Goal: Task Accomplishment & Management: Use online tool/utility

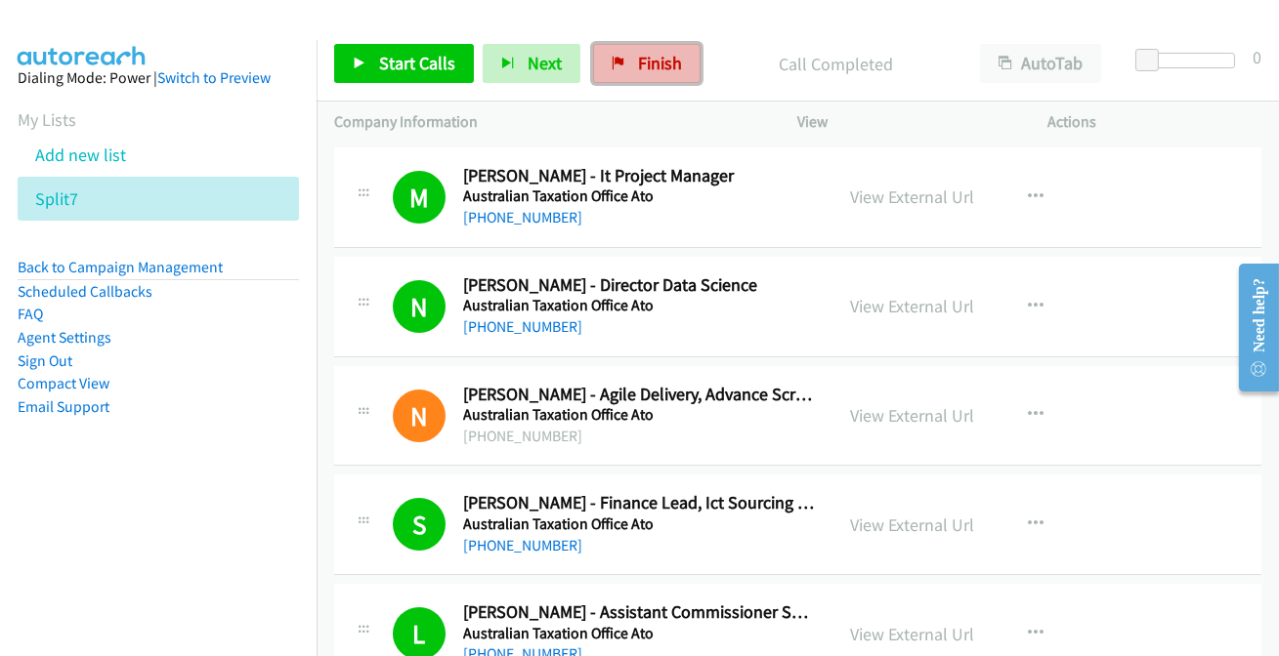
click at [652, 58] on span "Finish" at bounding box center [660, 63] width 44 height 22
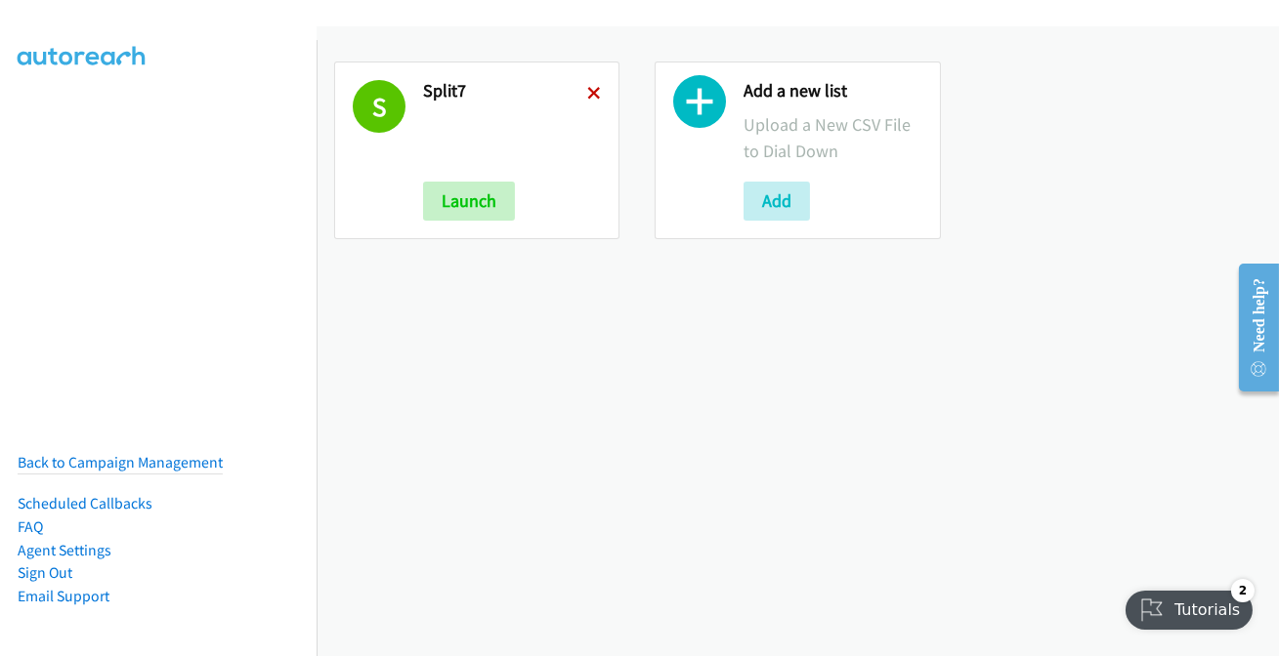
click at [587, 93] on icon at bounding box center [594, 95] width 14 height 14
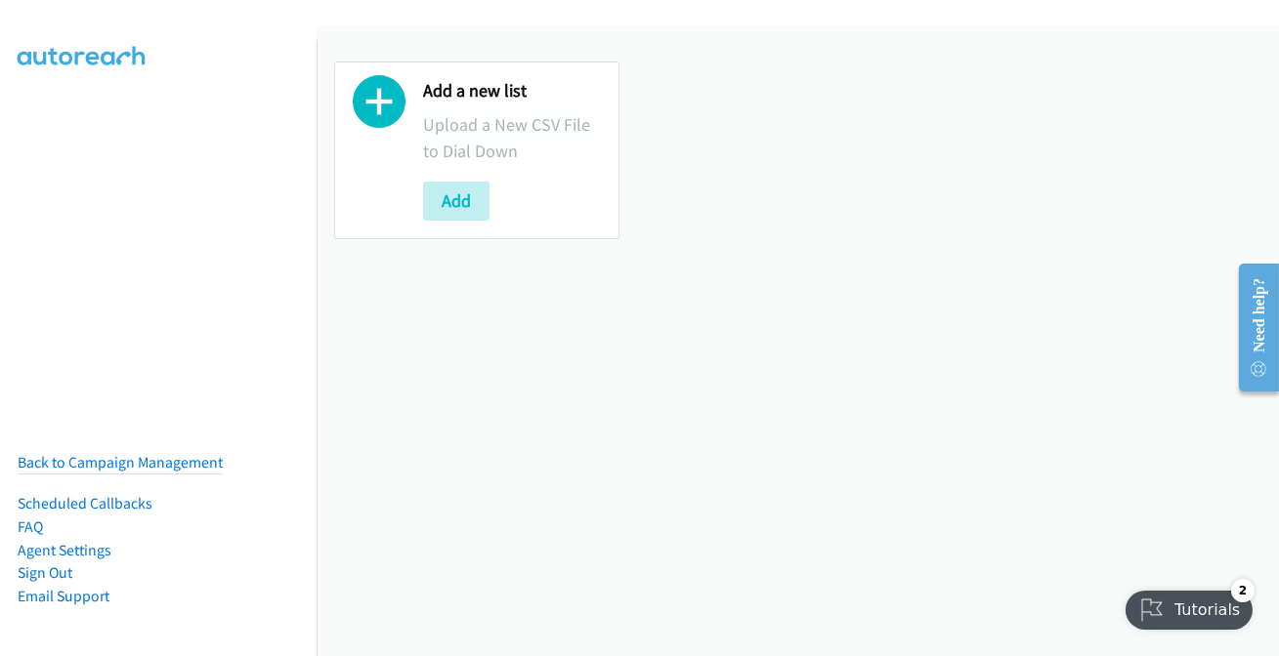
drag, startPoint x: 1044, startPoint y: 282, endPoint x: 938, endPoint y: 320, distance: 113.1
click at [1043, 282] on div "Add a new list Upload a New CSV File to Dial Down Add" at bounding box center [797, 341] width 962 height 630
click at [811, 230] on div "Add a new list Upload a New CSV File to Dial Down Add" at bounding box center [797, 150] width 962 height 213
click at [470, 191] on button "Add" at bounding box center [456, 201] width 66 height 39
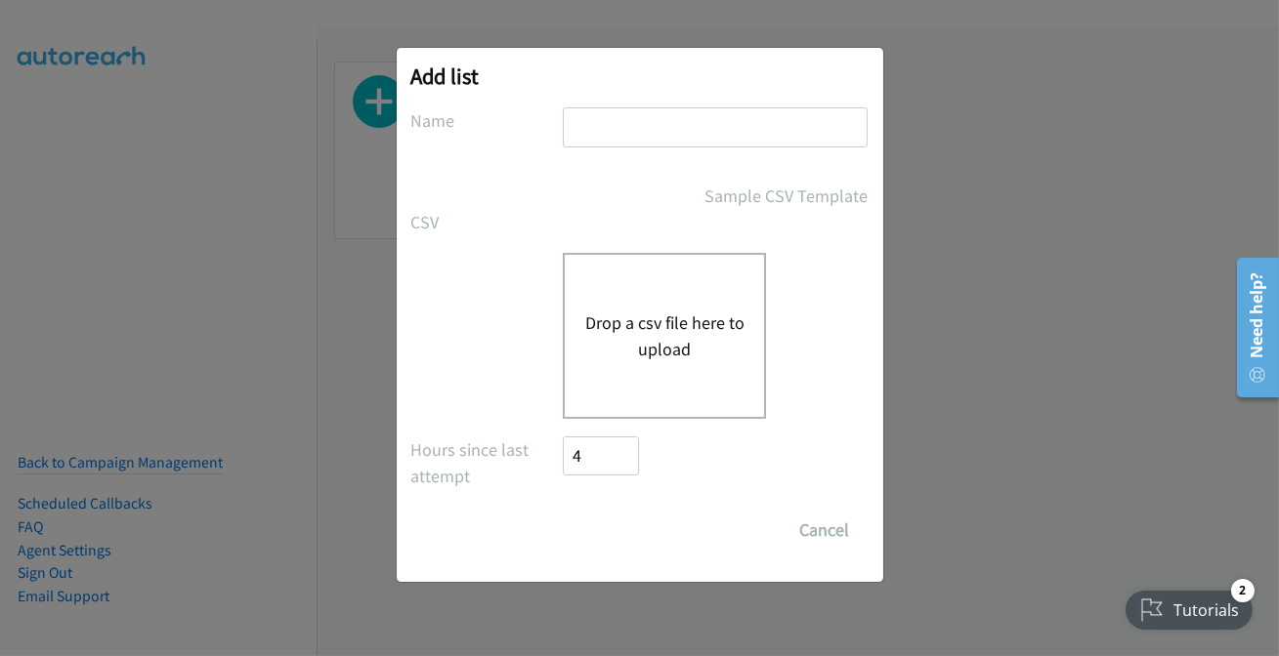
click at [641, 132] on input "text" at bounding box center [715, 127] width 305 height 40
type input "split7"
drag, startPoint x: 608, startPoint y: 496, endPoint x: 611, endPoint y: 478, distance: 19.0
click at [609, 496] on form "No phone fields were returned for that Report or List View Please upload a csv …" at bounding box center [639, 328] width 457 height 443
click at [628, 365] on div "Drop a csv file here to upload" at bounding box center [664, 336] width 203 height 166
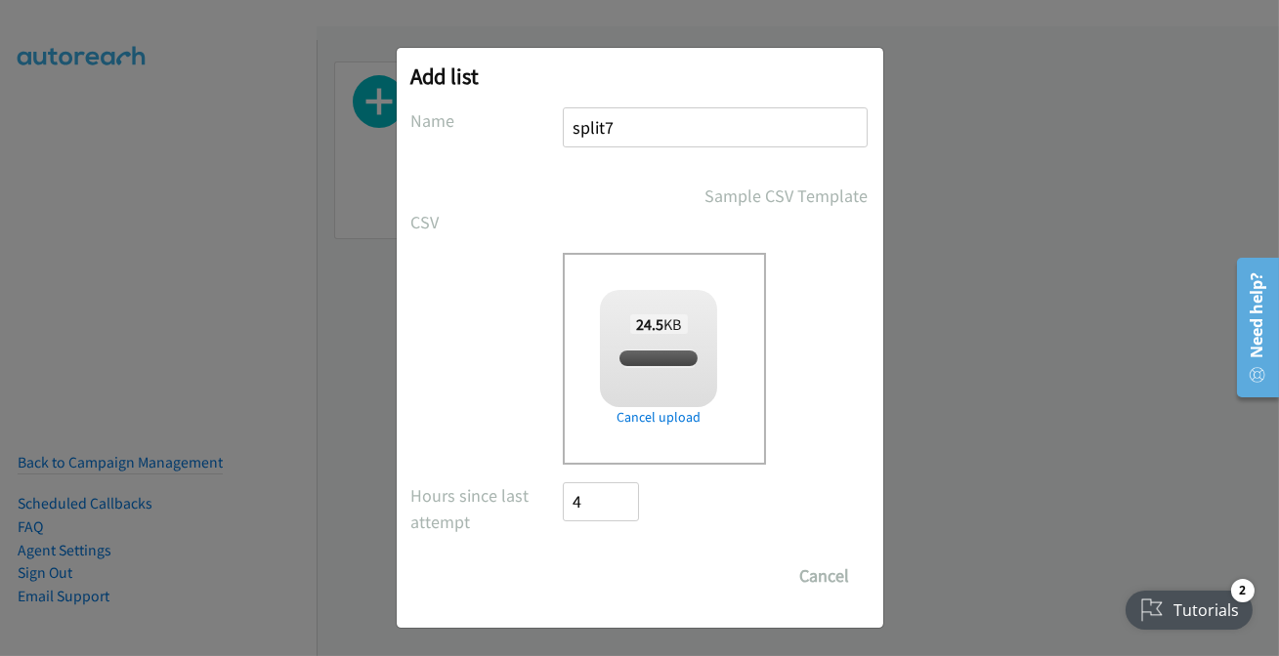
checkbox input "true"
click at [594, 578] on input "Save List" at bounding box center [615, 576] width 103 height 39
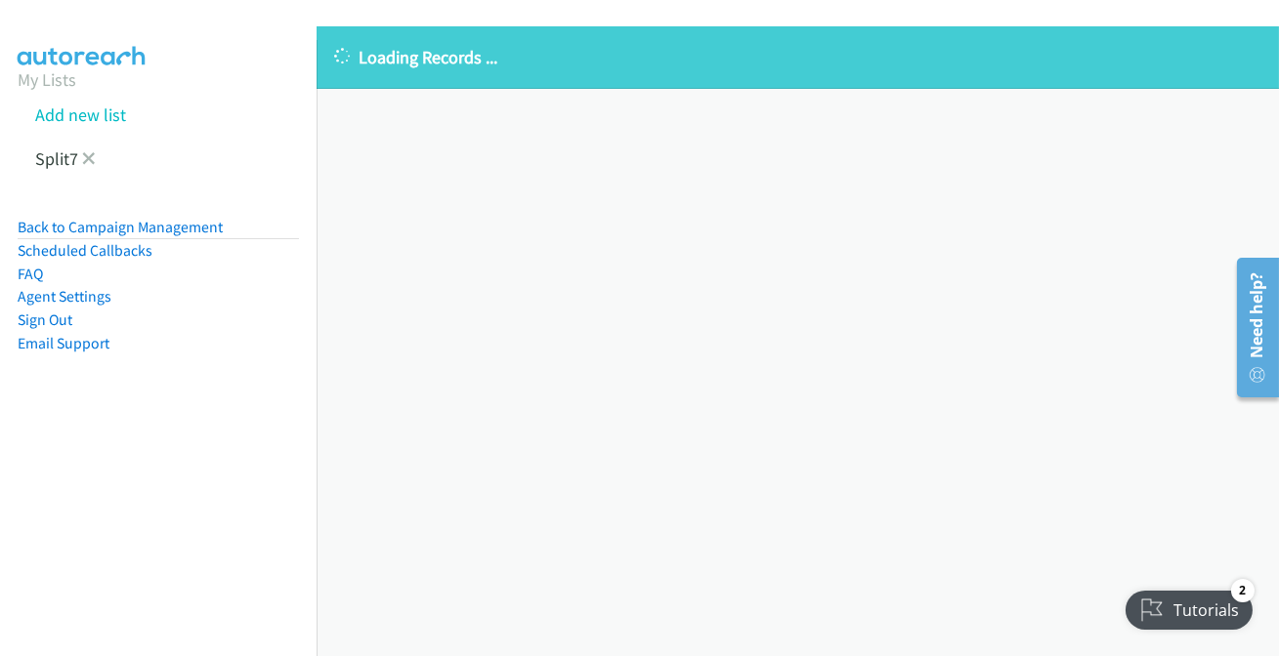
drag, startPoint x: 95, startPoint y: 155, endPoint x: 75, endPoint y: 156, distance: 19.6
click at [93, 155] on li "Split7" at bounding box center [176, 159] width 316 height 44
click at [94, 158] on icon at bounding box center [89, 160] width 14 height 14
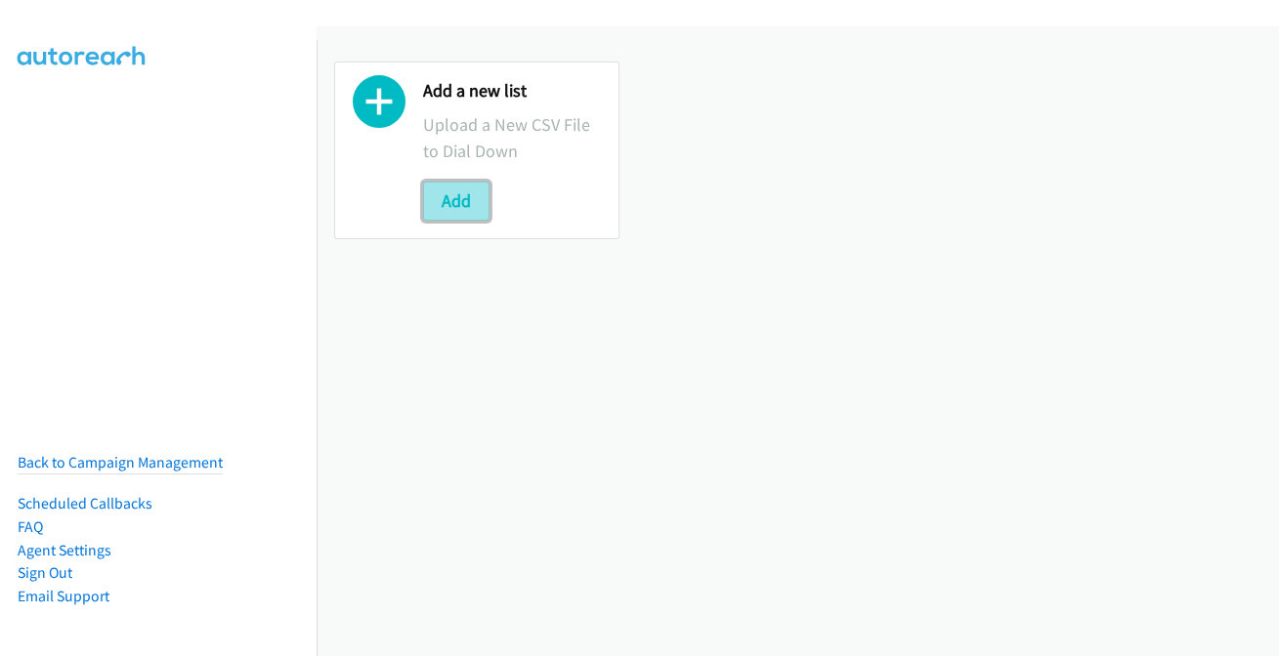
click at [437, 188] on button "Add" at bounding box center [456, 201] width 66 height 39
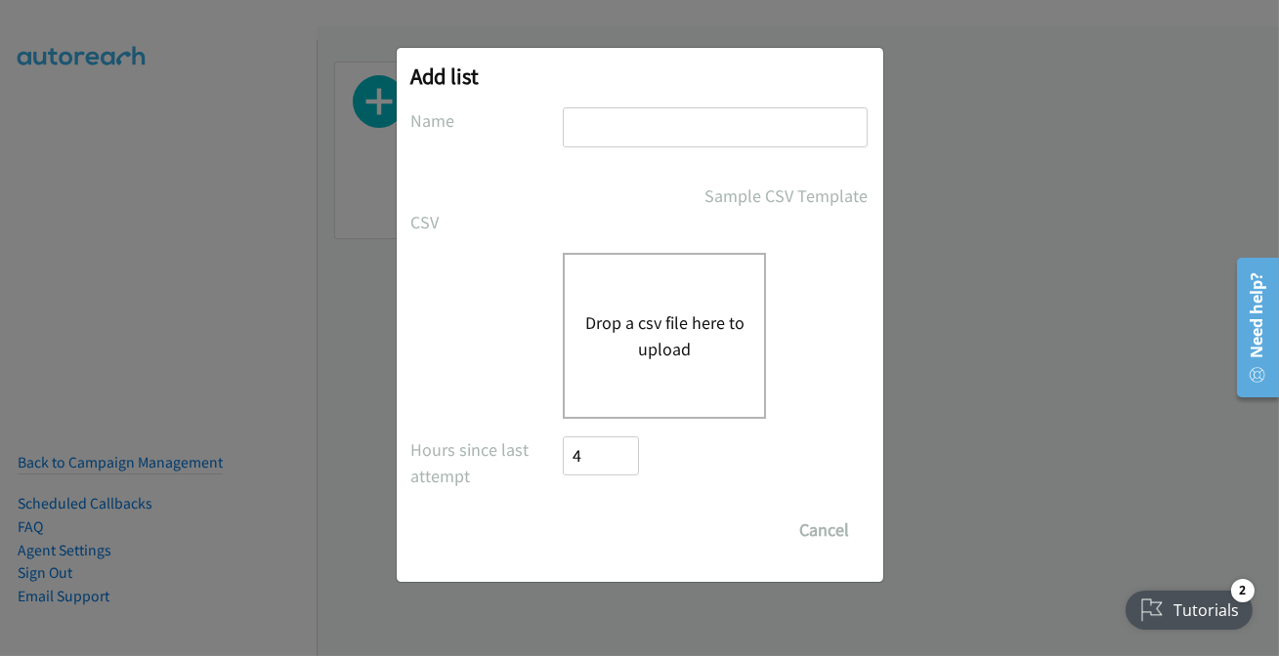
drag, startPoint x: 754, startPoint y: 130, endPoint x: 744, endPoint y: 147, distance: 19.3
click at [763, 136] on input "text" at bounding box center [715, 127] width 305 height 40
type input "split7"
click at [650, 358] on button "Drop a csv file here to upload" at bounding box center [664, 336] width 160 height 53
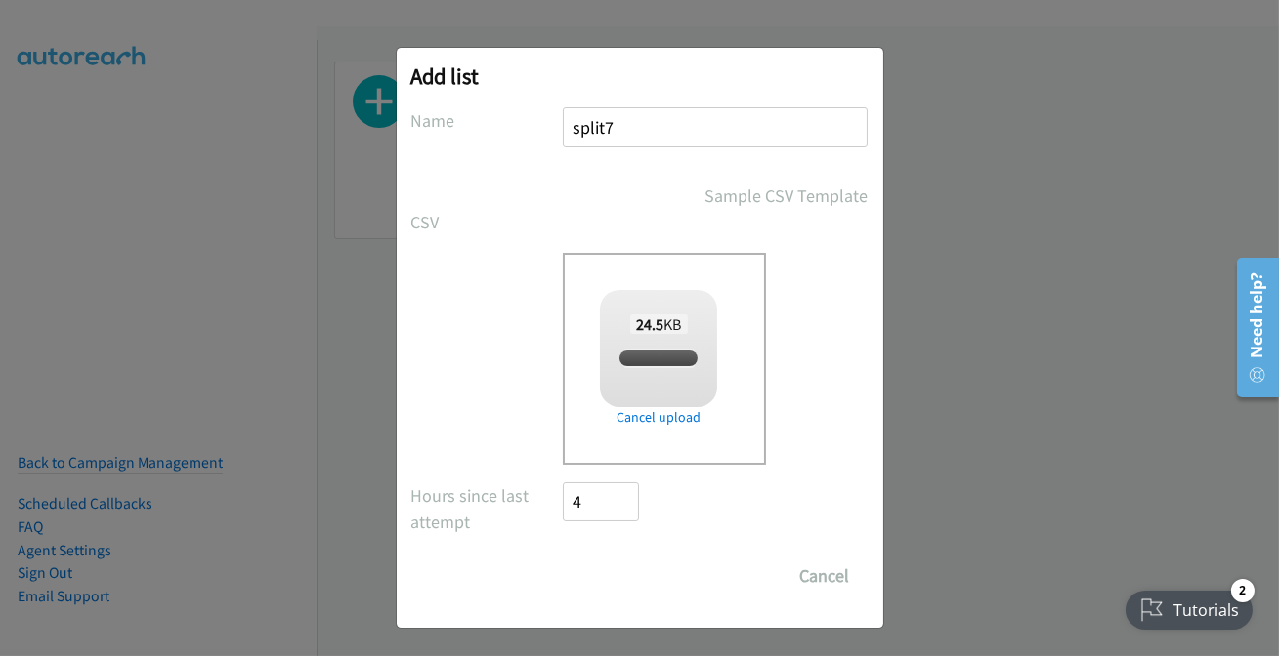
checkbox input "true"
click at [614, 569] on input "Save List" at bounding box center [615, 576] width 103 height 39
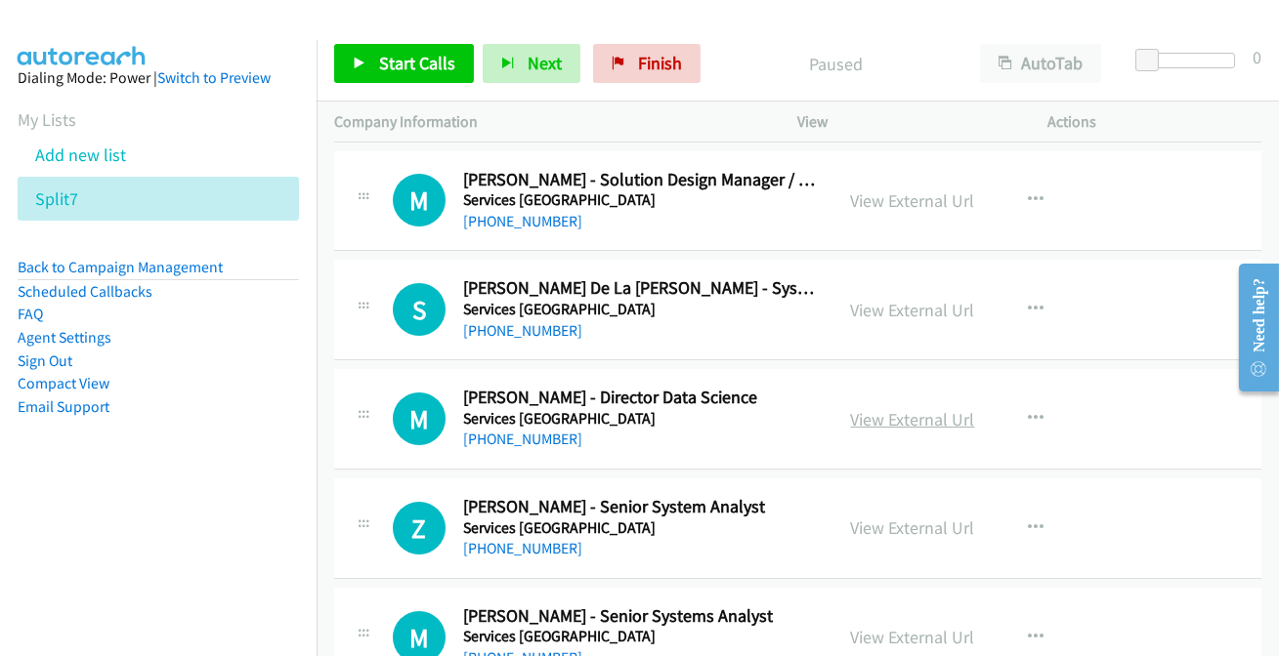
scroll to position [14563, 0]
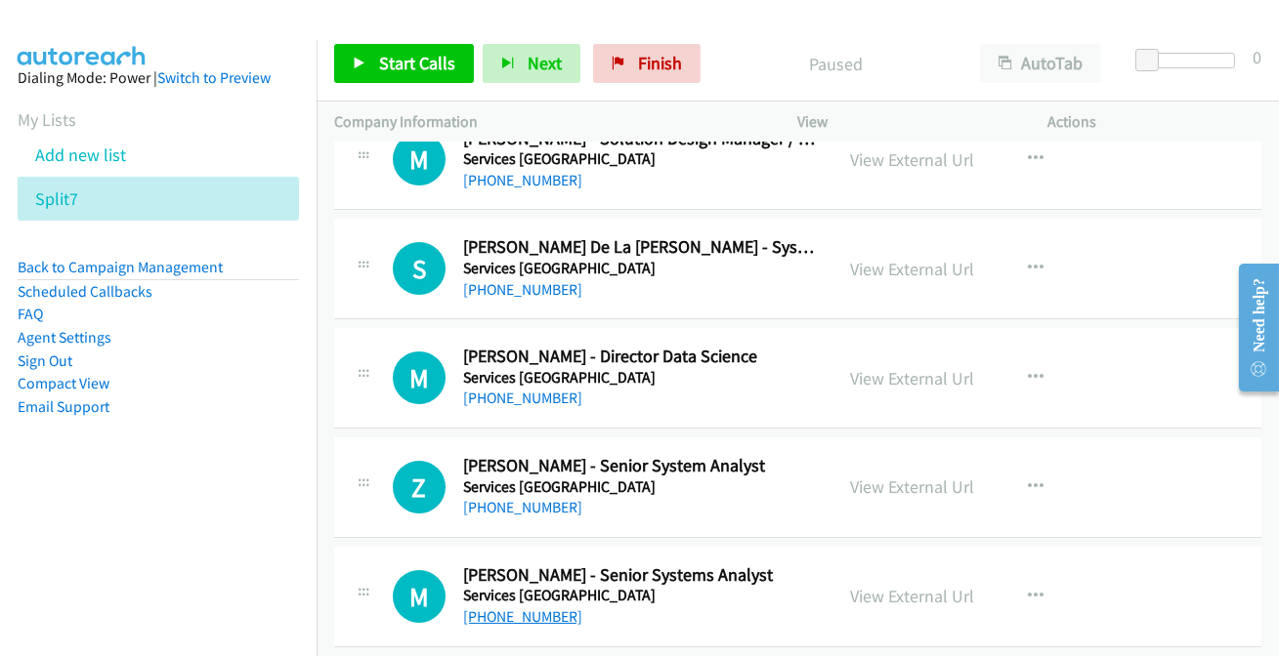
click at [526, 608] on link "+61 423 614 246" at bounding box center [522, 617] width 119 height 19
click at [517, 498] on link "+61 439 242 527" at bounding box center [522, 507] width 119 height 19
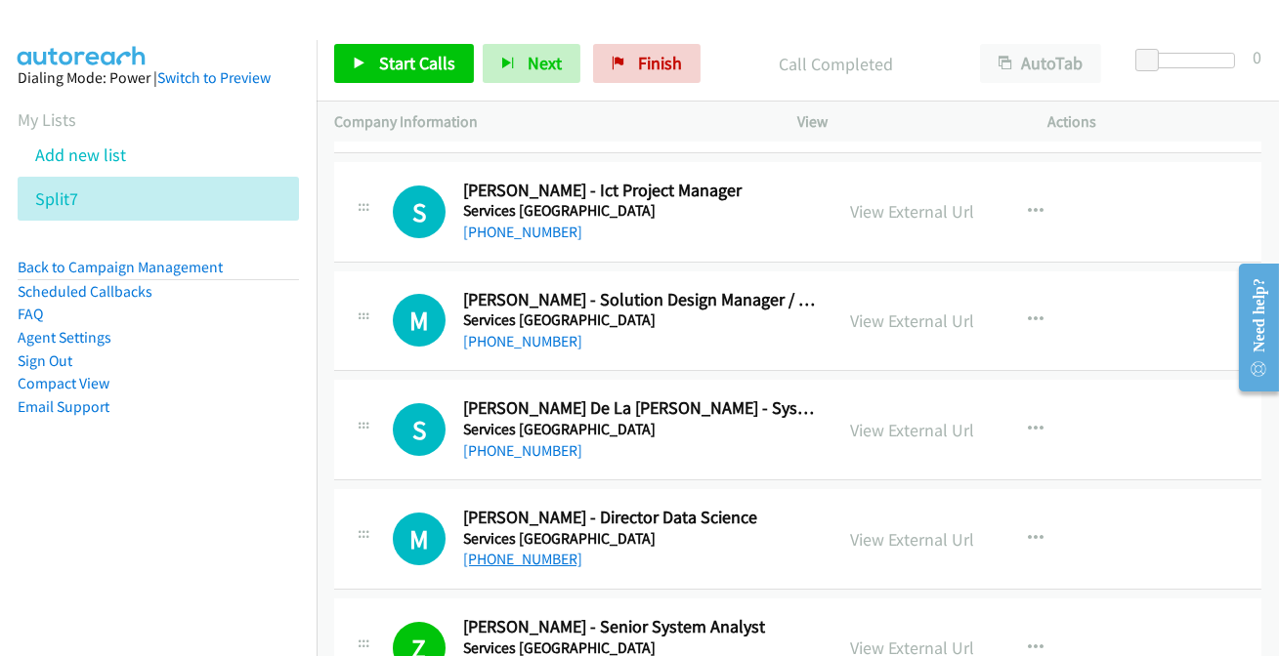
scroll to position [14386, 0]
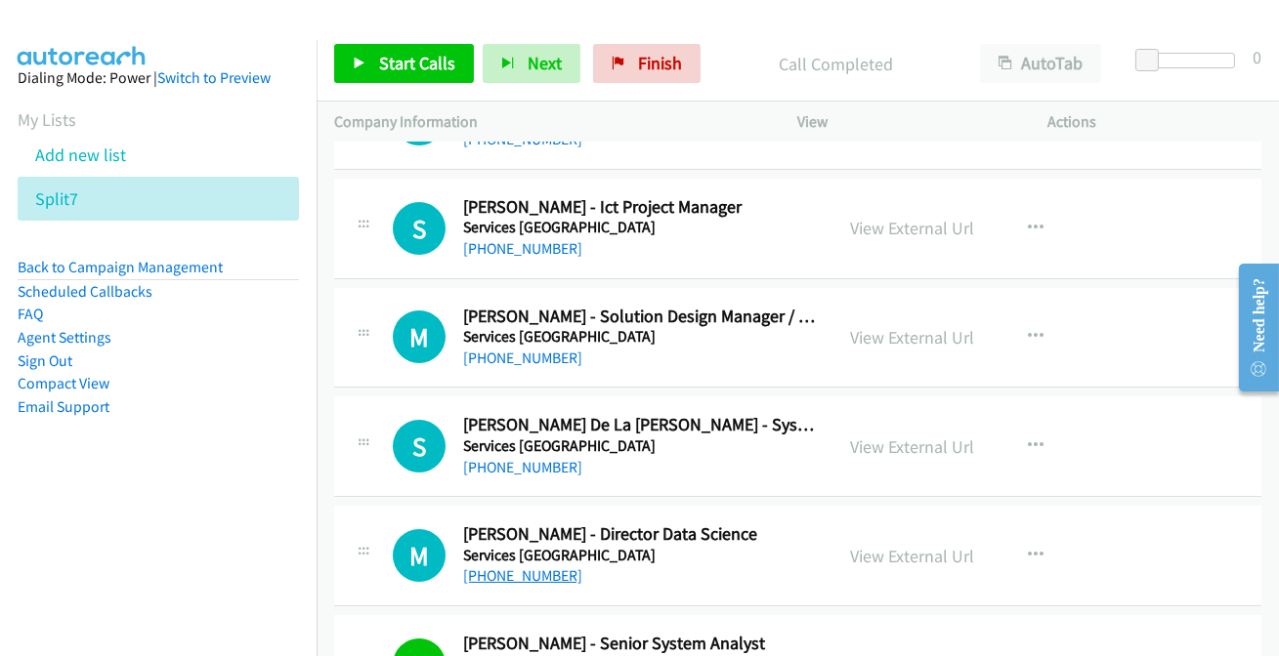
click at [518, 567] on link "+61 406 901 224" at bounding box center [522, 576] width 119 height 19
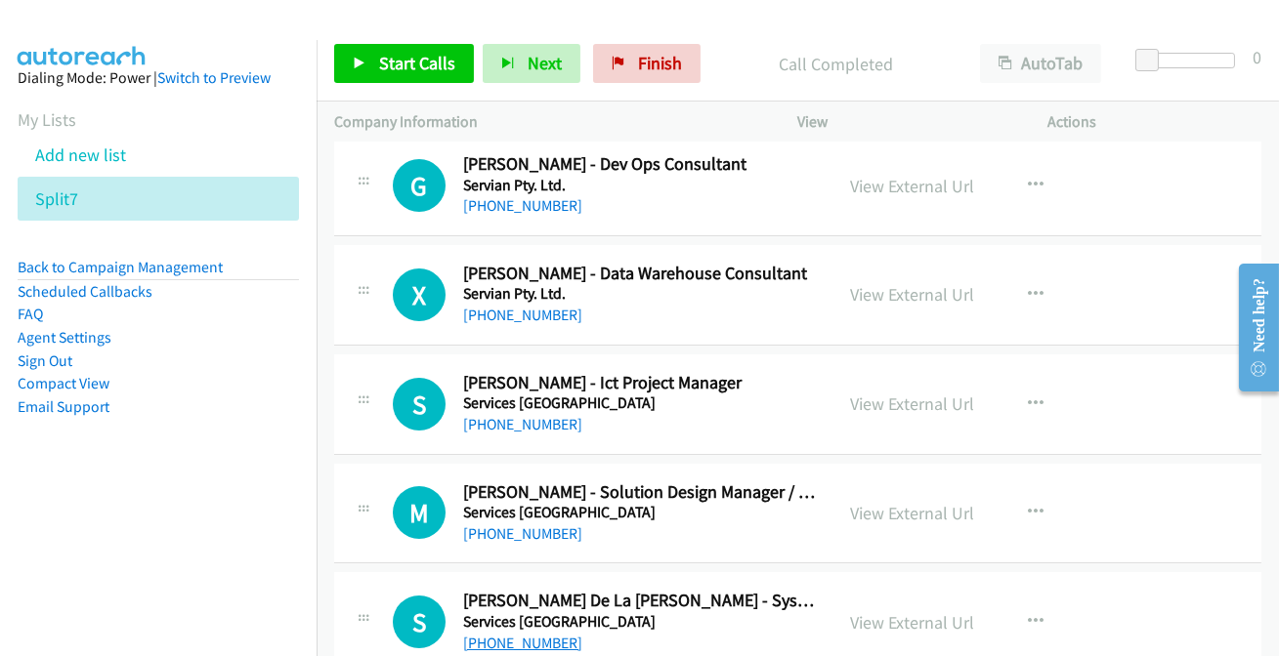
scroll to position [14208, 0]
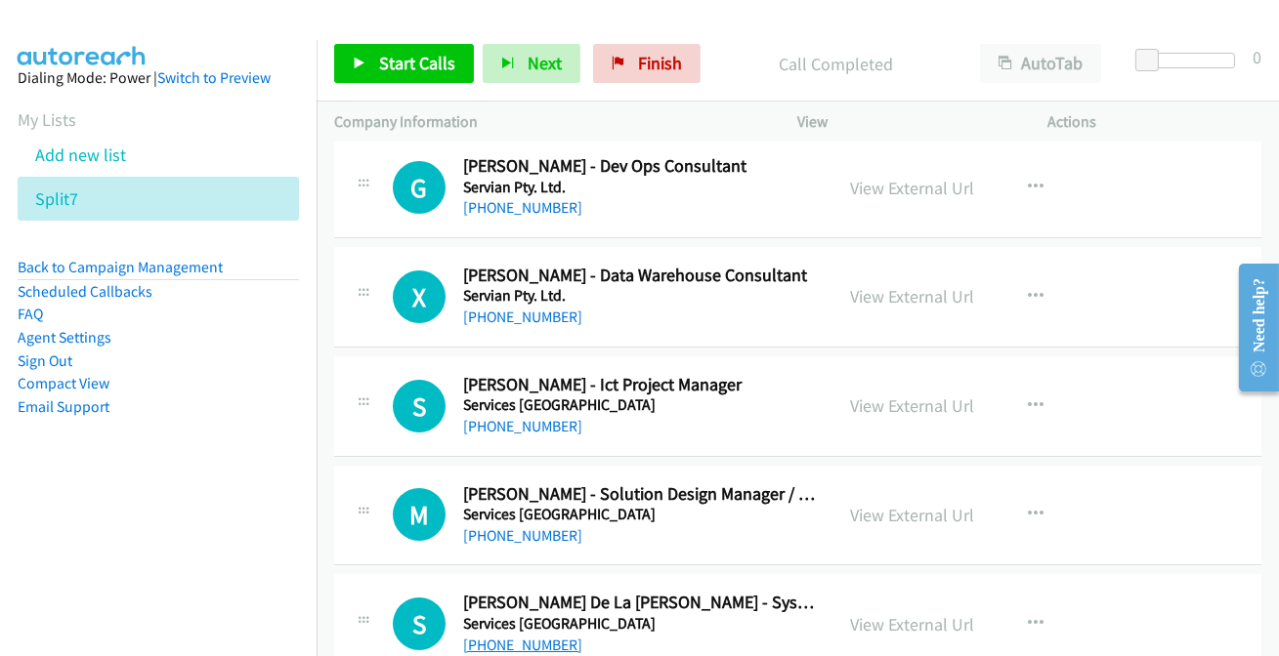
click at [508, 636] on link "+61 432 820 888" at bounding box center [522, 645] width 119 height 19
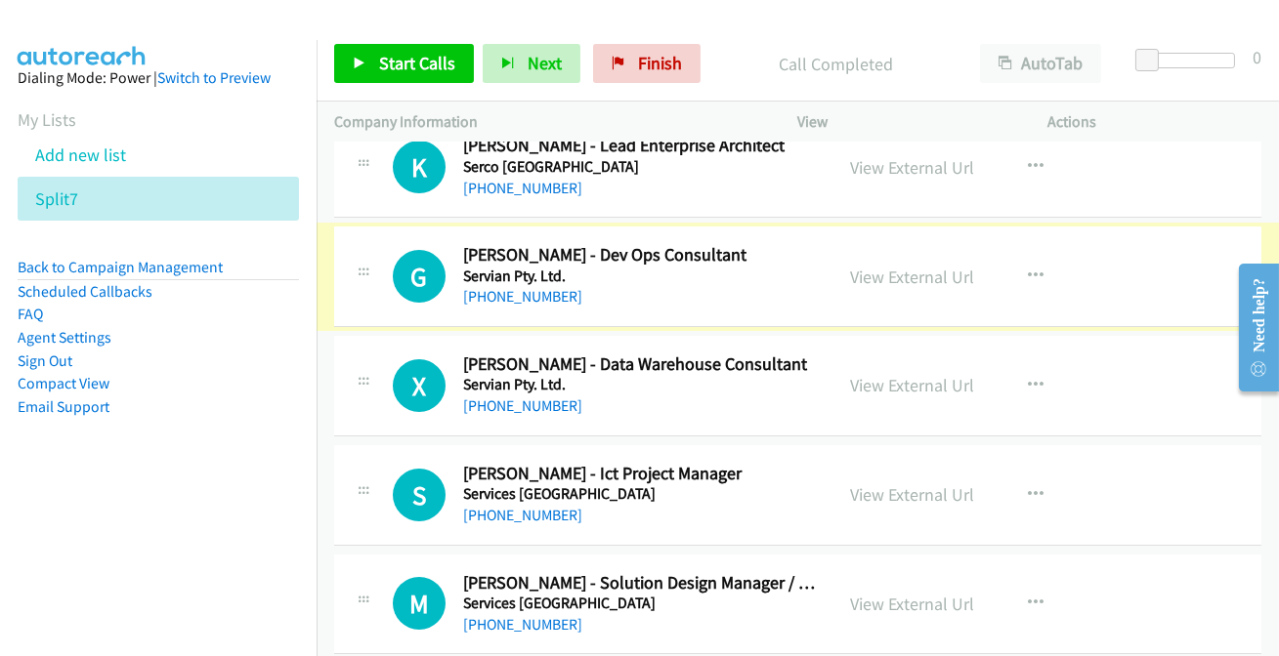
click at [512, 287] on link "+61 413 654 742" at bounding box center [522, 296] width 119 height 19
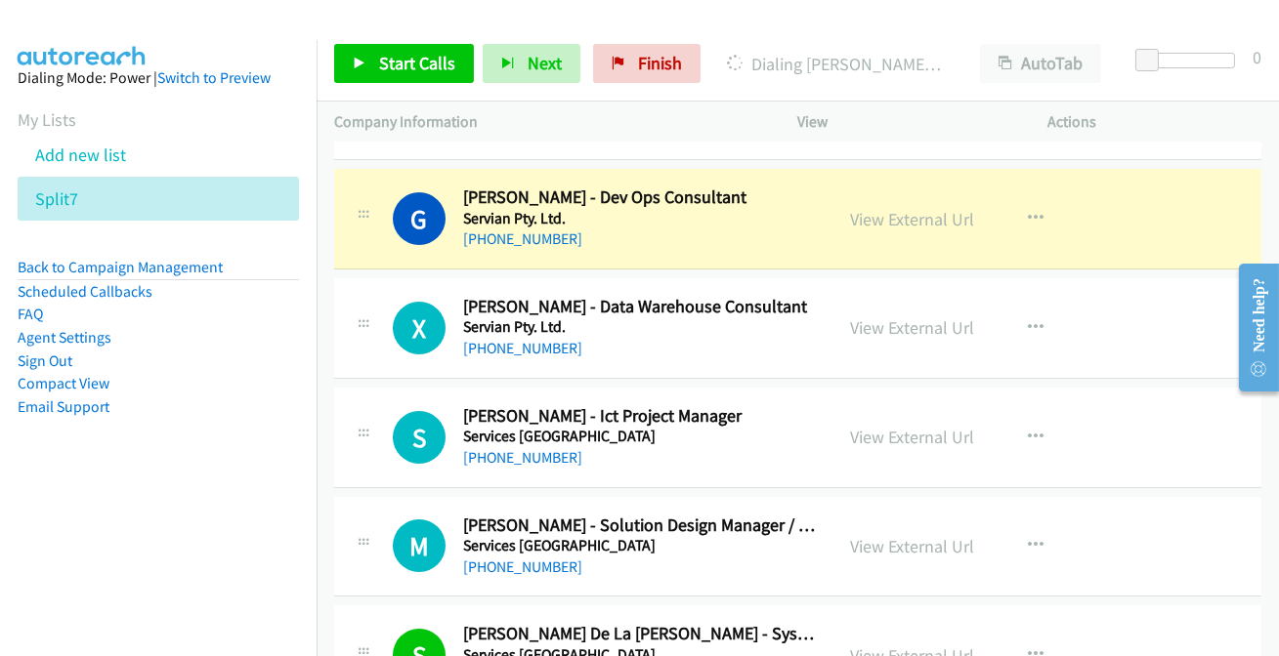
scroll to position [14208, 0]
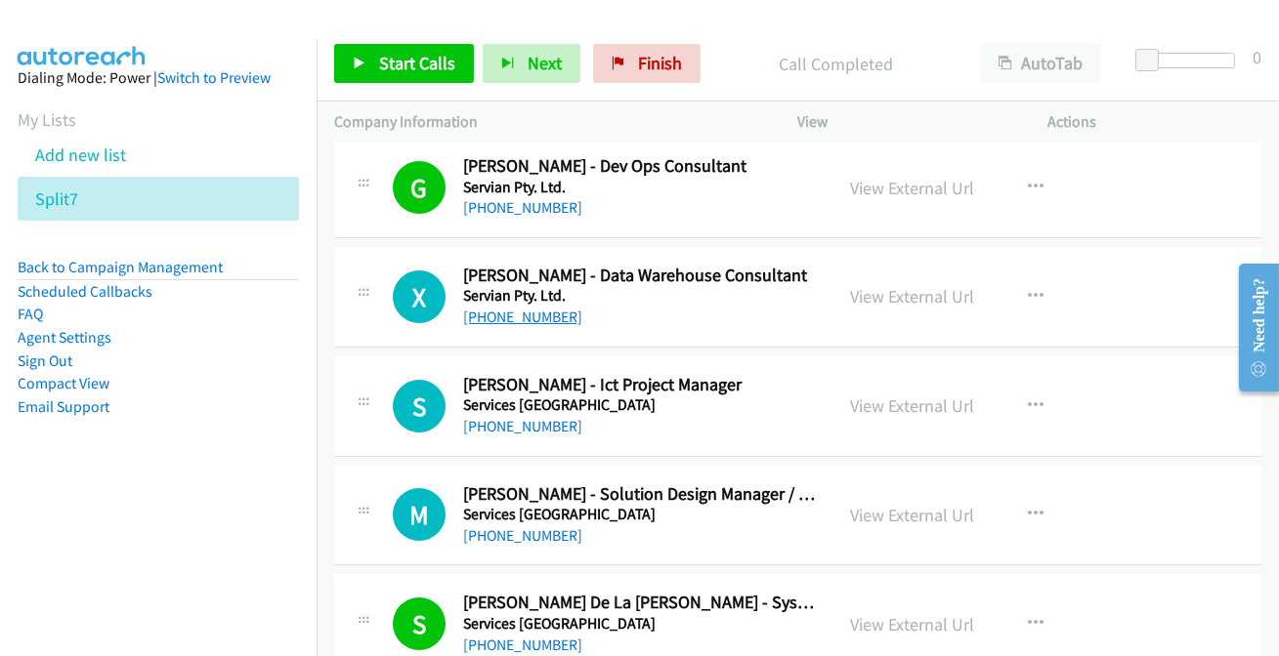
click at [493, 308] on link "+61 430 980 220" at bounding box center [522, 317] width 119 height 19
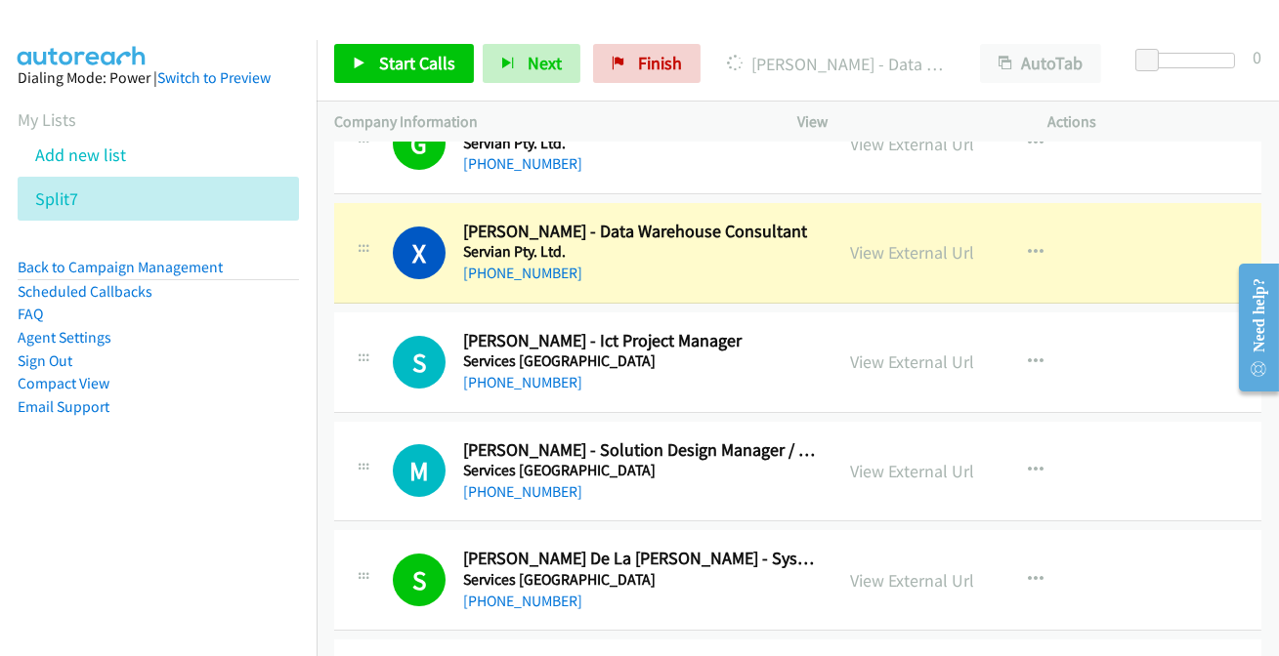
scroll to position [14297, 0]
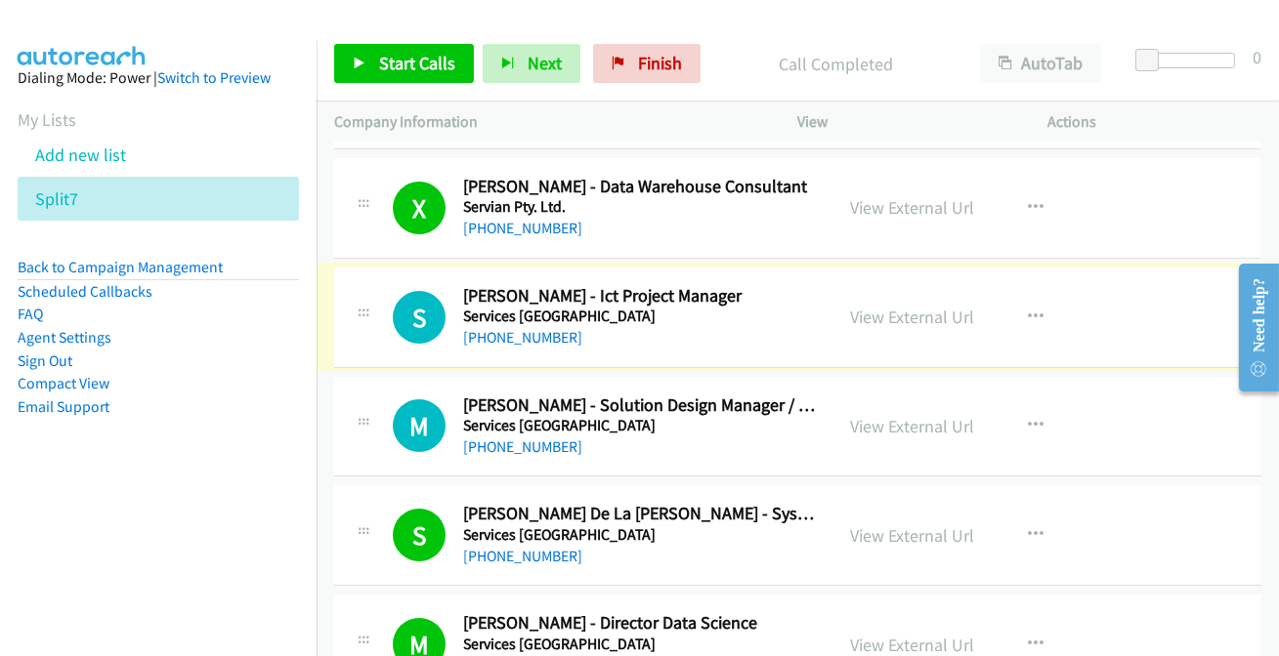
click at [498, 328] on link "[PHONE_NUMBER]" at bounding box center [522, 337] width 119 height 19
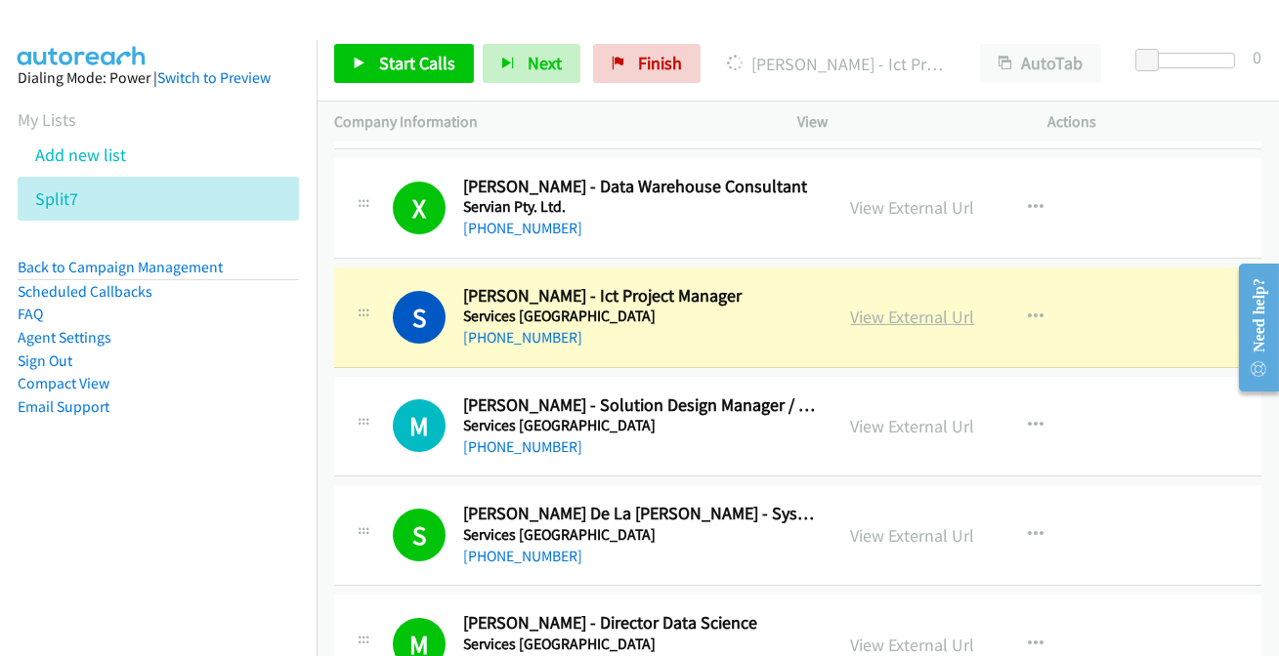
click at [907, 306] on link "View External Url" at bounding box center [913, 317] width 124 height 22
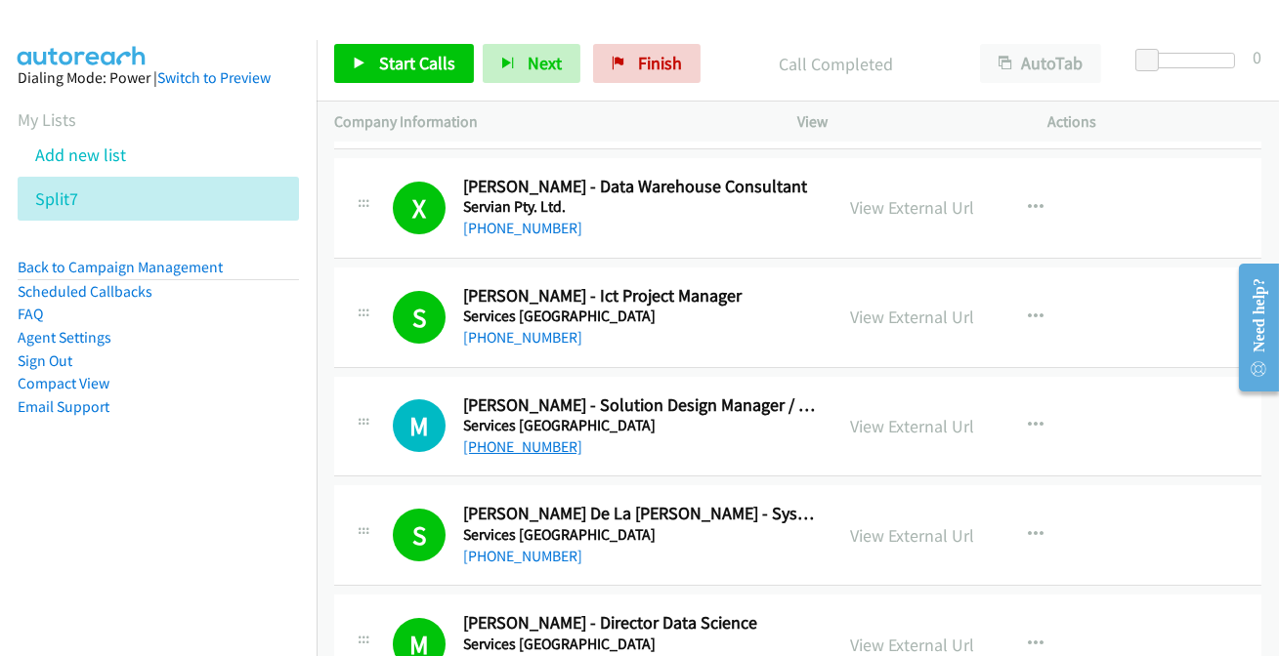
click at [525, 438] on link "[PHONE_NUMBER]" at bounding box center [522, 447] width 119 height 19
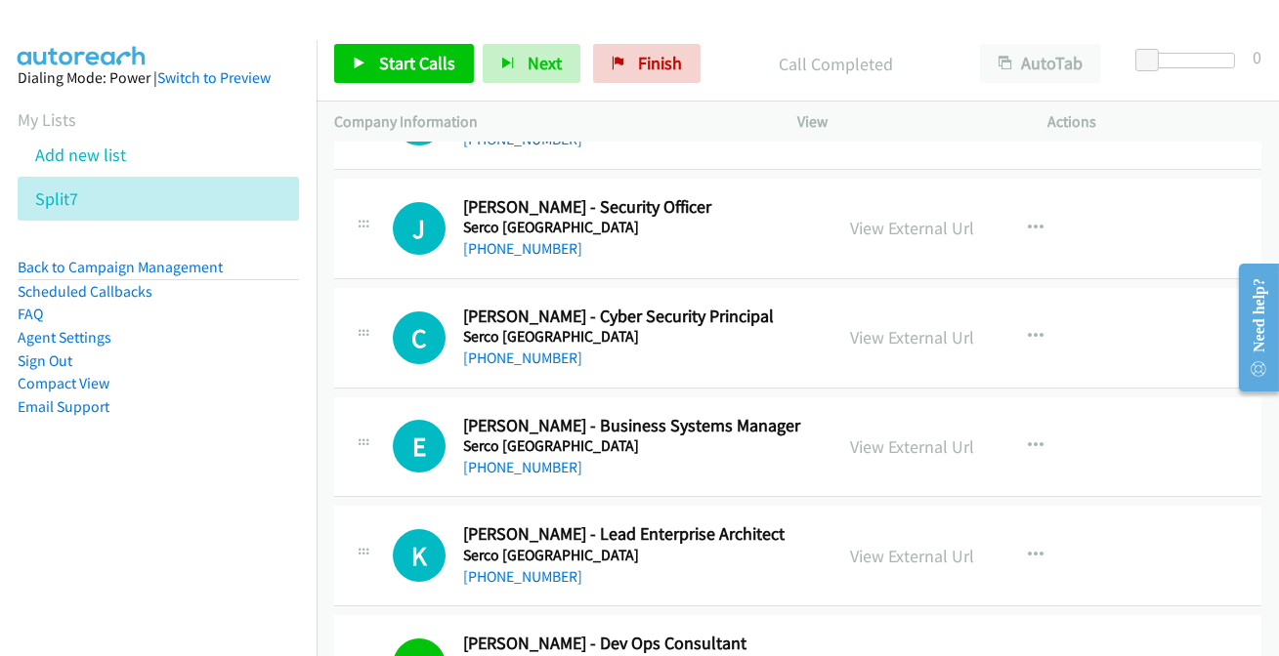
scroll to position [13676, 0]
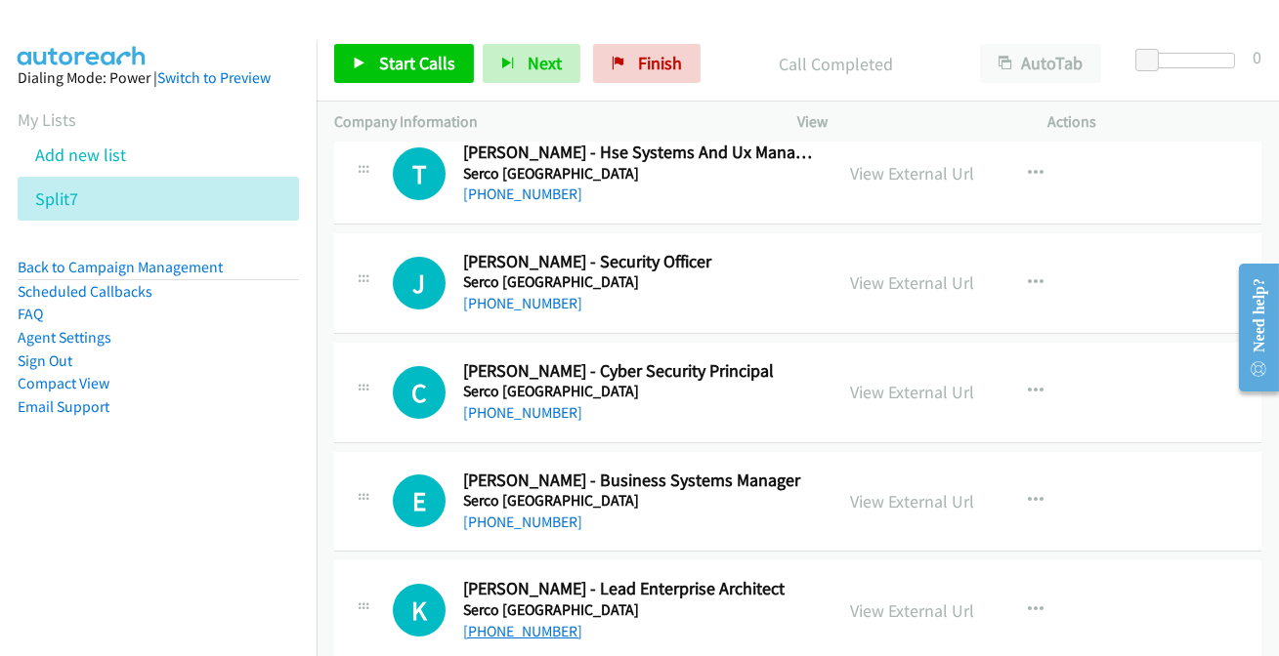
click at [518, 622] on link "+61 418 931 664" at bounding box center [522, 631] width 119 height 19
click at [507, 513] on link "+61 417 577 536" at bounding box center [522, 522] width 119 height 19
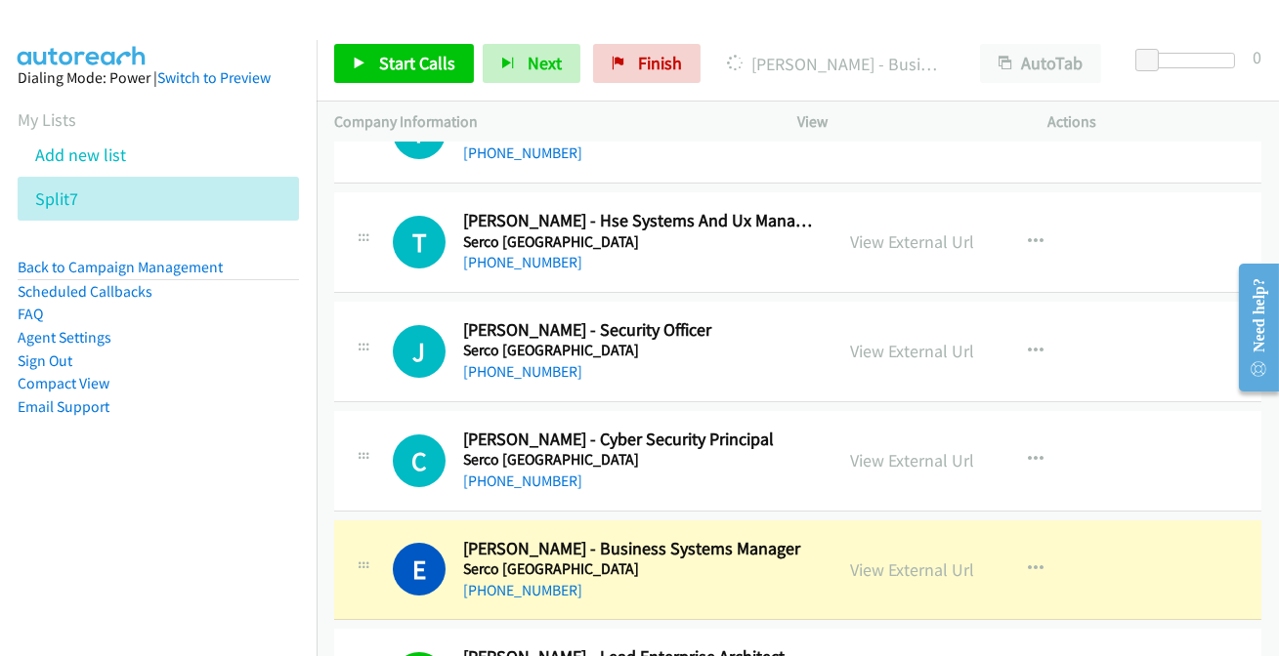
scroll to position [13587, 0]
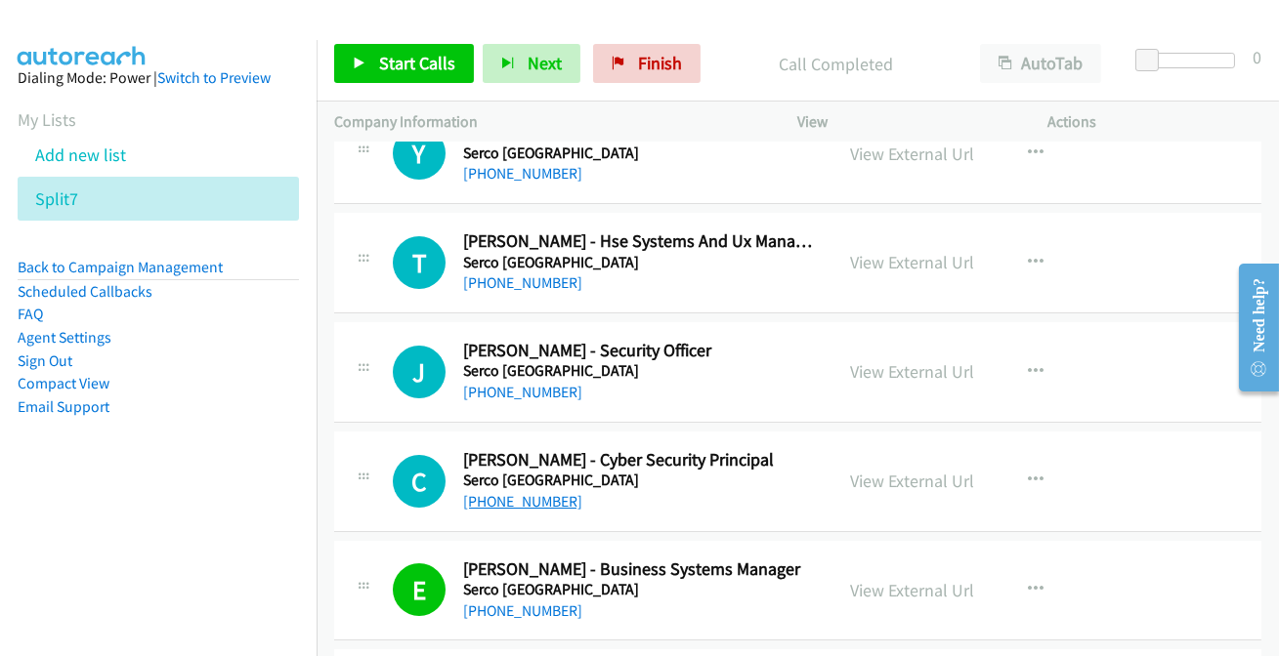
click at [522, 492] on link "+64 21 901 222" at bounding box center [522, 501] width 119 height 19
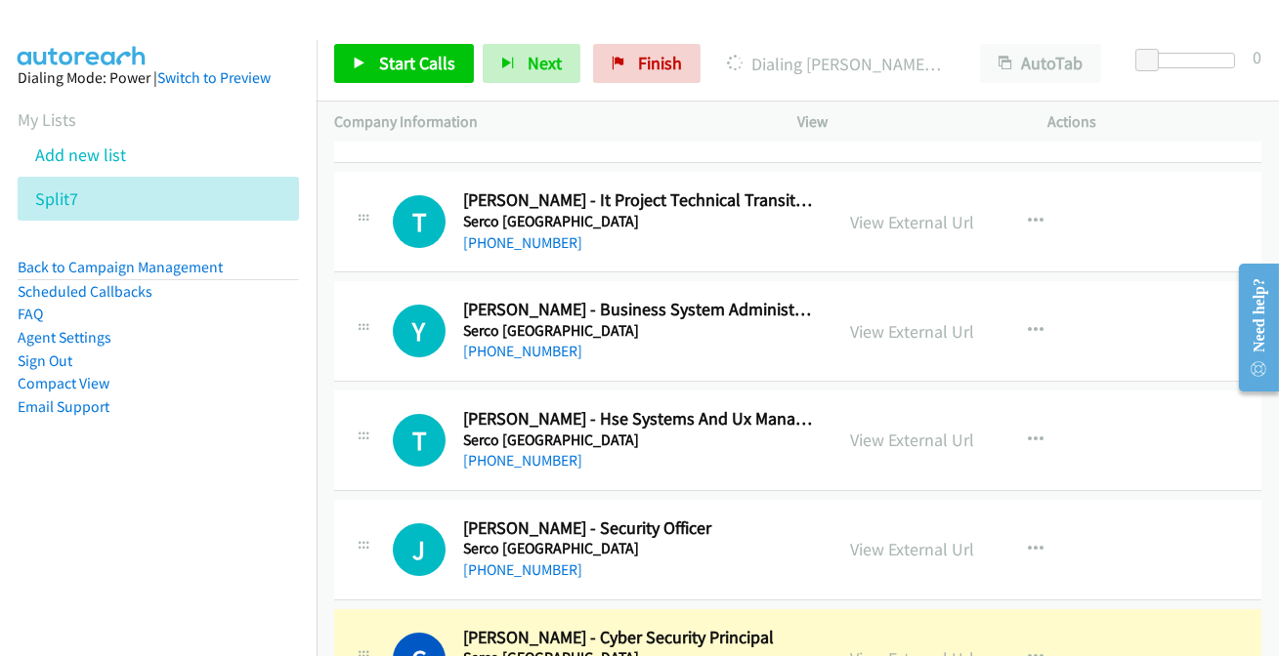
scroll to position [13498, 0]
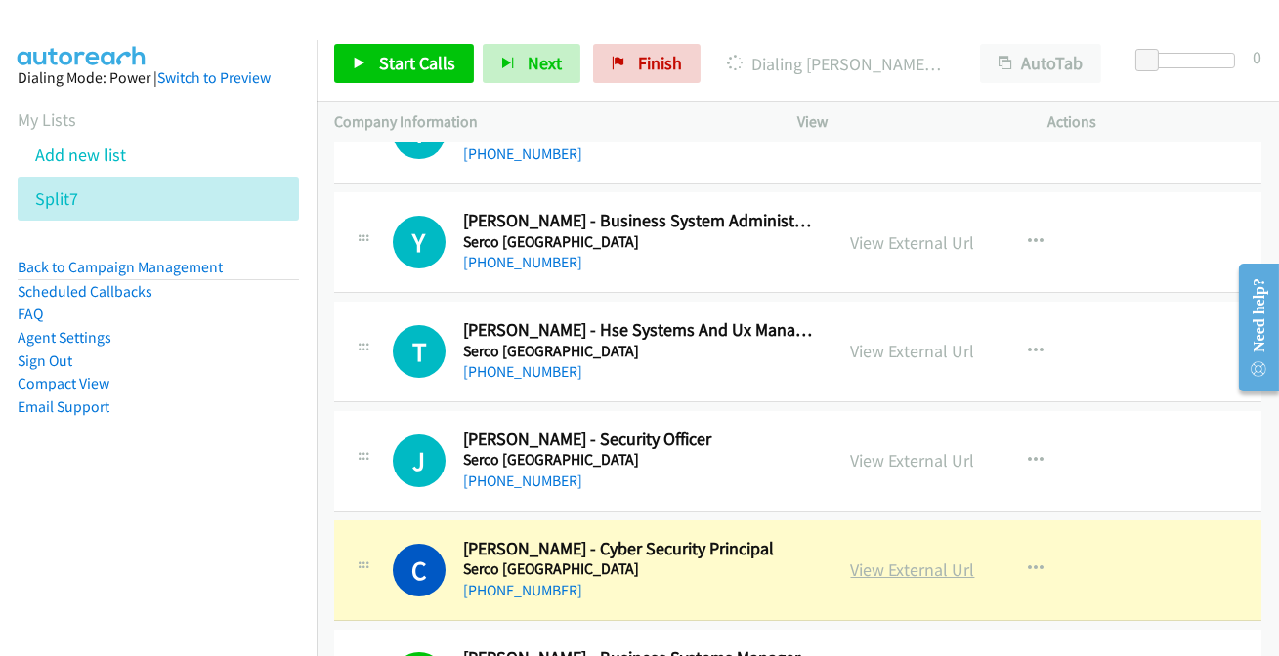
click at [895, 559] on link "View External Url" at bounding box center [913, 570] width 124 height 22
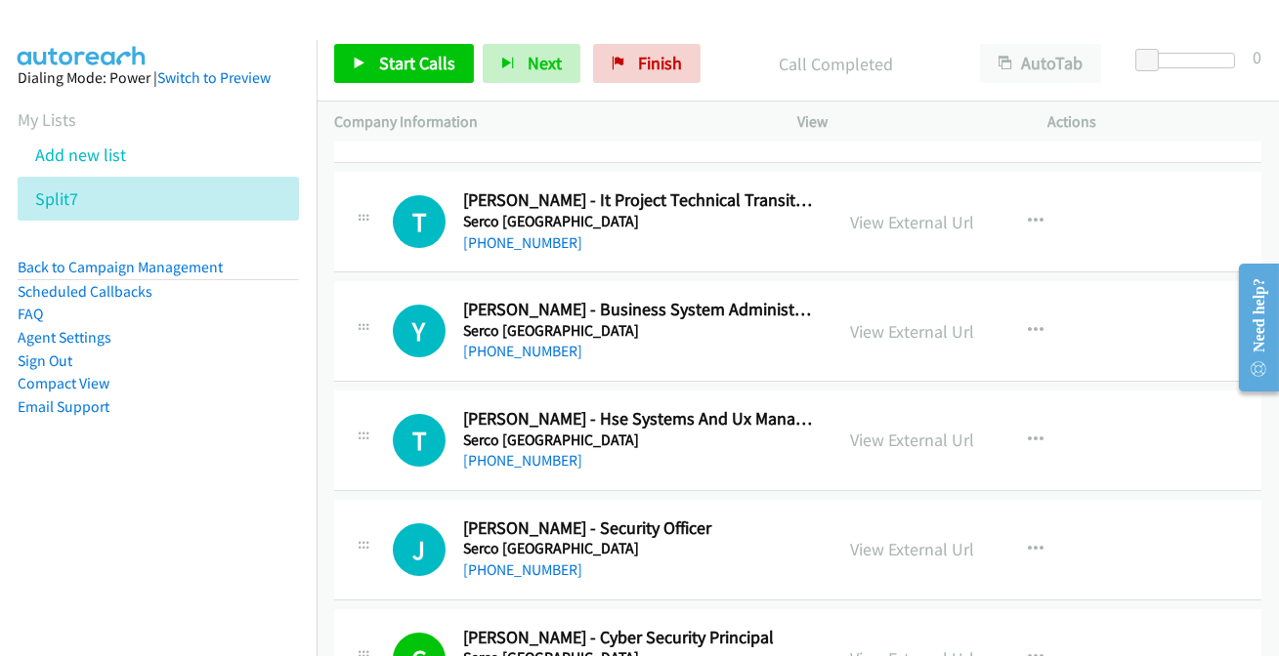
scroll to position [13320, 0]
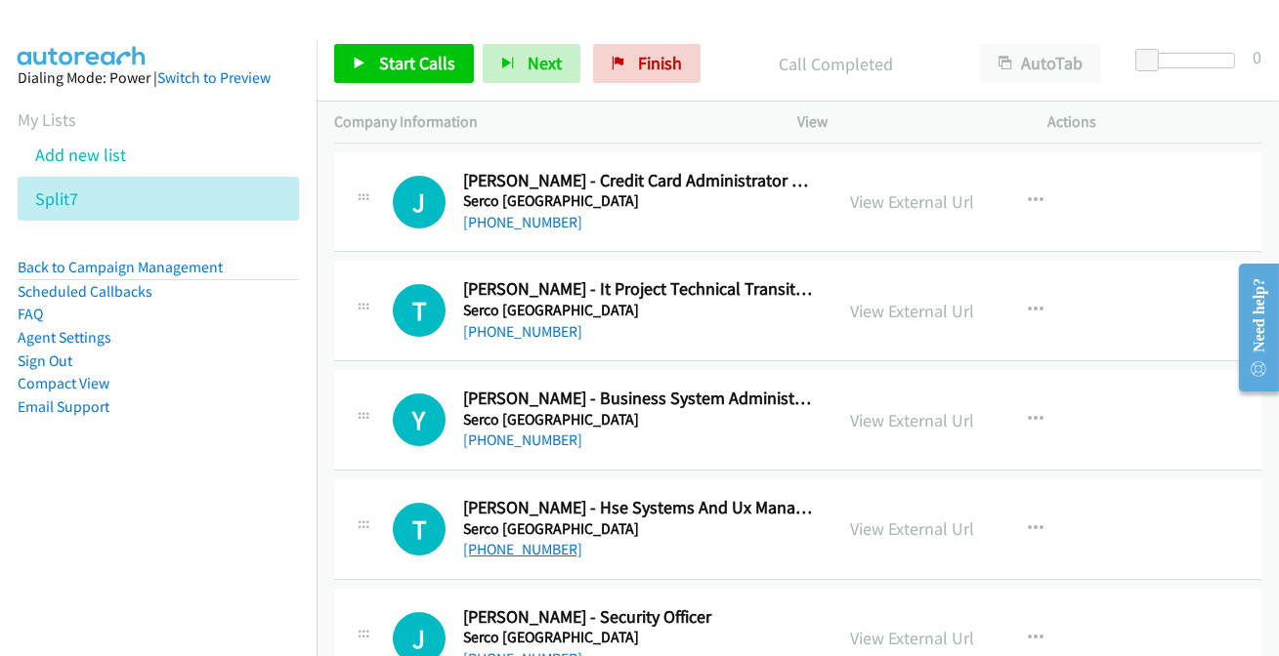
click at [516, 540] on link "+61 421 811 057" at bounding box center [522, 549] width 119 height 19
click at [519, 322] on link "+61 407 289 852" at bounding box center [522, 331] width 119 height 19
click at [539, 431] on link "+61 2 6125 6371" at bounding box center [522, 440] width 119 height 19
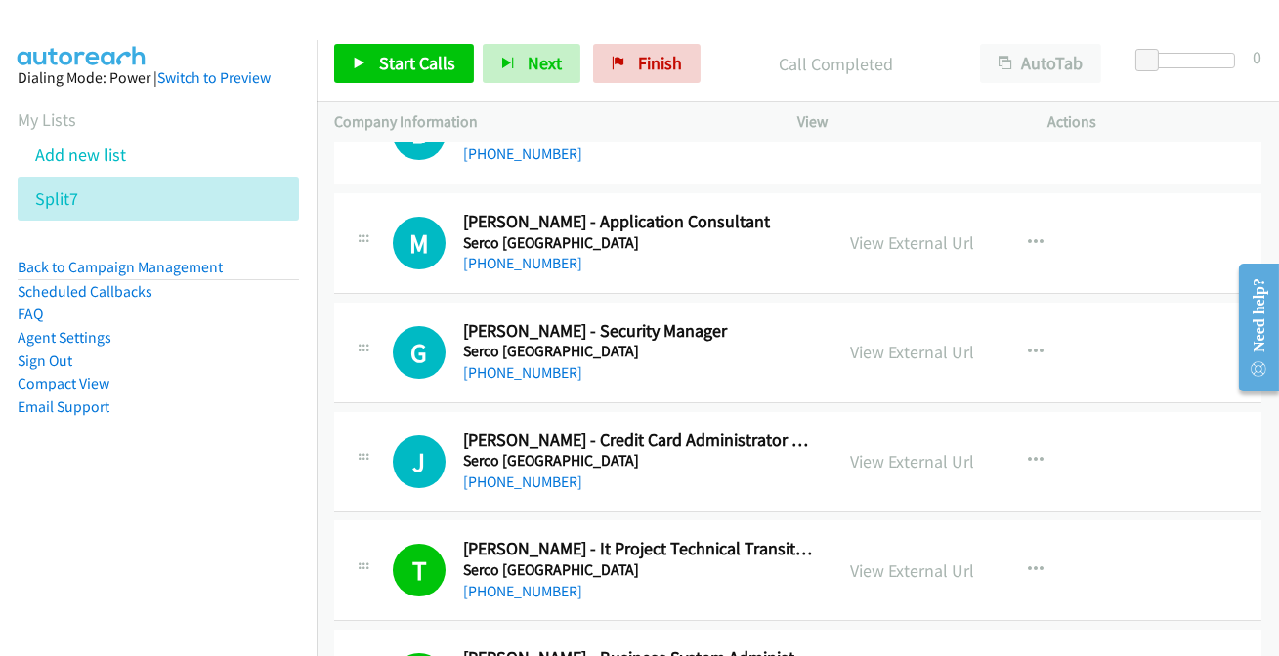
scroll to position [13053, 0]
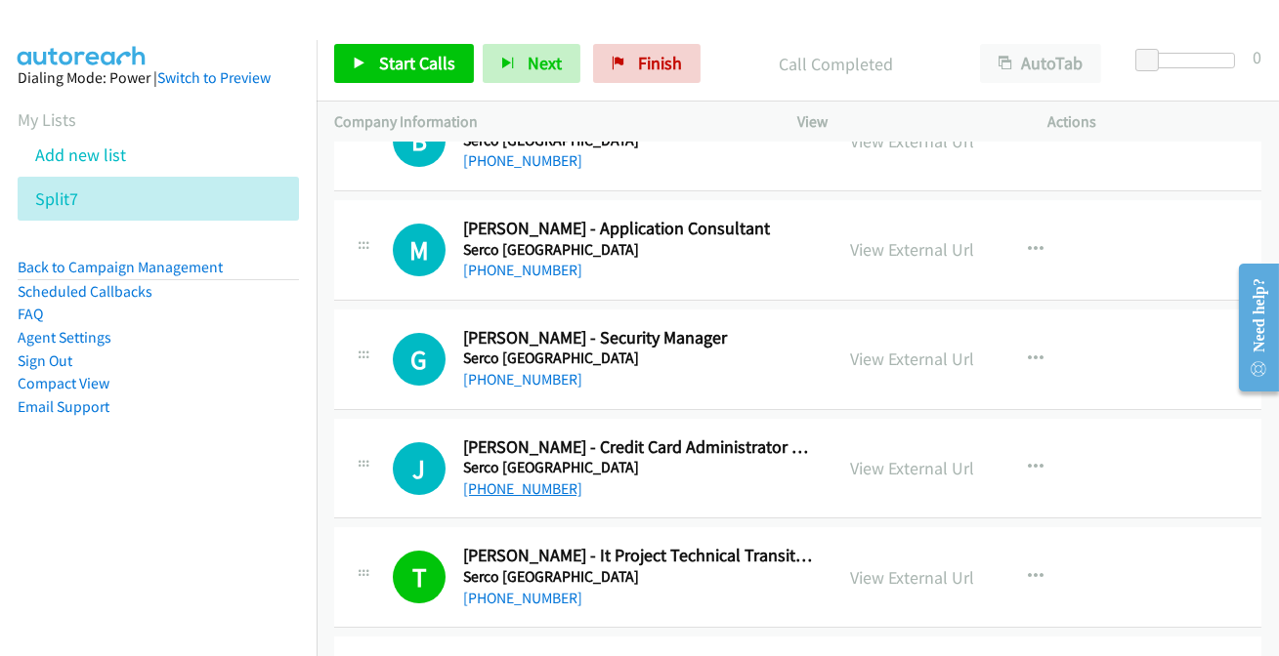
click at [505, 480] on link "+61 8 8213 4208" at bounding box center [522, 489] width 119 height 19
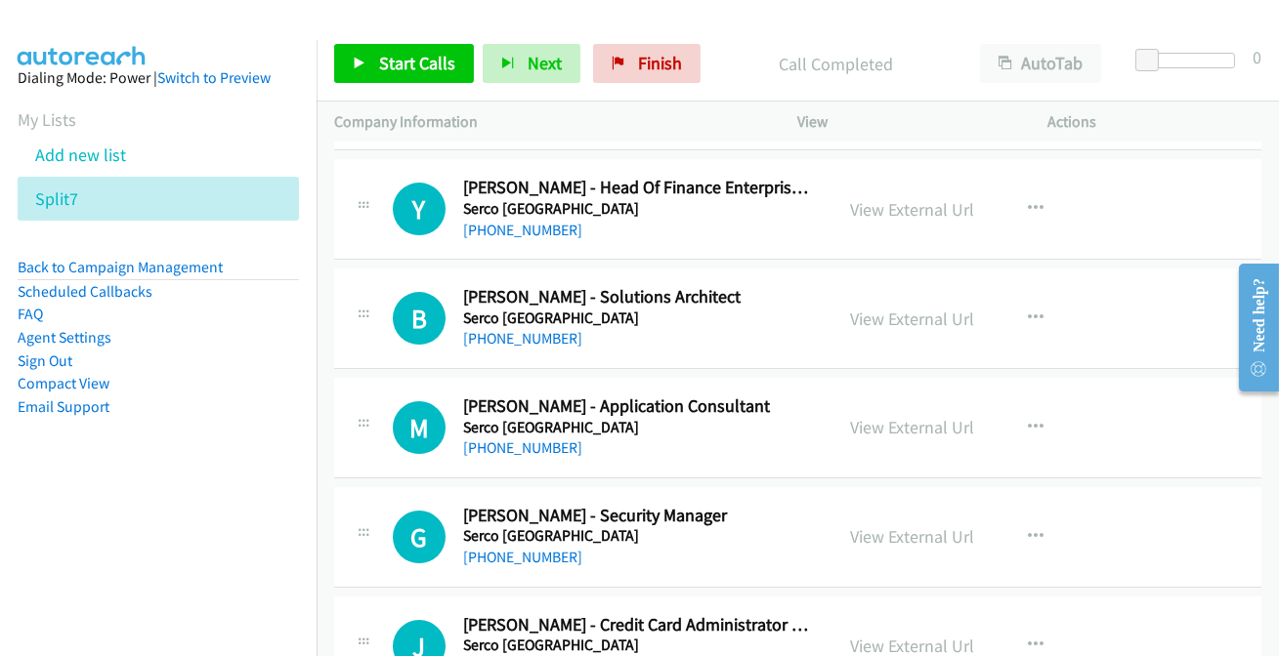
scroll to position [12787, 0]
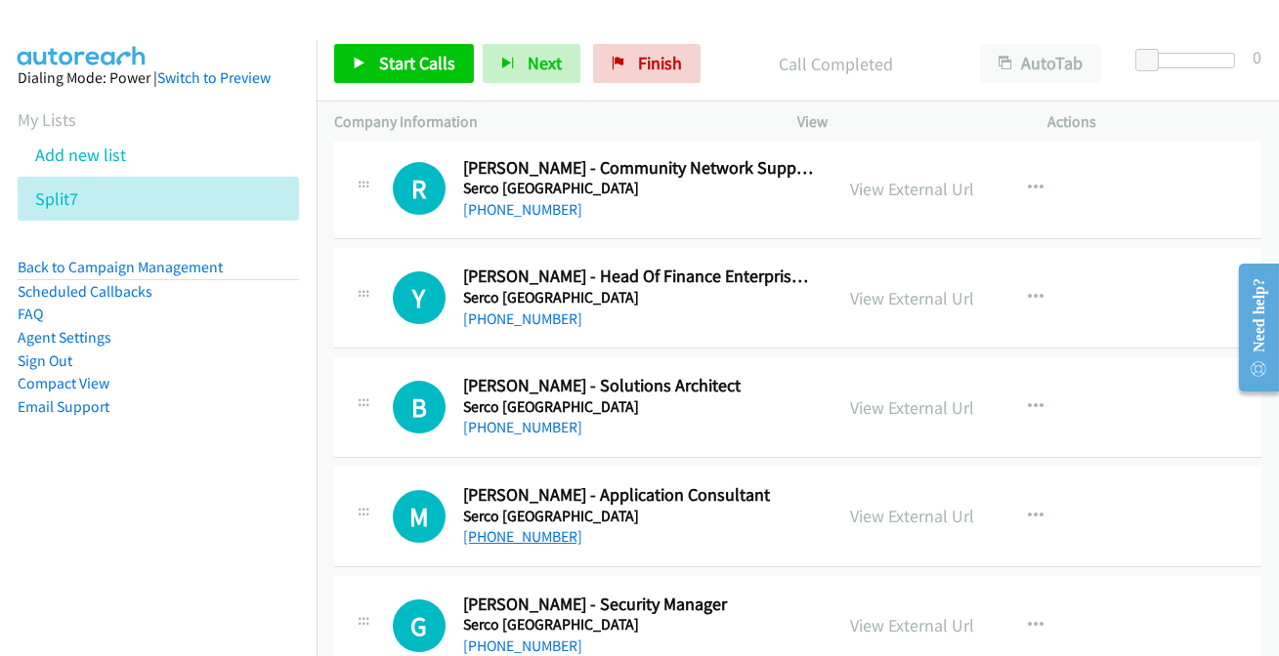
click at [516, 527] on link "+61 434 184 977" at bounding box center [522, 536] width 119 height 19
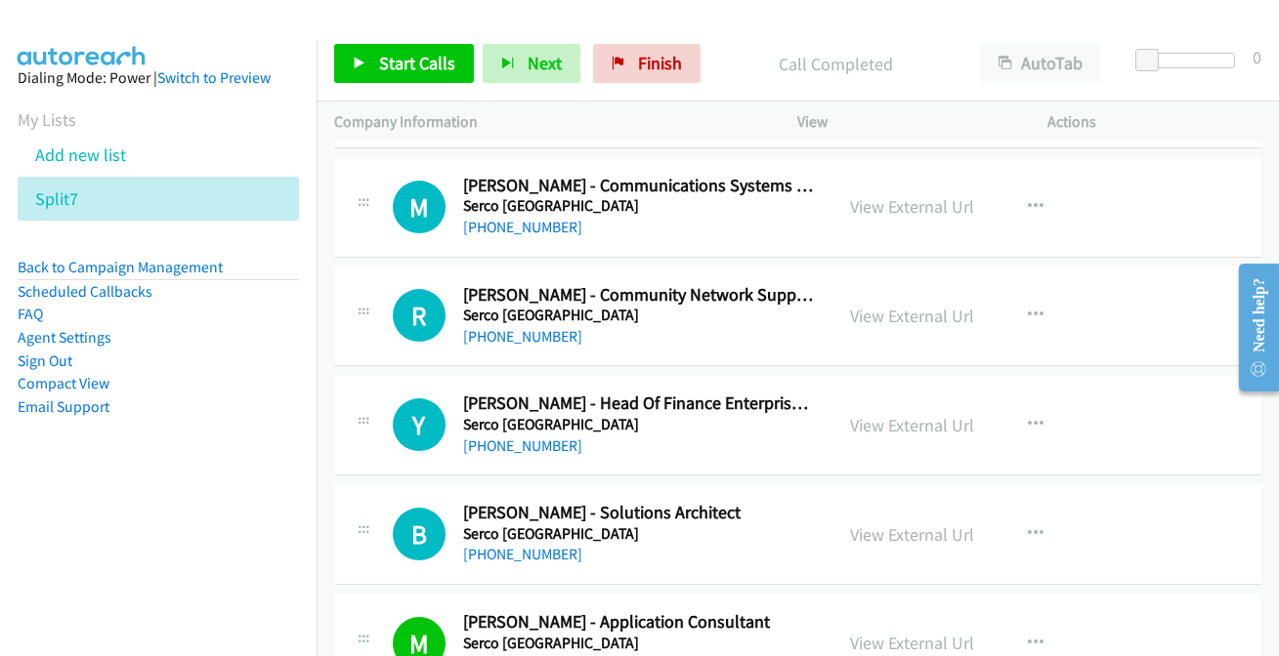
scroll to position [12610, 0]
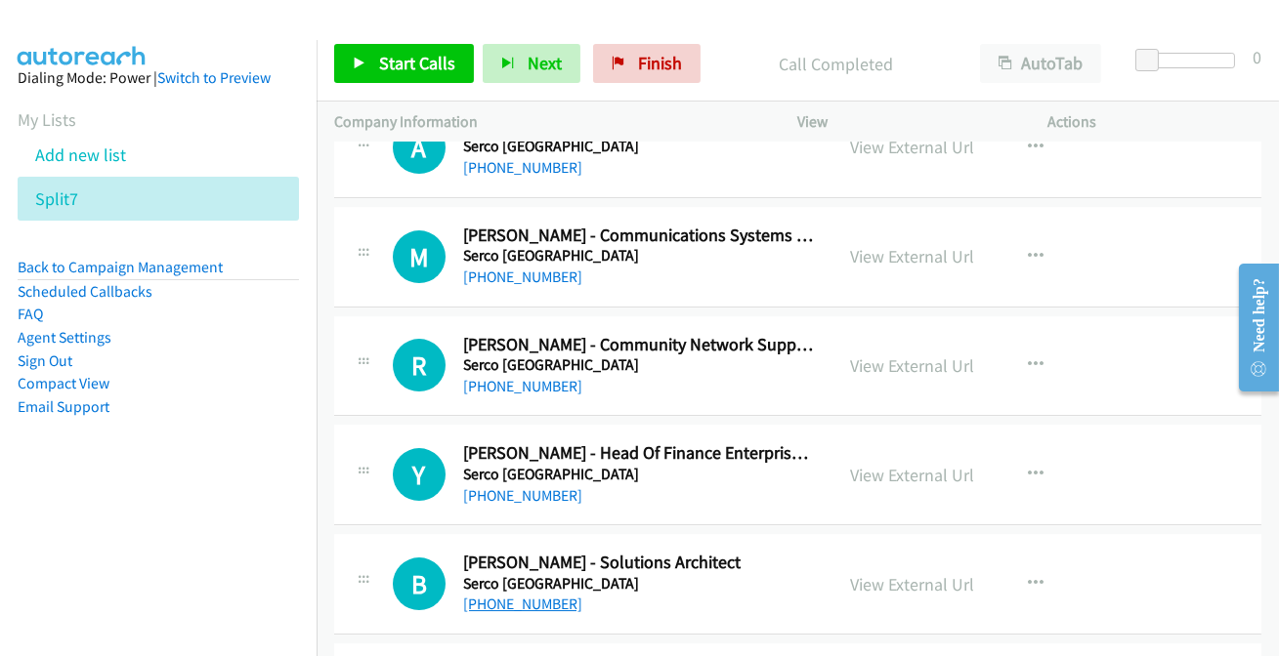
click at [530, 595] on link "+61 438 917 290" at bounding box center [522, 604] width 119 height 19
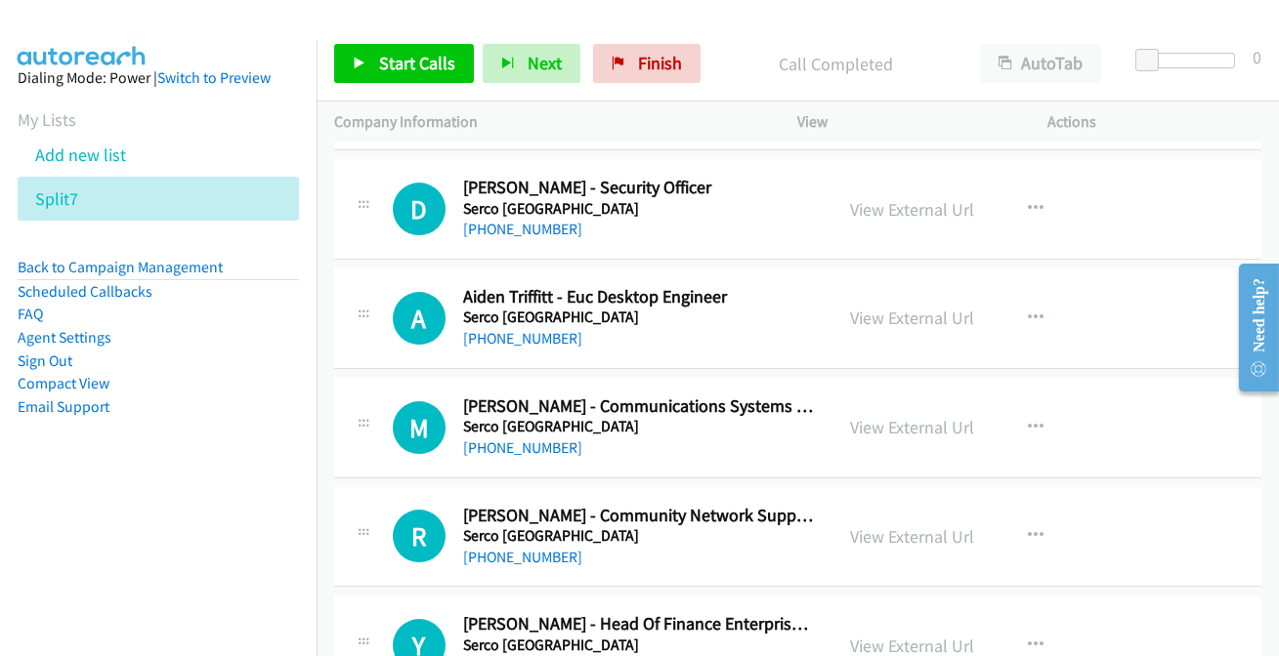
scroll to position [12432, 0]
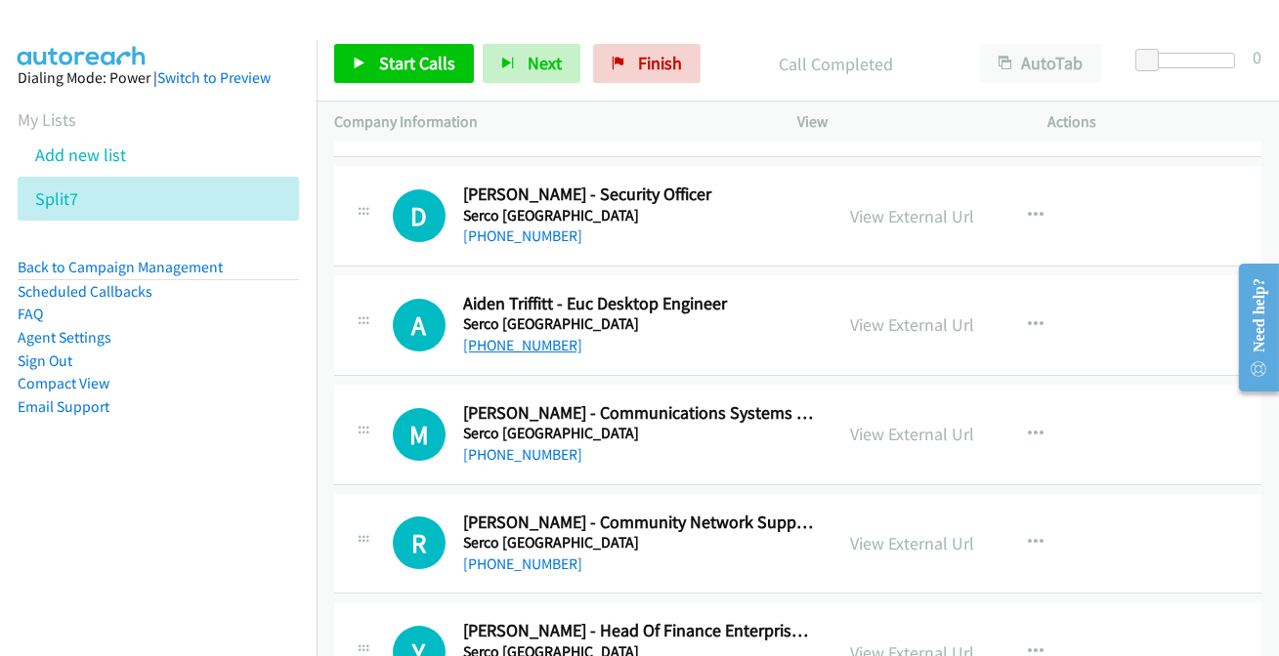
click at [507, 336] on link "+61 404 445 762" at bounding box center [522, 345] width 119 height 19
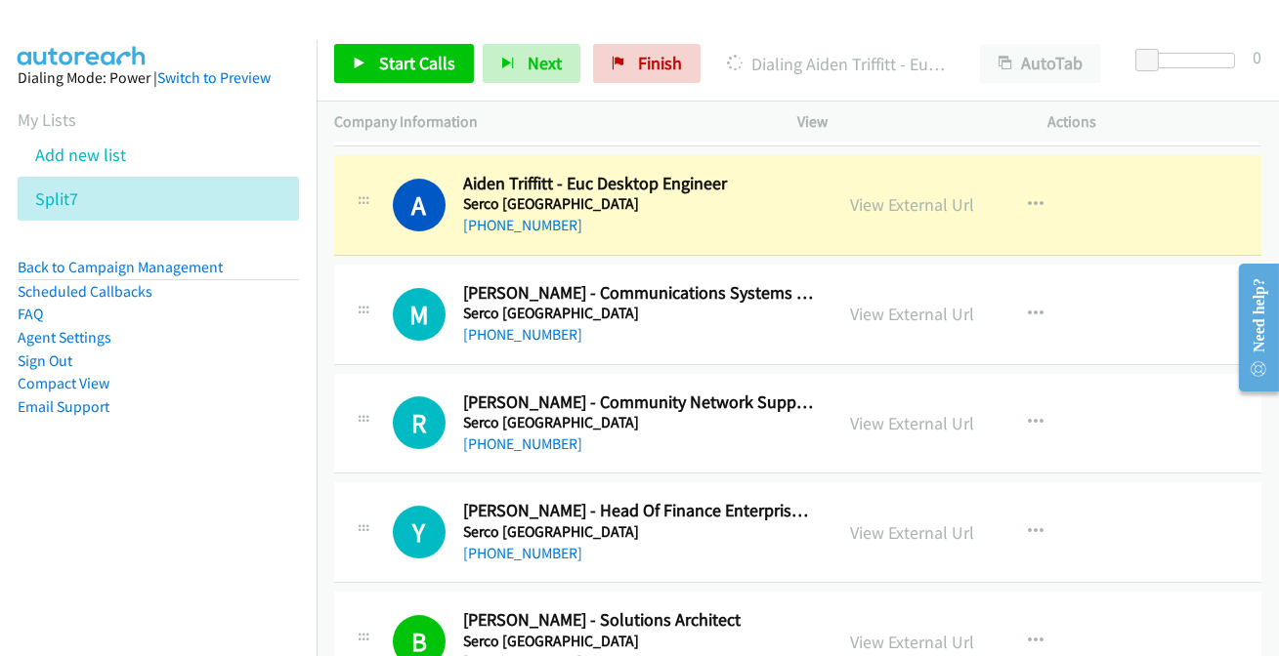
scroll to position [12521, 0]
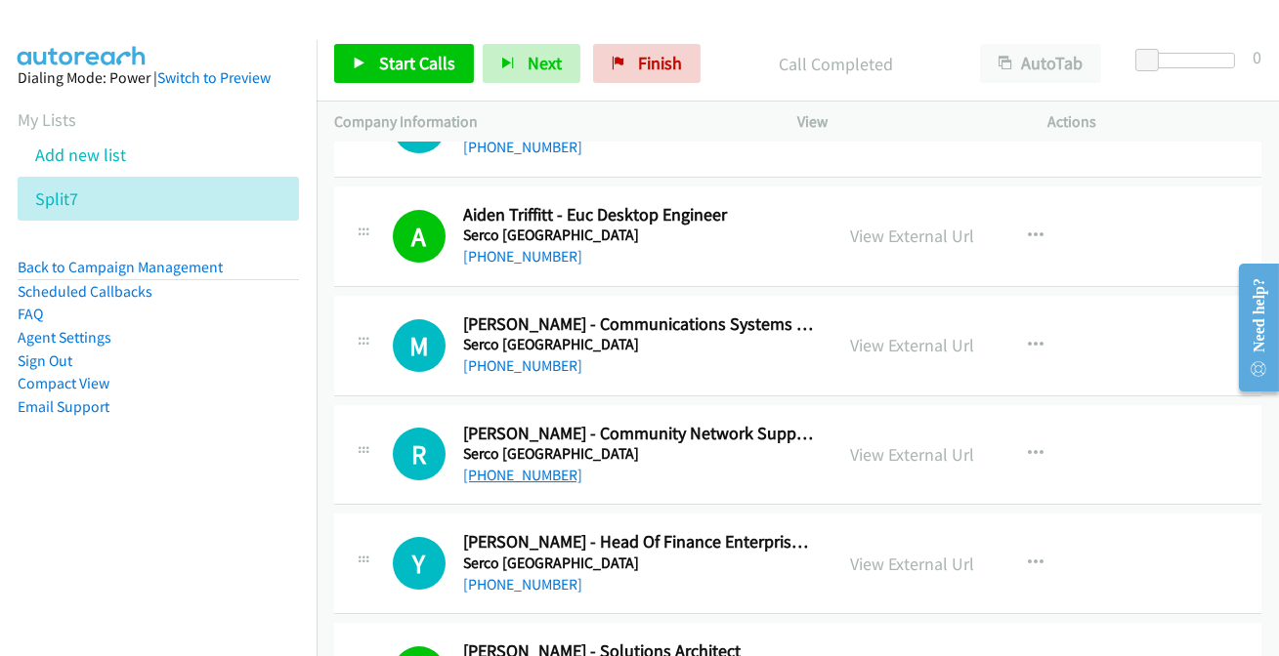
click at [512, 466] on link "+61 417 075 782" at bounding box center [522, 475] width 119 height 19
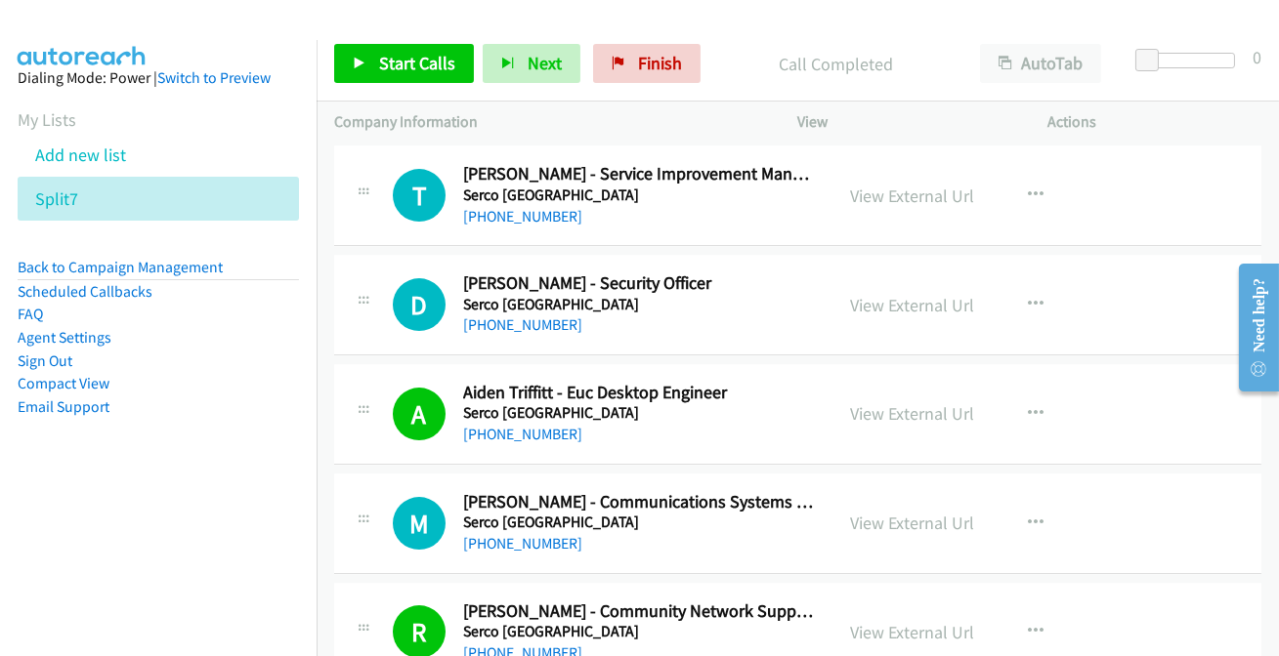
scroll to position [12165, 0]
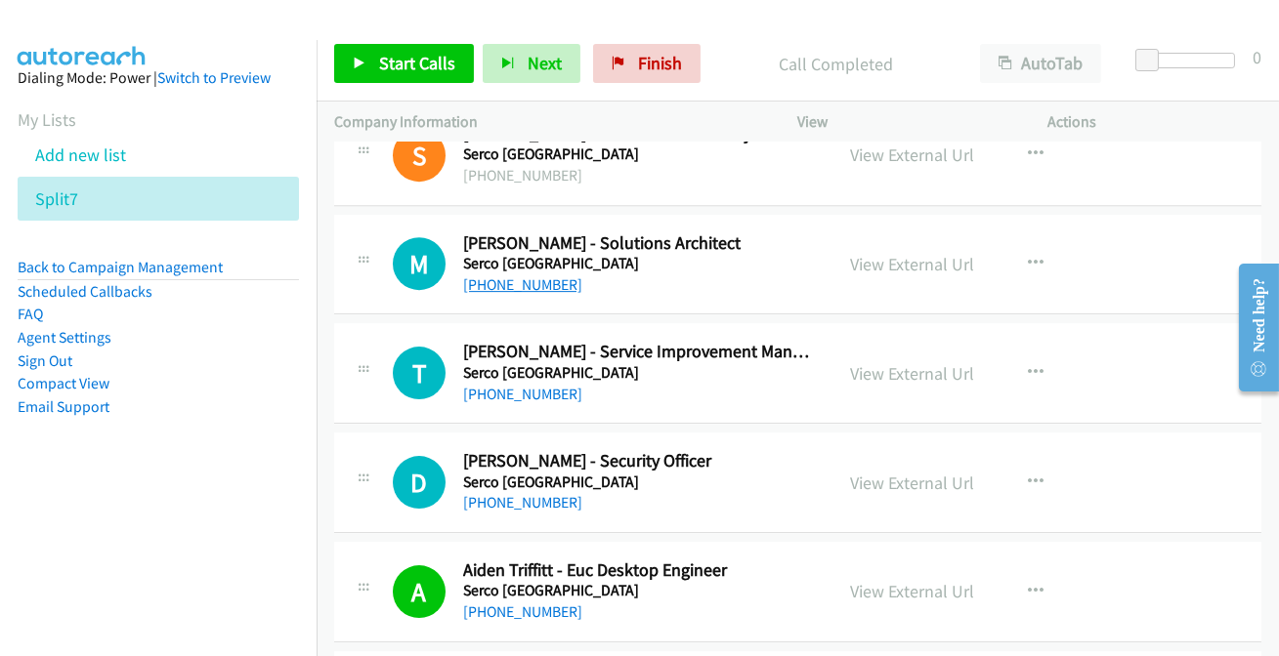
click at [527, 275] on link "+61 416 983 048" at bounding box center [522, 284] width 119 height 19
click at [510, 385] on link "+61 429 385 089" at bounding box center [522, 394] width 119 height 19
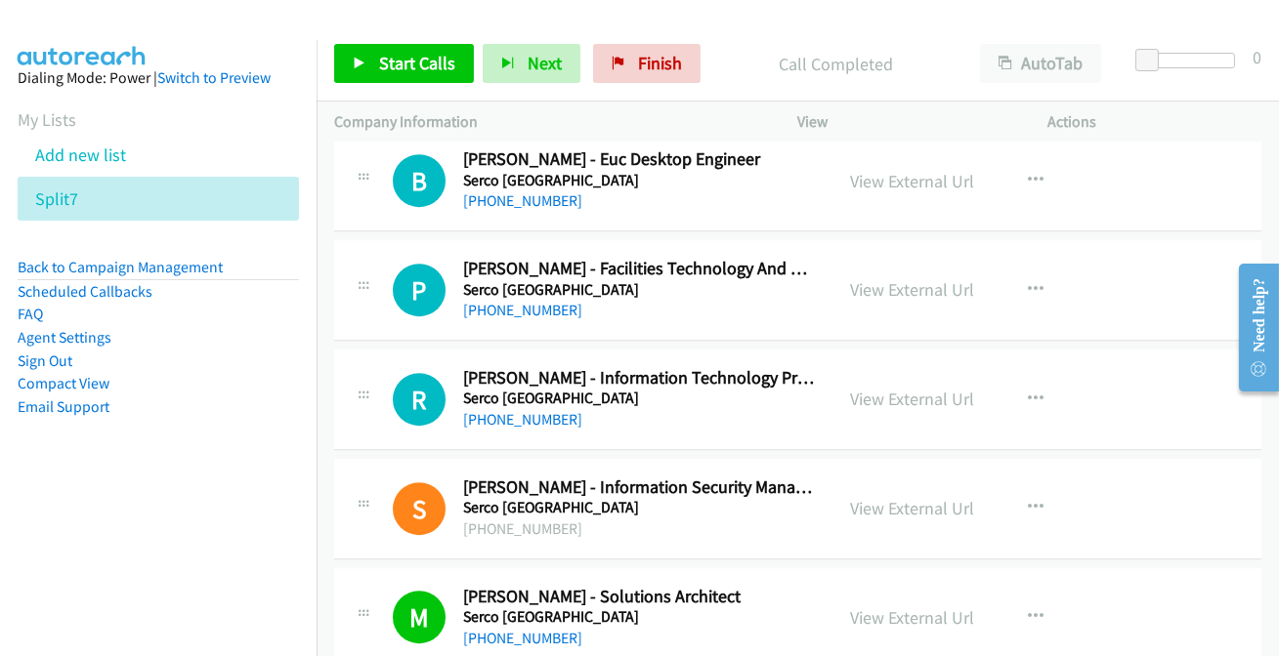
scroll to position [11810, 0]
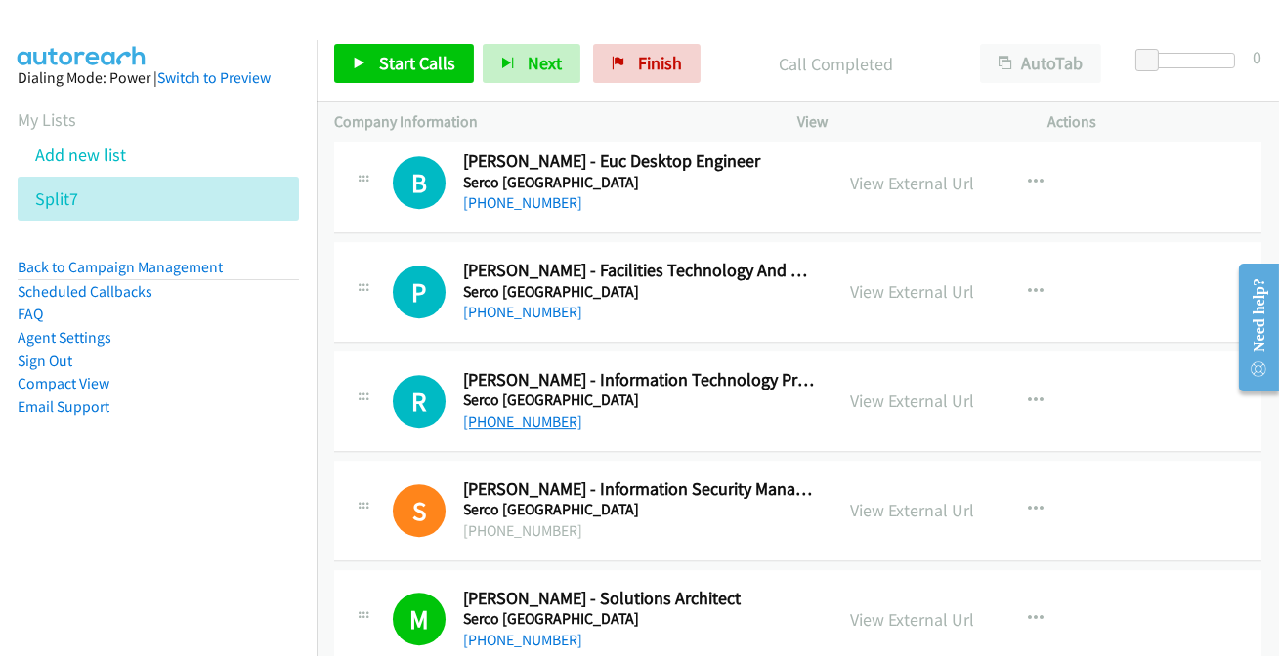
click at [486, 412] on link "+61 410 230 672" at bounding box center [522, 421] width 119 height 19
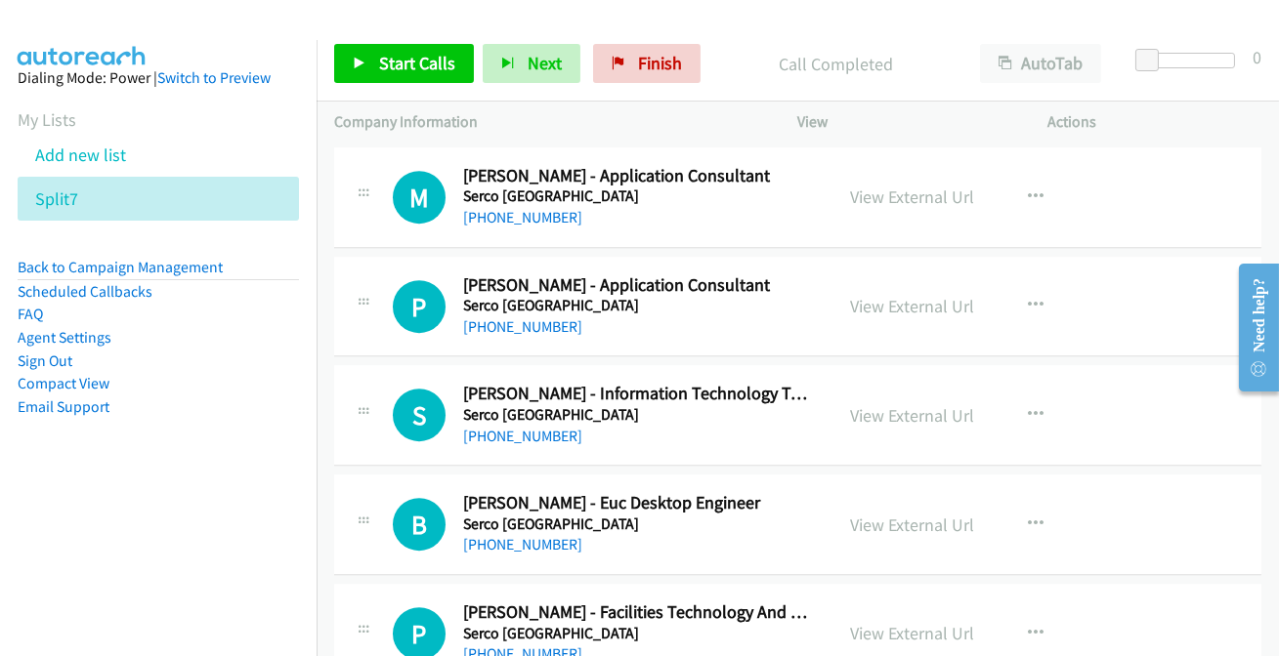
scroll to position [11455, 0]
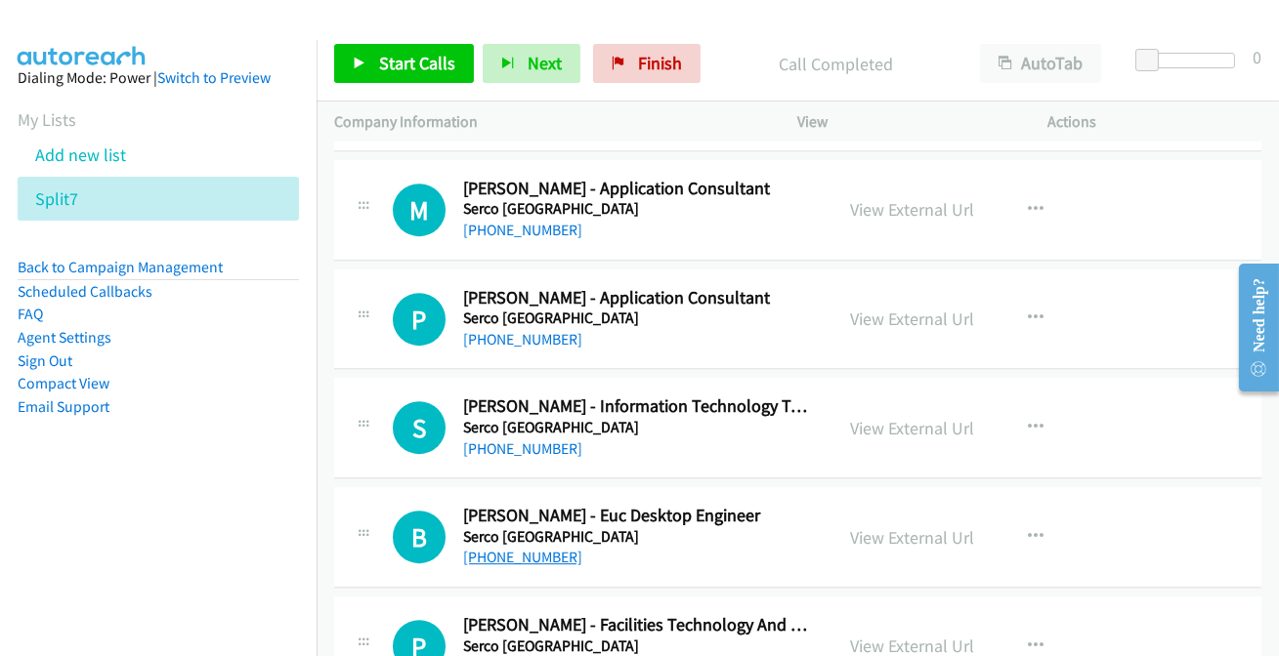
click at [510, 548] on link "+61 402 520 060" at bounding box center [522, 557] width 119 height 19
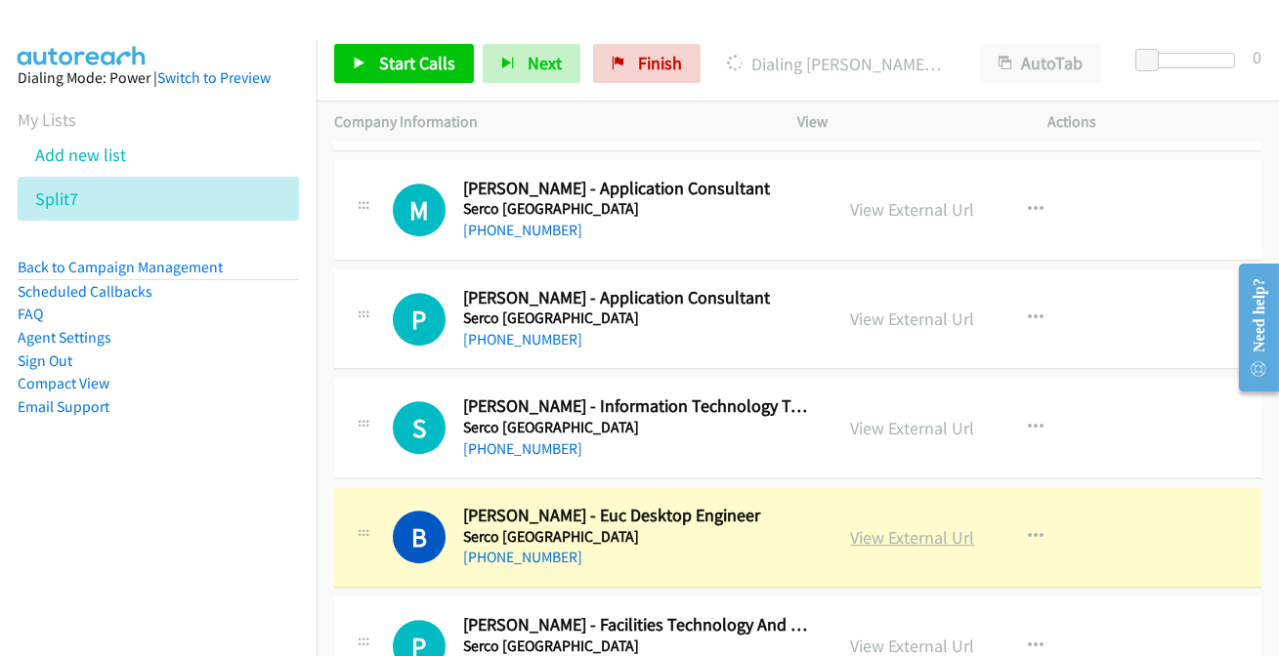
click at [880, 527] on link "View External Url" at bounding box center [913, 538] width 124 height 22
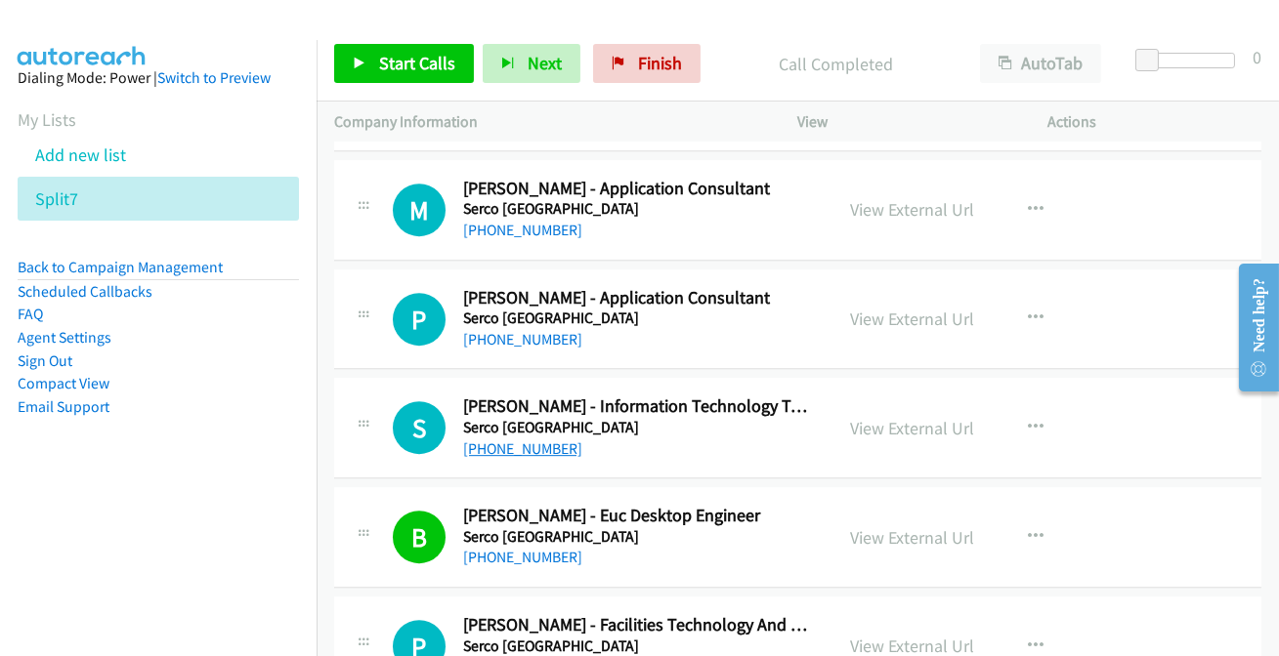
click at [528, 440] on link "+61 449 757 492" at bounding box center [522, 449] width 119 height 19
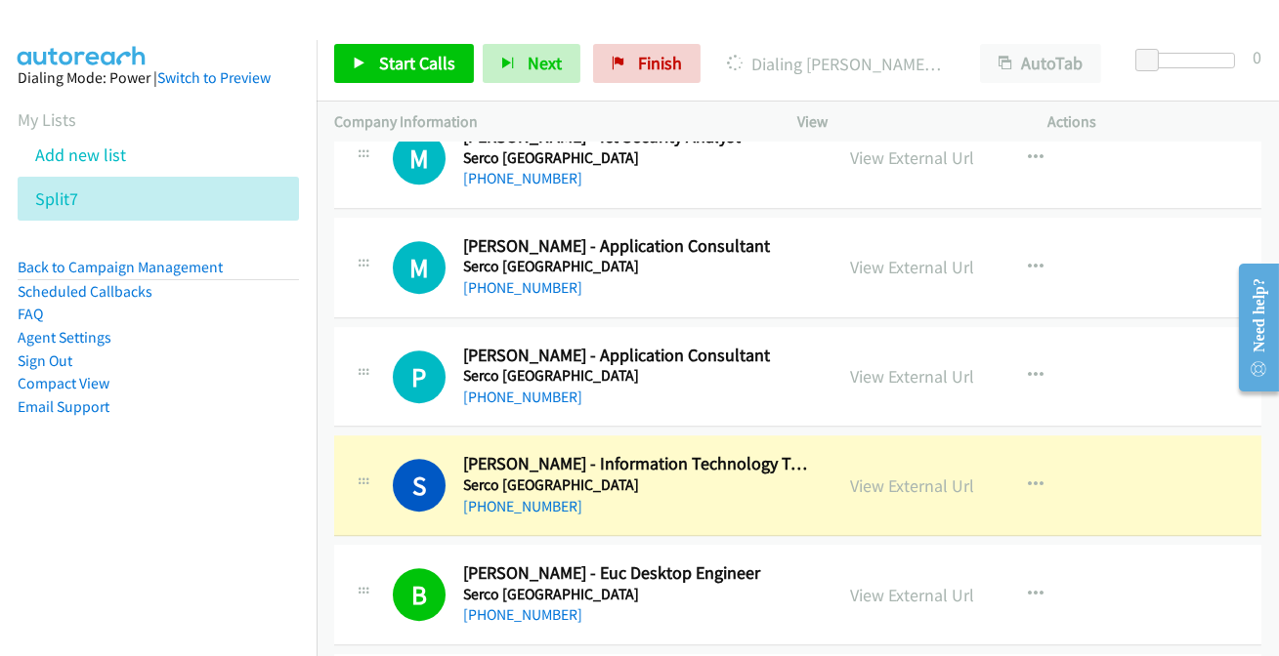
scroll to position [11366, 0]
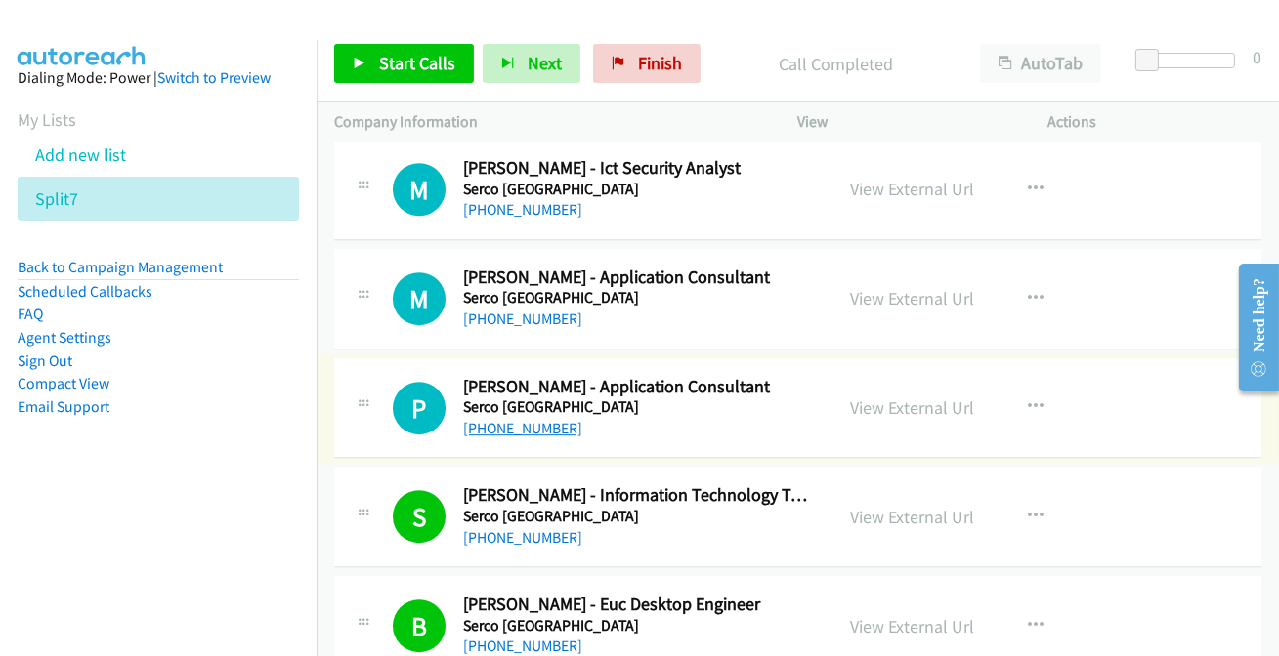
click at [527, 419] on link "+61 8 9348 3533" at bounding box center [522, 428] width 119 height 19
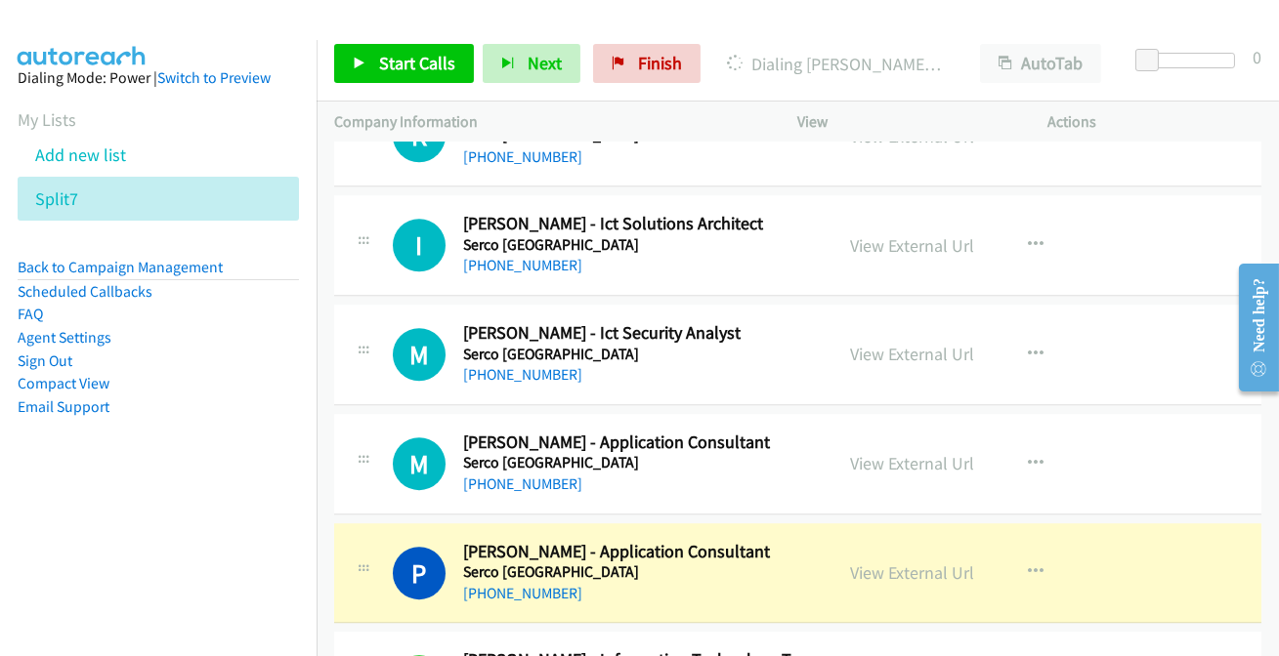
scroll to position [11189, 0]
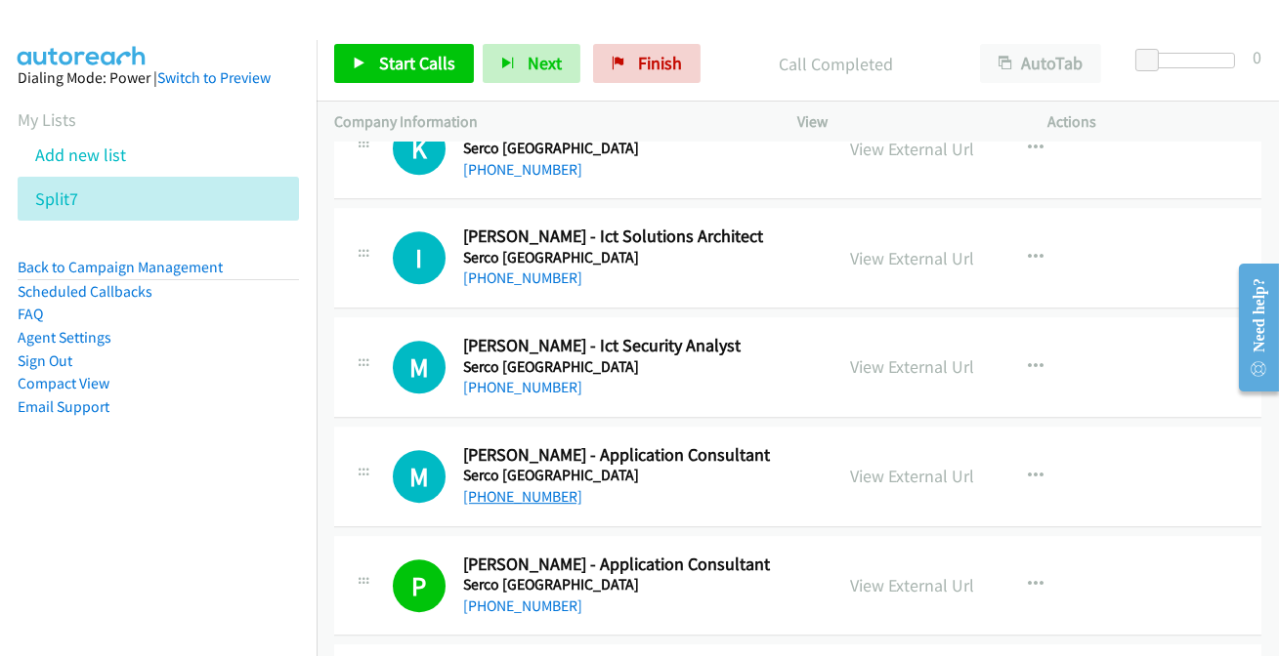
click at [538, 487] on link "+61 8 9383 0238" at bounding box center [522, 496] width 119 height 19
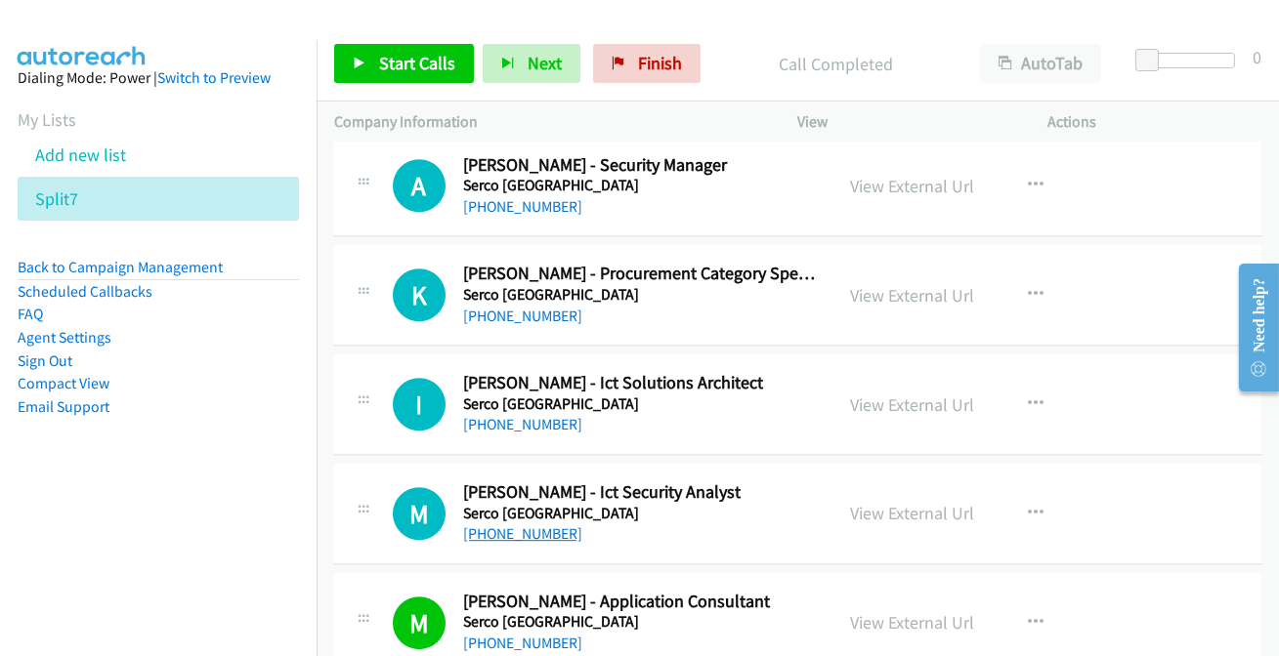
scroll to position [11011, 0]
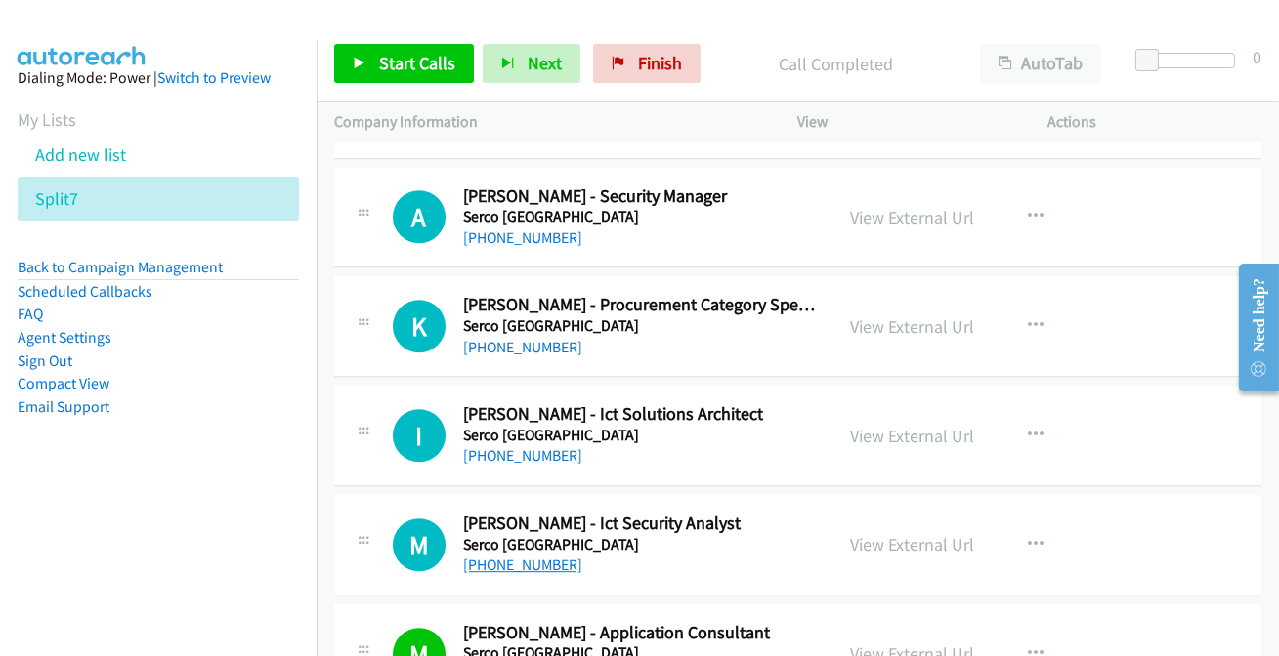
click at [513, 556] on link "+61 469 241 655" at bounding box center [522, 565] width 119 height 19
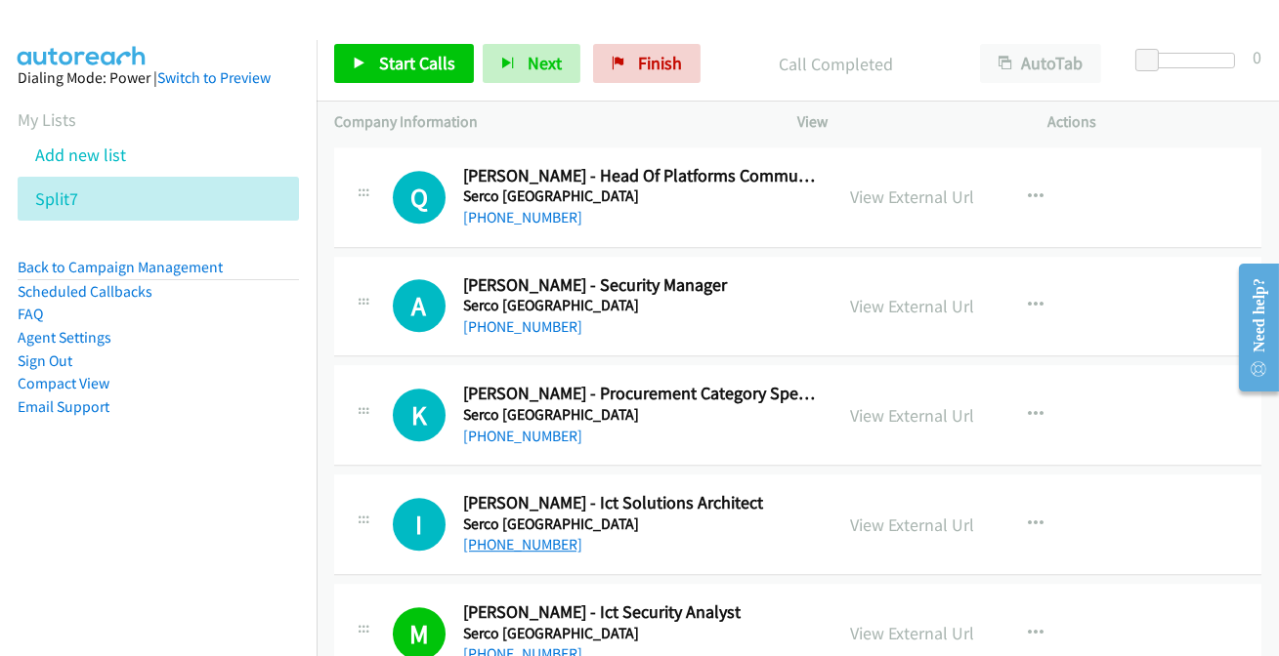
click at [518, 537] on link "+61 8 9224 1486" at bounding box center [522, 544] width 119 height 19
click at [521, 427] on link "+61 400 315 466" at bounding box center [522, 436] width 119 height 19
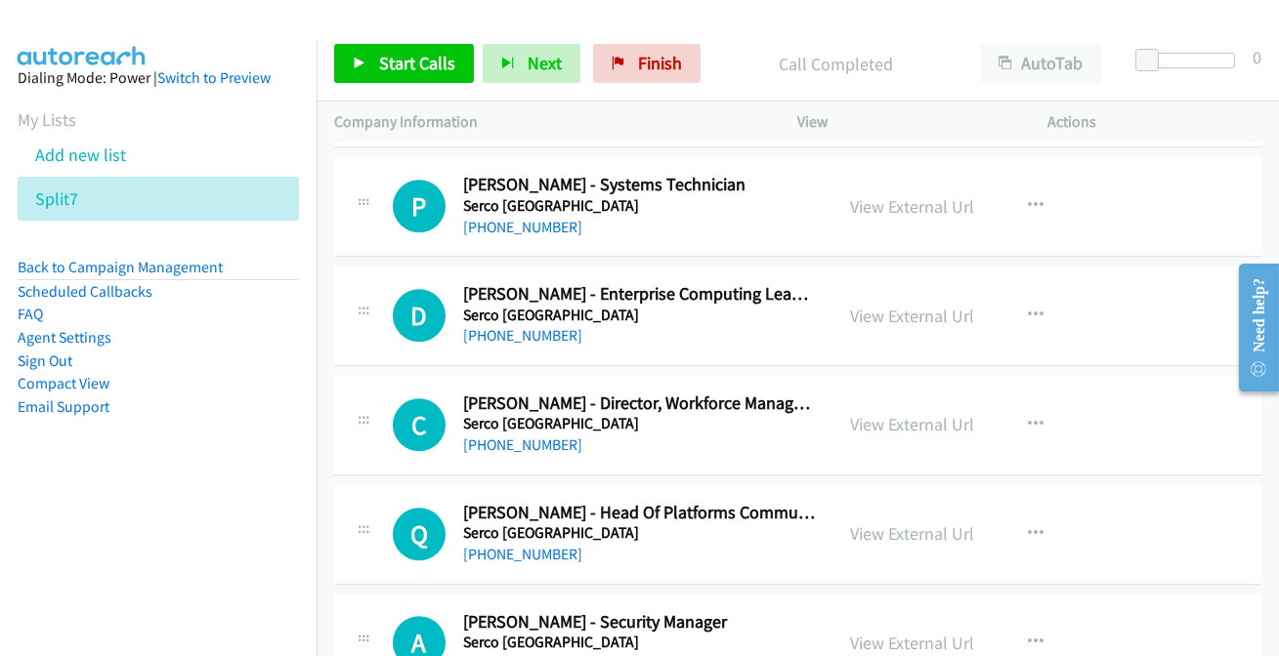
scroll to position [10567, 0]
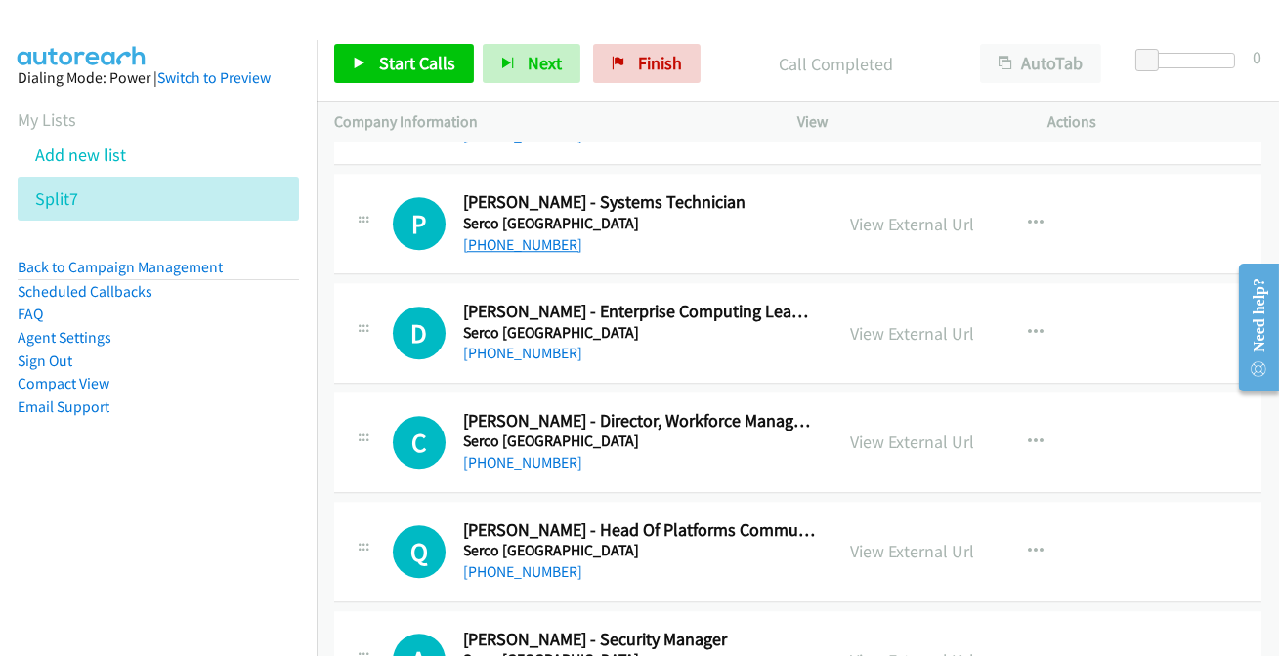
click at [493, 235] on link "+61 403 604 655" at bounding box center [522, 244] width 119 height 19
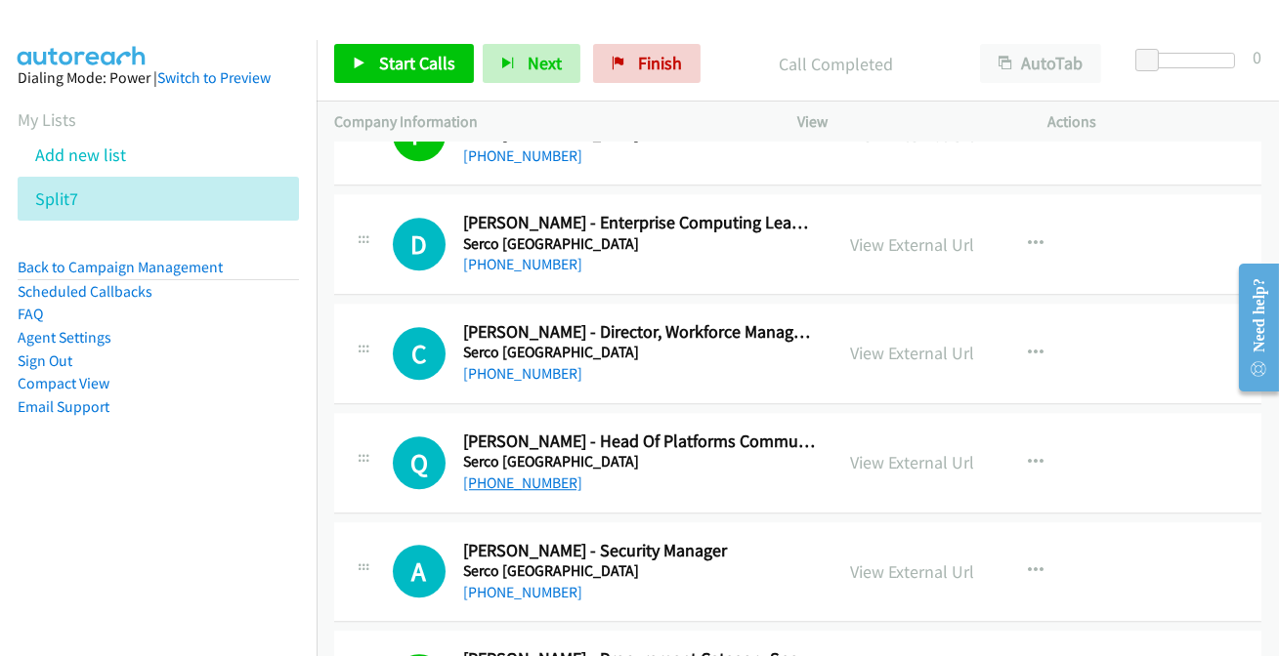
click at [518, 474] on link "+61 415 677 989" at bounding box center [522, 483] width 119 height 19
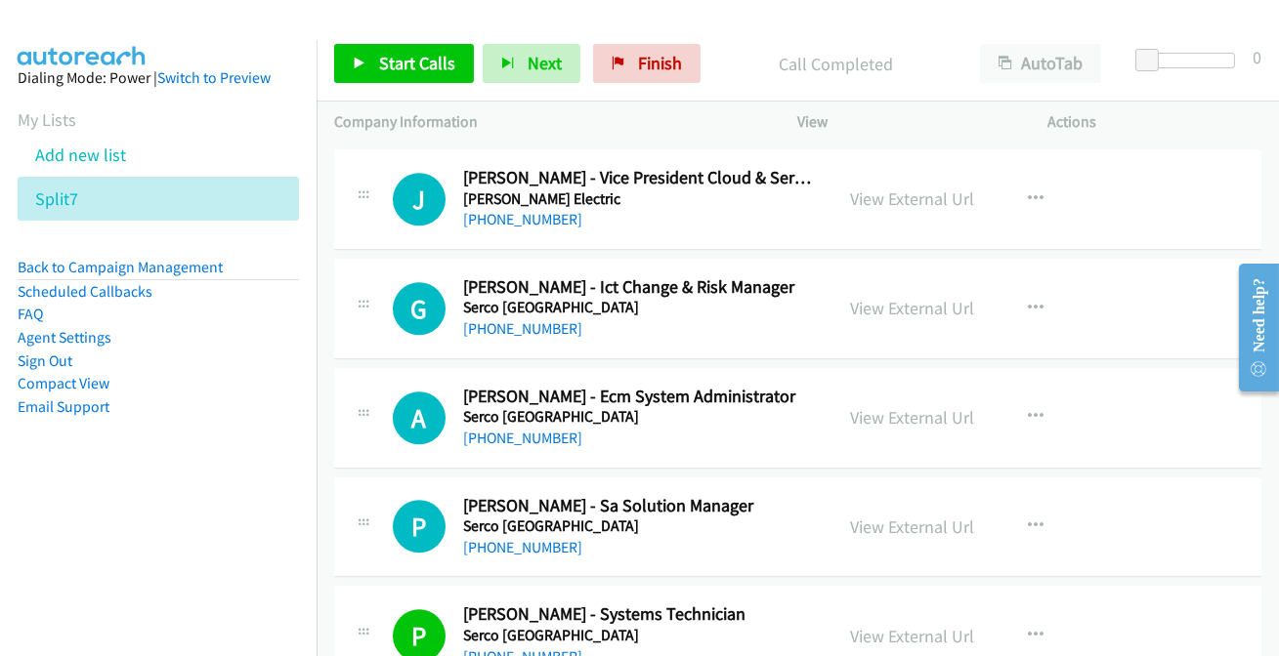
scroll to position [10123, 0]
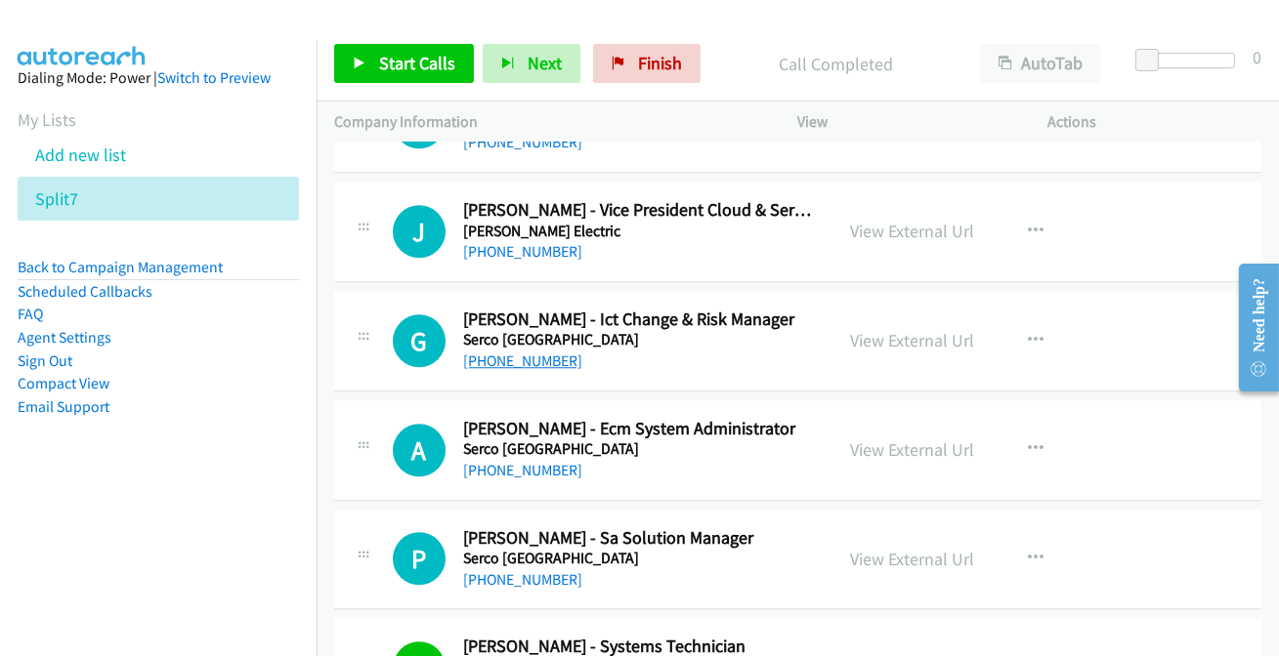
drag, startPoint x: 491, startPoint y: 332, endPoint x: 487, endPoint y: 343, distance: 11.4
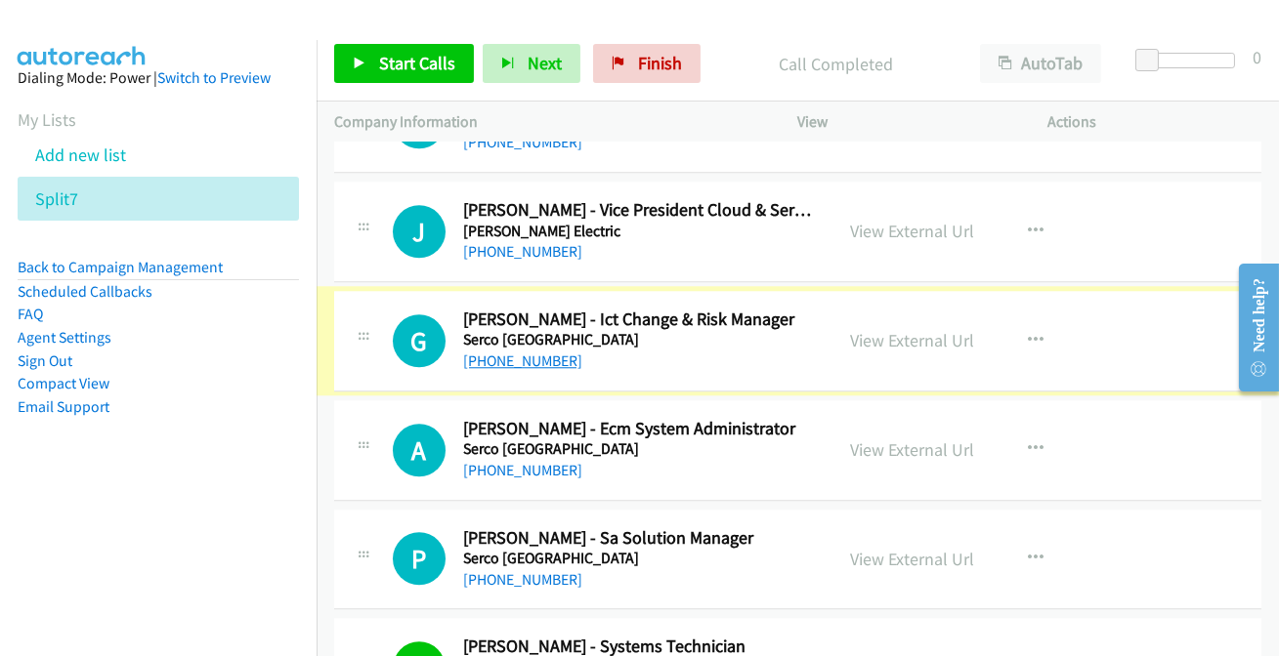
click at [486, 352] on link "+61 402 428 650" at bounding box center [522, 361] width 119 height 19
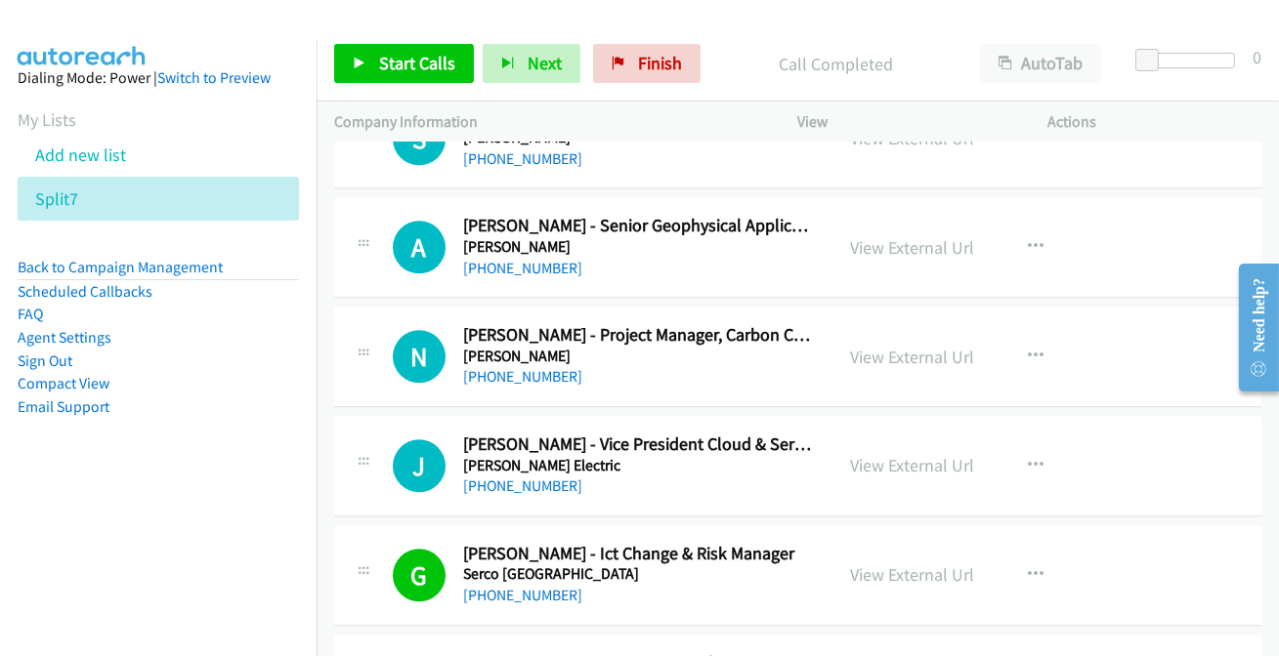
scroll to position [9856, 0]
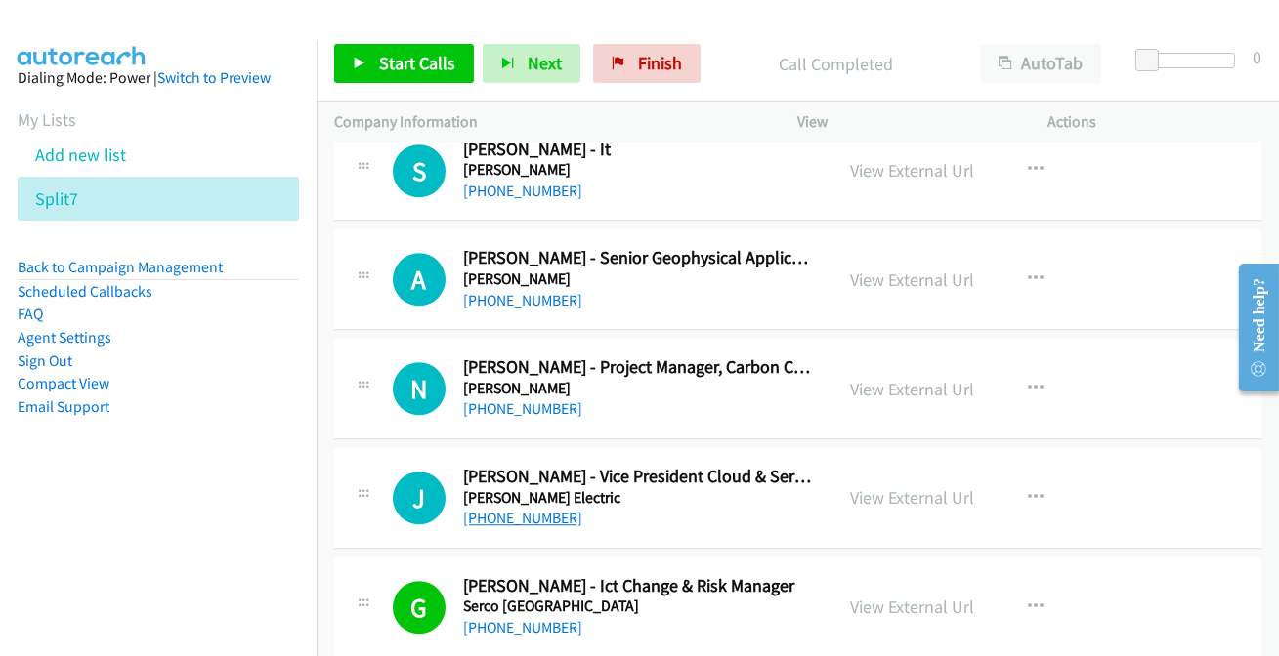
click at [525, 509] on link "+61 2 9125 8036" at bounding box center [522, 518] width 119 height 19
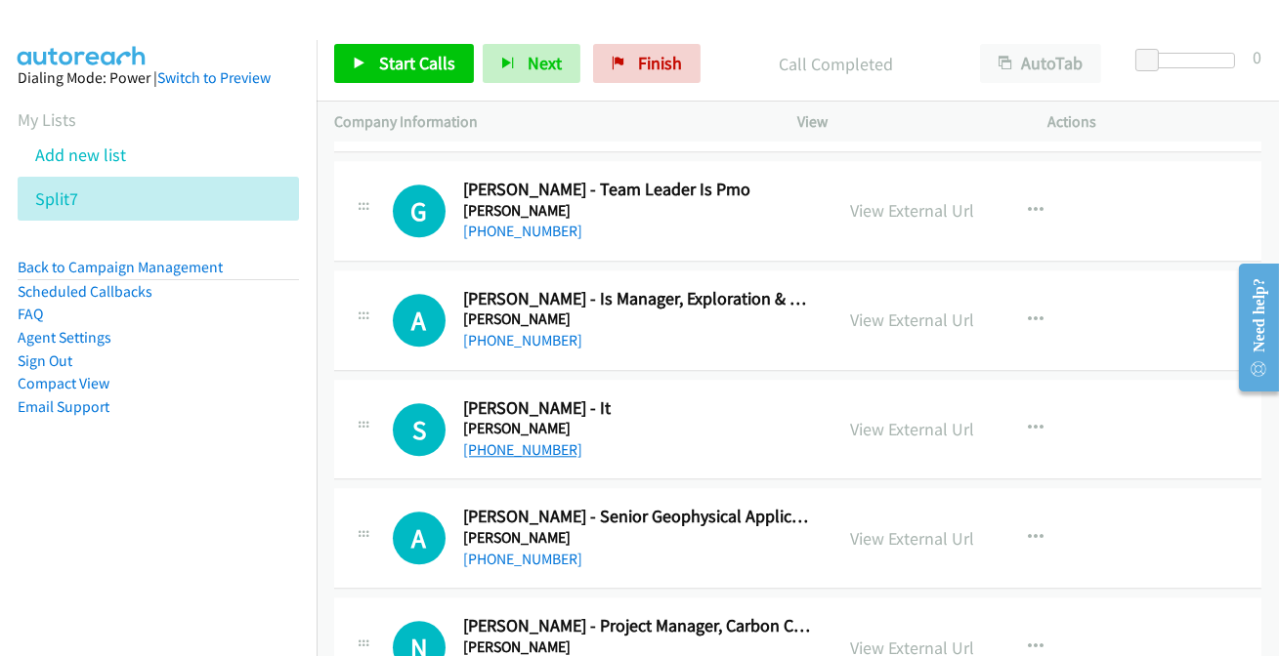
scroll to position [9590, 0]
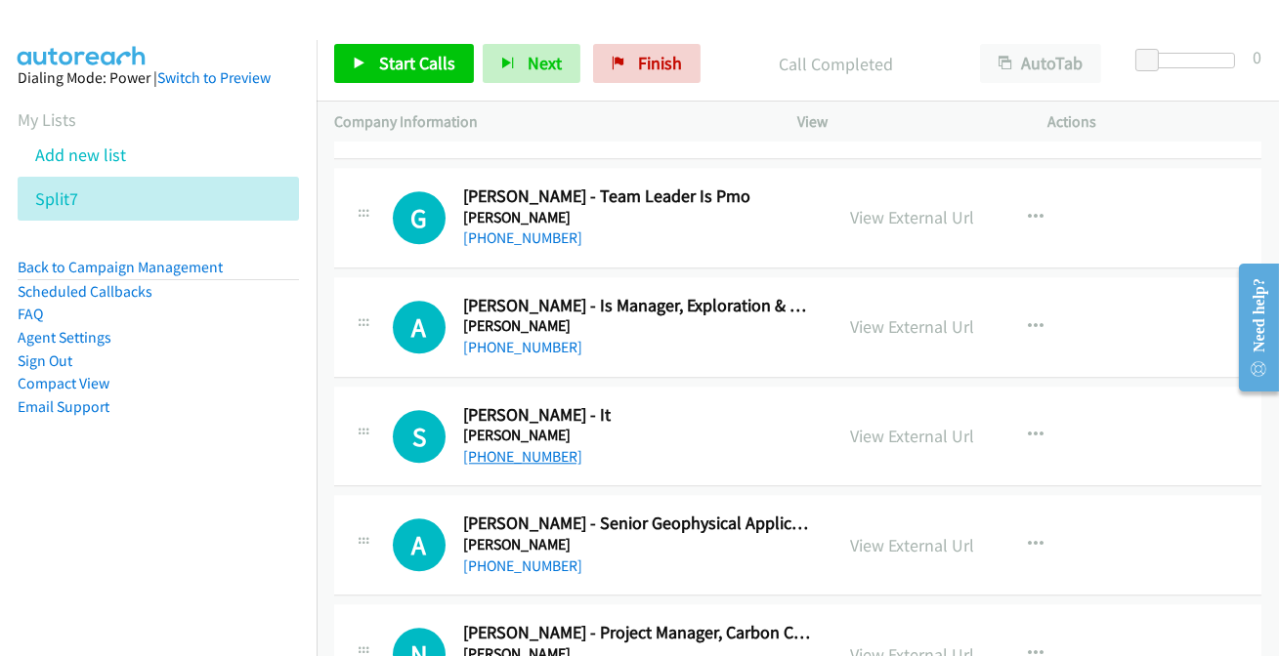
click at [505, 447] on link "+61 439 646 358" at bounding box center [522, 456] width 119 height 19
click at [506, 338] on link "+61 402 249 190" at bounding box center [522, 347] width 119 height 19
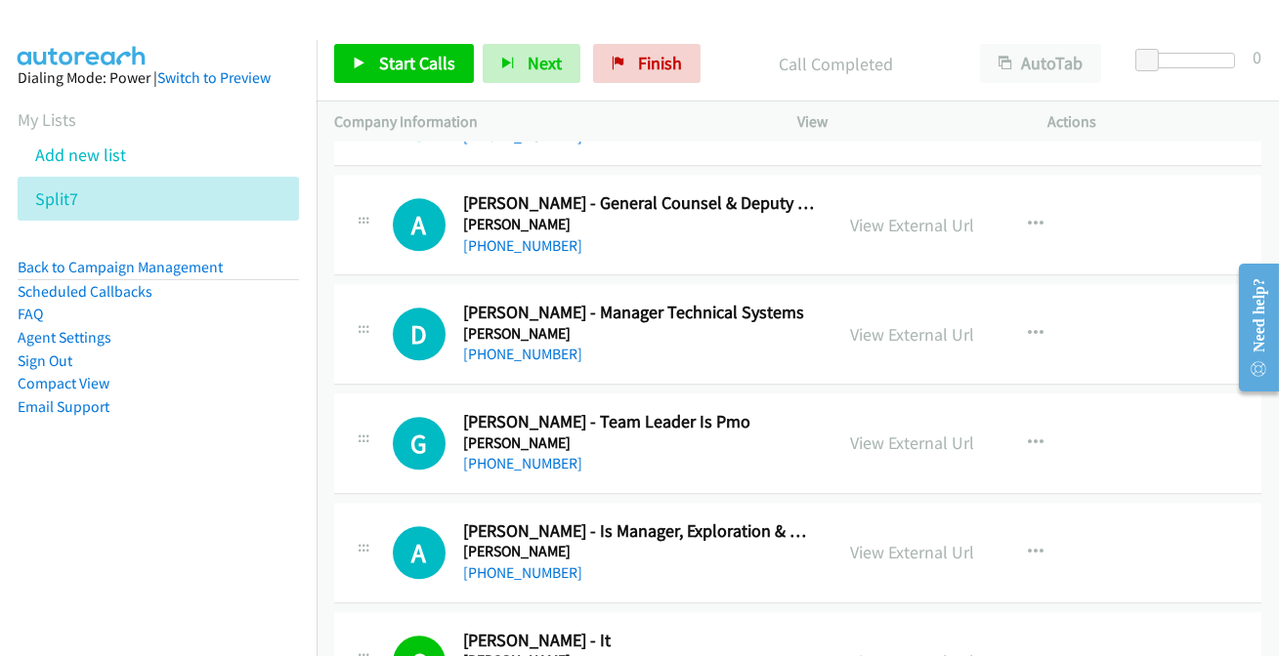
scroll to position [9324, 0]
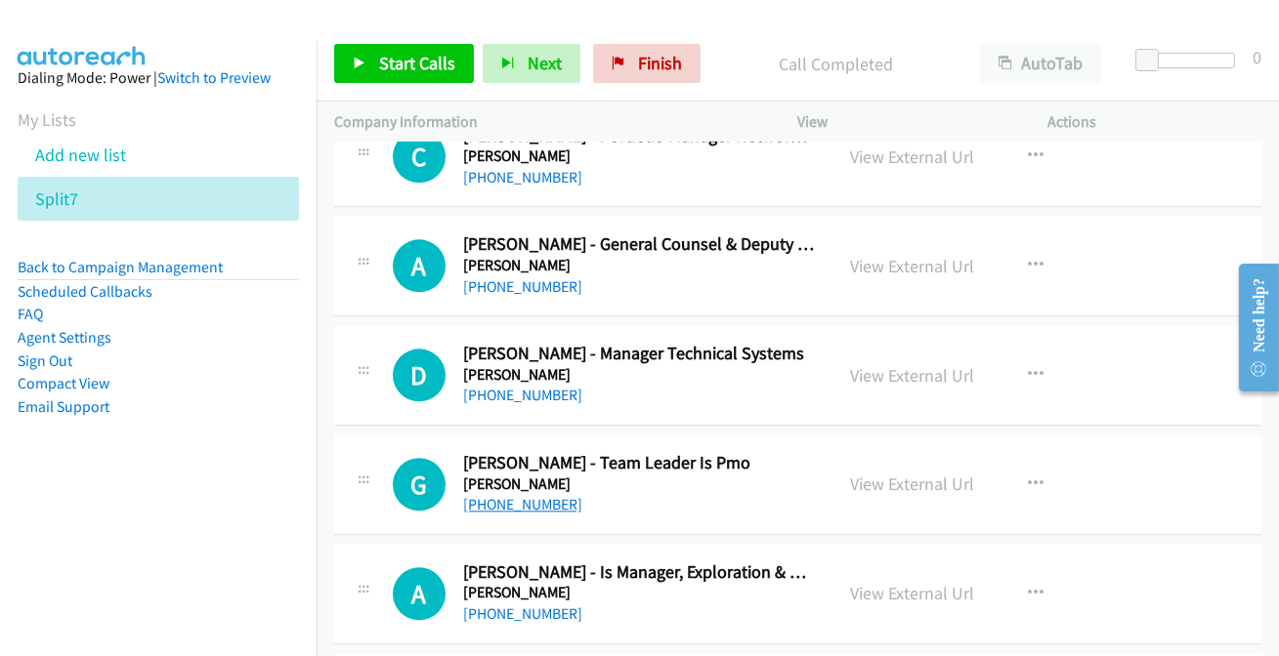
click at [526, 495] on link "+61 439 883 623" at bounding box center [522, 504] width 119 height 19
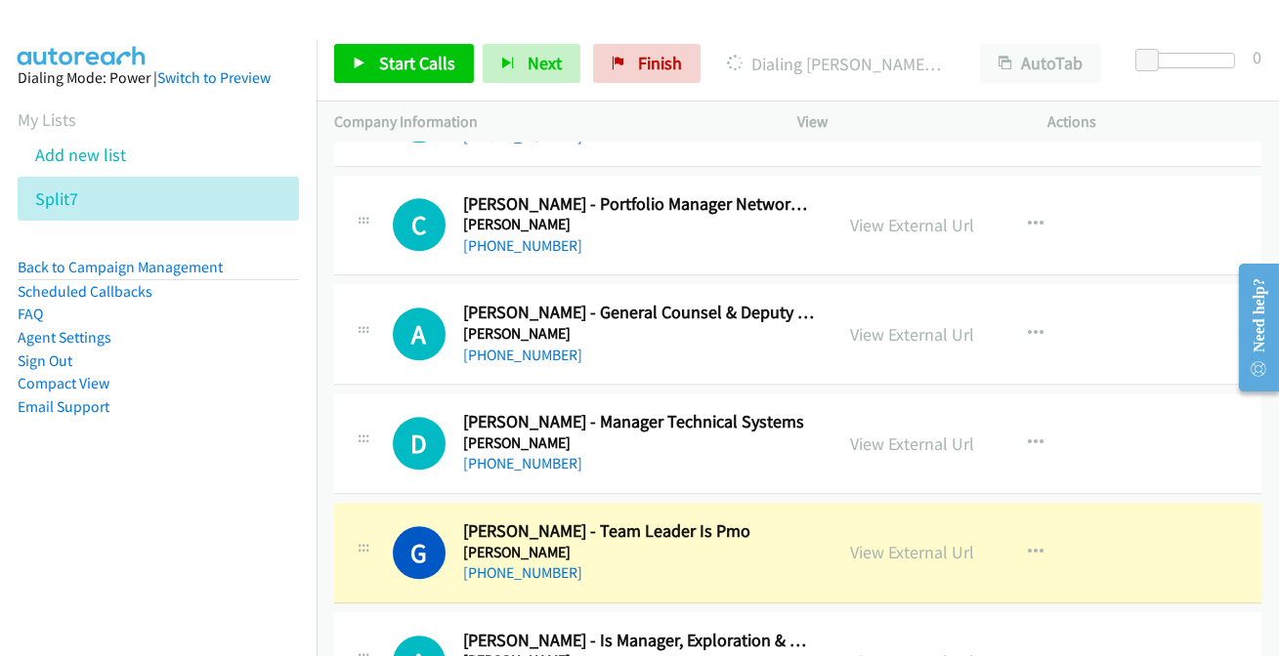
scroll to position [9235, 0]
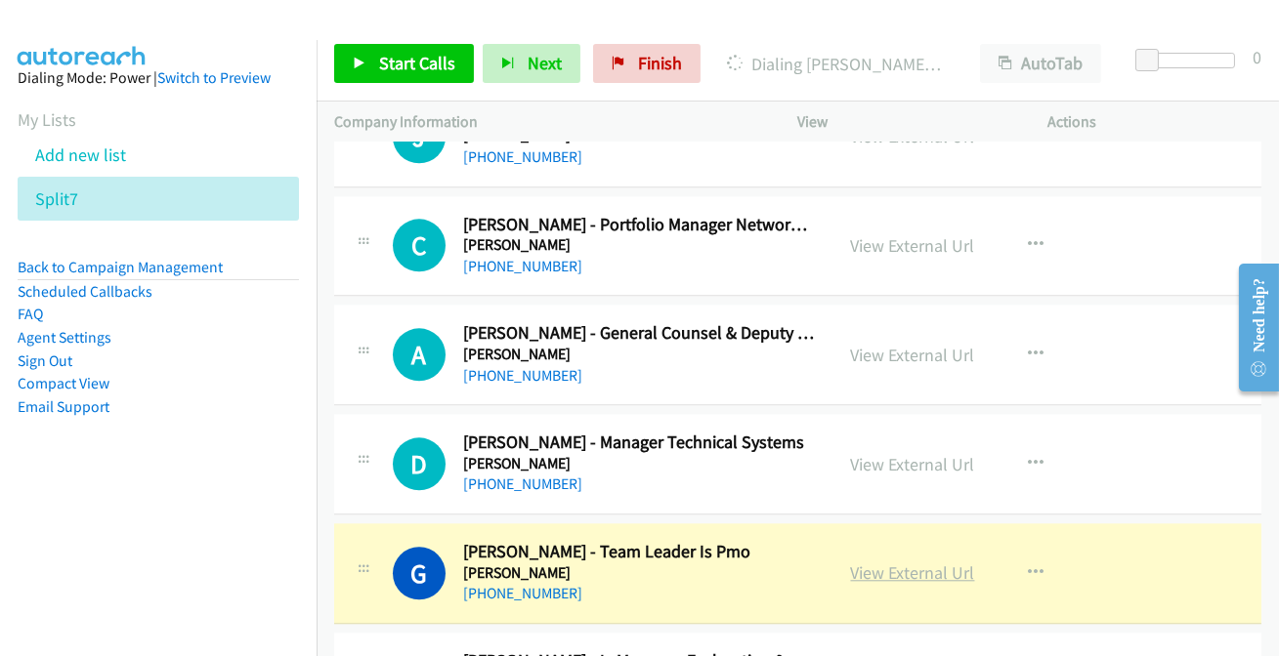
click at [882, 562] on link "View External Url" at bounding box center [913, 573] width 124 height 22
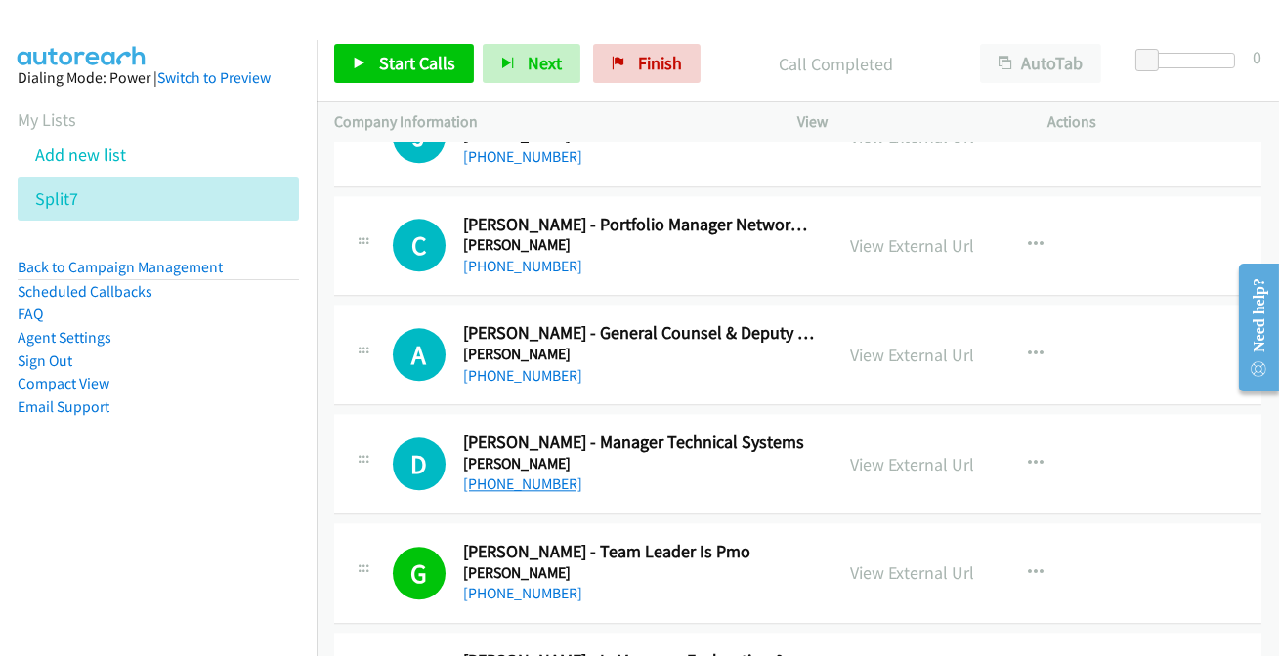
click at [511, 475] on link "+61 488 631 918" at bounding box center [522, 484] width 119 height 19
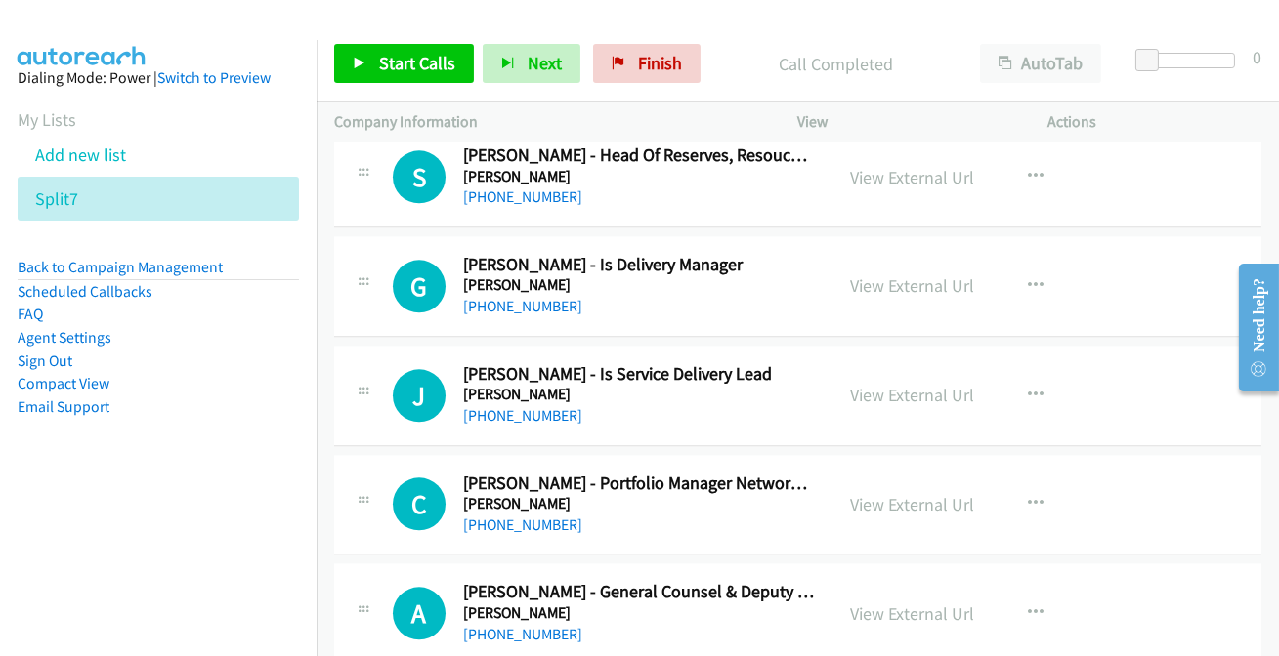
scroll to position [8968, 0]
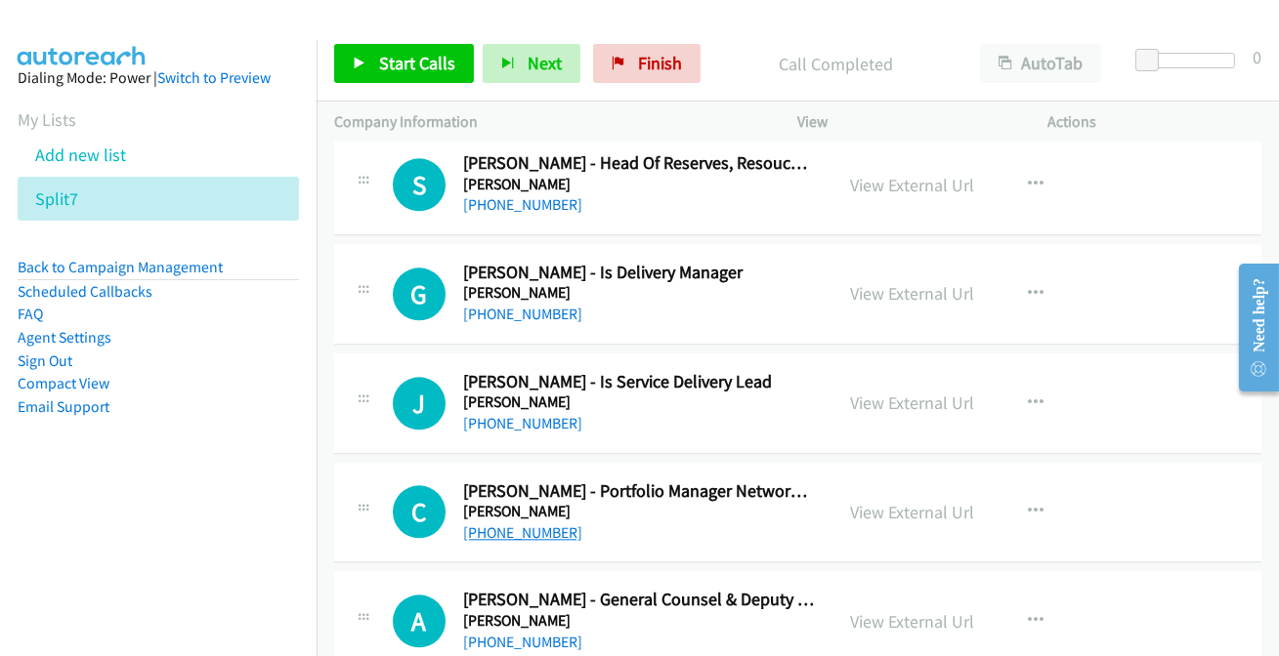
click at [527, 524] on link "+61 469 361 495" at bounding box center [522, 533] width 119 height 19
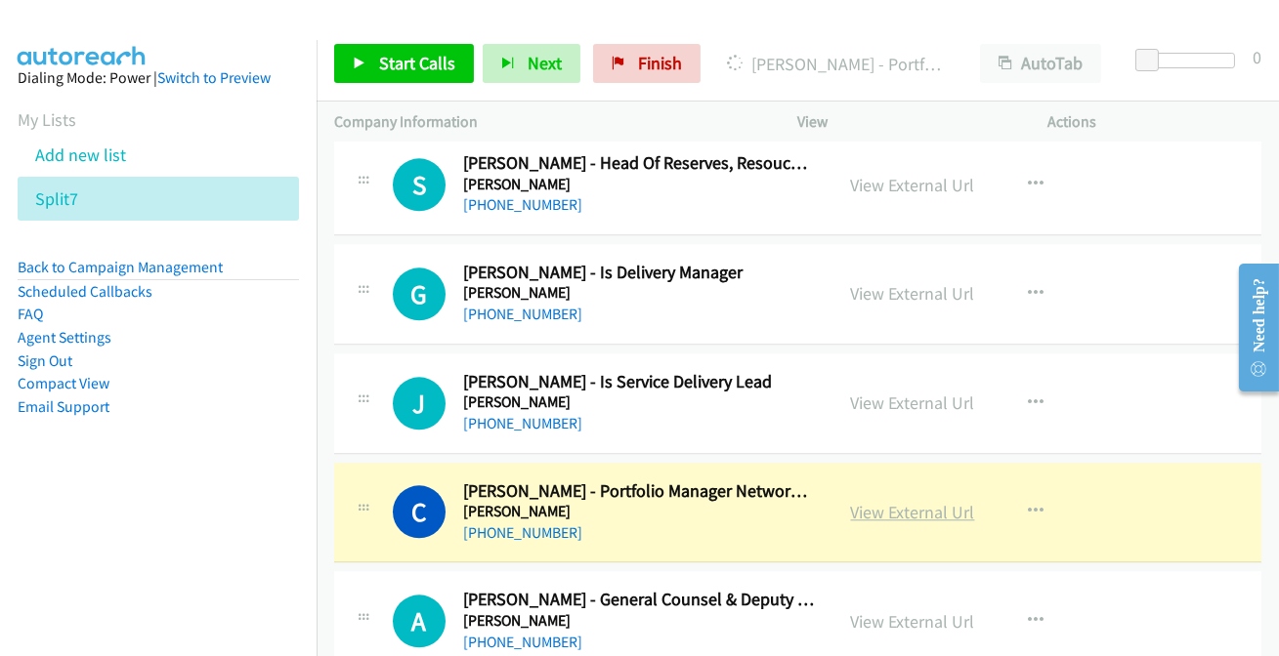
click at [896, 501] on link "View External Url" at bounding box center [913, 512] width 124 height 22
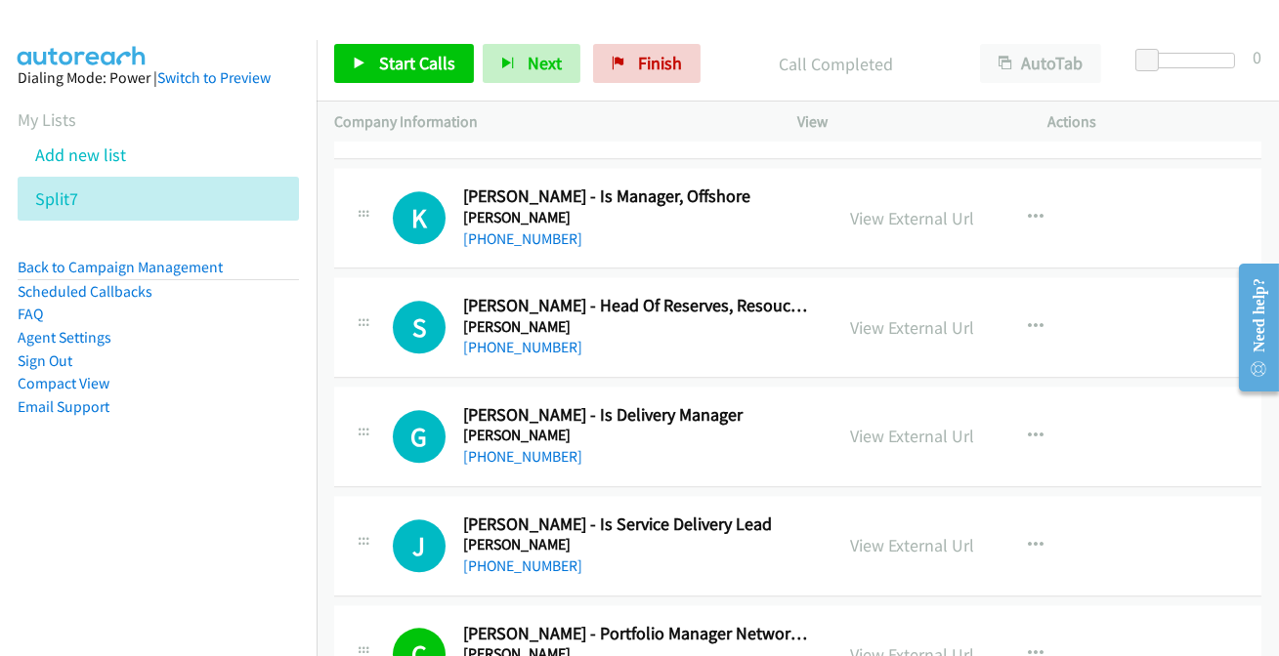
scroll to position [8791, 0]
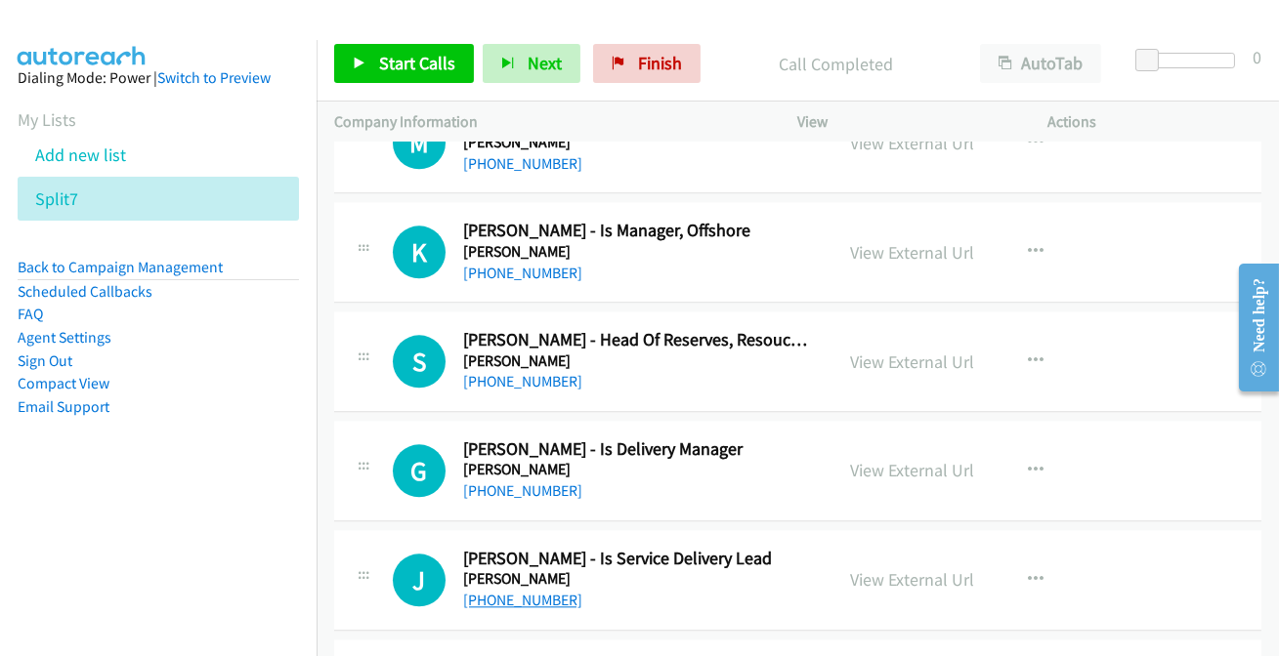
click at [499, 591] on link "+61 466 256 907" at bounding box center [522, 600] width 119 height 19
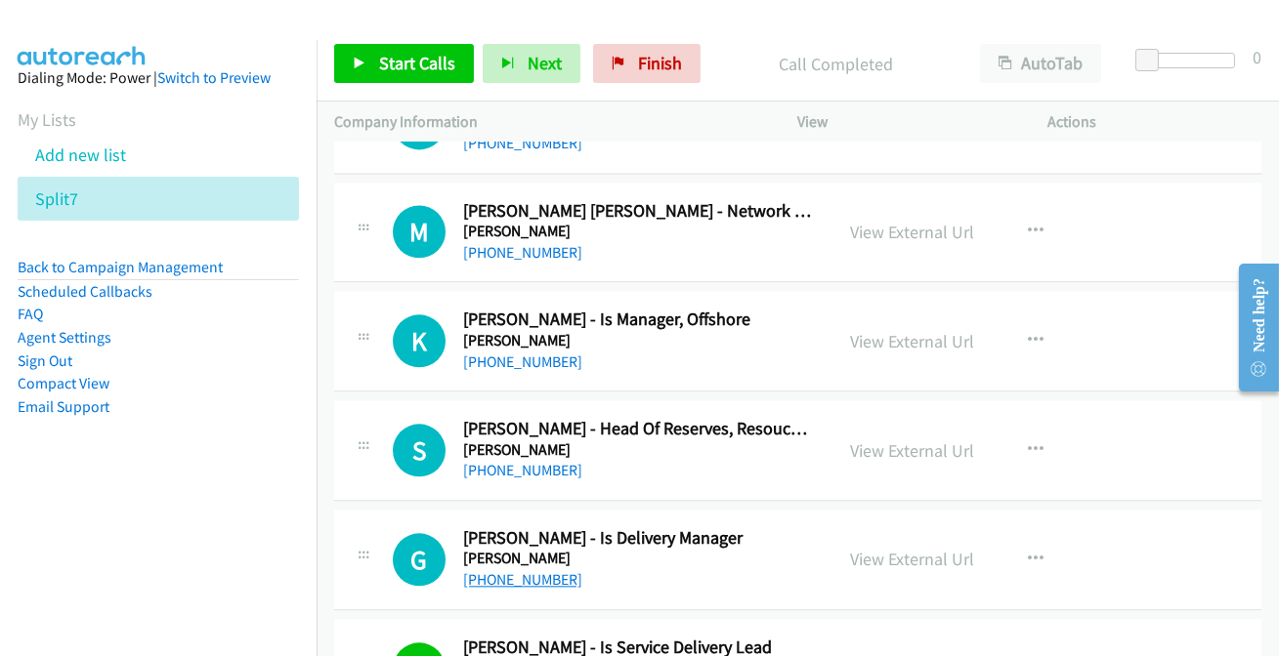
click at [500, 570] on link "+61 7 3003 3266" at bounding box center [522, 579] width 119 height 19
click at [524, 243] on link "+61 470 228 543" at bounding box center [522, 252] width 119 height 19
click at [477, 353] on link "+61 412 362 131" at bounding box center [522, 362] width 119 height 19
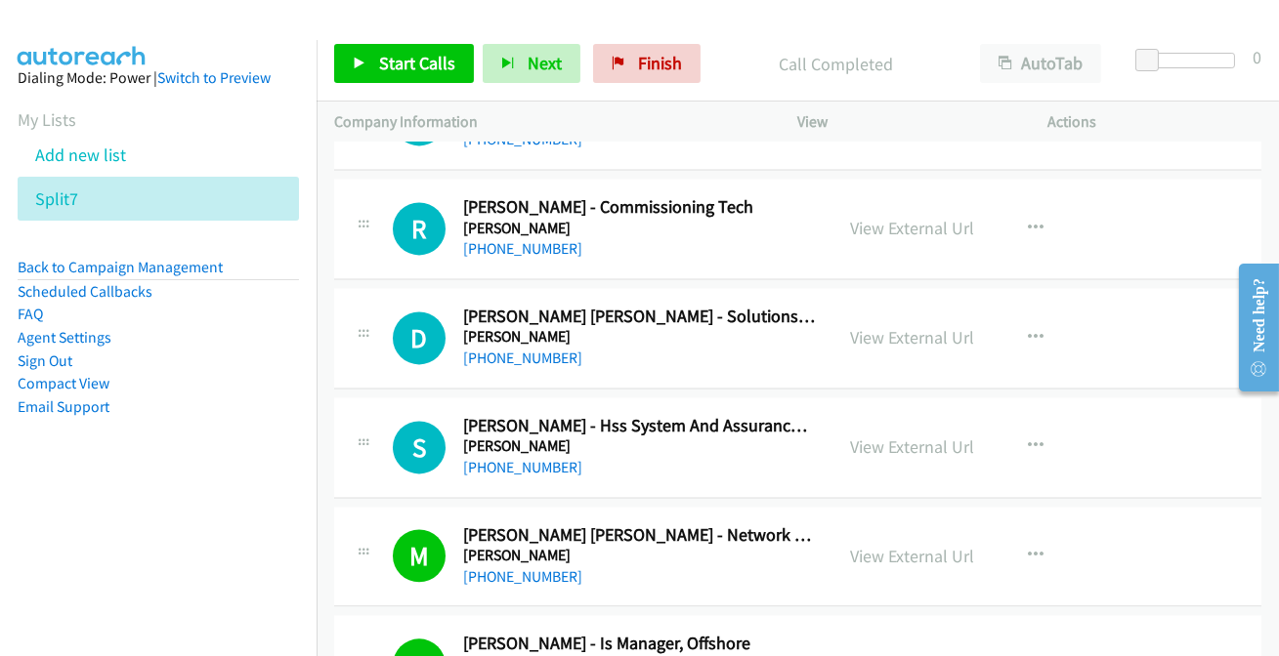
scroll to position [8347, 0]
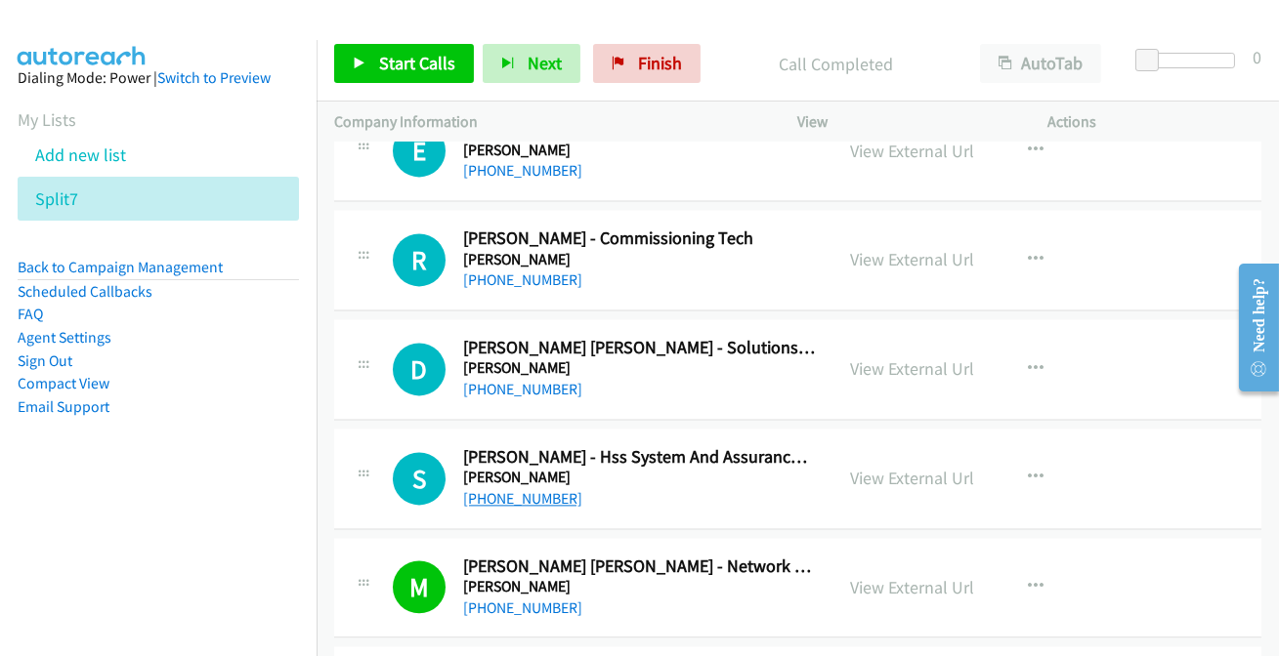
click at [508, 490] on link "+61 406 436 569" at bounding box center [522, 498] width 119 height 19
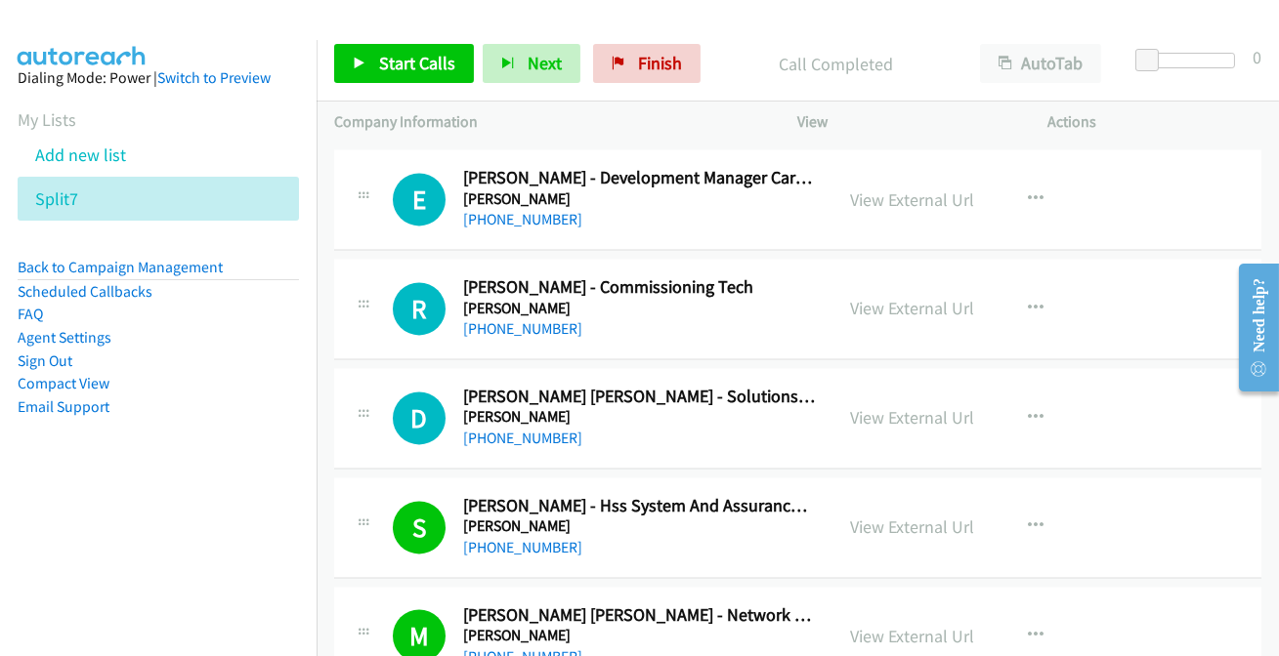
scroll to position [8258, 0]
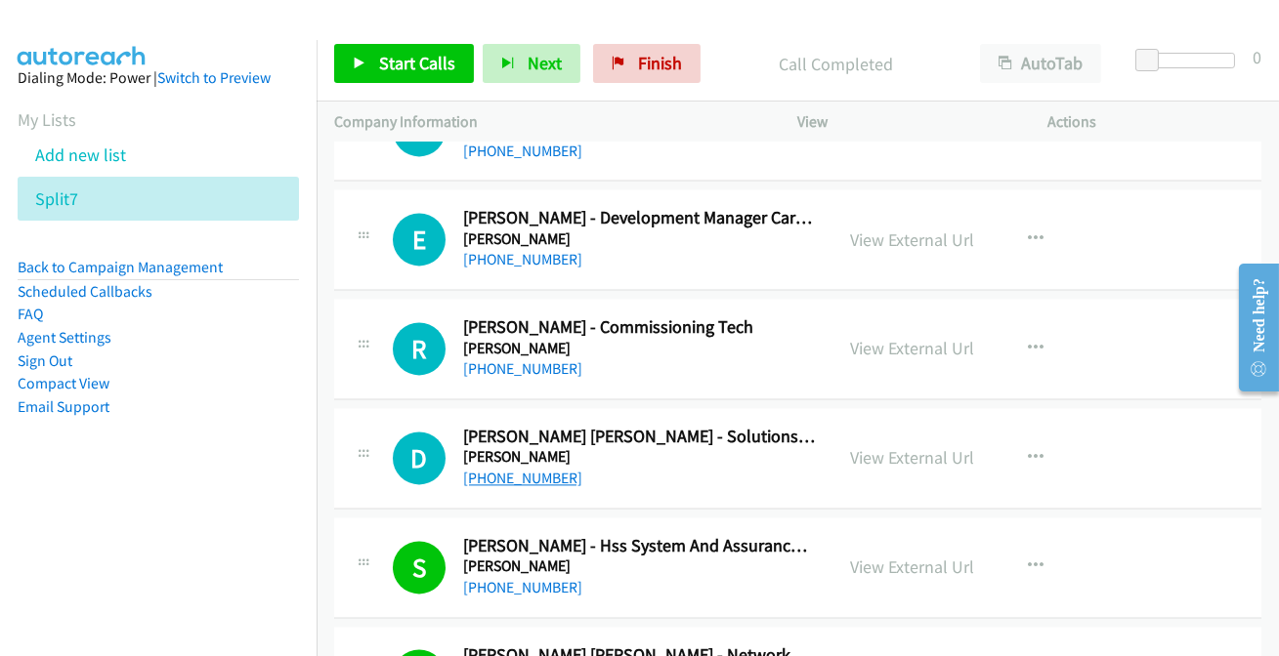
click at [506, 469] on link "+61 409 689 038" at bounding box center [522, 478] width 119 height 19
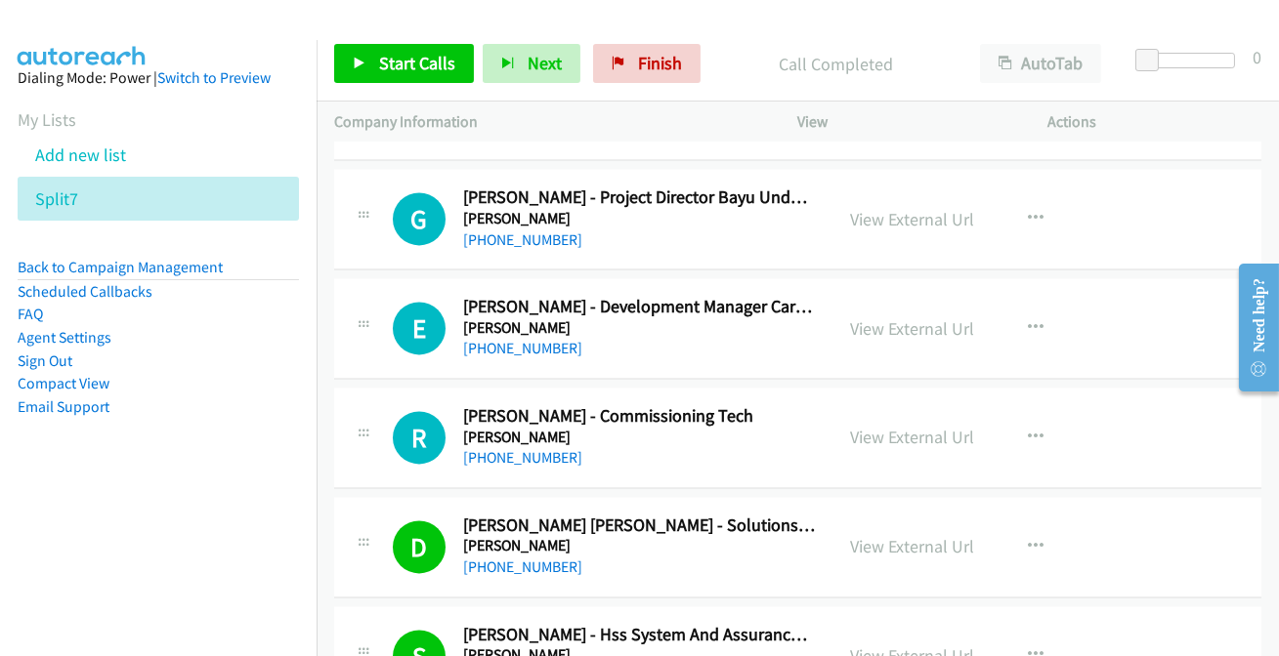
scroll to position [8080, 0]
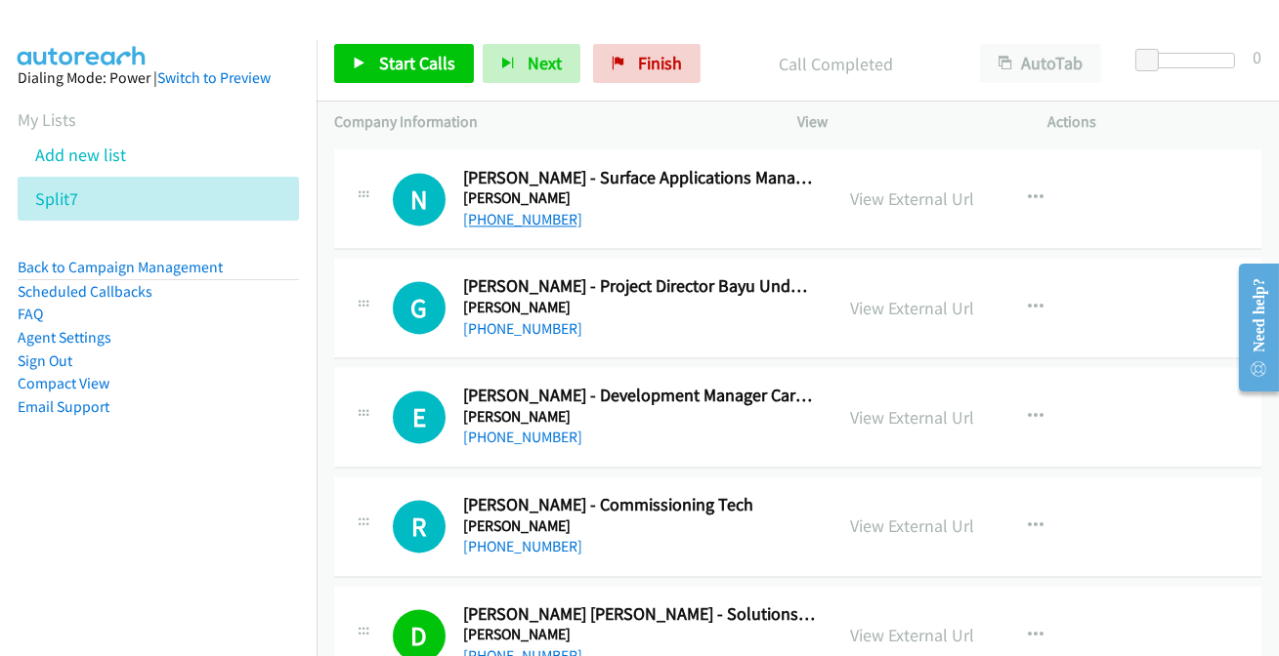
click at [529, 215] on link "+61 8 8116 5535" at bounding box center [522, 219] width 119 height 19
click at [495, 428] on link "+61 401 673 202" at bounding box center [522, 437] width 119 height 19
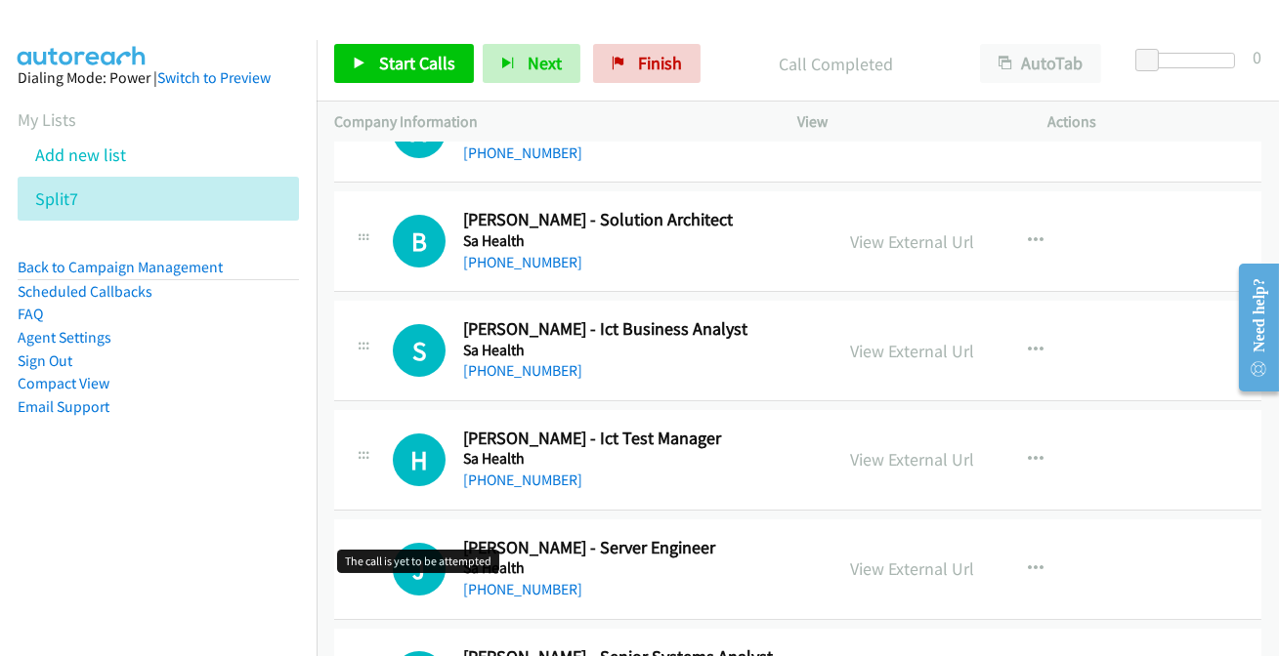
scroll to position [0, 0]
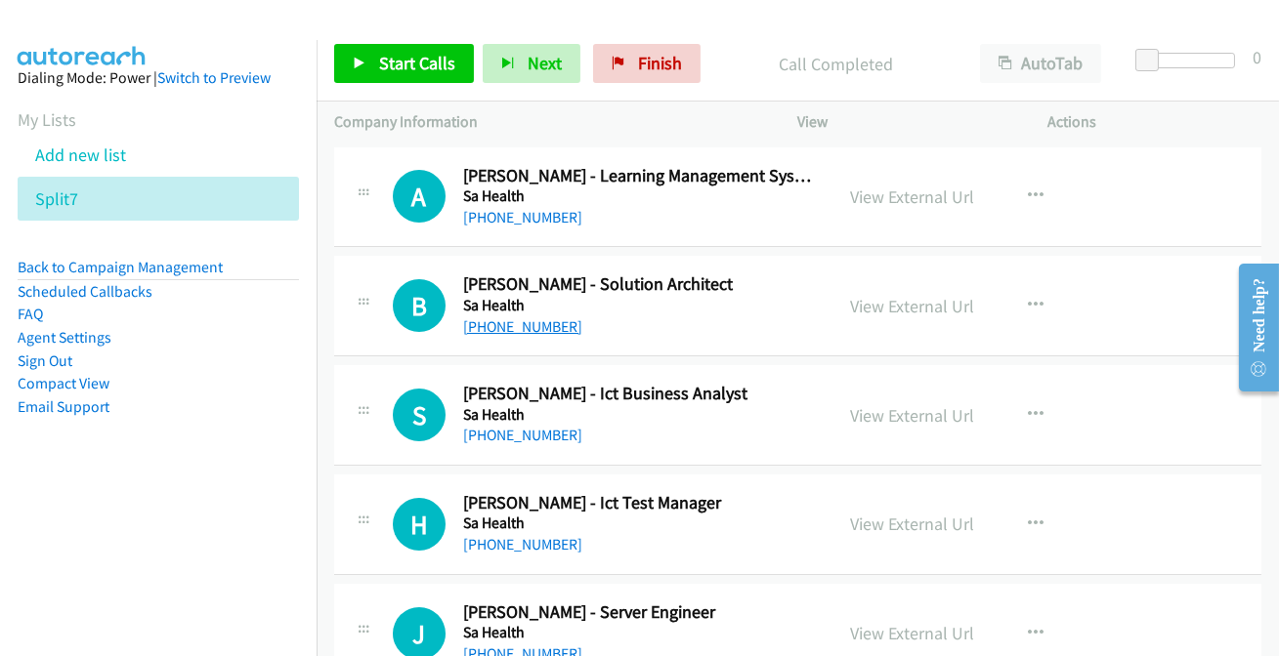
click at [471, 326] on link "+61 403 194 910" at bounding box center [522, 326] width 119 height 19
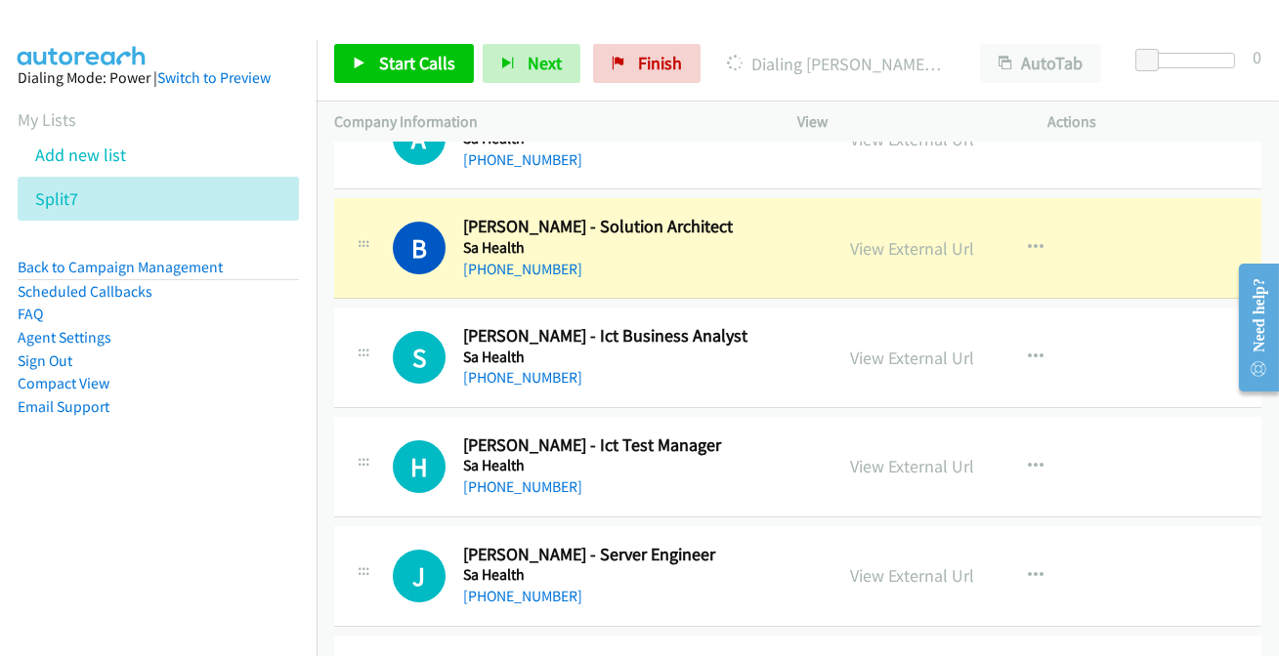
scroll to position [88, 0]
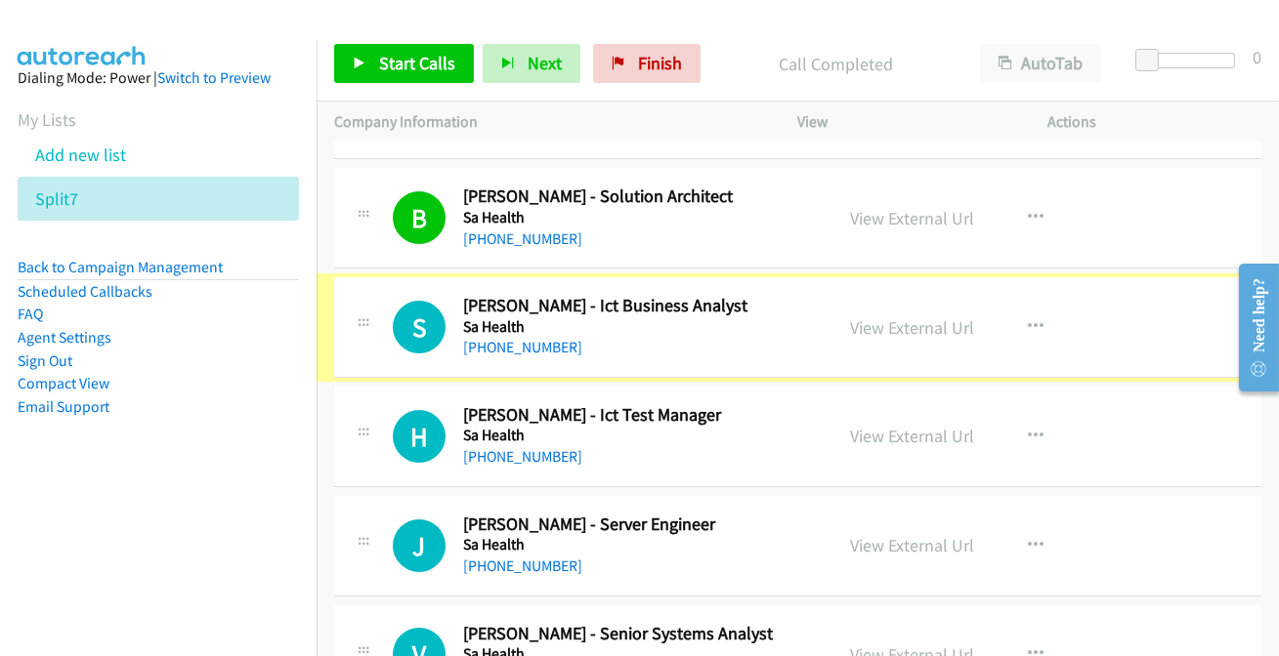
click at [496, 344] on link "+61 412 174 143" at bounding box center [522, 347] width 119 height 19
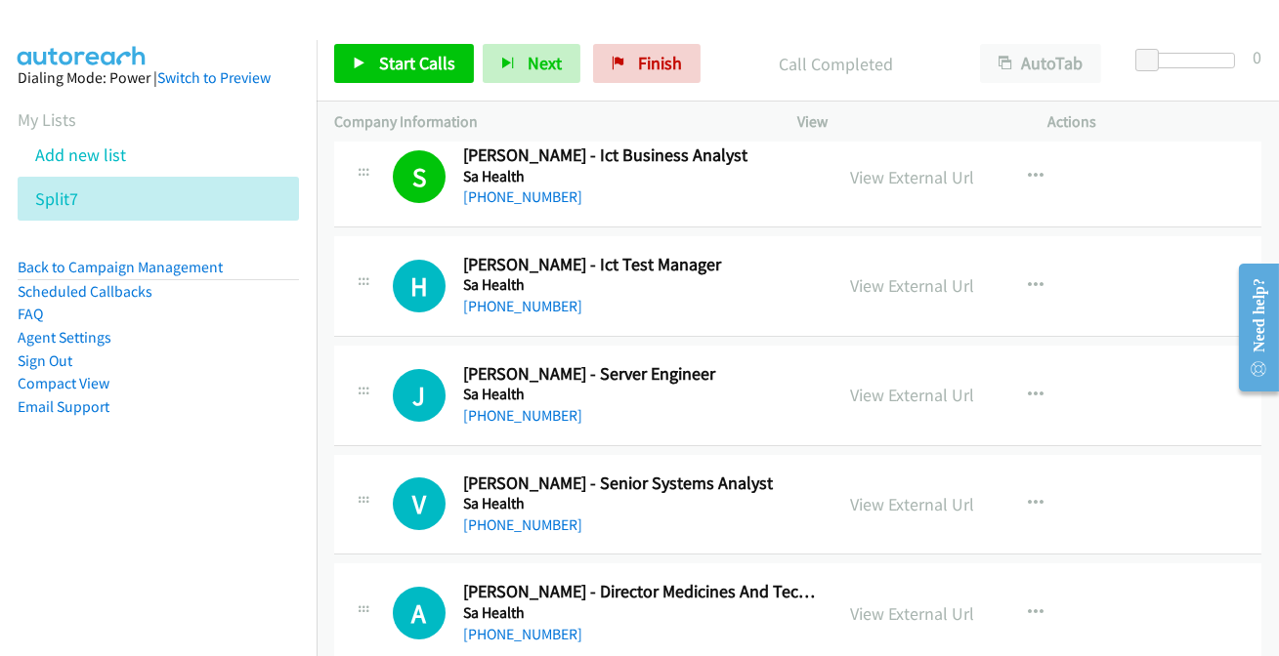
scroll to position [266, 0]
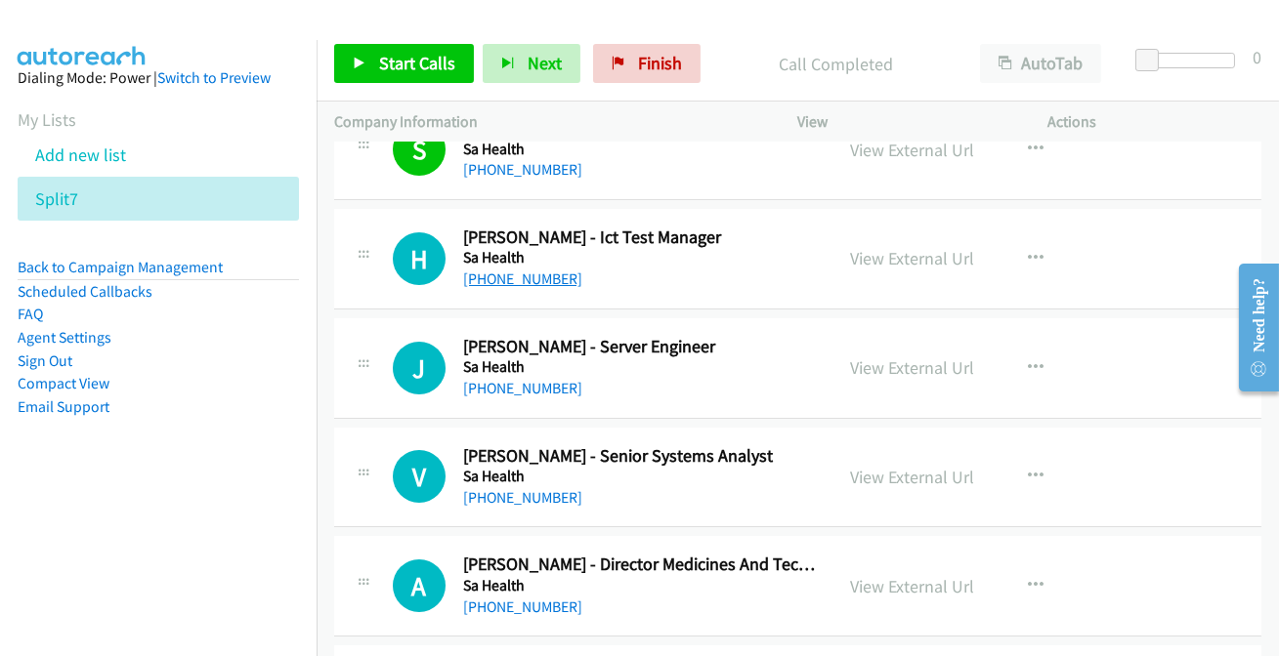
click at [529, 279] on link "+61 411 197 791" at bounding box center [522, 279] width 119 height 19
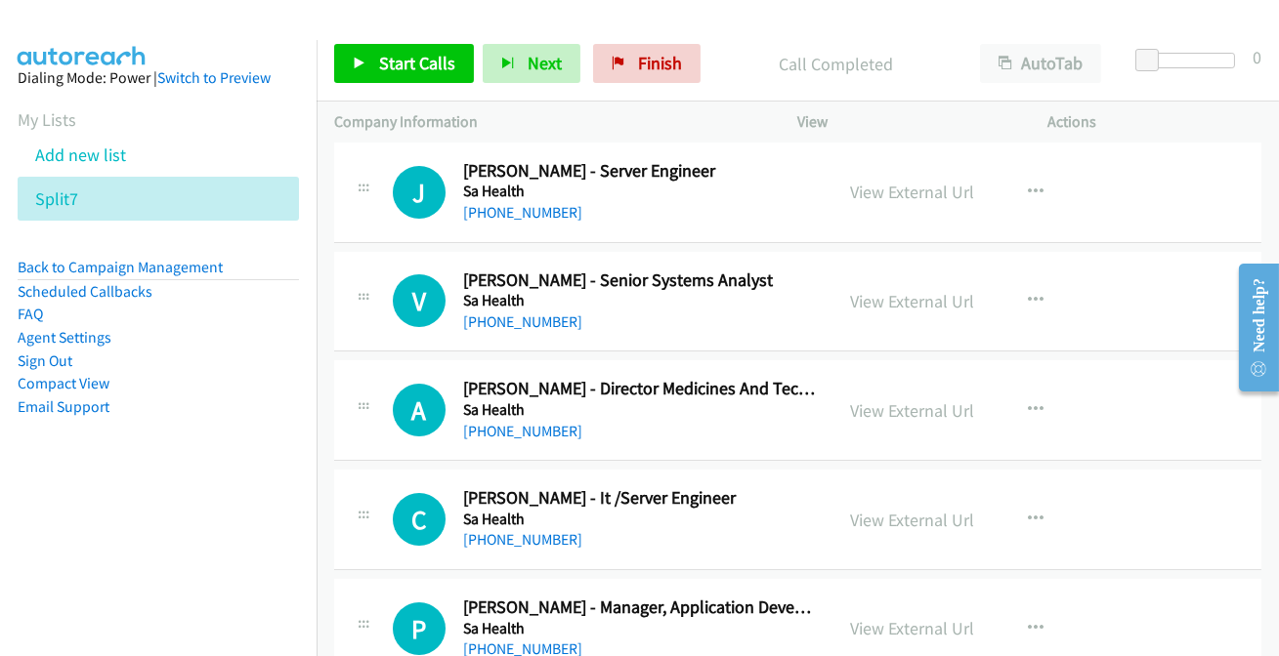
scroll to position [443, 0]
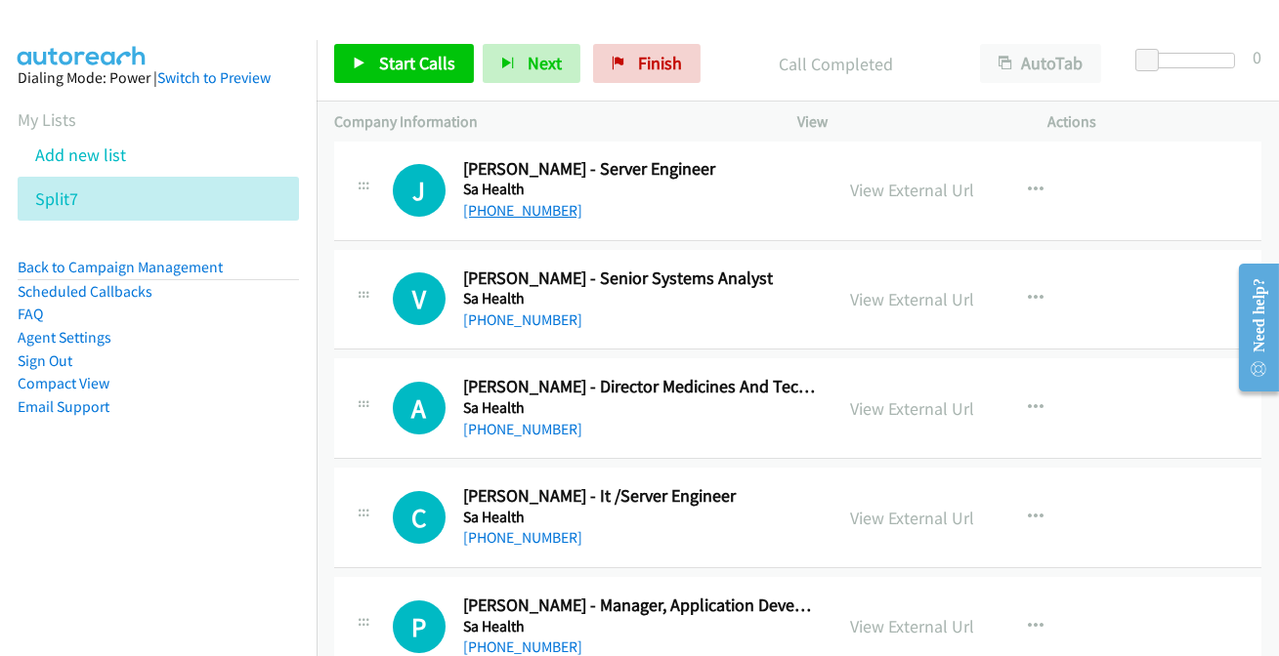
click at [522, 217] on link "+61 411 166 110" at bounding box center [522, 210] width 119 height 19
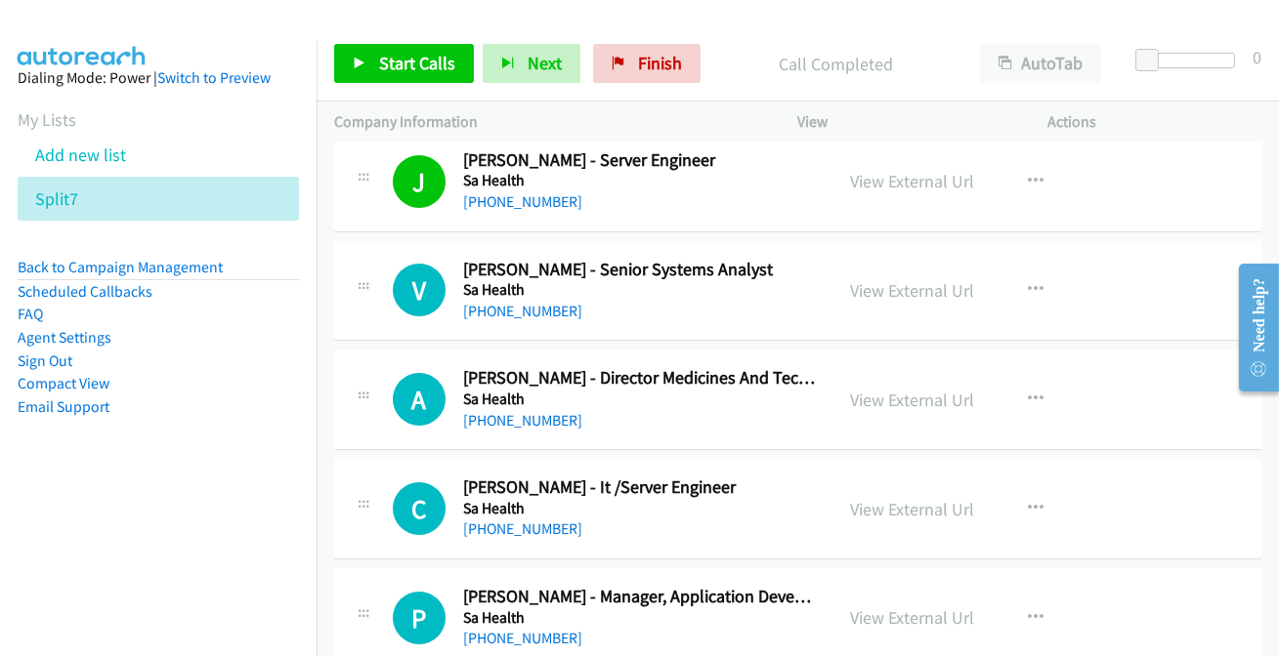
scroll to position [532, 0]
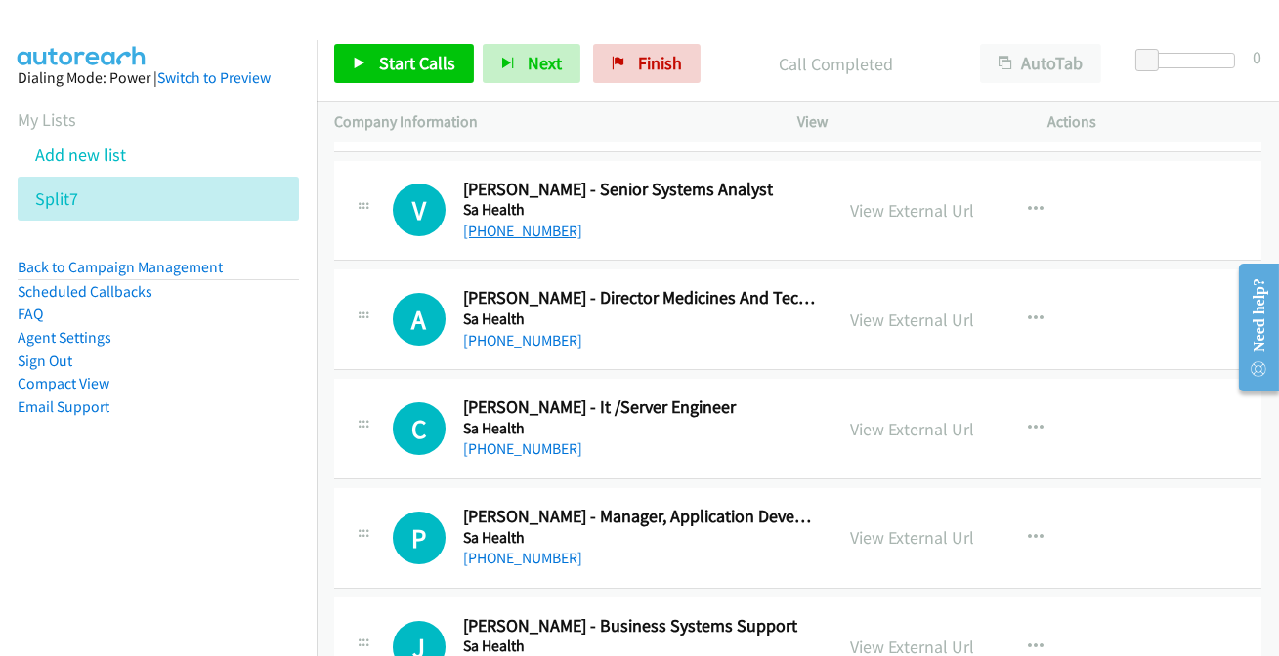
click at [512, 232] on link "+61 8 8425 2640" at bounding box center [522, 231] width 119 height 19
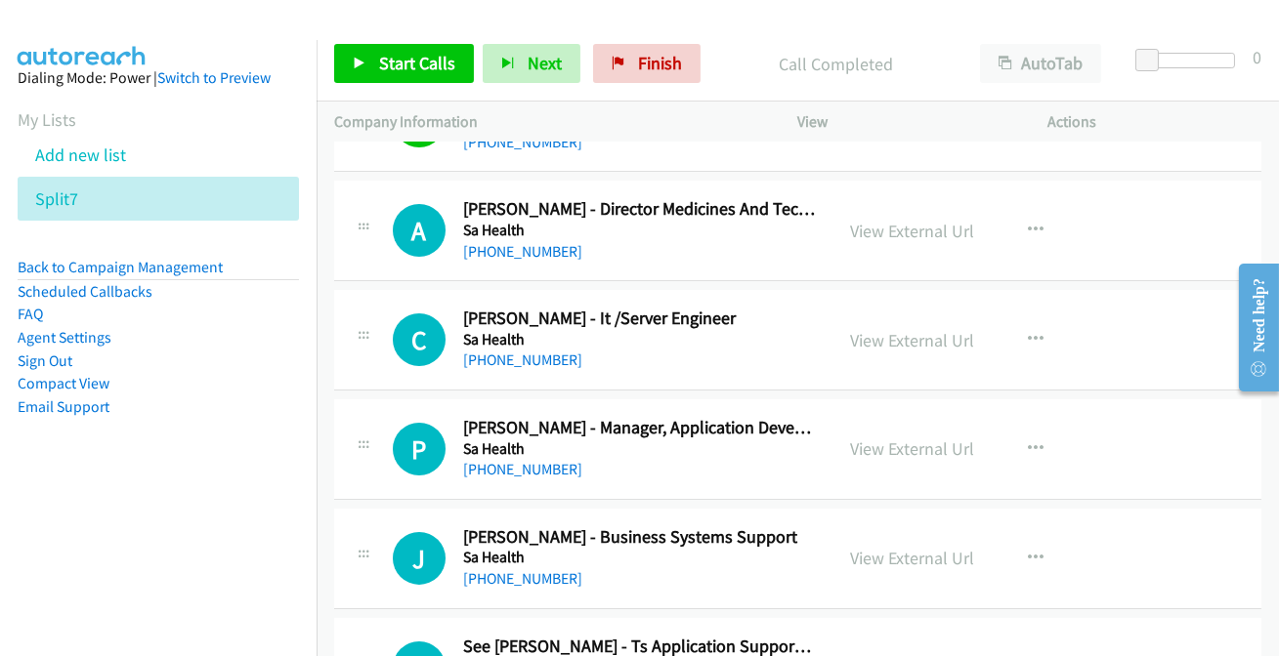
scroll to position [710, 0]
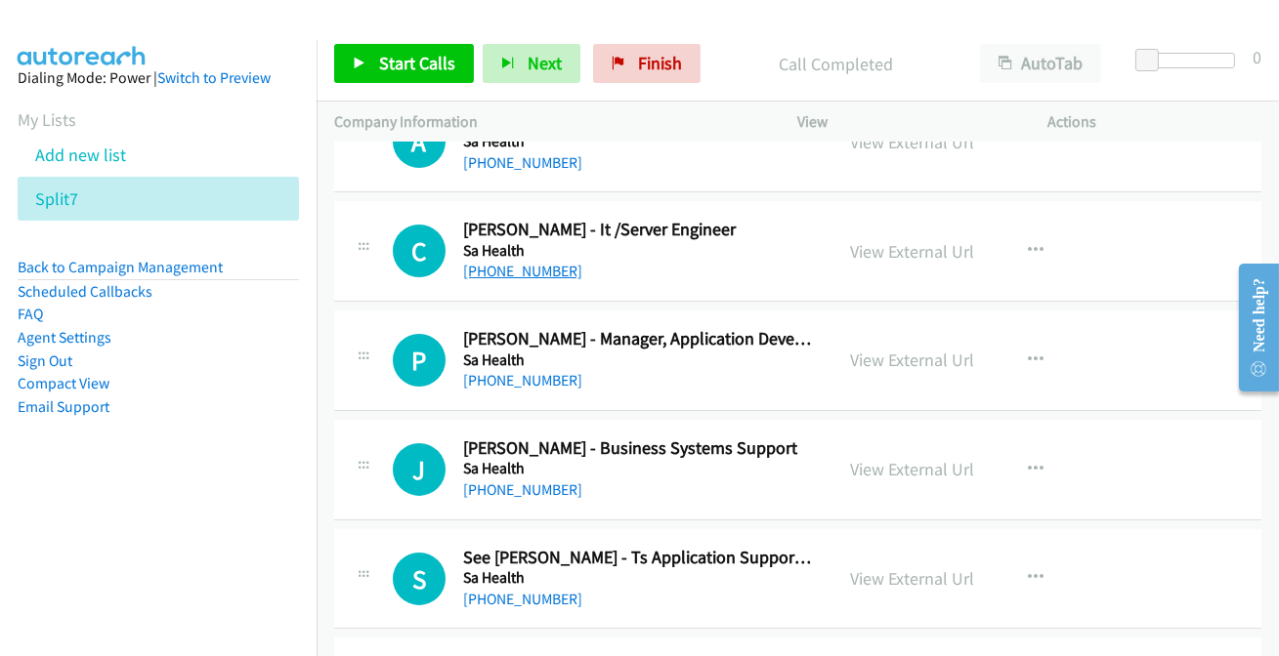
click at [518, 273] on link "+61 412 867 192" at bounding box center [522, 271] width 119 height 19
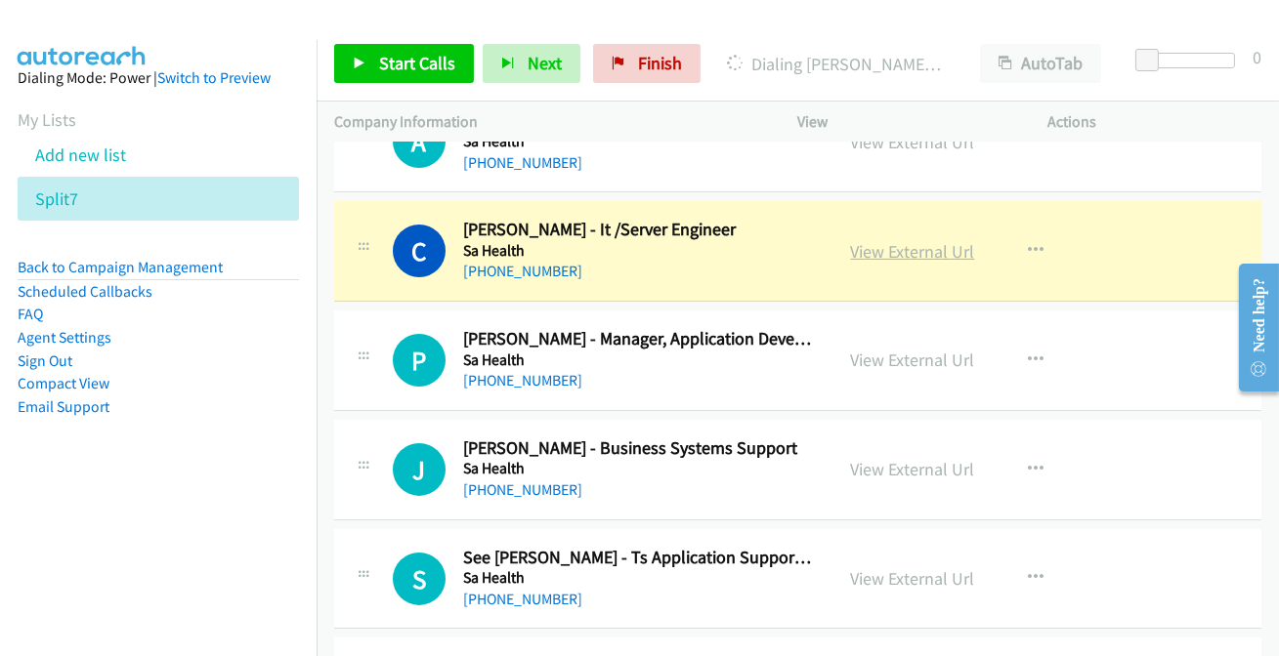
click at [908, 248] on link "View External Url" at bounding box center [913, 251] width 124 height 22
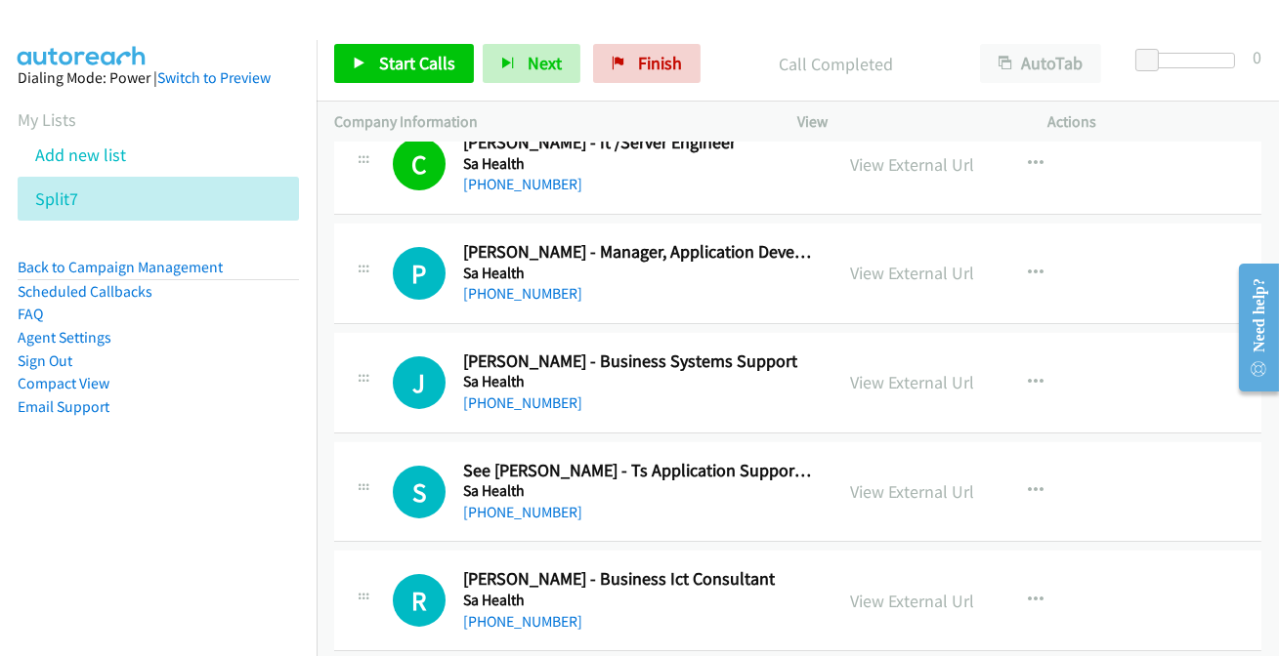
scroll to position [799, 0]
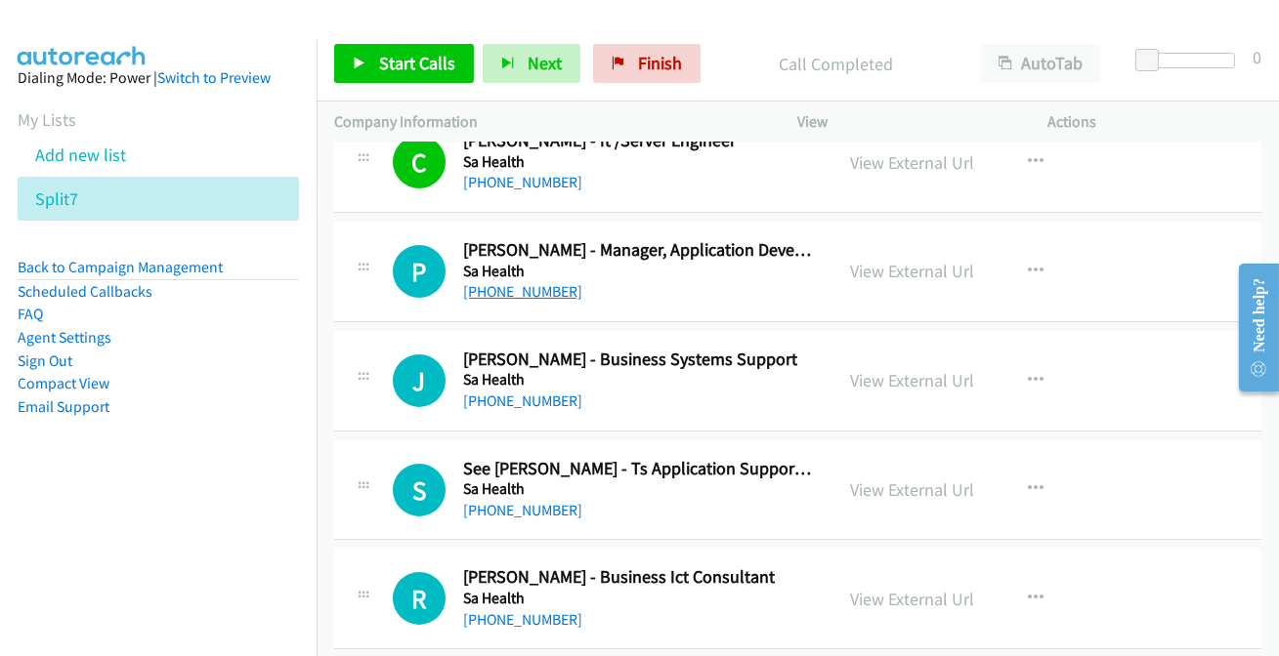
click at [503, 290] on link "+61 414 624 032" at bounding box center [522, 291] width 119 height 19
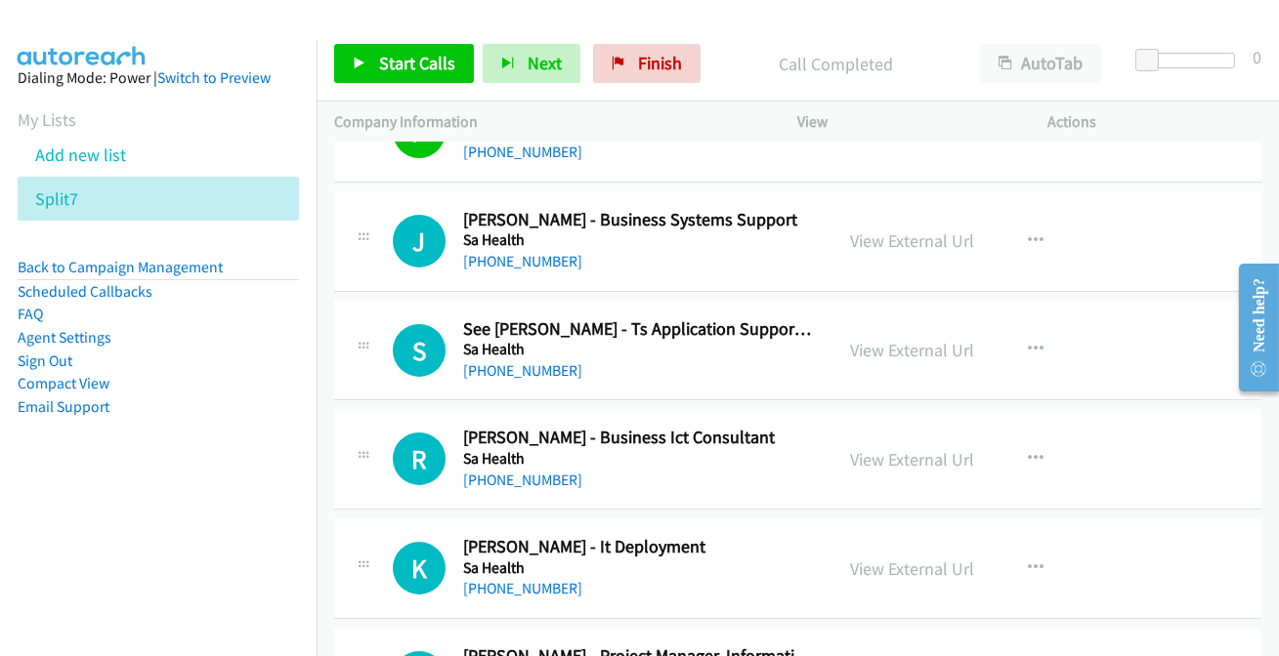
scroll to position [977, 0]
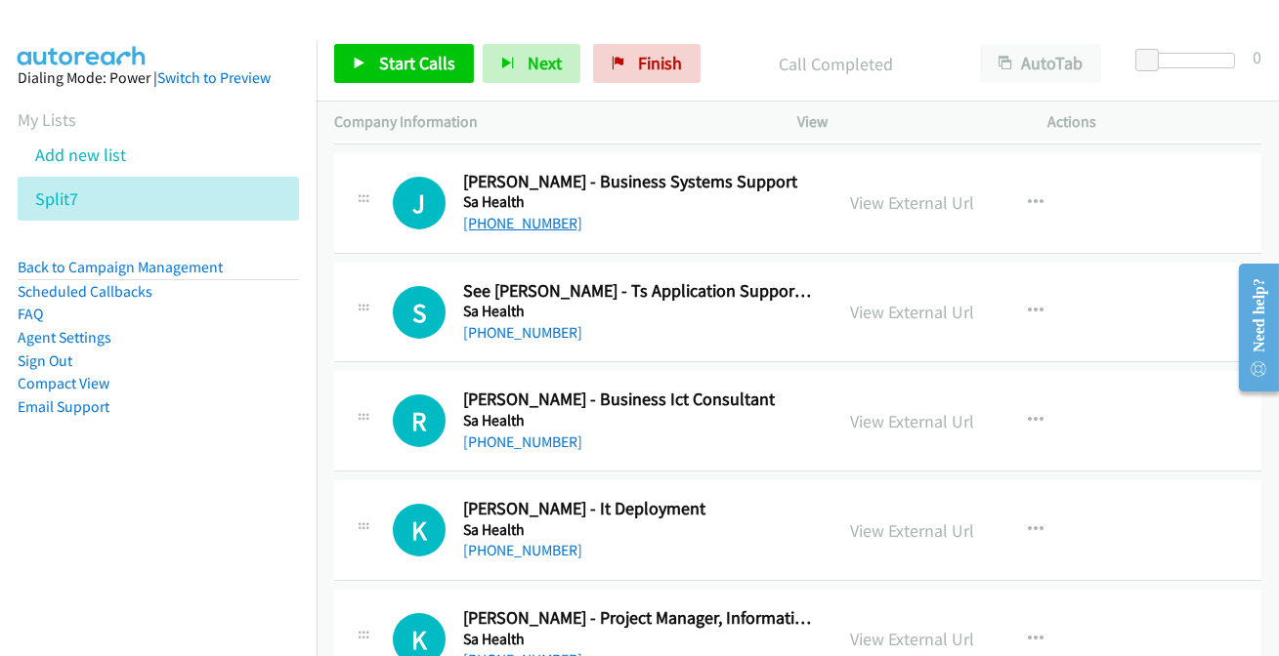
click at [524, 224] on link "+61 434 183 478" at bounding box center [522, 223] width 119 height 19
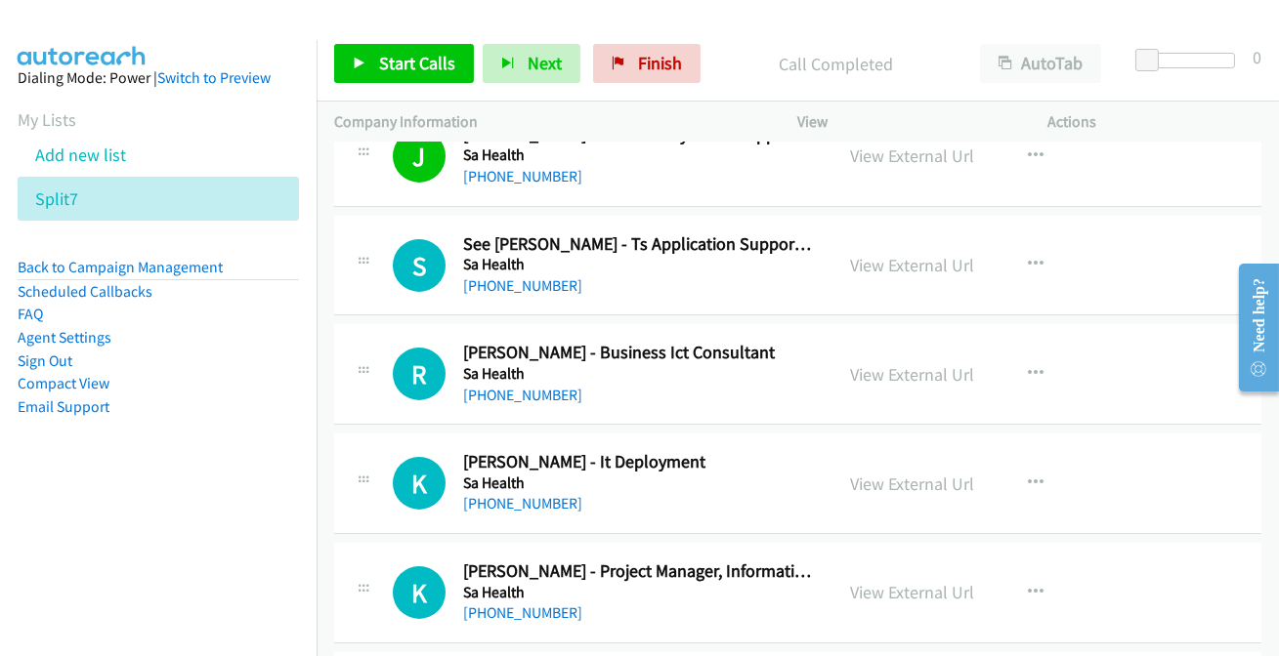
scroll to position [1065, 0]
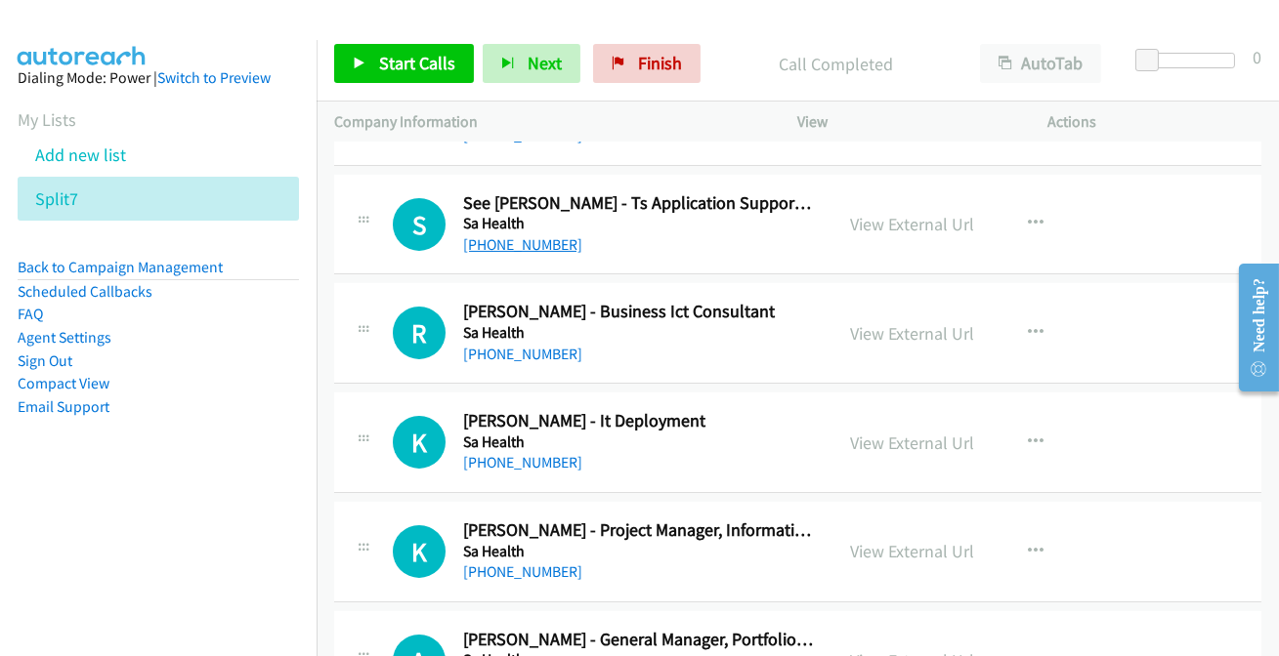
click at [502, 249] on link "+61 466 863 055" at bounding box center [522, 244] width 119 height 19
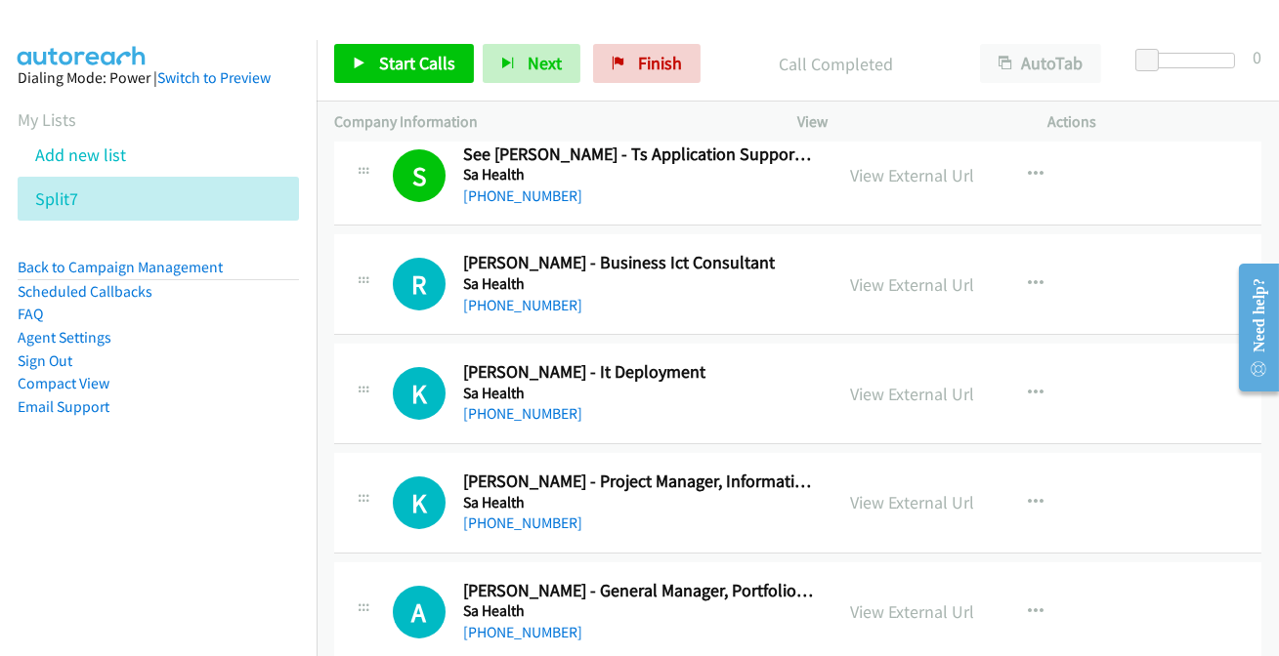
scroll to position [1154, 0]
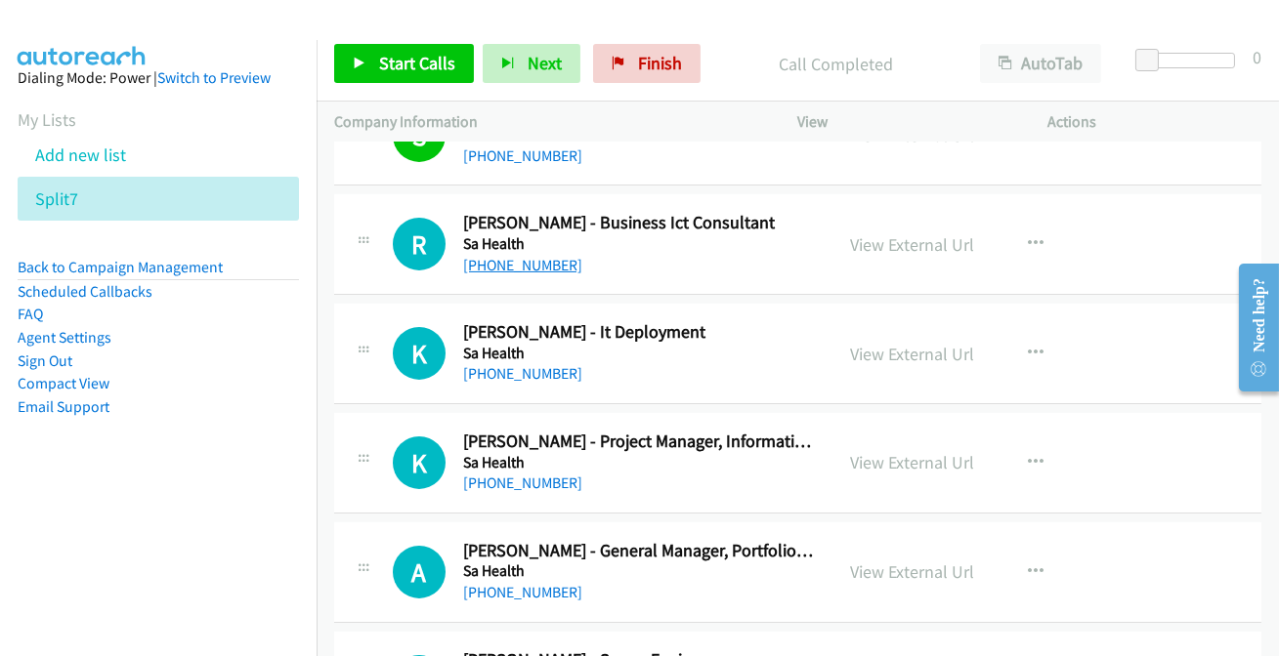
click at [489, 256] on link "+61 457 866 310" at bounding box center [522, 265] width 119 height 19
click at [526, 368] on link "+61 478 480 206" at bounding box center [522, 373] width 119 height 19
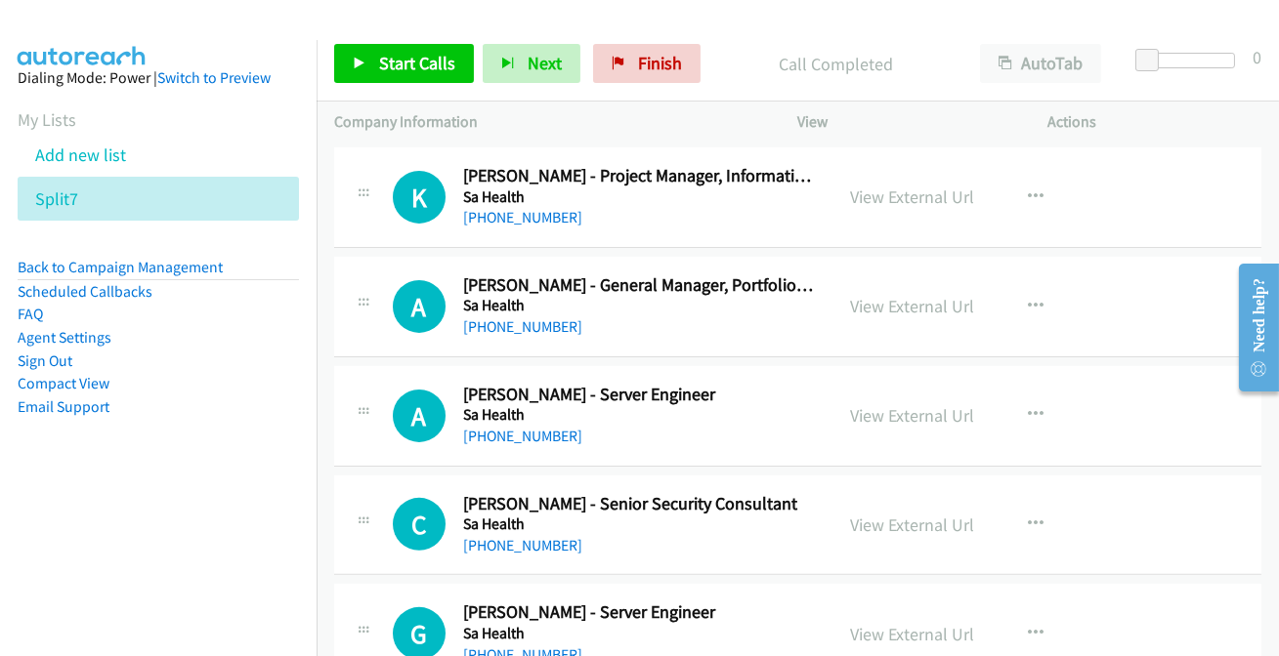
scroll to position [1420, 0]
click at [506, 215] on link "+61 8 7322 4338" at bounding box center [522, 216] width 119 height 19
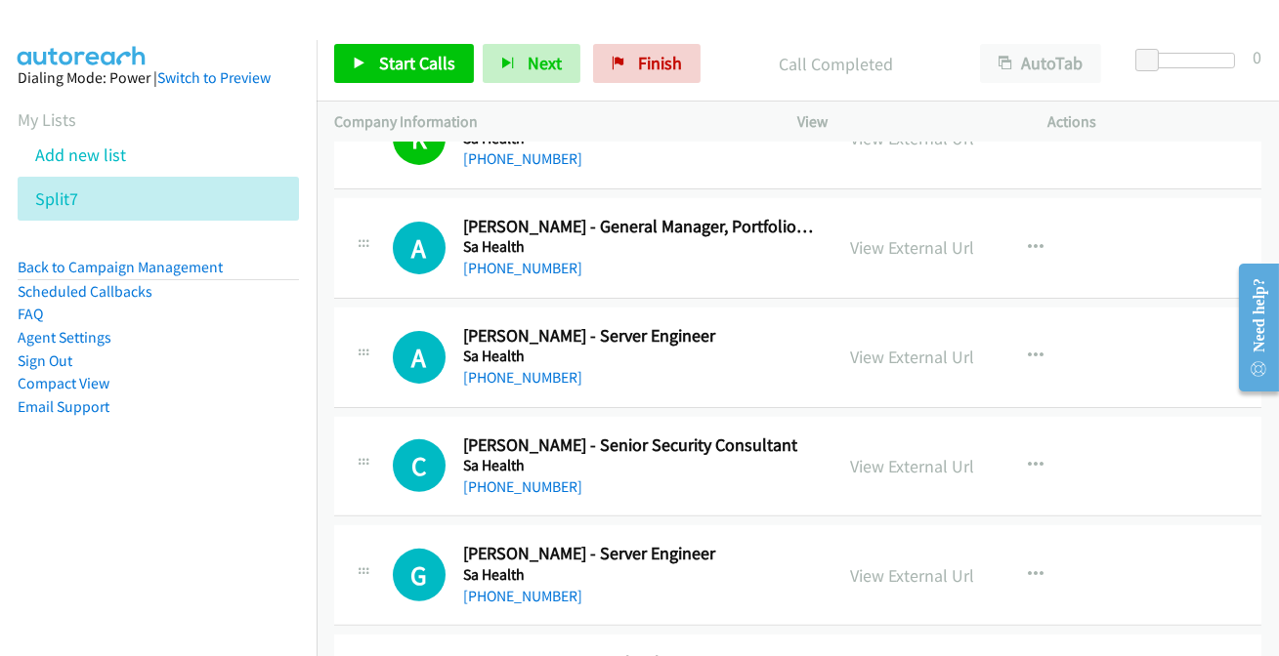
scroll to position [1509, 0]
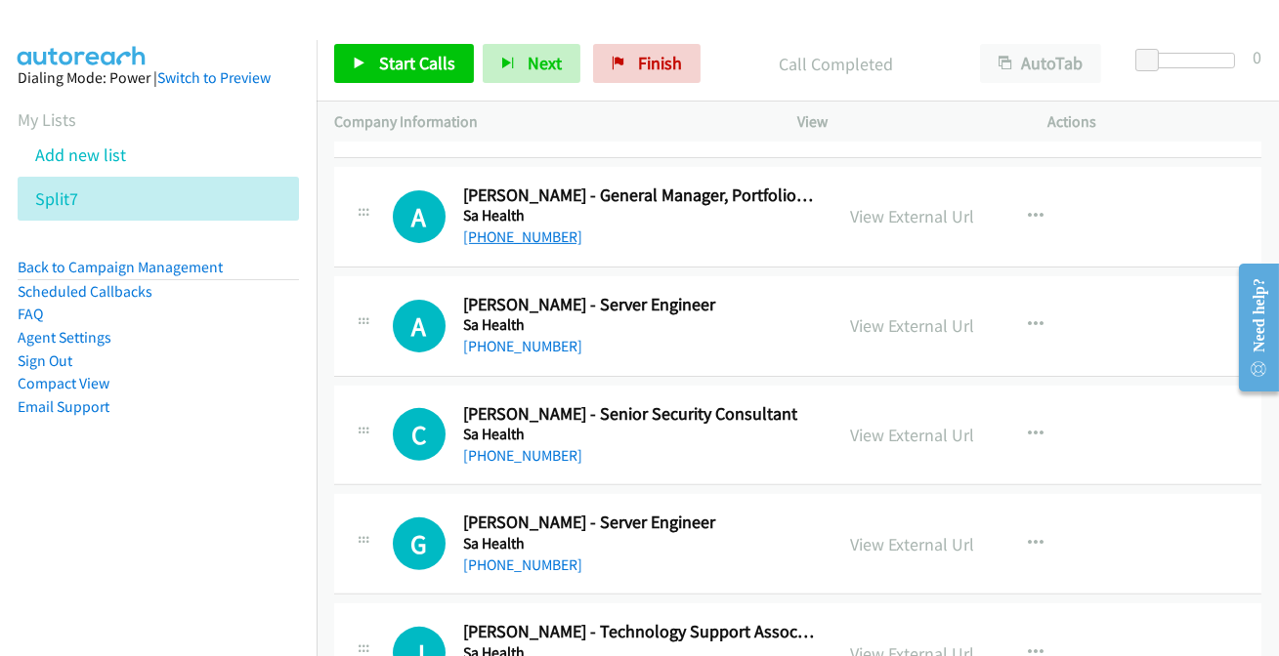
click at [480, 232] on link "+61 401 502 221" at bounding box center [522, 237] width 119 height 19
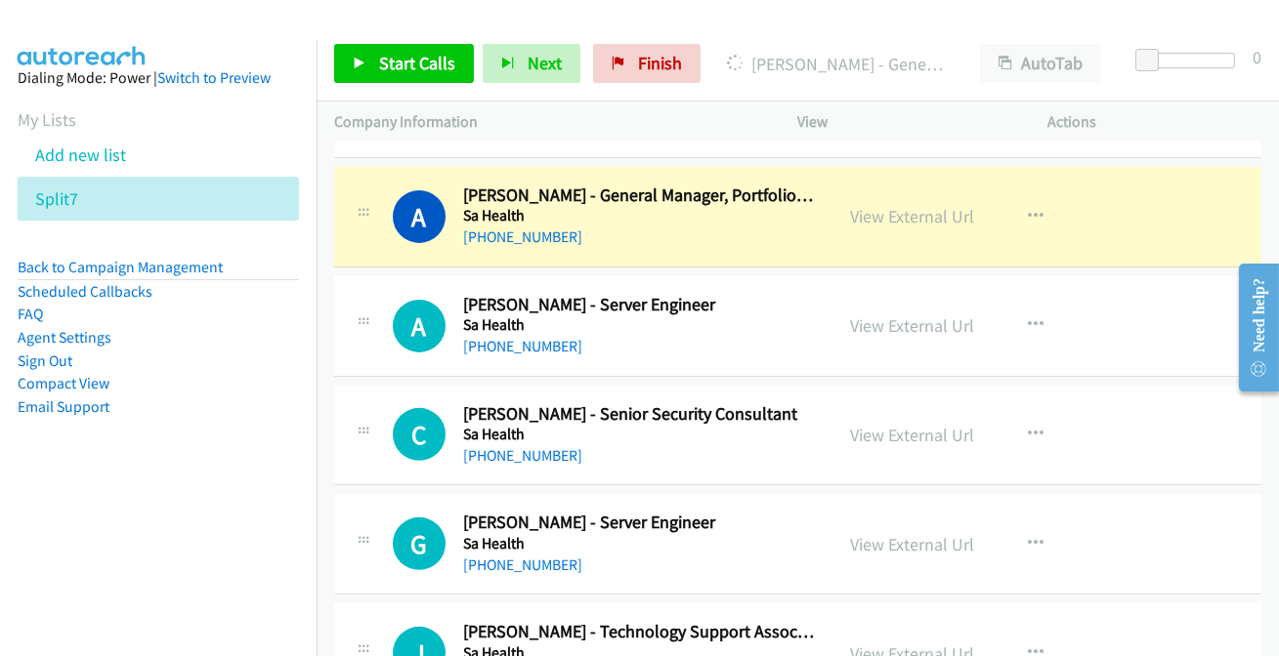
scroll to position [1420, 0]
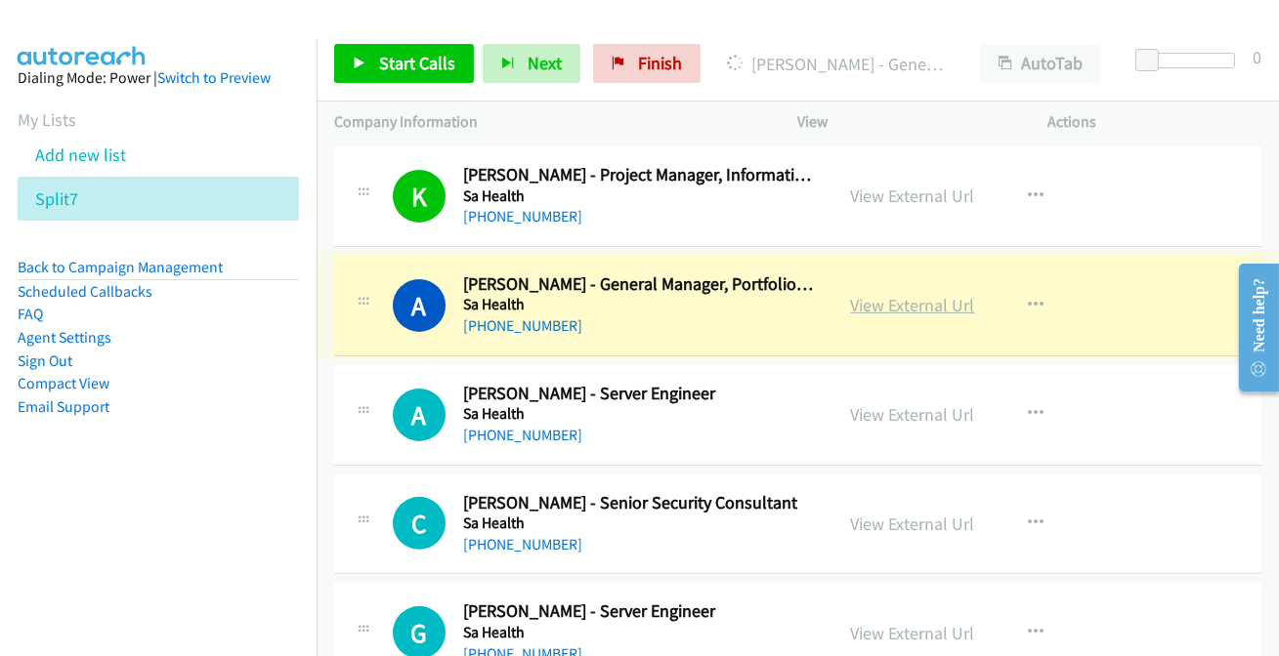
click at [927, 304] on link "View External Url" at bounding box center [913, 305] width 124 height 22
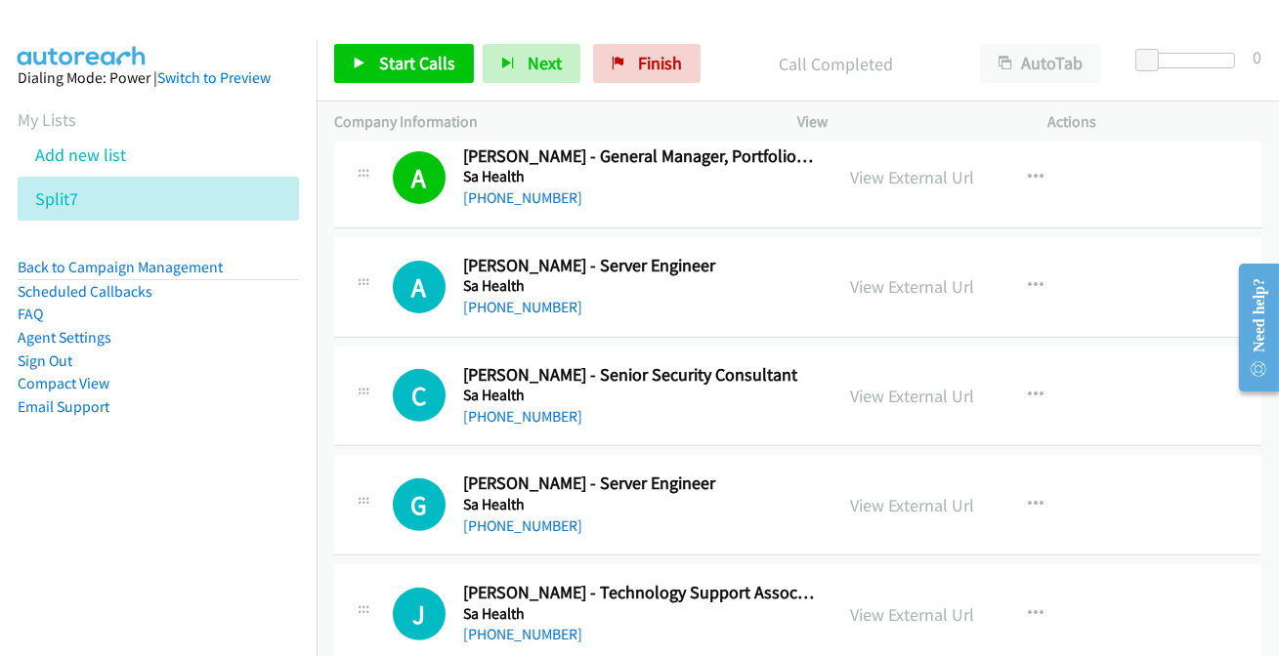
scroll to position [1598, 0]
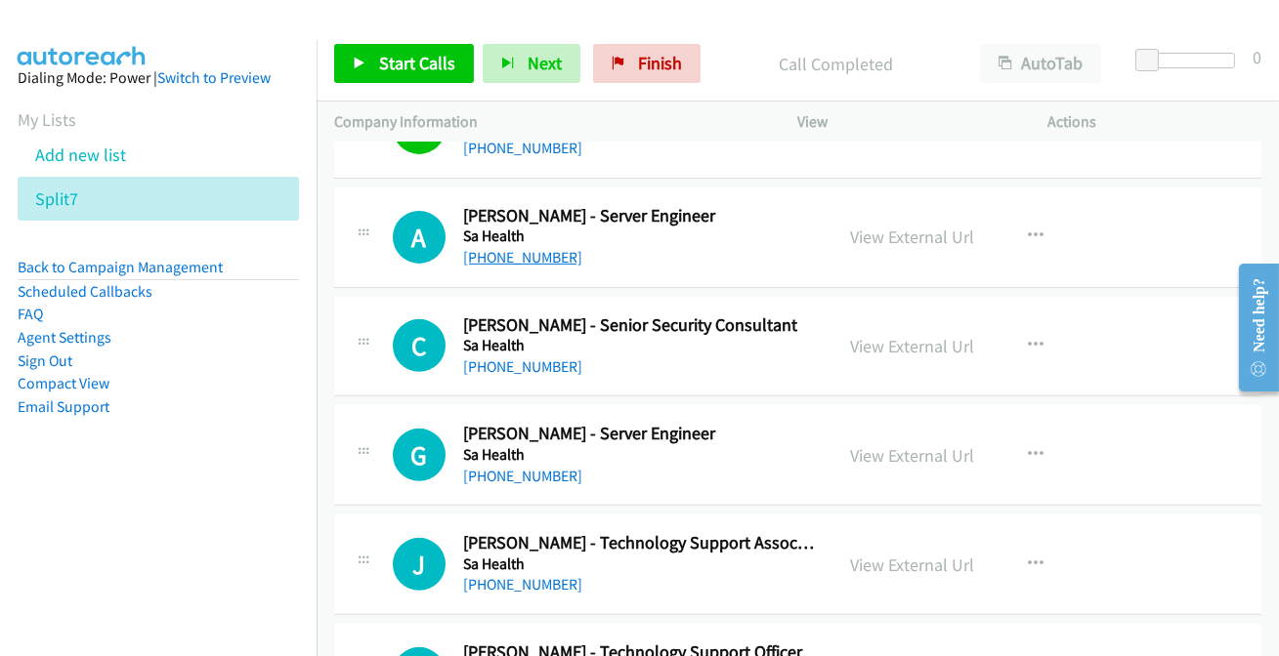
click at [513, 254] on link "+61 409 622 260" at bounding box center [522, 257] width 119 height 19
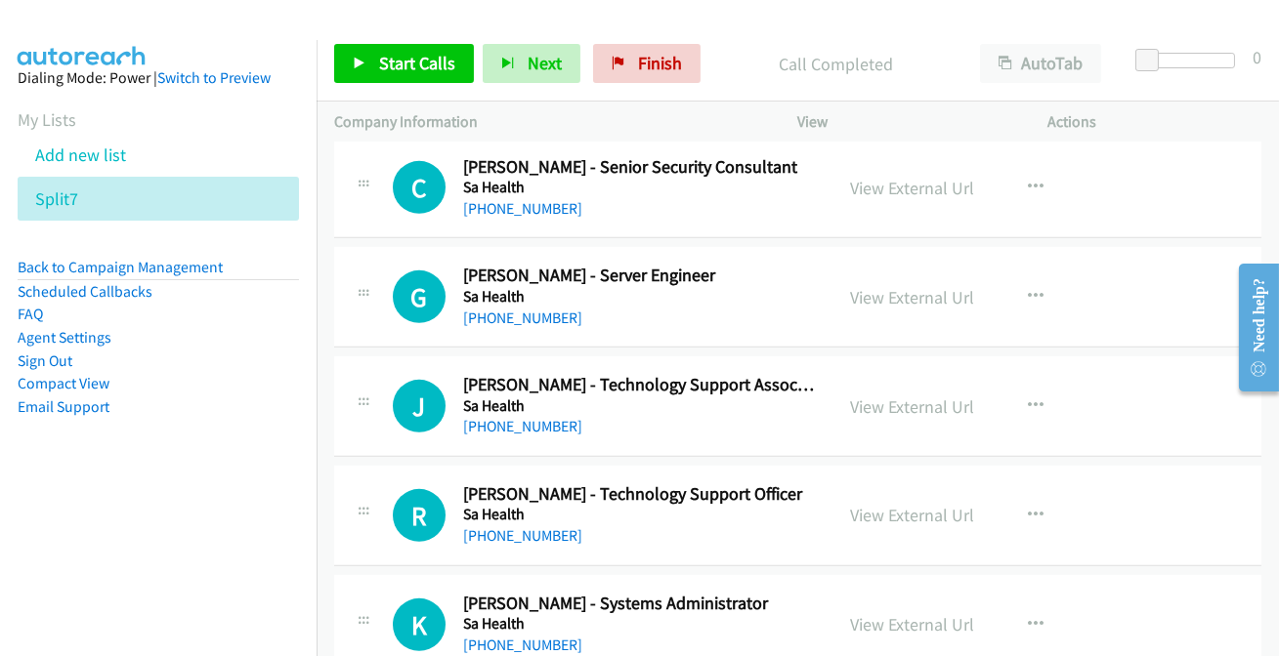
scroll to position [1865, 0]
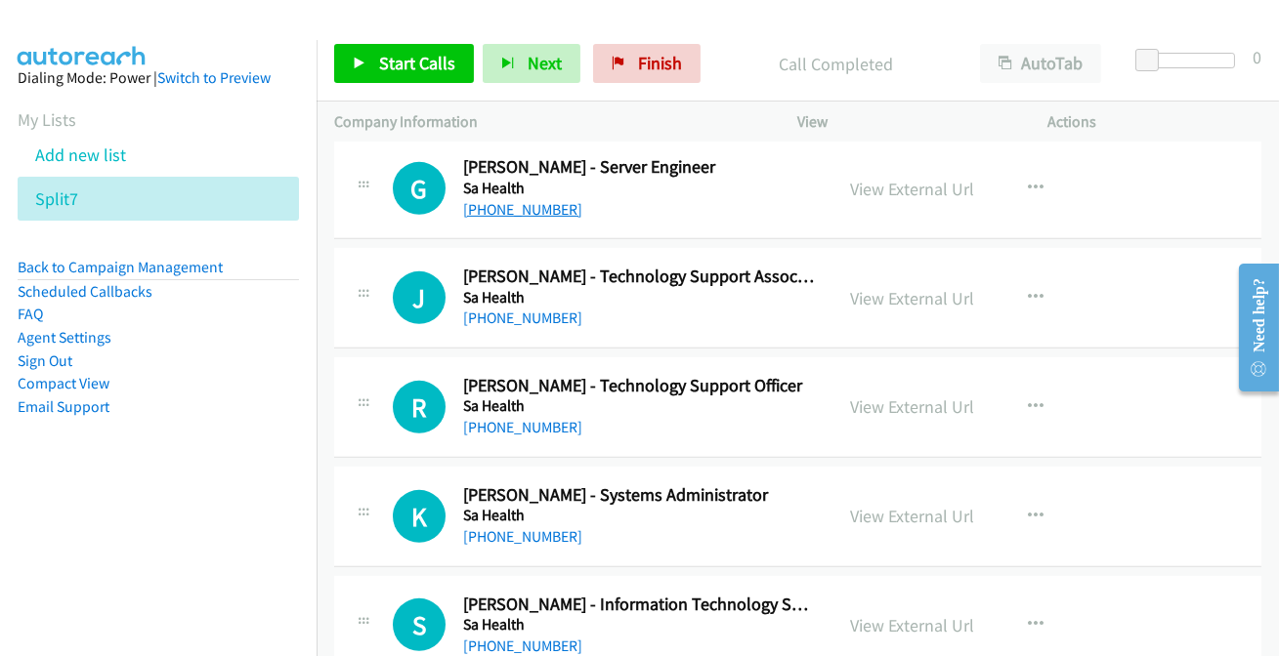
click at [502, 214] on link "+61 414 474 785" at bounding box center [522, 209] width 119 height 19
click at [528, 200] on link "+61 414 474 785" at bounding box center [522, 209] width 119 height 19
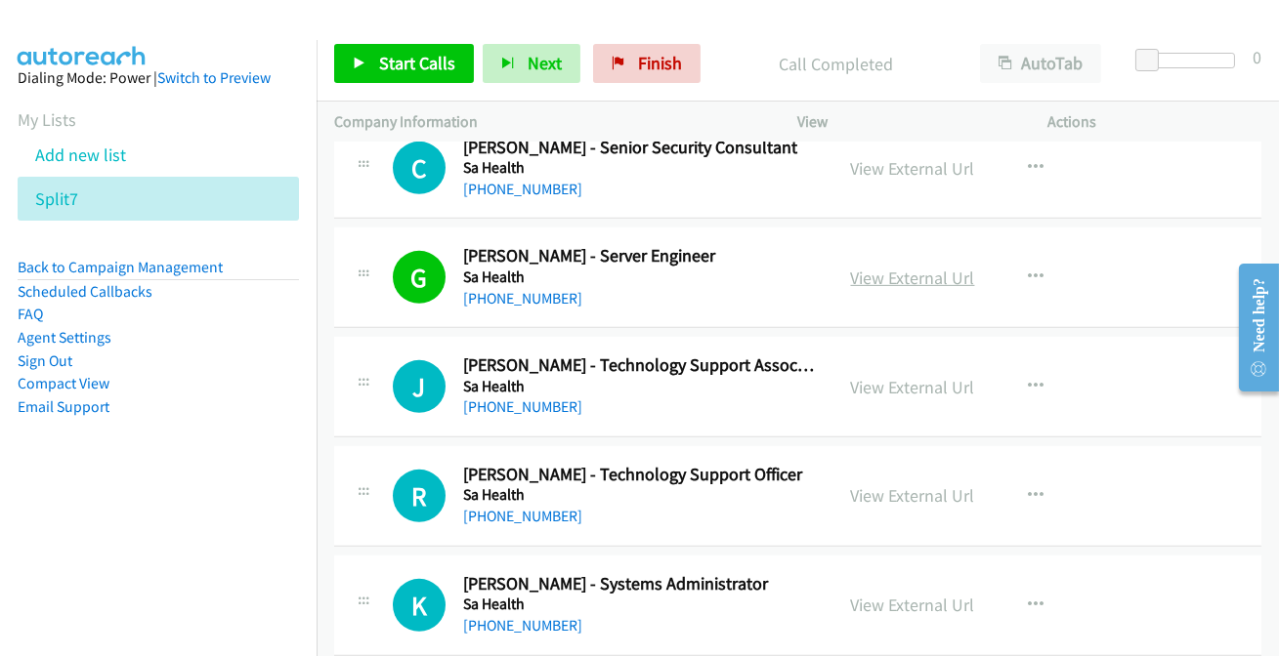
click at [897, 274] on link "View External Url" at bounding box center [913, 278] width 124 height 22
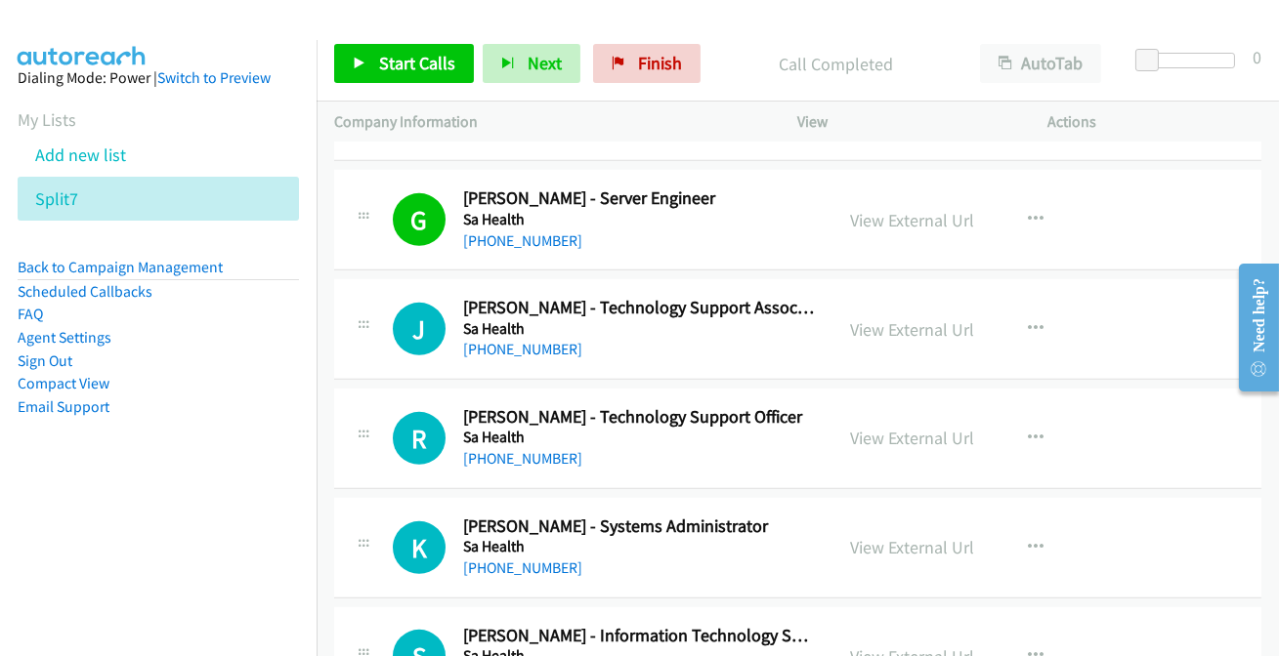
scroll to position [1865, 0]
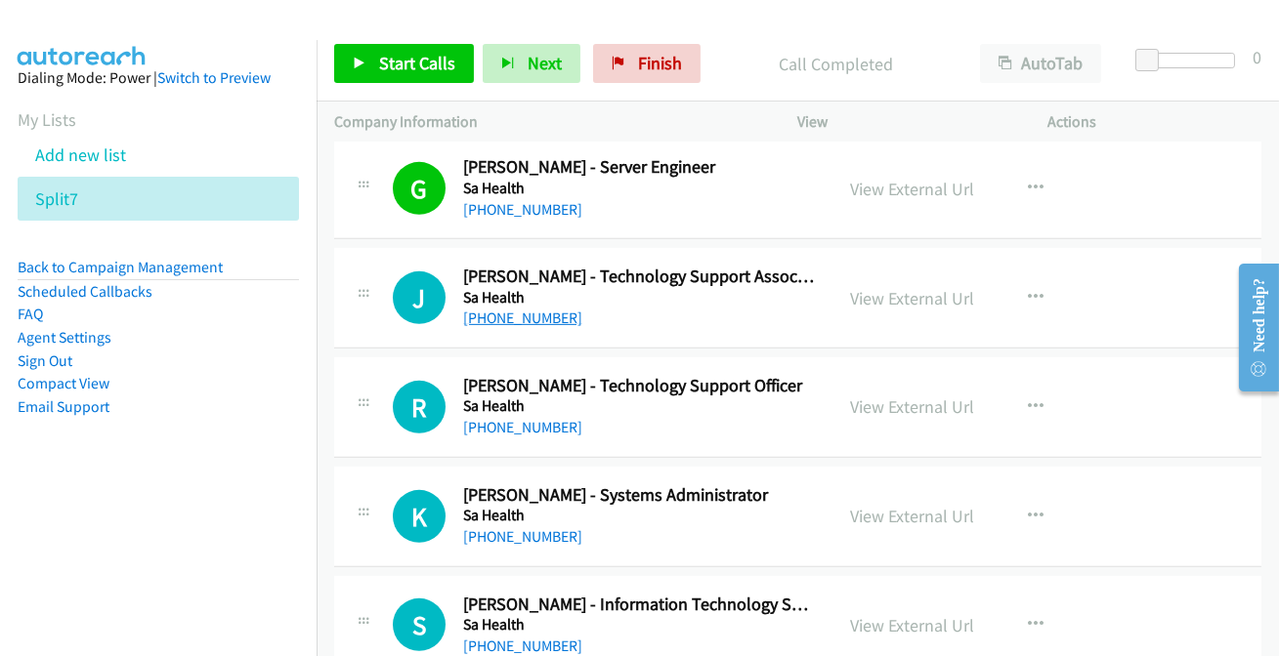
click at [509, 313] on link "+61 403 224 713" at bounding box center [522, 318] width 119 height 19
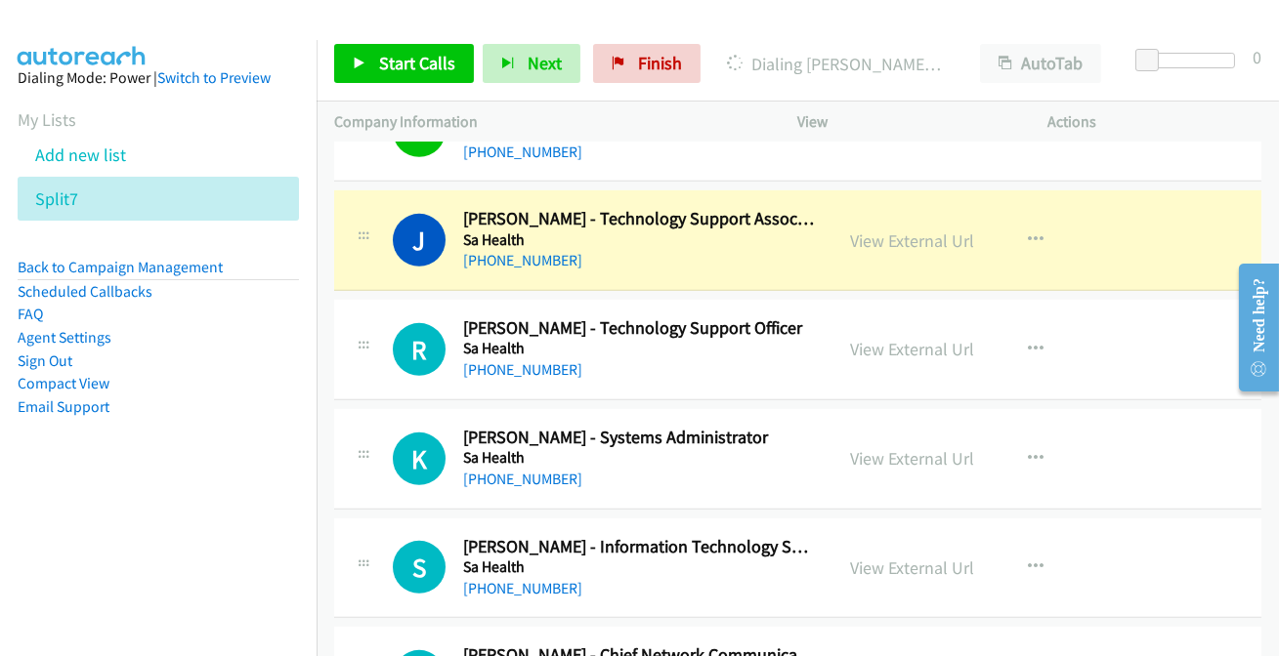
scroll to position [1954, 0]
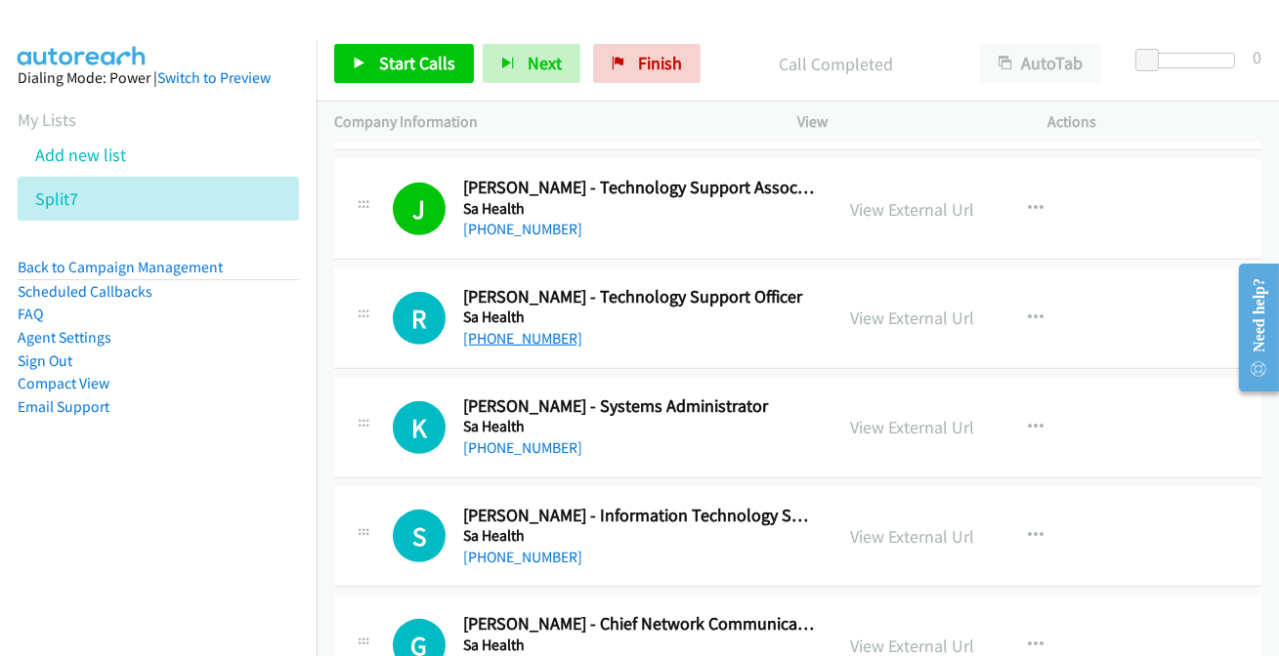
click at [506, 332] on link "+61 492 429 159" at bounding box center [522, 338] width 119 height 19
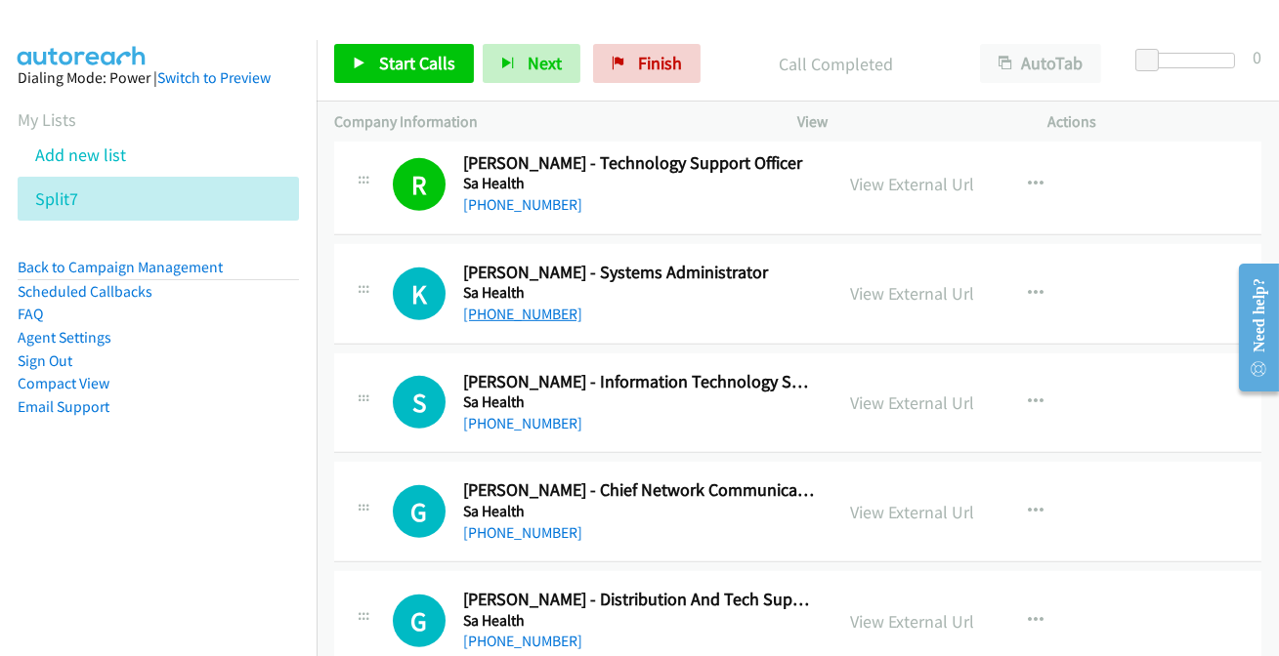
scroll to position [2130, 0]
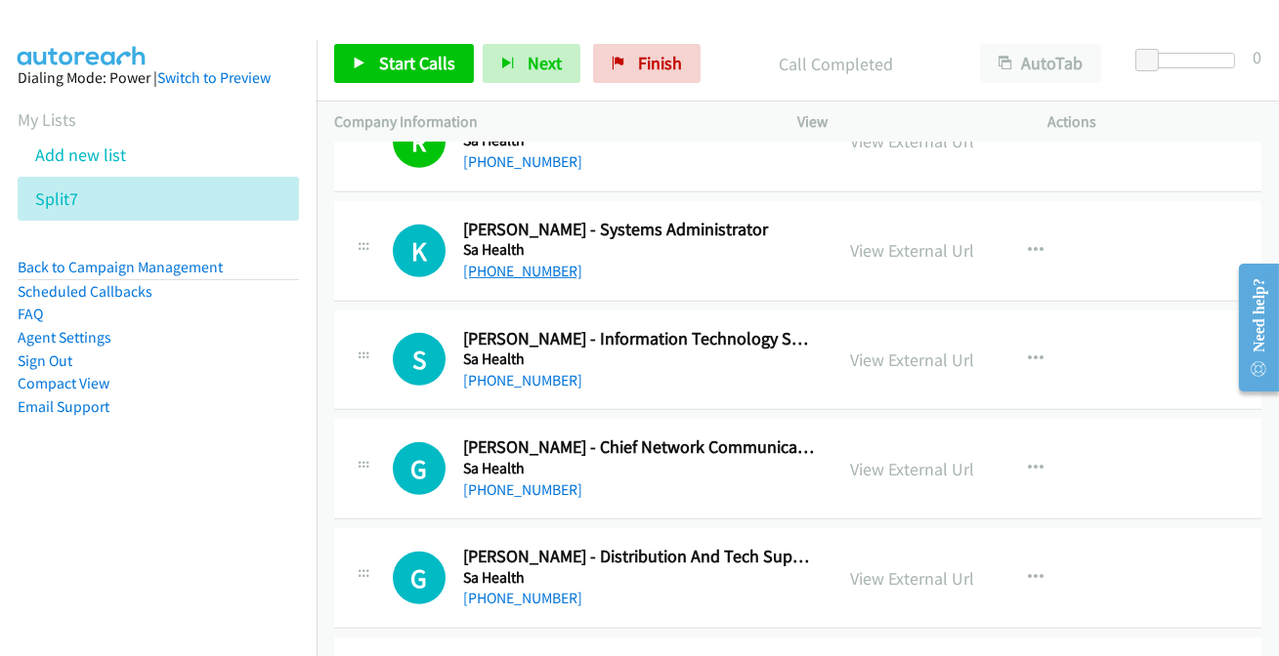
click at [492, 273] on link "+61 8 8552 0600" at bounding box center [522, 271] width 119 height 19
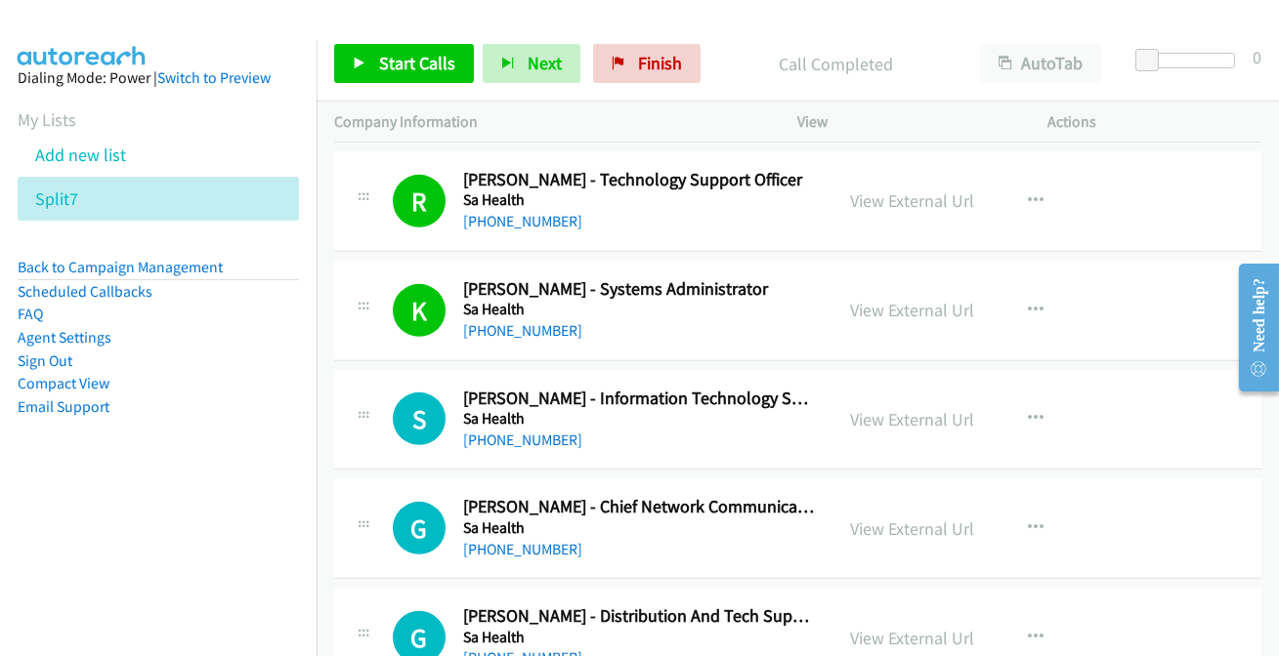
scroll to position [2042, 0]
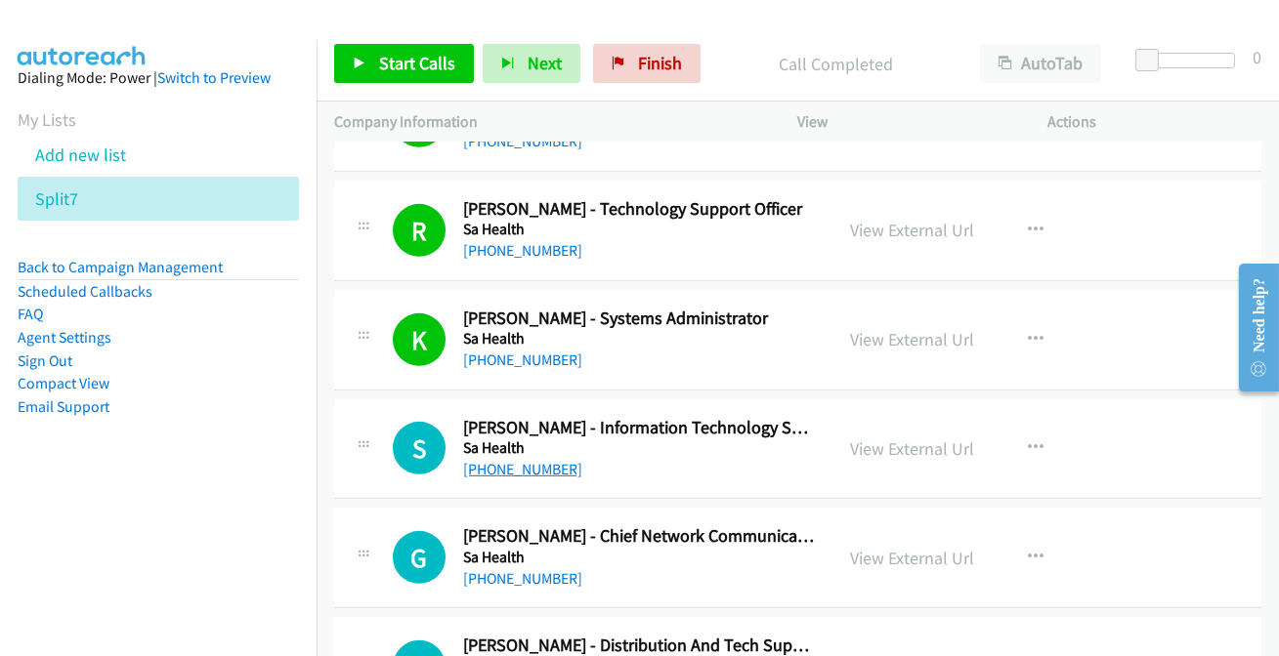
click at [529, 469] on link "+61 416 587 958" at bounding box center [522, 469] width 119 height 19
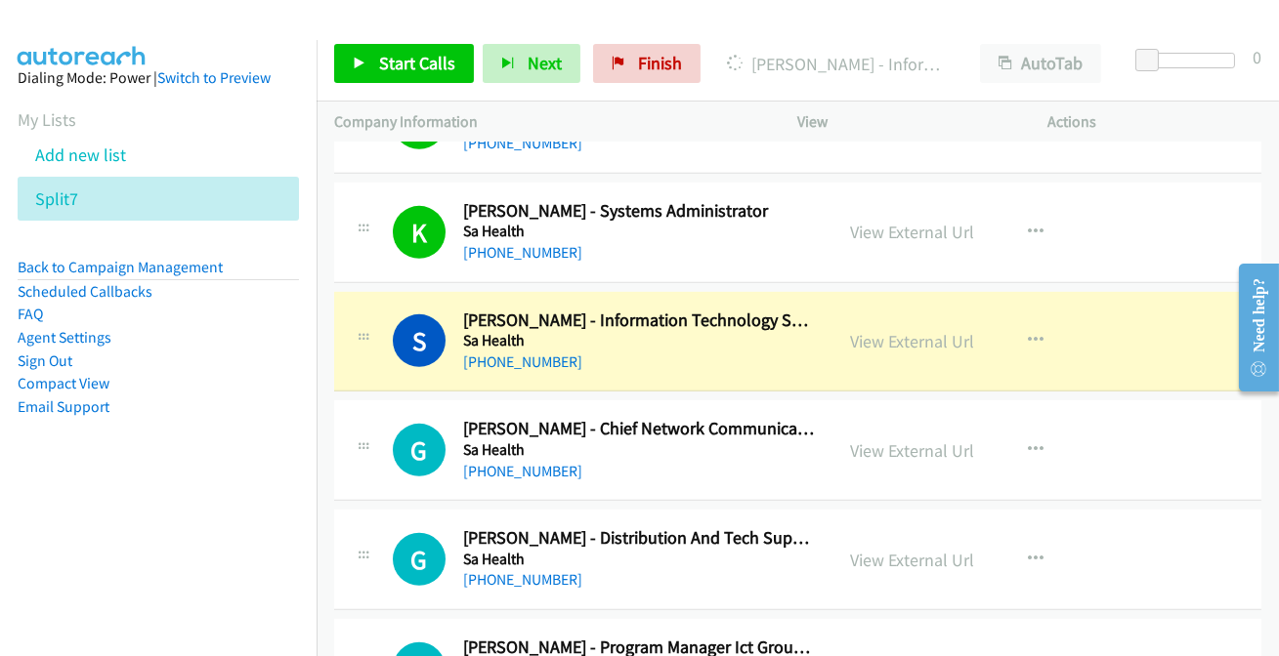
scroll to position [2130, 0]
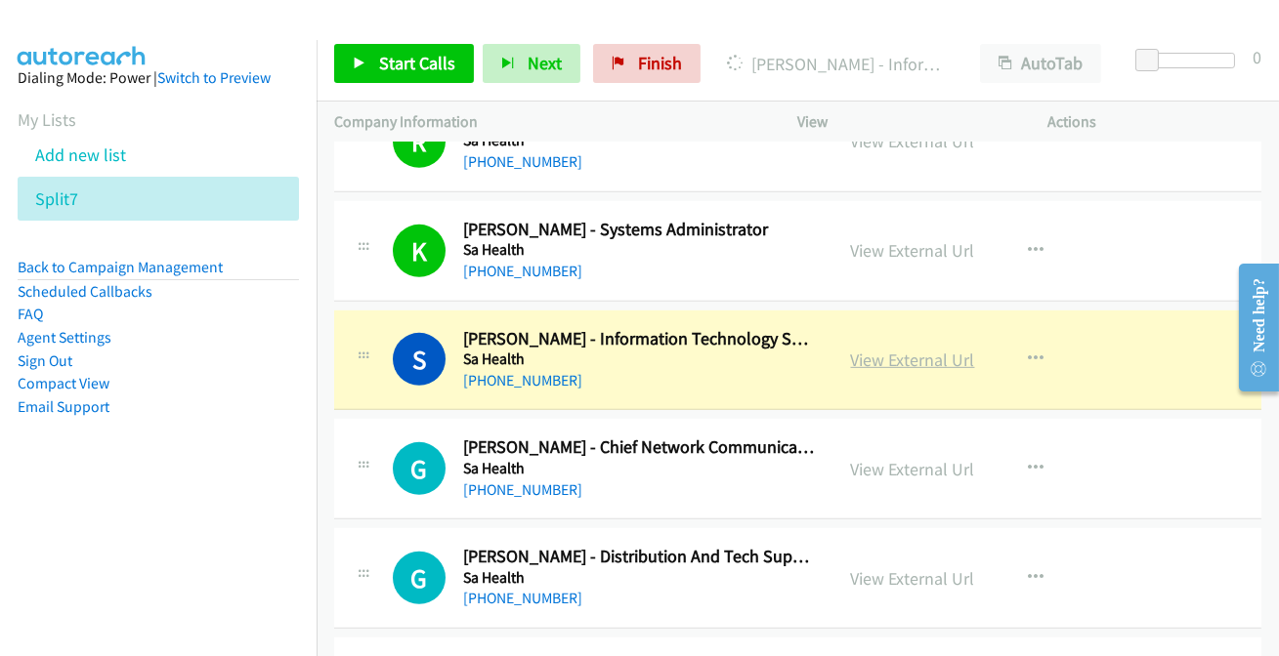
click at [925, 354] on link "View External Url" at bounding box center [913, 360] width 124 height 22
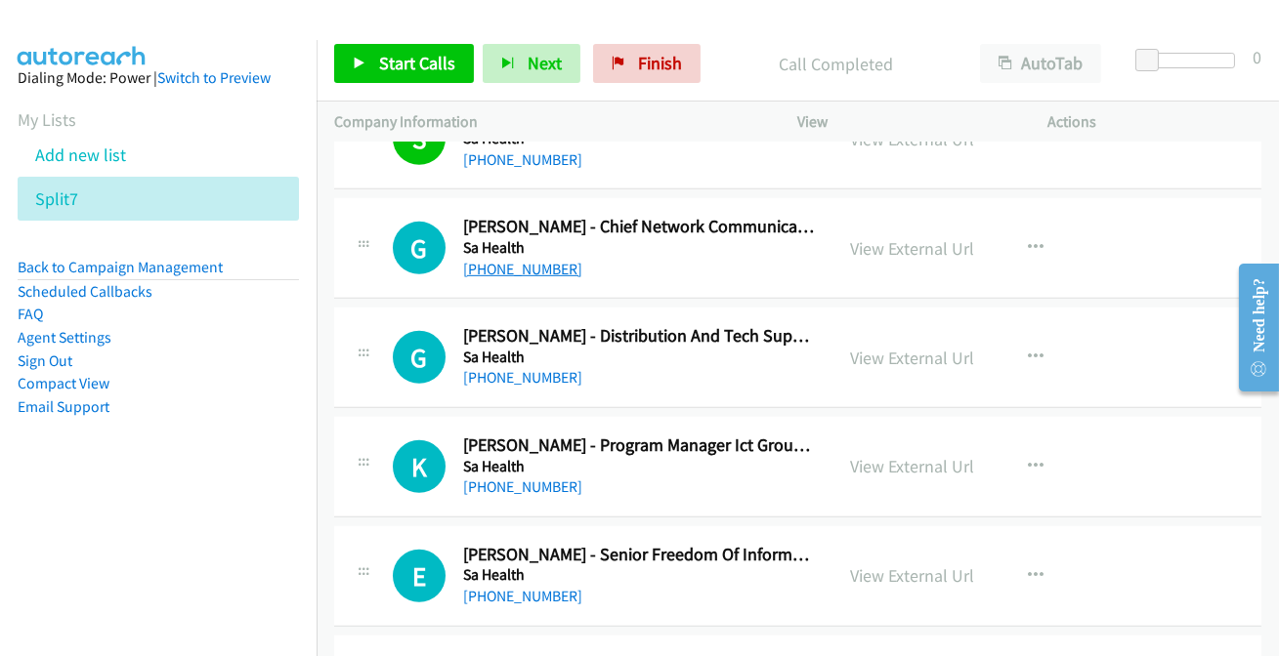
scroll to position [2308, 0]
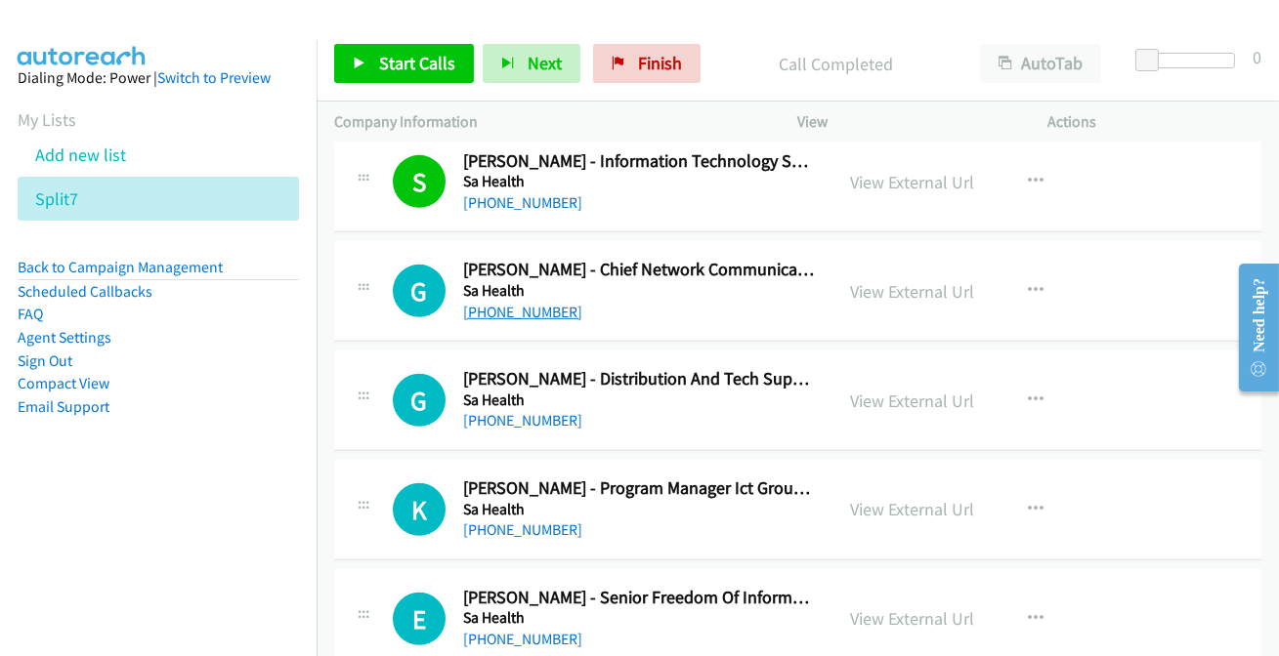
click at [508, 303] on link "+61 426 027 676" at bounding box center [522, 312] width 119 height 19
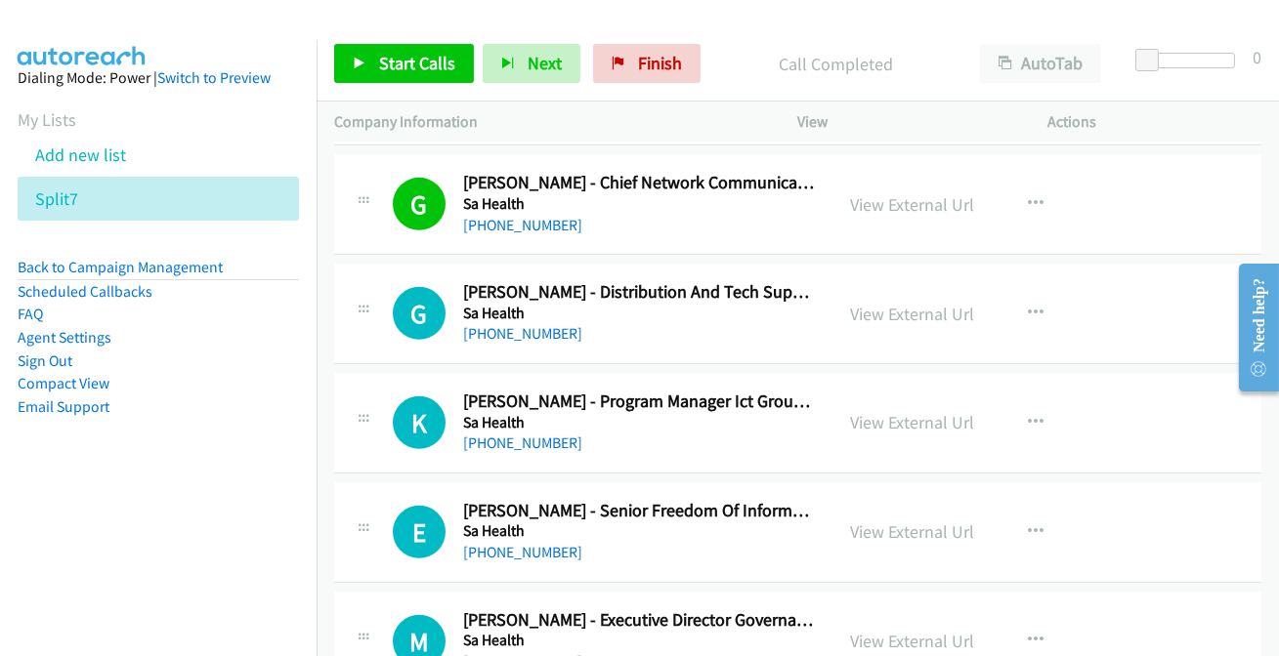
scroll to position [2397, 0]
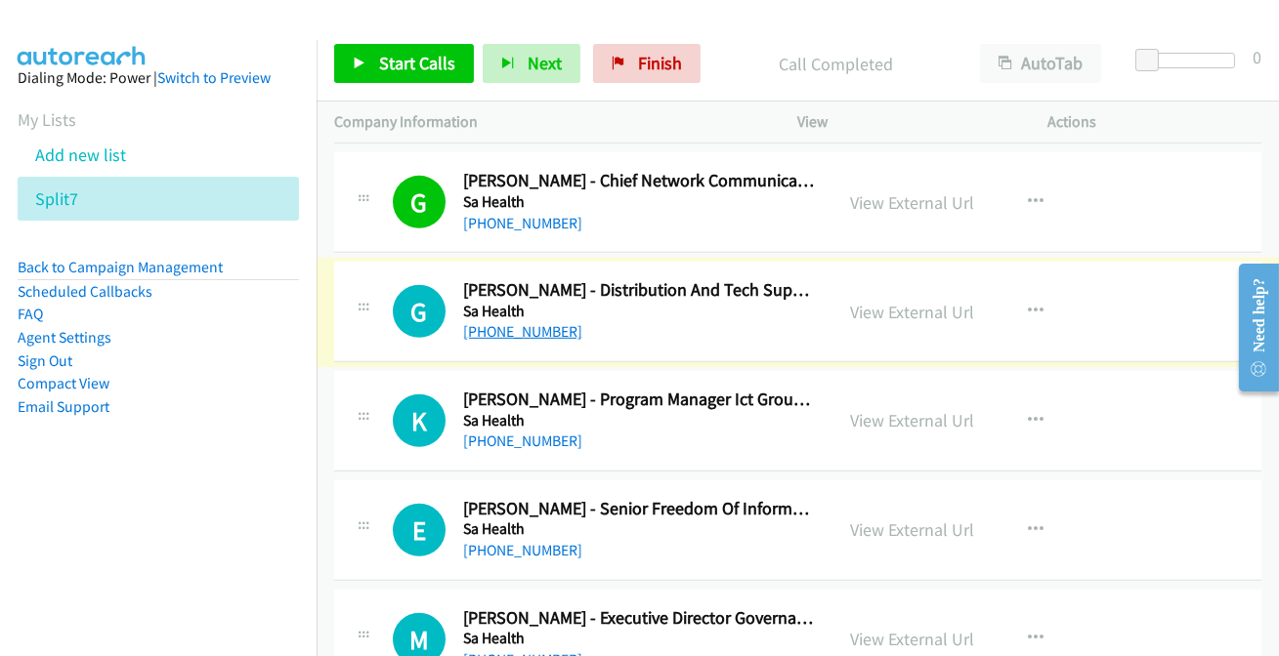
click at [519, 323] on link "+61 8 7117 0633" at bounding box center [522, 331] width 119 height 19
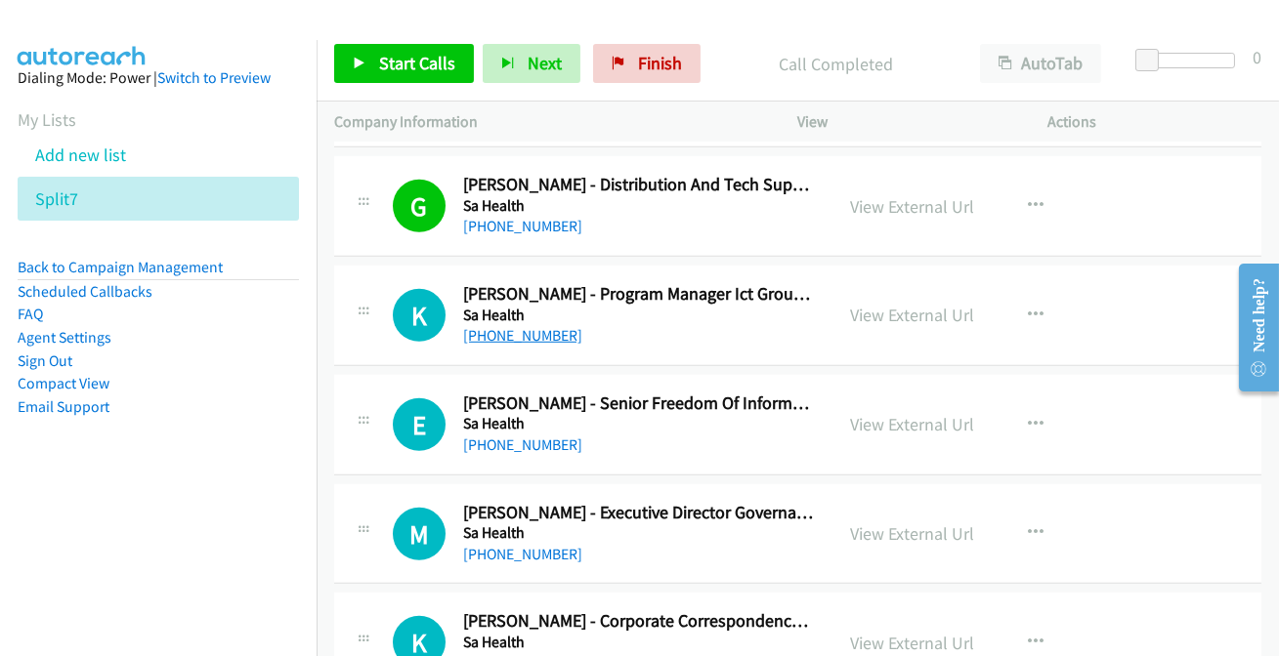
scroll to position [2486, 0]
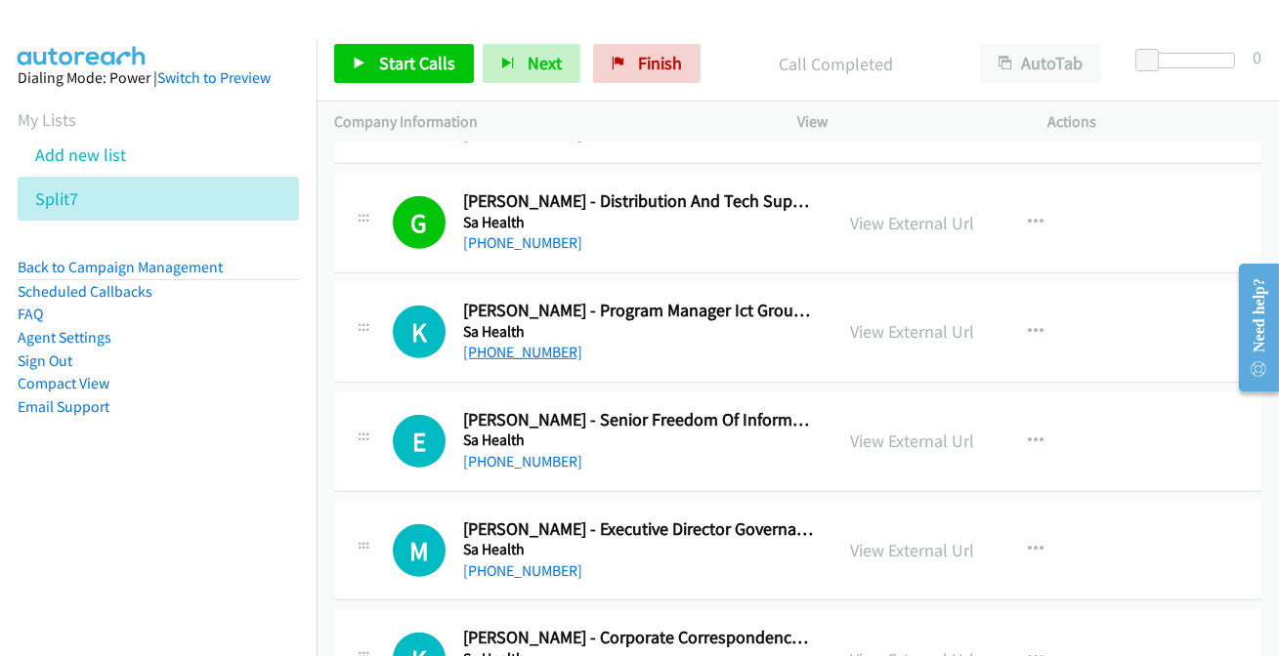
click at [501, 349] on link "+61 423 100 995" at bounding box center [522, 352] width 119 height 19
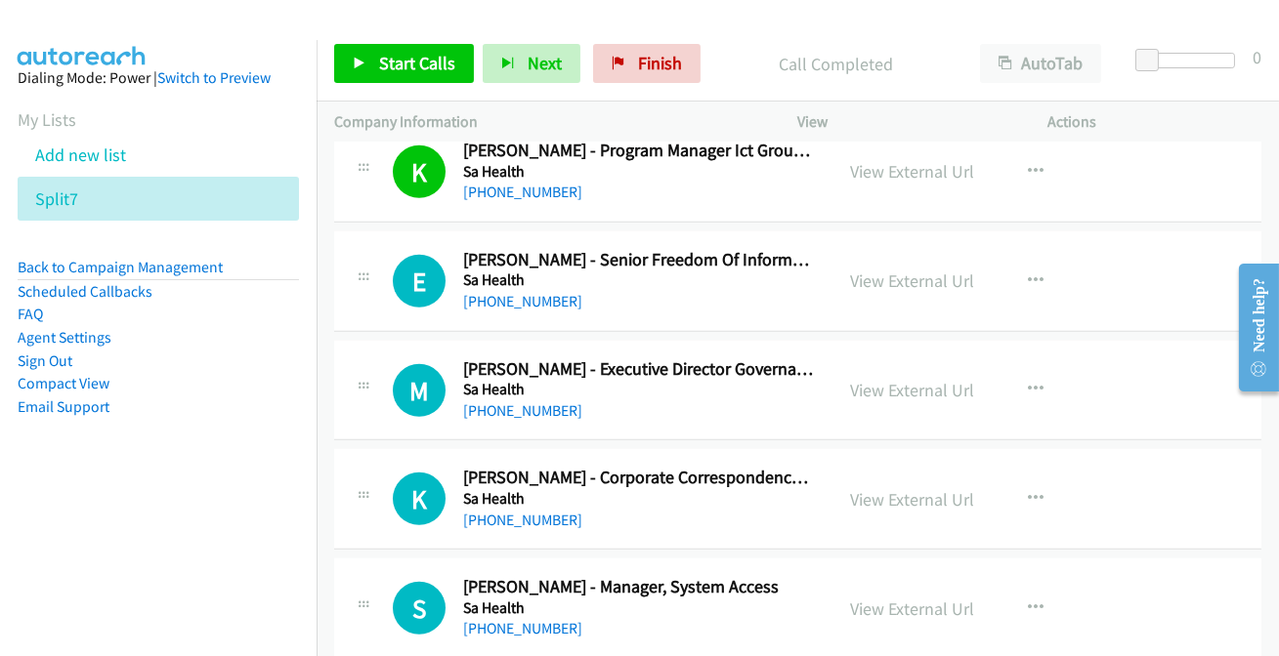
scroll to position [2664, 0]
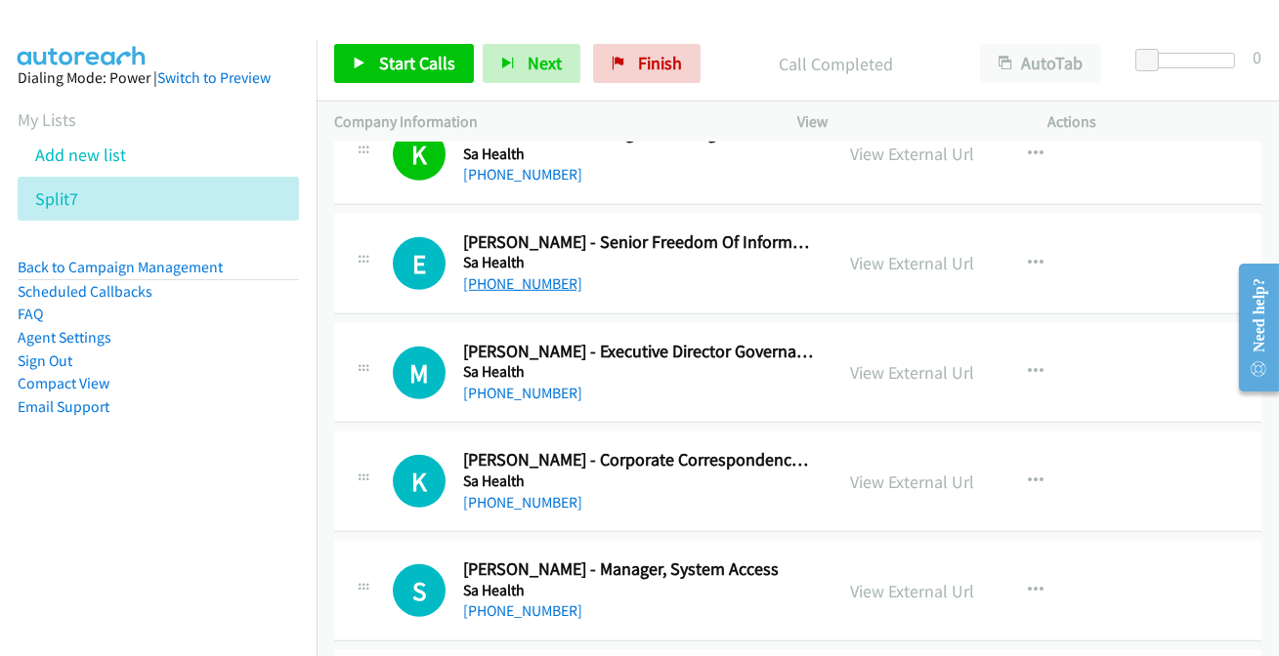
click at [527, 283] on link "+61 8 7087 1234" at bounding box center [522, 283] width 119 height 19
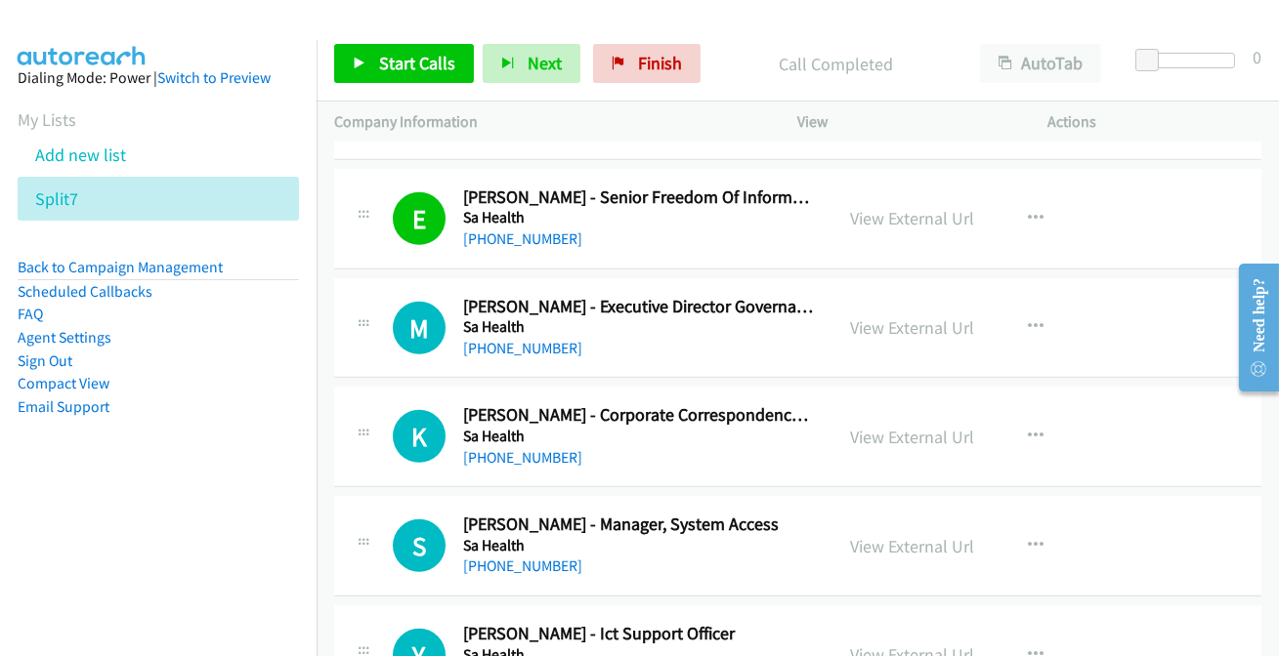
scroll to position [2753, 0]
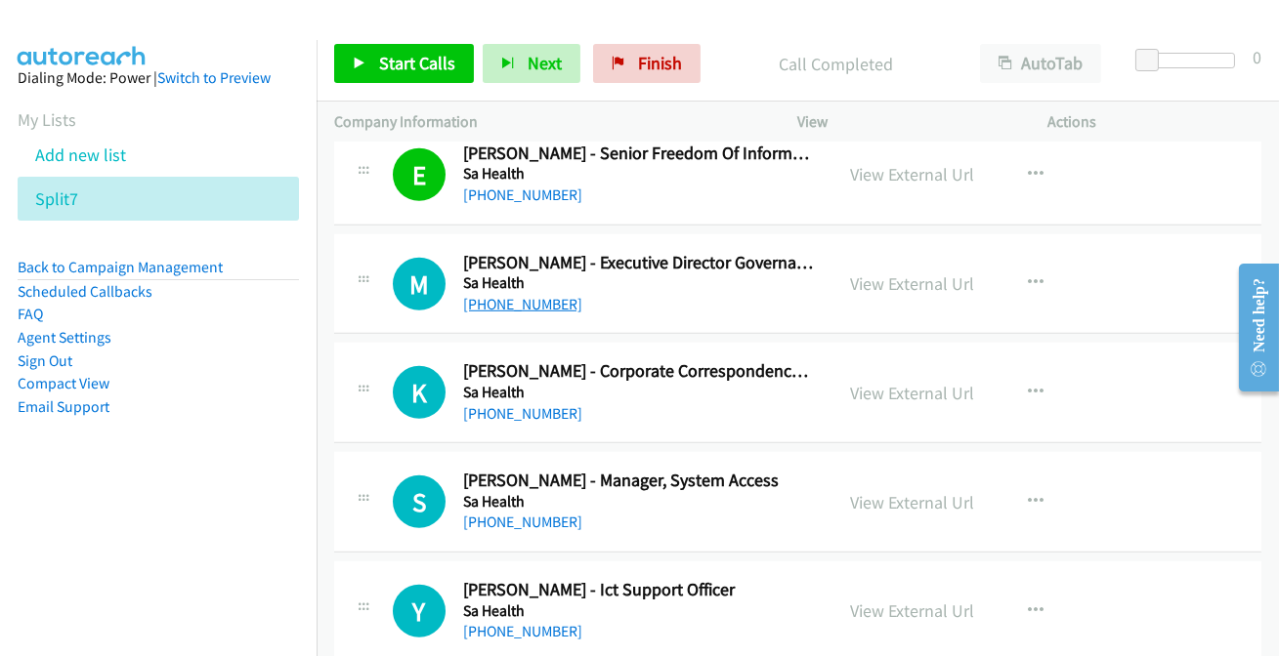
click at [501, 299] on link "+61 8 6552 5343" at bounding box center [522, 304] width 119 height 19
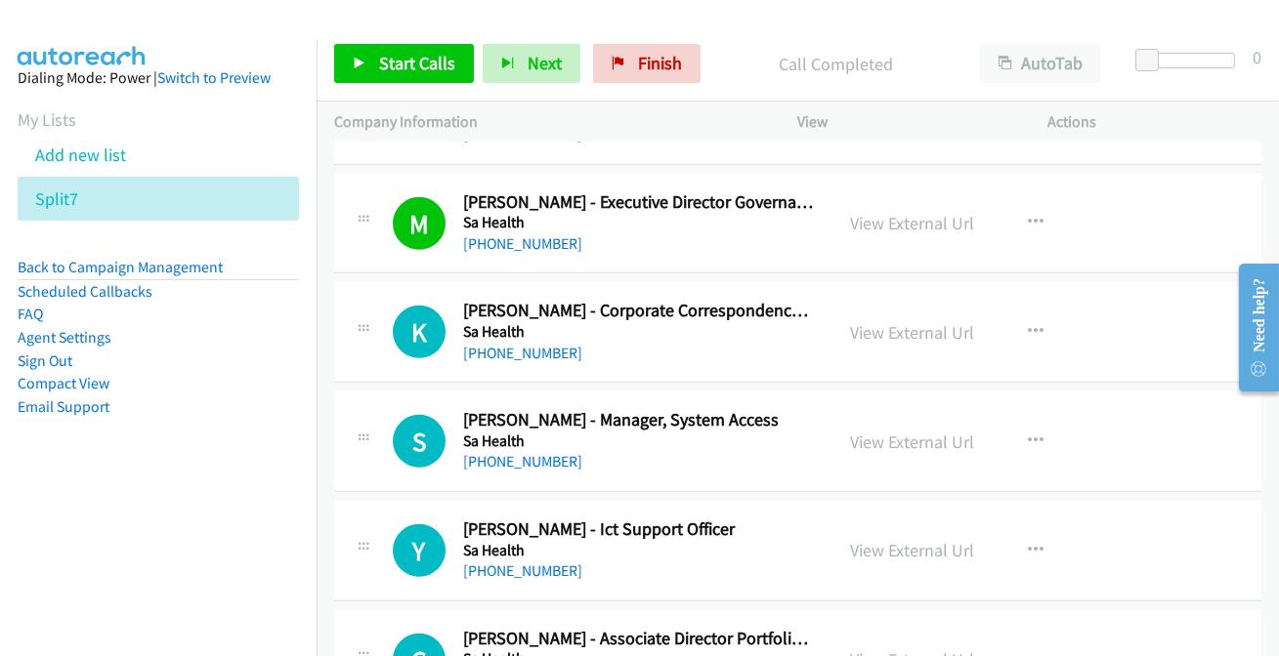
scroll to position [2930, 0]
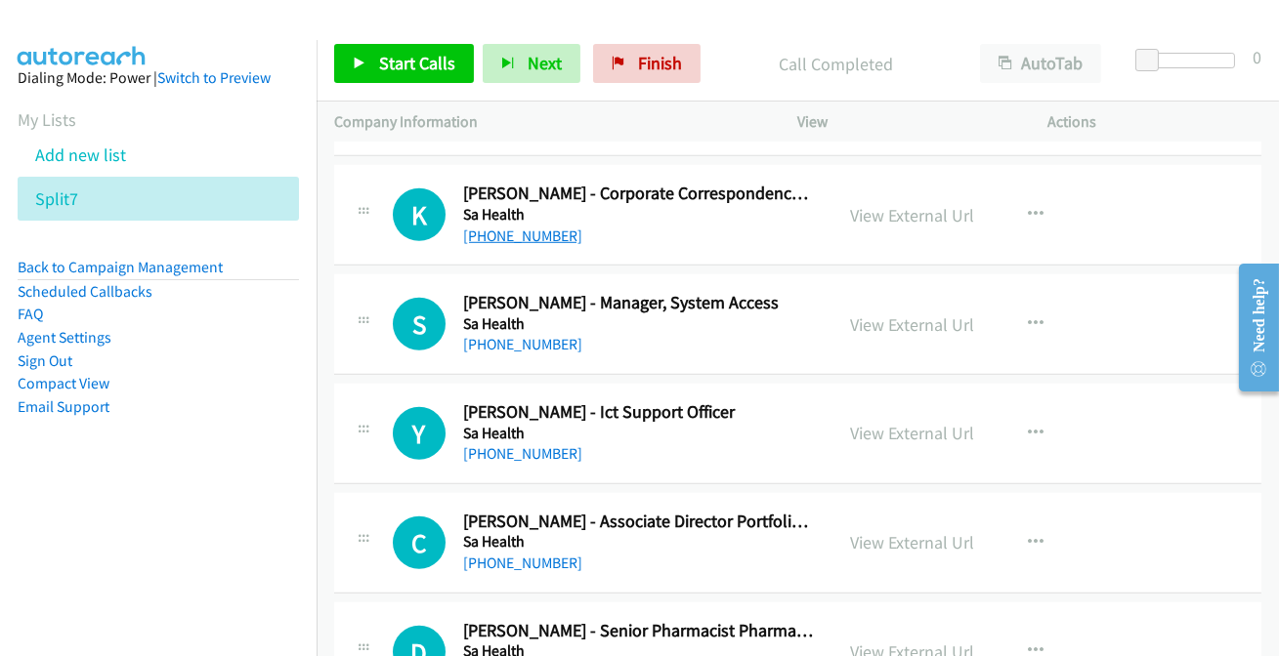
click at [485, 231] on link "+61 469 281 367" at bounding box center [522, 236] width 119 height 19
click at [521, 336] on link "+61 467 796 752" at bounding box center [522, 344] width 119 height 19
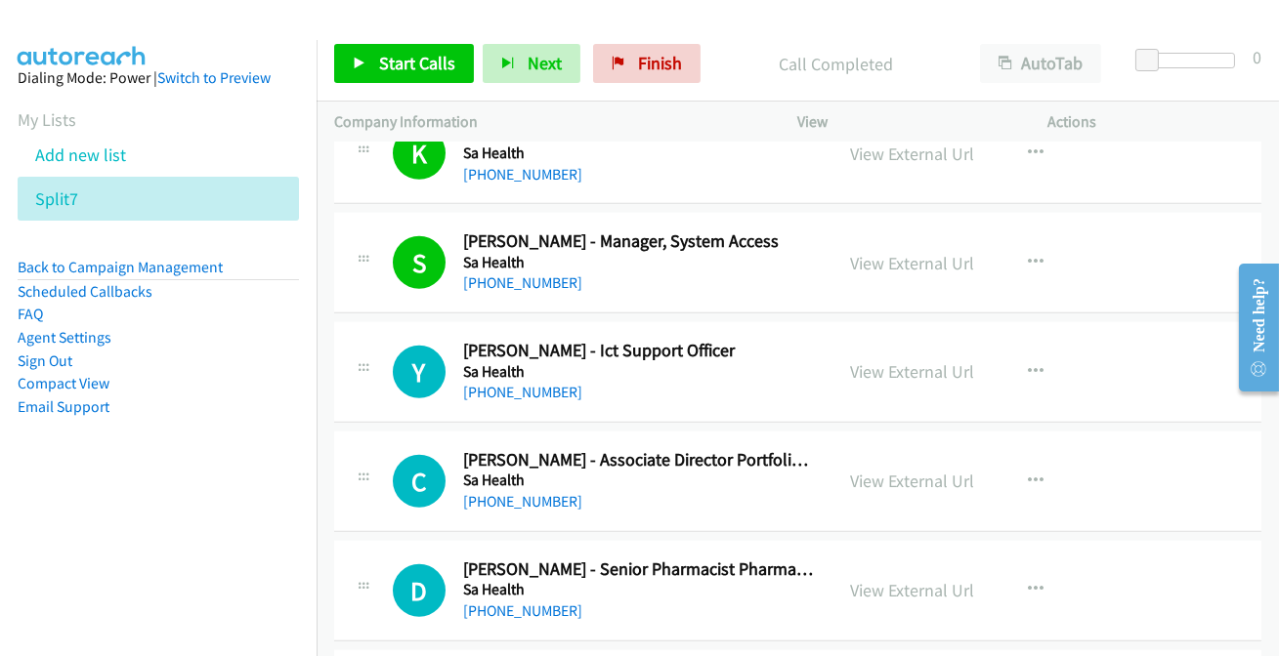
scroll to position [3018, 0]
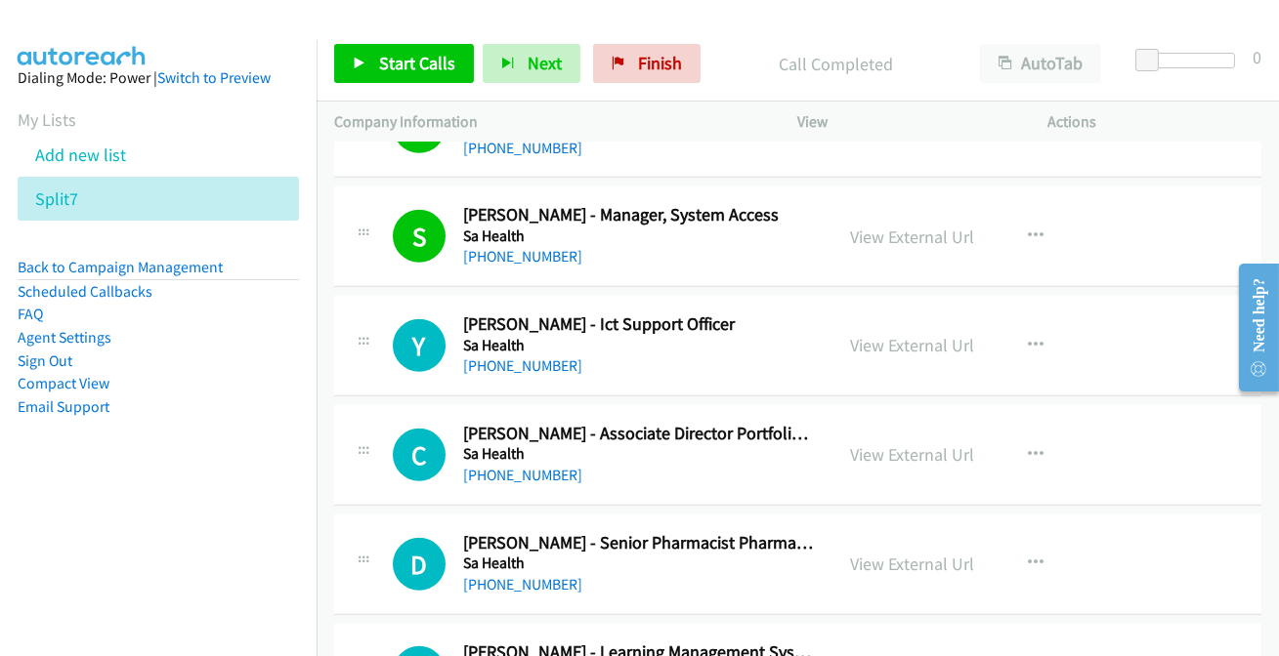
drag, startPoint x: 917, startPoint y: 342, endPoint x: 859, endPoint y: 308, distance: 67.9
click at [911, 340] on link "View External Url" at bounding box center [913, 345] width 124 height 22
click at [491, 362] on link "+61 450 489 994" at bounding box center [522, 366] width 119 height 19
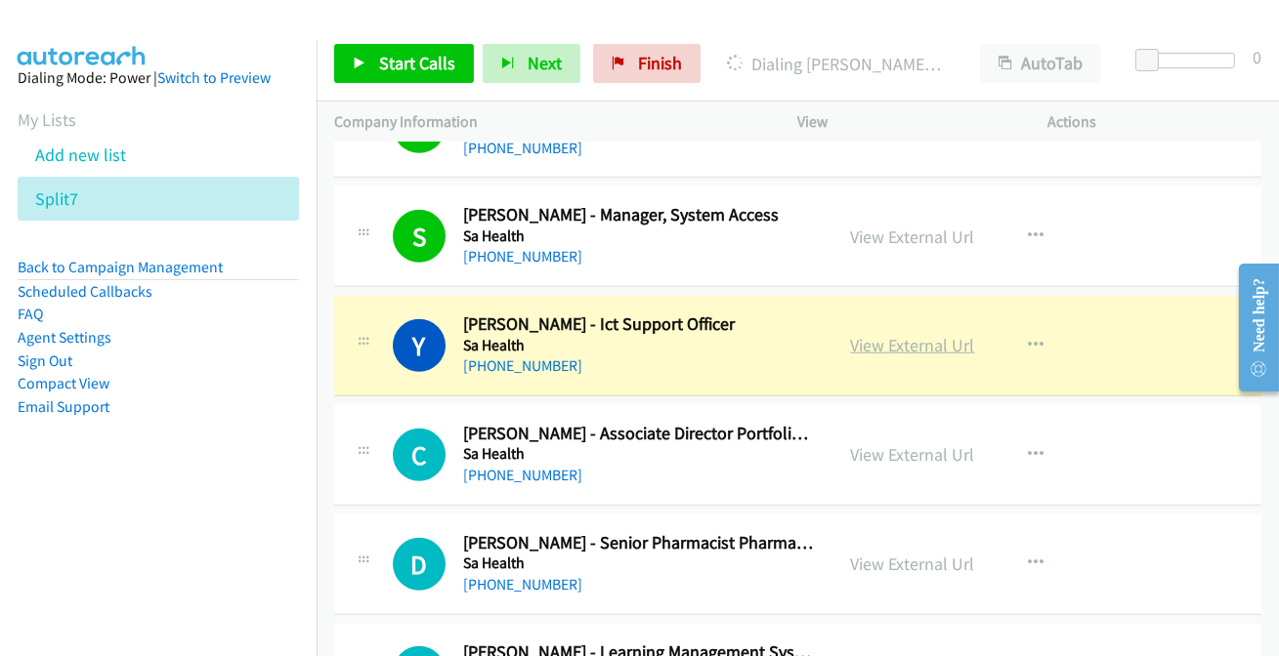
click at [917, 341] on link "View External Url" at bounding box center [913, 345] width 124 height 22
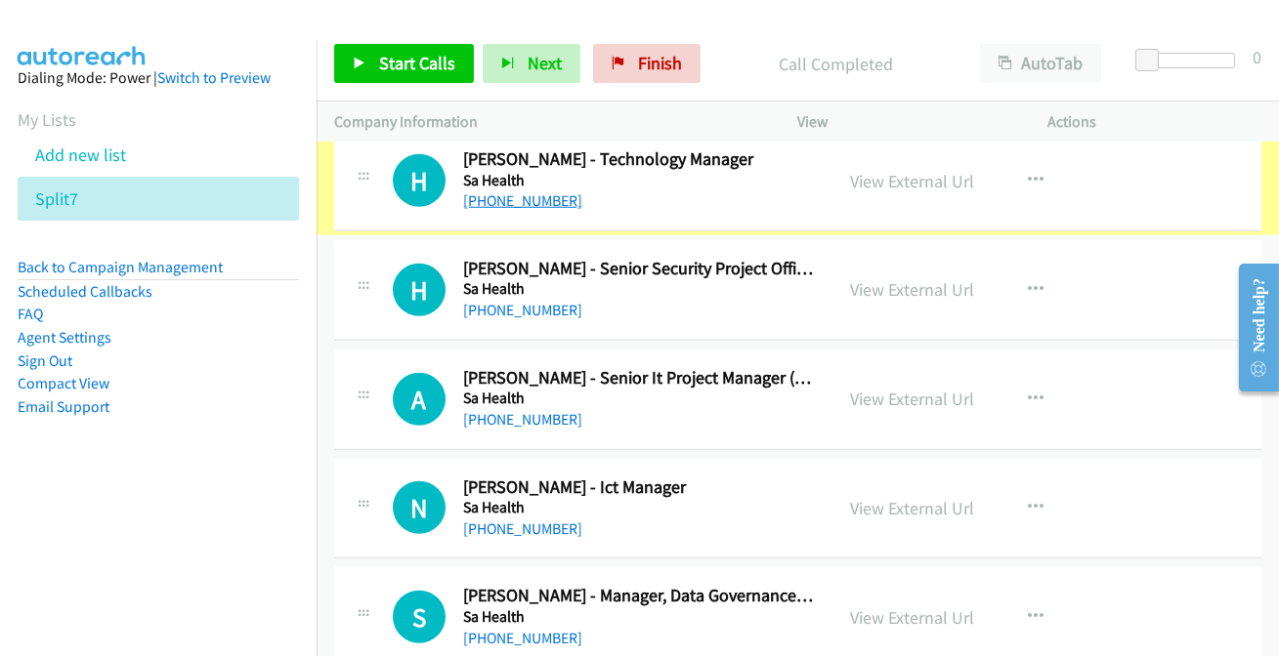
scroll to position [3730, 0]
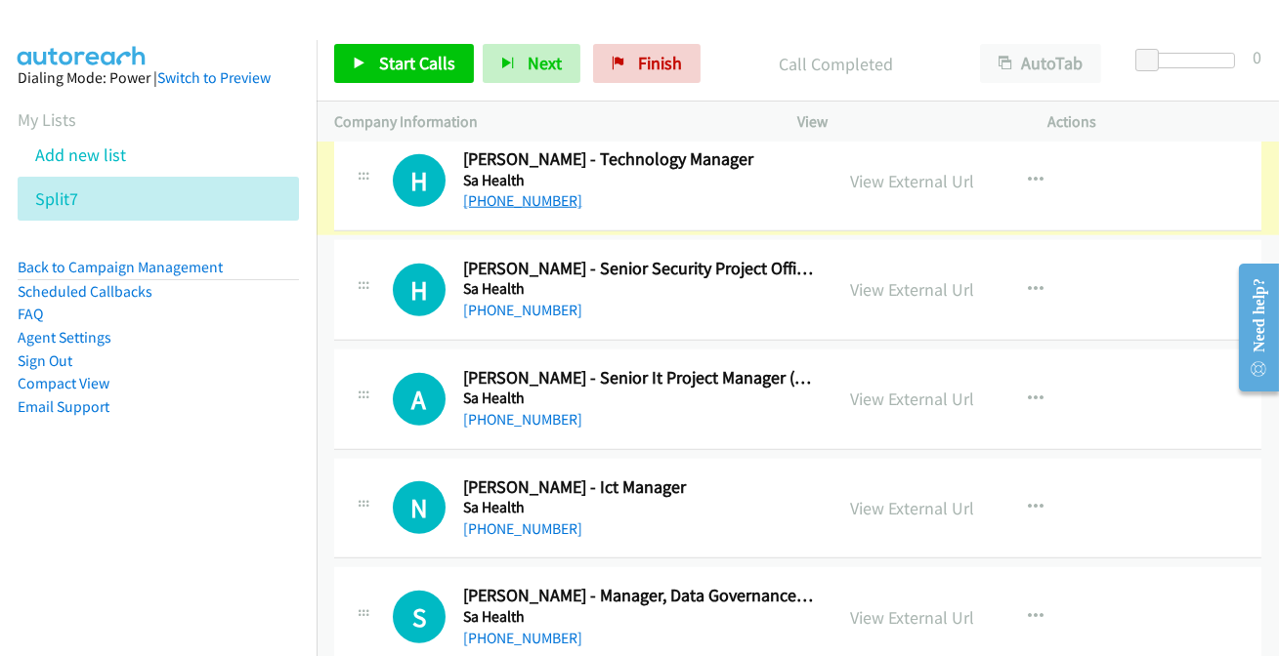
click at [538, 196] on link "+61 433 638 731" at bounding box center [522, 200] width 119 height 19
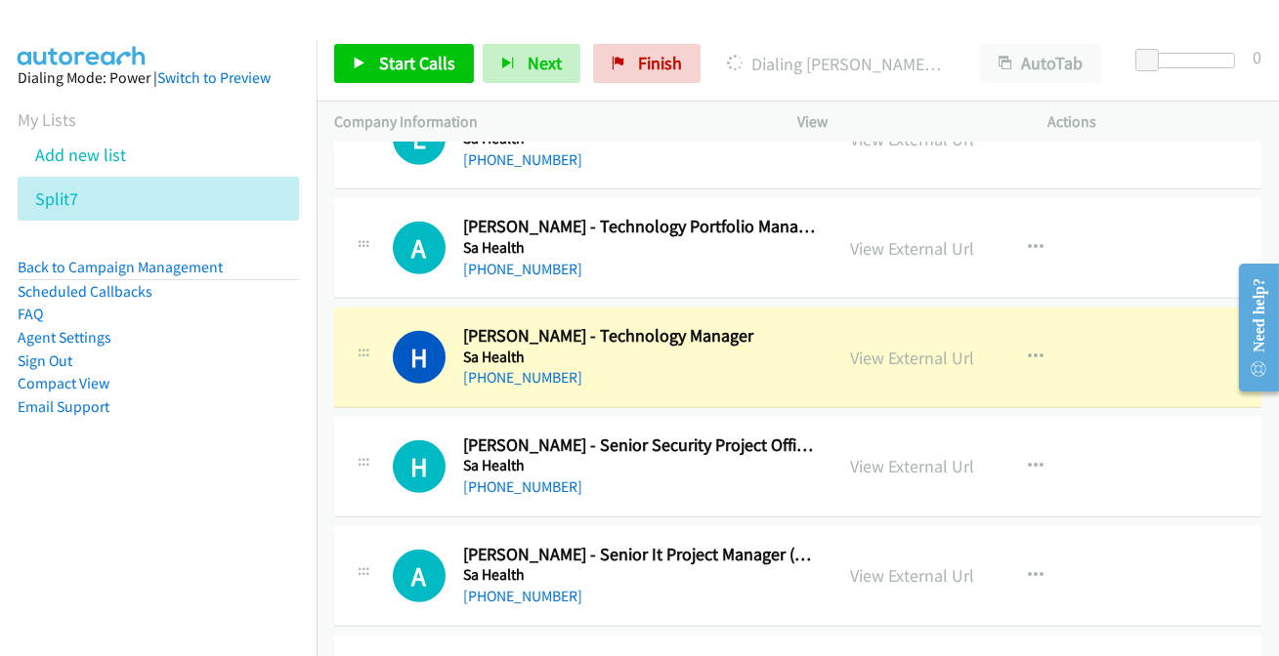
scroll to position [3552, 0]
click at [856, 348] on link "View External Url" at bounding box center [913, 359] width 124 height 22
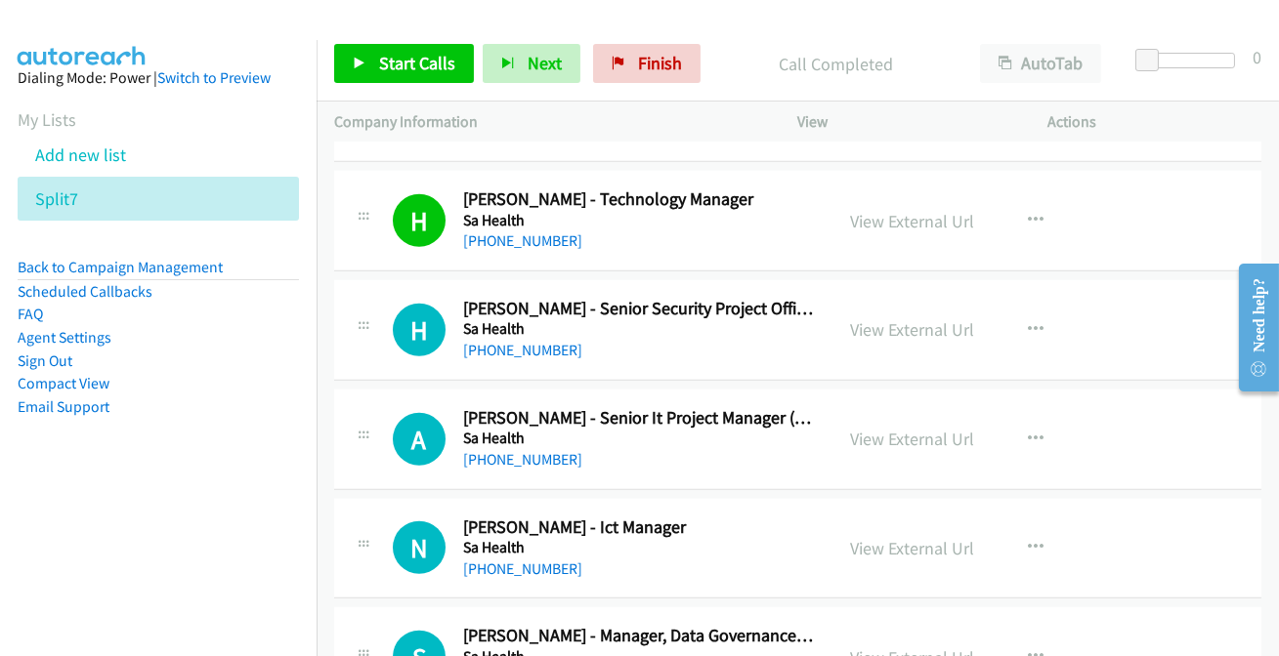
scroll to position [3730, 0]
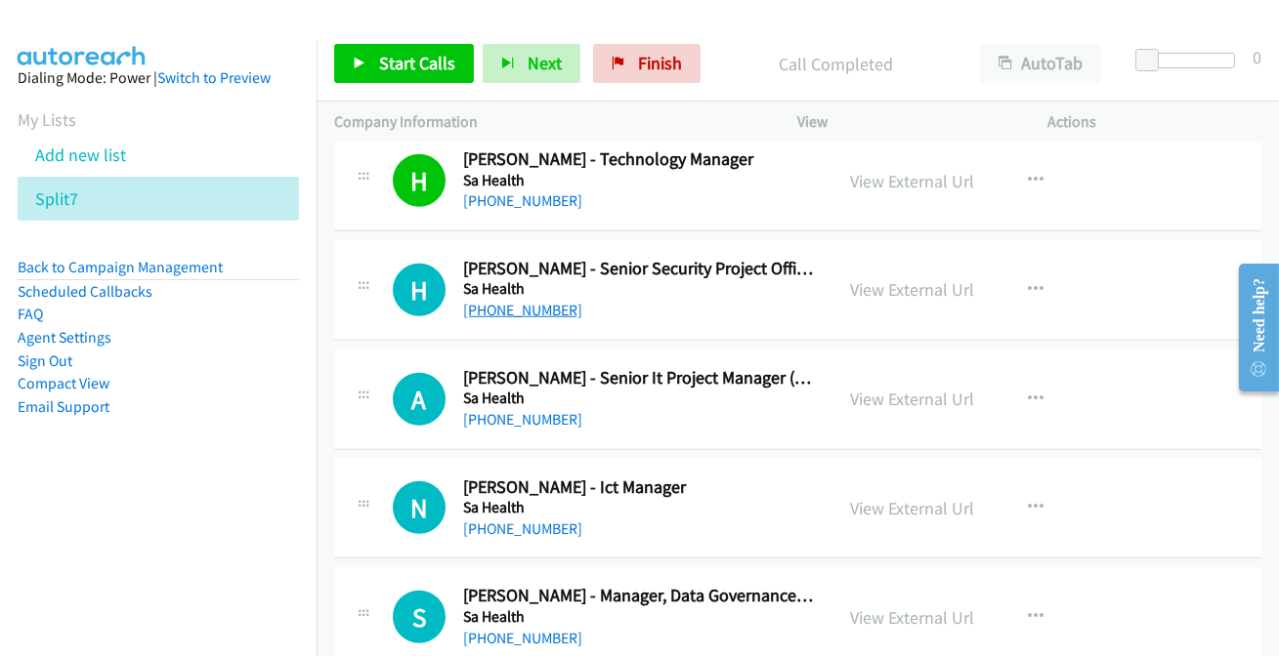
click at [497, 309] on link "+61 403 120 923" at bounding box center [522, 310] width 119 height 19
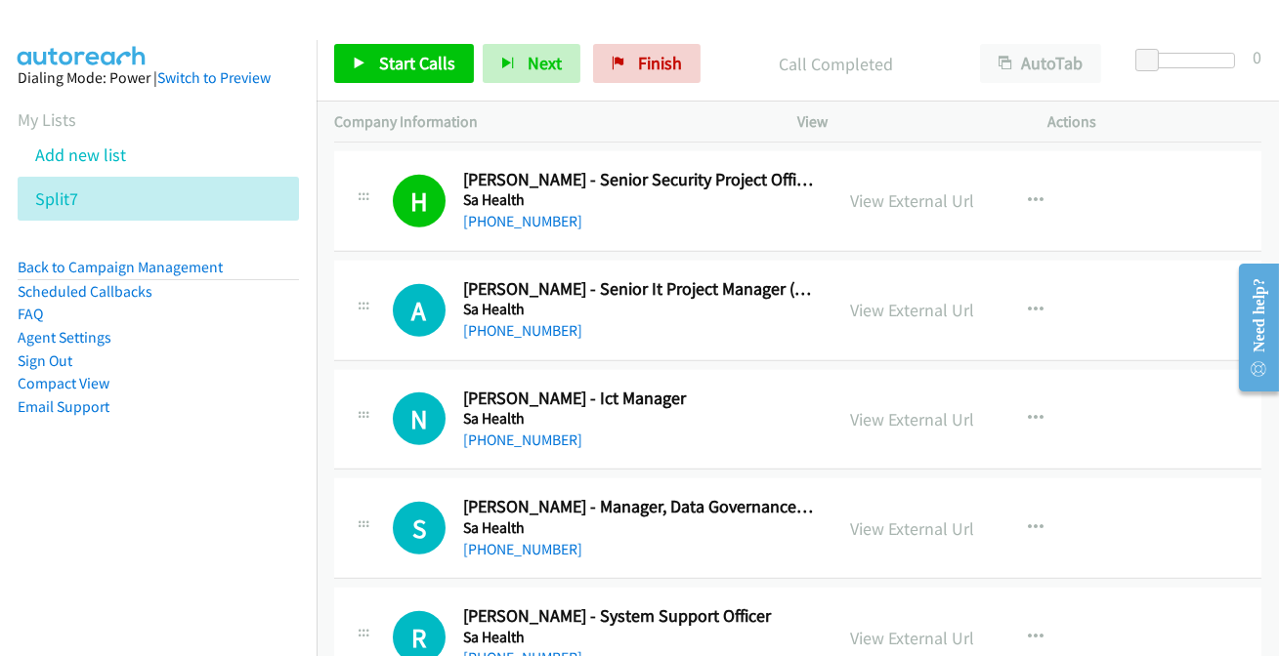
scroll to position [3907, 0]
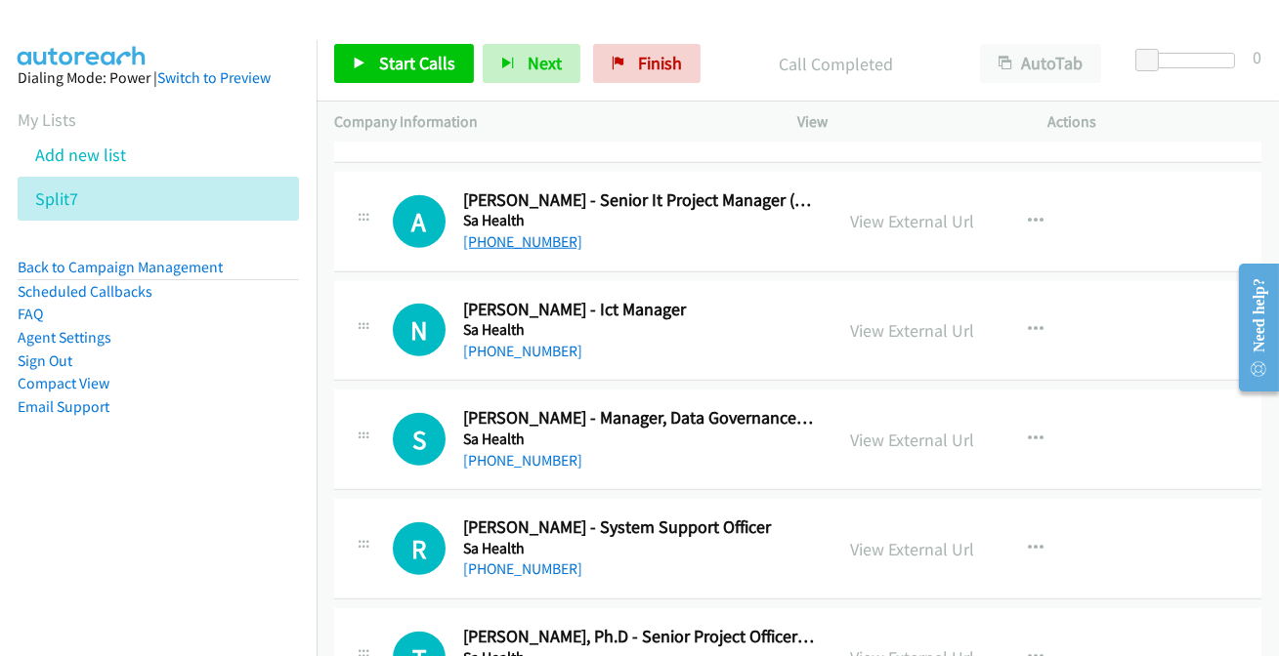
click at [523, 240] on link "+61 476 584 731" at bounding box center [522, 241] width 119 height 19
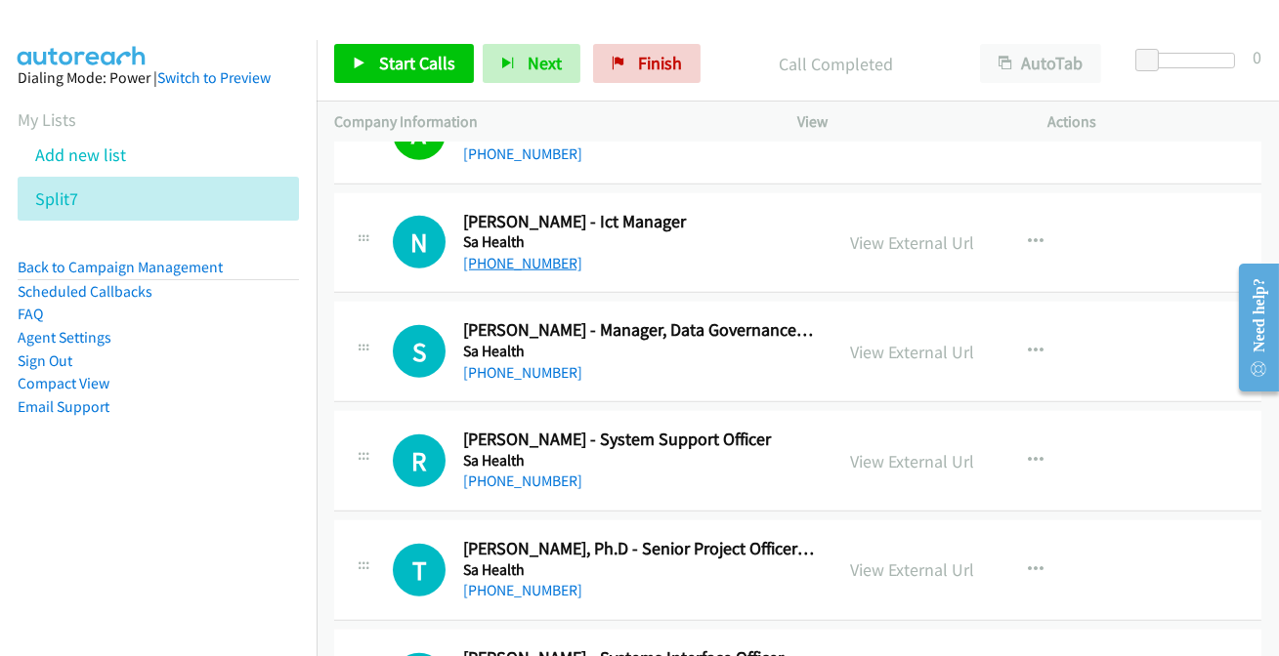
click at [504, 254] on link "+61 8 8113 1122" at bounding box center [522, 263] width 119 height 19
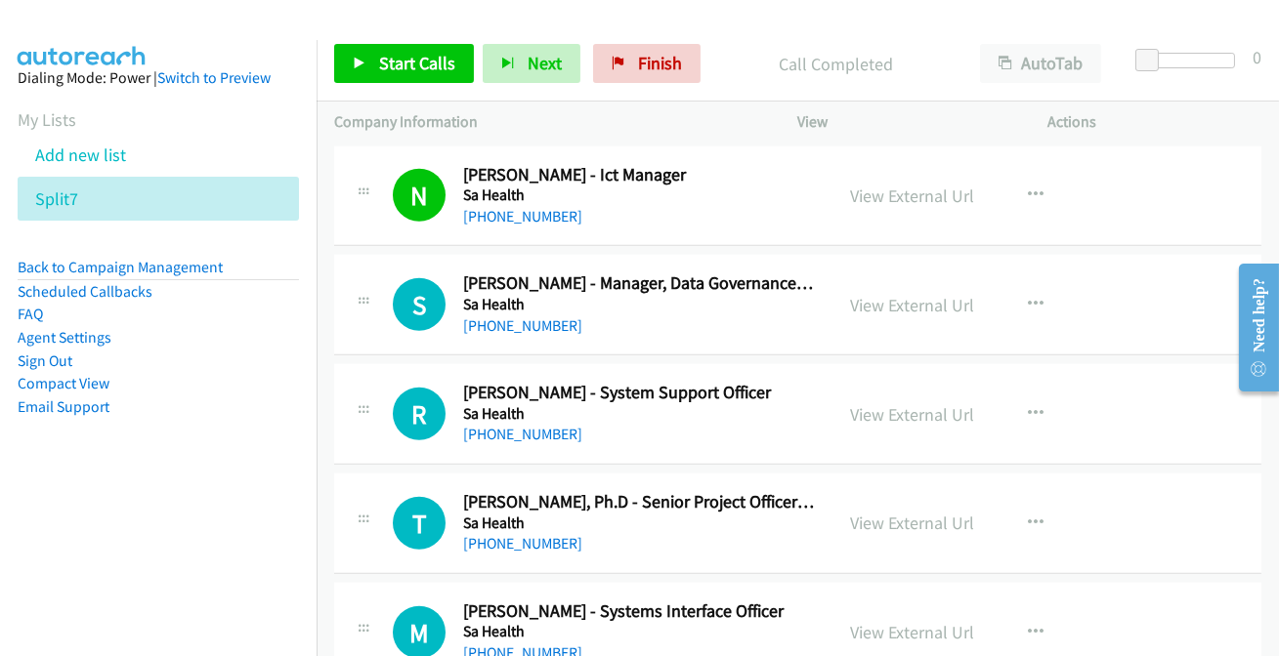
scroll to position [4084, 0]
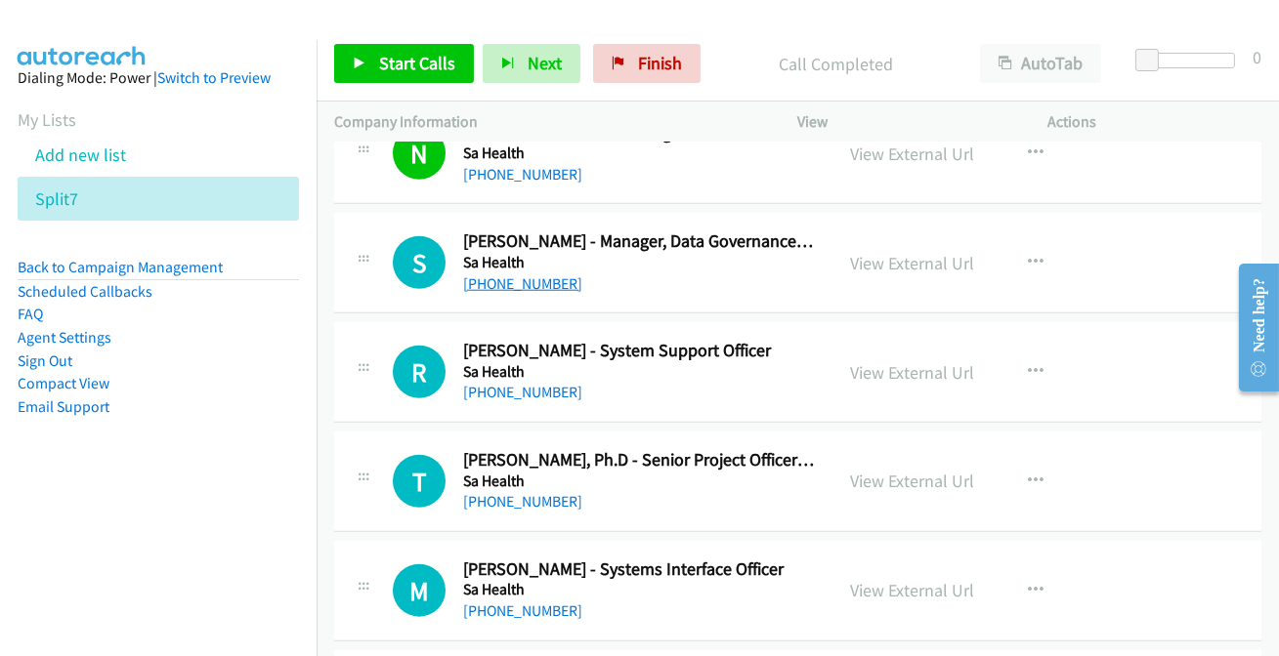
click at [475, 274] on link "+61 422 343 401" at bounding box center [522, 283] width 119 height 19
click at [889, 255] on link "View External Url" at bounding box center [913, 263] width 124 height 22
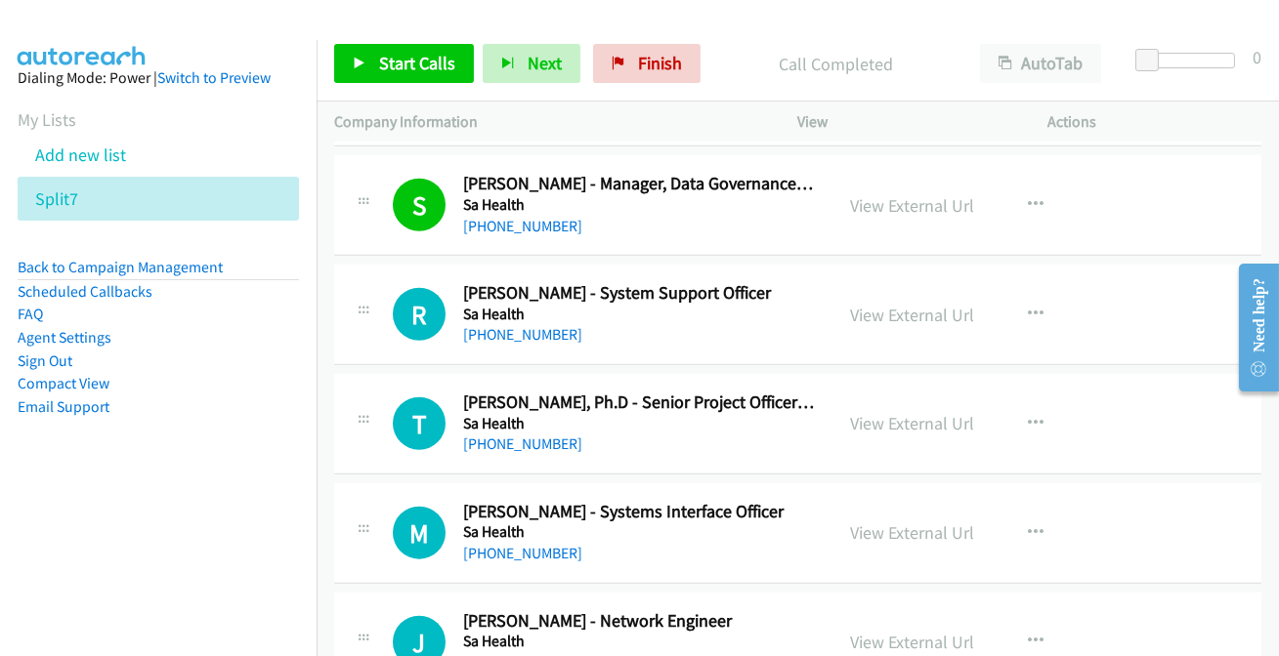
scroll to position [4173, 0]
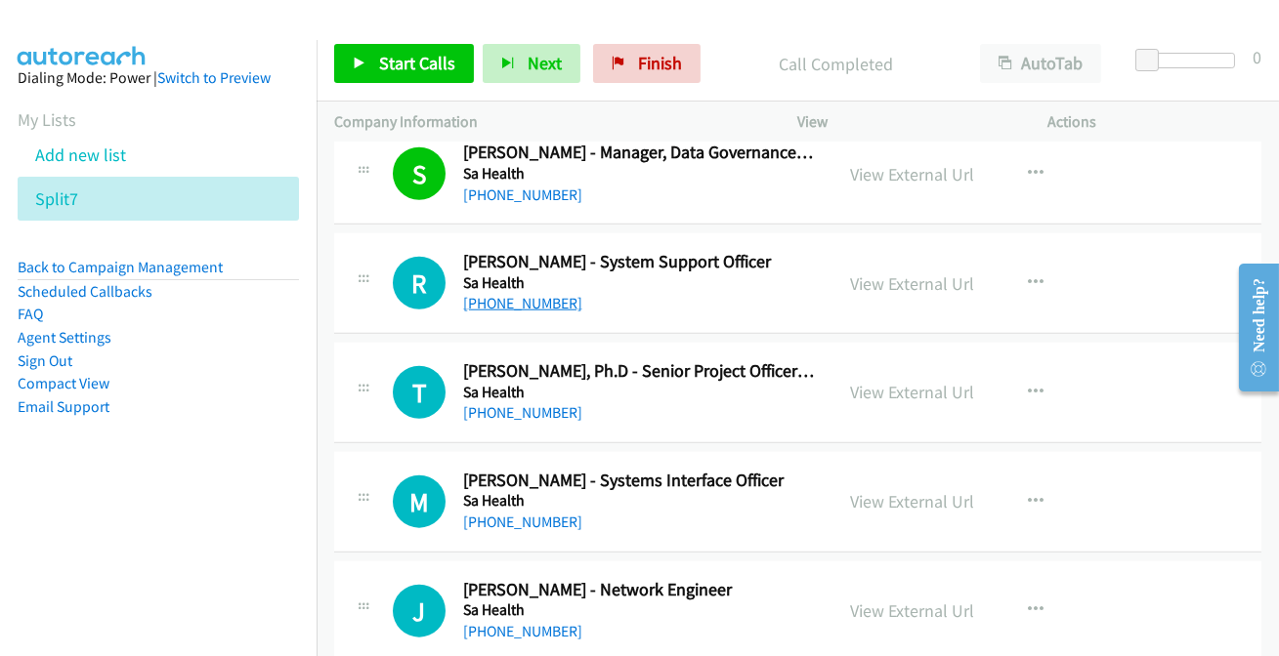
click at [532, 294] on link "+61 433 502 833" at bounding box center [522, 303] width 119 height 19
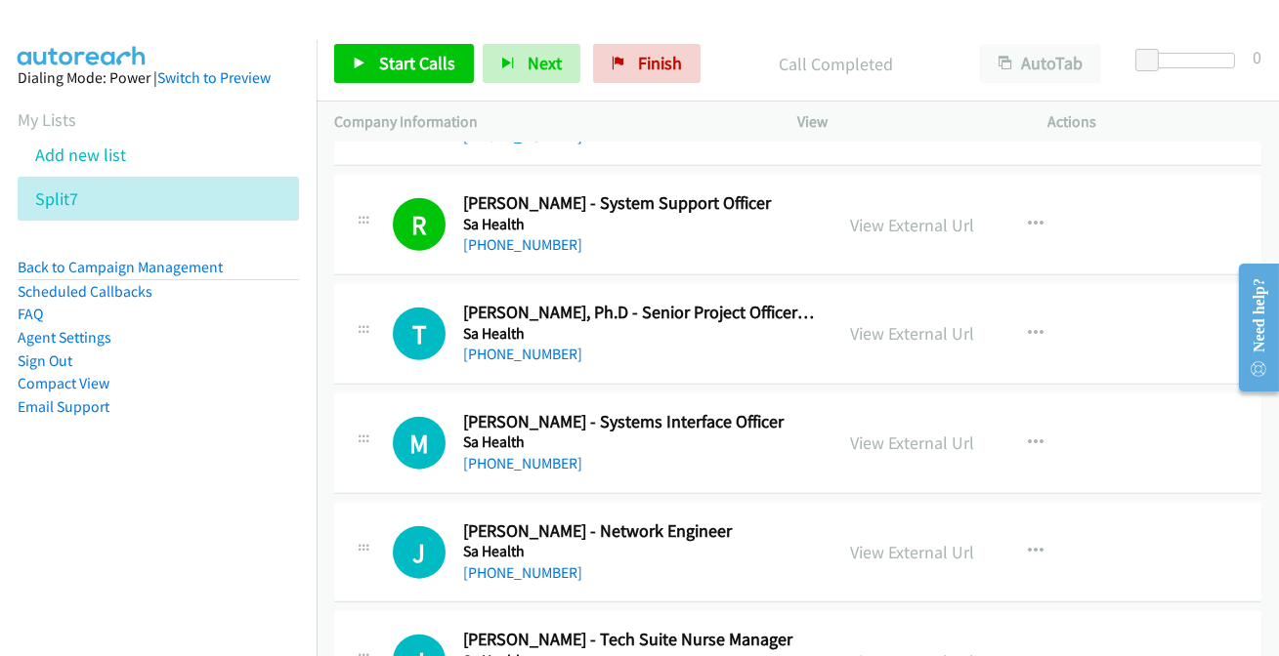
scroll to position [4262, 0]
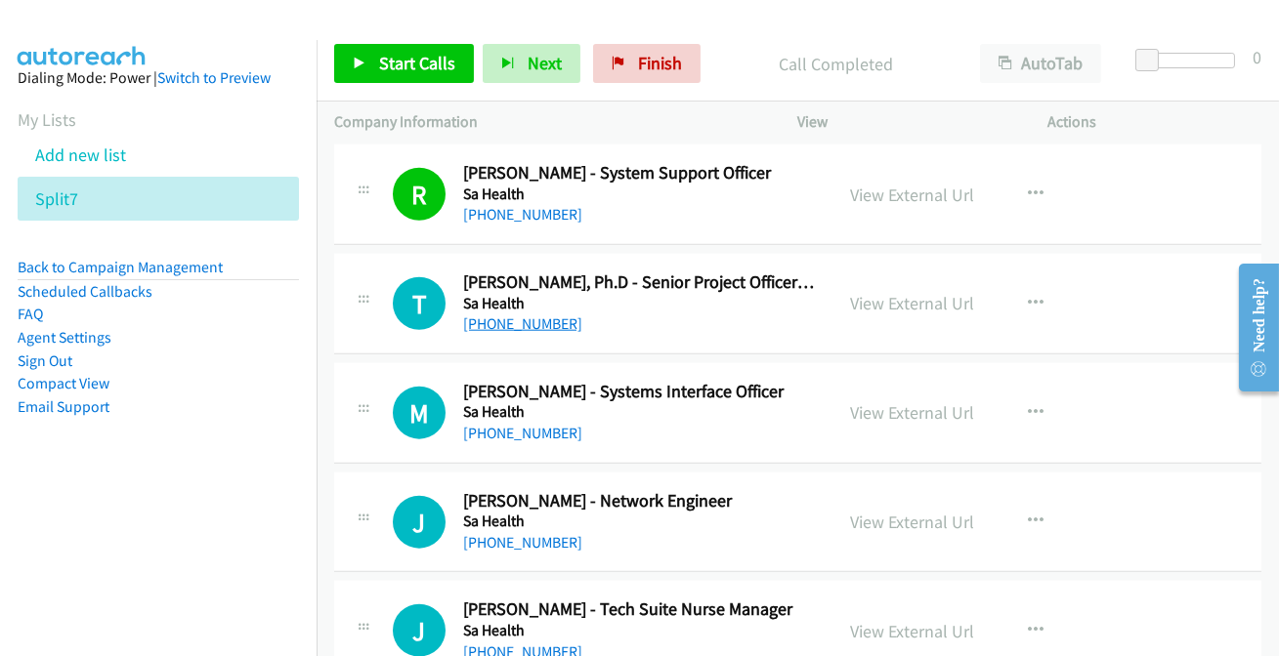
click at [508, 315] on link "+61 424 844 746" at bounding box center [522, 324] width 119 height 19
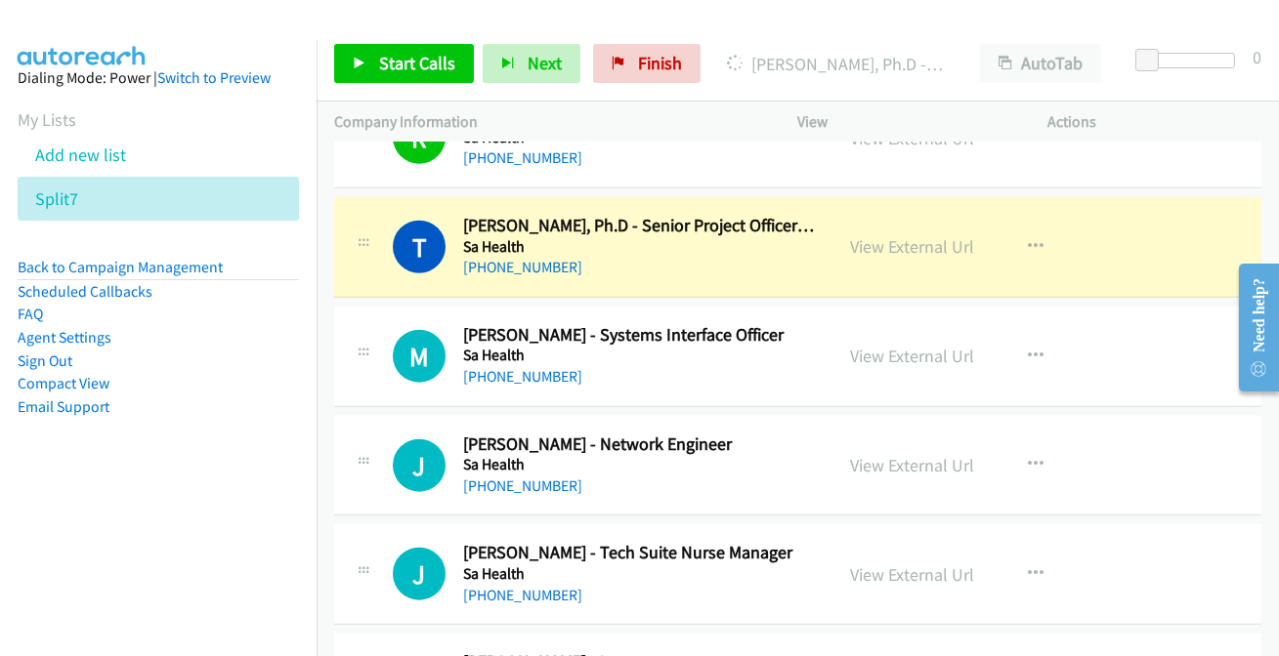
scroll to position [4351, 0]
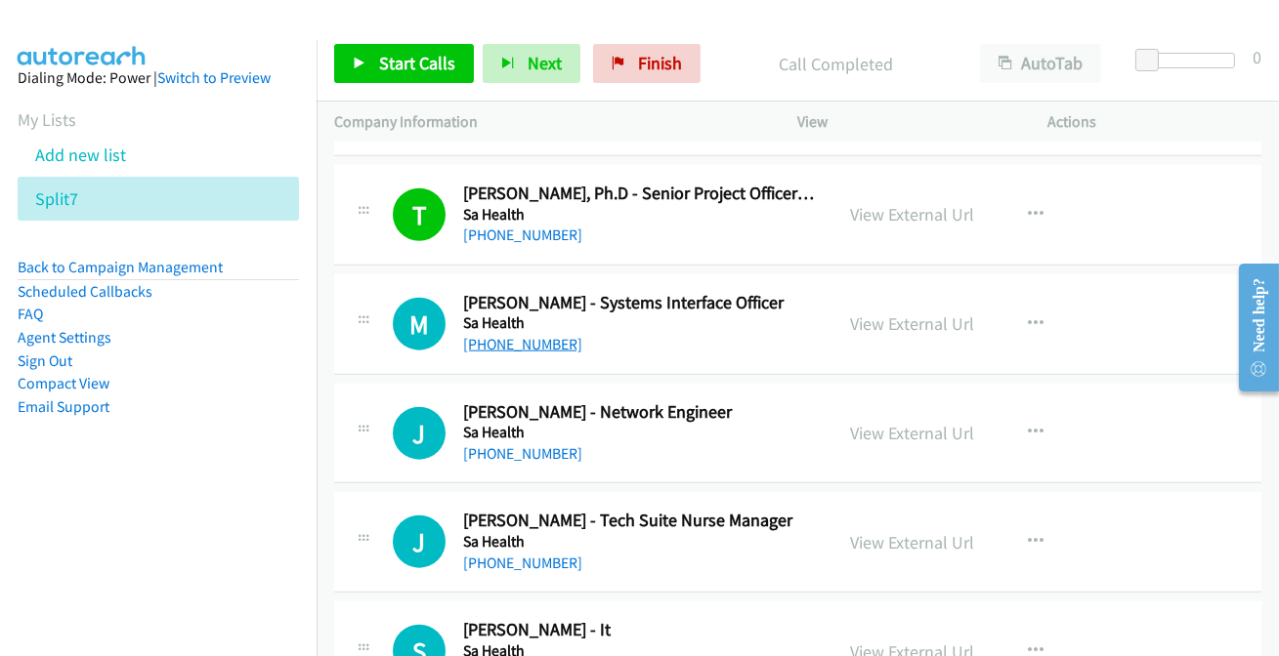
click at [527, 338] on link "+61 8 8222 8606" at bounding box center [522, 344] width 119 height 19
click at [516, 444] on link "+61 8 8287 3800" at bounding box center [522, 453] width 119 height 19
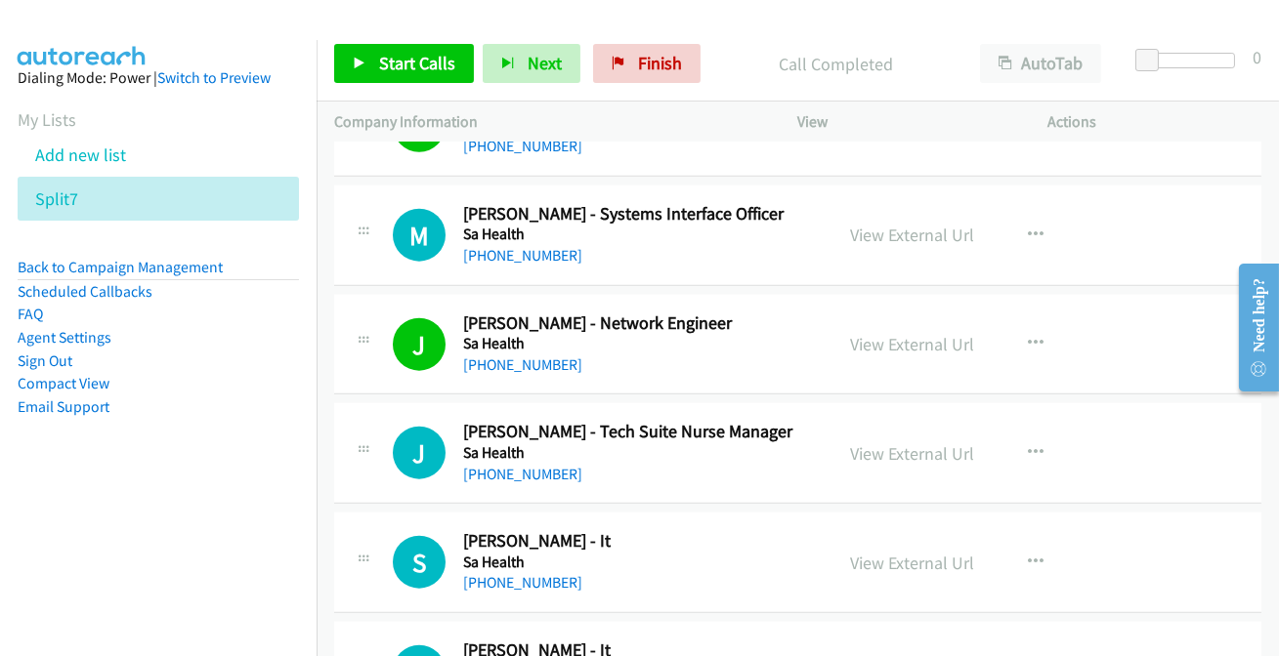
scroll to position [4529, 0]
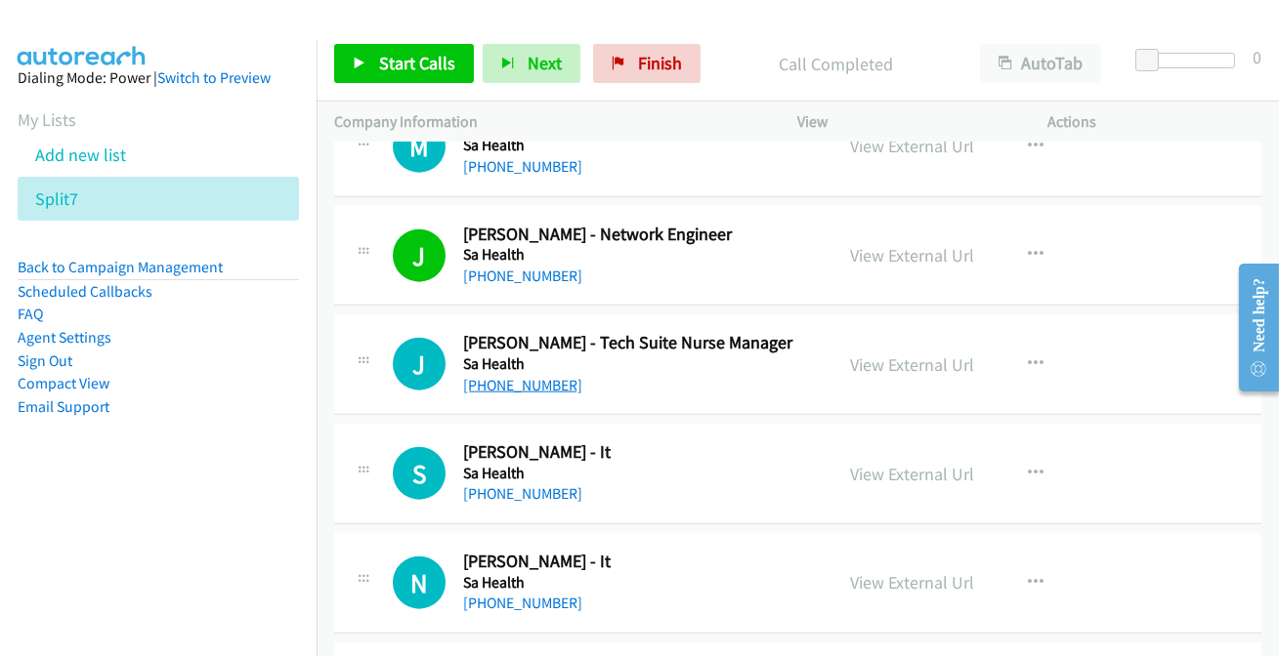
click at [512, 376] on link "+61 434 734 945" at bounding box center [522, 385] width 119 height 19
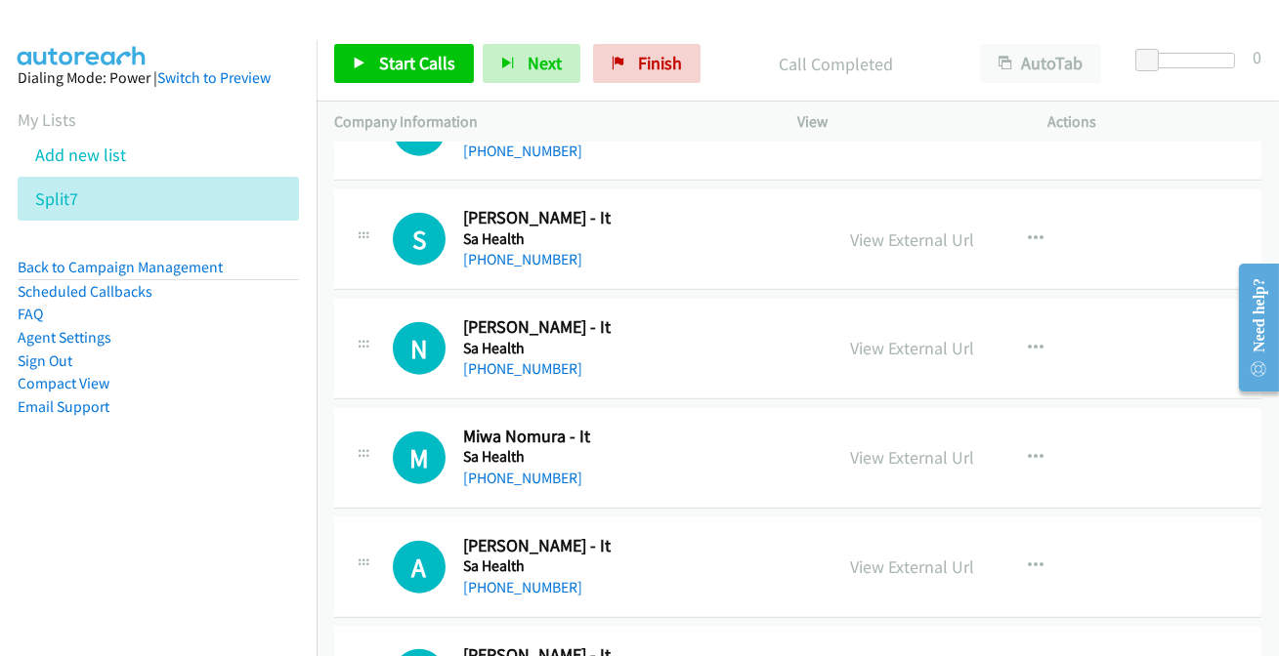
scroll to position [4795, 0]
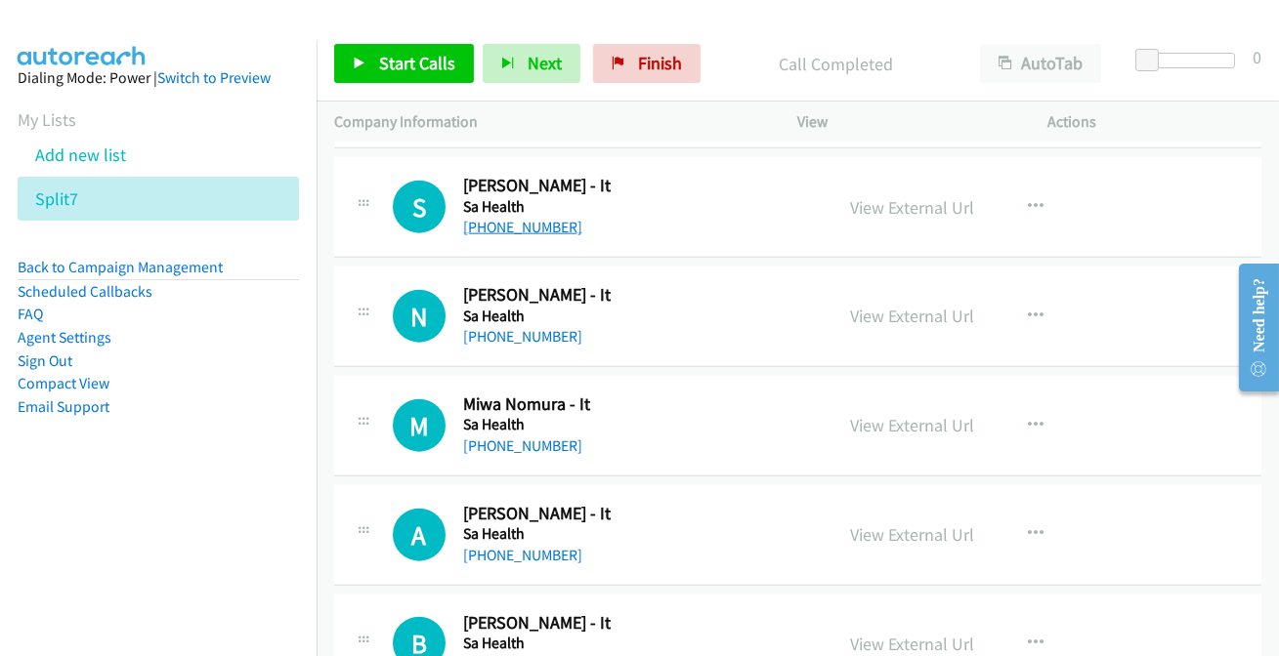
click at [518, 218] on link "+61 407 761 522" at bounding box center [522, 227] width 119 height 19
click at [508, 329] on link "+61 410 032 755" at bounding box center [522, 336] width 119 height 19
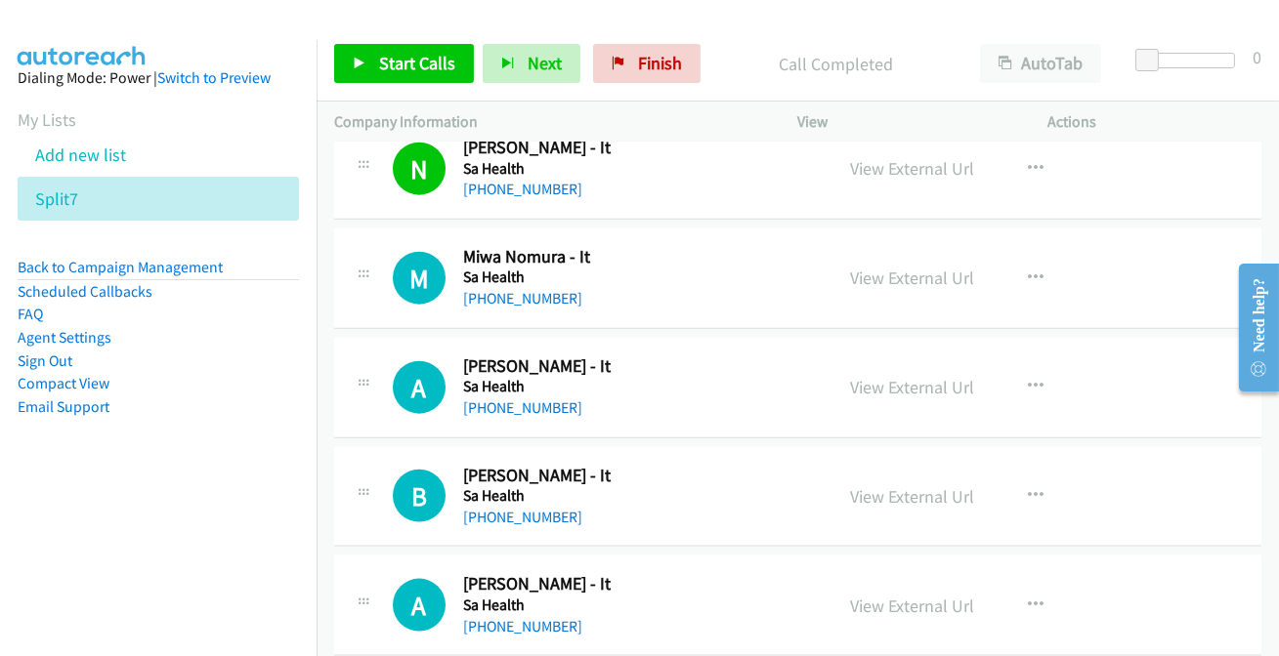
scroll to position [4972, 0]
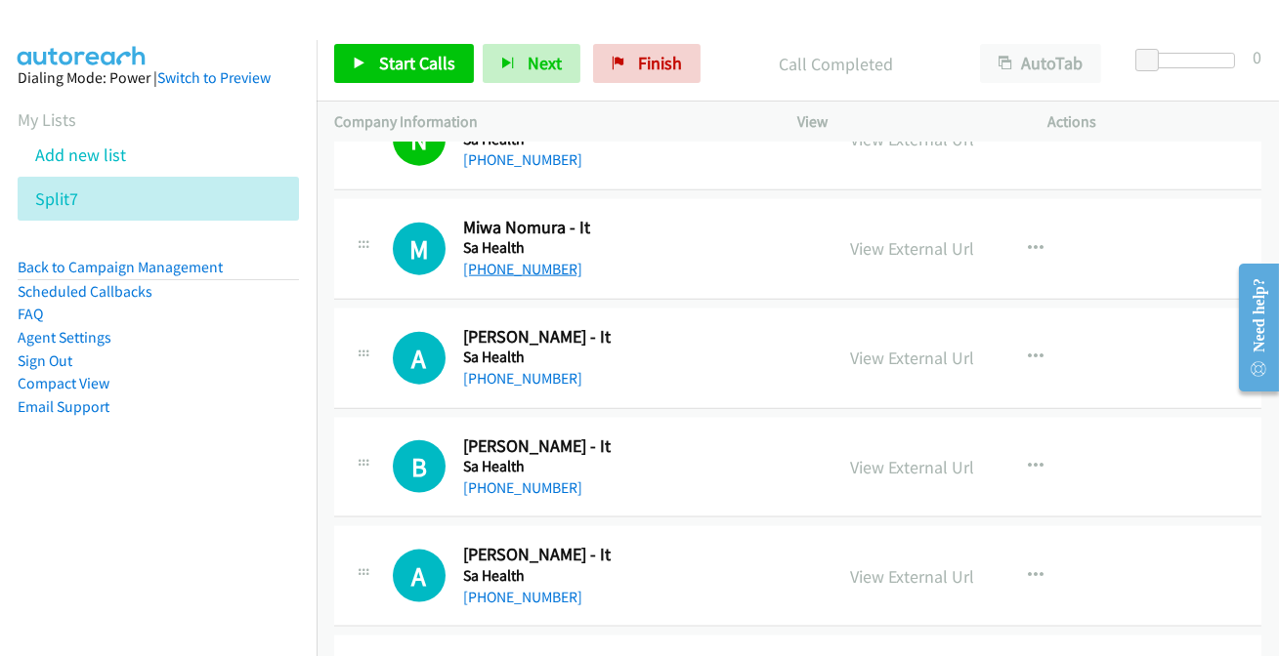
click at [486, 263] on link "+61 413 719 411" at bounding box center [522, 269] width 119 height 19
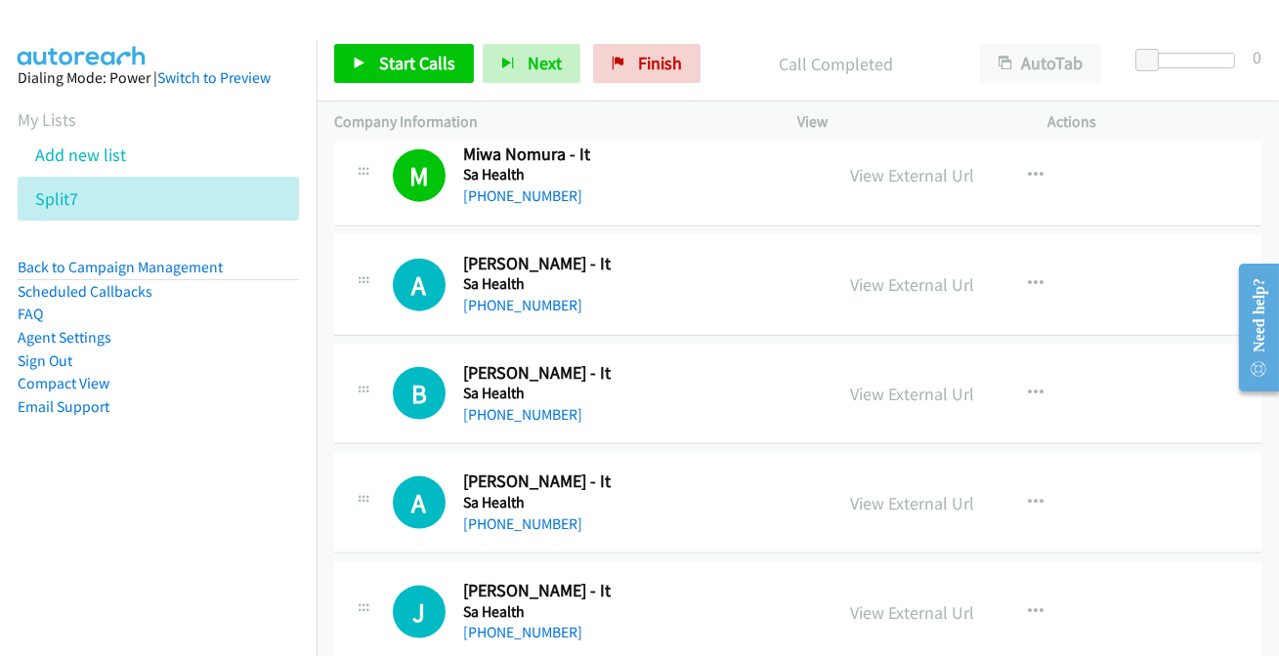
scroll to position [5061, 0]
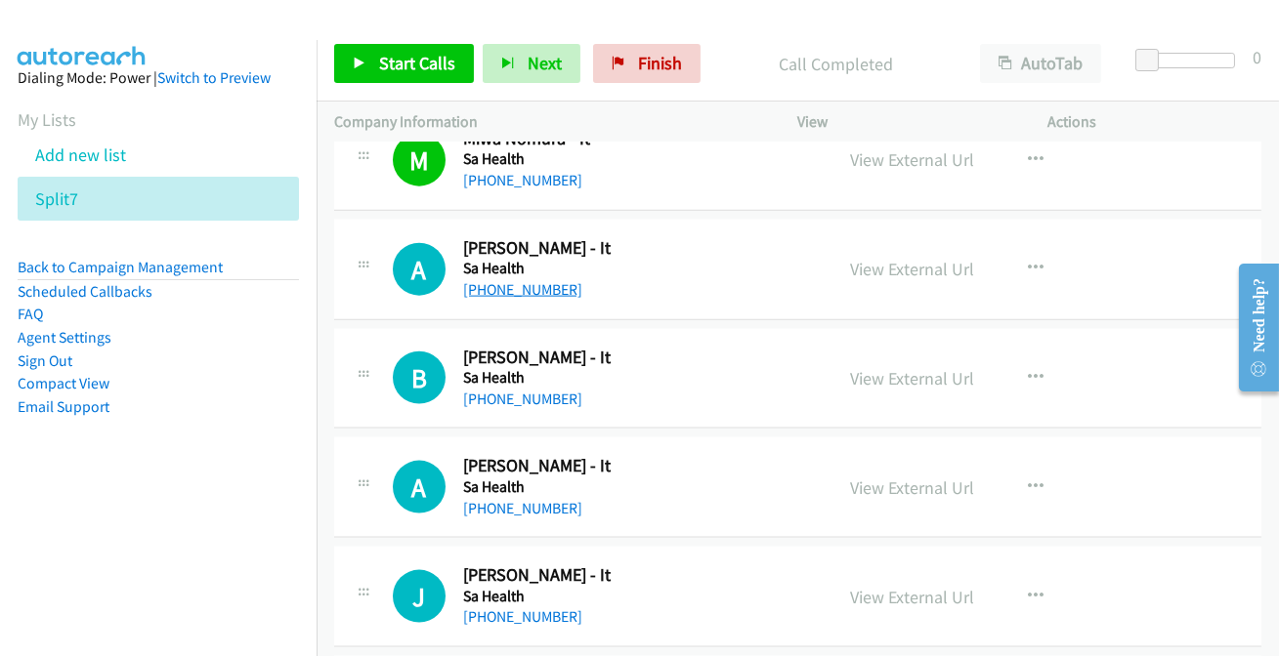
click at [511, 285] on link "+61 420 207 669" at bounding box center [522, 289] width 119 height 19
click at [540, 280] on link "+61 420 207 669" at bounding box center [522, 289] width 119 height 19
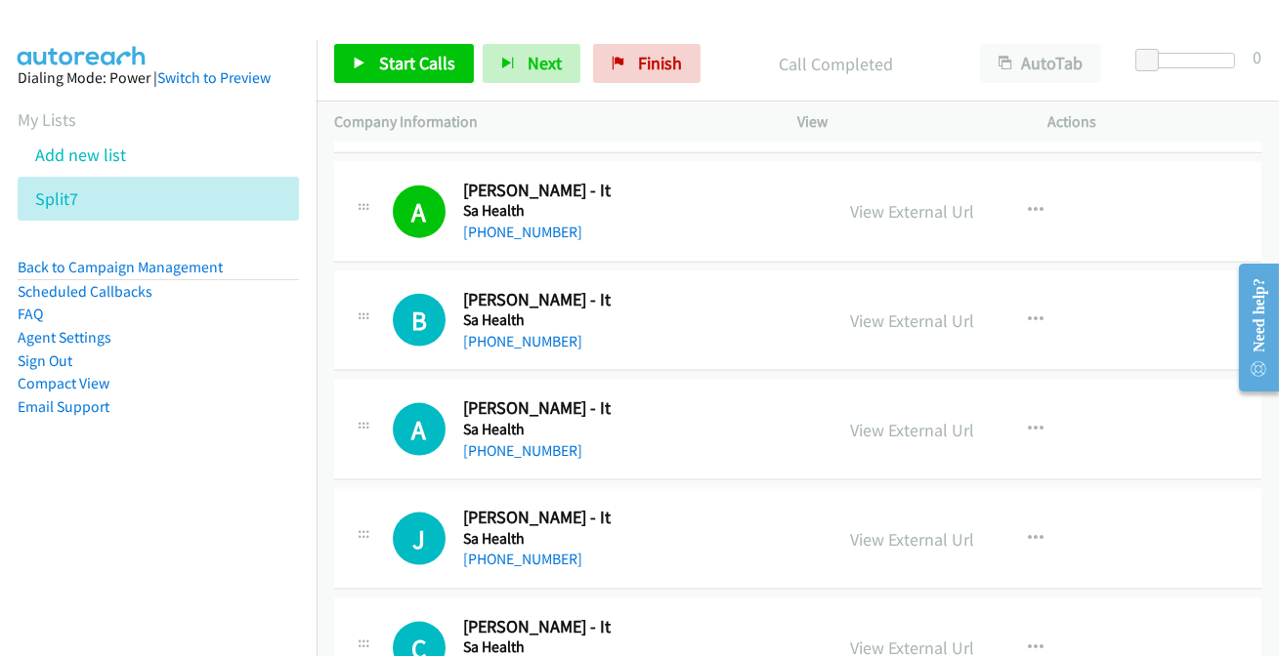
scroll to position [5150, 0]
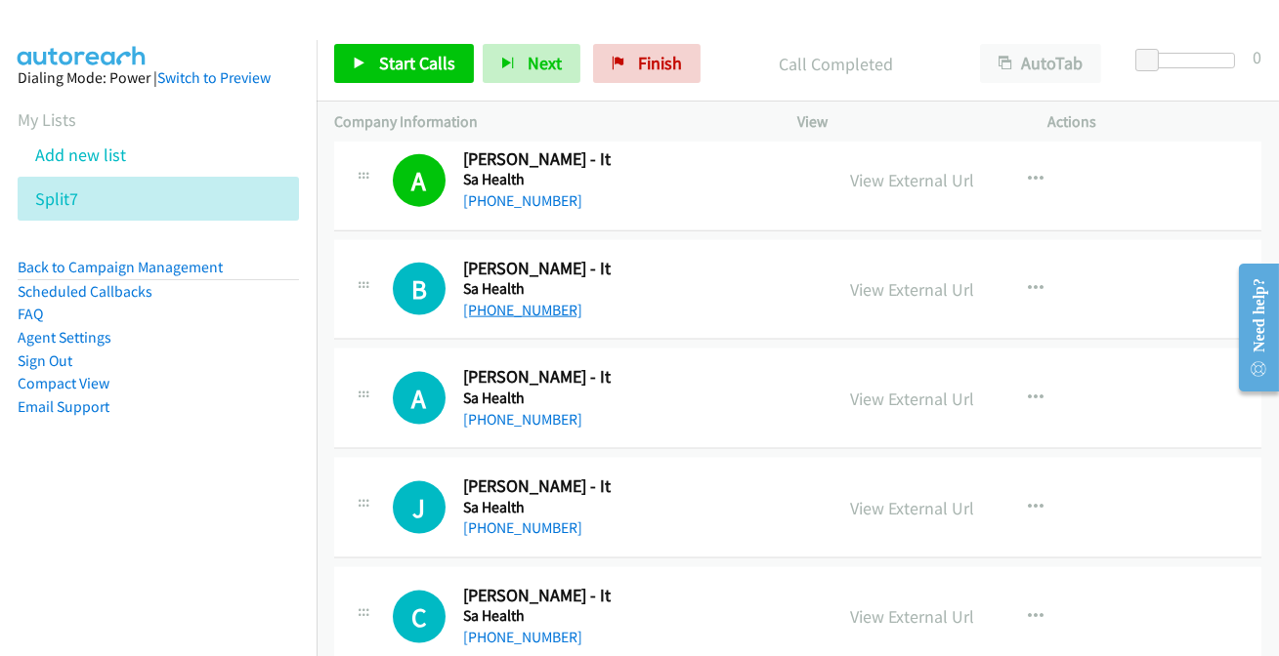
click at [522, 301] on link "+61 431 842 577" at bounding box center [522, 310] width 119 height 19
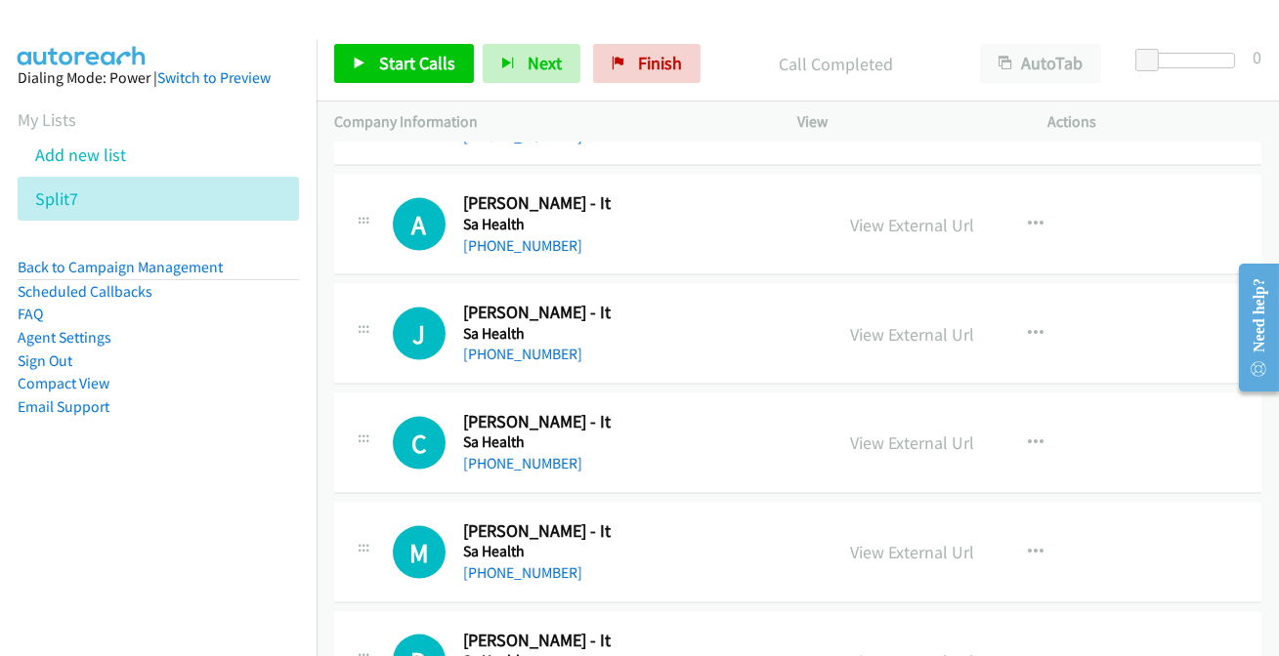
scroll to position [5328, 0]
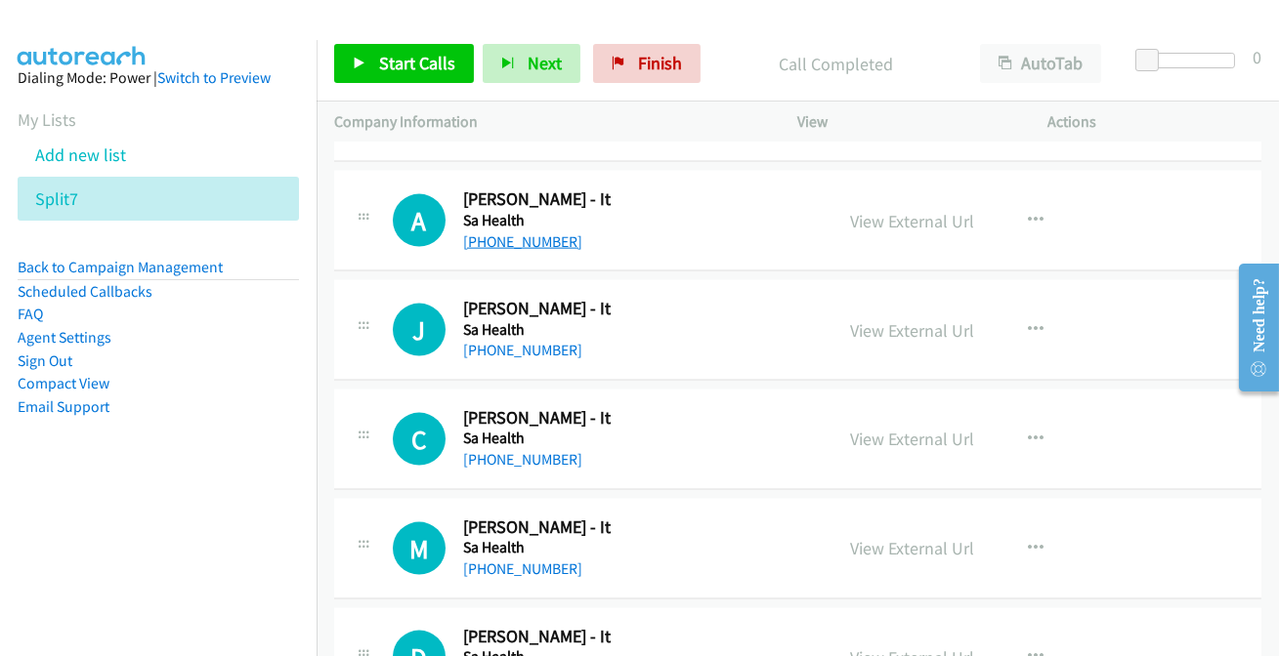
click at [495, 232] on link "+61 439 657 926" at bounding box center [522, 241] width 119 height 19
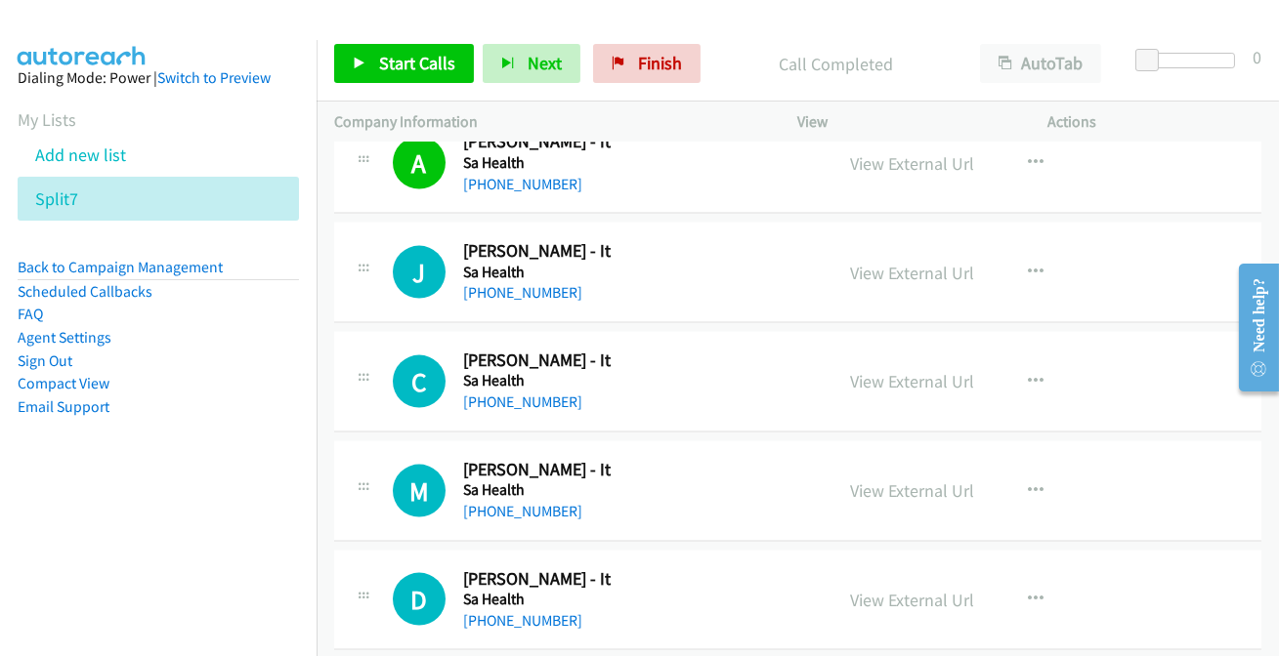
scroll to position [5416, 0]
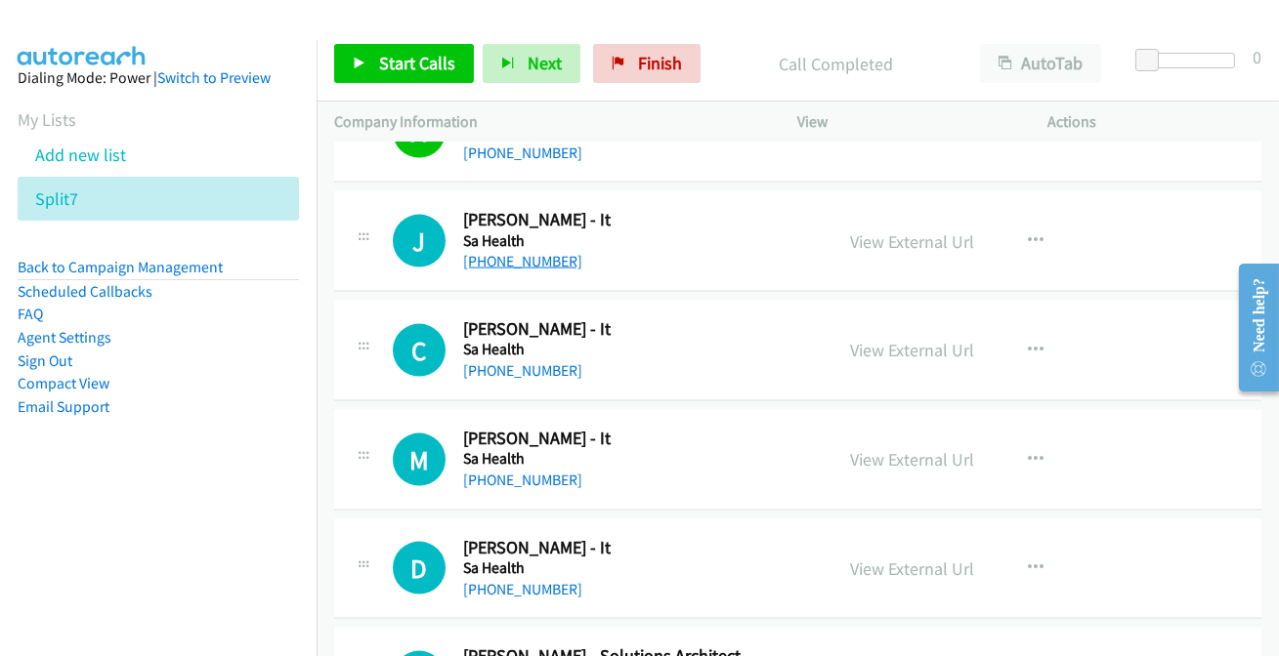
click at [485, 253] on link "+61 457 742 438" at bounding box center [522, 261] width 119 height 19
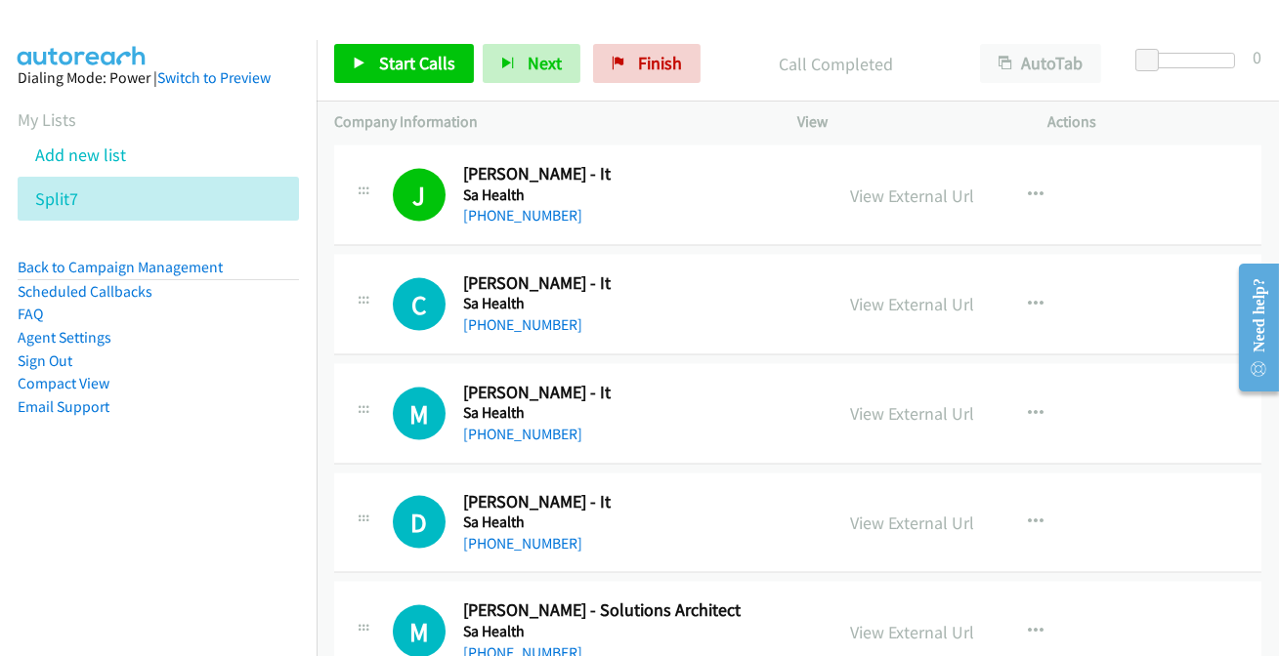
scroll to position [5505, 0]
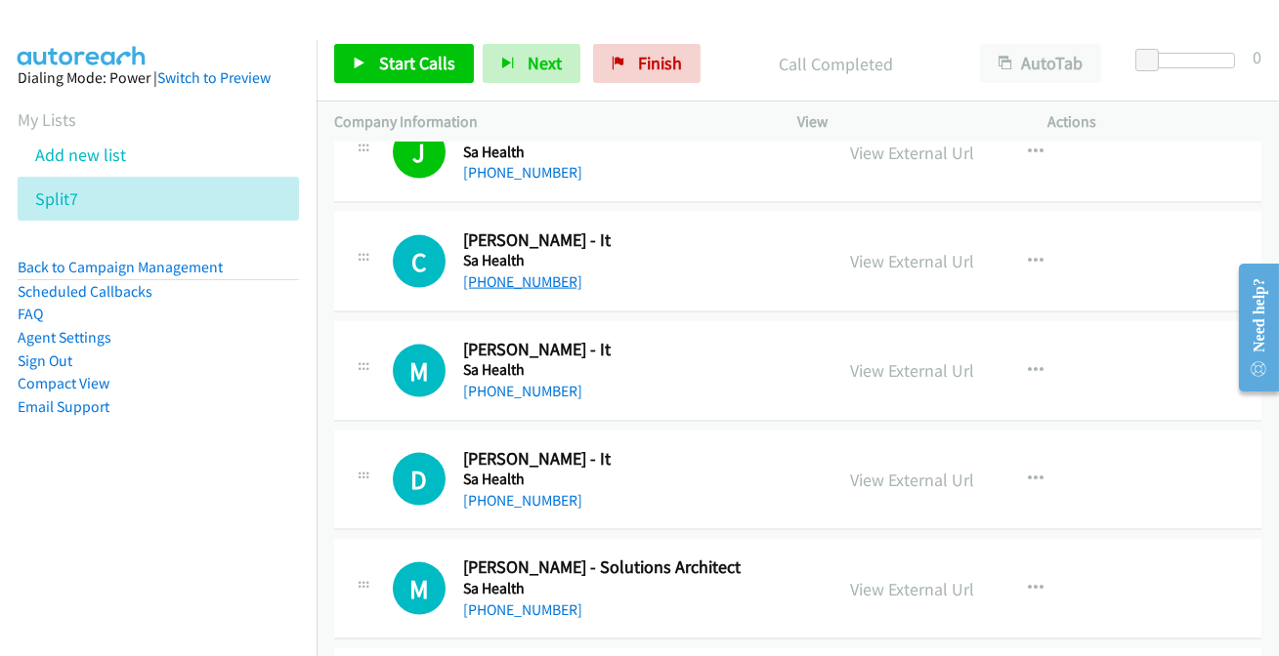
click at [483, 281] on link "+61 7 3068 3208" at bounding box center [522, 282] width 119 height 19
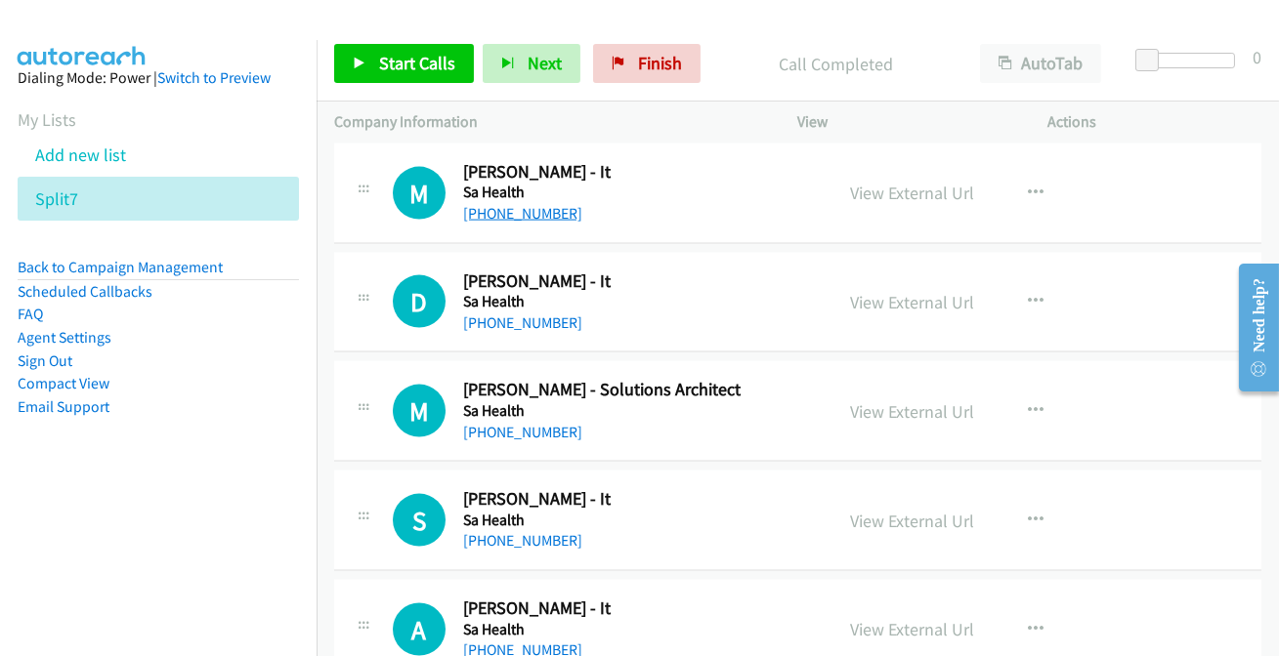
drag, startPoint x: 512, startPoint y: 202, endPoint x: 506, endPoint y: 211, distance: 10.6
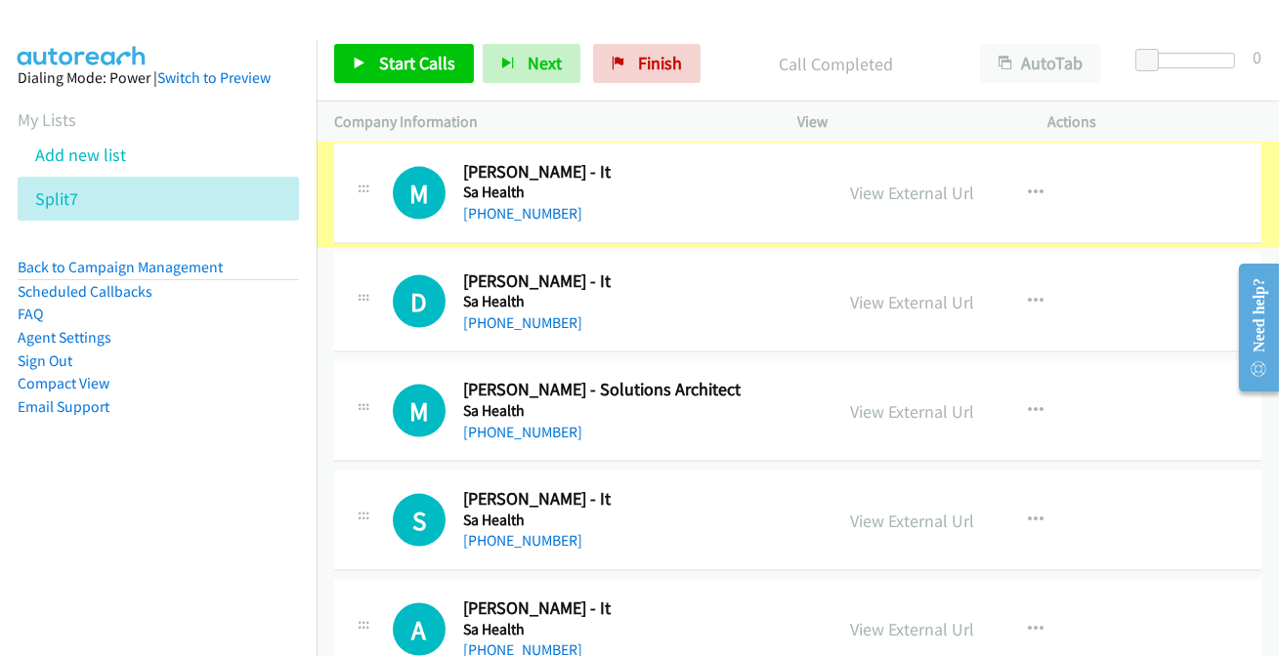
scroll to position [5683, 0]
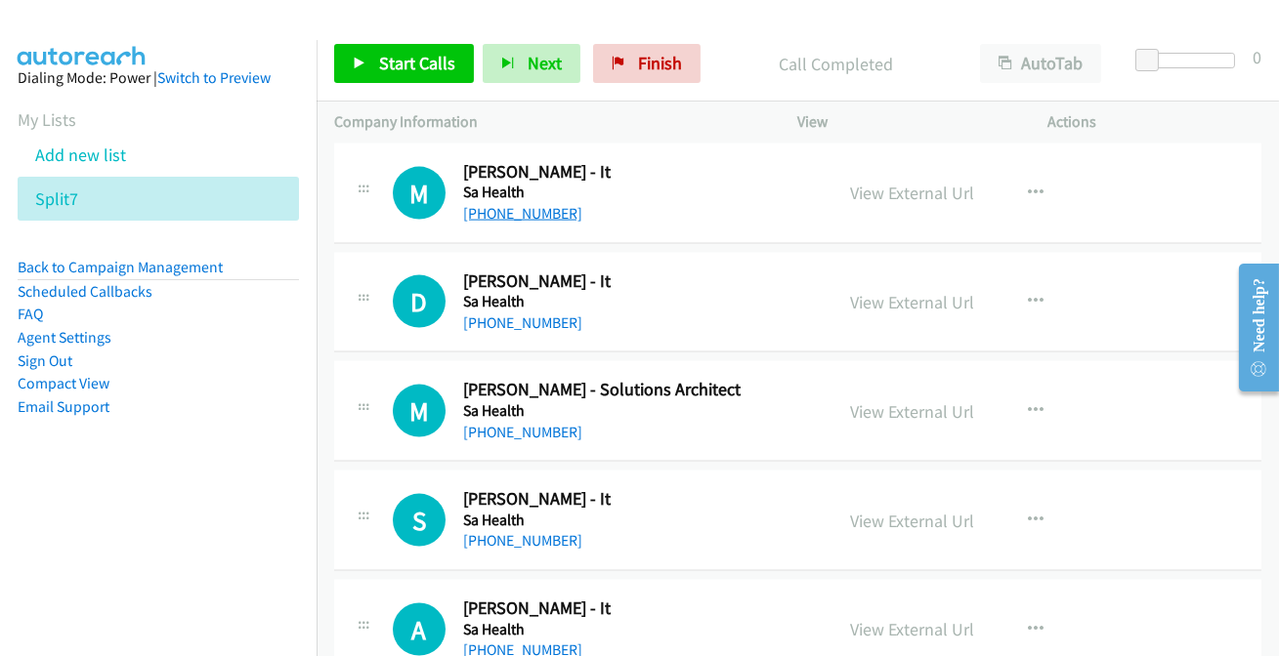
click at [524, 204] on link "+61 7 3068 5620" at bounding box center [522, 213] width 119 height 19
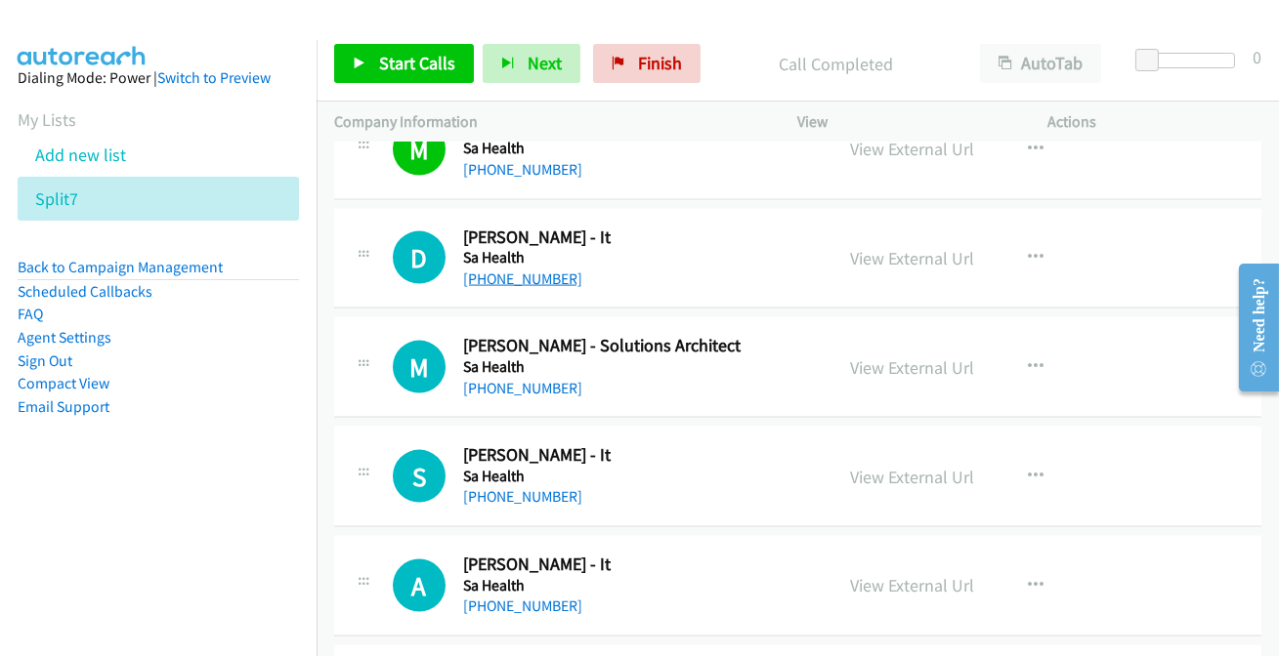
scroll to position [5772, 0]
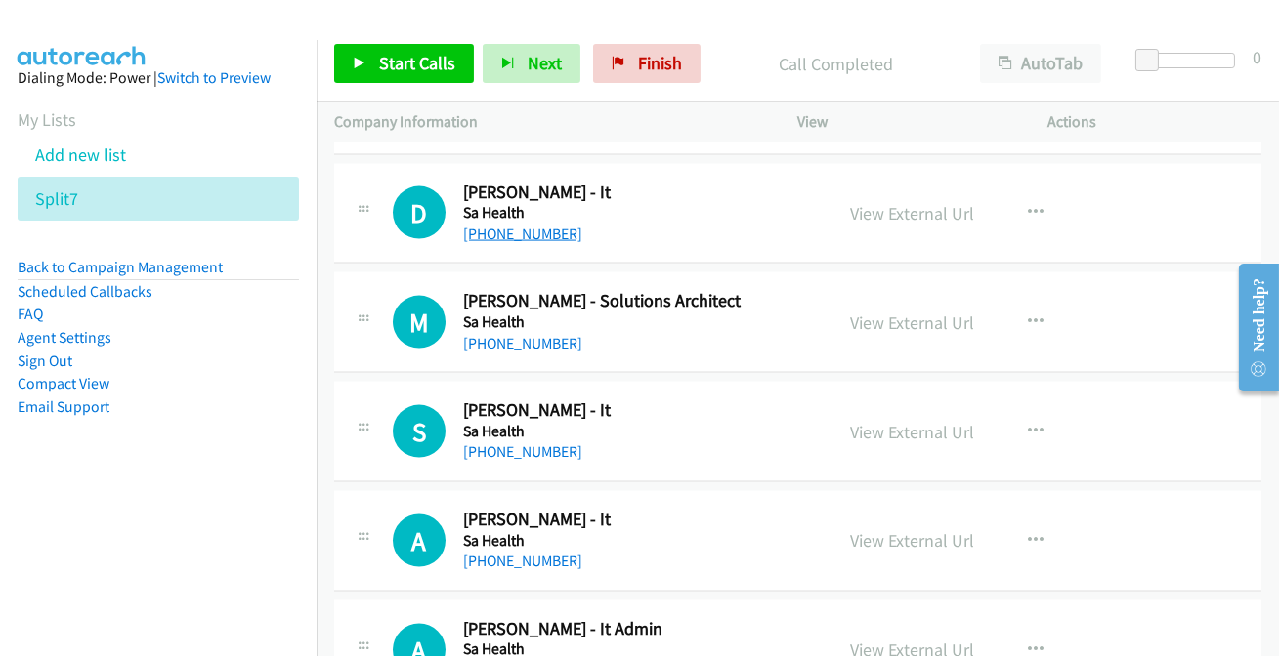
click at [496, 225] on link "+61 7 3636 4827" at bounding box center [522, 234] width 119 height 19
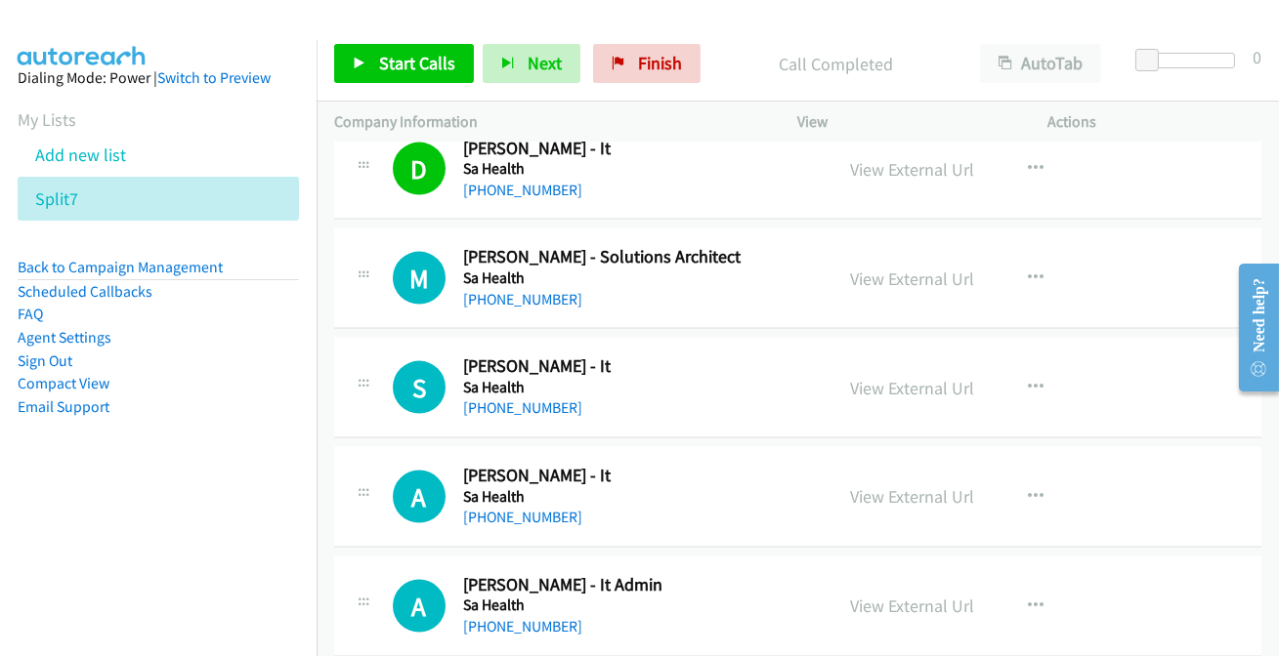
scroll to position [5861, 0]
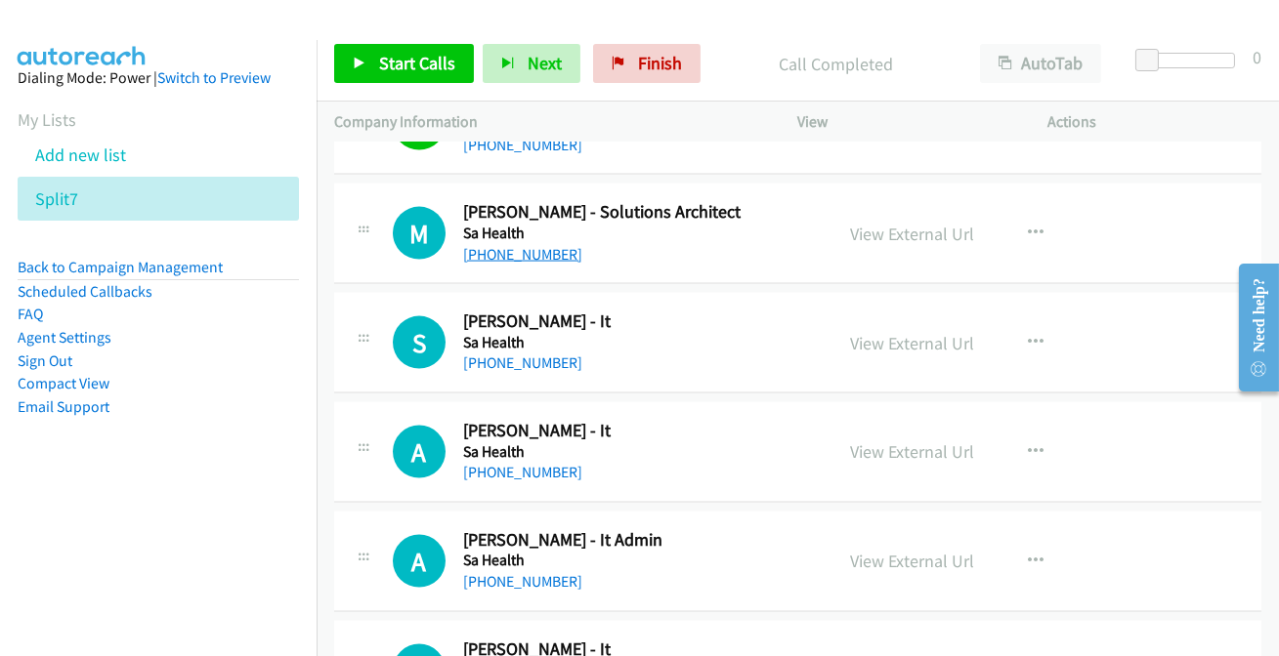
click at [525, 245] on link "+61 7 3362 0193" at bounding box center [522, 254] width 119 height 19
click at [490, 368] on div "S Callback Scheduled Scott Mellon - It Sa Health Australia/Brisbane +61 7 3646 …" at bounding box center [797, 343] width 927 height 101
click at [490, 355] on link "+61 7 3646 4833" at bounding box center [522, 363] width 119 height 19
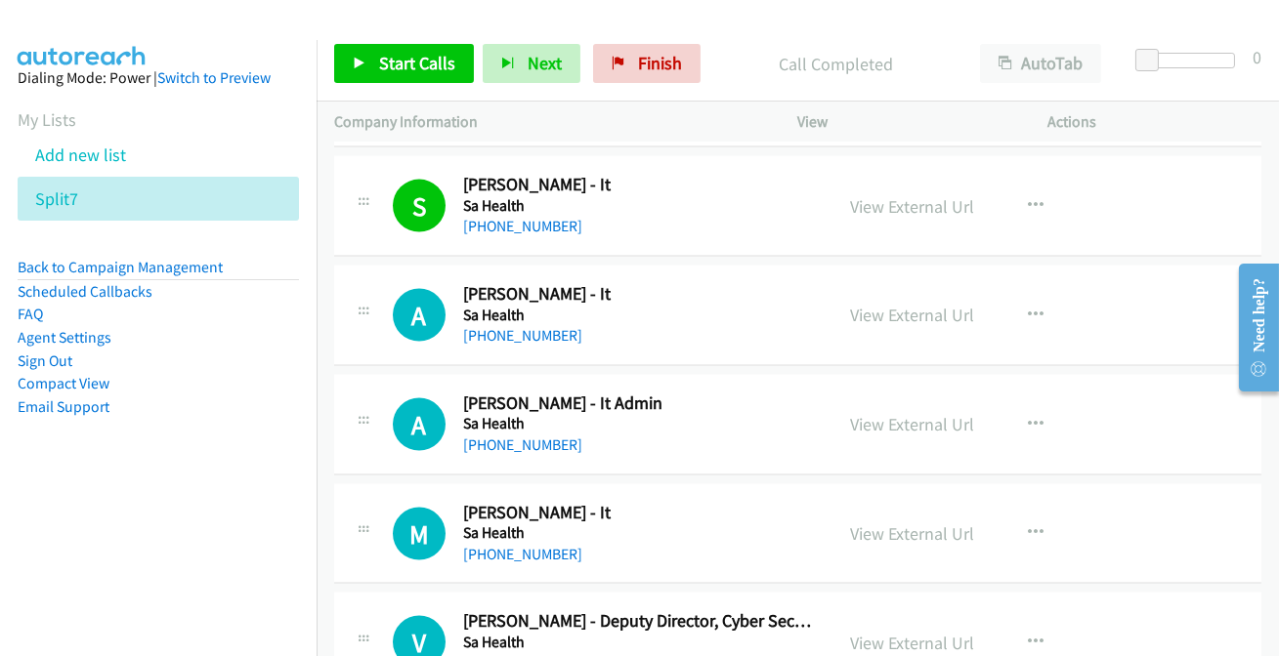
scroll to position [6038, 0]
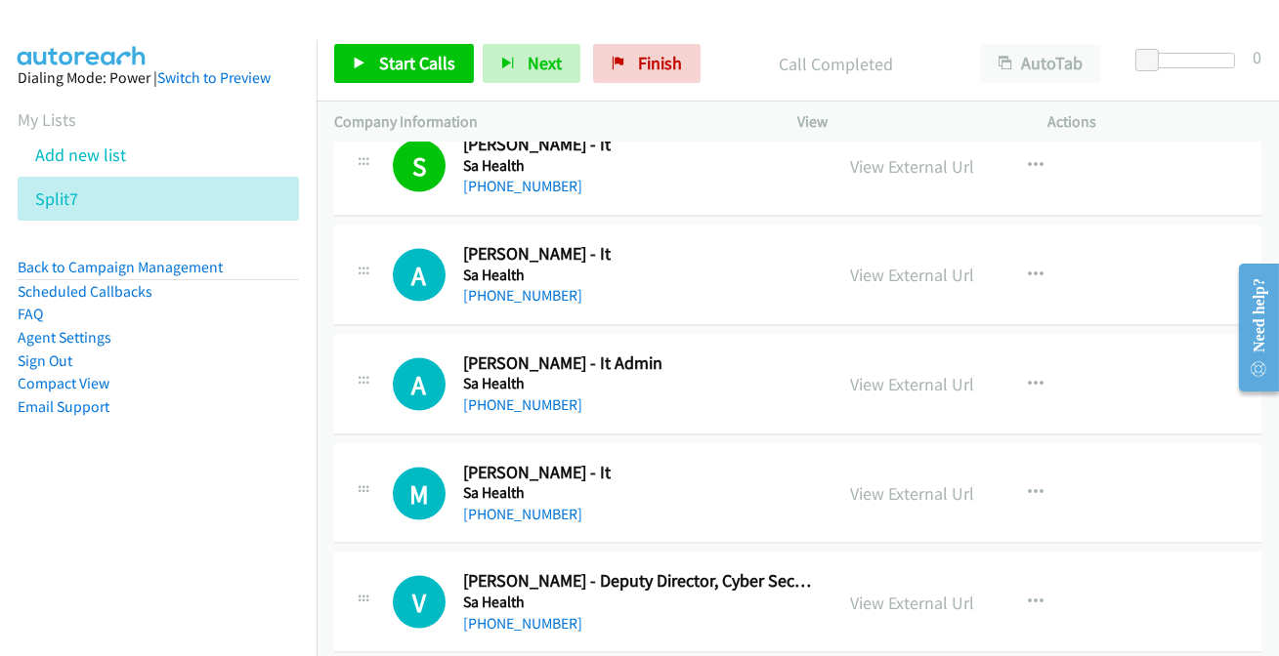
drag, startPoint x: 520, startPoint y: 288, endPoint x: 495, endPoint y: 330, distance: 48.6
click at [539, 293] on link "+61 7 4150 2418" at bounding box center [522, 295] width 119 height 19
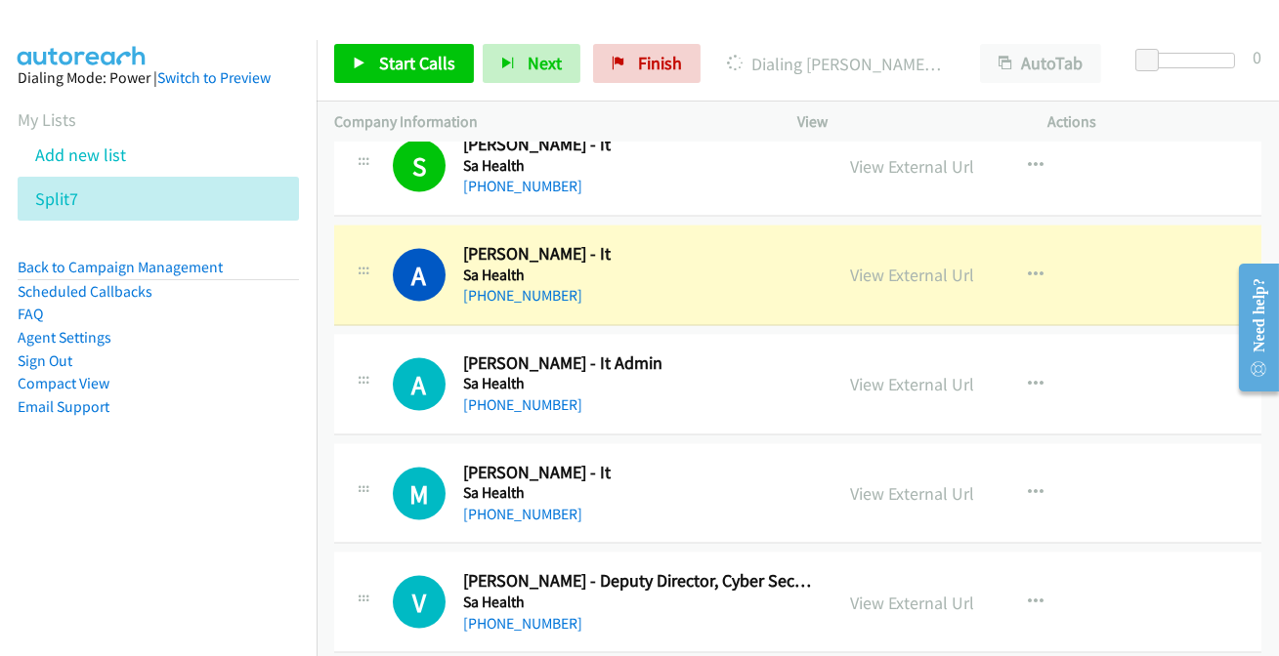
drag, startPoint x: 888, startPoint y: 268, endPoint x: 861, endPoint y: 250, distance: 32.5
click at [916, 264] on link "View External Url" at bounding box center [913, 275] width 124 height 22
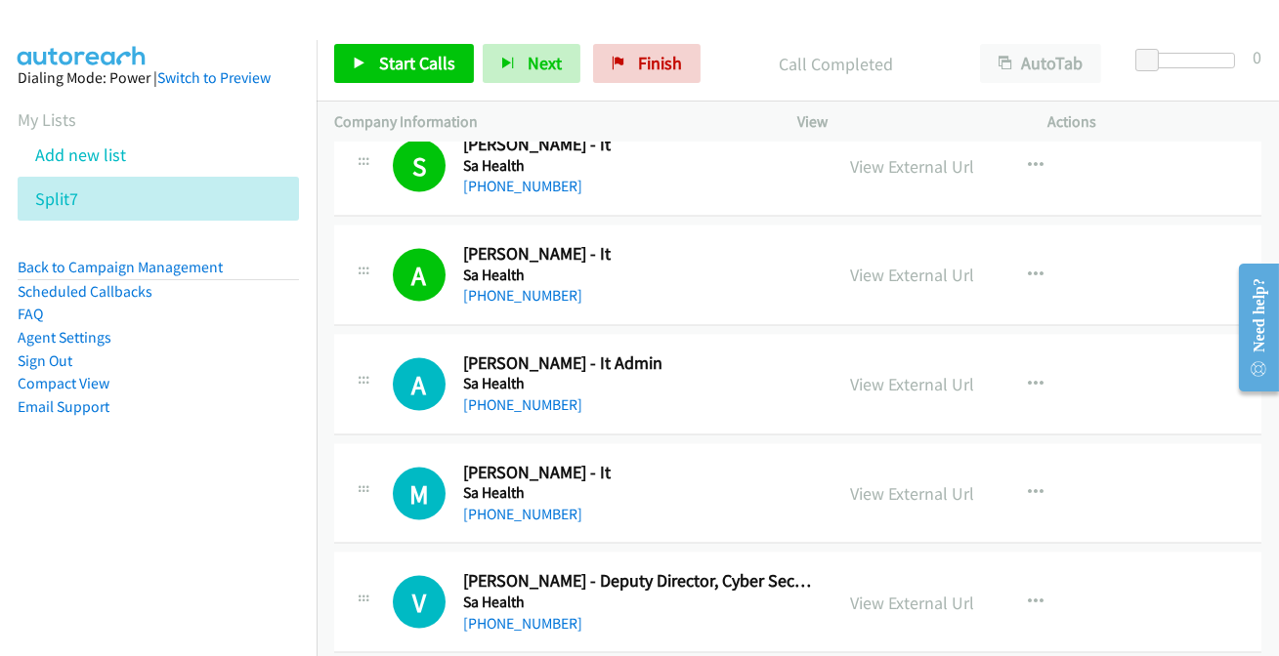
scroll to position [6127, 0]
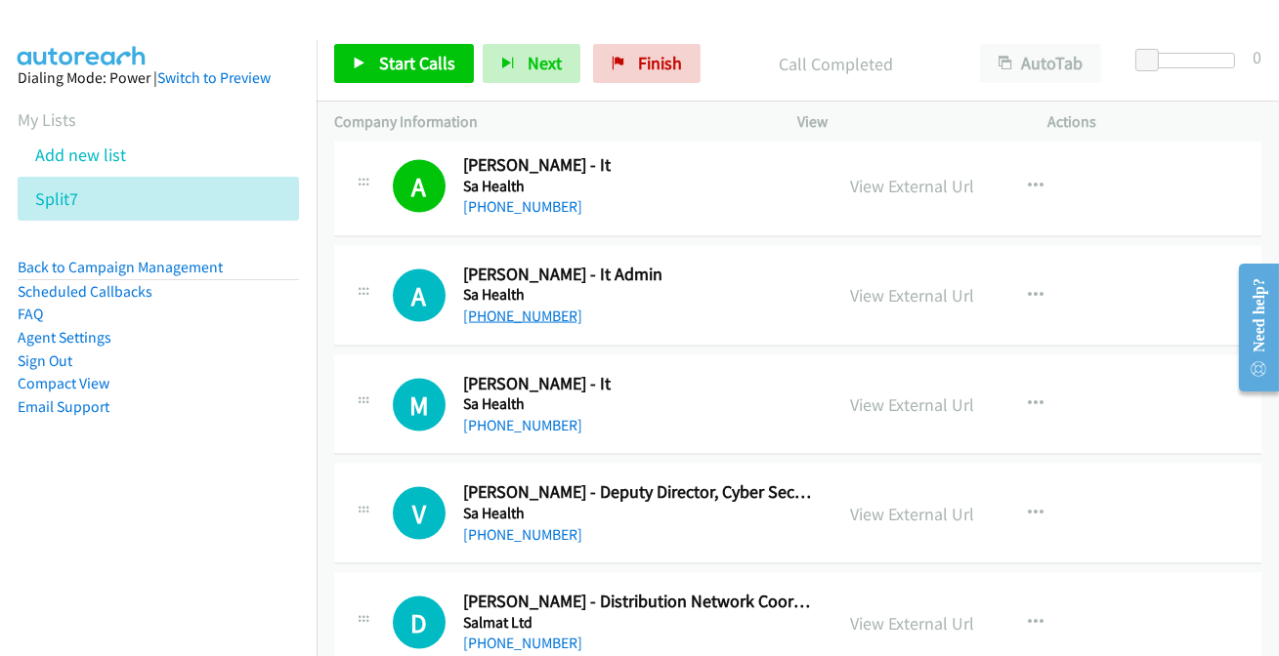
click at [490, 307] on link "+61 400 304 134" at bounding box center [522, 316] width 119 height 19
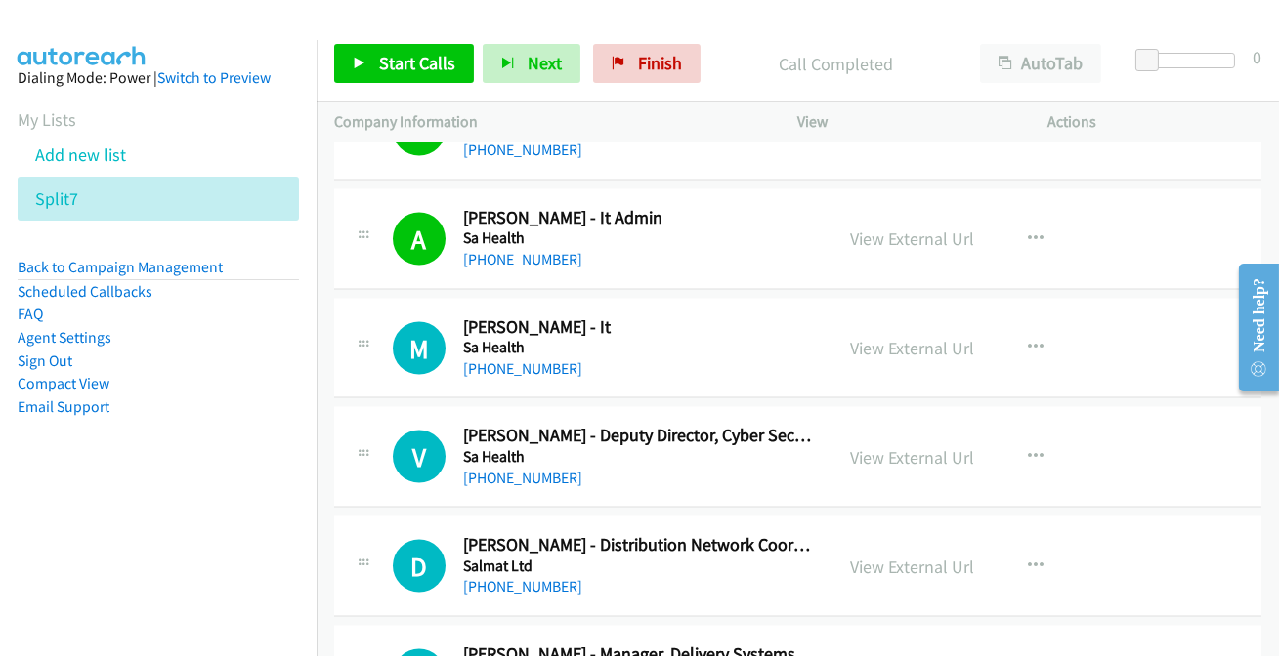
scroll to position [6216, 0]
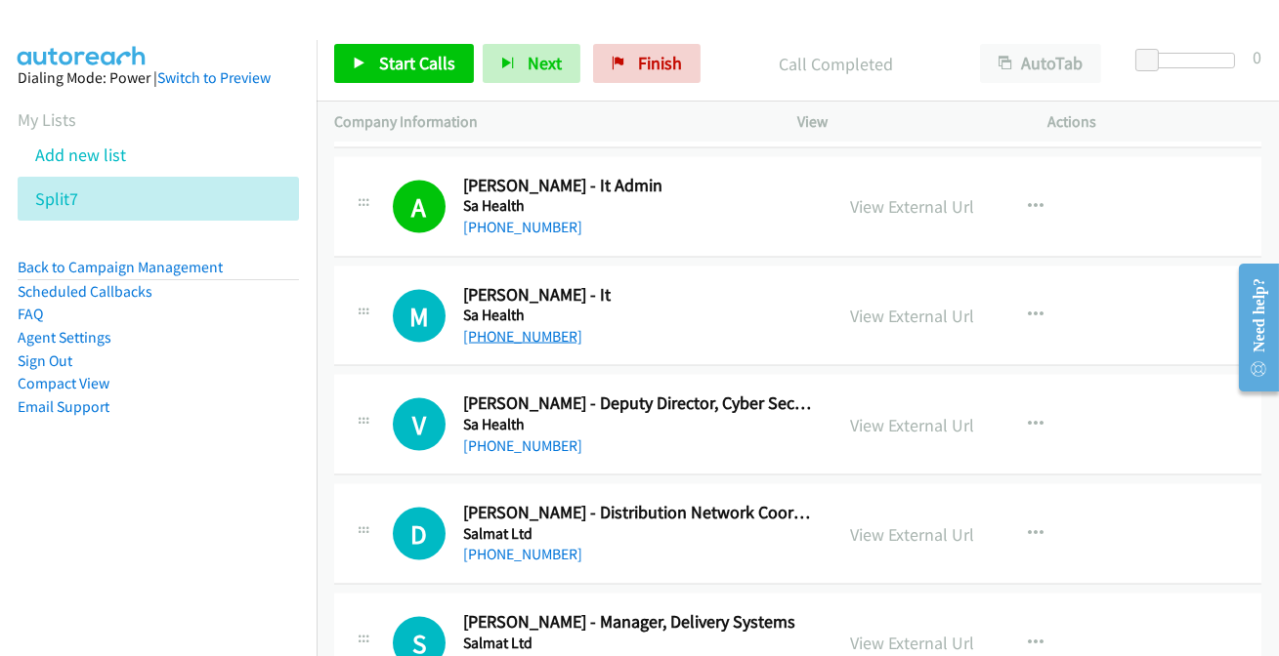
click at [479, 327] on link "+61 7 4633 1333" at bounding box center [522, 336] width 119 height 19
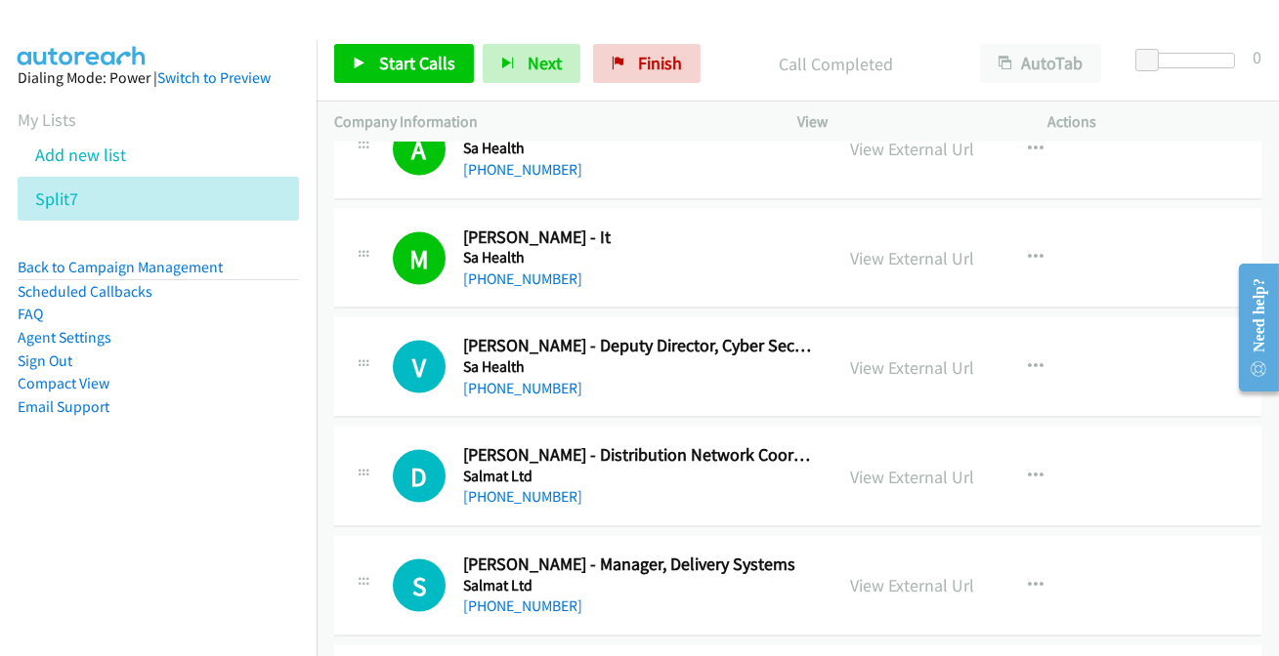
scroll to position [6304, 0]
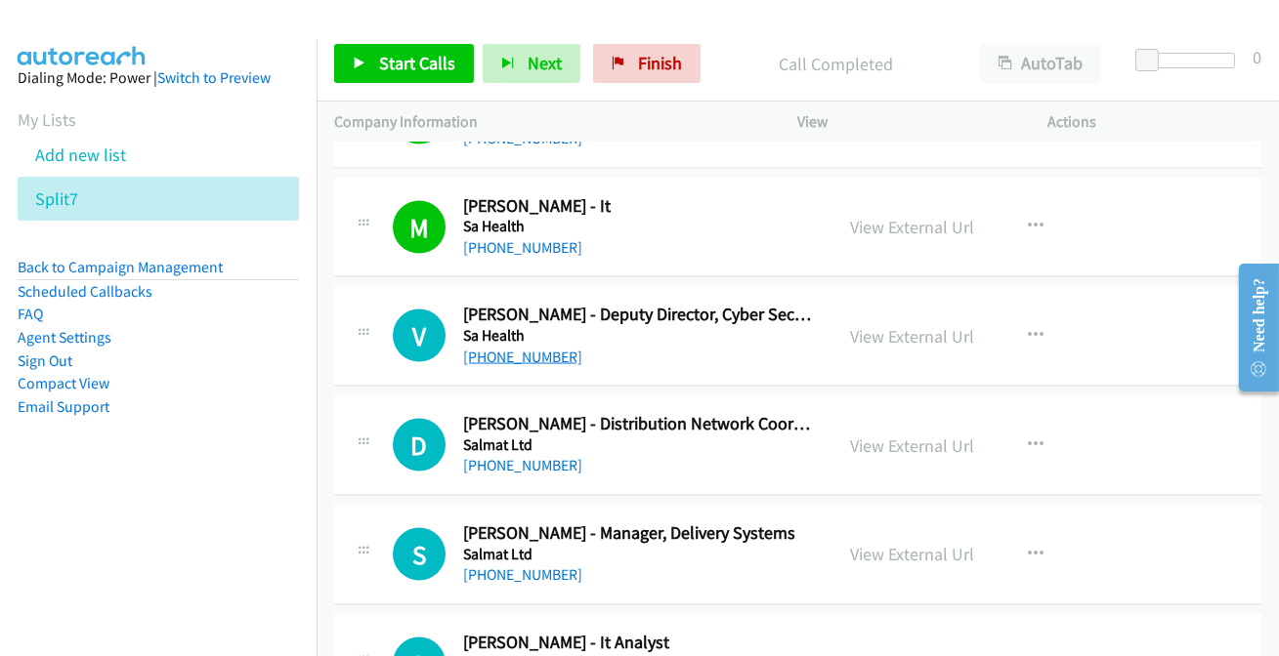
click at [520, 348] on link "+61 413 965 142" at bounding box center [522, 357] width 119 height 19
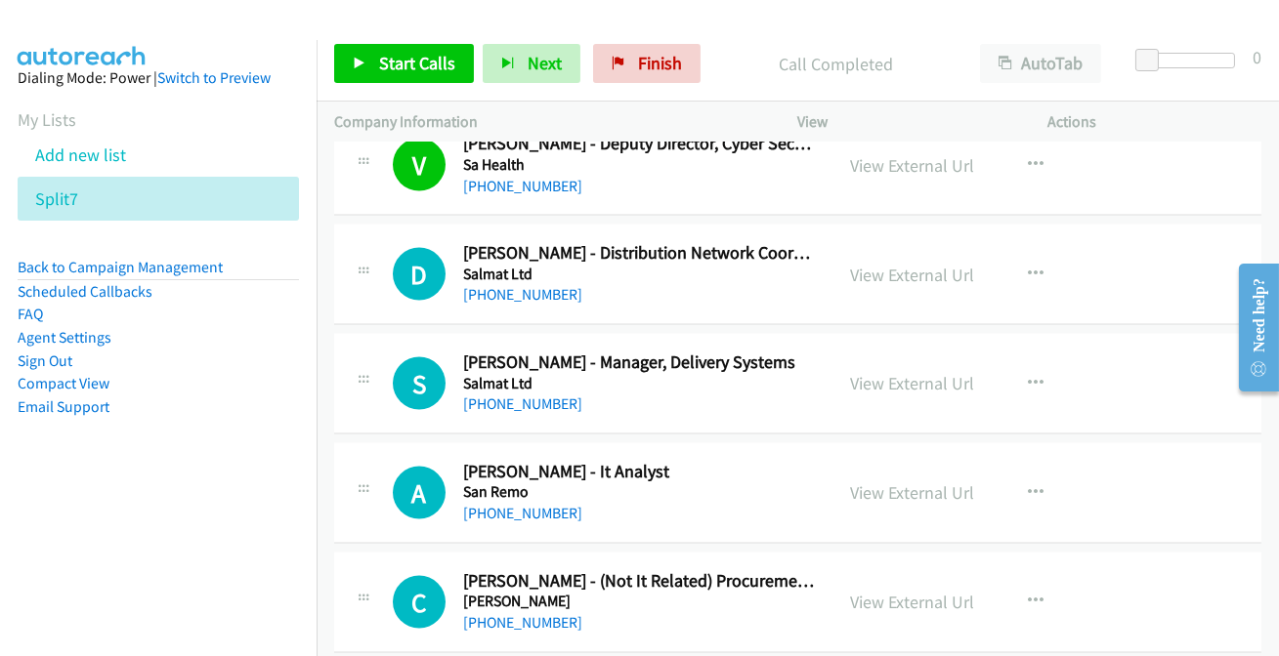
scroll to position [6482, 0]
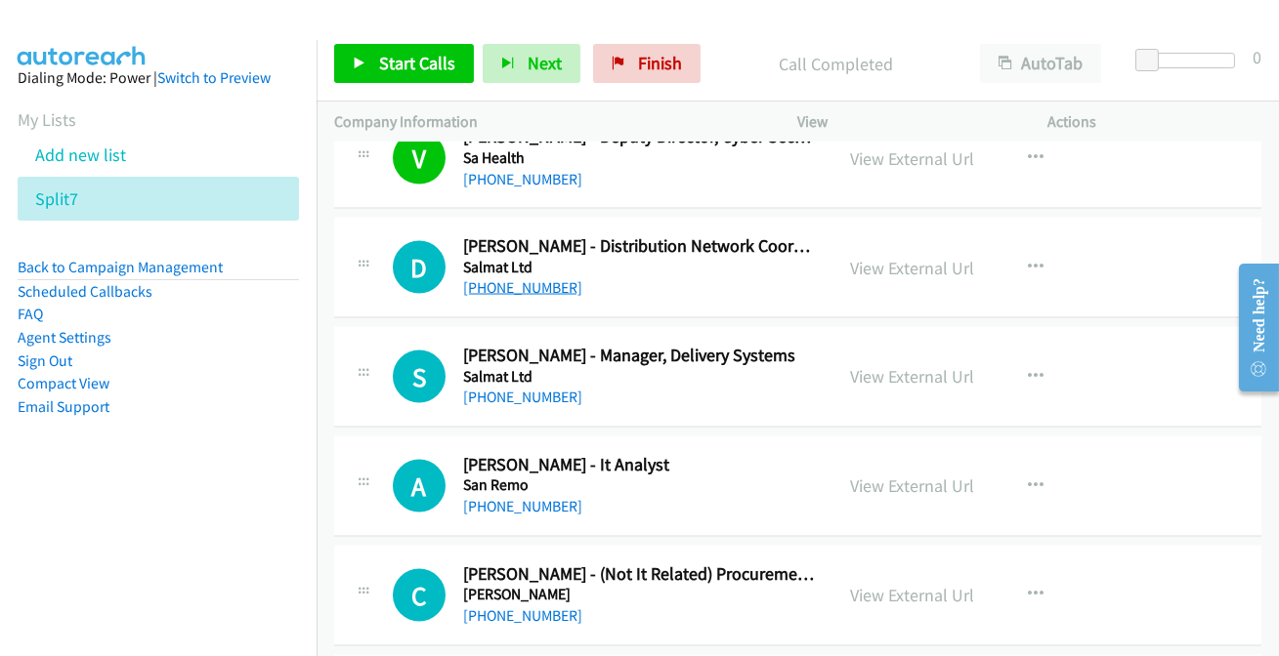
click at [507, 280] on link "+61 420 459 383" at bounding box center [522, 287] width 119 height 19
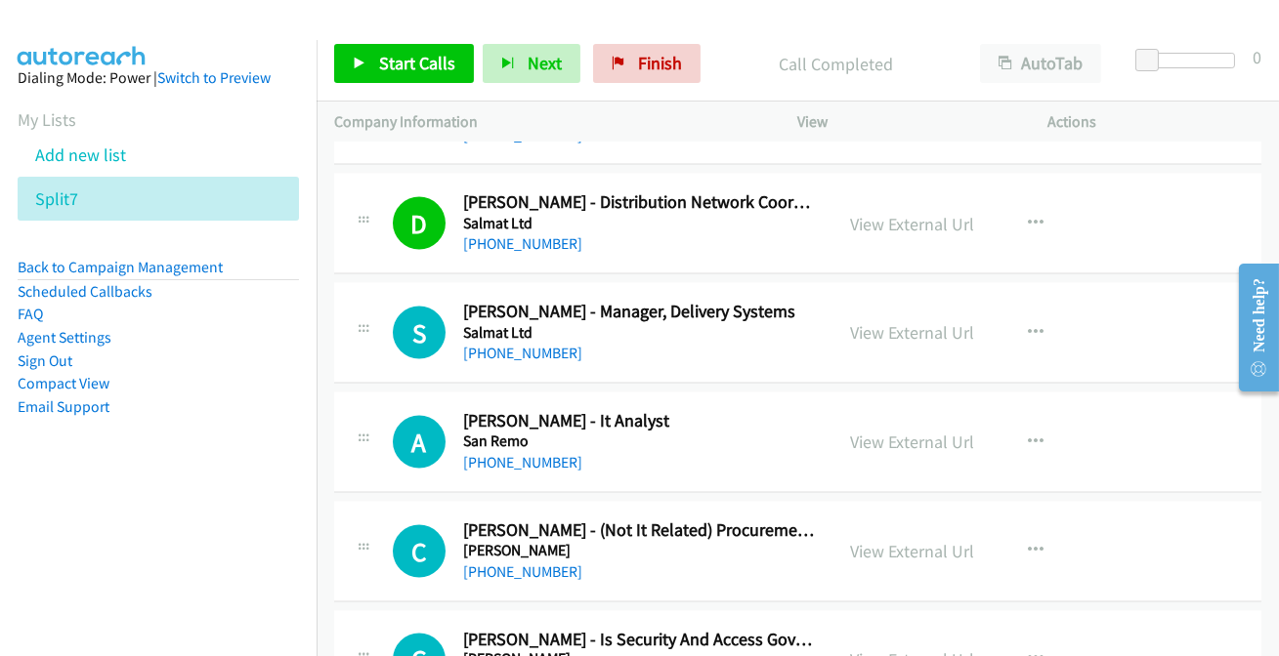
scroll to position [6571, 0]
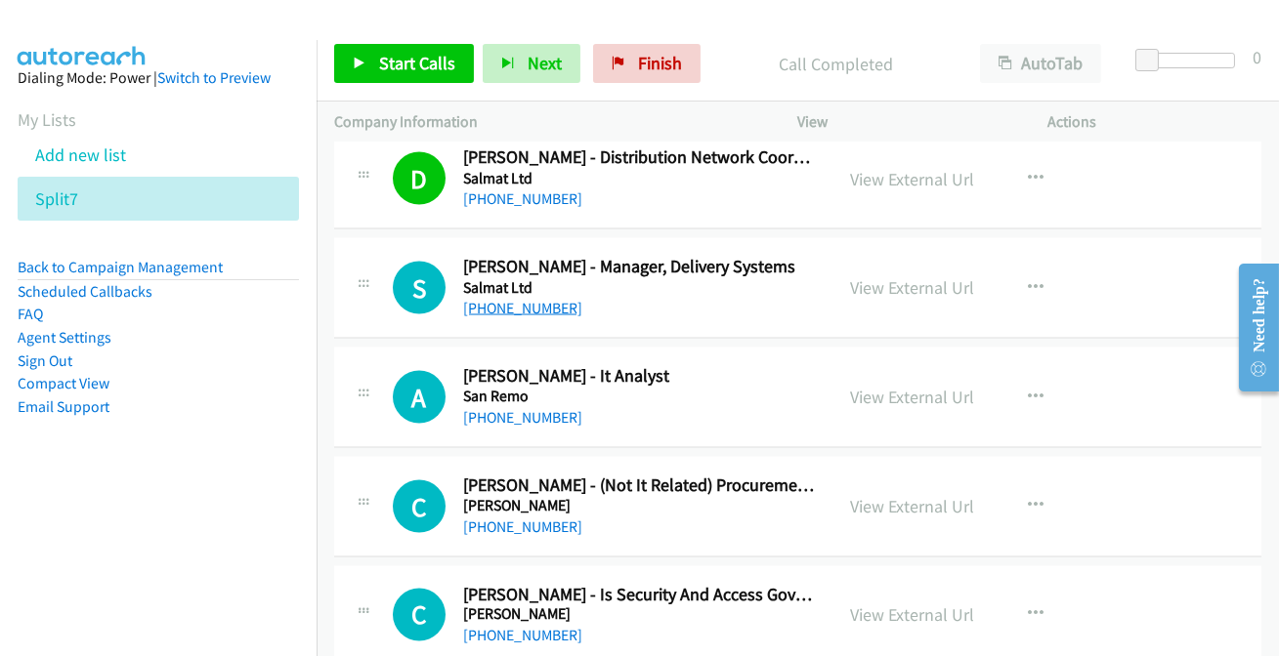
click at [486, 303] on link "+61 7 3723 4123" at bounding box center [522, 308] width 119 height 19
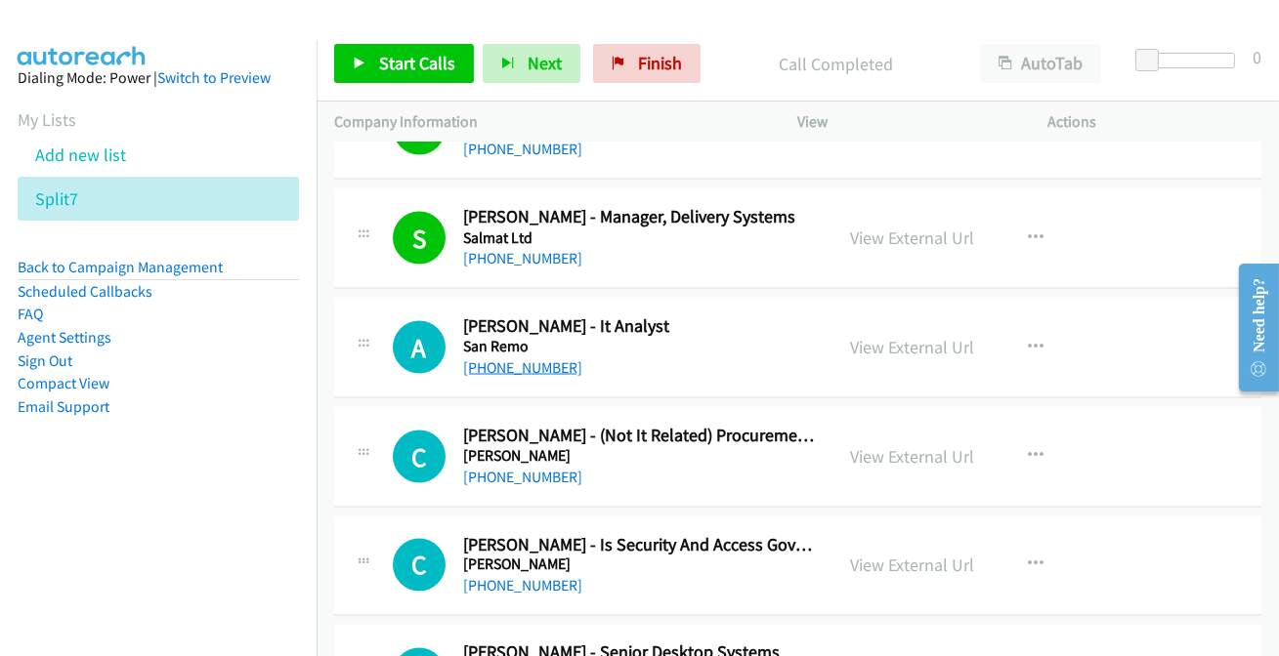
scroll to position [6660, 0]
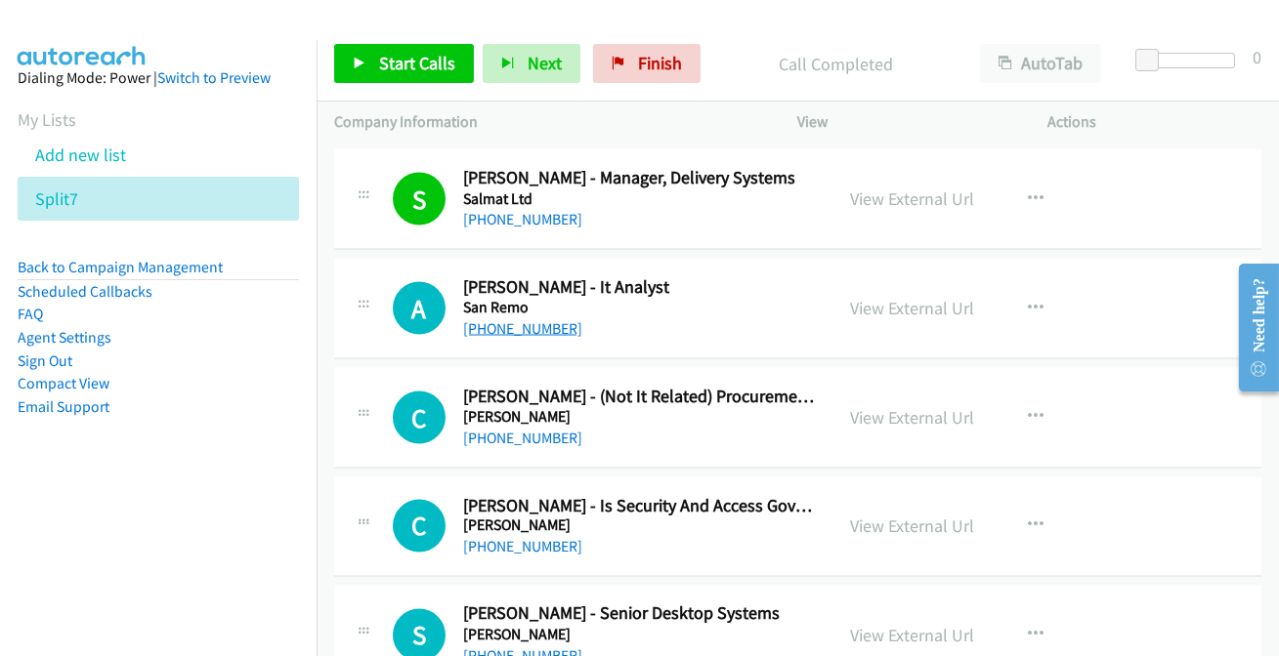
click at [505, 319] on link "+61 432 921 654" at bounding box center [522, 328] width 119 height 19
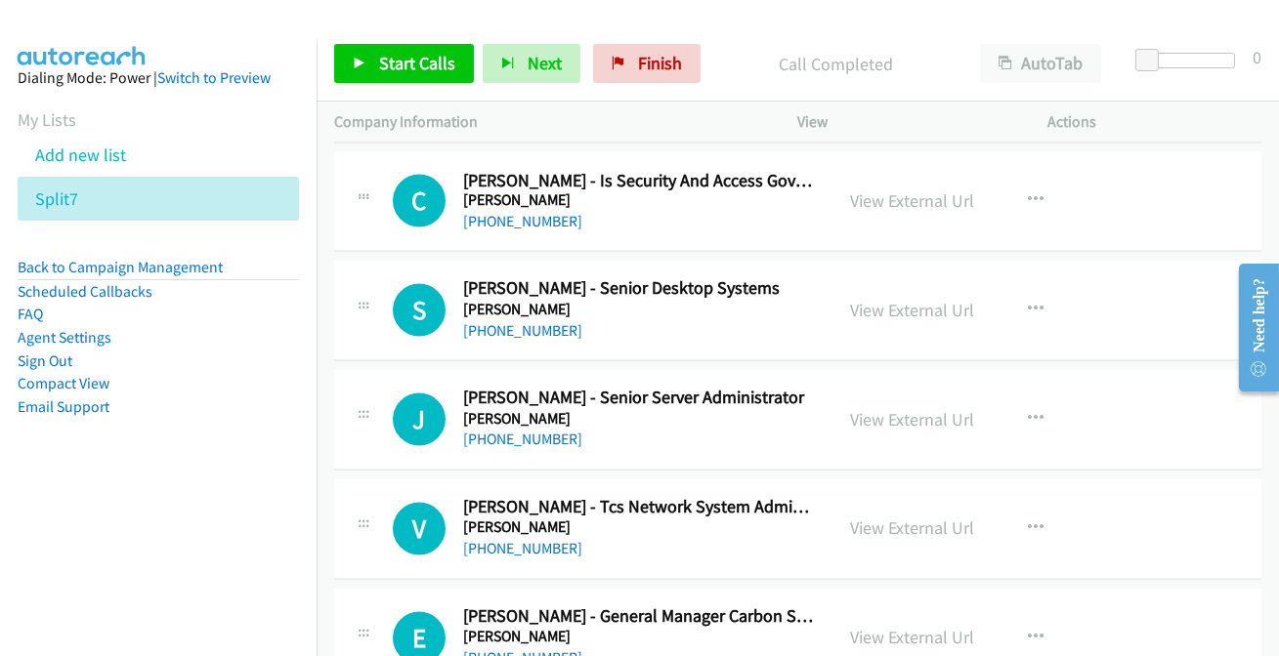
scroll to position [7015, 0]
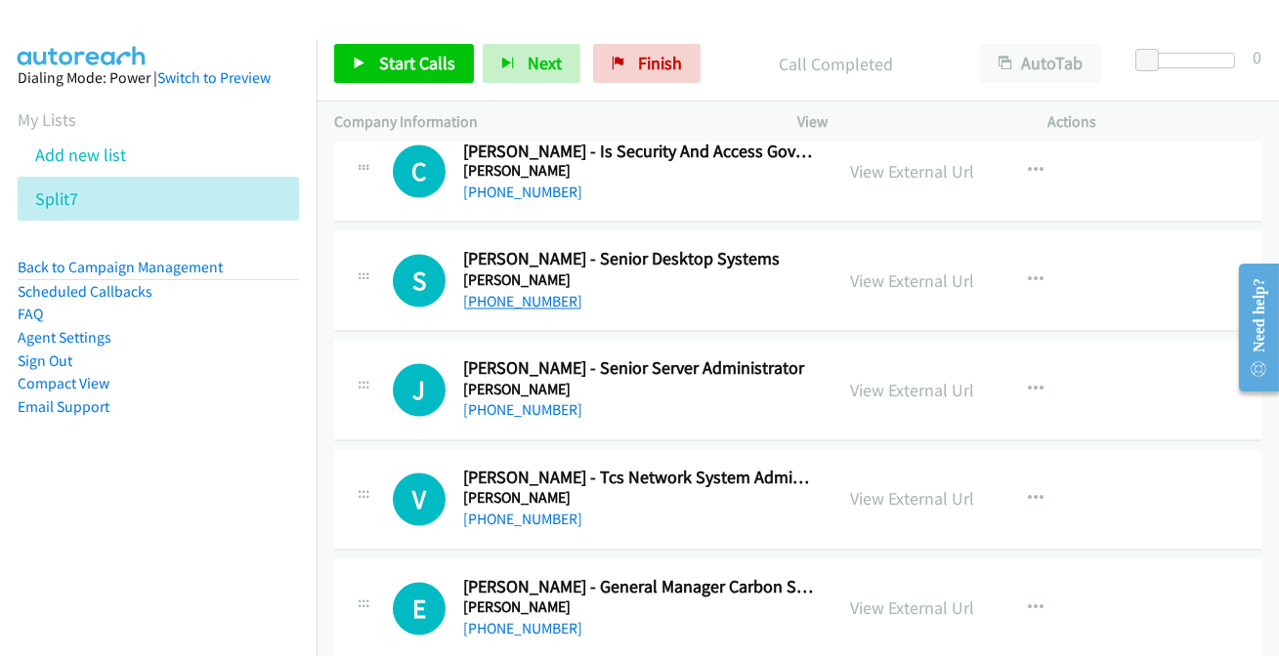
click at [534, 296] on link "+61 8 8116 5112" at bounding box center [522, 302] width 119 height 19
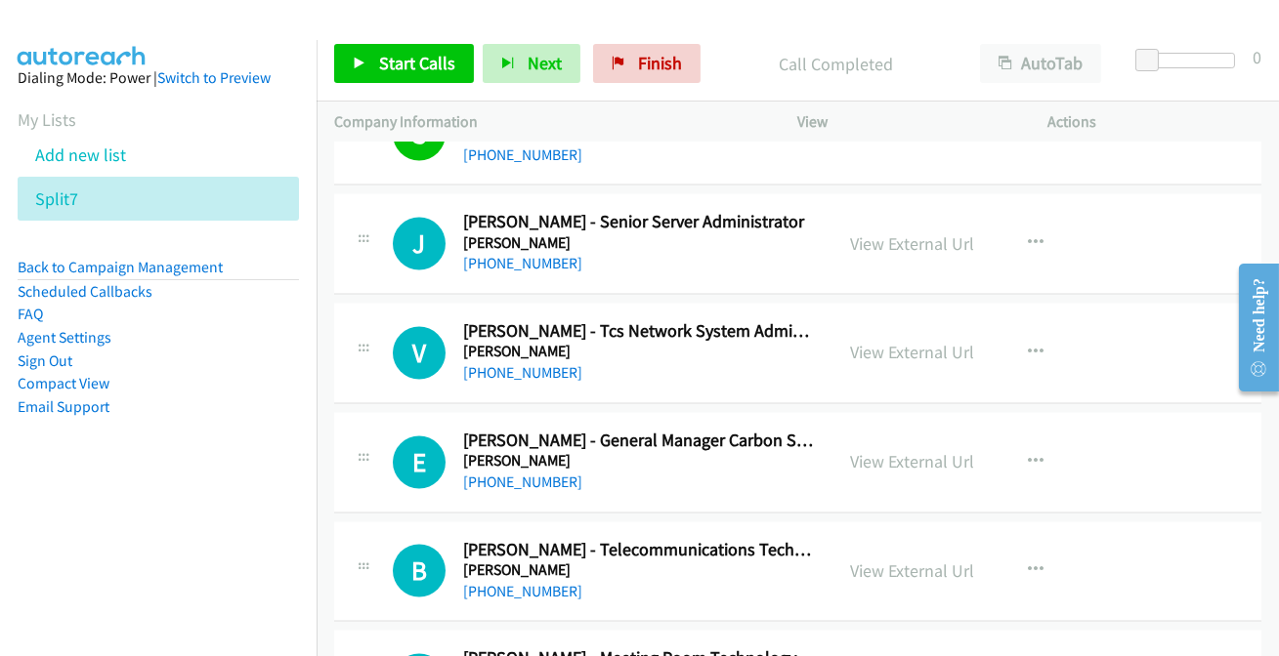
scroll to position [7192, 0]
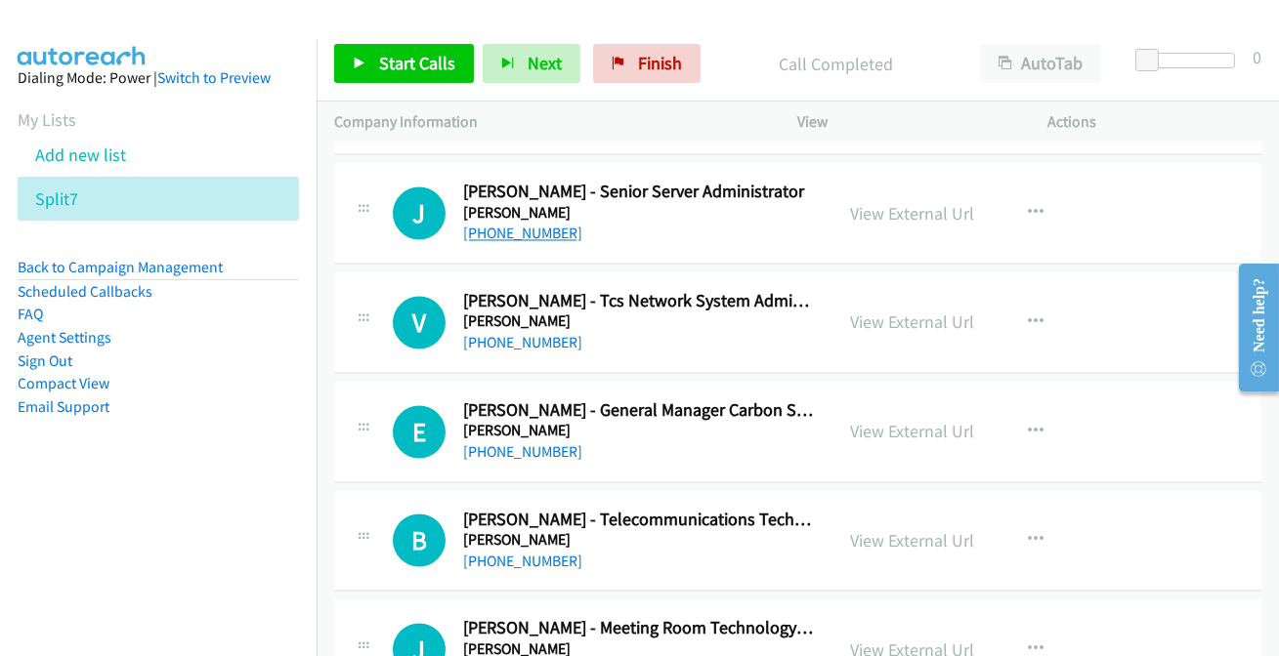
click at [528, 228] on link "+61 408 896 497" at bounding box center [522, 233] width 119 height 19
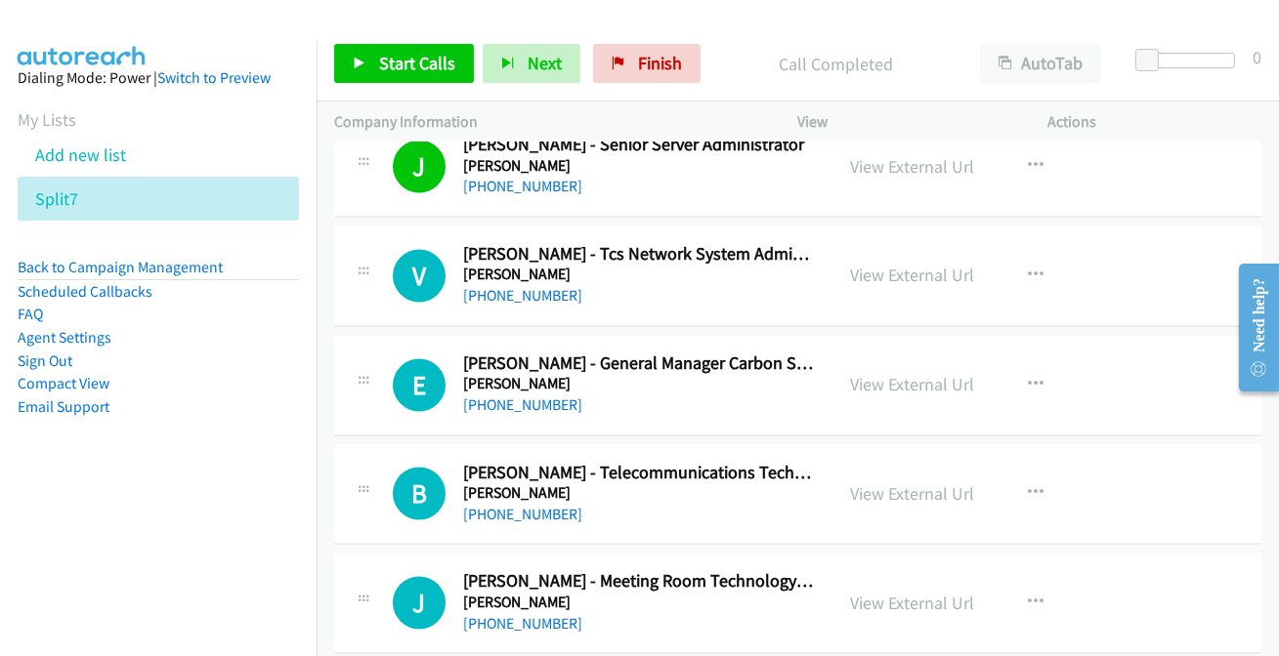
scroll to position [7281, 0]
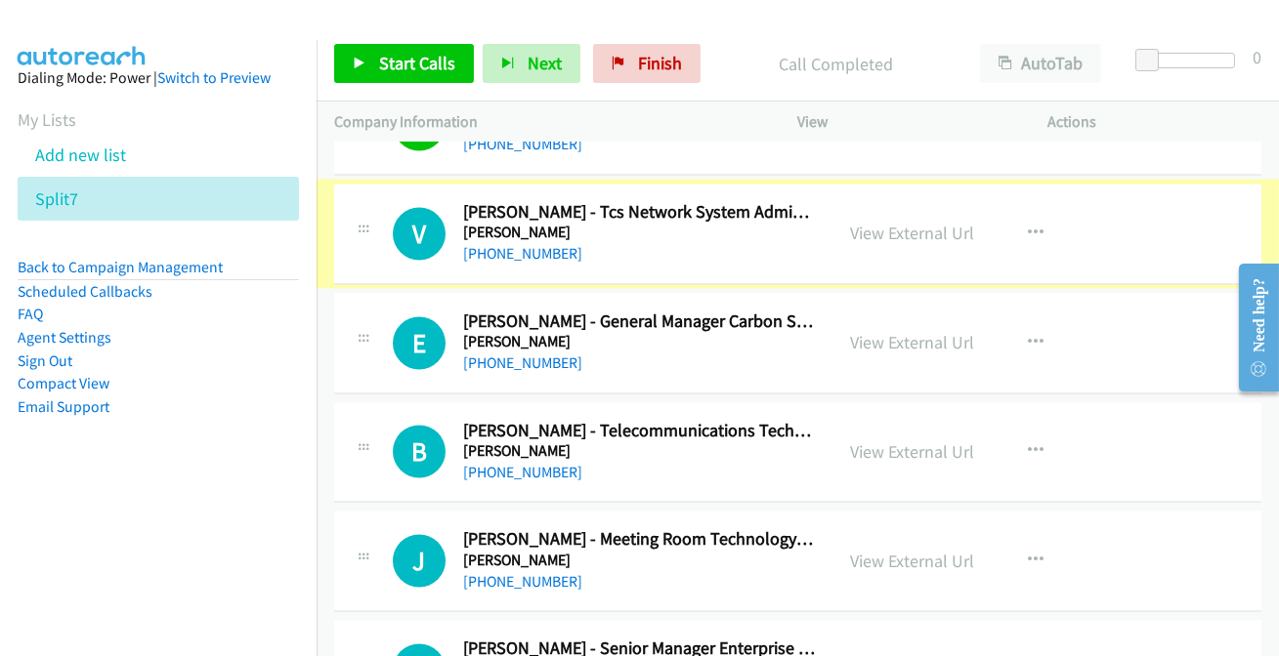
click at [545, 246] on link "+61 8 8116 5000" at bounding box center [522, 253] width 119 height 19
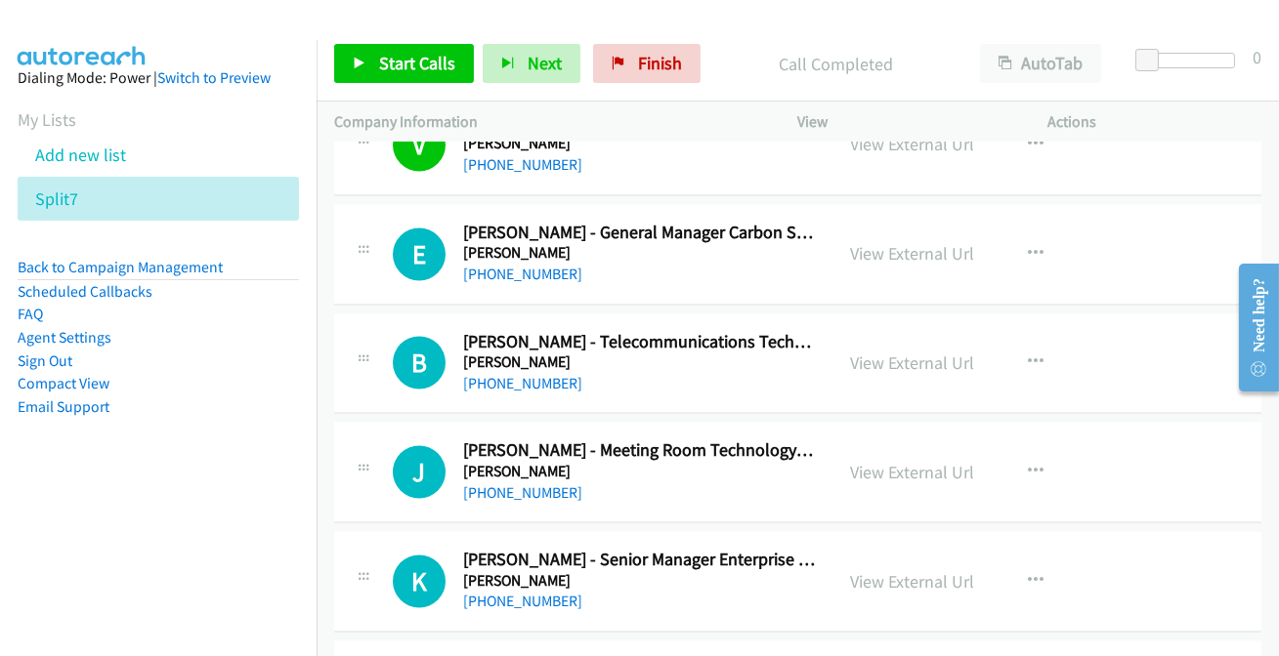
scroll to position [7459, 0]
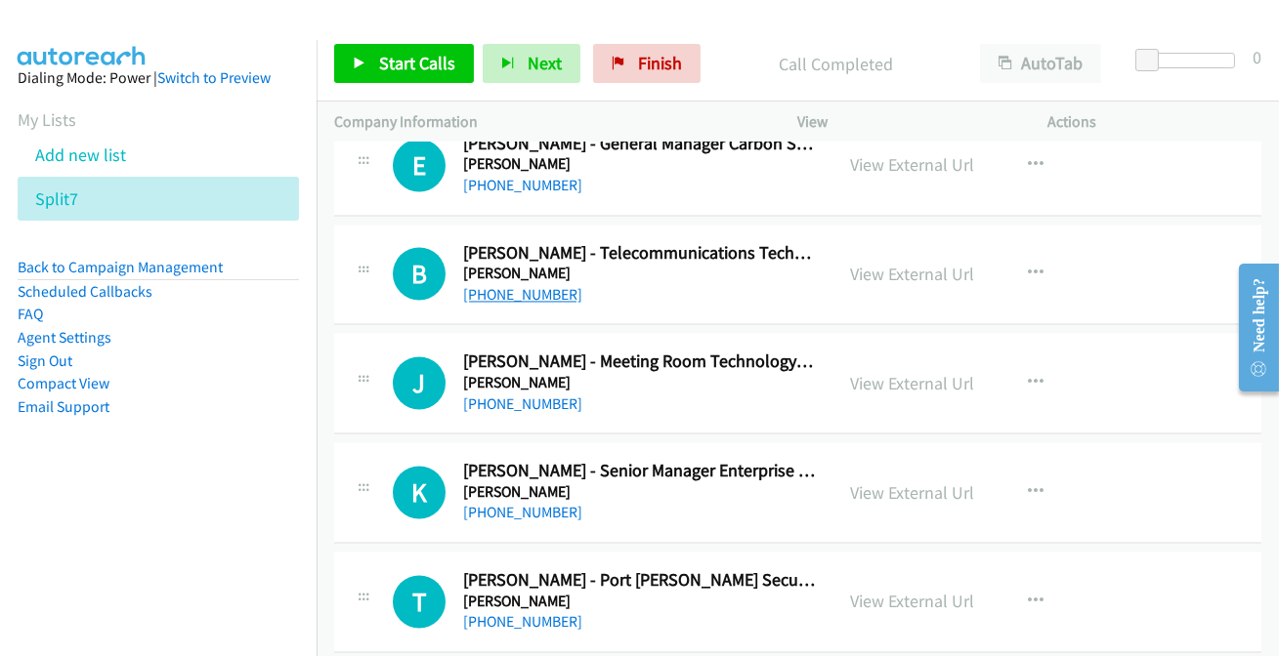
click at [511, 285] on link "+61 2 8238 8095" at bounding box center [522, 294] width 119 height 19
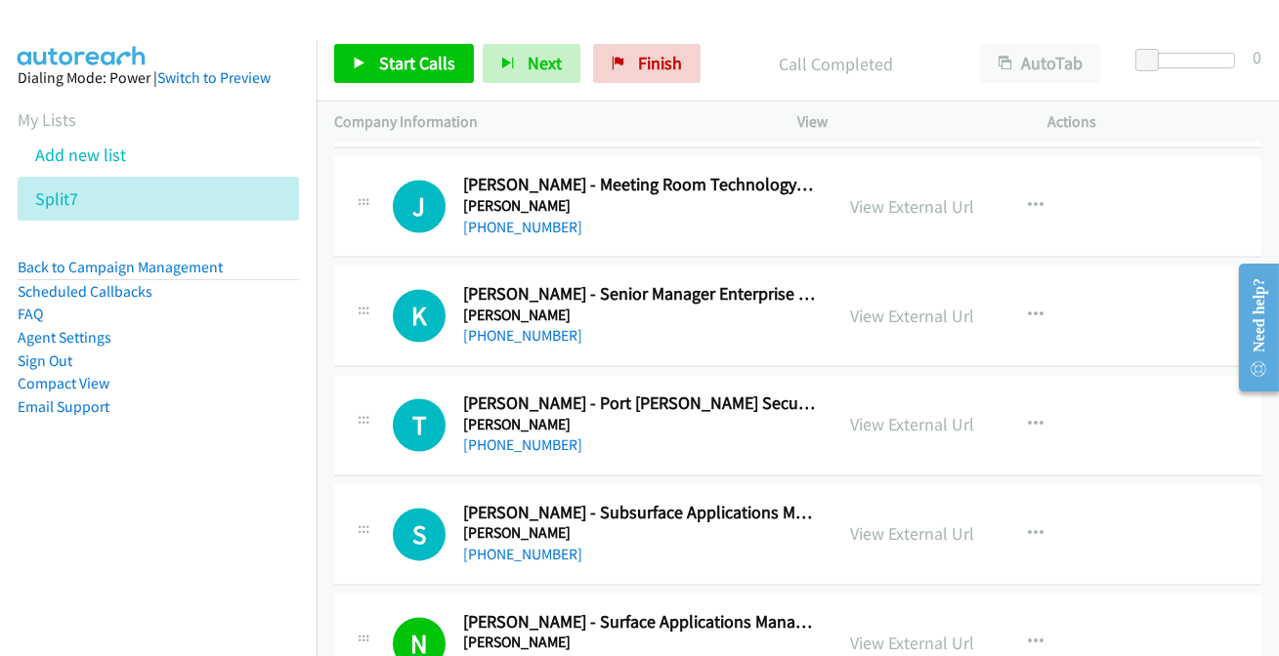
scroll to position [7637, 0]
click at [522, 326] on link "+61 421 362 771" at bounding box center [522, 334] width 119 height 19
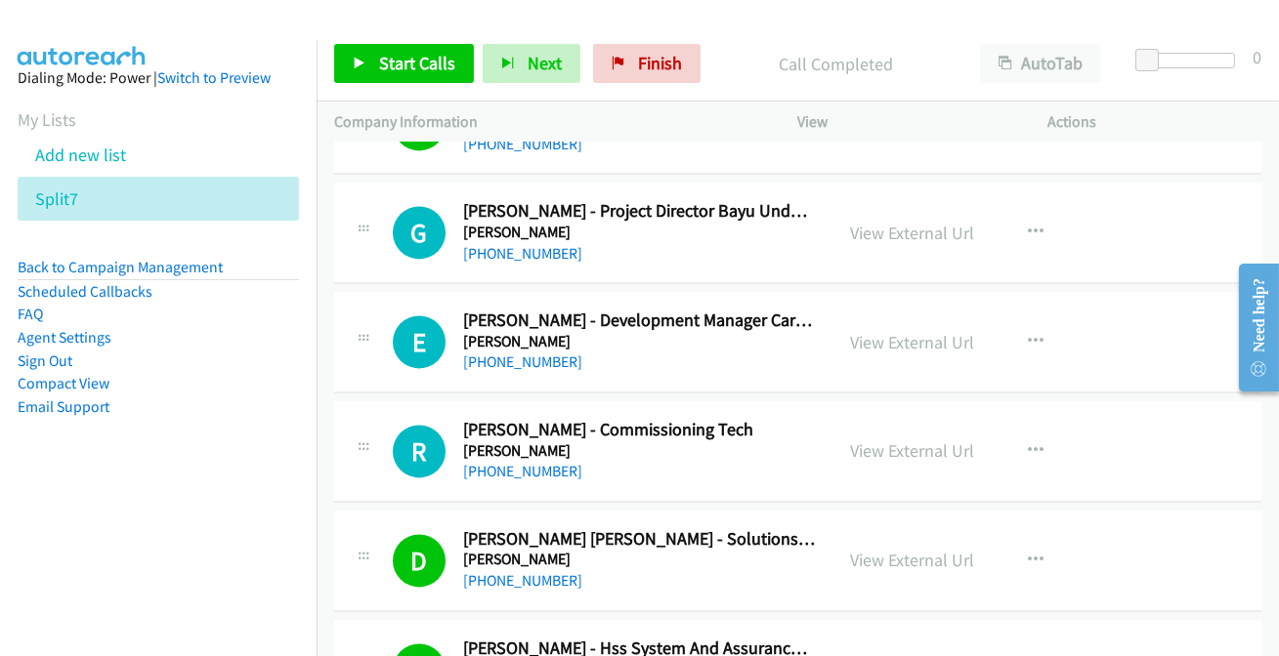
scroll to position [8169, 0]
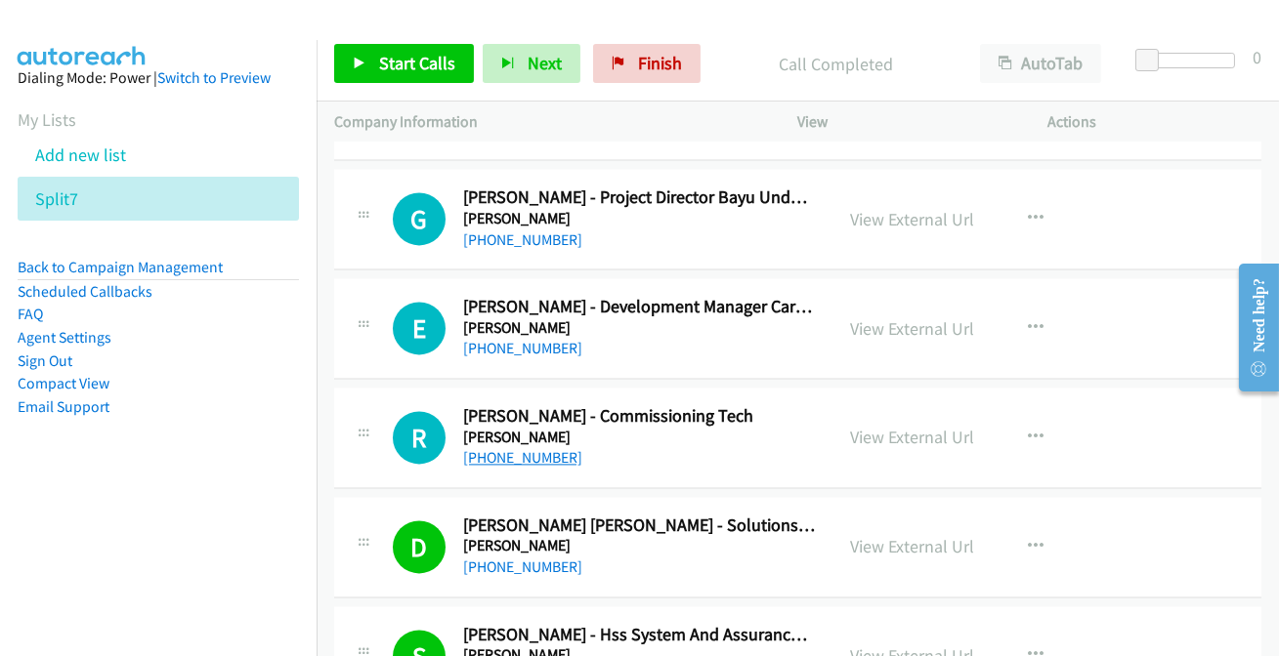
click at [504, 450] on link "+61 412 917 367" at bounding box center [522, 457] width 119 height 19
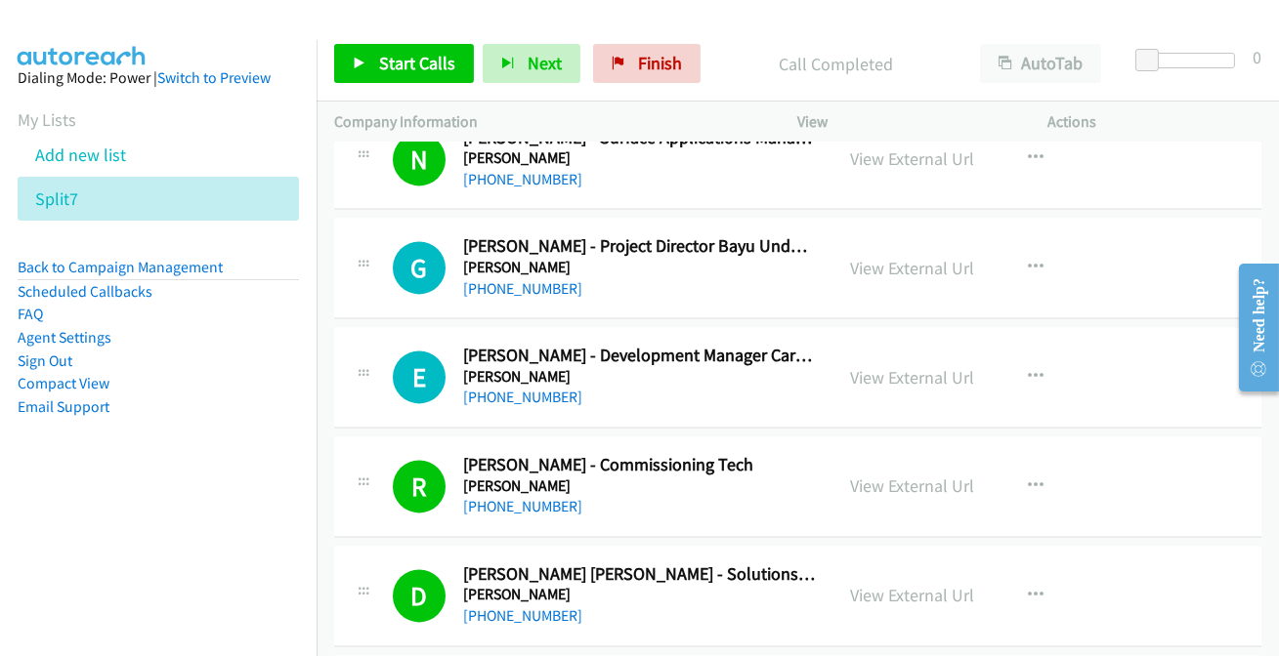
scroll to position [7991, 0]
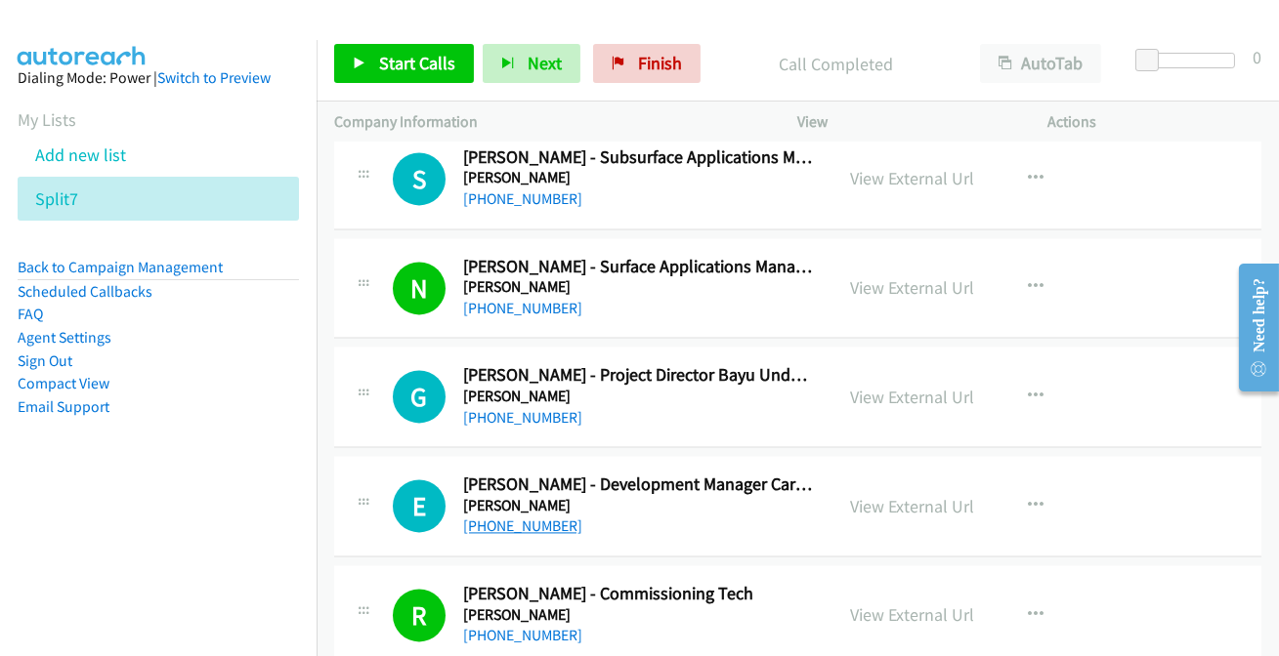
click at [478, 517] on link "+61 401 673 202" at bounding box center [522, 526] width 119 height 19
click at [543, 408] on link "+61 419 956 716" at bounding box center [522, 417] width 119 height 19
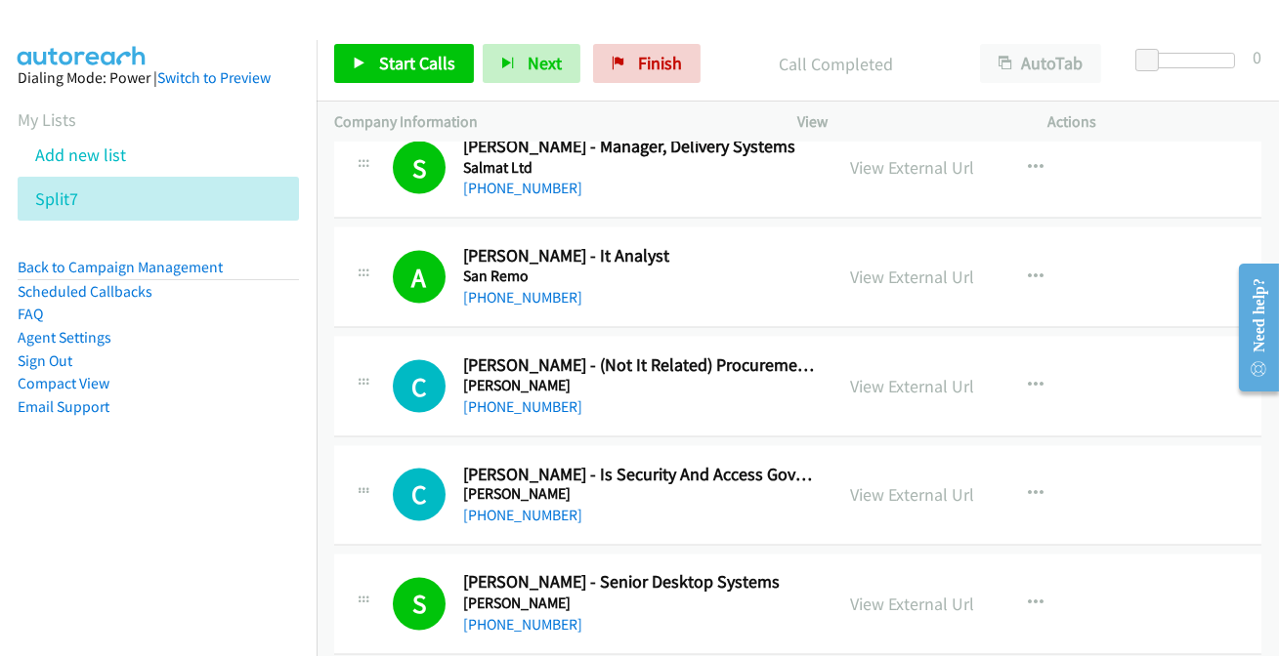
scroll to position [6660, 0]
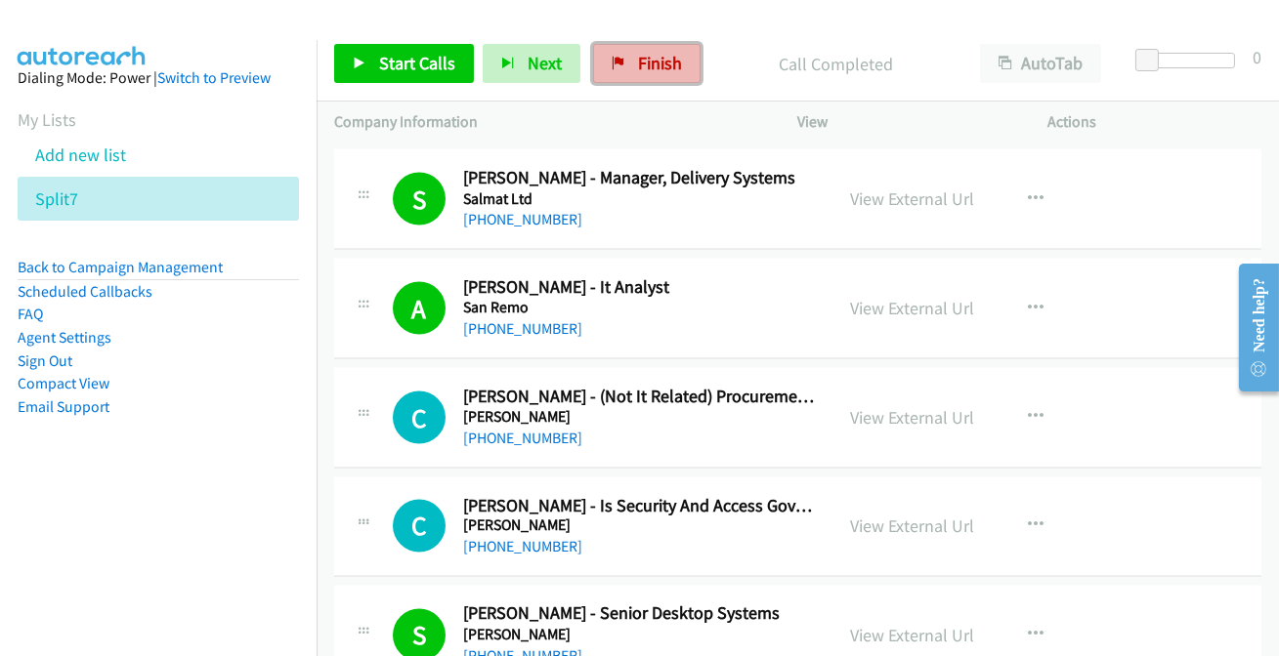
click at [633, 47] on link "Finish" at bounding box center [646, 63] width 107 height 39
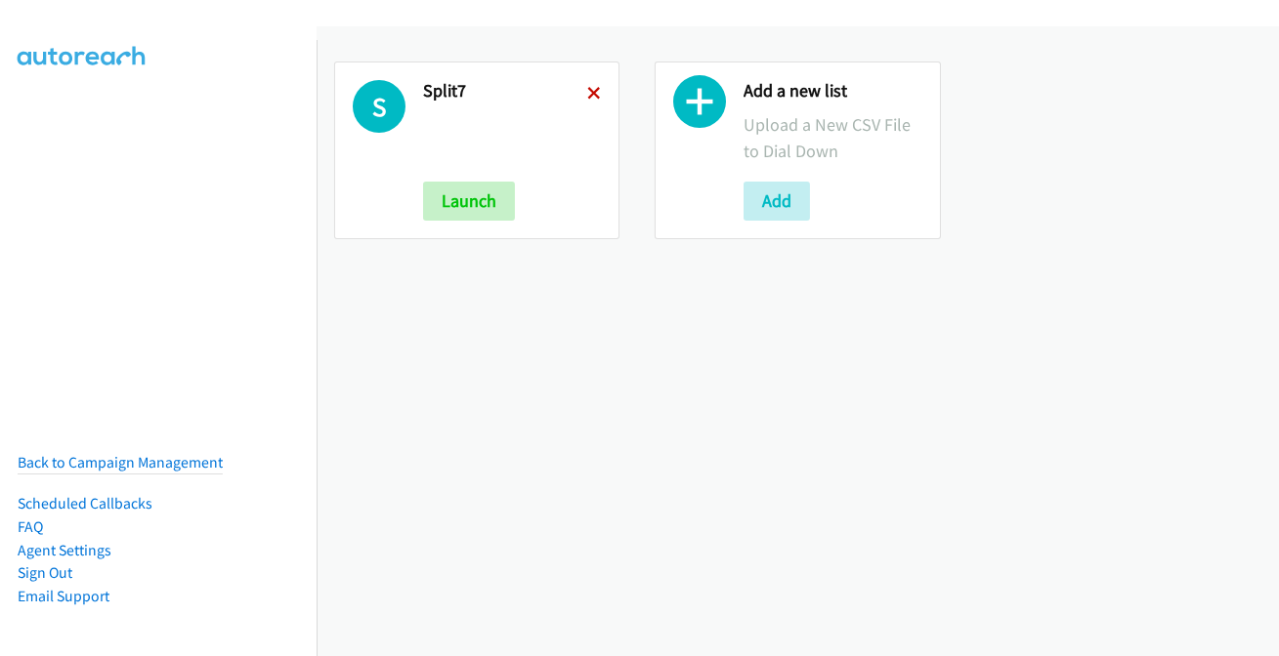
click at [594, 94] on icon at bounding box center [594, 95] width 14 height 14
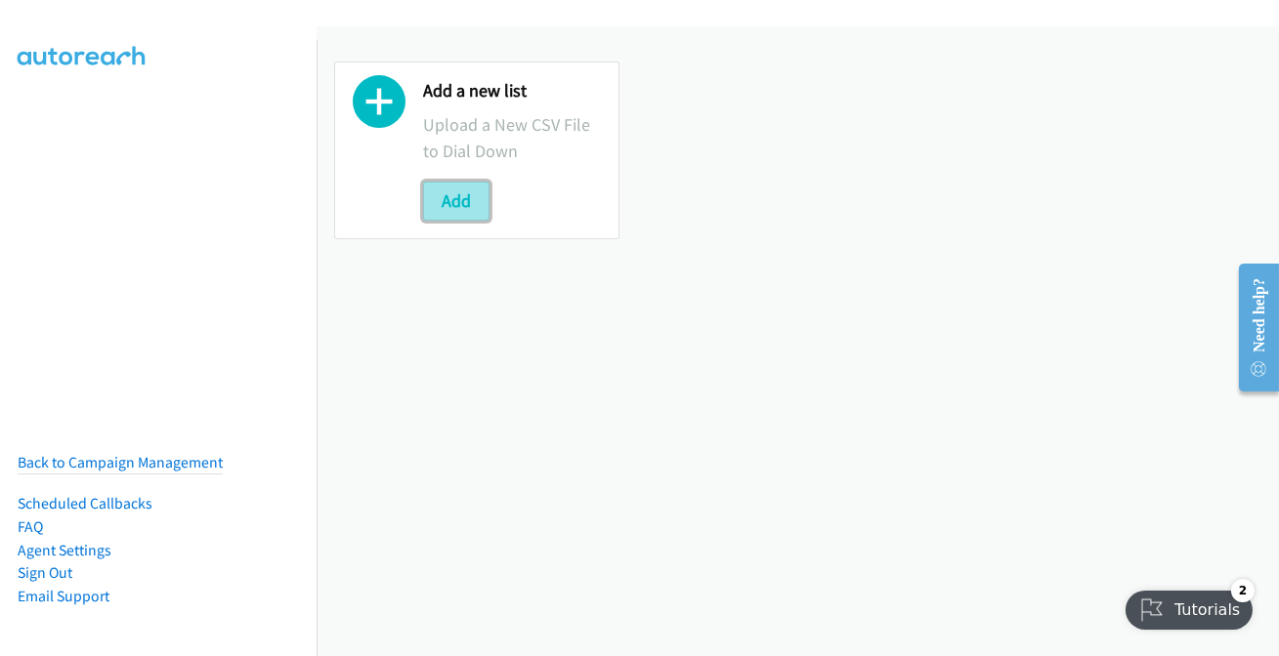
click at [458, 208] on button "Add" at bounding box center [456, 201] width 66 height 39
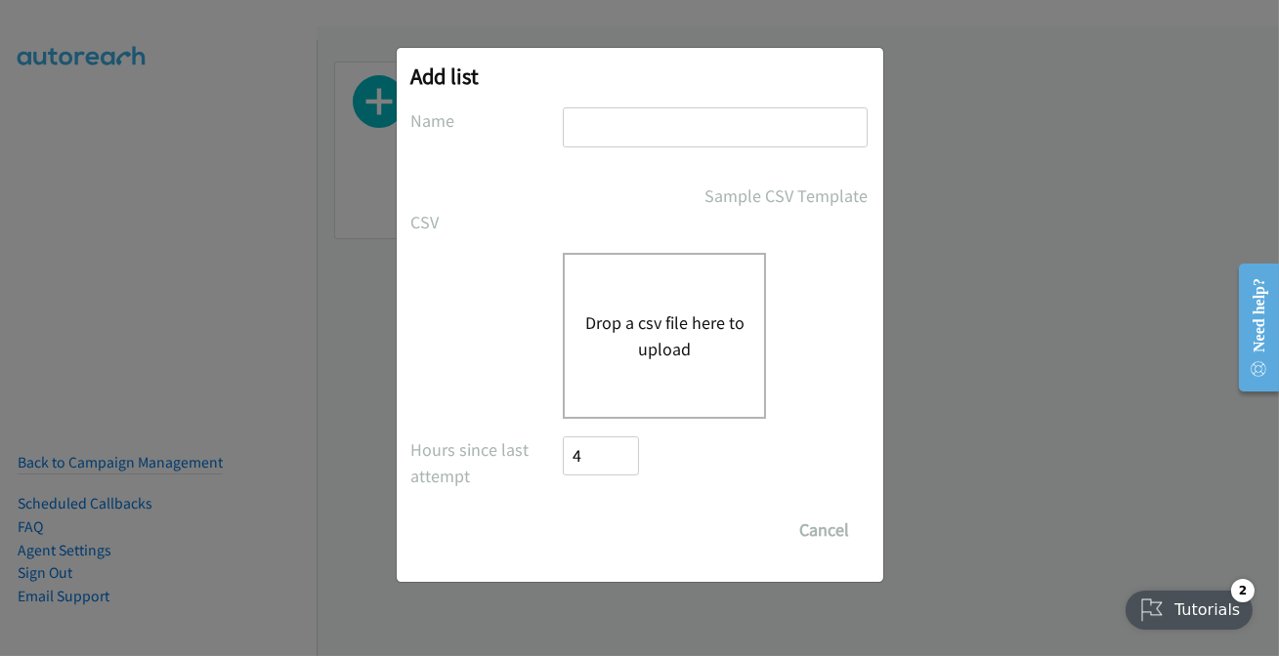
click at [626, 116] on input "text" at bounding box center [715, 127] width 305 height 40
type input "split7"
click at [631, 303] on div "Drop a csv file here to upload" at bounding box center [664, 336] width 203 height 166
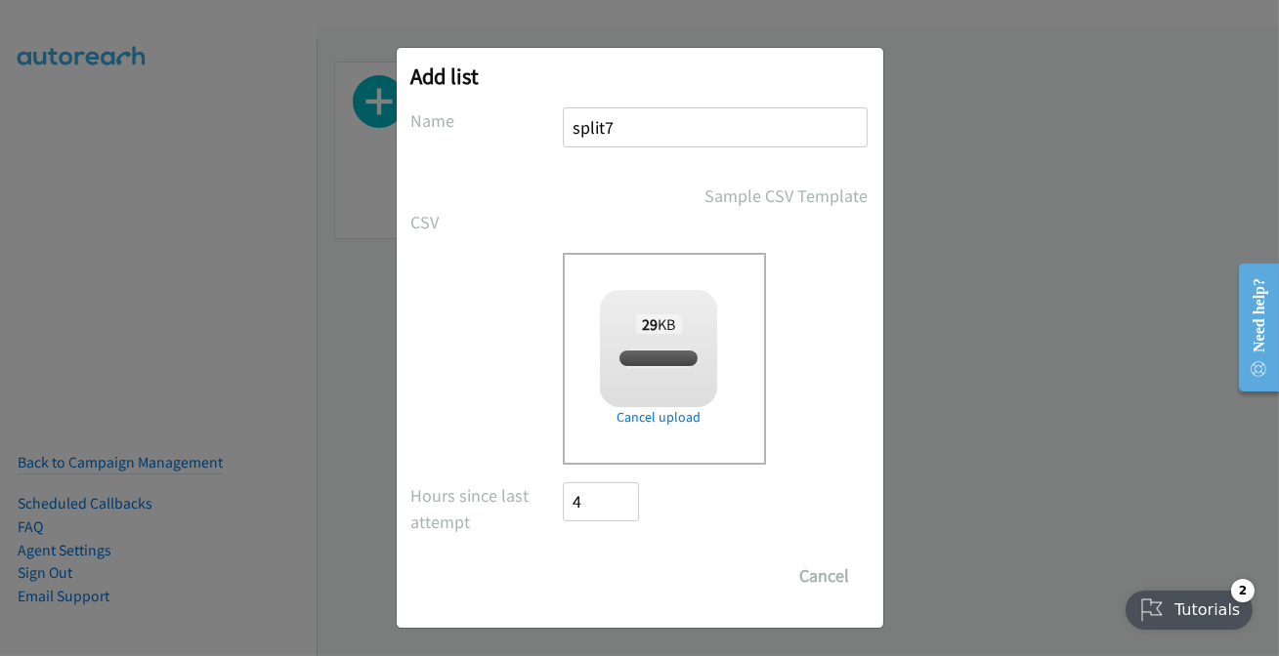
checkbox input "true"
click at [611, 570] on input "Save List" at bounding box center [615, 576] width 103 height 39
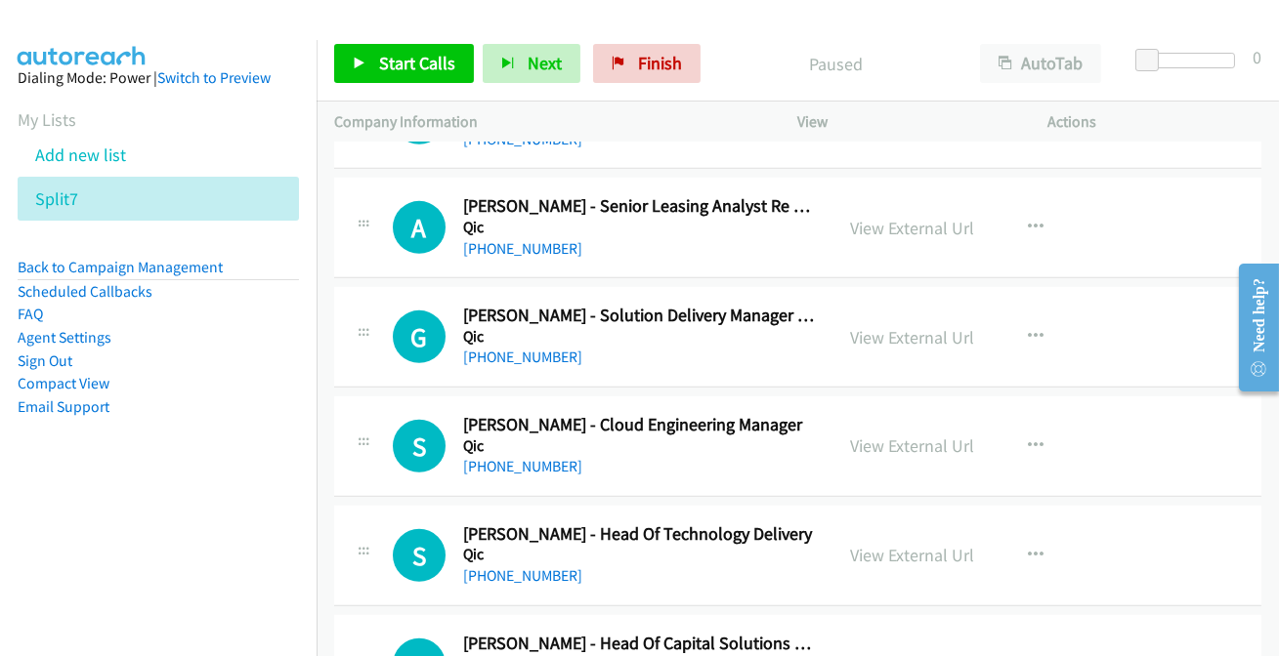
scroll to position [16417, 0]
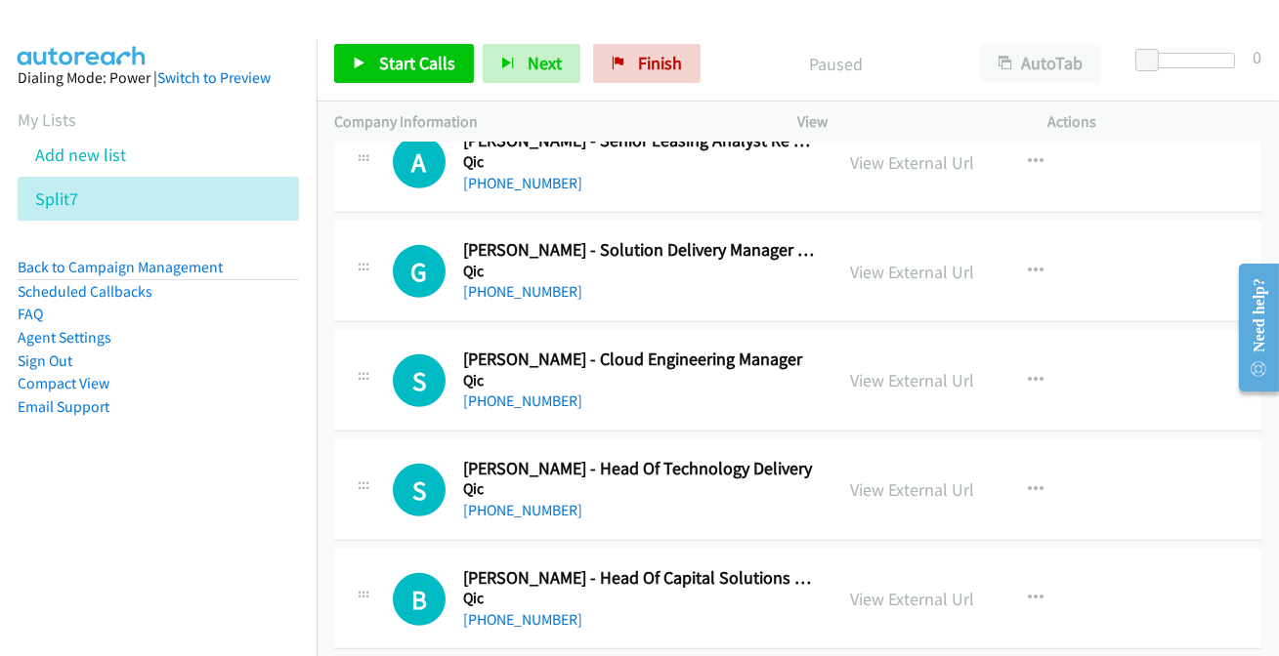
click at [492, 480] on h5 "Qic" at bounding box center [639, 490] width 353 height 20
click at [492, 501] on link "+61 490 426 995" at bounding box center [522, 510] width 119 height 19
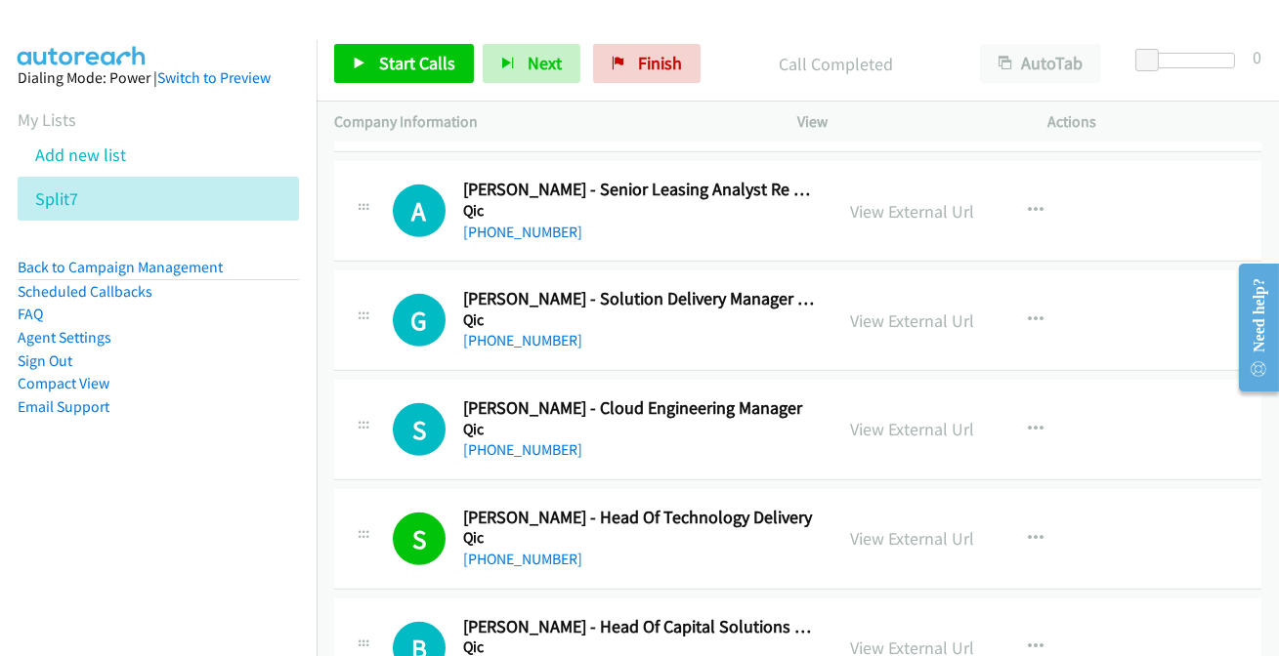
scroll to position [16329, 0]
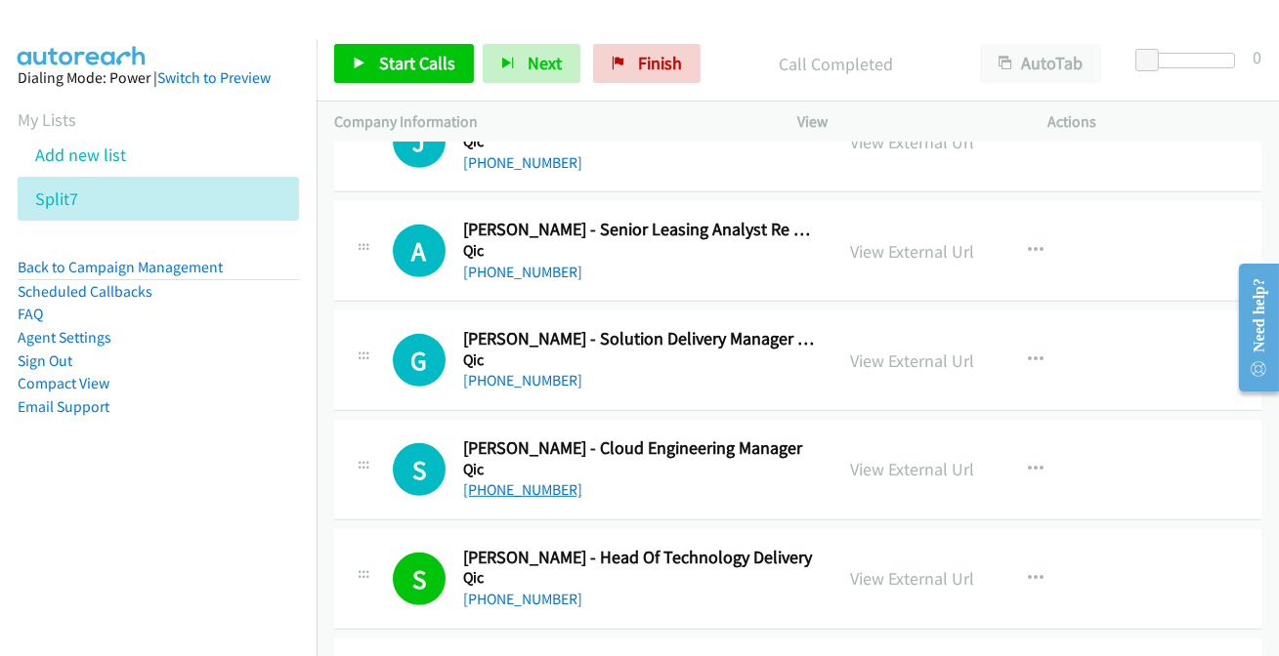
click at [546, 481] on link "+61 417 609 036" at bounding box center [522, 490] width 119 height 19
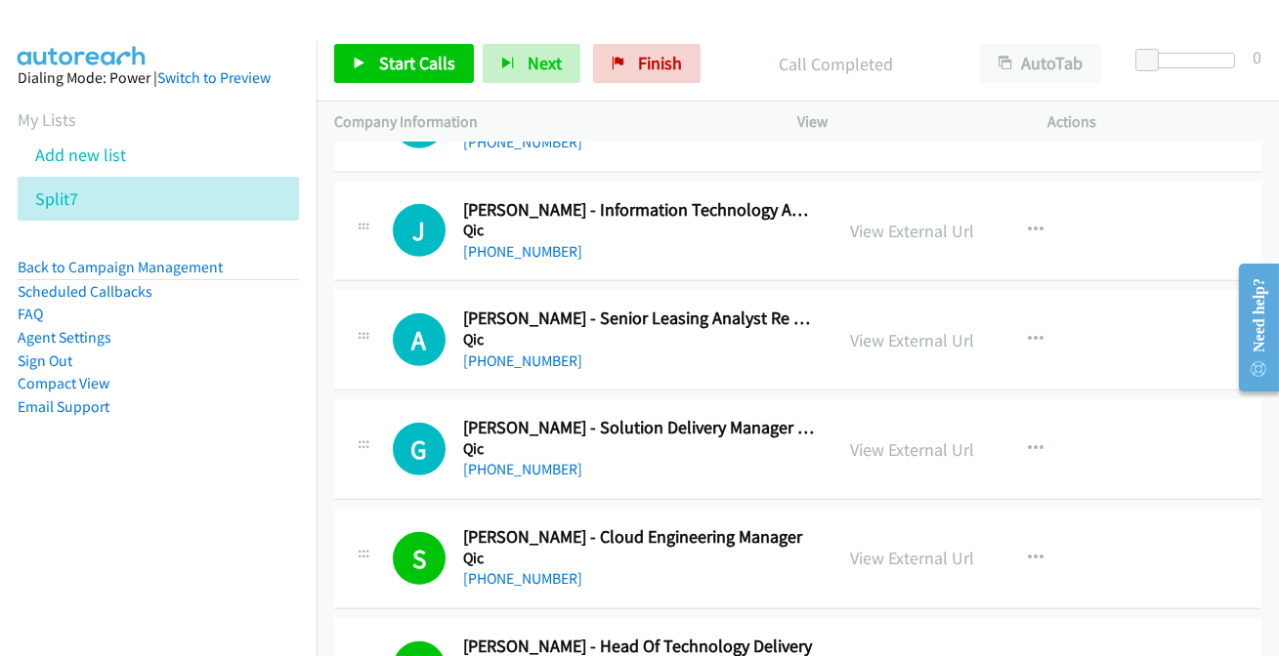
scroll to position [16151, 0]
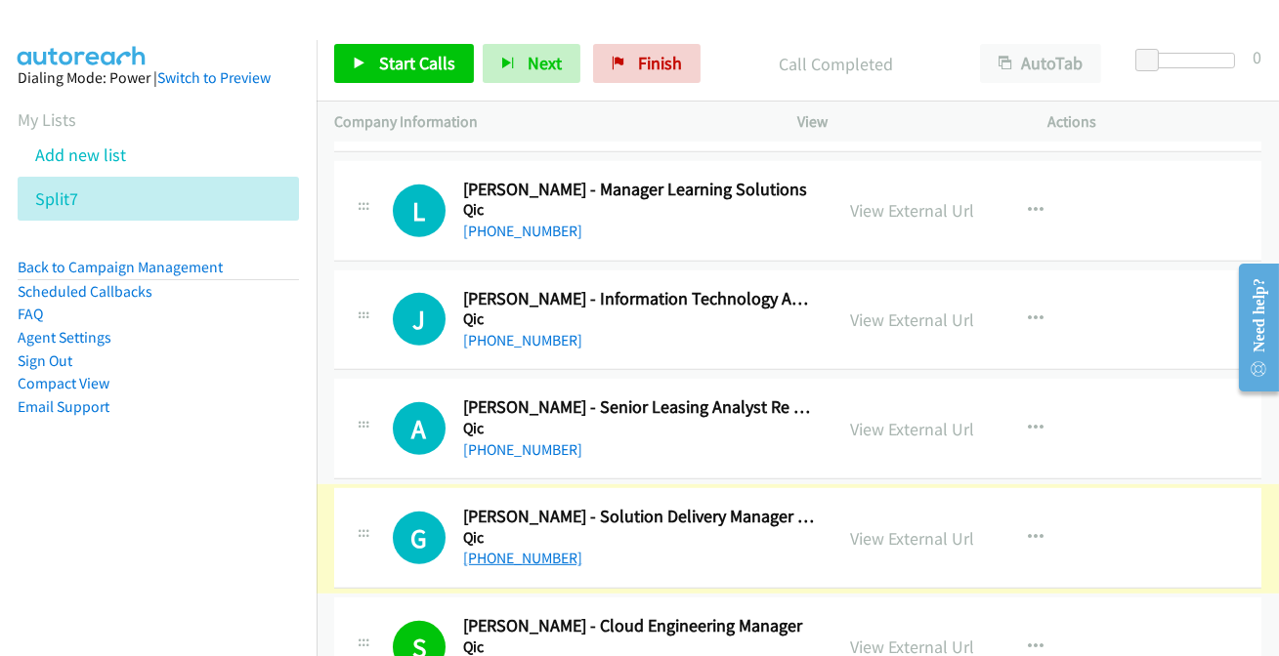
drag, startPoint x: 530, startPoint y: 538, endPoint x: 538, endPoint y: 530, distance: 11.1
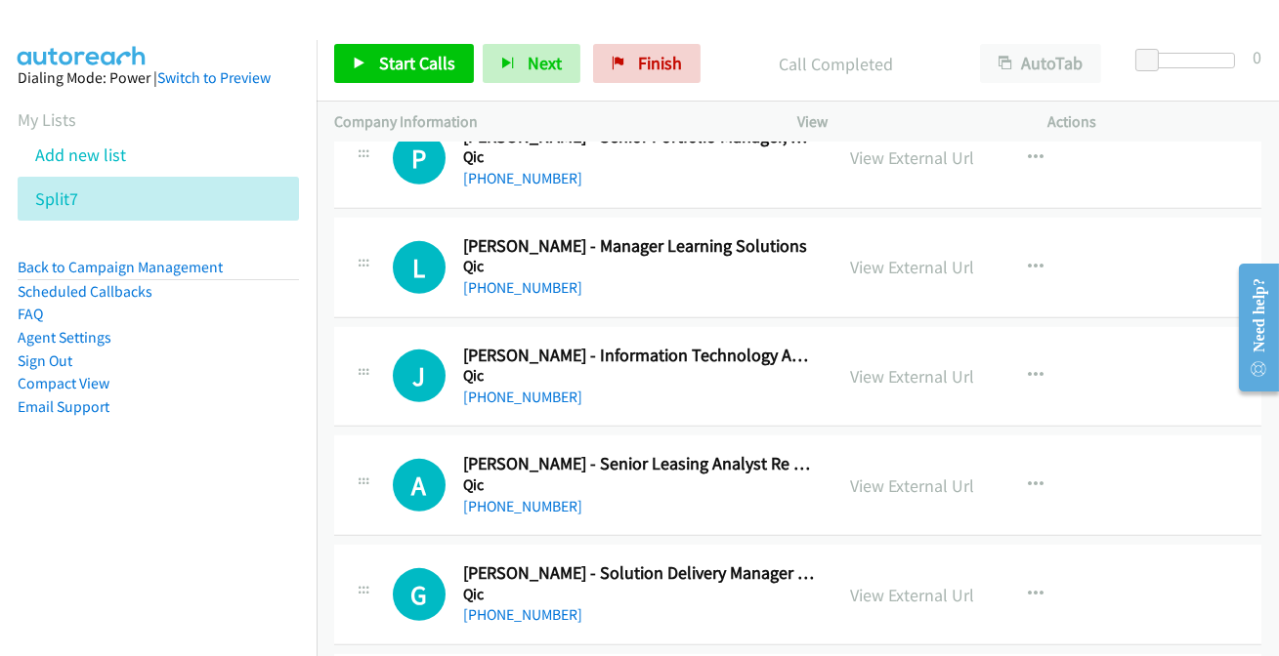
scroll to position [16062, 0]
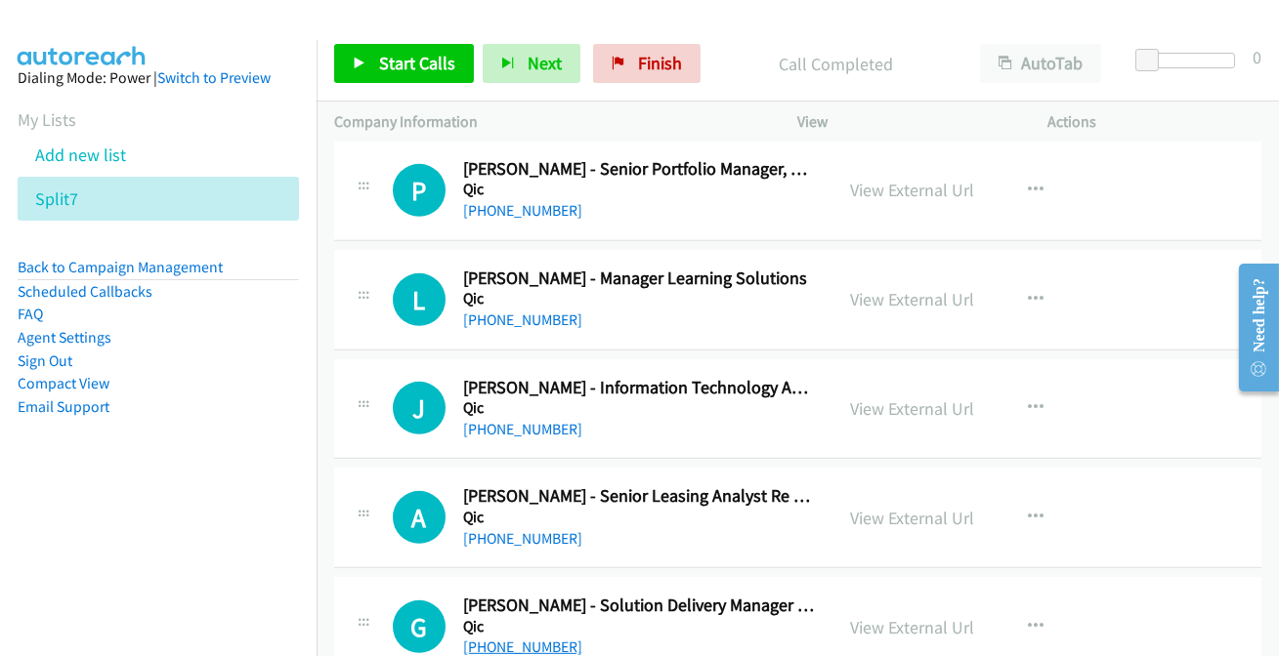
click at [519, 638] on link "+61 468 608 442" at bounding box center [522, 647] width 119 height 19
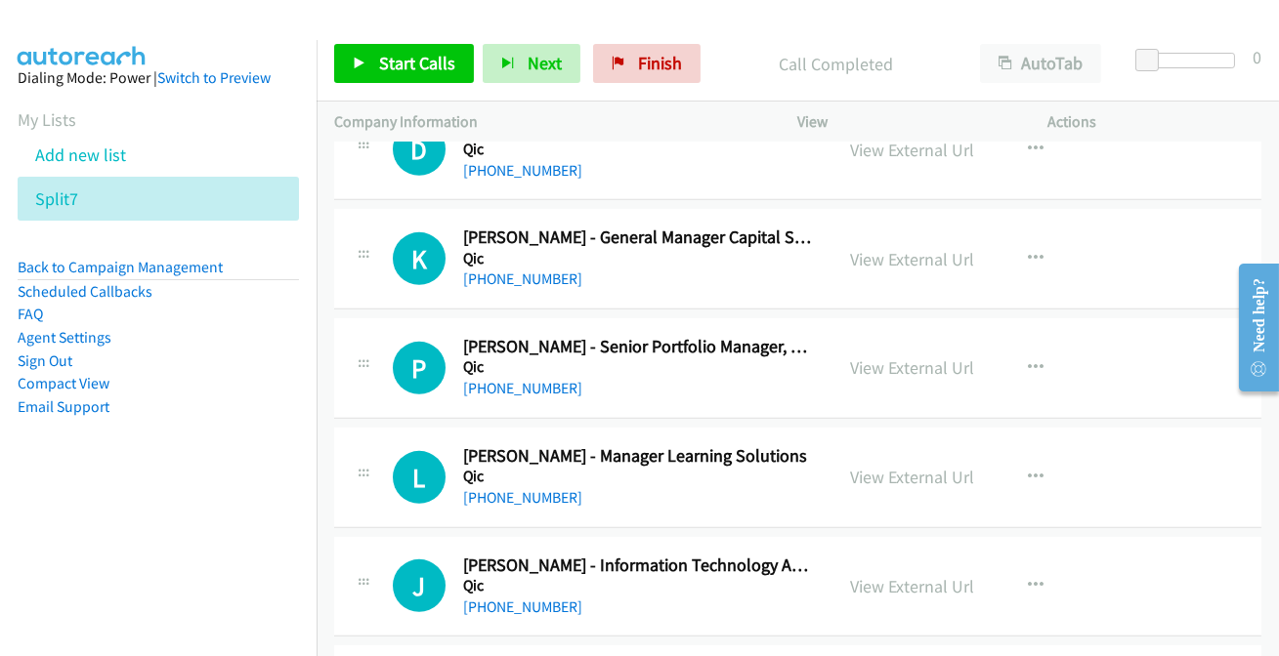
scroll to position [15973, 0]
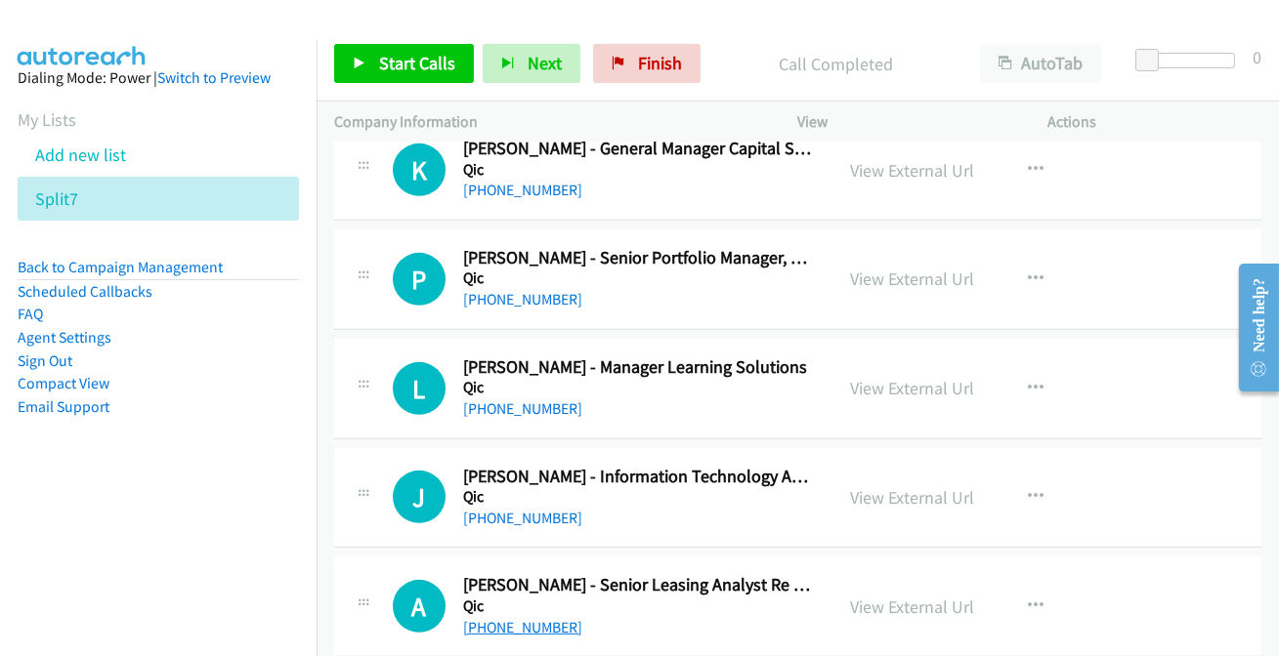
click at [509, 618] on link "+61 7 3020 7027" at bounding box center [522, 627] width 119 height 19
click at [525, 509] on link "+61 459 031 945" at bounding box center [522, 518] width 119 height 19
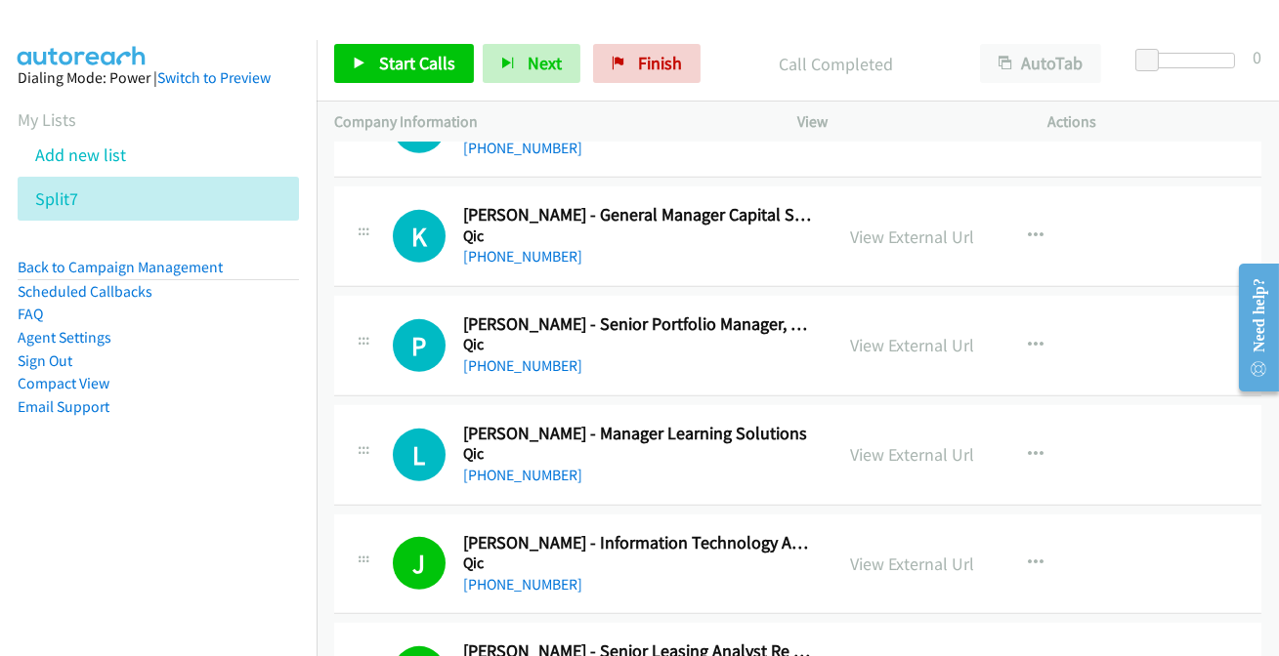
scroll to position [15795, 0]
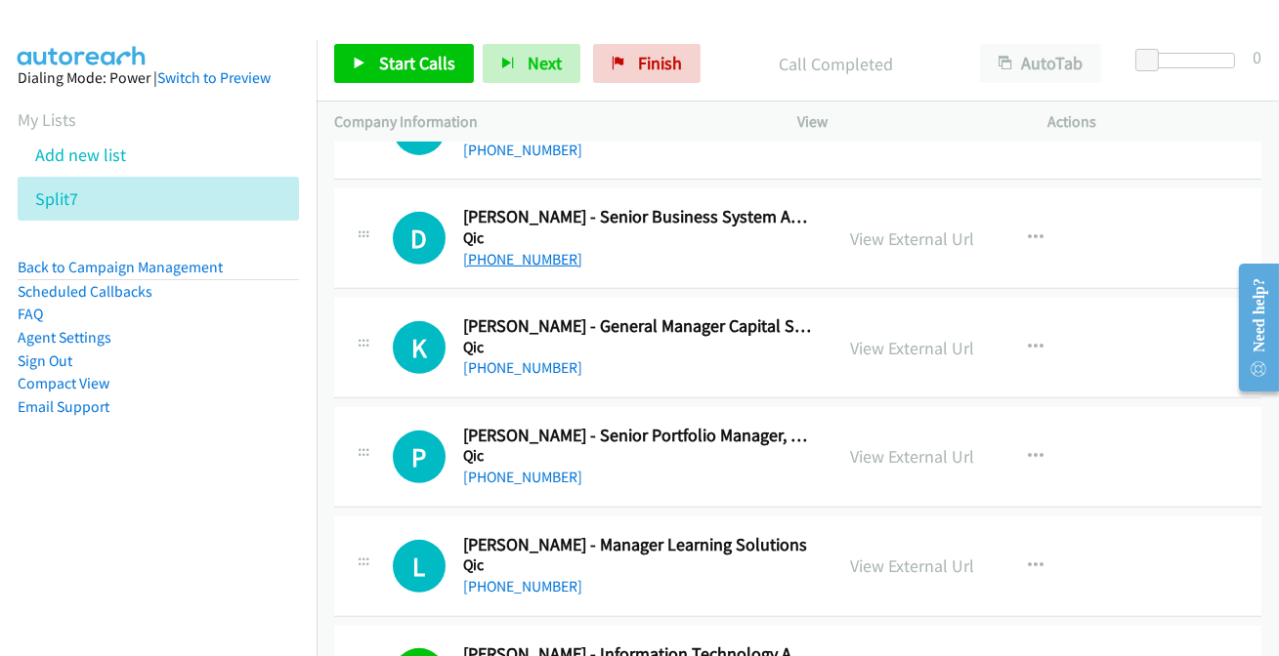
click at [508, 250] on link "+61 452 240 299" at bounding box center [522, 259] width 119 height 19
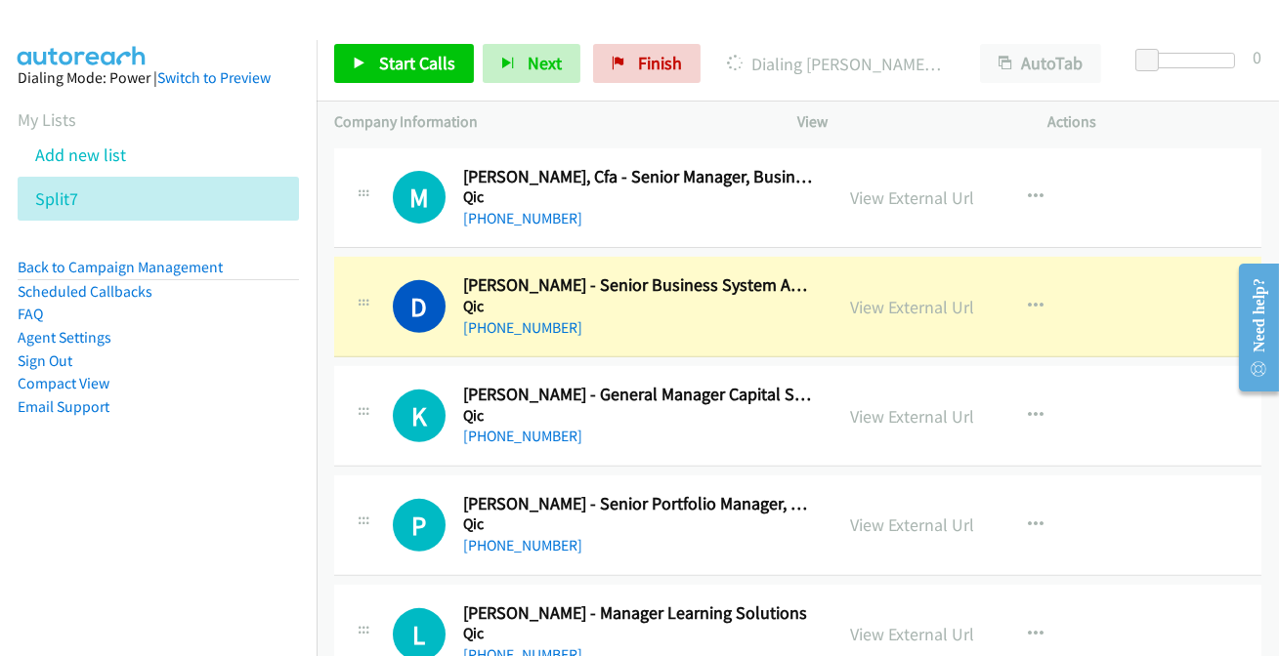
scroll to position [15707, 0]
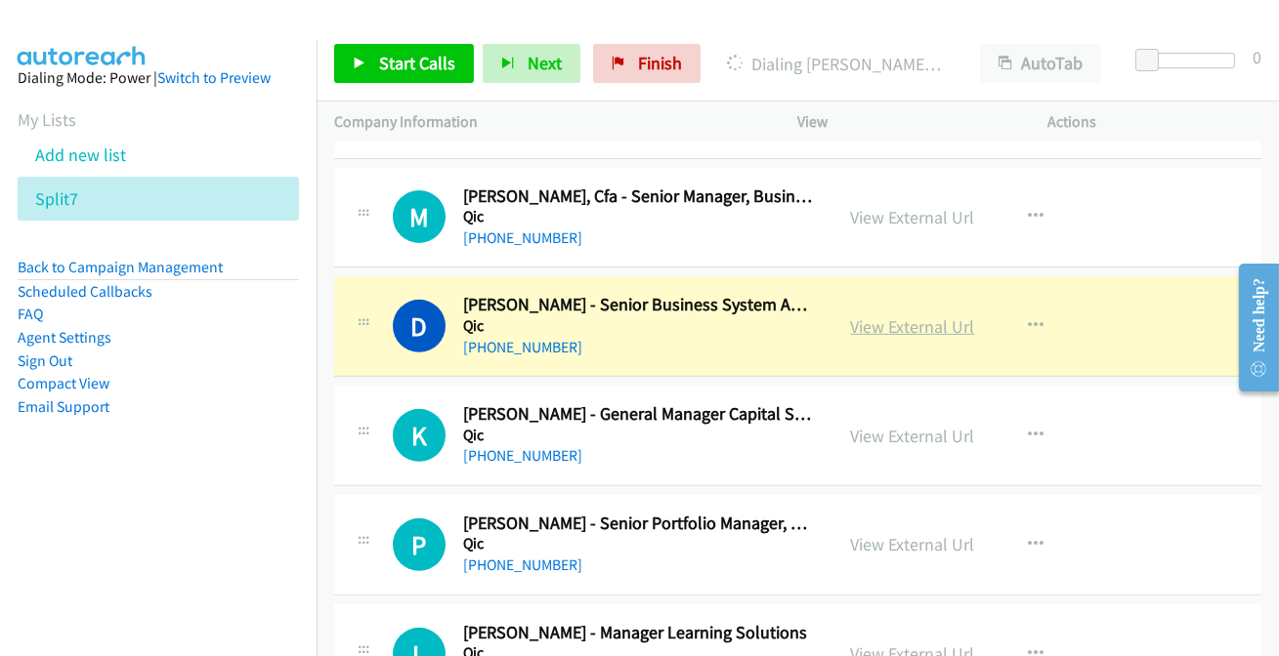
click at [888, 316] on link "View External Url" at bounding box center [913, 327] width 124 height 22
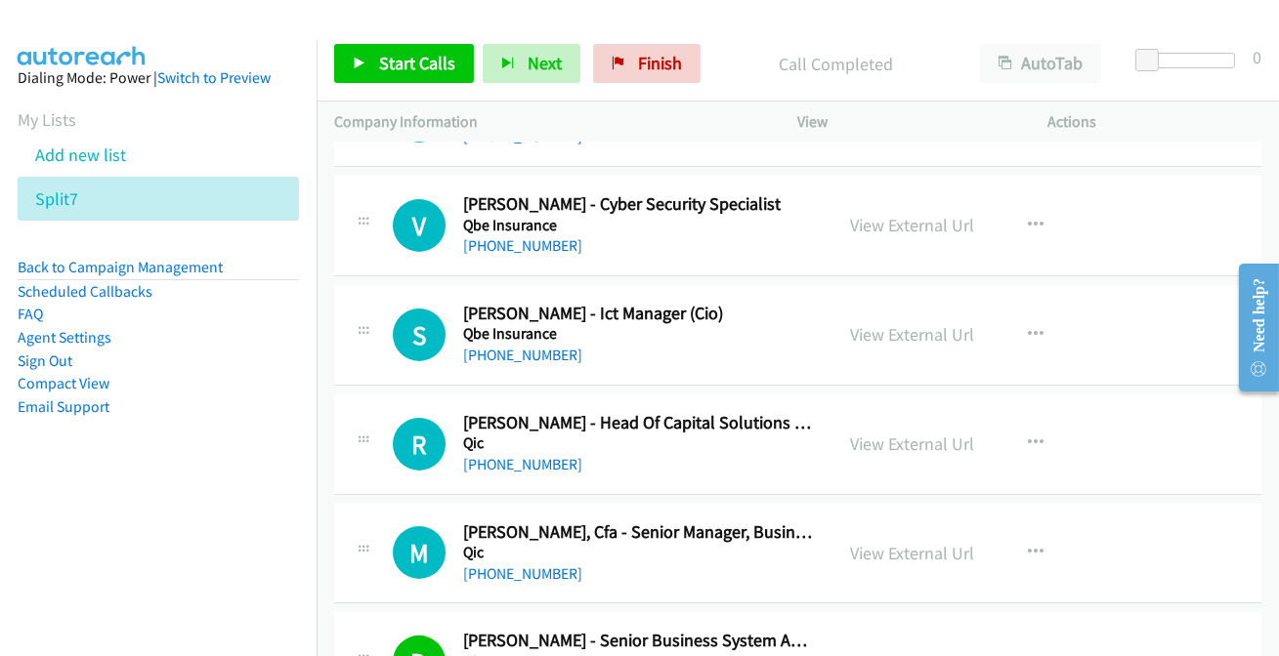
scroll to position [15352, 0]
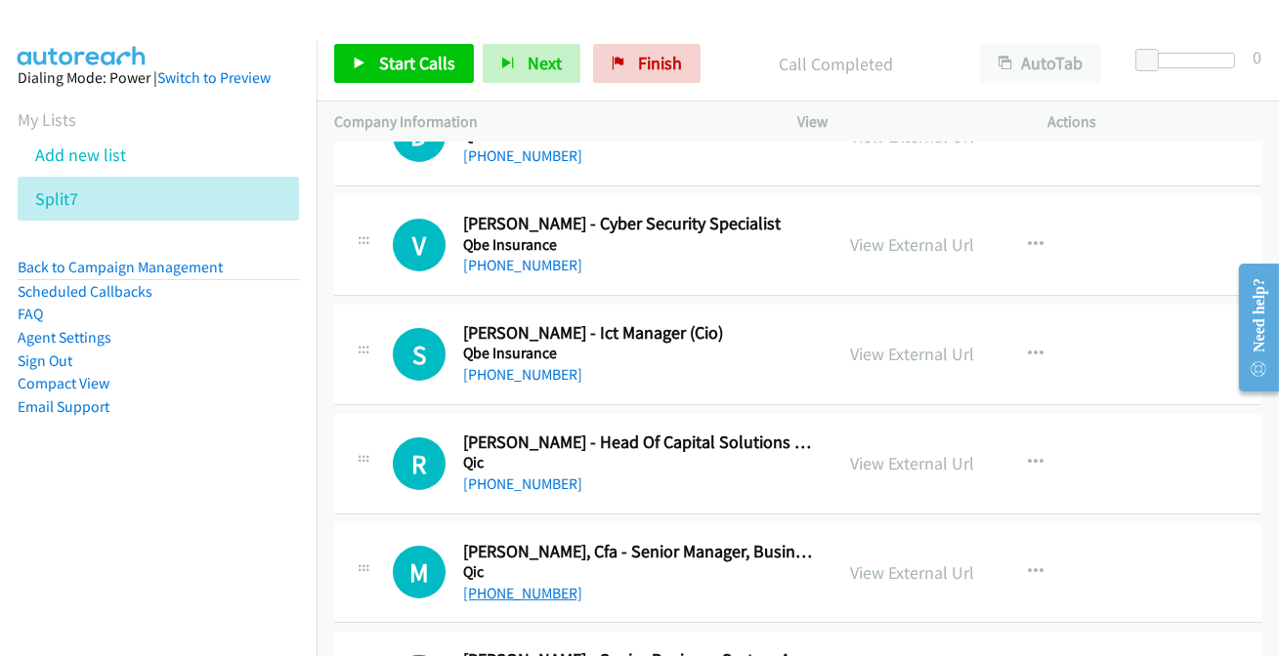
click at [512, 584] on link "[PHONE_NUMBER]" at bounding box center [522, 593] width 119 height 19
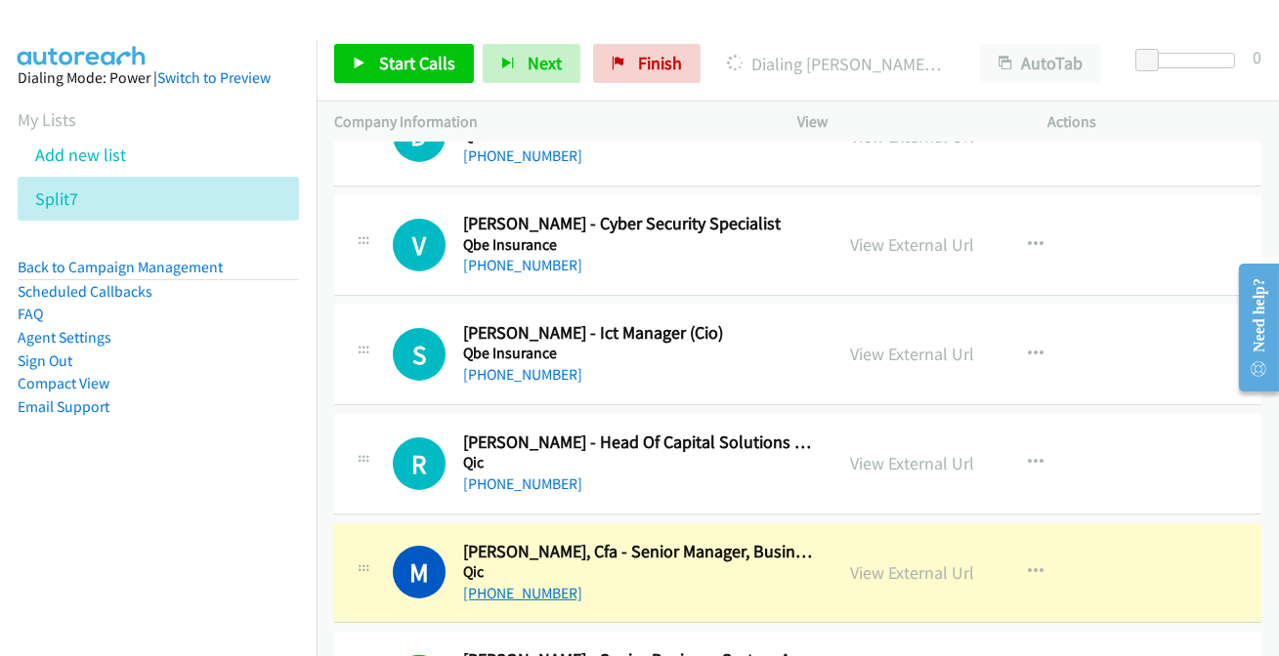
click at [500, 584] on link "[PHONE_NUMBER]" at bounding box center [522, 593] width 119 height 19
click at [533, 584] on link "[PHONE_NUMBER]" at bounding box center [522, 593] width 119 height 19
click at [901, 562] on link "View External Url" at bounding box center [913, 573] width 124 height 22
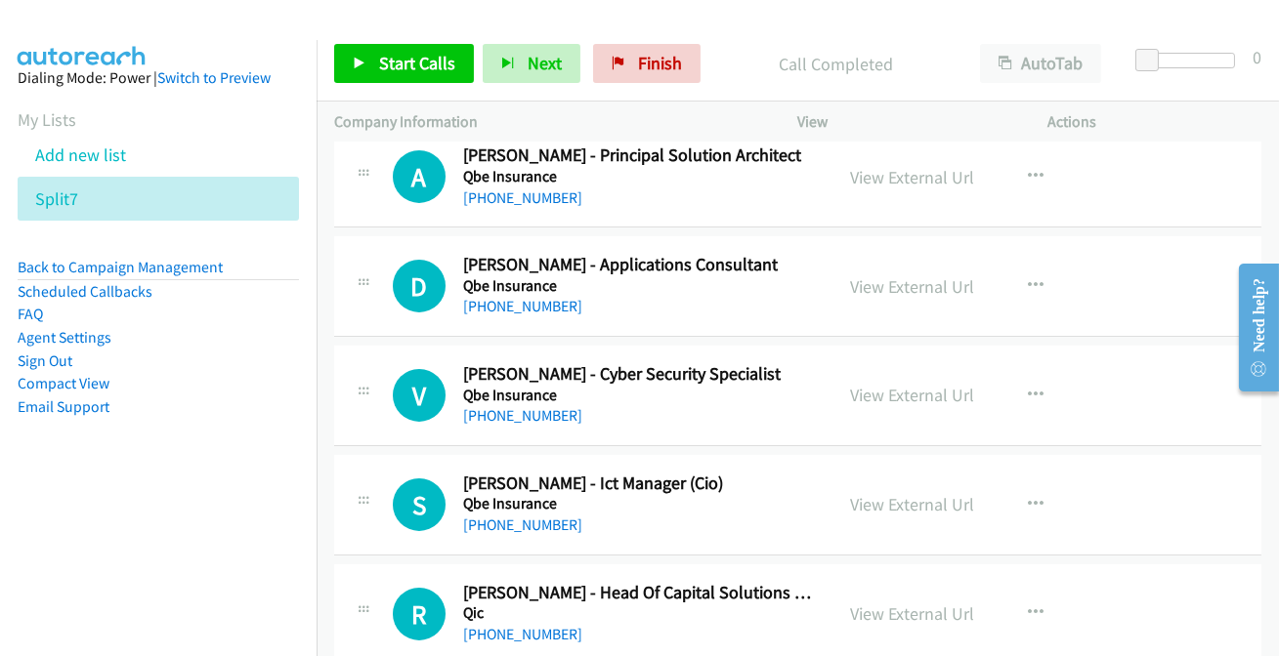
scroll to position [15174, 0]
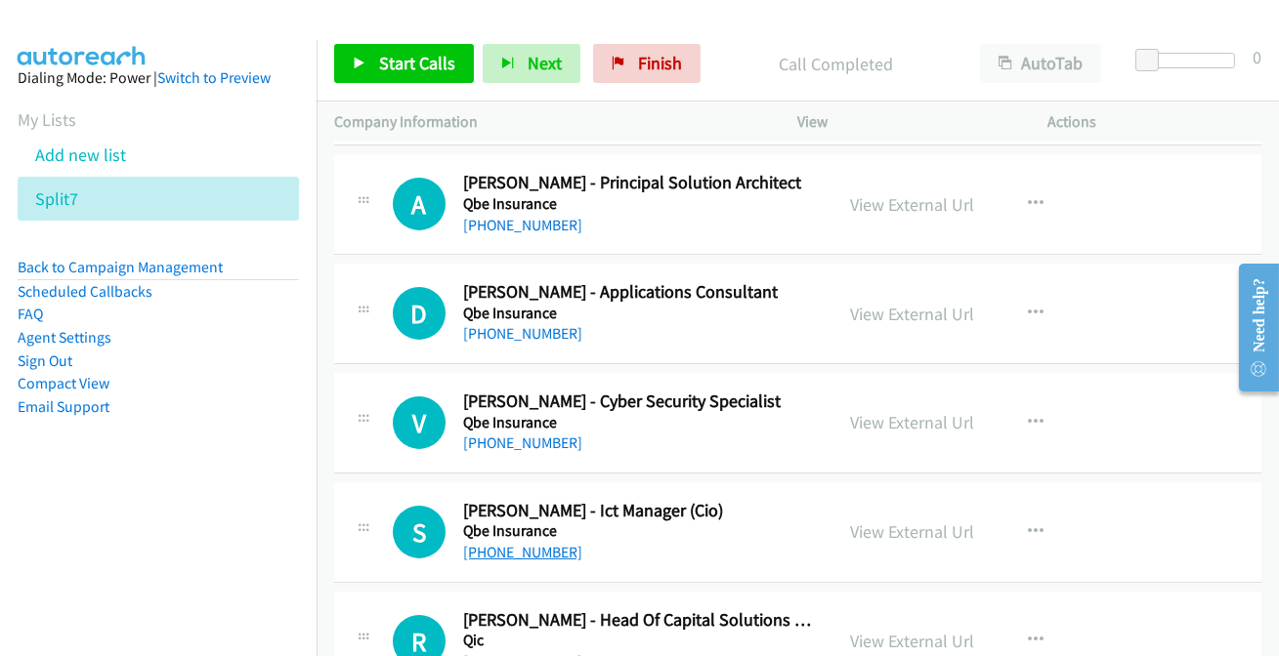
click at [516, 543] on link "[PHONE_NUMBER]" at bounding box center [522, 552] width 119 height 19
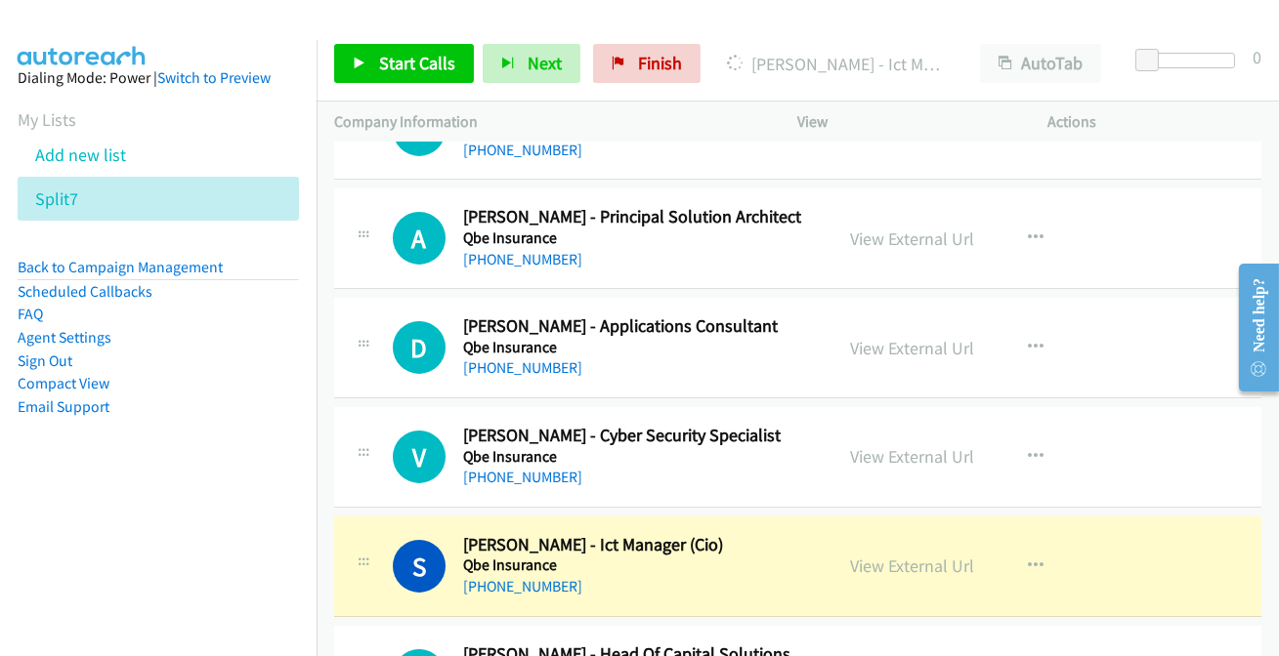
scroll to position [15085, 0]
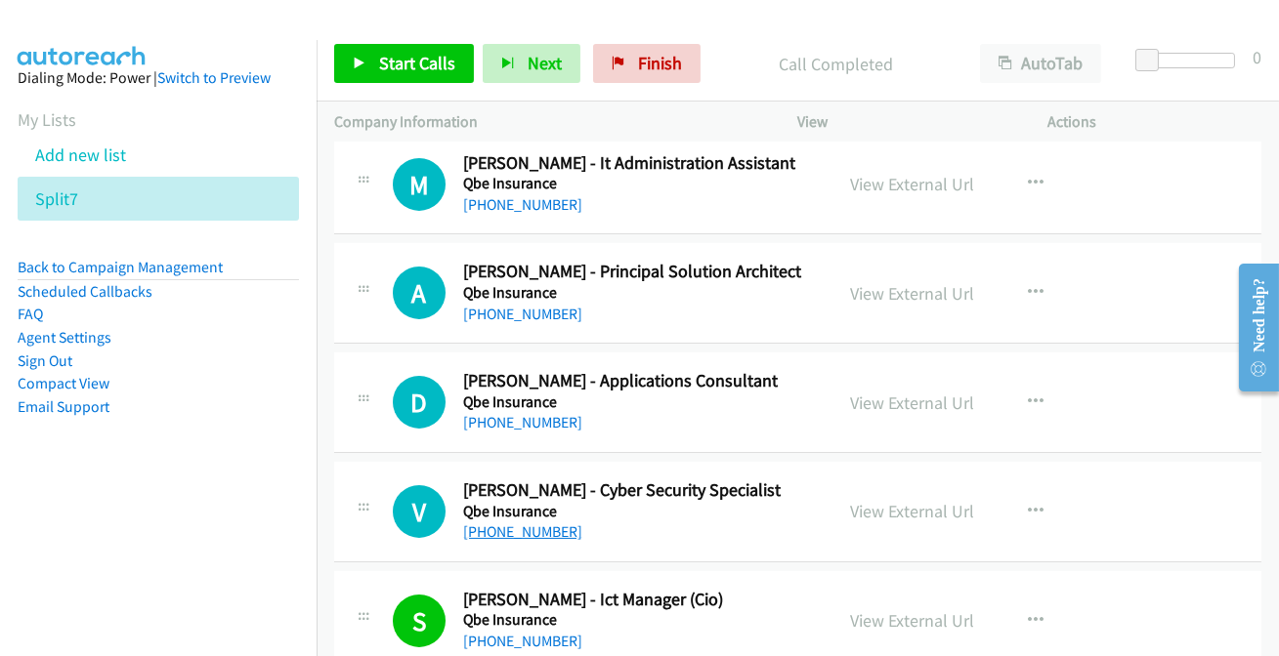
click at [518, 523] on link "[PHONE_NUMBER]" at bounding box center [522, 532] width 119 height 19
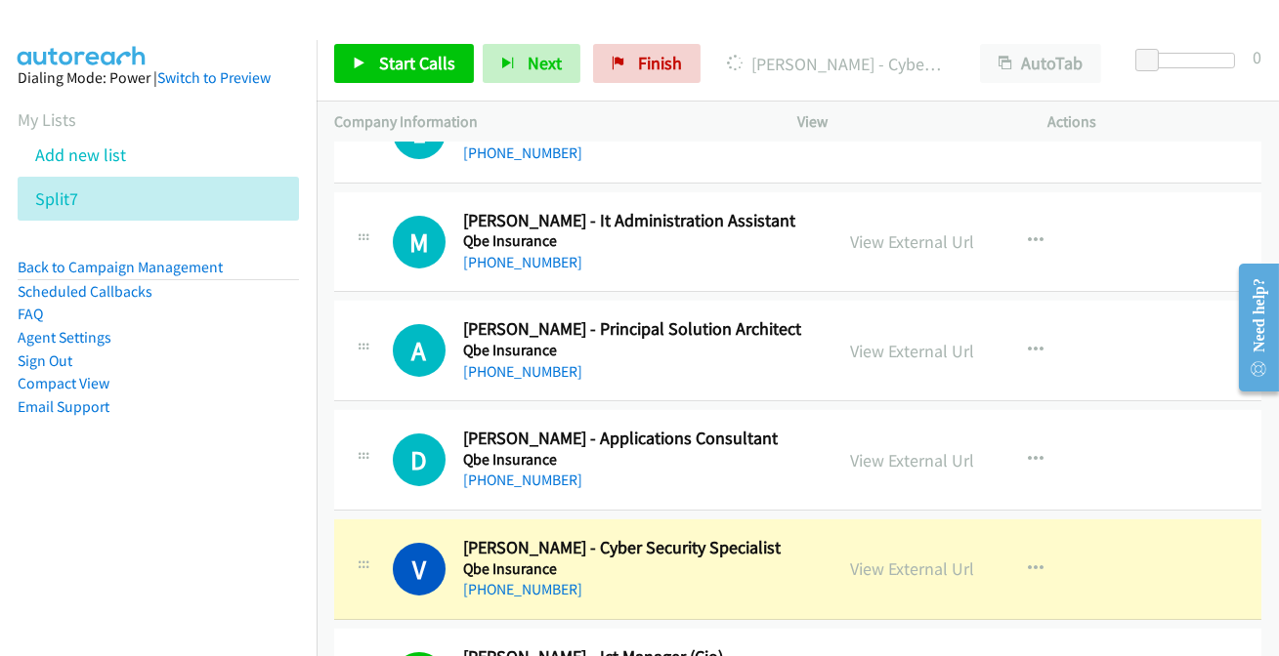
scroll to position [14996, 0]
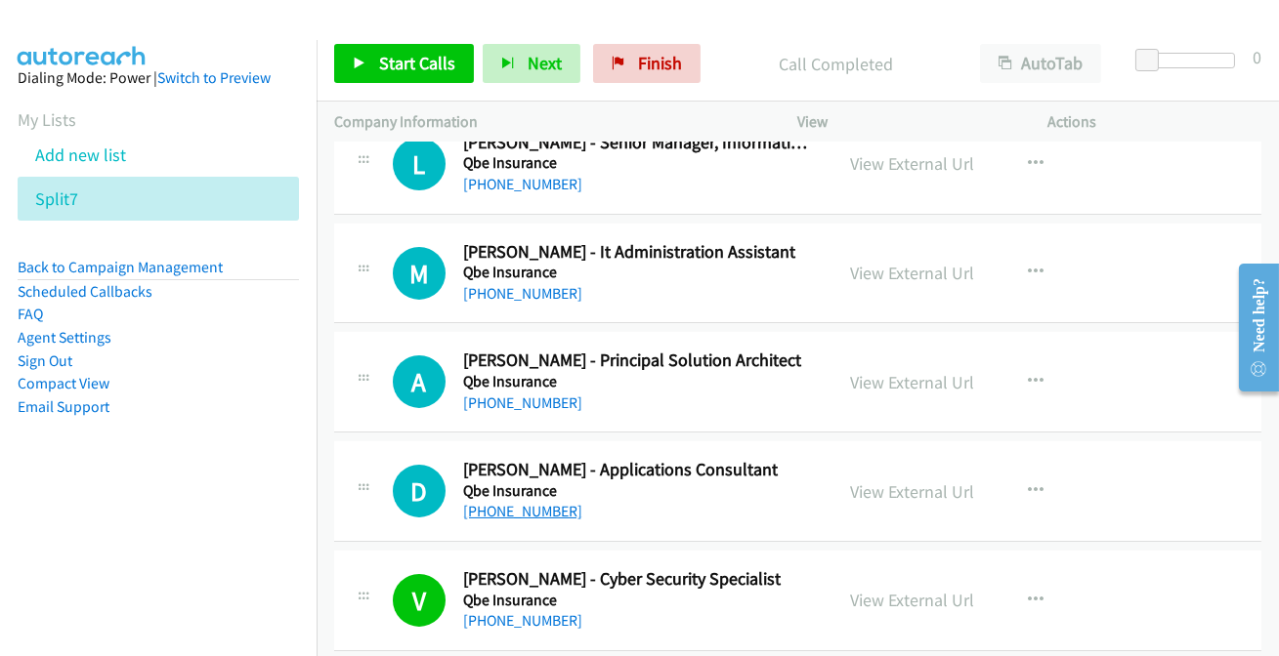
click at [518, 502] on link "[PHONE_NUMBER]" at bounding box center [522, 511] width 119 height 19
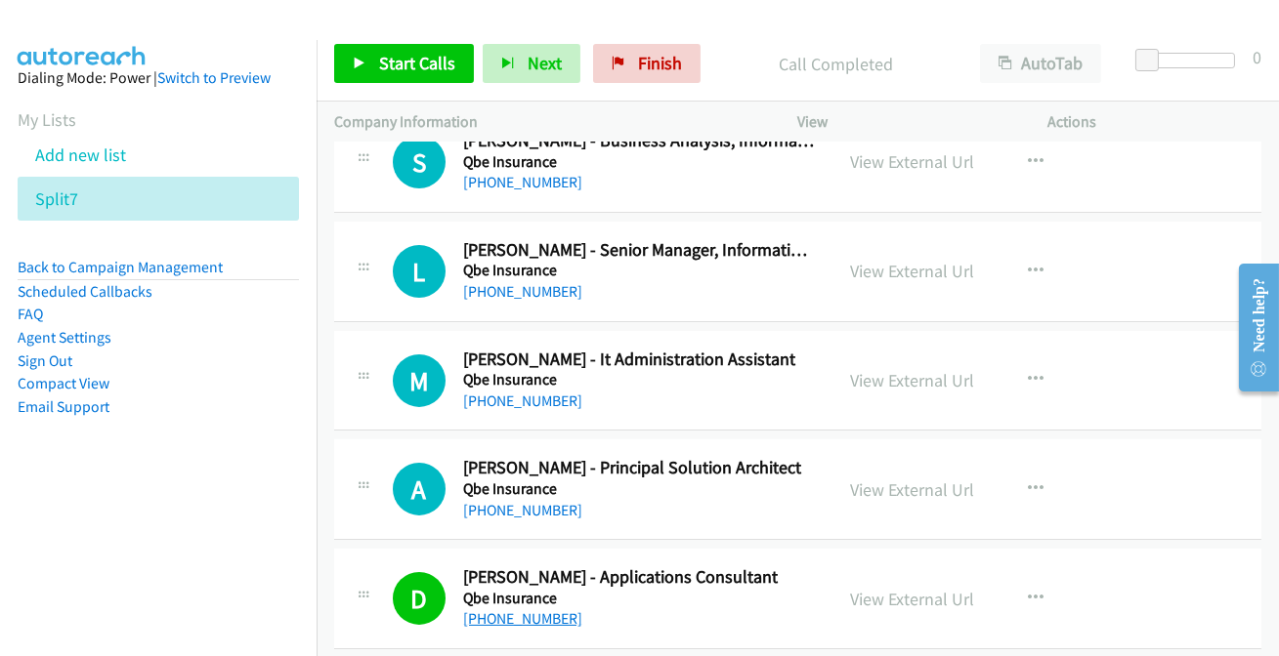
scroll to position [14907, 0]
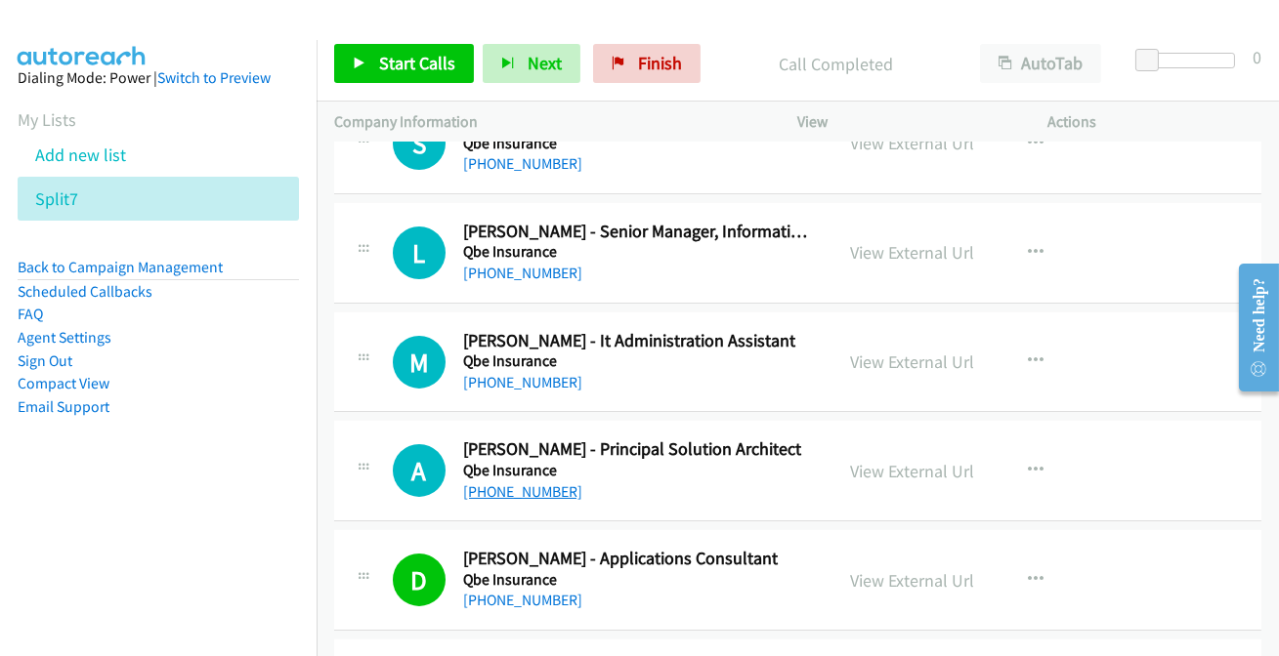
click at [541, 483] on link "[PHONE_NUMBER]" at bounding box center [522, 492] width 119 height 19
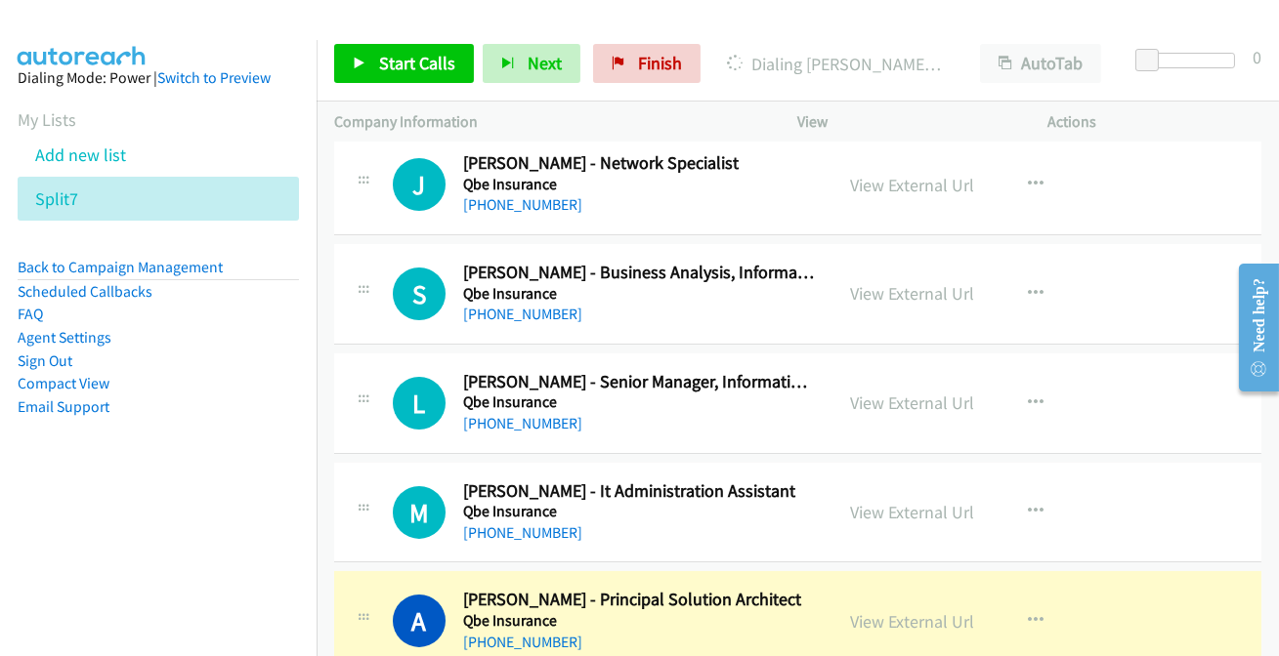
scroll to position [14731, 0]
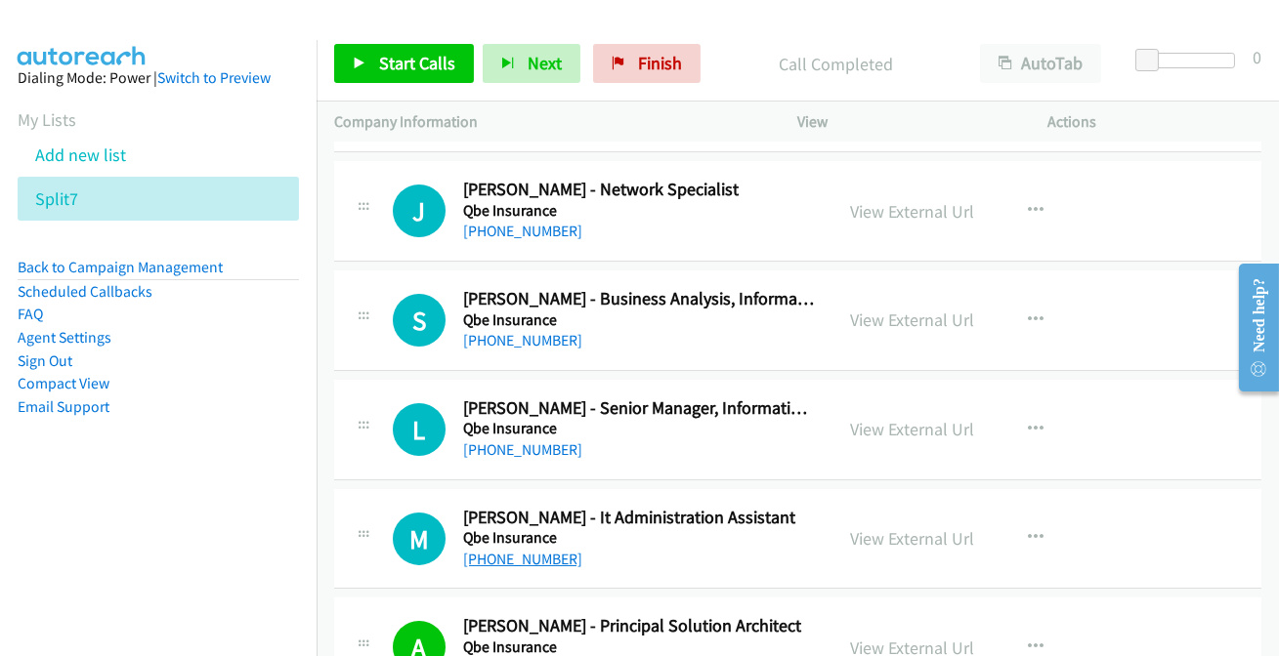
click at [487, 550] on link "[PHONE_NUMBER]" at bounding box center [522, 559] width 119 height 19
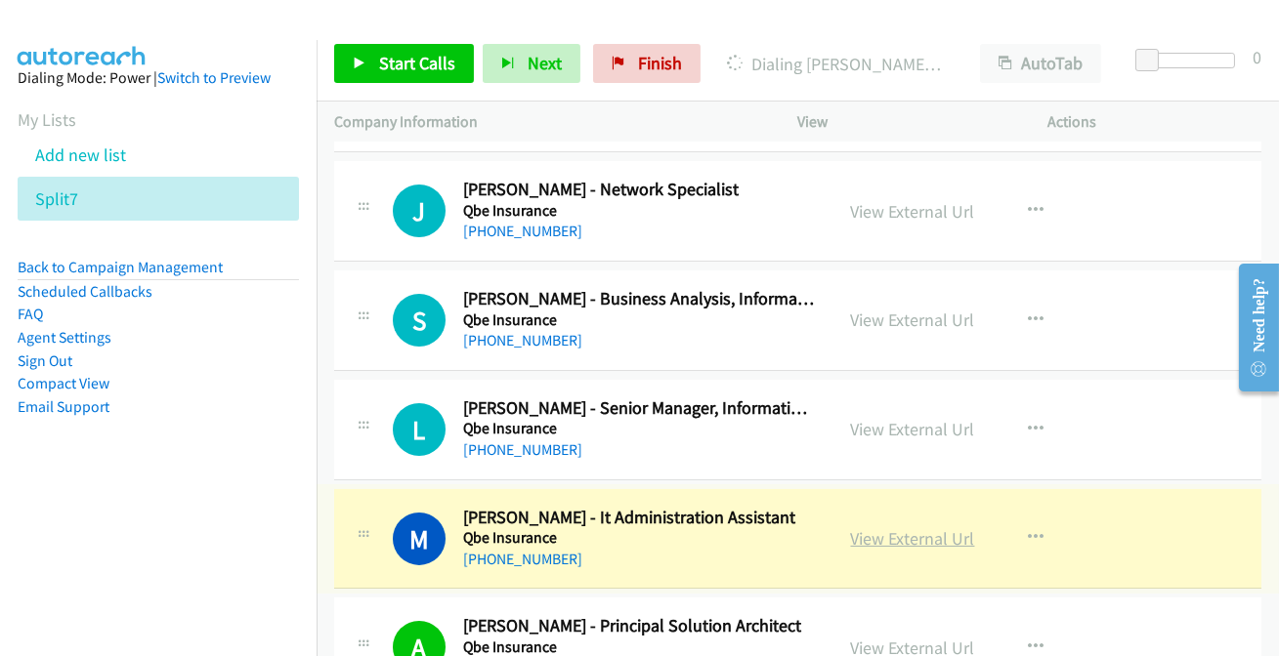
click at [896, 527] on link "View External Url" at bounding box center [913, 538] width 124 height 22
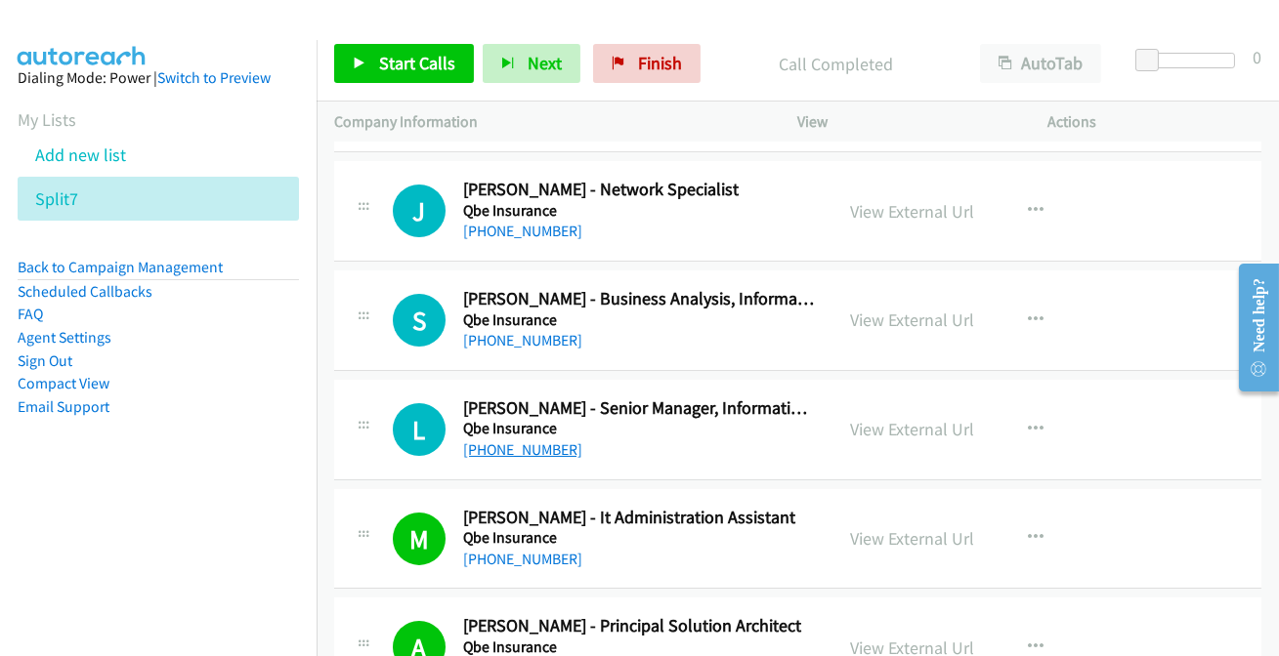
click at [515, 441] on link "[PHONE_NUMBER]" at bounding box center [522, 450] width 119 height 19
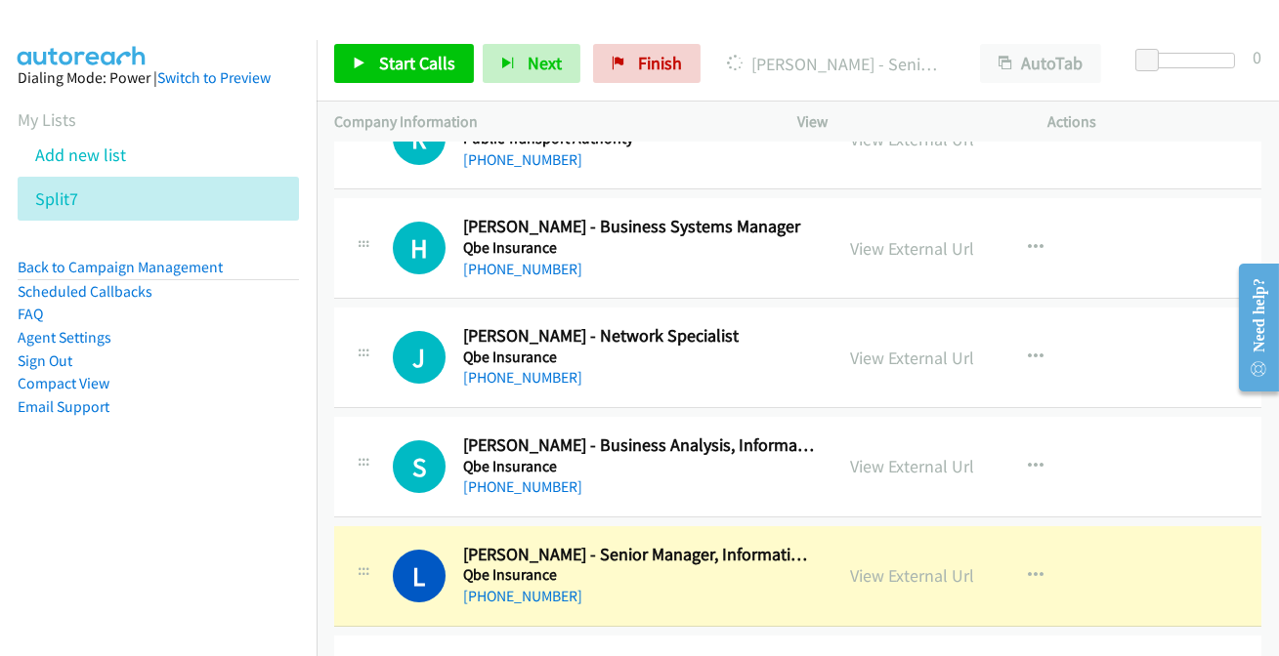
scroll to position [14553, 0]
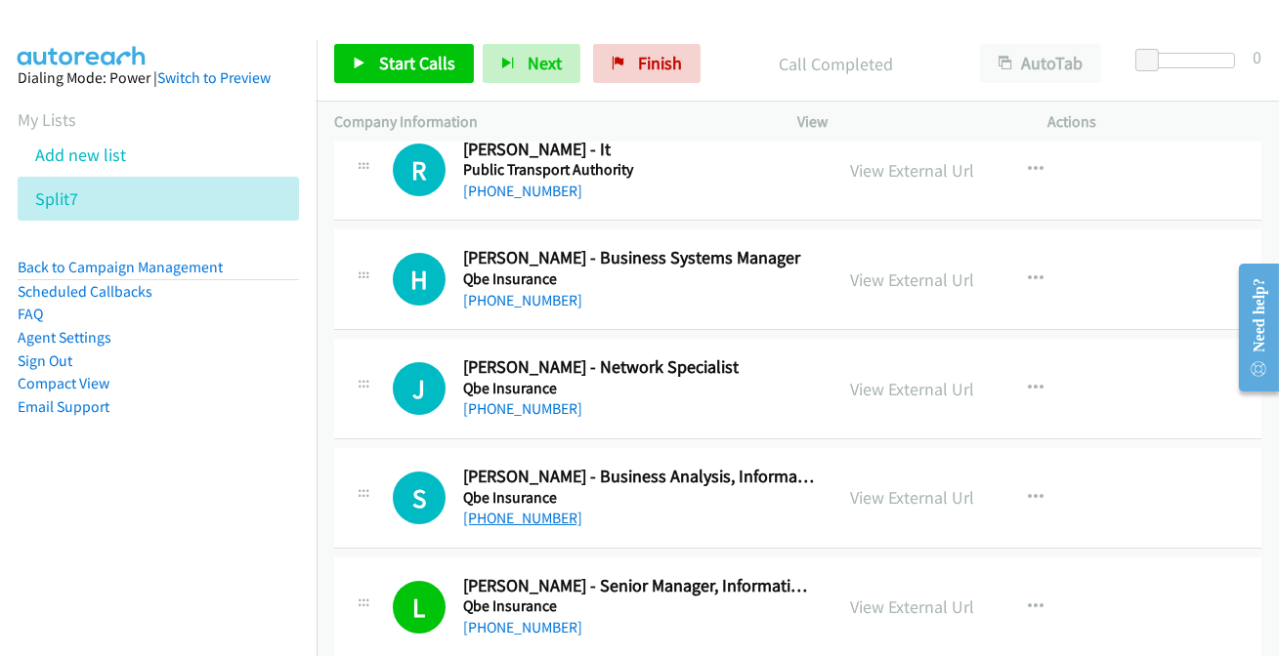
click at [526, 509] on link "[PHONE_NUMBER]" at bounding box center [522, 518] width 119 height 19
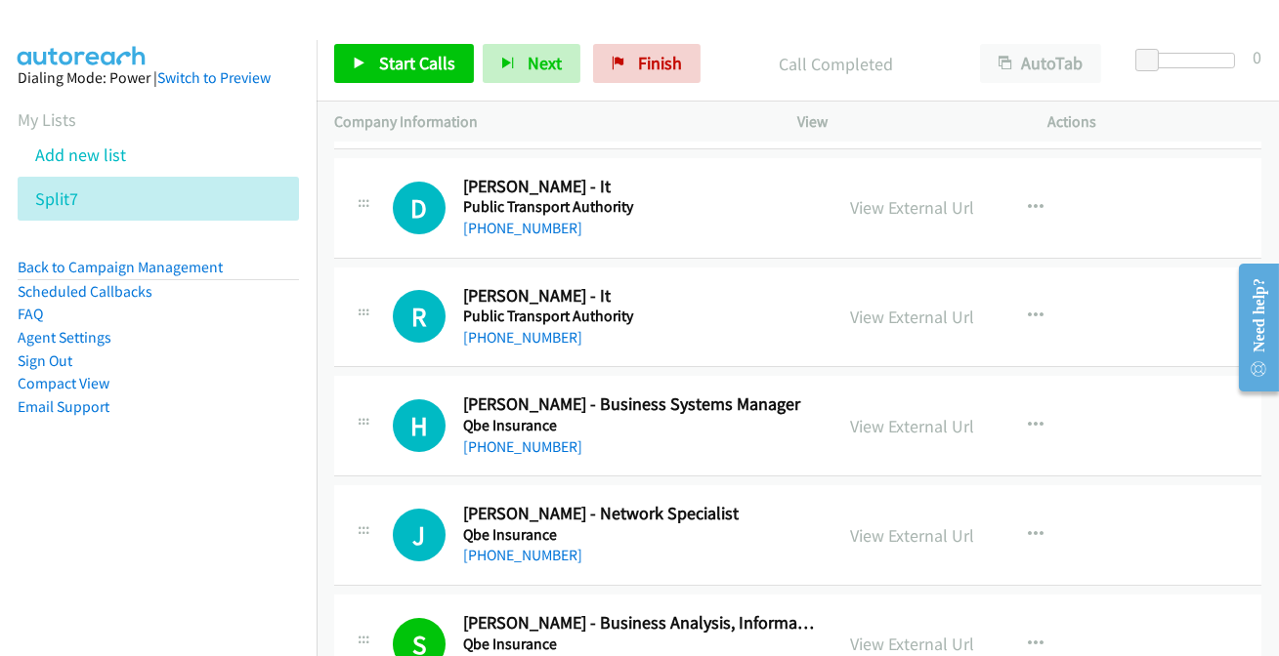
scroll to position [14375, 0]
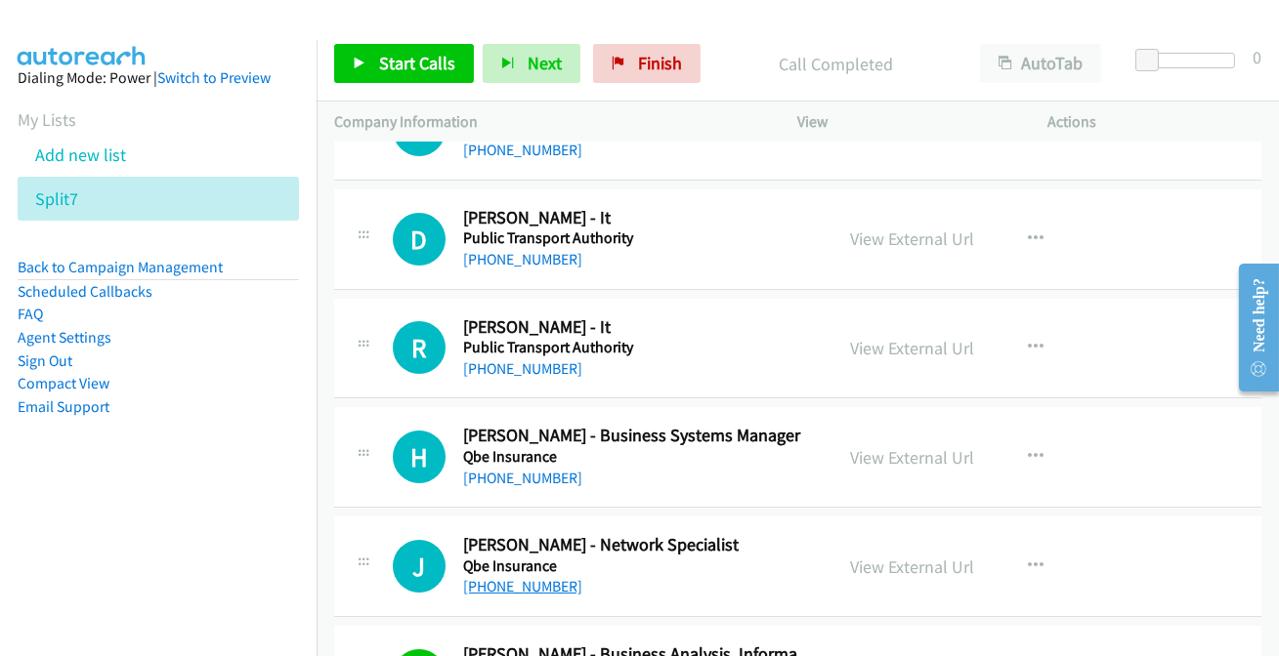
click at [535, 577] on link "[PHONE_NUMBER]" at bounding box center [522, 586] width 119 height 19
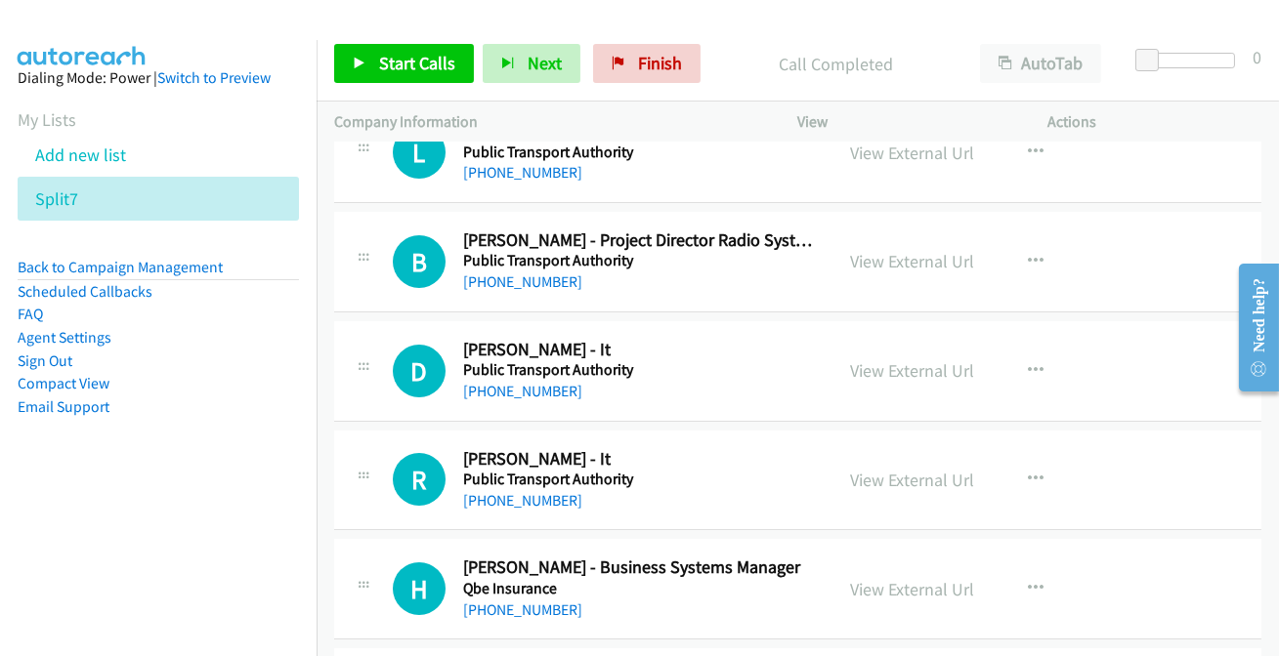
scroll to position [14197, 0]
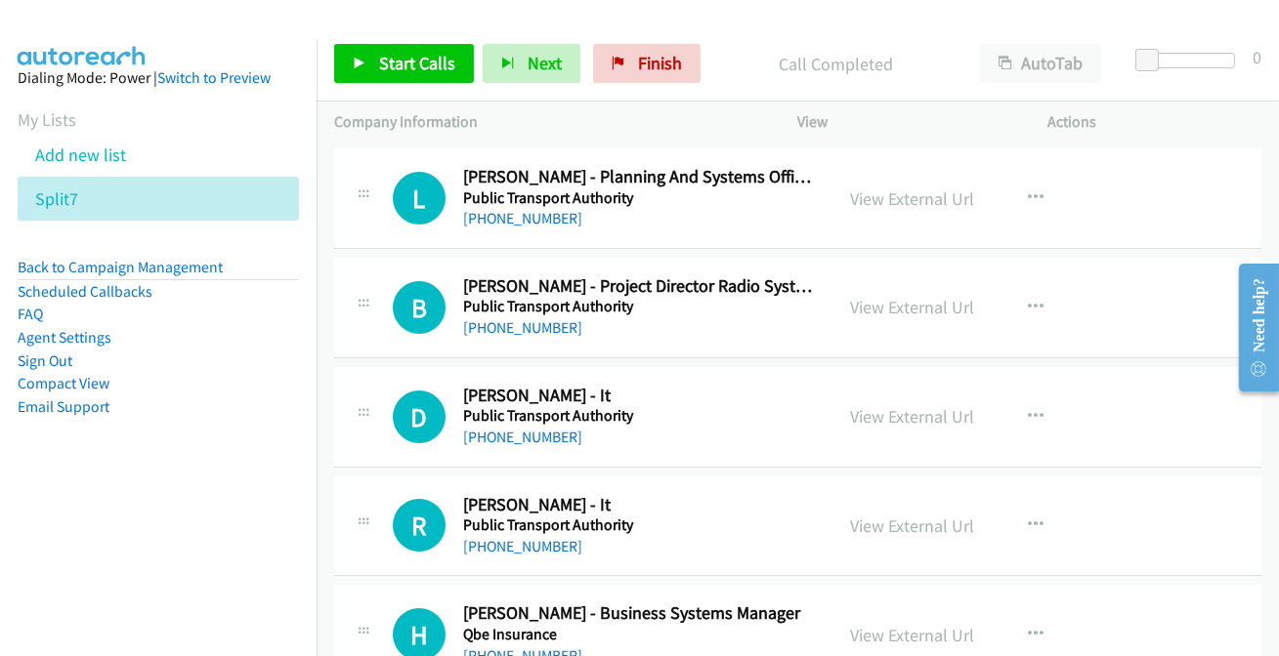
click at [497, 647] on link "[PHONE_NUMBER]" at bounding box center [522, 656] width 119 height 19
click at [539, 537] on link "[PHONE_NUMBER]" at bounding box center [522, 546] width 119 height 19
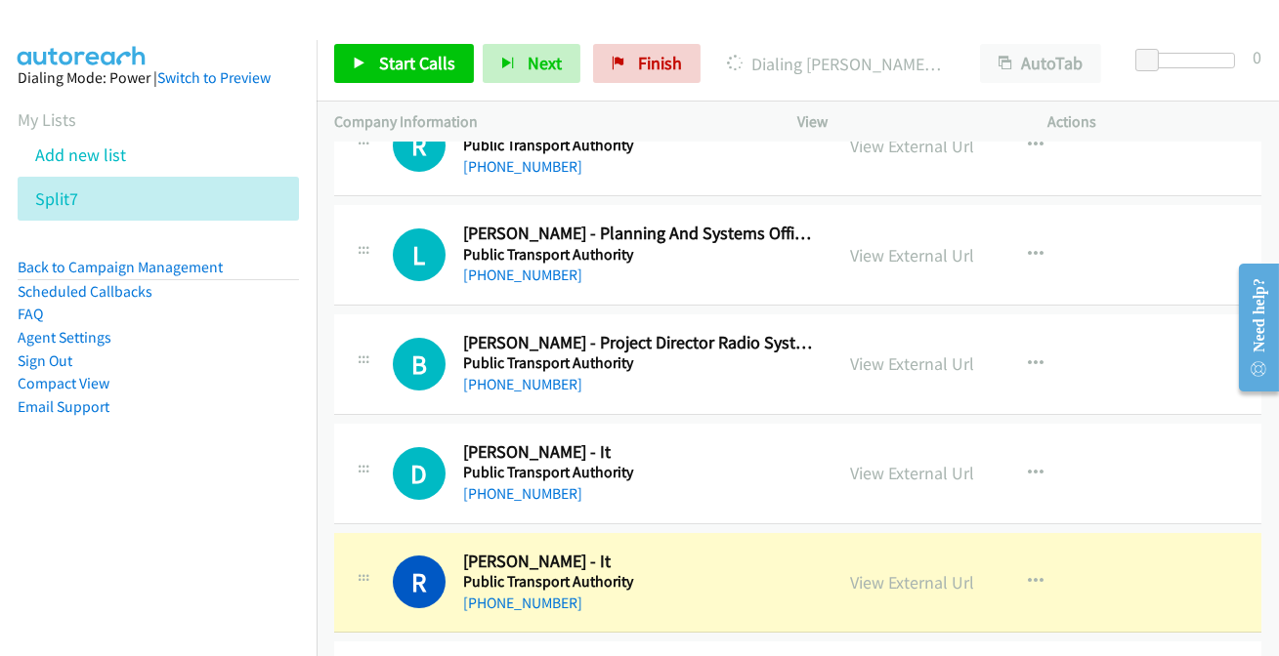
scroll to position [14108, 0]
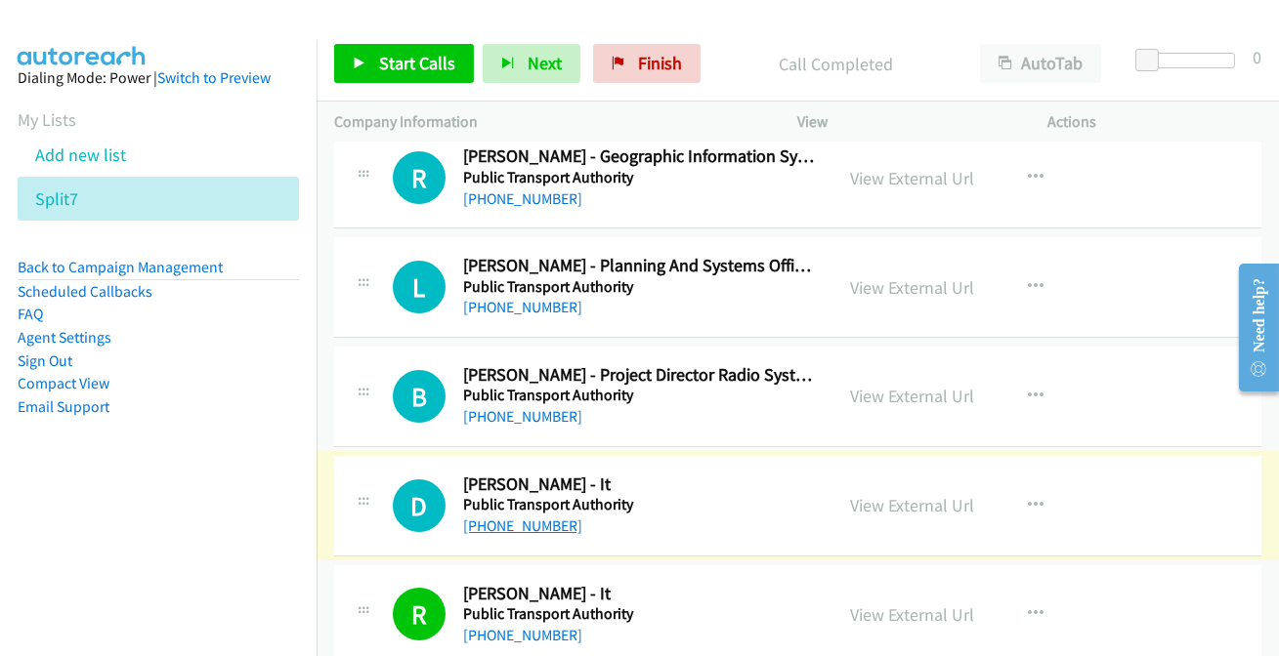
click at [502, 517] on link "[PHONE_NUMBER]" at bounding box center [522, 526] width 119 height 19
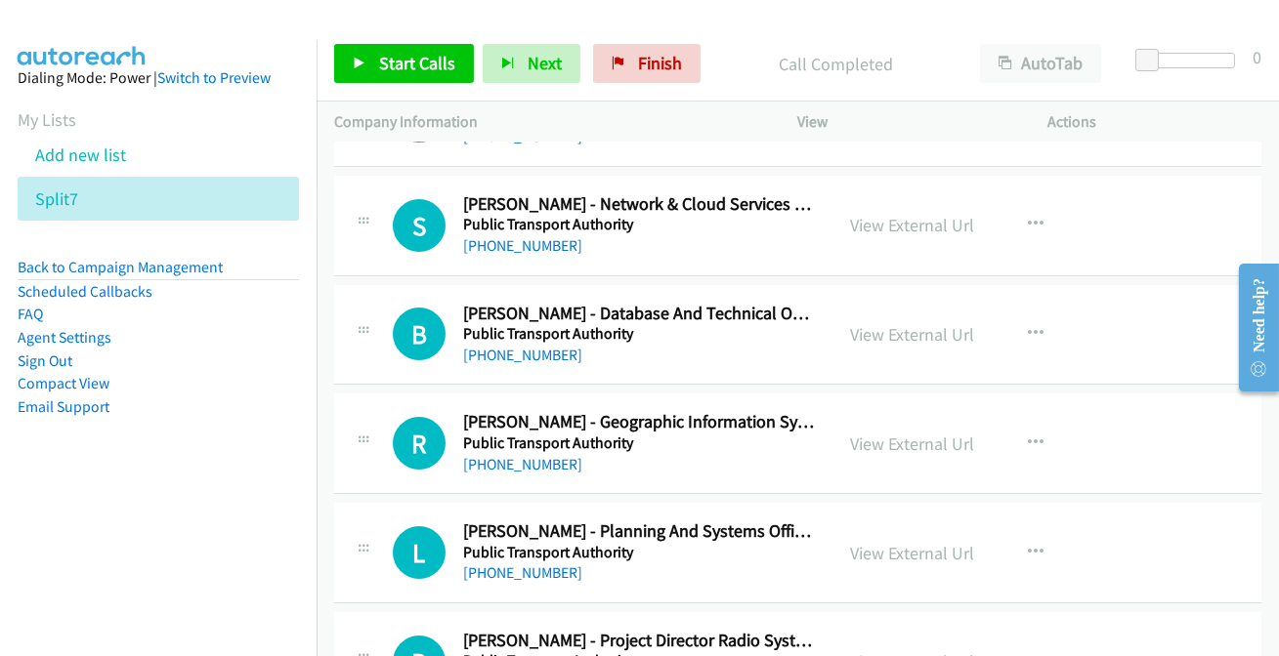
scroll to position [13842, 0]
click at [520, 237] on link "[PHONE_NUMBER]" at bounding box center [522, 246] width 119 height 19
click at [548, 347] on link "[PHONE_NUMBER]" at bounding box center [522, 356] width 119 height 19
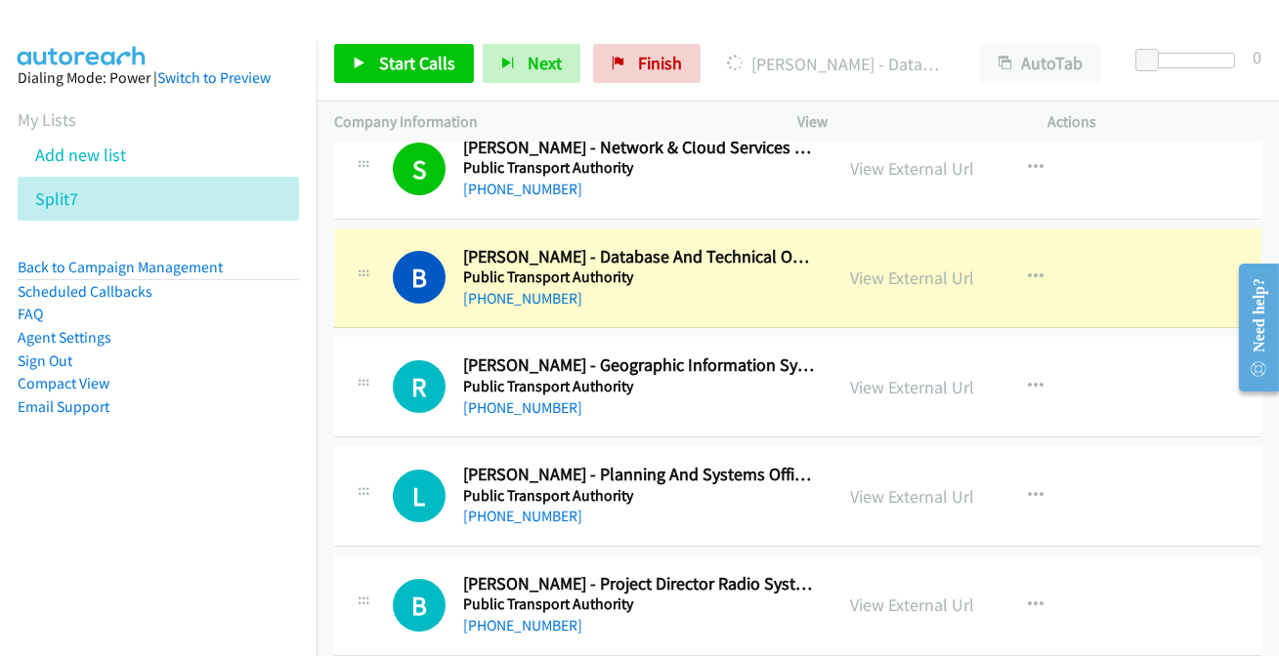
scroll to position [13930, 0]
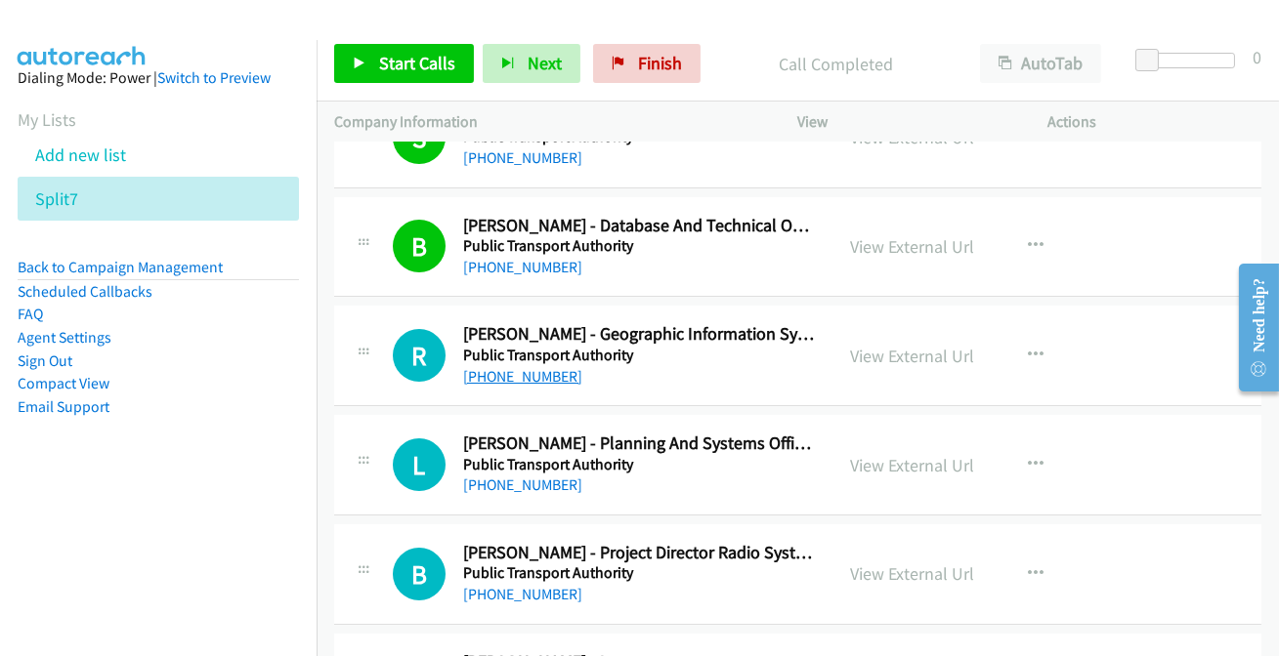
click at [539, 367] on link "[PHONE_NUMBER]" at bounding box center [522, 376] width 119 height 19
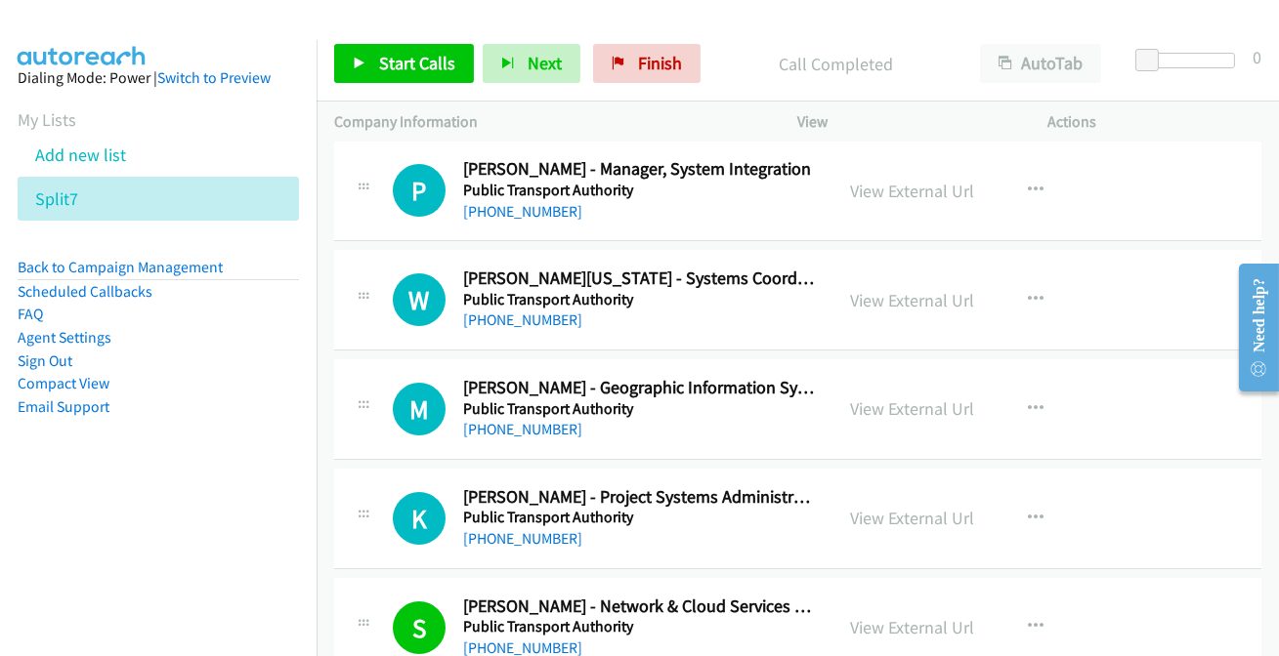
scroll to position [13398, 0]
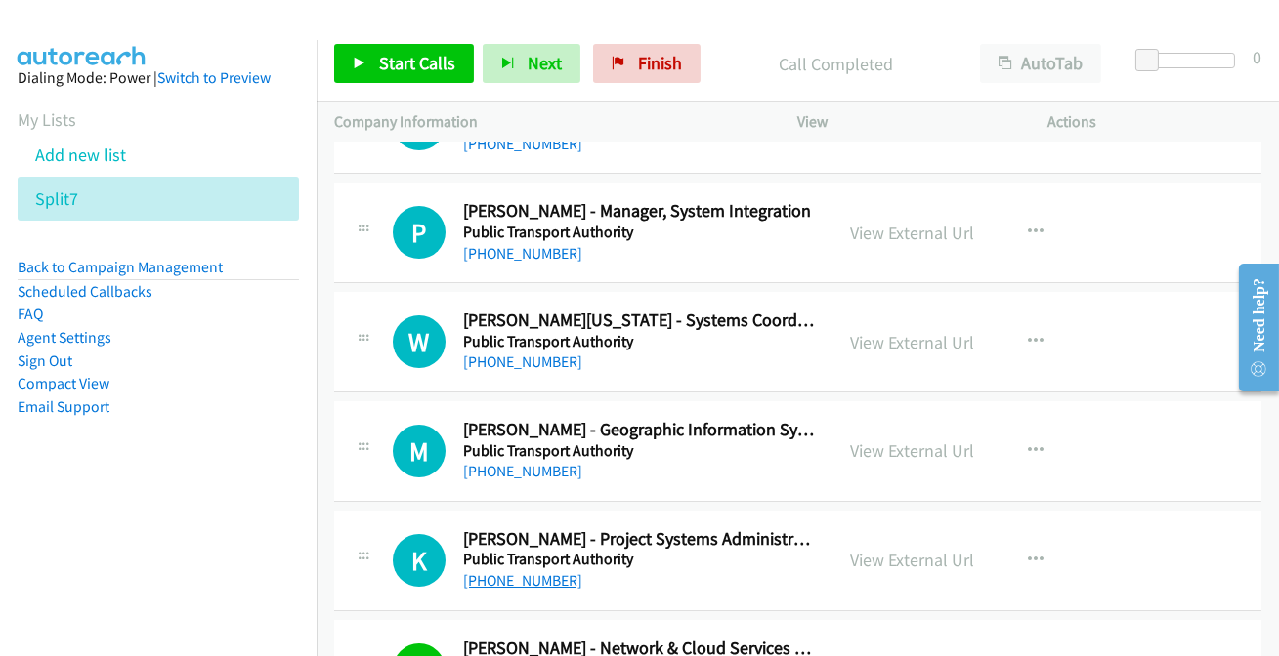
click at [527, 571] on link "[PHONE_NUMBER]" at bounding box center [522, 580] width 119 height 19
click at [509, 462] on link "[PHONE_NUMBER]" at bounding box center [522, 471] width 119 height 19
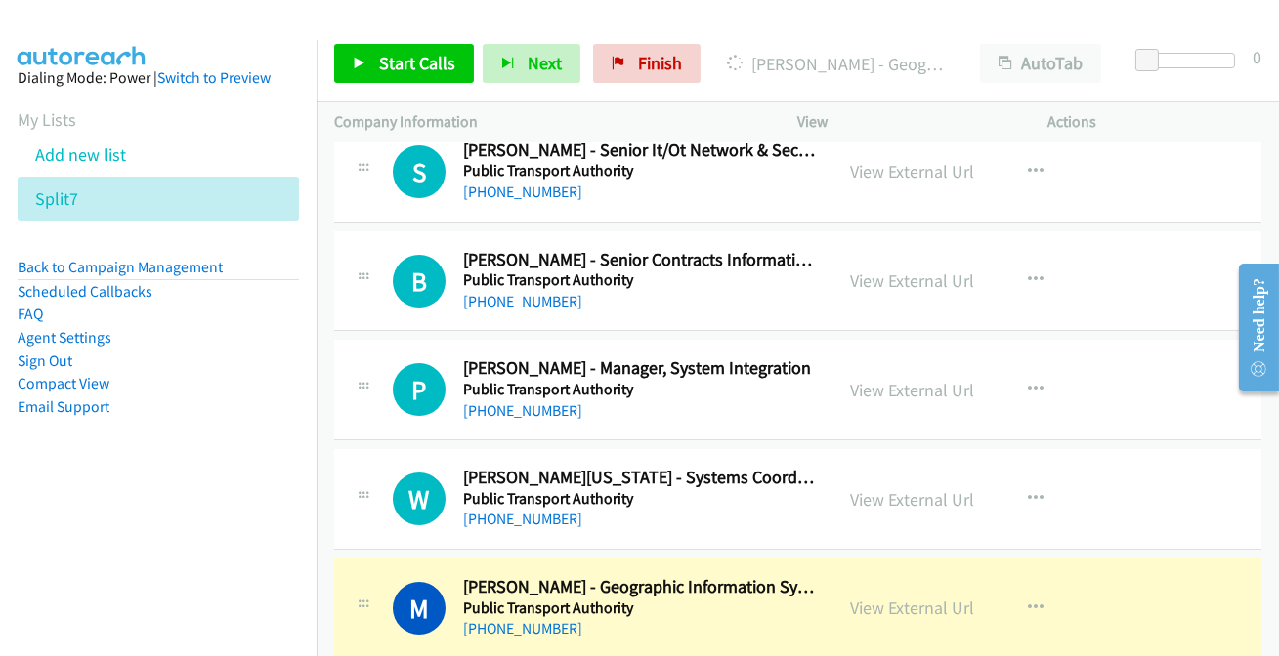
scroll to position [13220, 0]
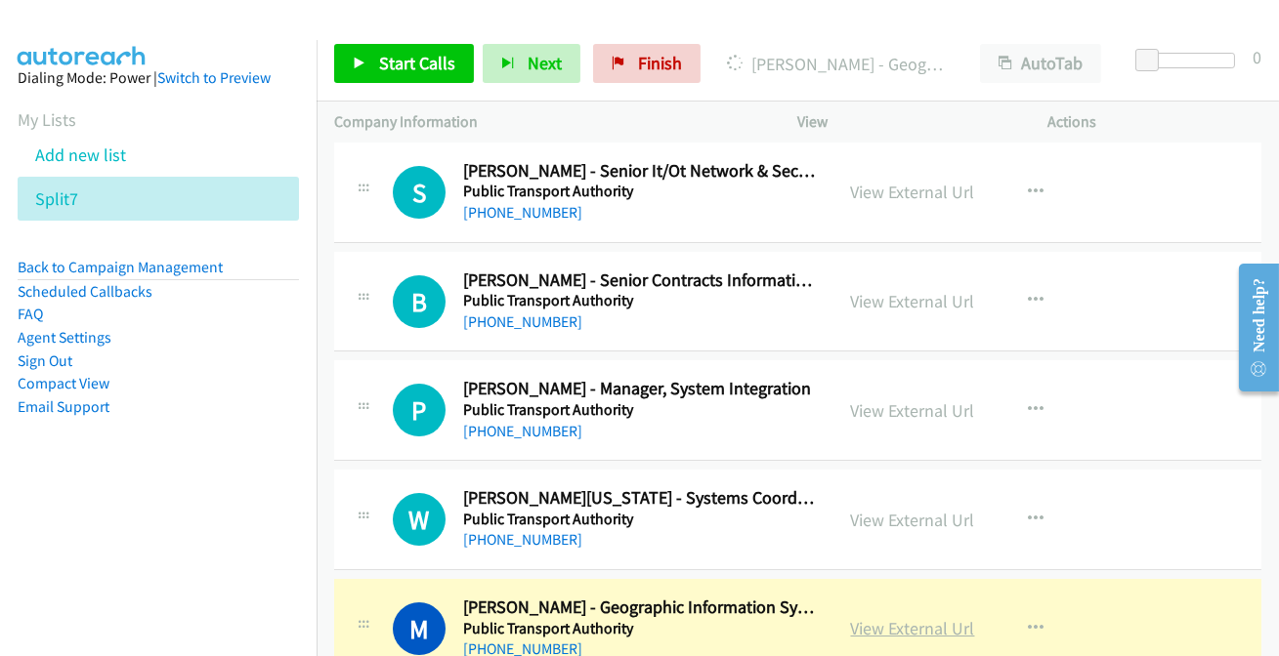
click at [885, 617] on link "View External Url" at bounding box center [913, 628] width 124 height 22
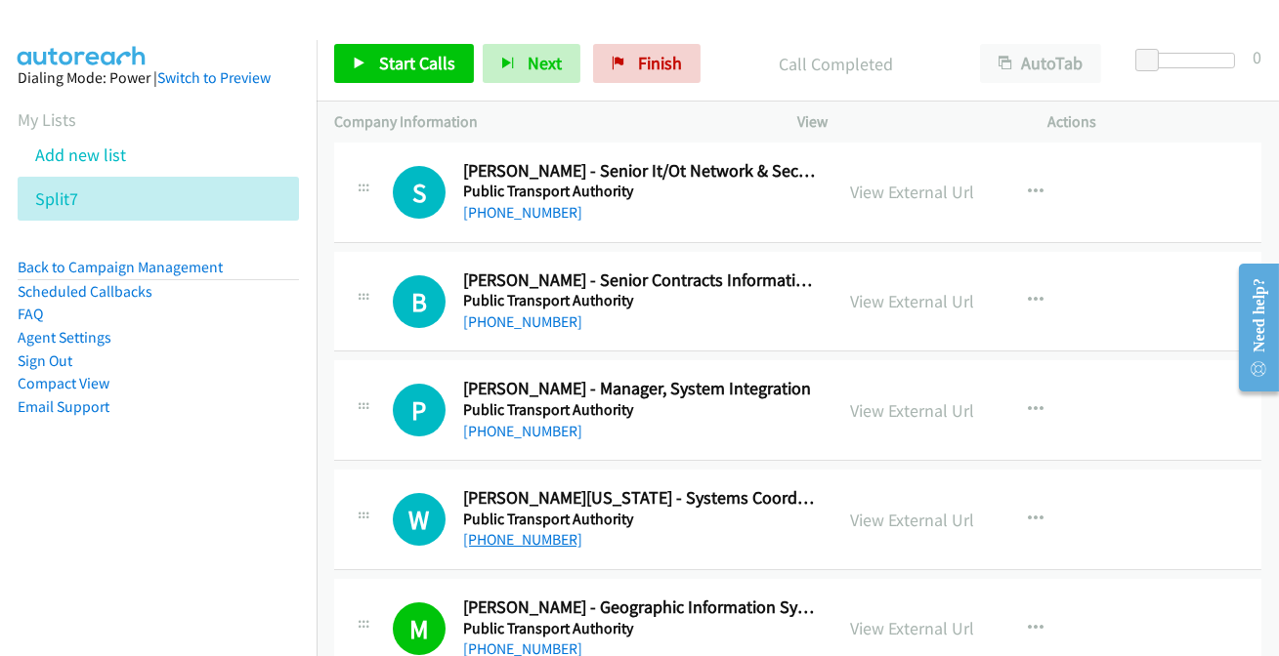
click at [507, 530] on link "[PHONE_NUMBER]" at bounding box center [522, 539] width 119 height 19
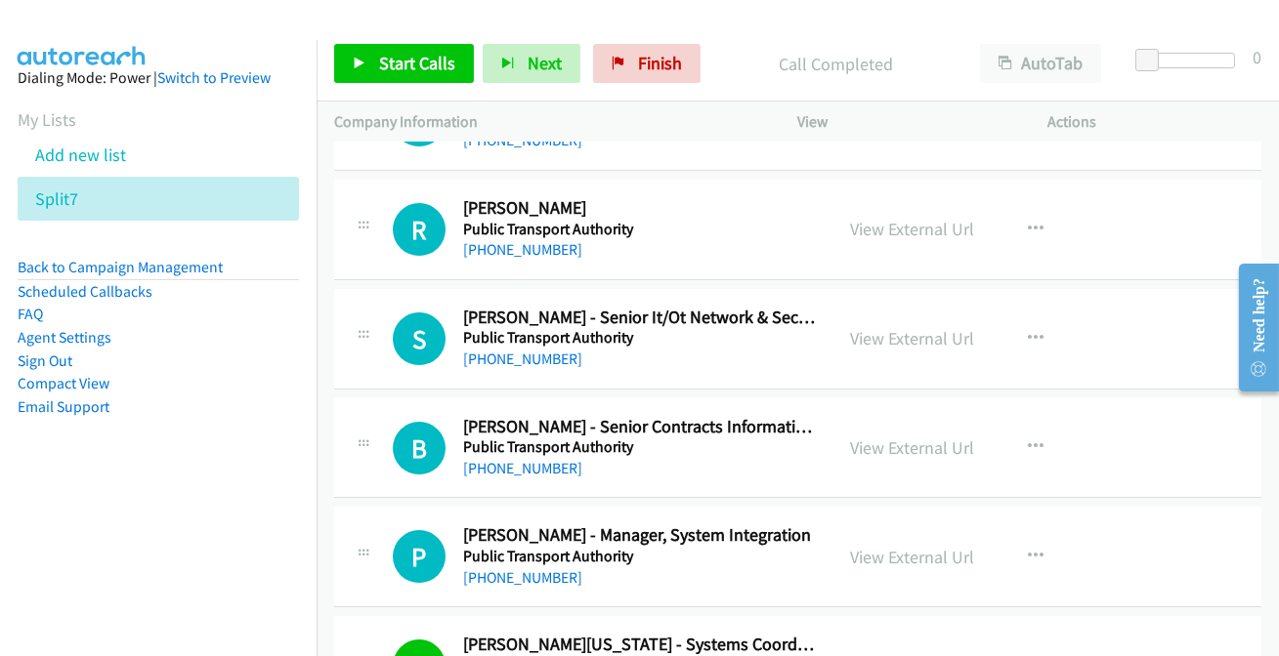
scroll to position [13043, 0]
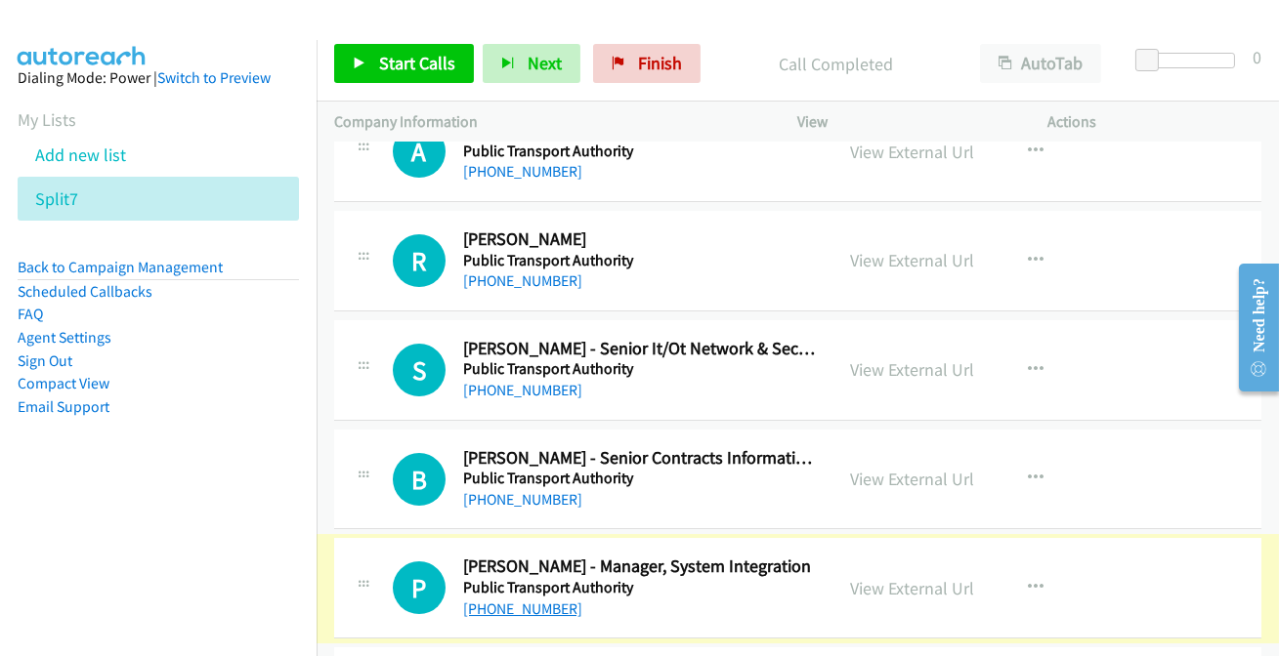
click at [547, 600] on link "[PHONE_NUMBER]" at bounding box center [522, 609] width 119 height 19
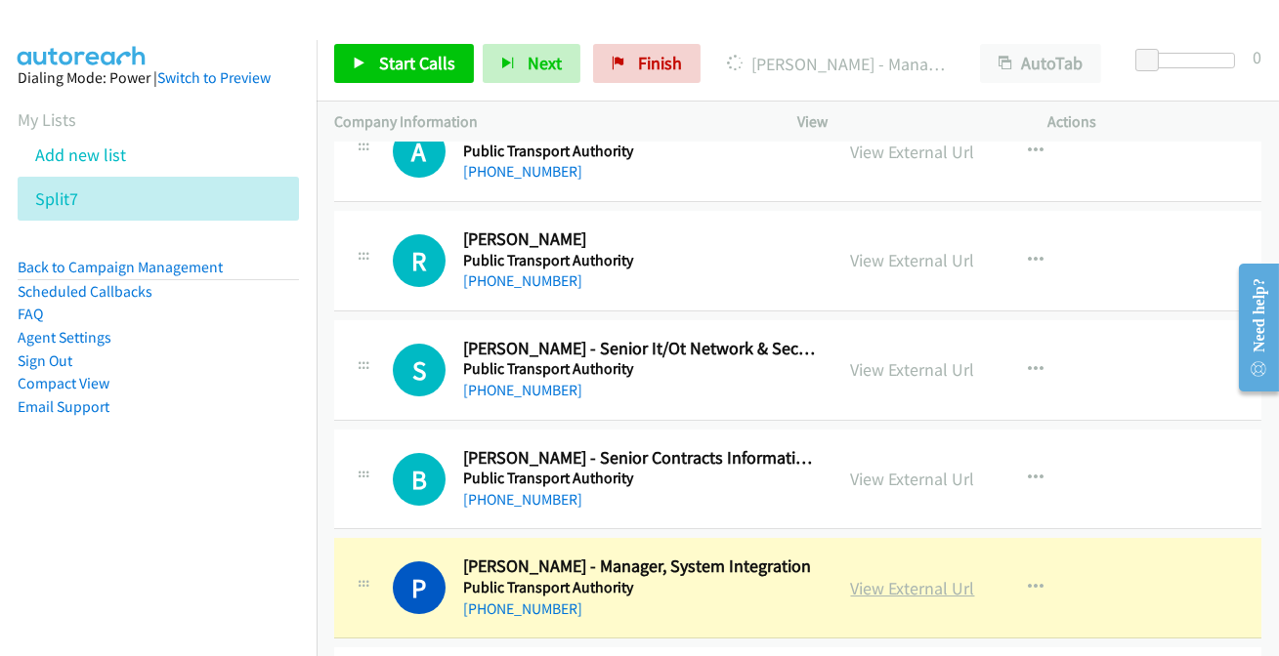
click at [945, 577] on link "View External Url" at bounding box center [913, 588] width 124 height 22
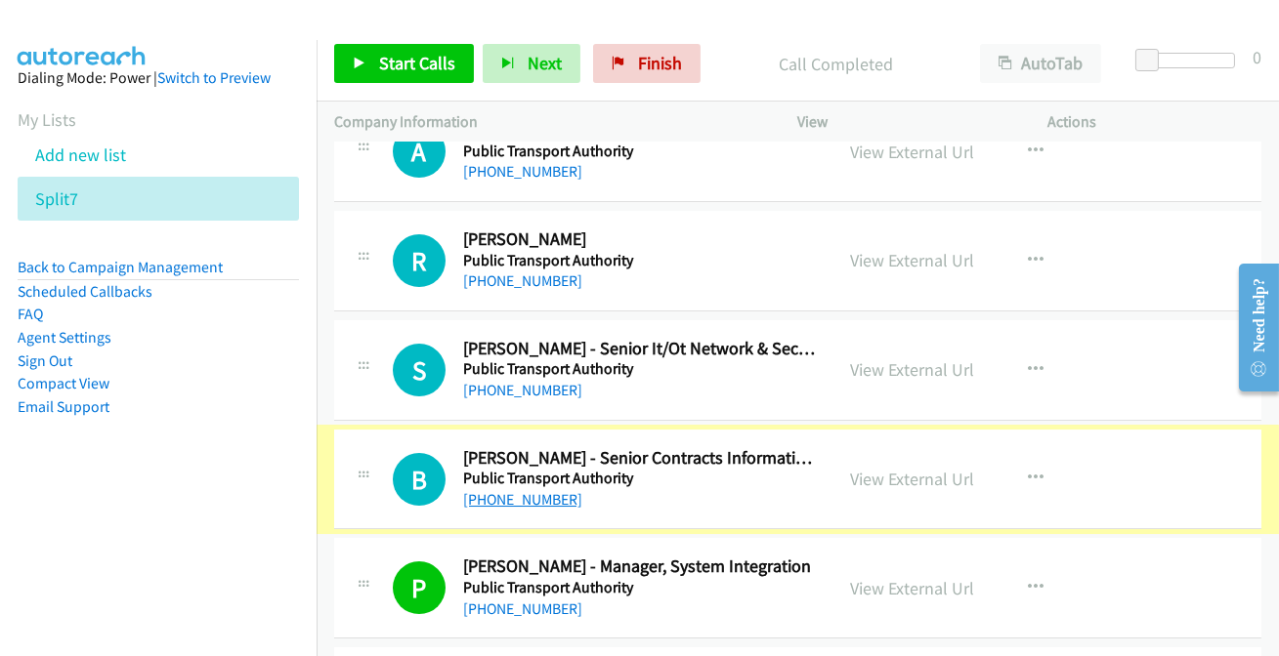
click at [524, 490] on link "[PHONE_NUMBER]" at bounding box center [522, 499] width 119 height 19
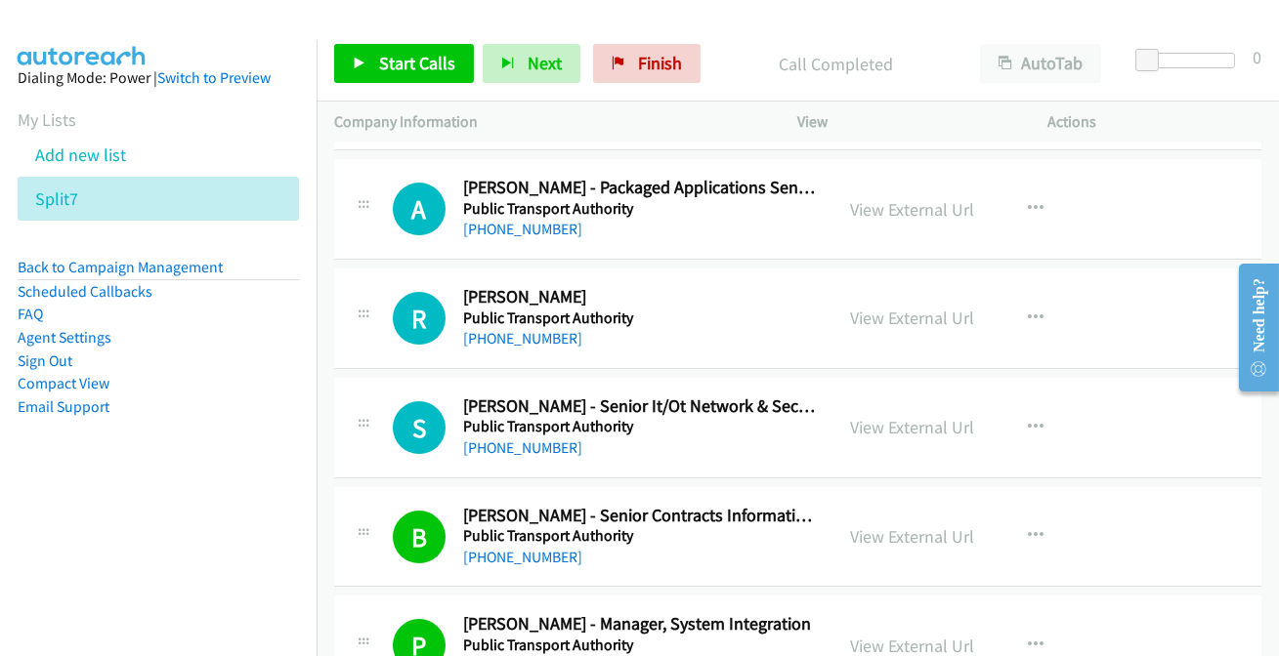
scroll to position [12954, 0]
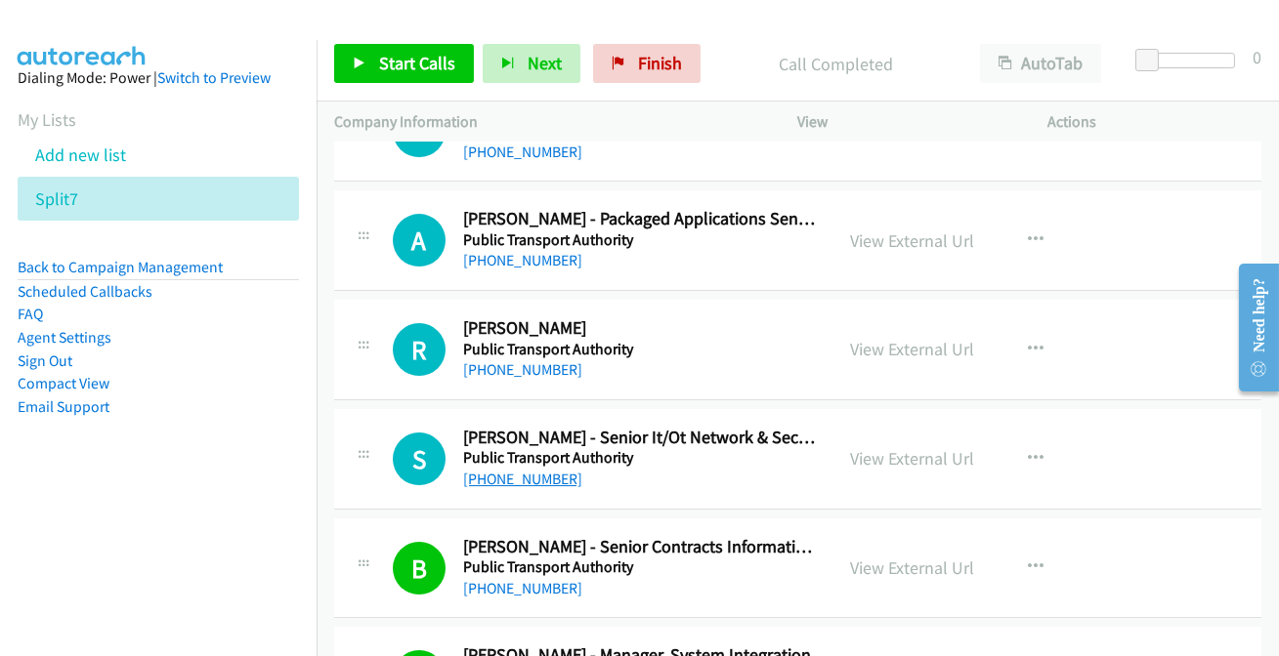
click at [544, 470] on link "[PHONE_NUMBER]" at bounding box center [522, 479] width 119 height 19
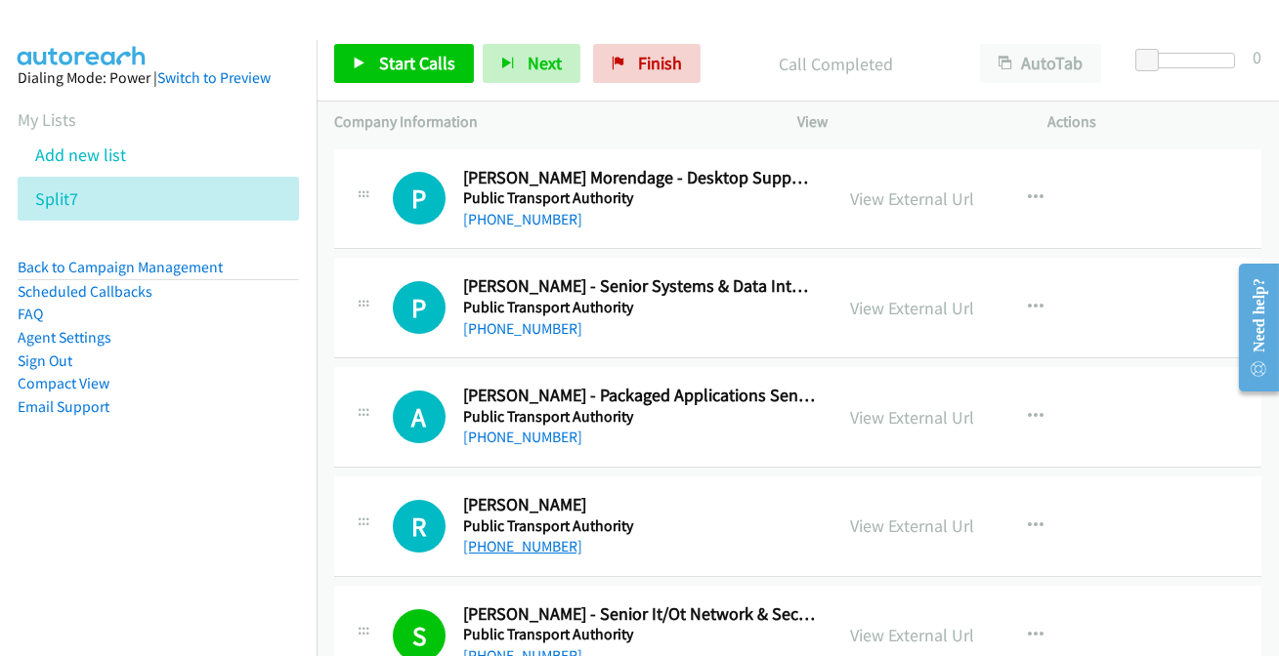
scroll to position [12777, 0]
click at [531, 537] on link "[PHONE_NUMBER]" at bounding box center [522, 546] width 119 height 19
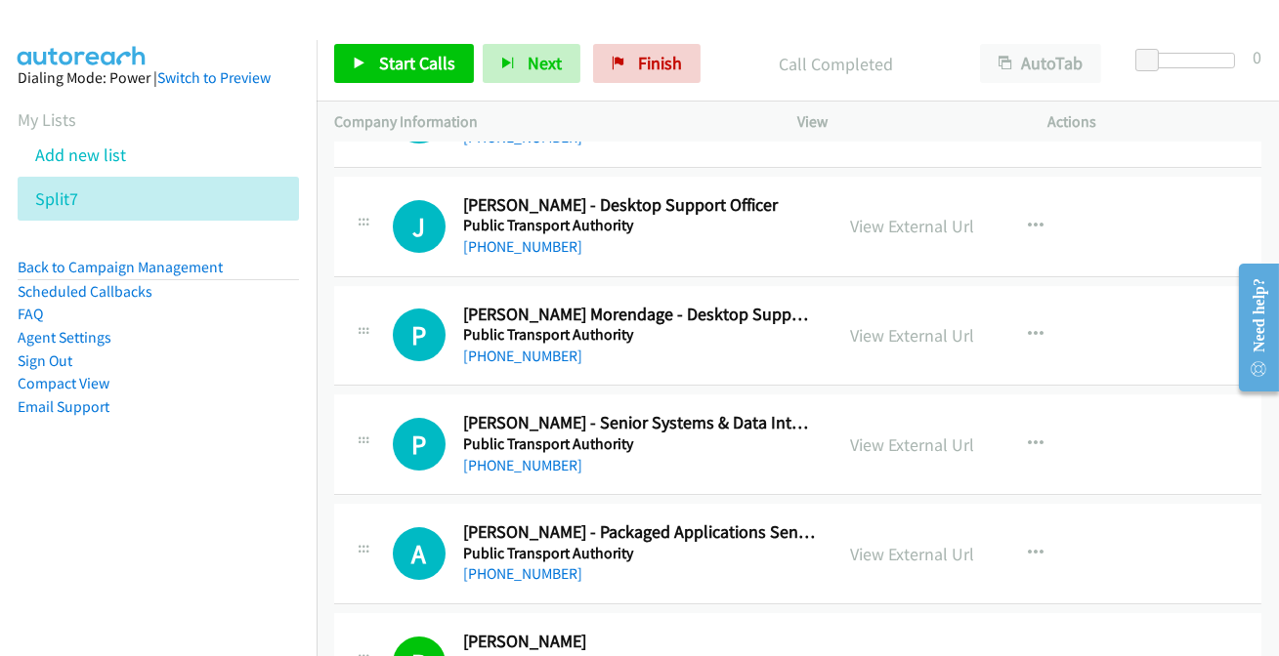
scroll to position [12599, 0]
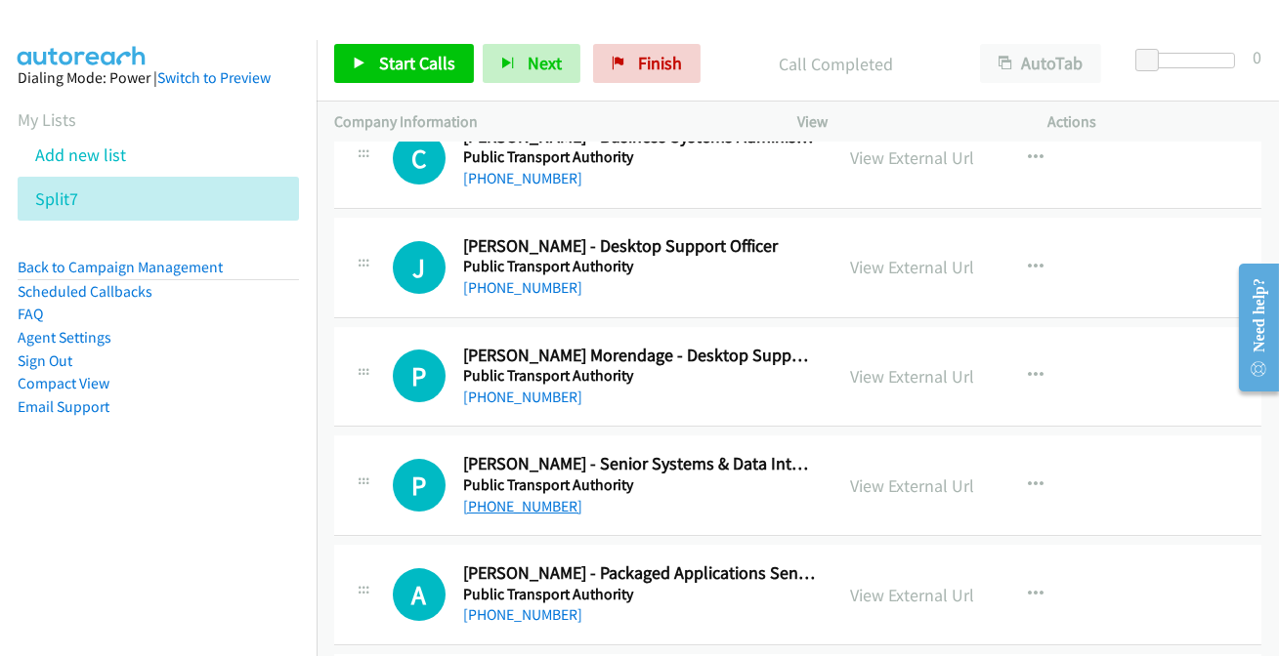
click at [524, 497] on link "[PHONE_NUMBER]" at bounding box center [522, 506] width 119 height 19
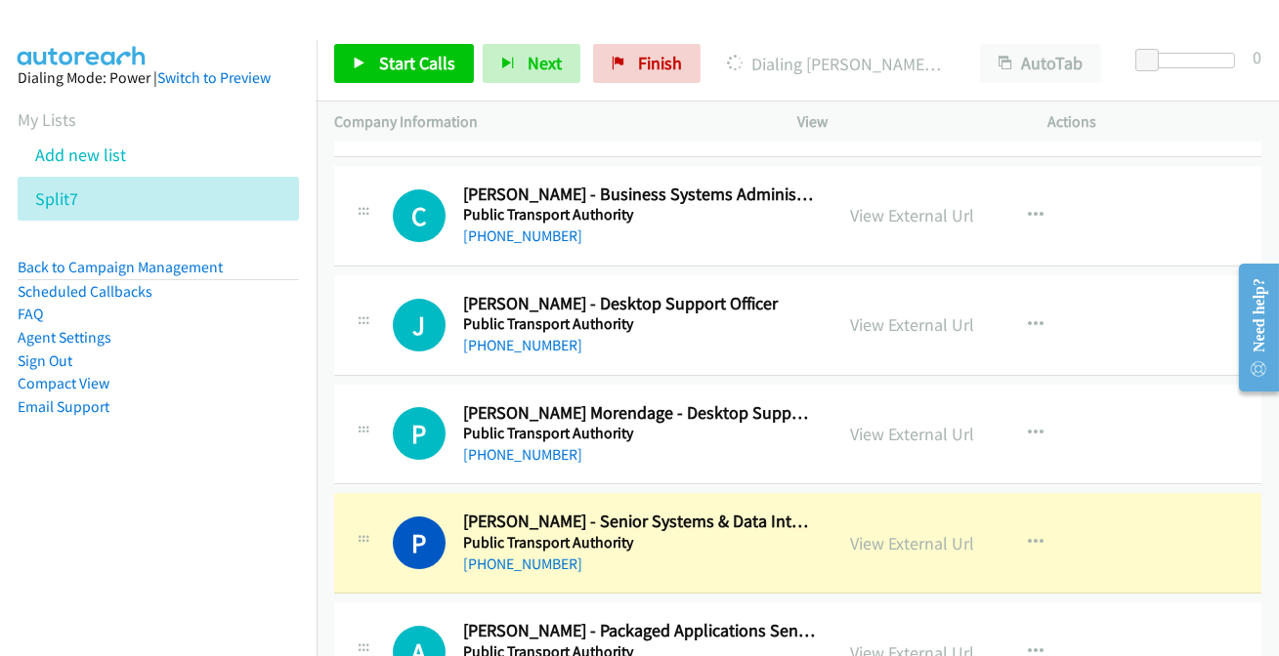
scroll to position [12510, 0]
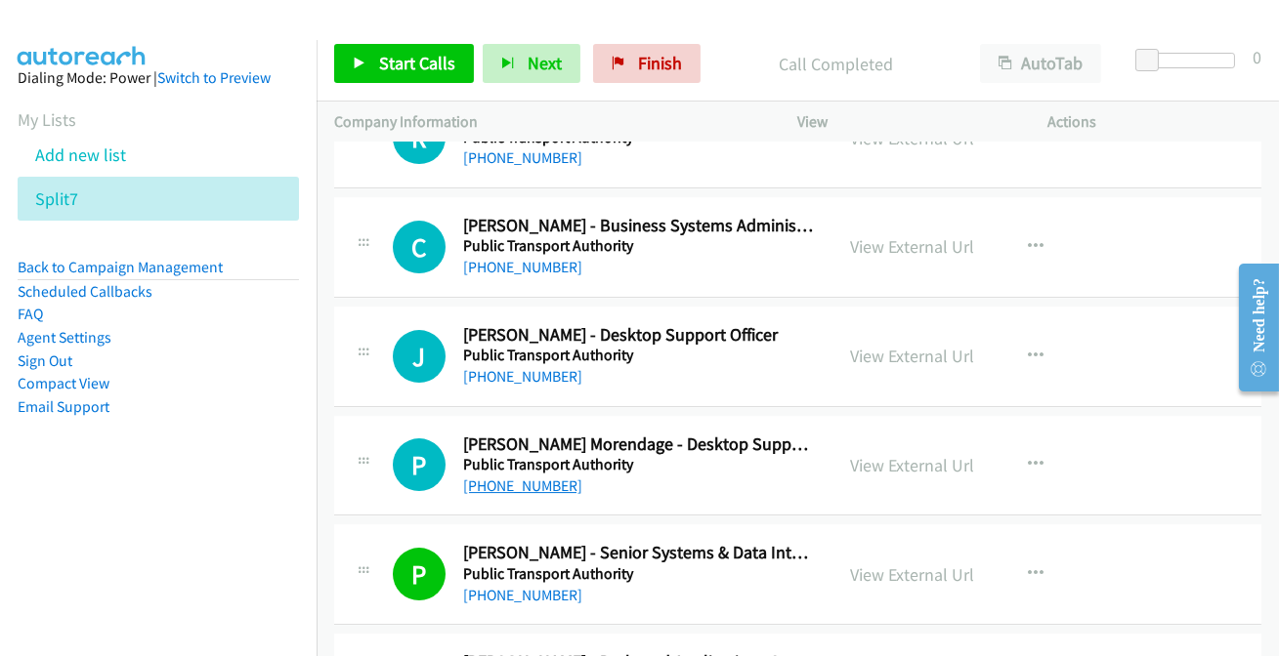
click at [509, 477] on link "[PHONE_NUMBER]" at bounding box center [522, 486] width 119 height 19
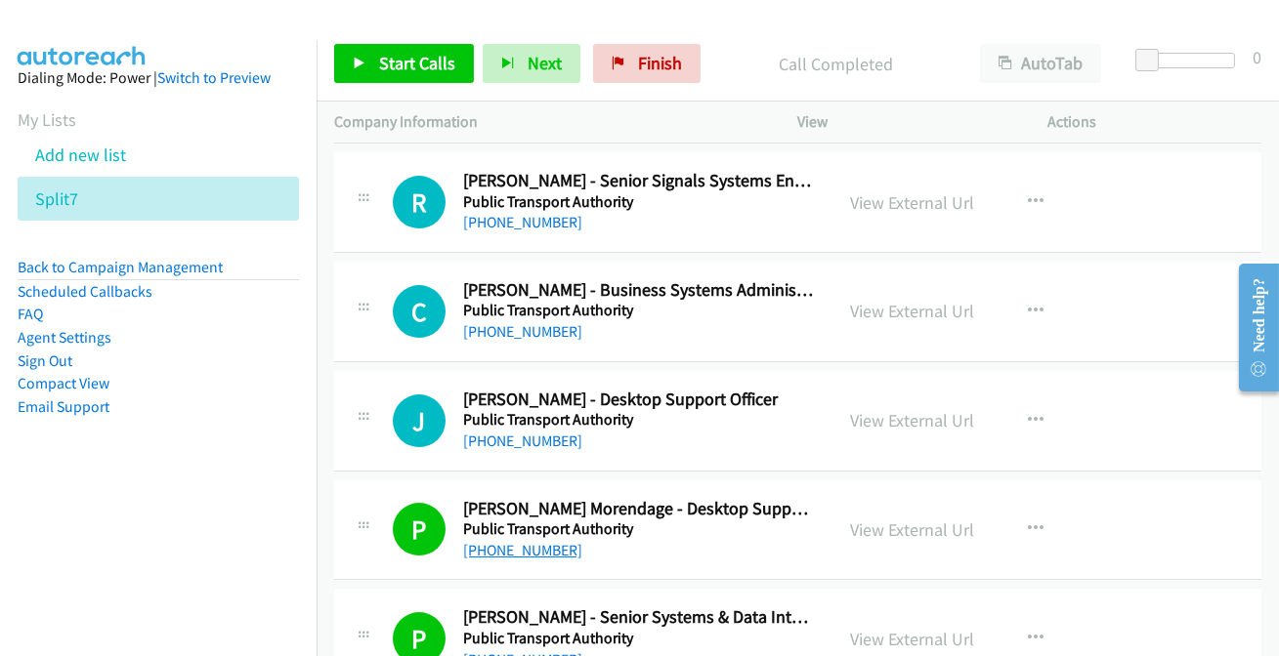
scroll to position [12332, 0]
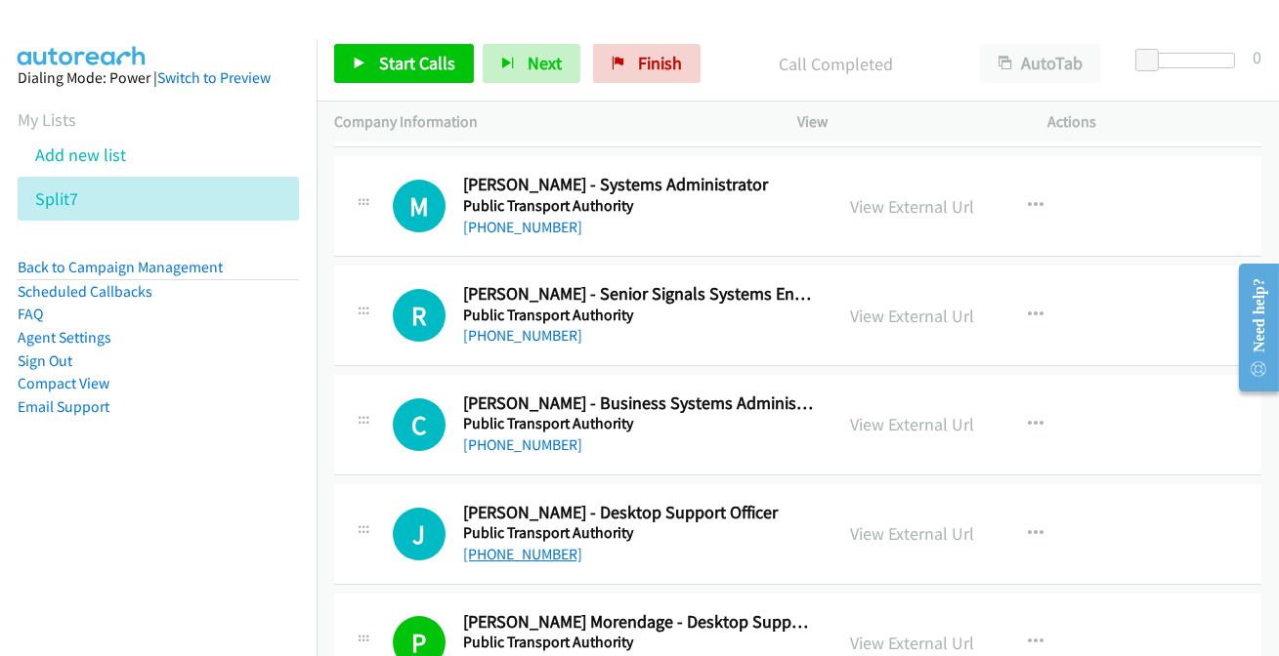
click at [506, 545] on link "[PHONE_NUMBER]" at bounding box center [522, 554] width 119 height 19
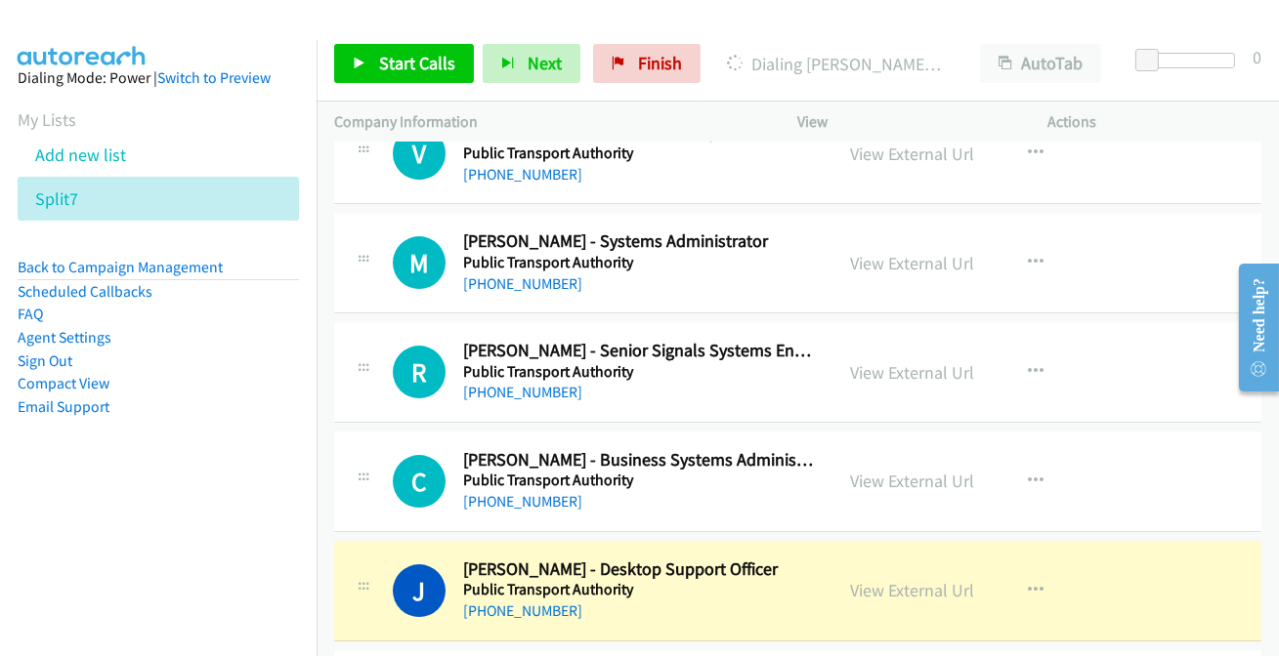
scroll to position [12244, 0]
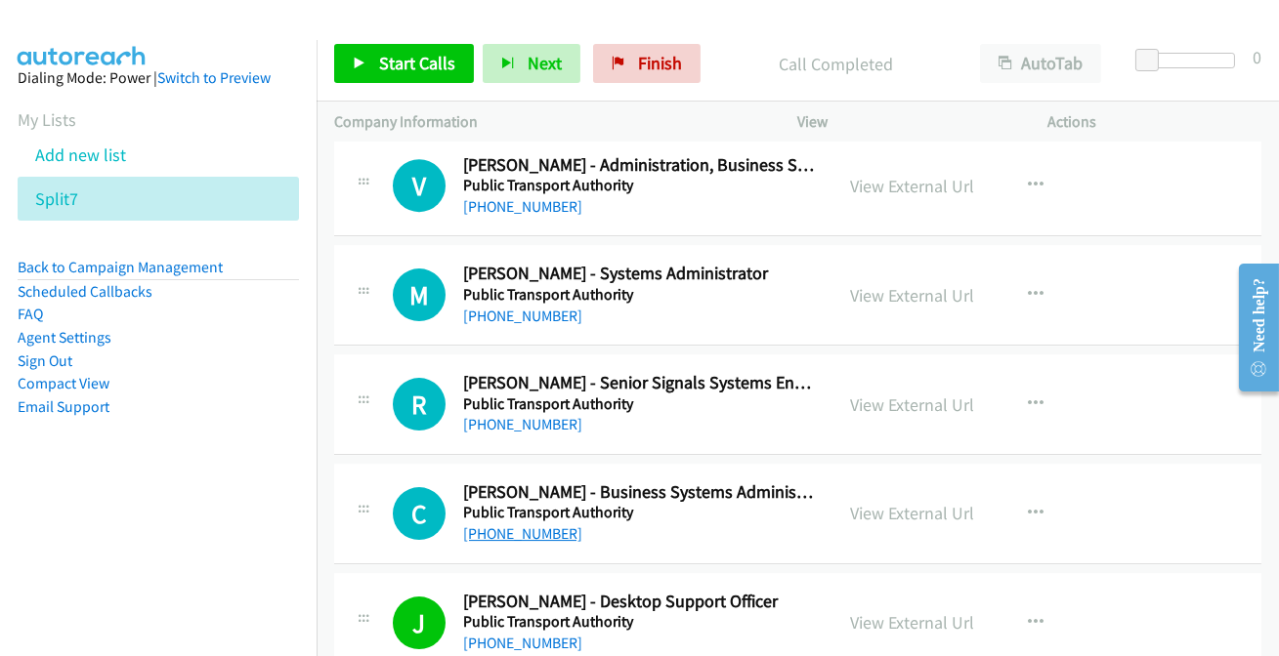
click at [551, 525] on link "[PHONE_NUMBER]" at bounding box center [522, 534] width 119 height 19
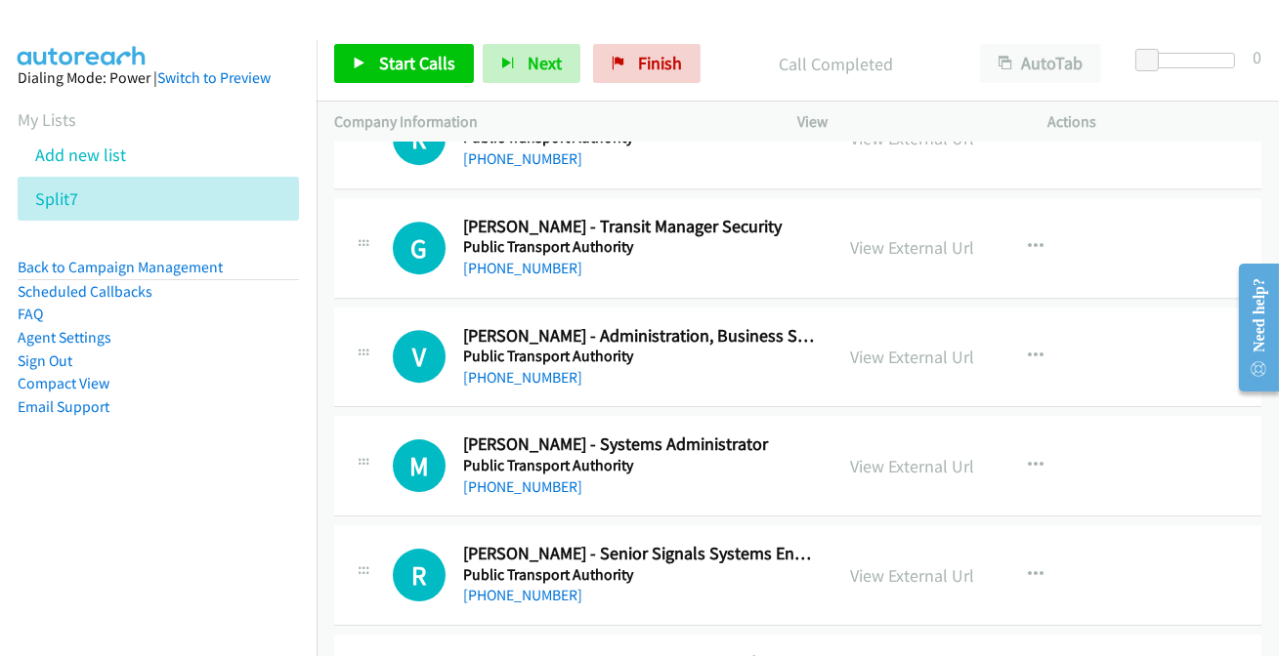
scroll to position [12066, 0]
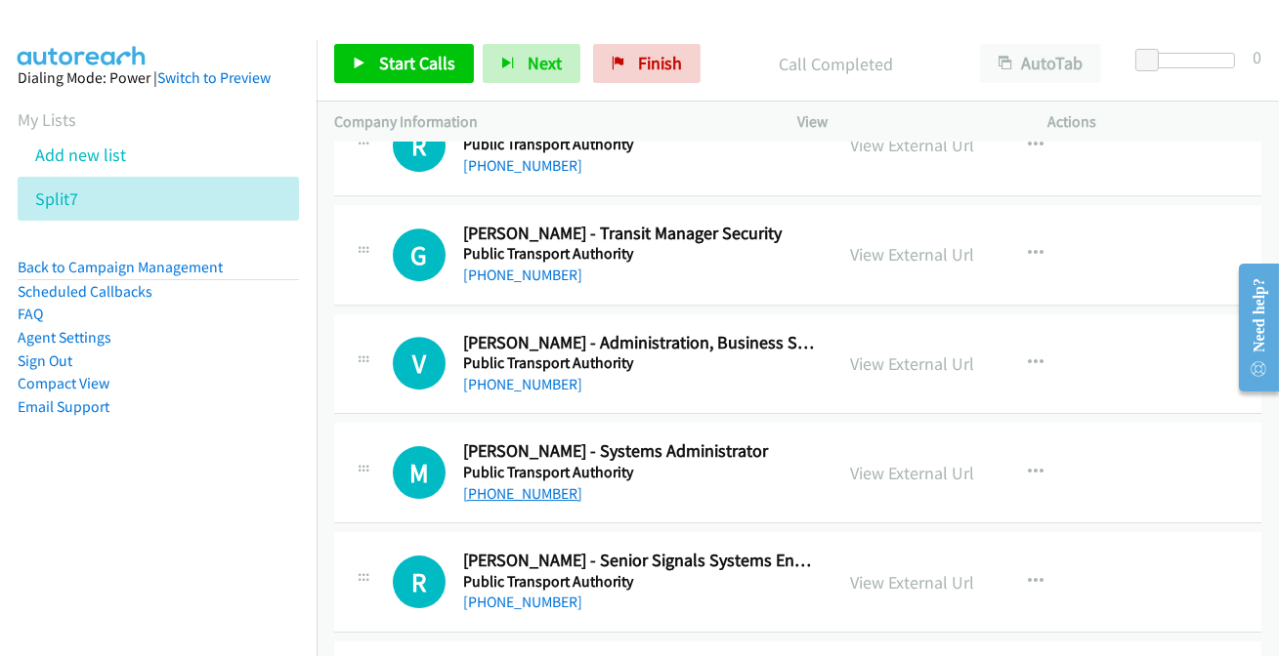
click at [522, 485] on link "[PHONE_NUMBER]" at bounding box center [522, 494] width 119 height 19
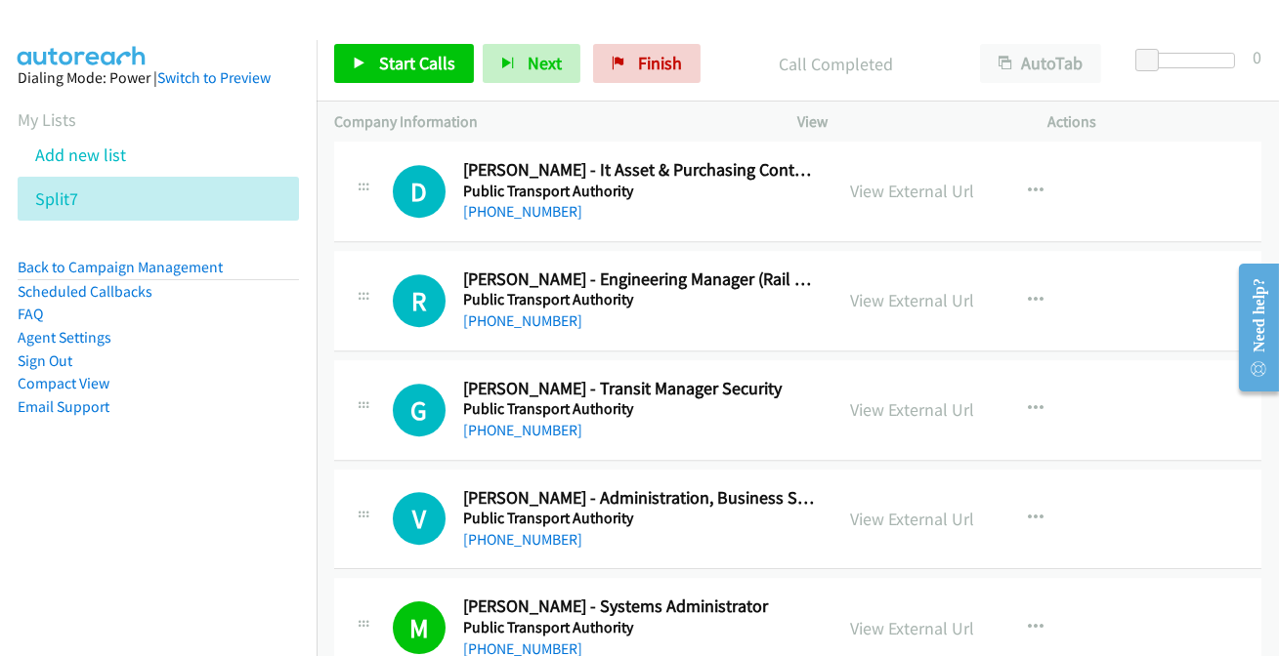
scroll to position [11888, 0]
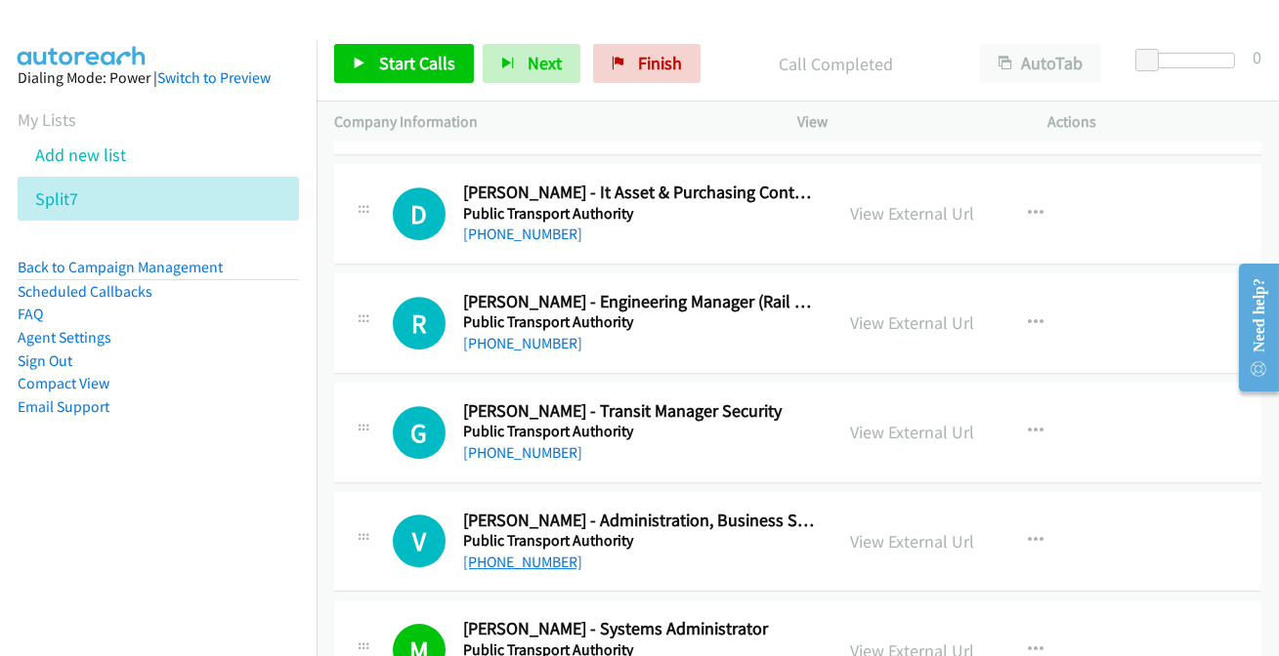
click at [517, 553] on link "[PHONE_NUMBER]" at bounding box center [522, 562] width 119 height 19
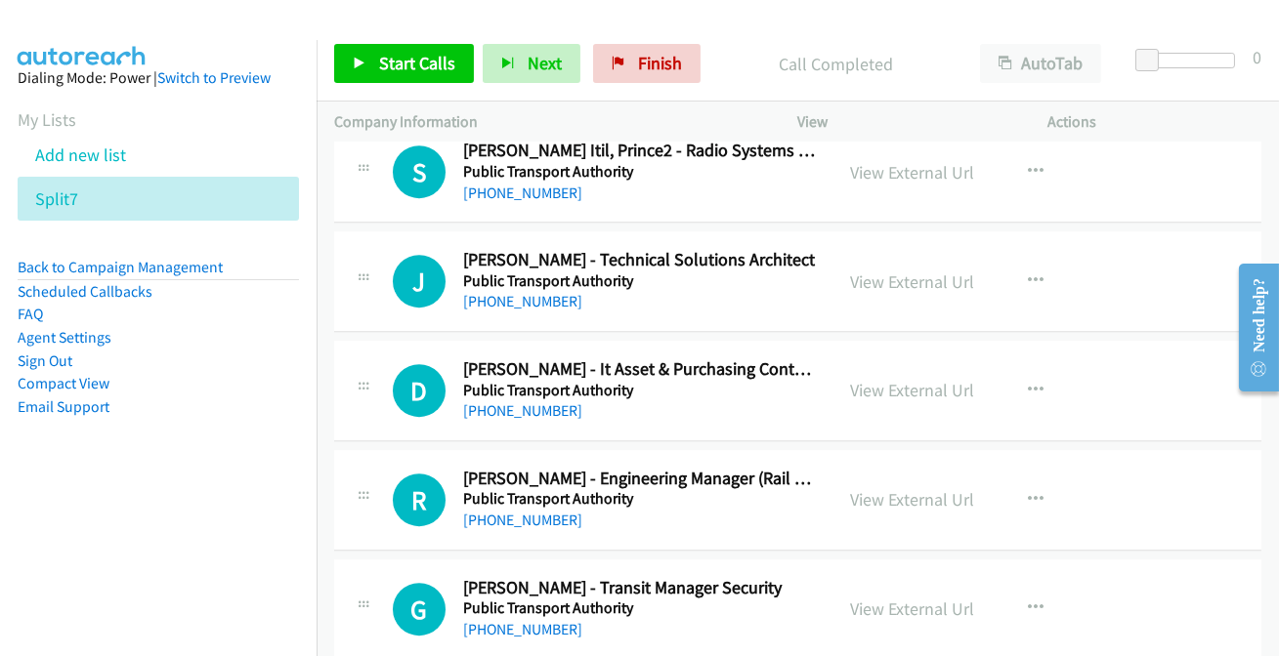
scroll to position [11622, 0]
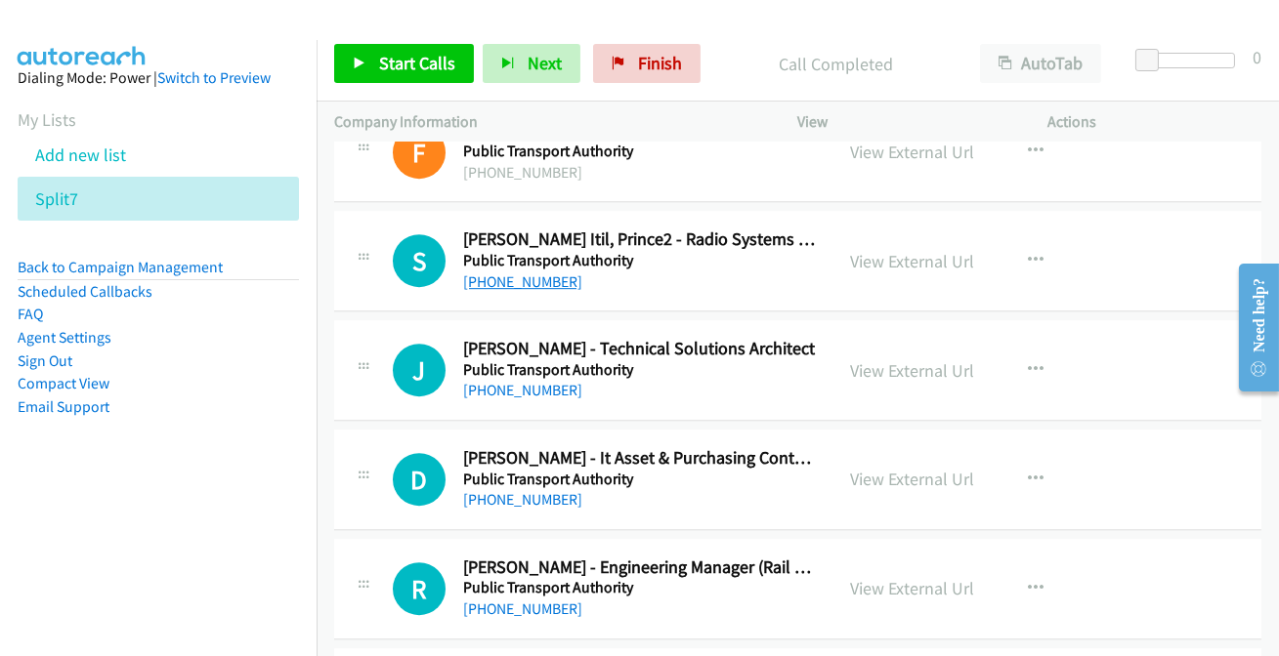
click at [493, 273] on link "[PHONE_NUMBER]" at bounding box center [522, 282] width 119 height 19
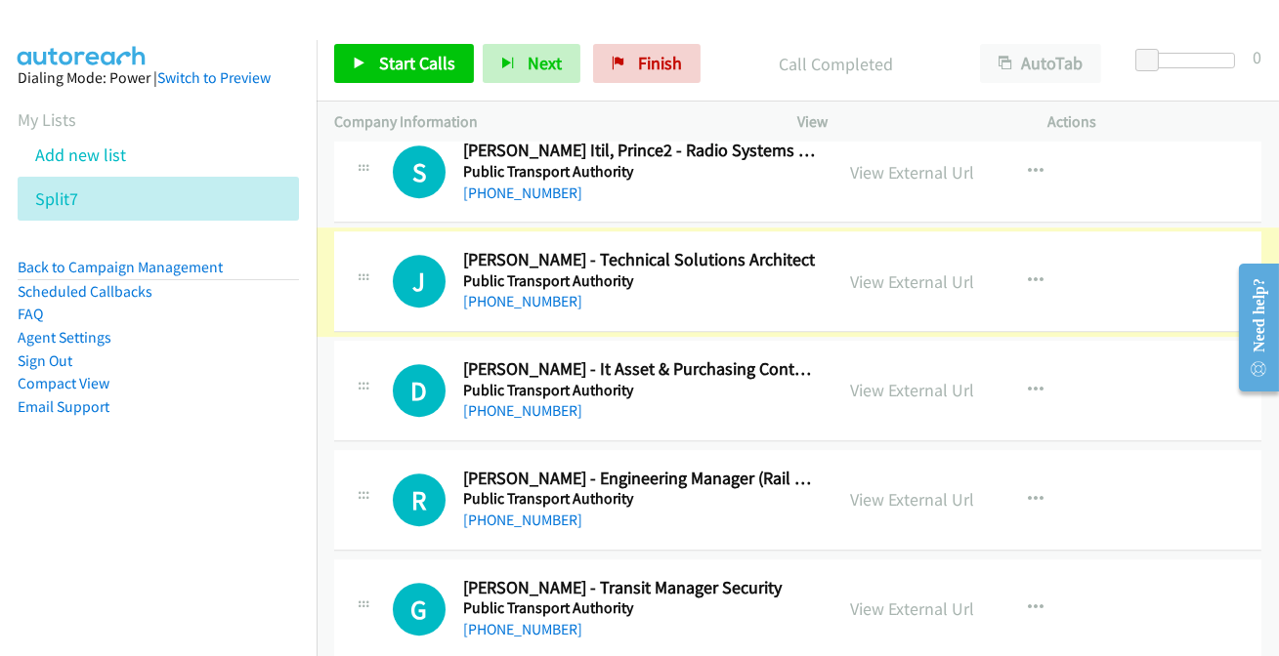
click at [511, 292] on link "[PHONE_NUMBER]" at bounding box center [522, 301] width 119 height 19
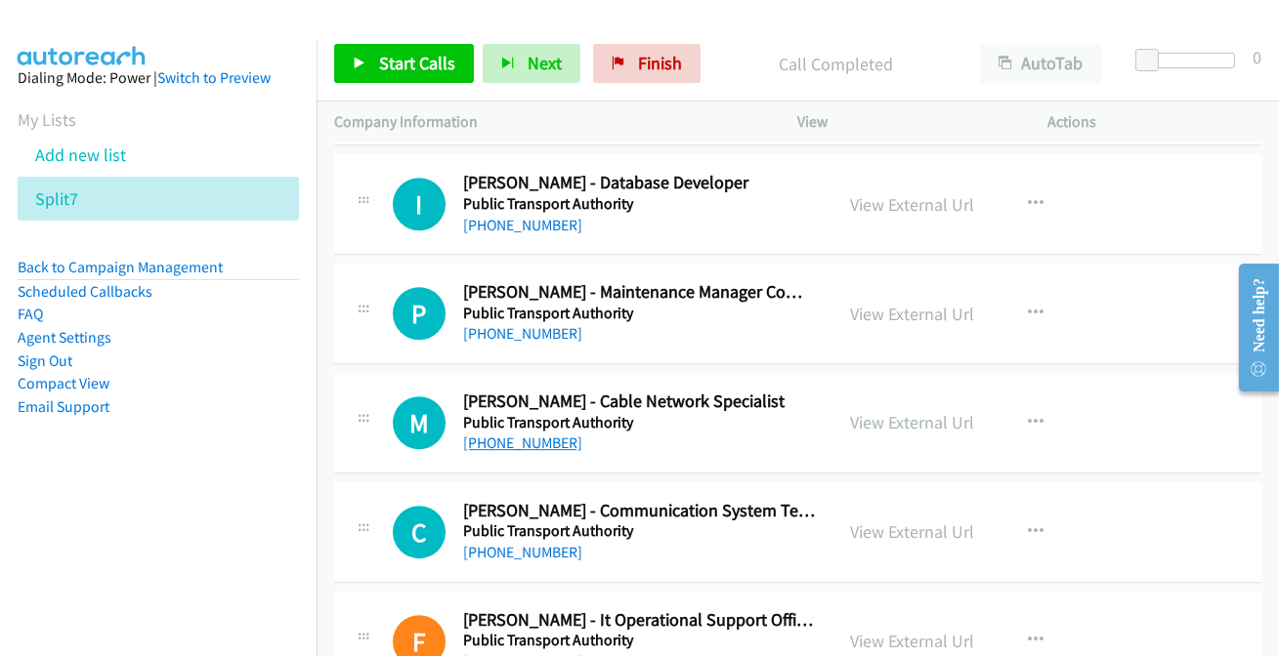
scroll to position [11089, 0]
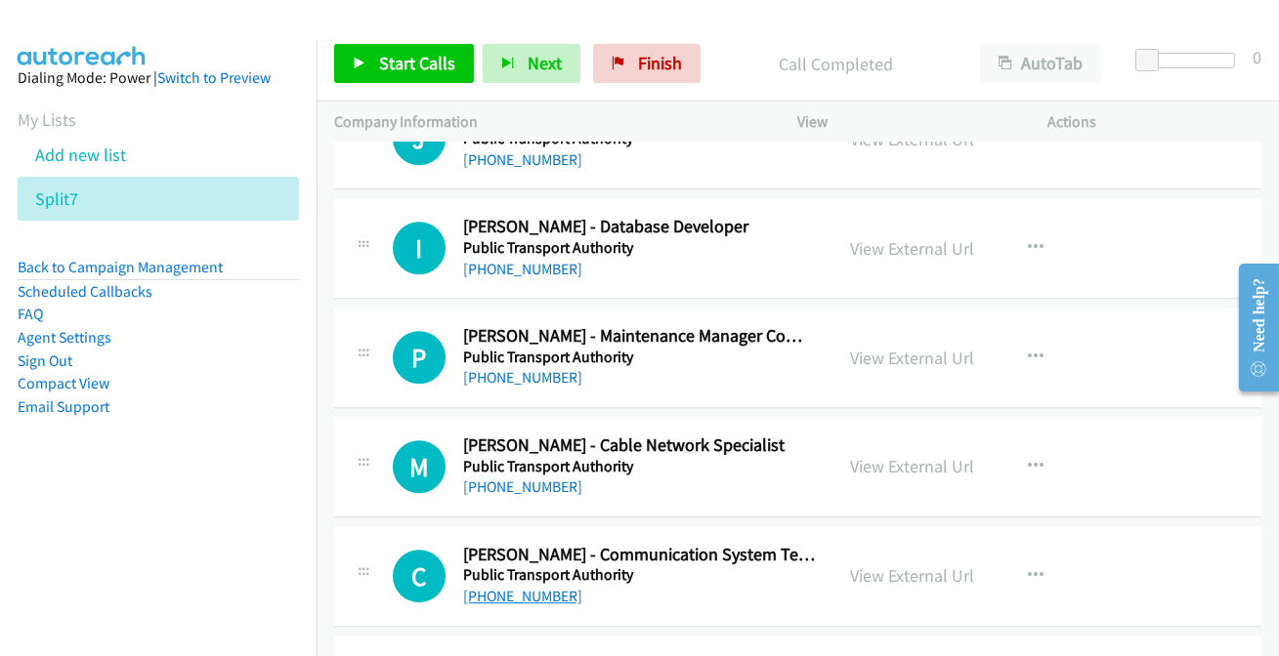
click at [512, 587] on link "[PHONE_NUMBER]" at bounding box center [522, 596] width 119 height 19
click at [536, 478] on link "[PHONE_NUMBER]" at bounding box center [522, 487] width 119 height 19
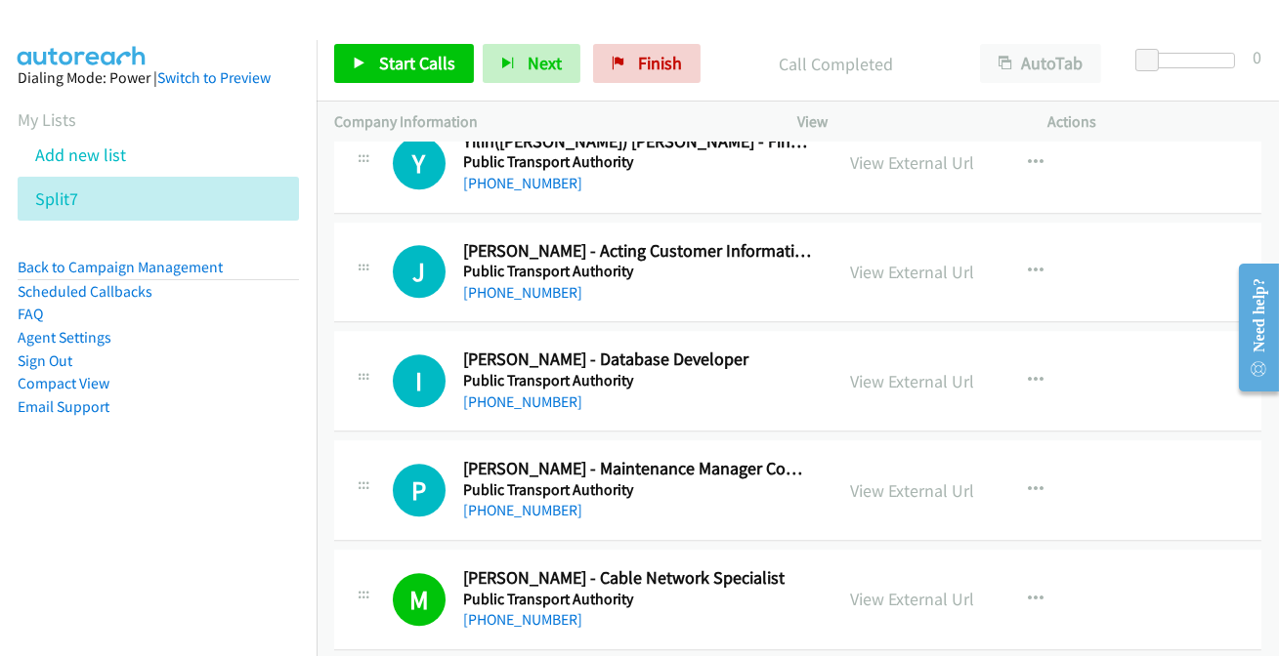
scroll to position [10911, 0]
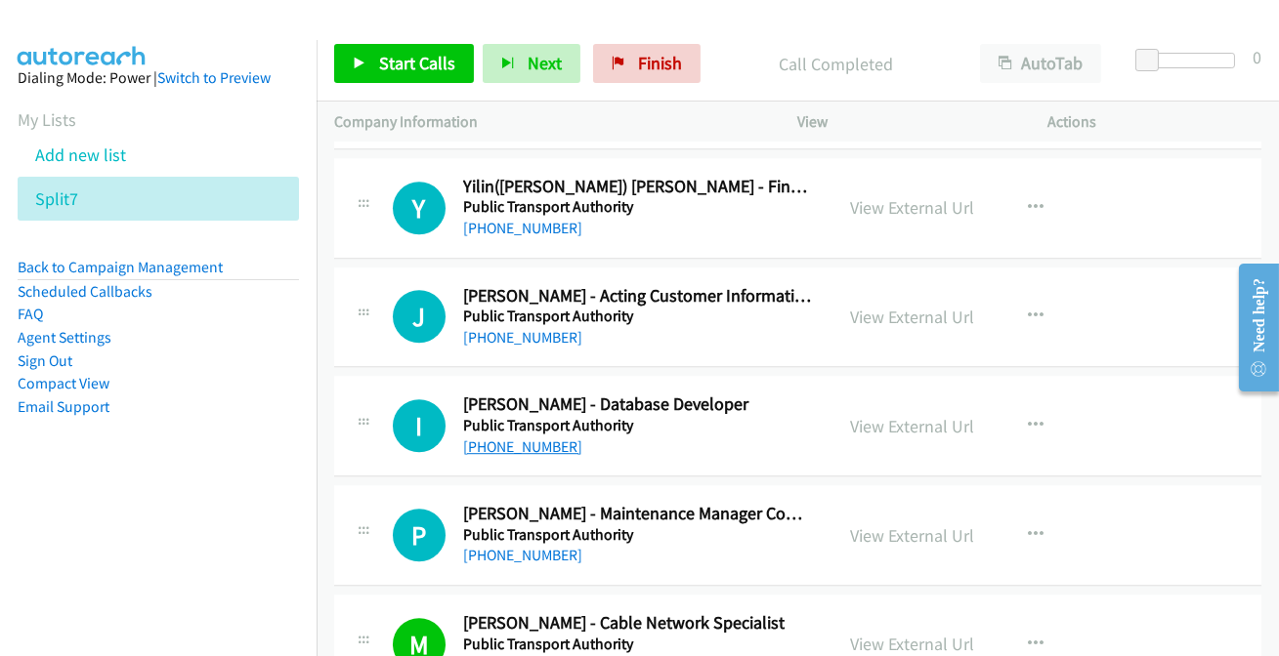
click at [523, 438] on link "[PHONE_NUMBER]" at bounding box center [522, 447] width 119 height 19
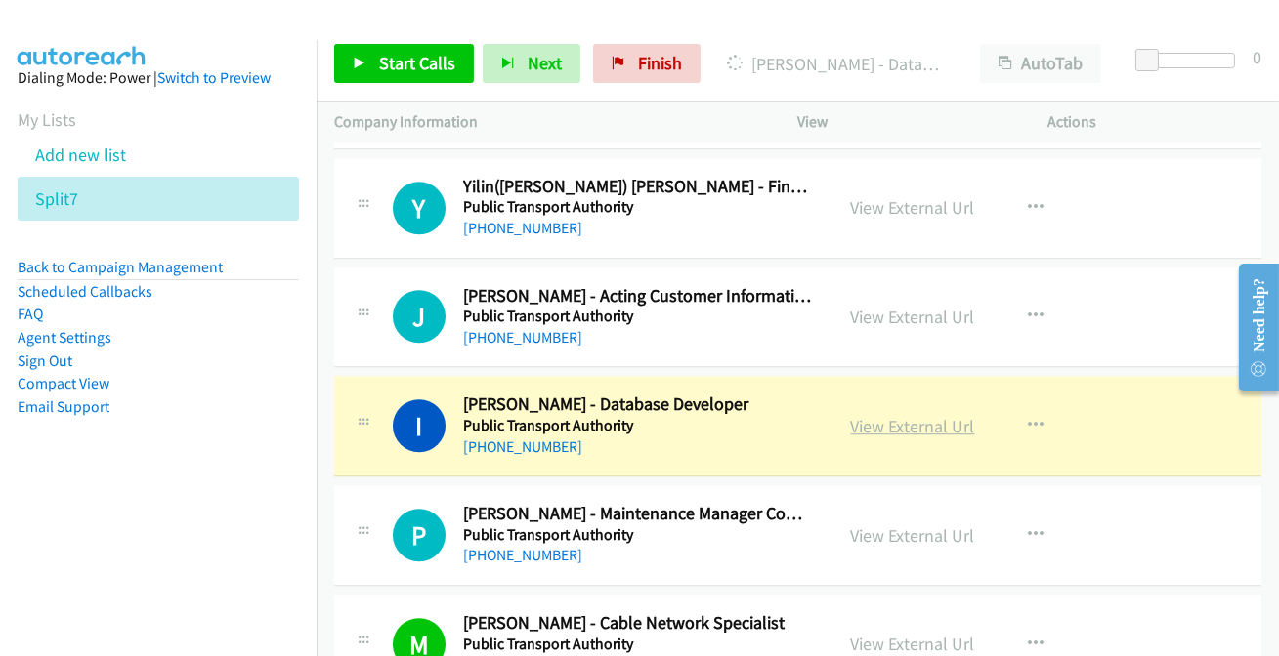
click at [880, 415] on link "View External Url" at bounding box center [913, 426] width 124 height 22
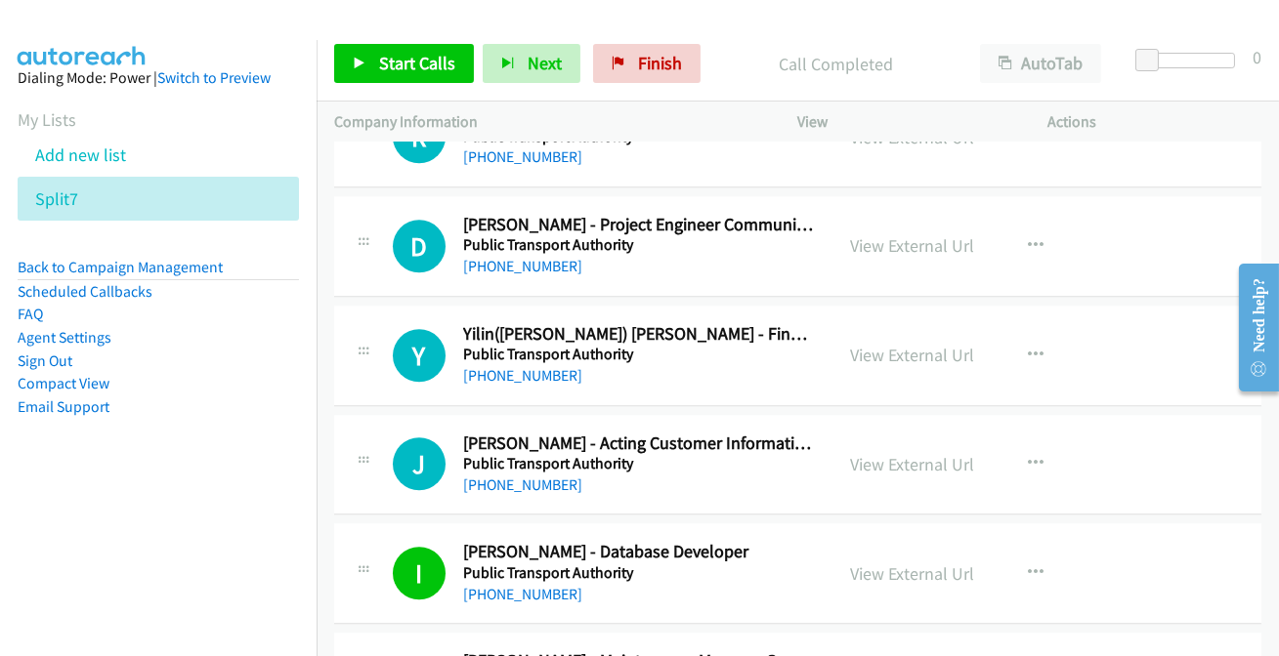
scroll to position [10734, 0]
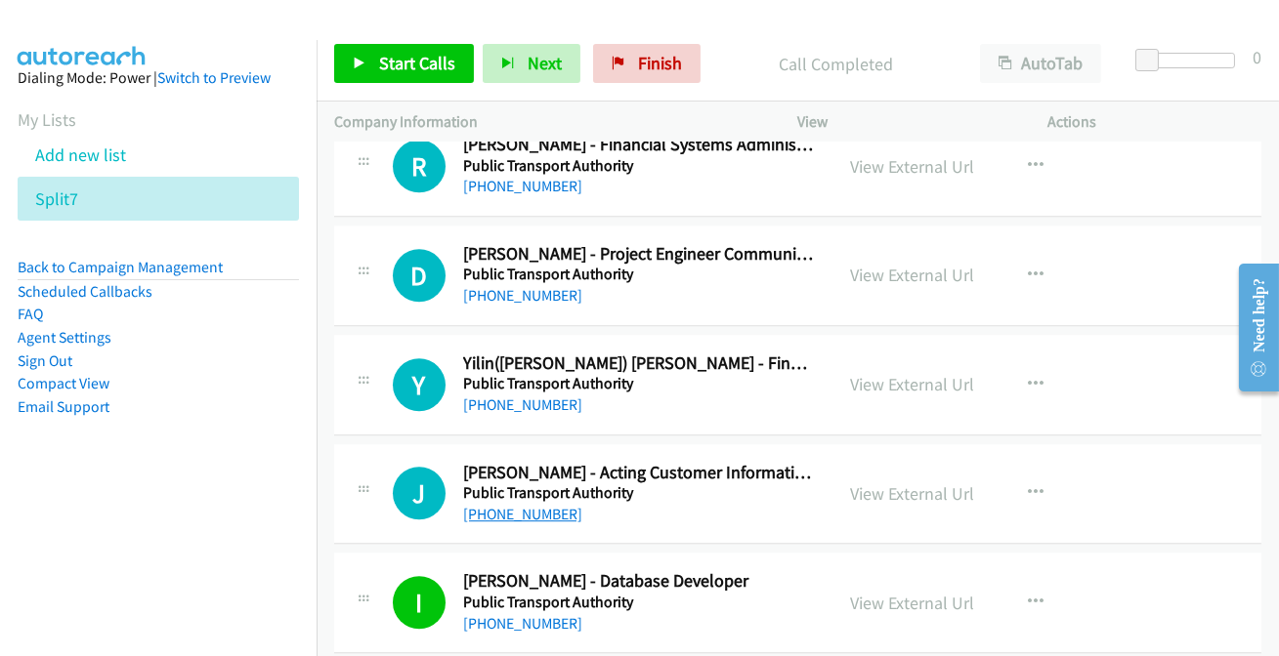
click at [557, 505] on link "[PHONE_NUMBER]" at bounding box center [522, 514] width 119 height 19
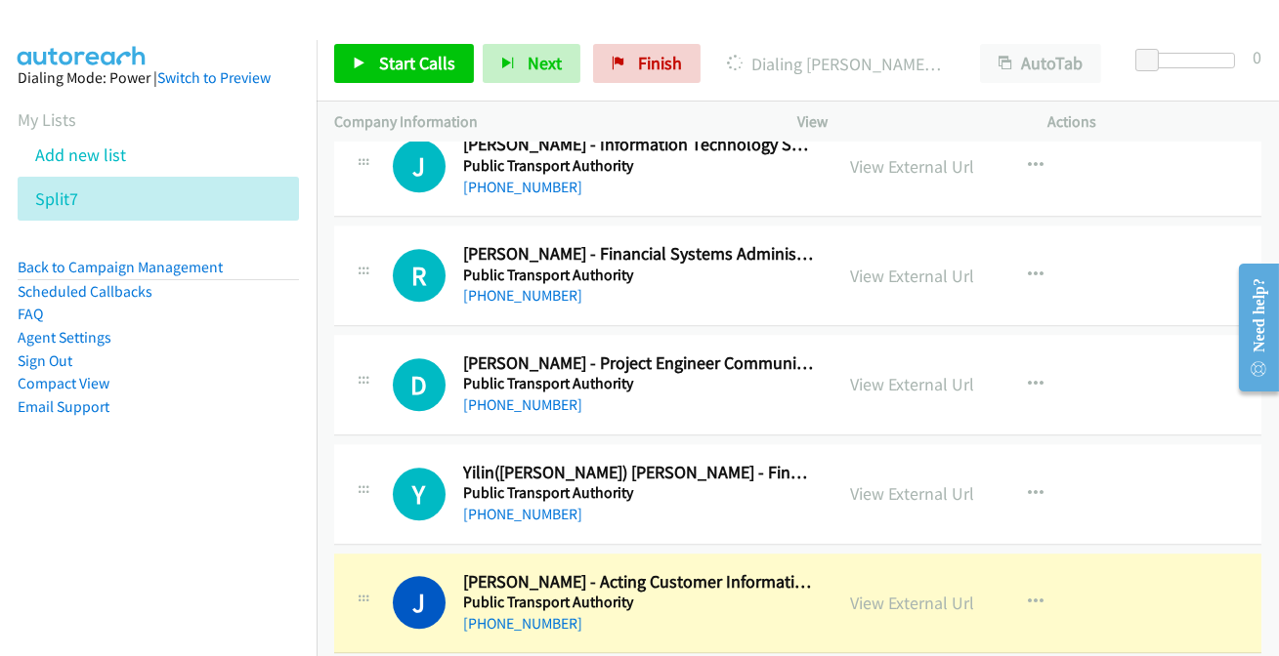
scroll to position [10645, 0]
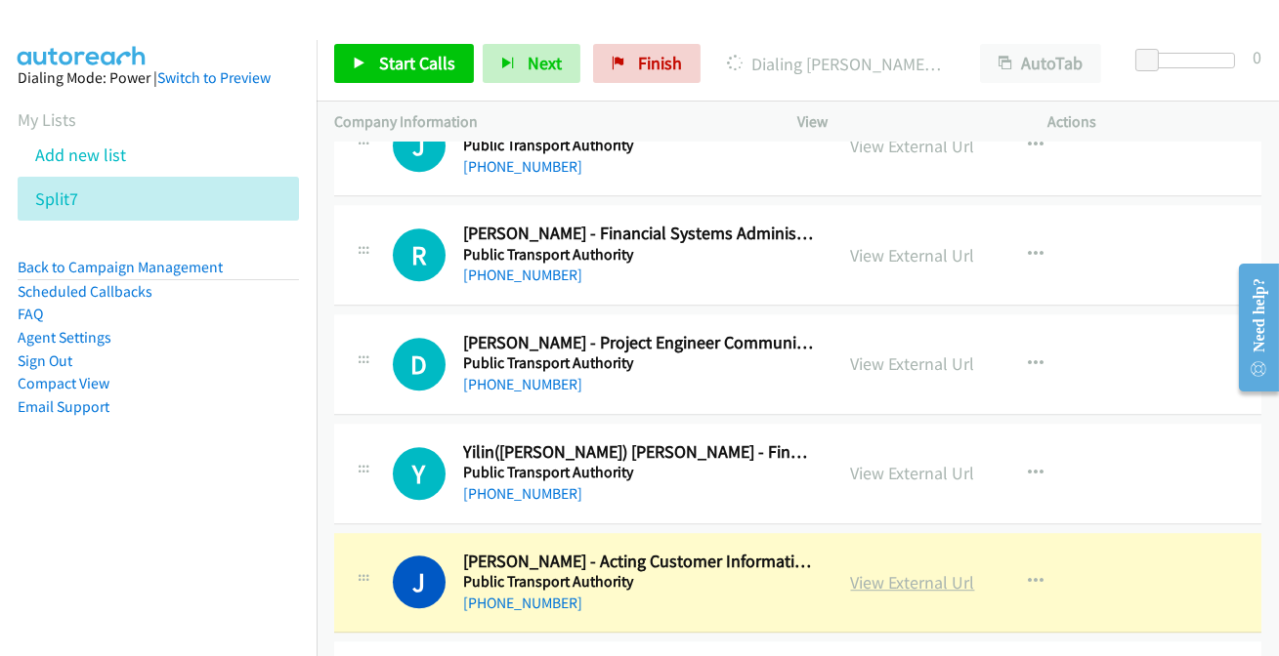
click at [917, 571] on link "View External Url" at bounding box center [913, 582] width 124 height 22
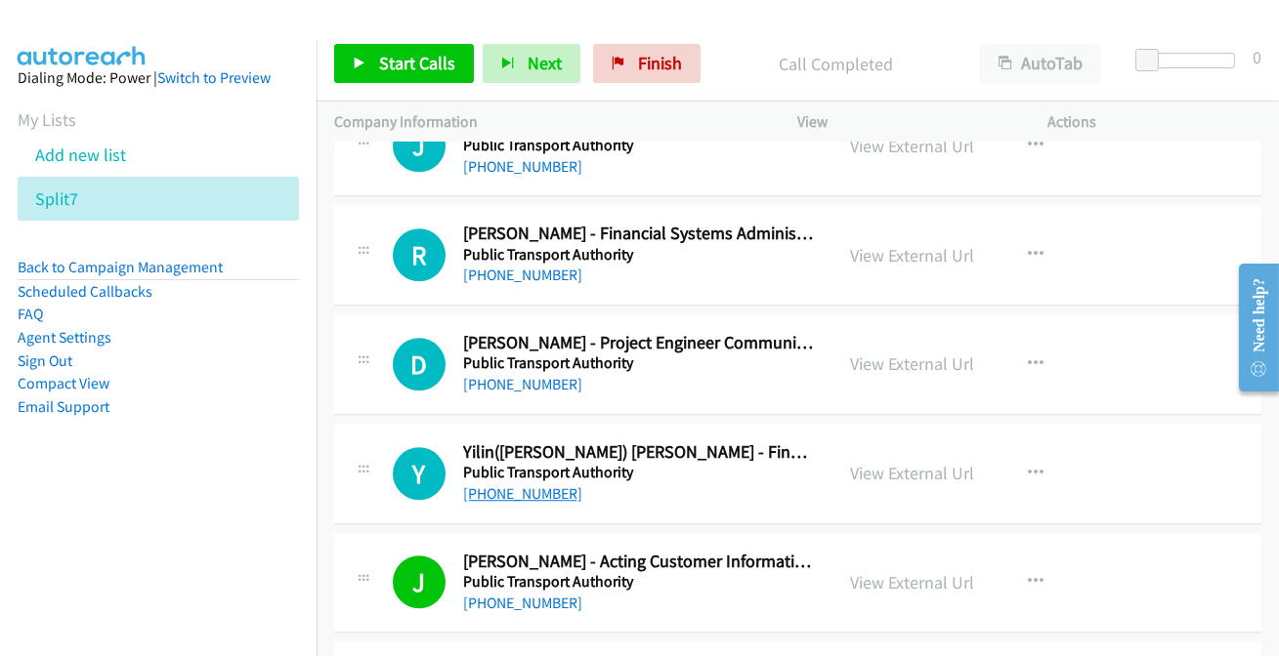
click at [545, 485] on link "[PHONE_NUMBER]" at bounding box center [522, 494] width 119 height 19
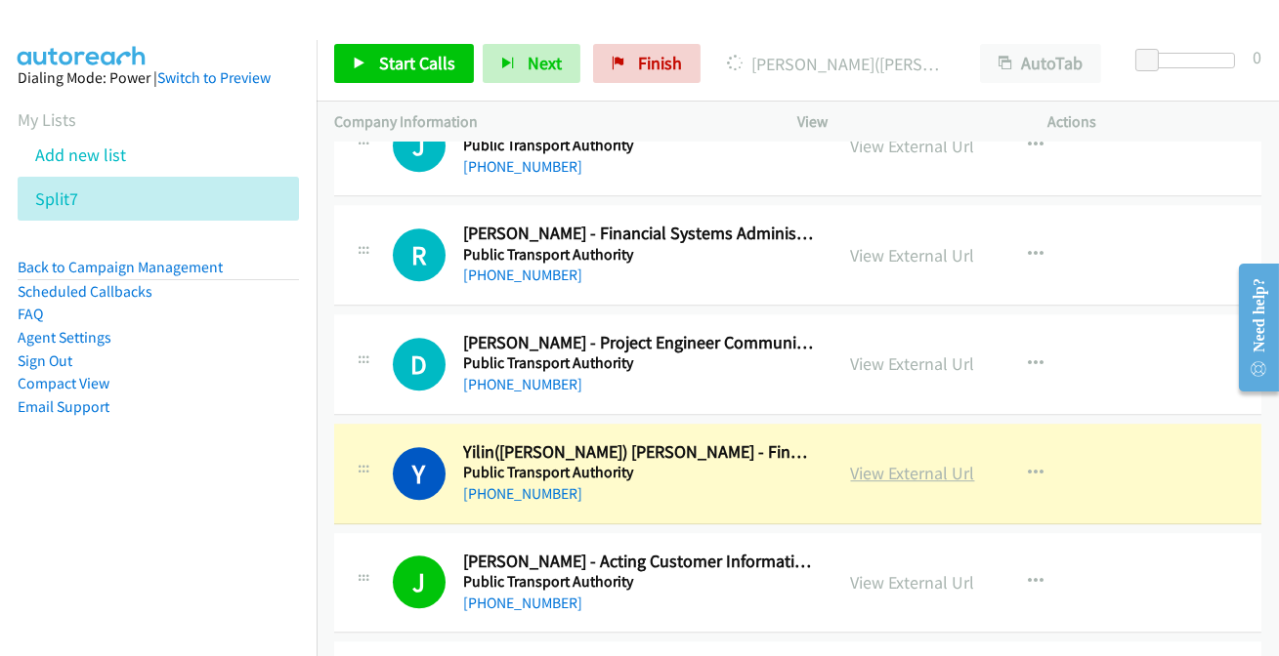
click at [881, 462] on link "View External Url" at bounding box center [913, 473] width 124 height 22
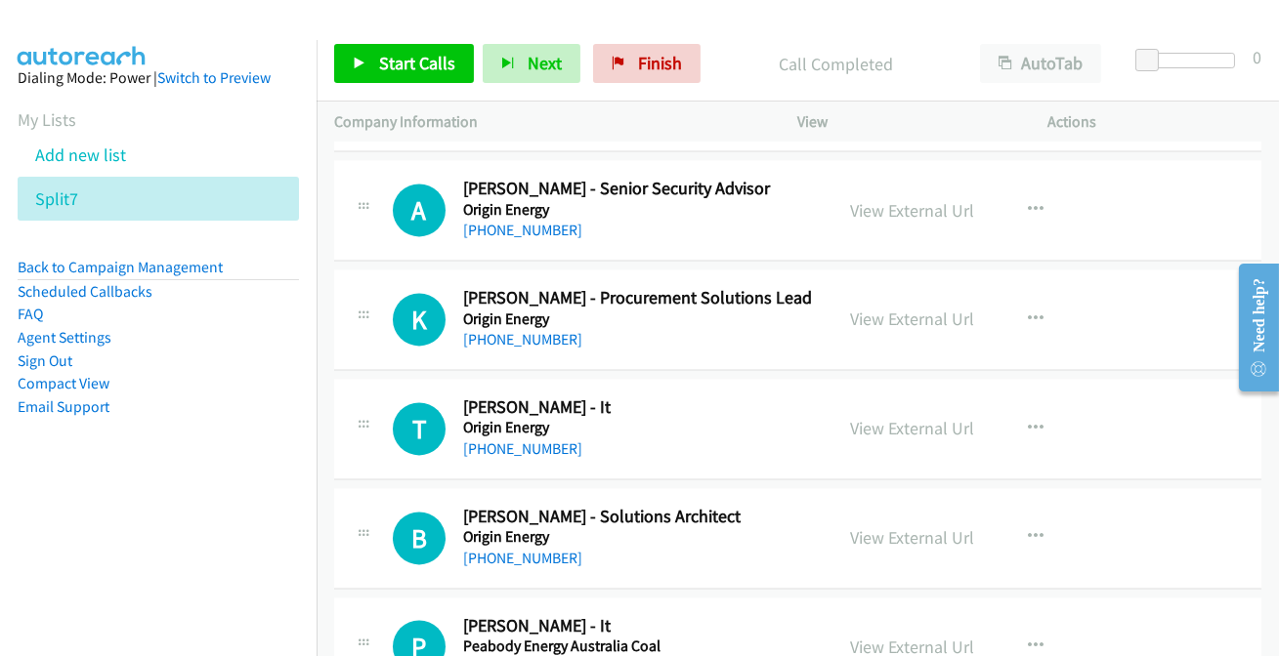
scroll to position [8070, 0]
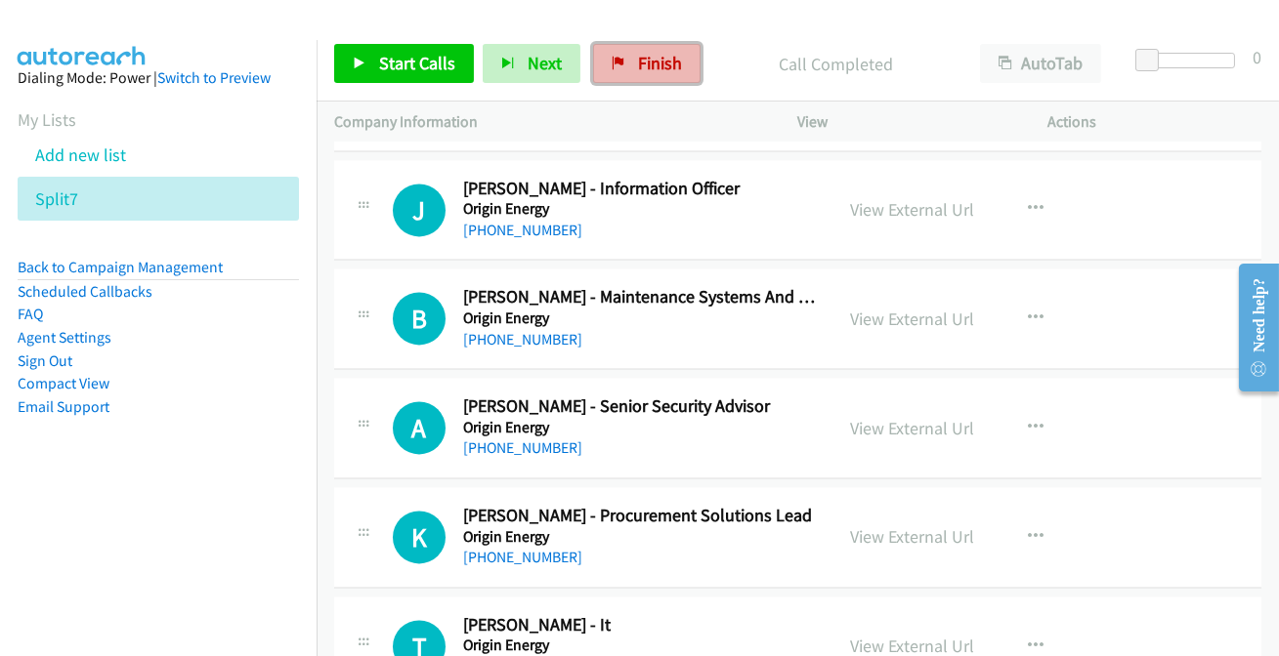
click at [642, 68] on span "Finish" at bounding box center [660, 63] width 44 height 22
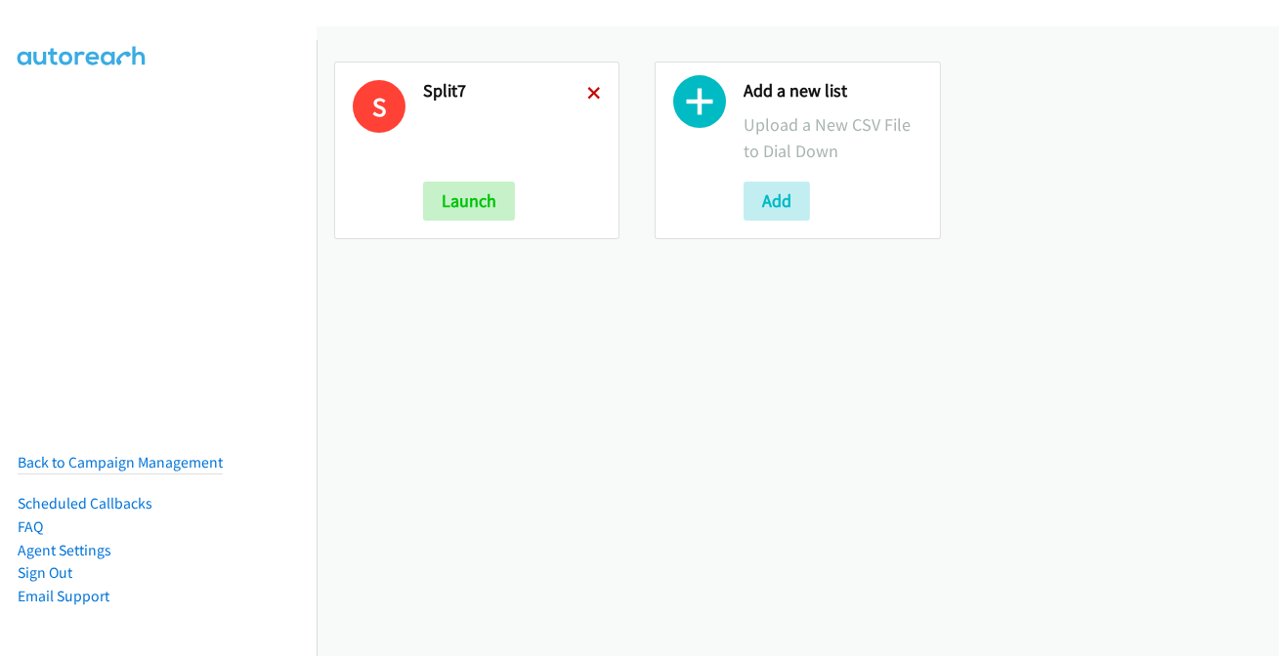
click at [587, 94] on icon at bounding box center [594, 95] width 14 height 14
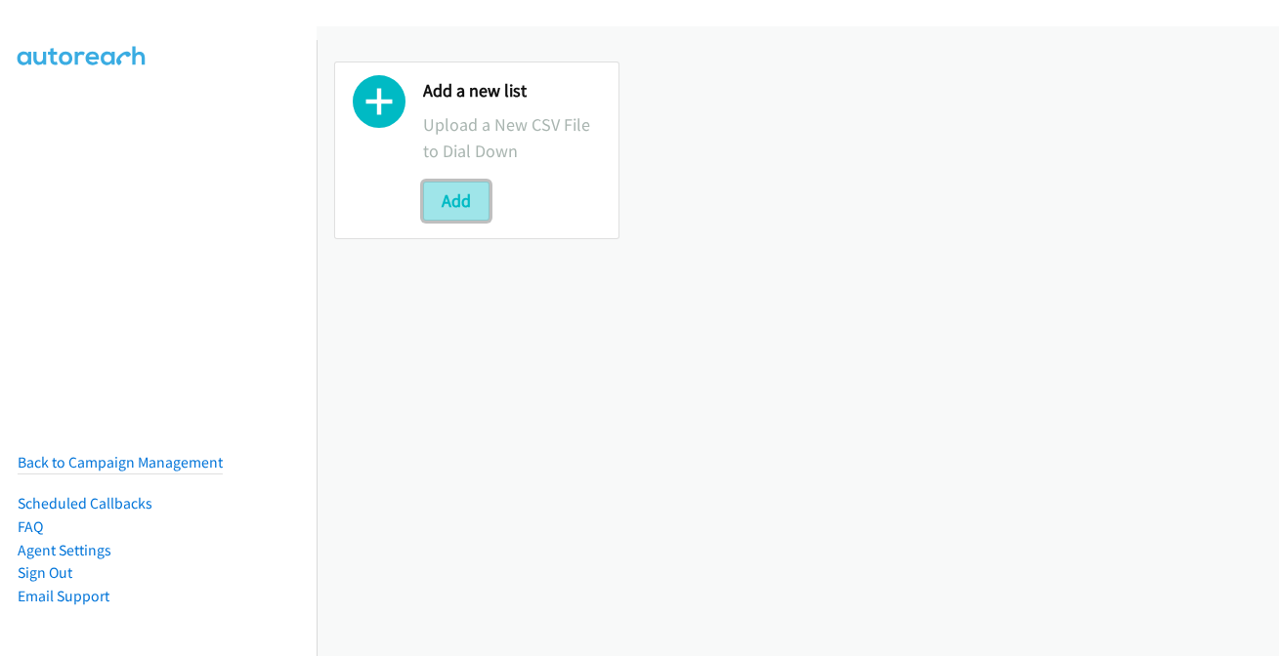
click at [442, 207] on button "Add" at bounding box center [456, 201] width 66 height 39
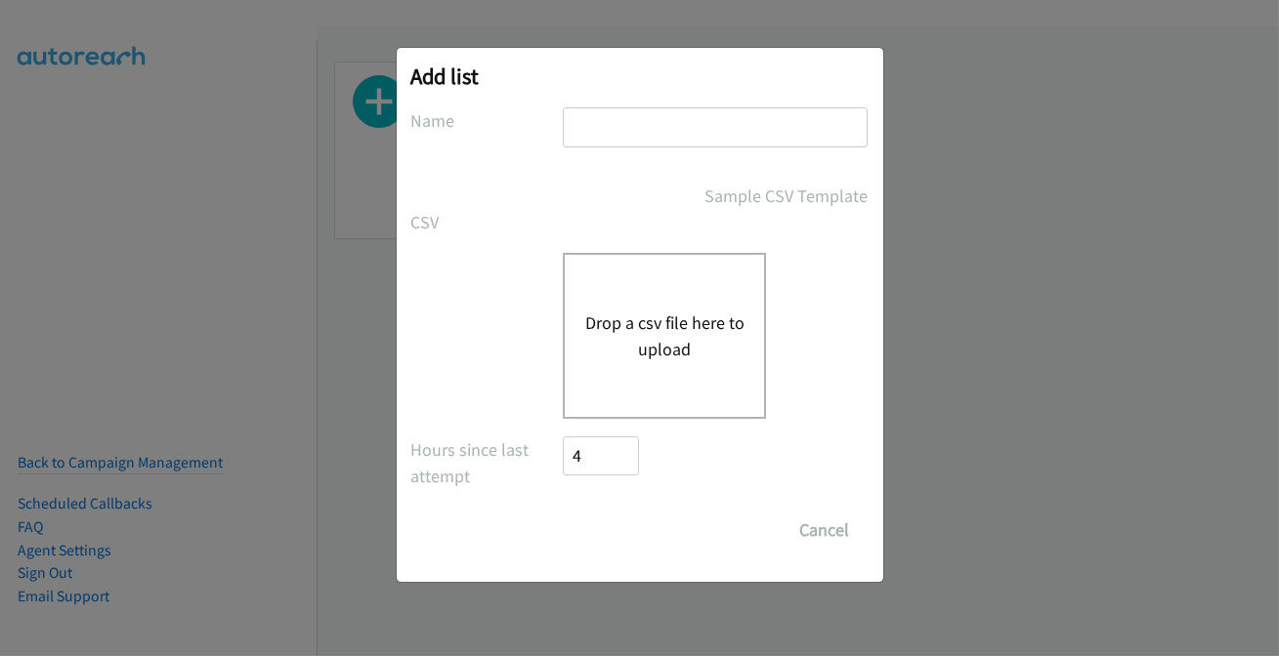
drag, startPoint x: 654, startPoint y: 119, endPoint x: 663, endPoint y: 132, distance: 15.4
click at [654, 121] on input "text" at bounding box center [715, 127] width 305 height 40
type input "split2"
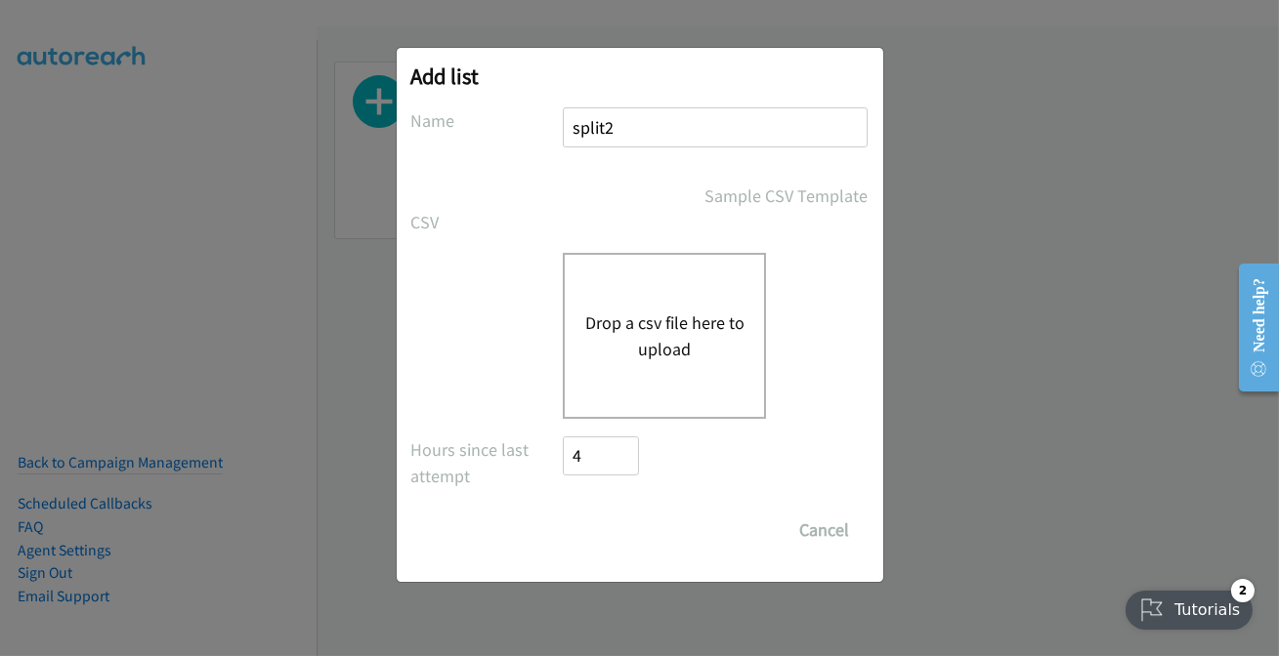
click at [658, 329] on button "Drop a csv file here to upload" at bounding box center [664, 336] width 160 height 53
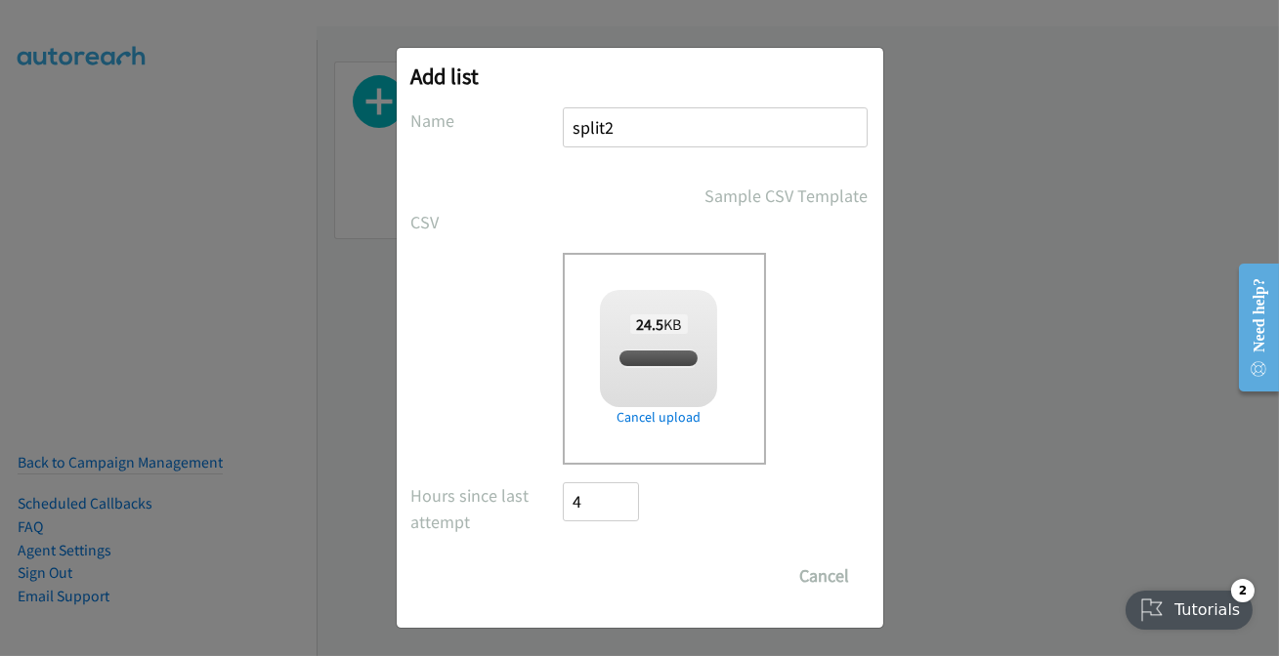
checkbox input "true"
click at [614, 567] on input "Save List" at bounding box center [615, 576] width 103 height 39
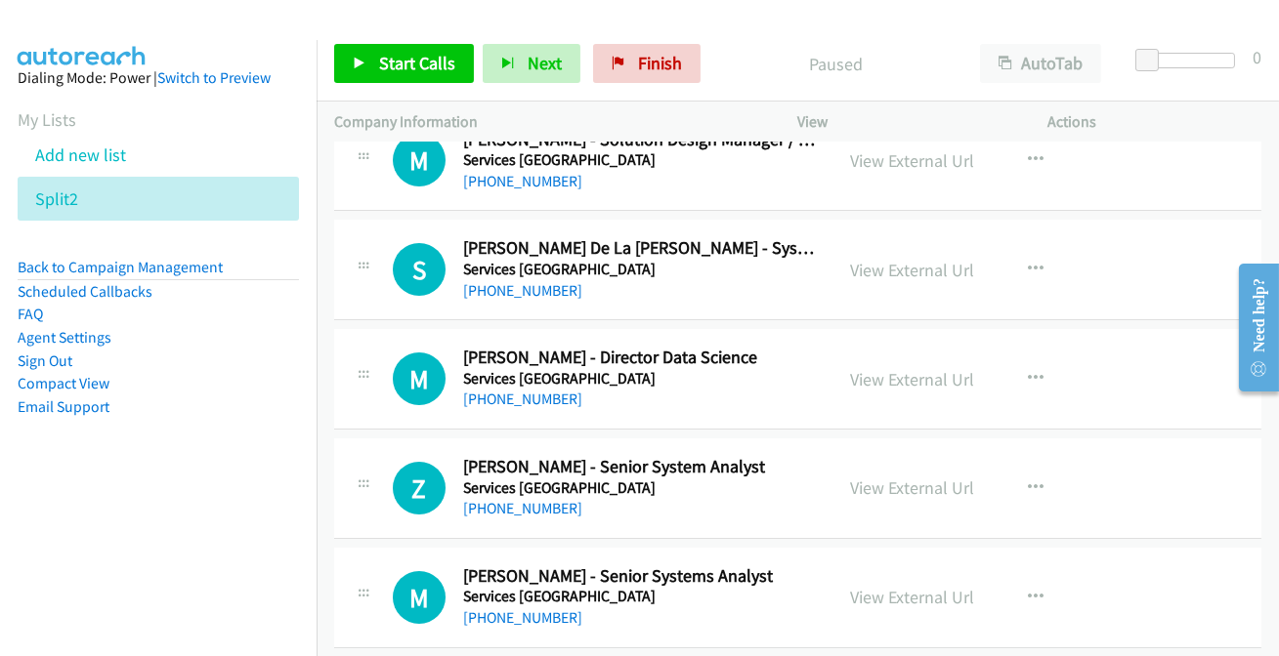
scroll to position [14563, 0]
click at [526, 608] on link "[PHONE_NUMBER]" at bounding box center [522, 617] width 119 height 19
click at [487, 498] on link "[PHONE_NUMBER]" at bounding box center [522, 507] width 119 height 19
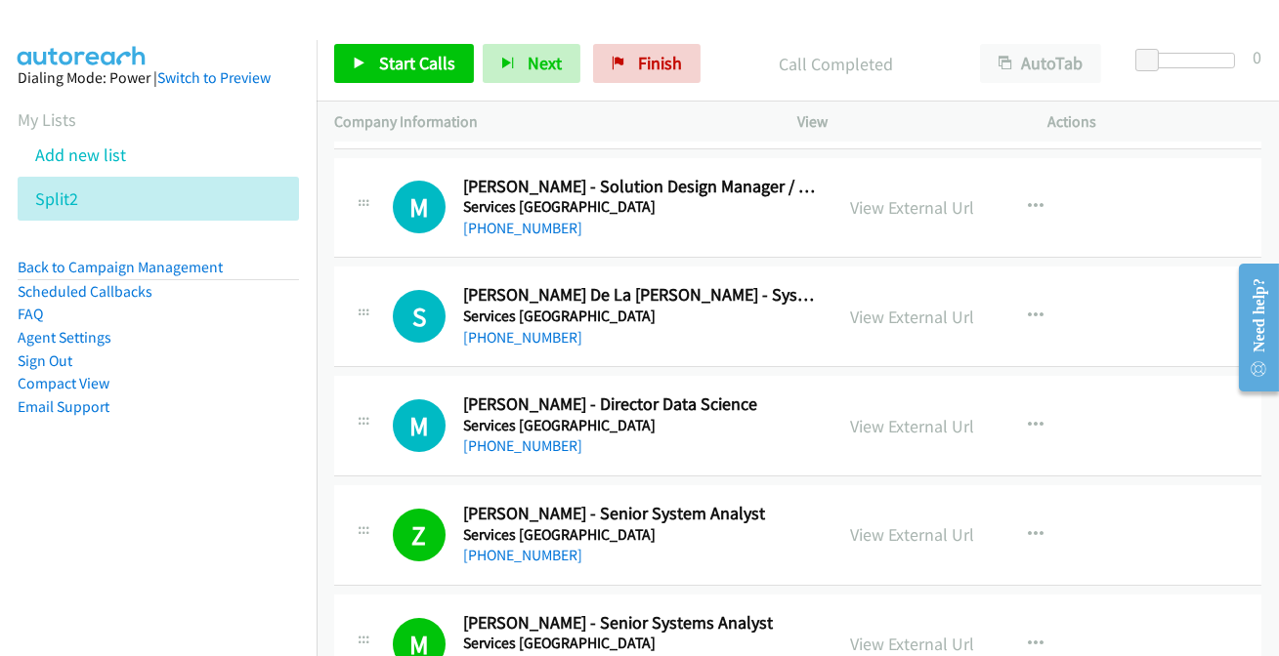
scroll to position [14475, 0]
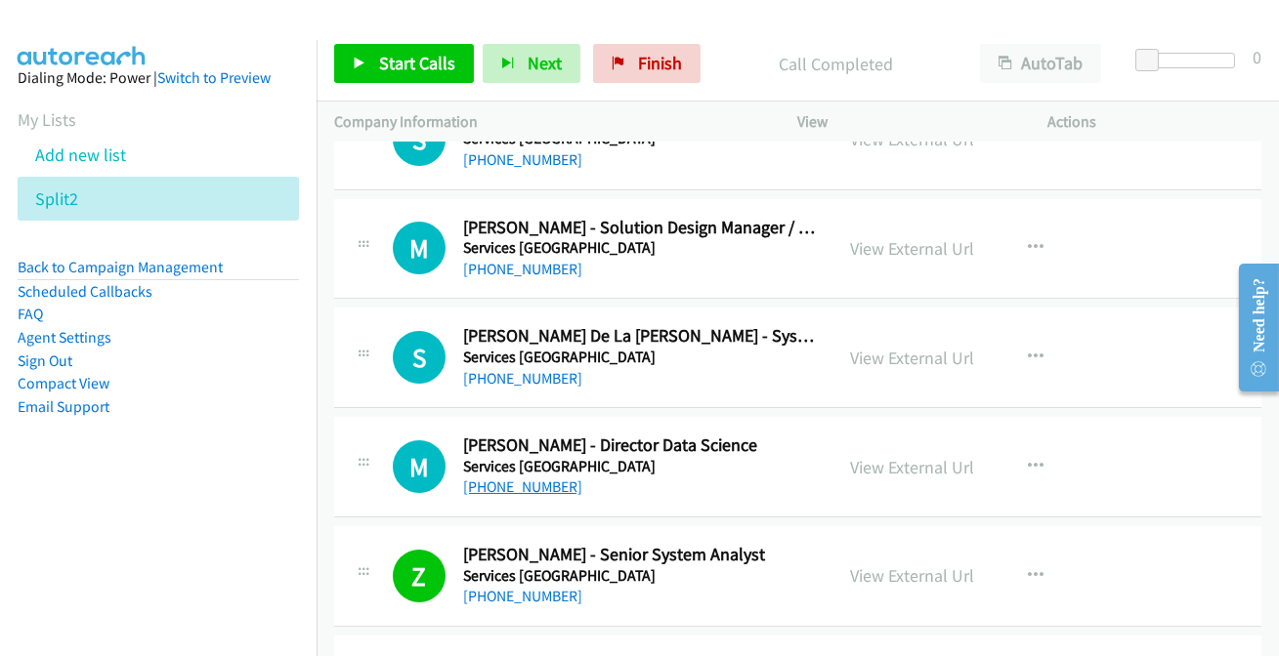
click at [537, 478] on link "+61 406 901 224" at bounding box center [522, 487] width 119 height 19
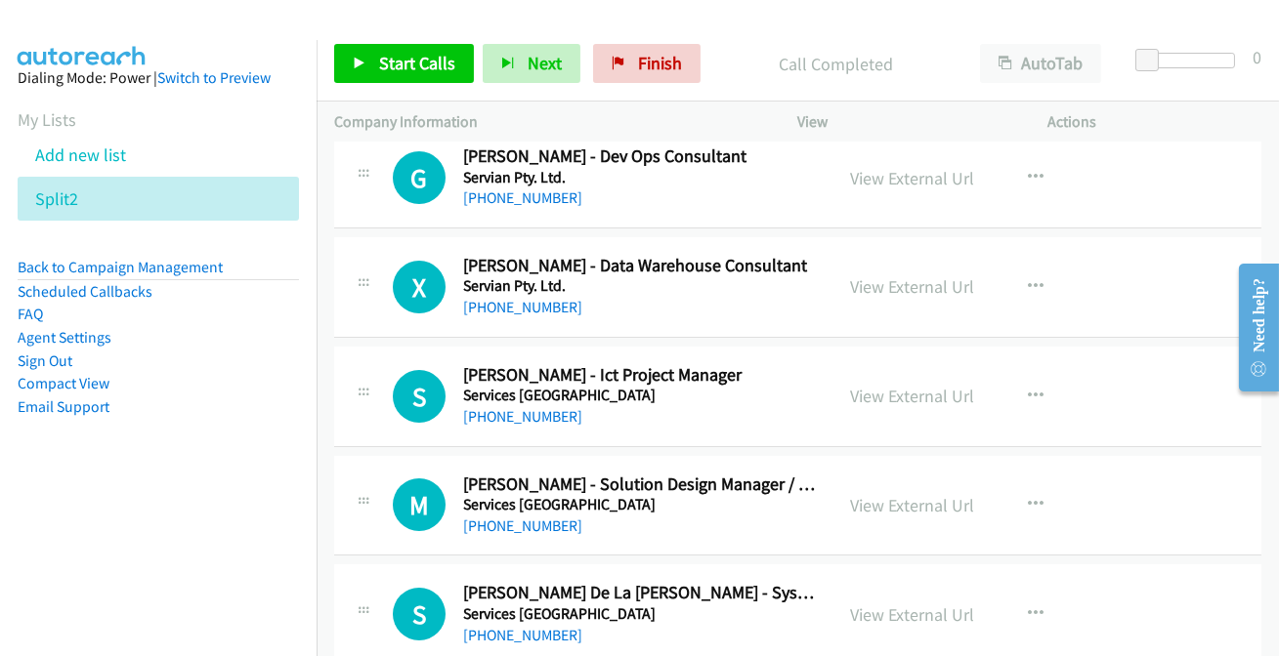
scroll to position [14297, 0]
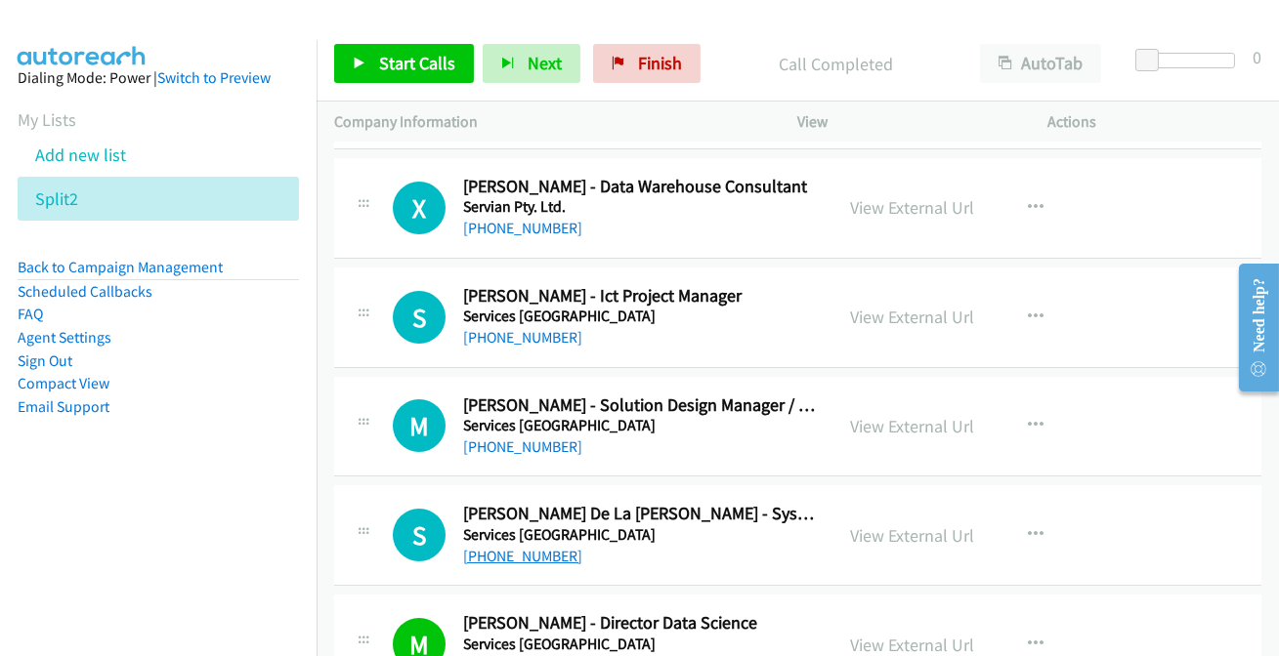
click at [538, 547] on link "+61 432 820 888" at bounding box center [522, 556] width 119 height 19
click at [915, 525] on link "View External Url" at bounding box center [913, 536] width 124 height 22
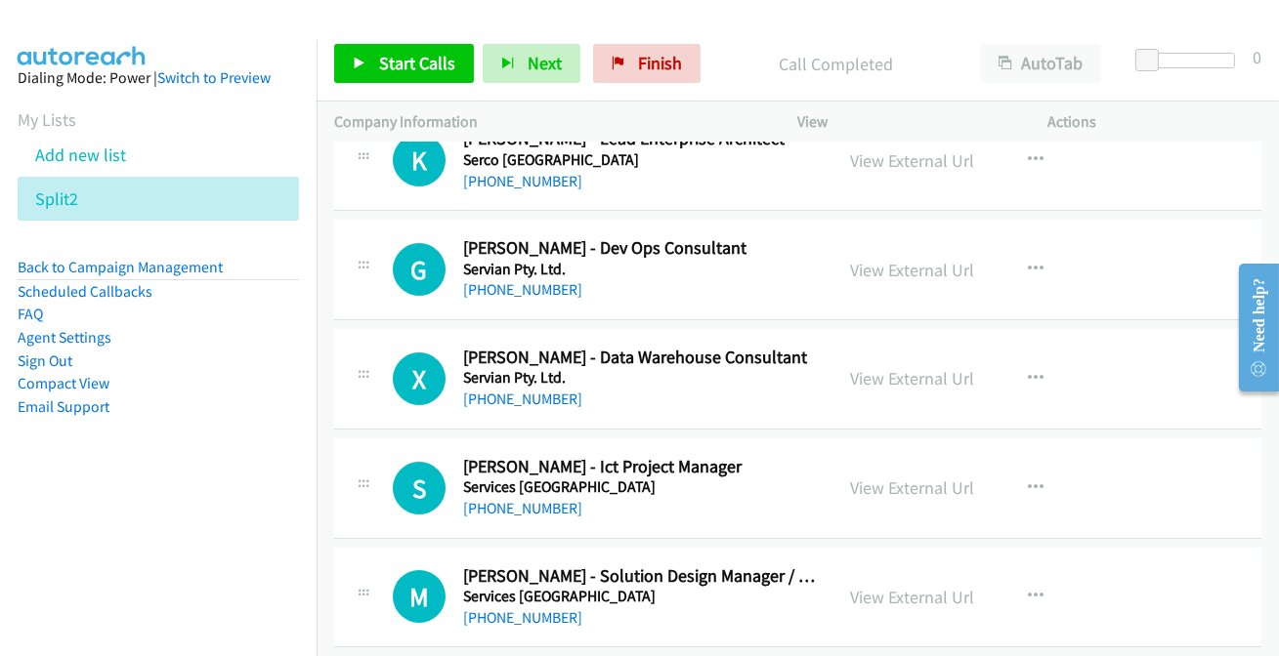
scroll to position [14119, 0]
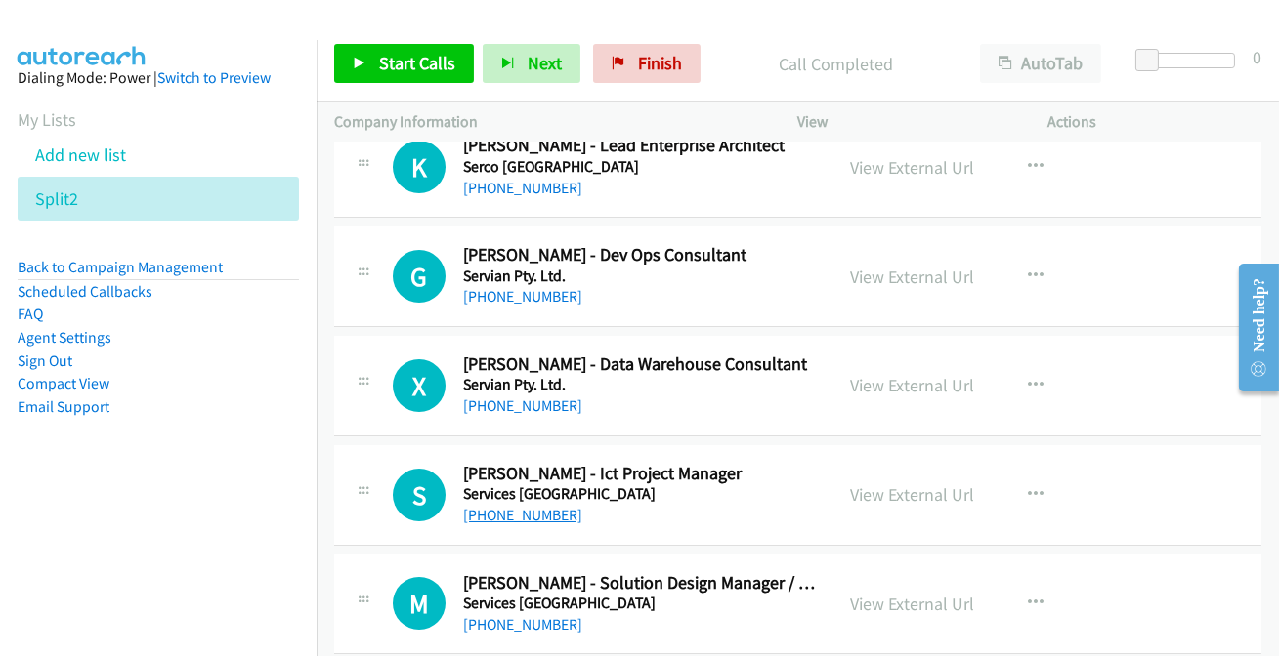
click at [518, 506] on link "+64 22 365 9810" at bounding box center [522, 515] width 119 height 19
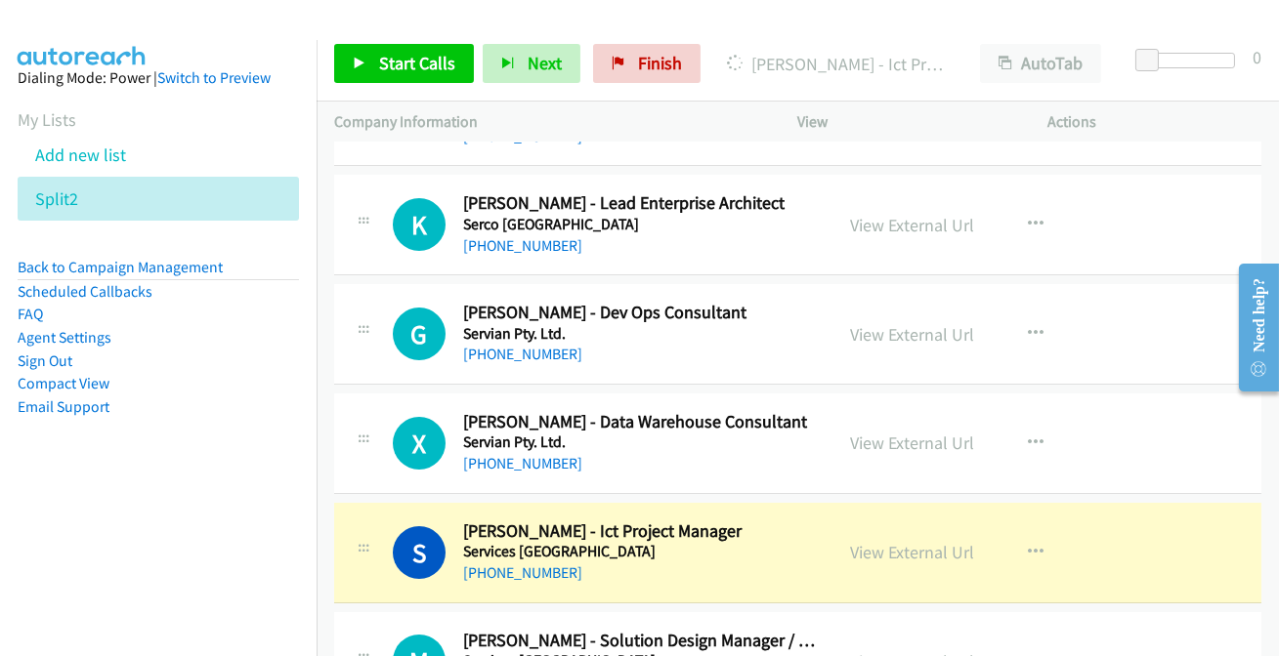
scroll to position [14030, 0]
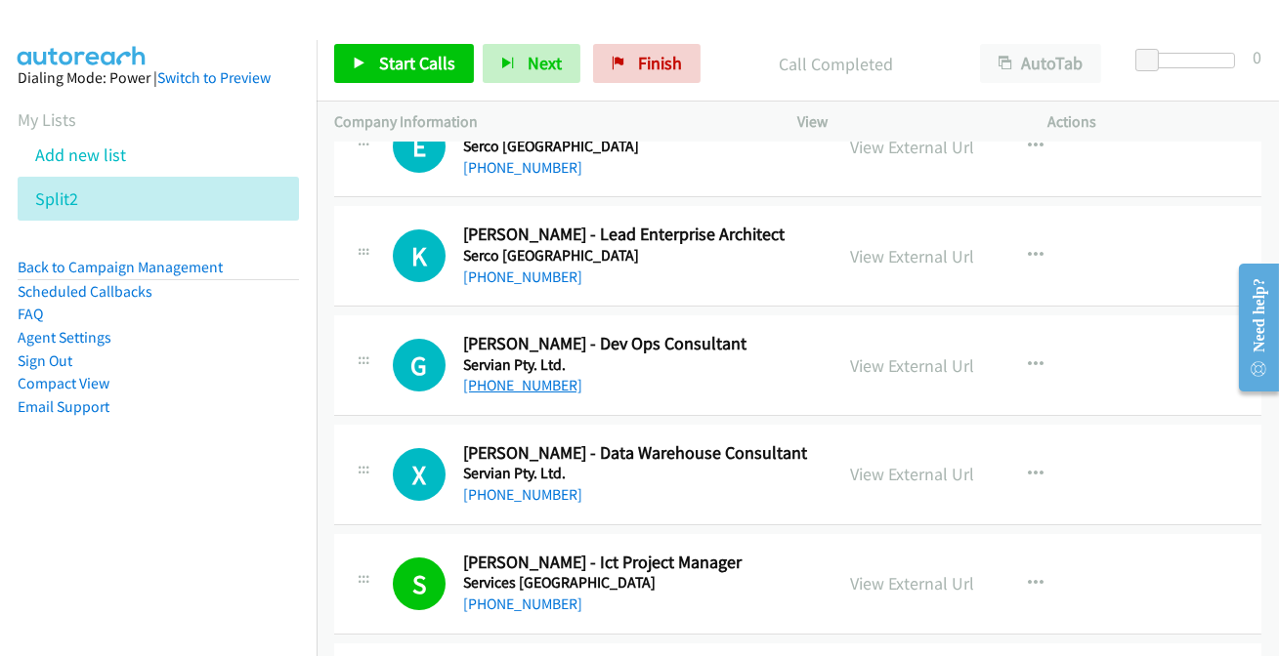
click at [524, 376] on link "+61 413 654 742" at bounding box center [522, 385] width 119 height 19
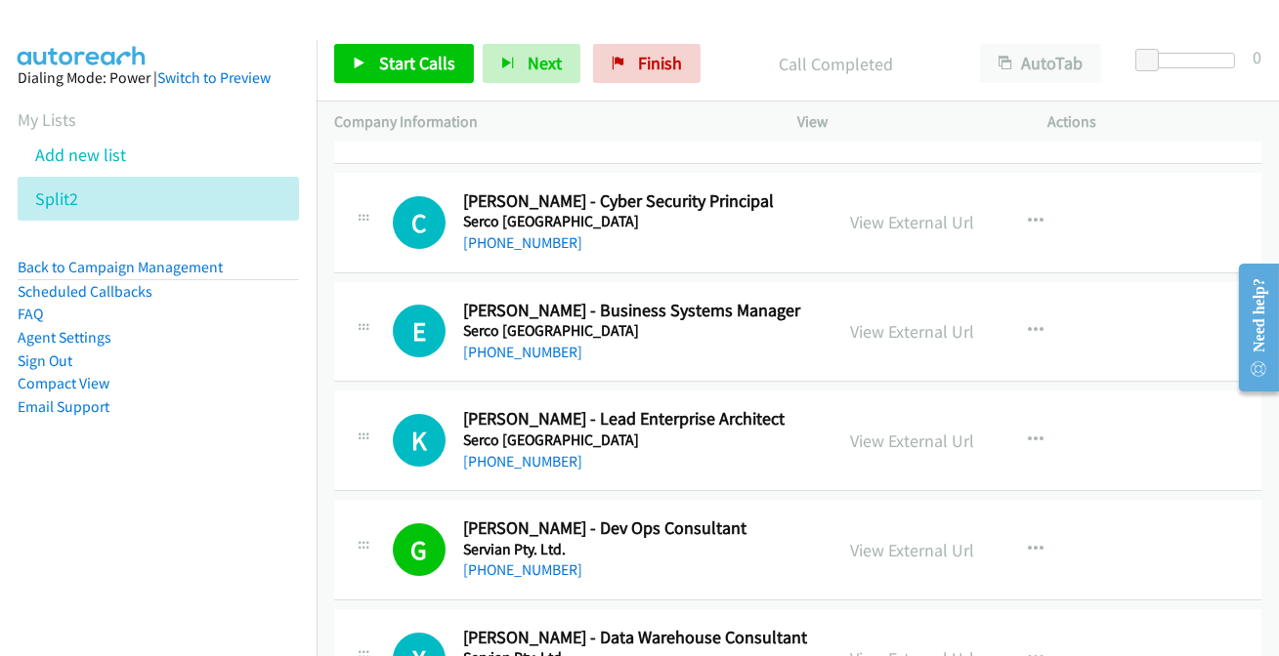
scroll to position [13763, 0]
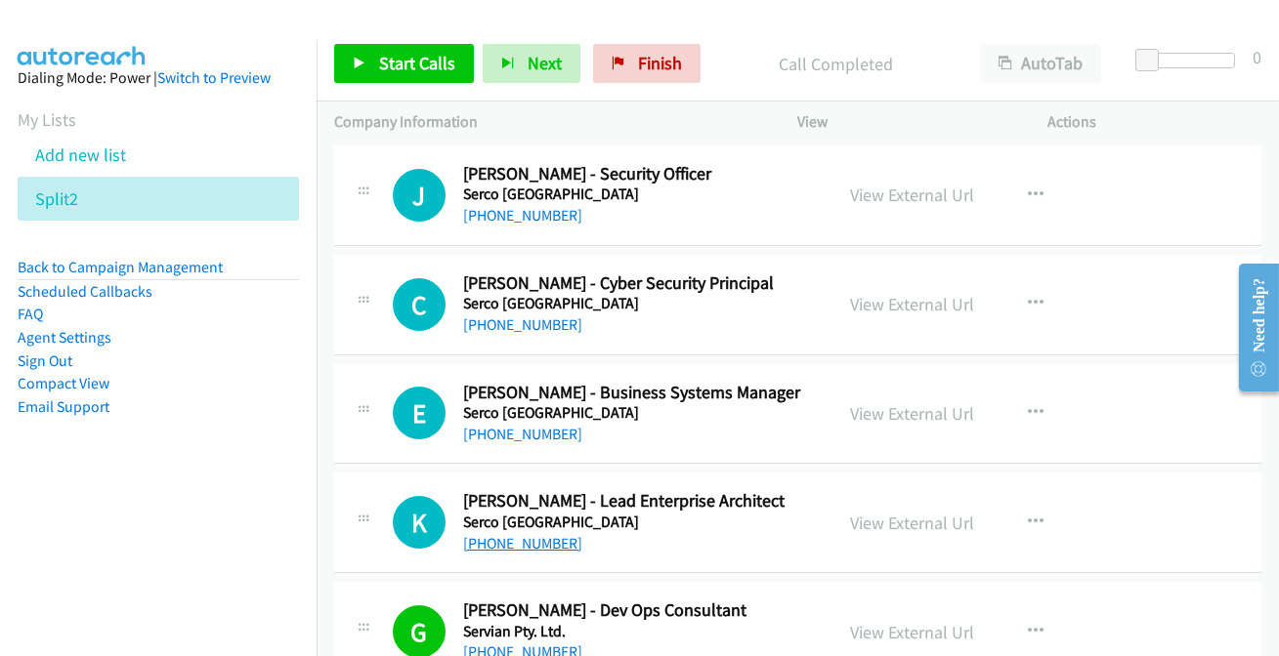
click at [537, 534] on link "+61 418 931 664" at bounding box center [522, 543] width 119 height 19
click at [536, 534] on link "+61 418 931 664" at bounding box center [522, 543] width 119 height 19
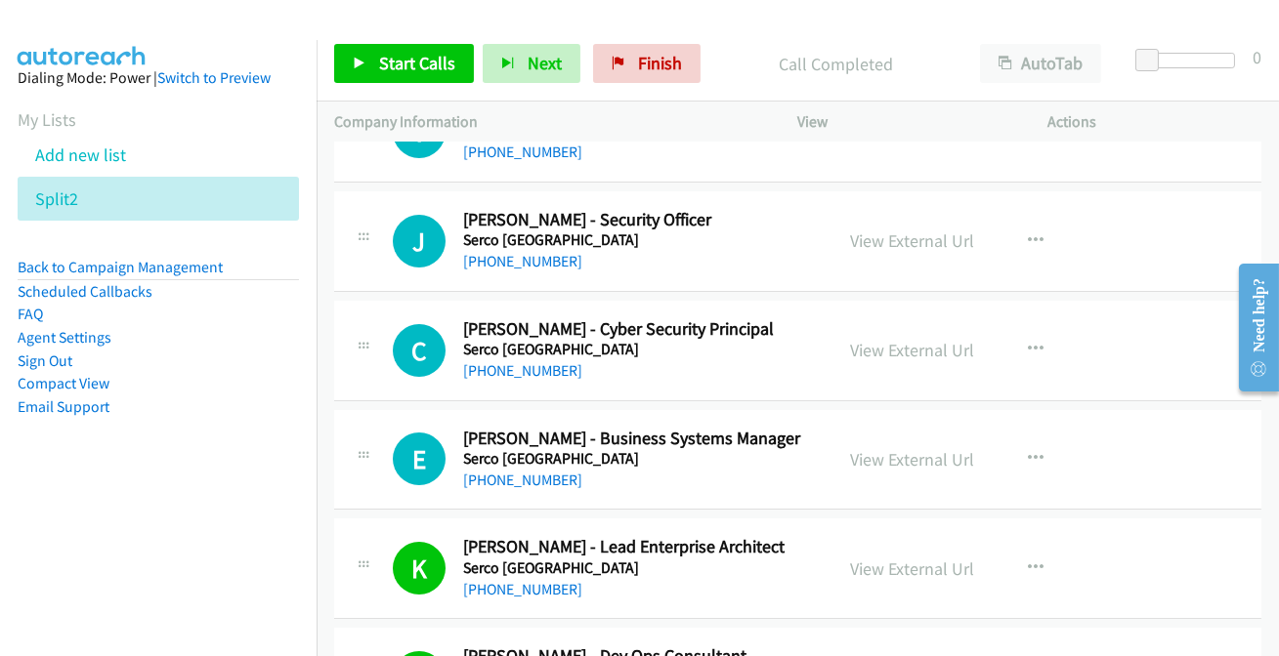
scroll to position [13676, 0]
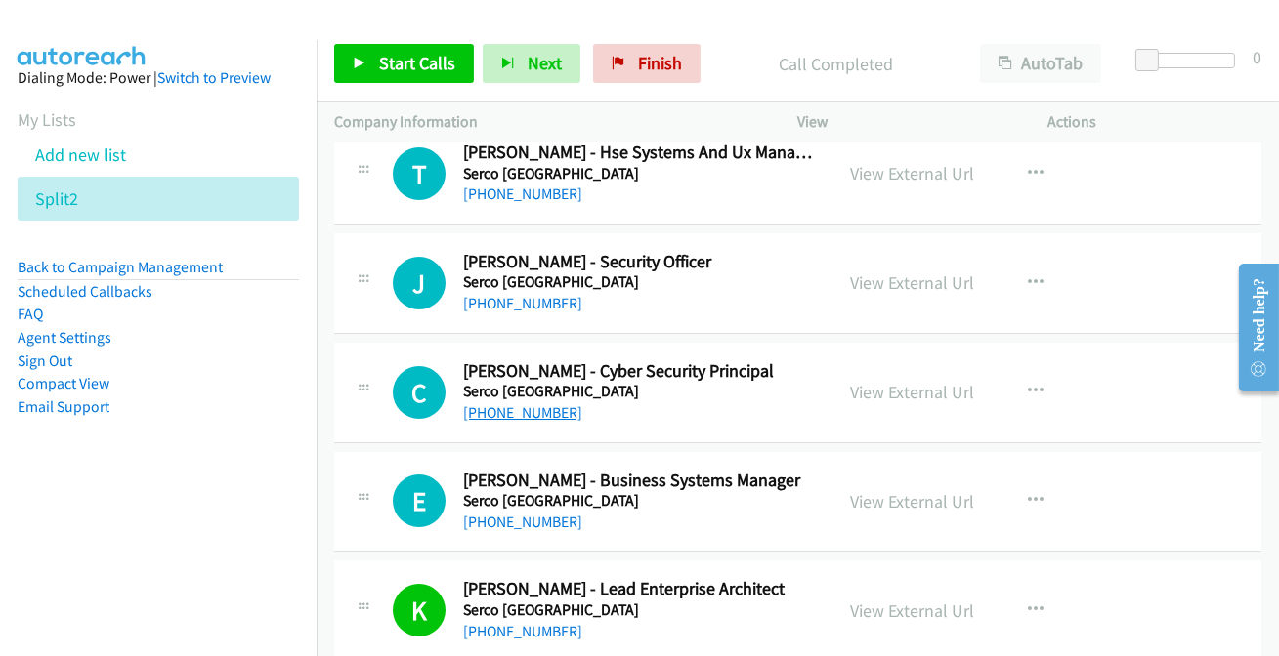
click at [537, 403] on link "+64 21 901 222" at bounding box center [522, 412] width 119 height 19
drag, startPoint x: 642, startPoint y: 52, endPoint x: 716, endPoint y: 63, distance: 75.2
click at [643, 51] on link "Finish" at bounding box center [646, 63] width 107 height 39
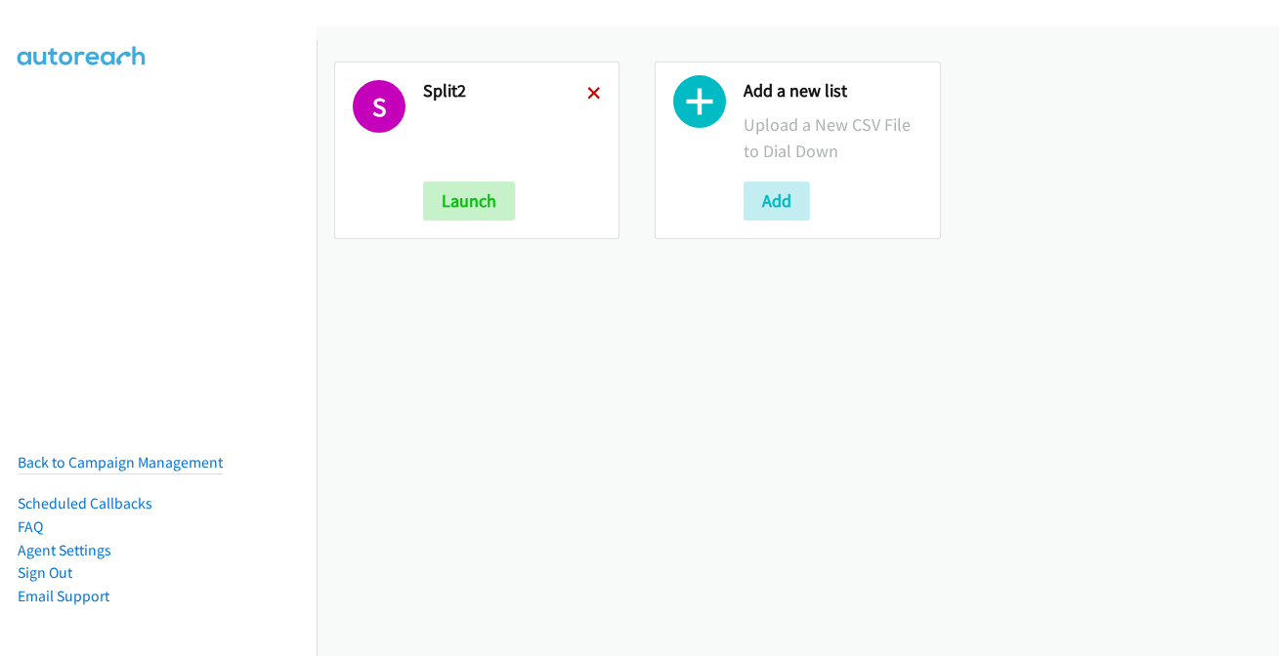
click at [595, 90] on icon at bounding box center [594, 95] width 14 height 14
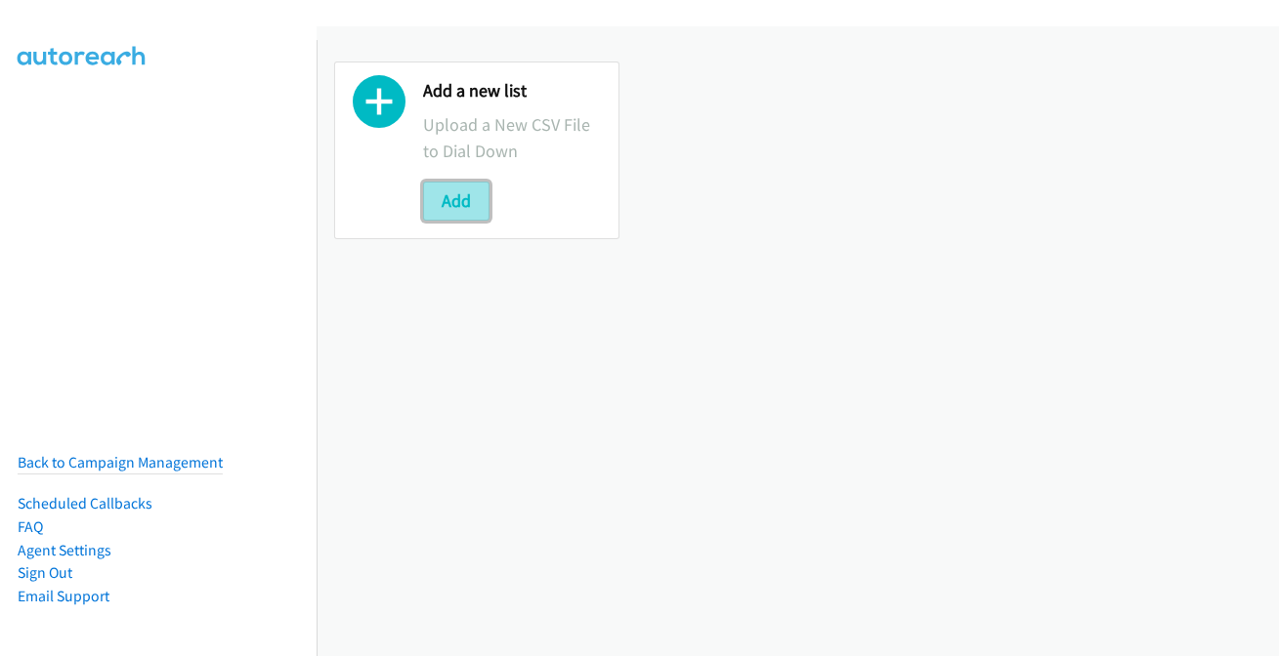
click at [451, 190] on button "Add" at bounding box center [456, 201] width 66 height 39
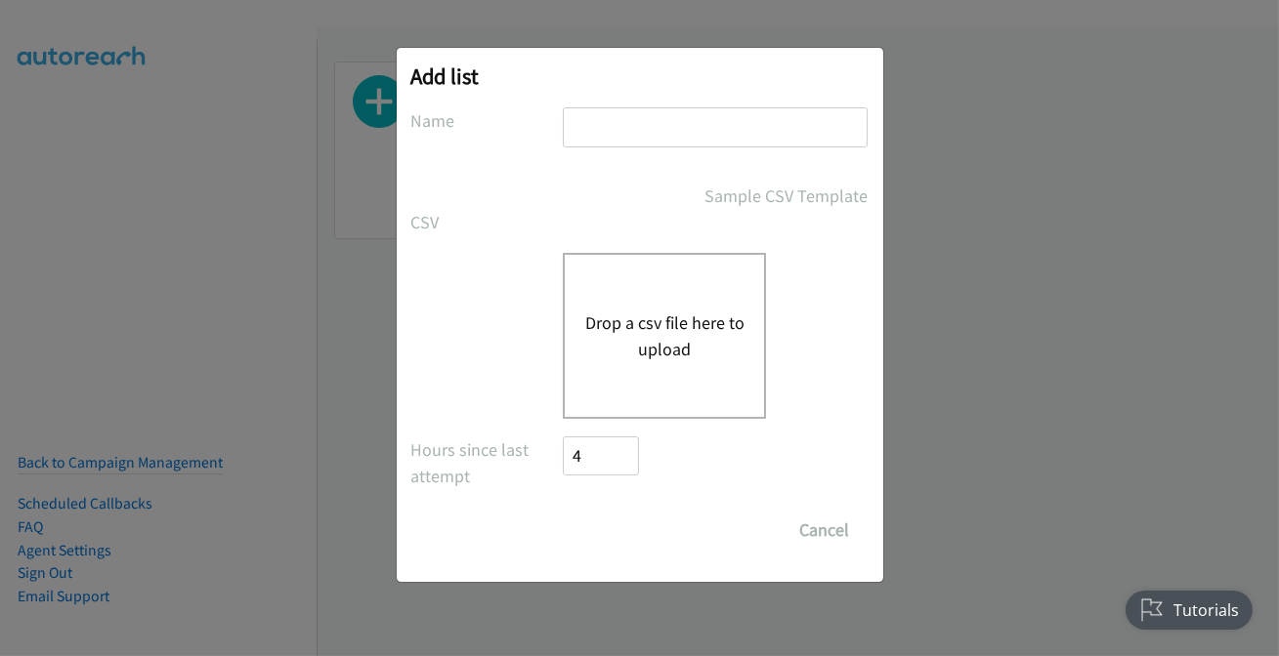
drag, startPoint x: 648, startPoint y: 138, endPoint x: 644, endPoint y: 166, distance: 28.6
click at [648, 138] on input "text" at bounding box center [715, 127] width 305 height 40
type input "split7"
click at [614, 334] on button "Drop a csv file here to upload" at bounding box center [664, 336] width 160 height 53
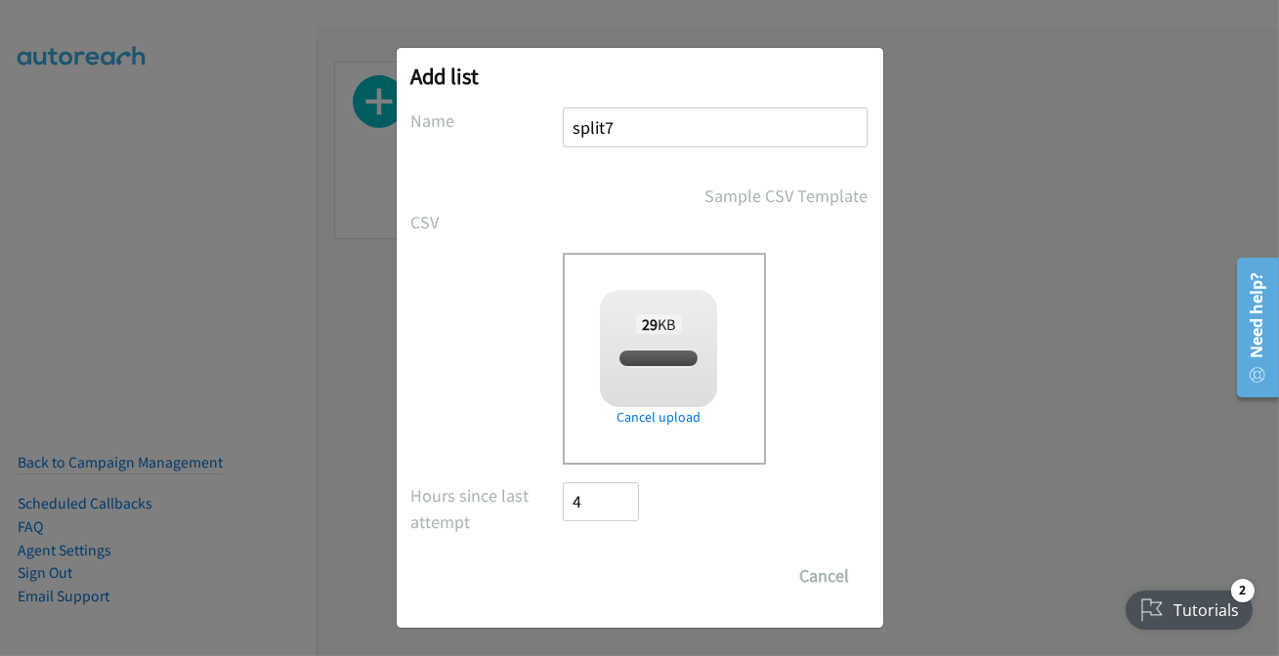
checkbox input "true"
click at [588, 588] on input "Save List" at bounding box center [615, 576] width 103 height 39
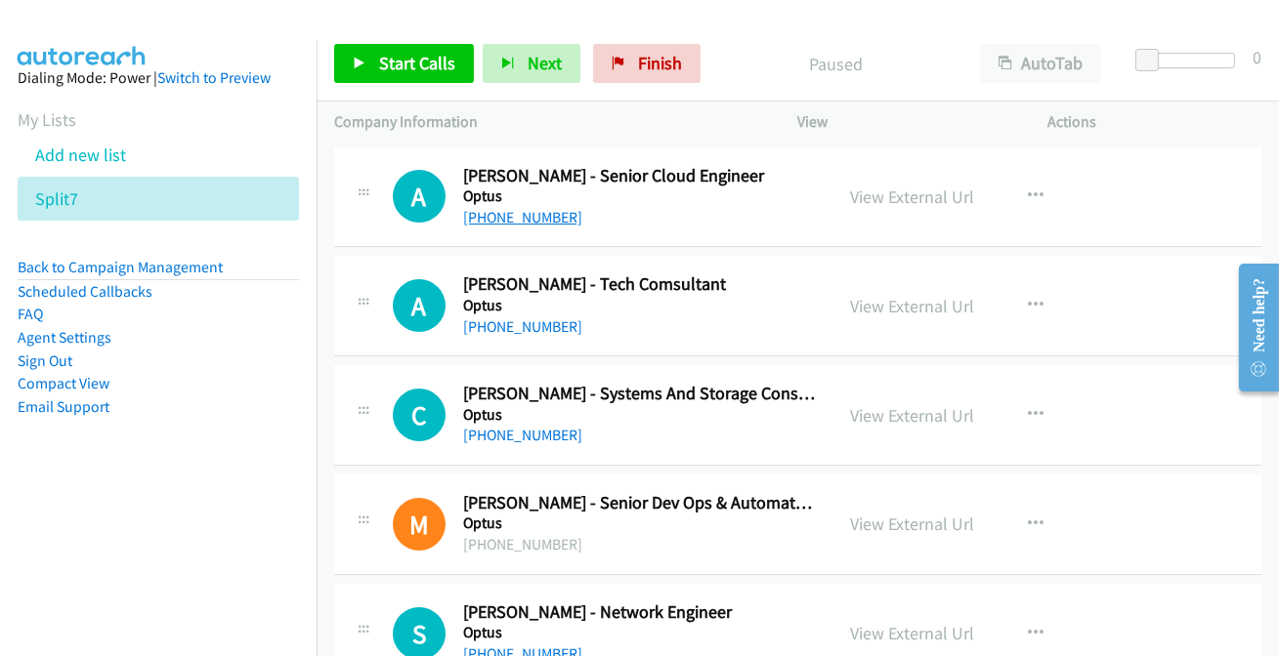
click at [526, 217] on link "[PHONE_NUMBER]" at bounding box center [522, 217] width 119 height 19
click at [517, 322] on link "[PHONE_NUMBER]" at bounding box center [522, 326] width 119 height 19
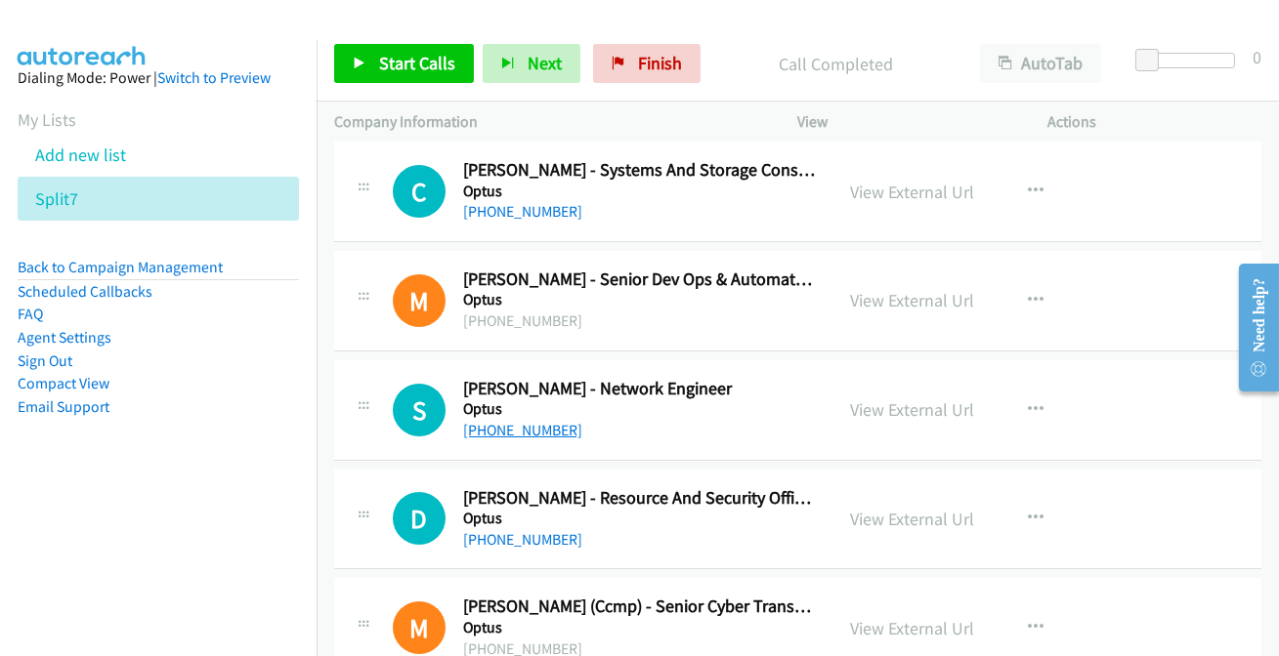
scroll to position [266, 0]
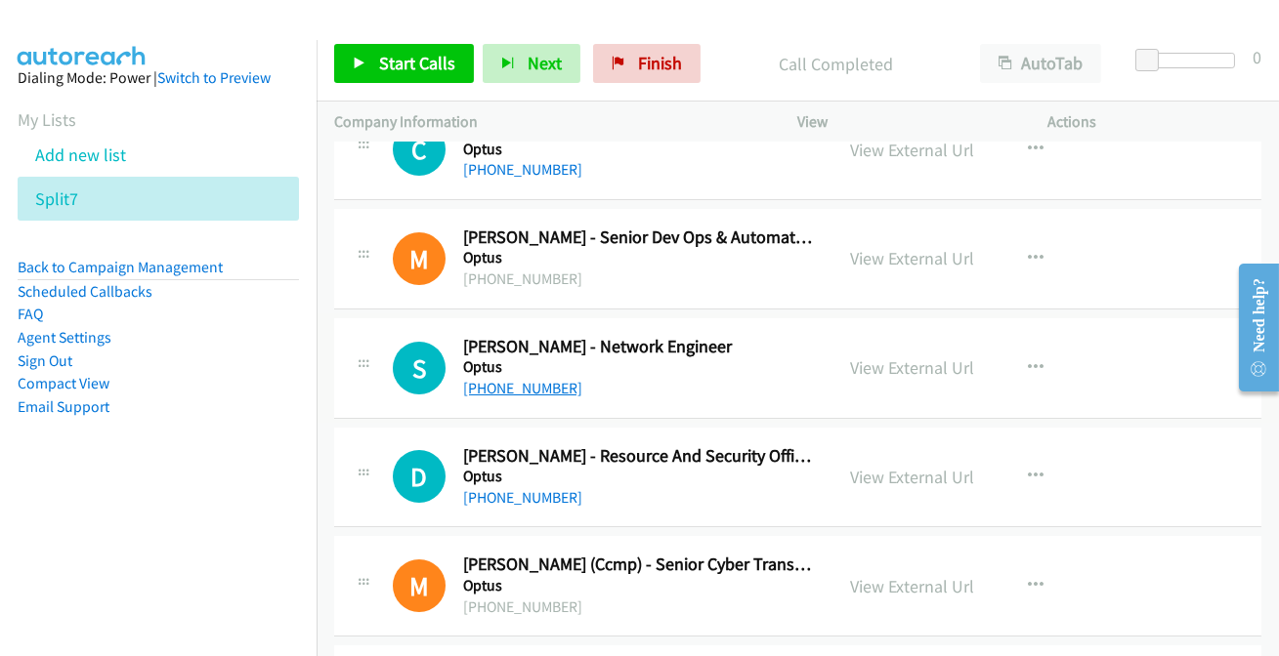
click at [475, 391] on link "[PHONE_NUMBER]" at bounding box center [522, 388] width 119 height 19
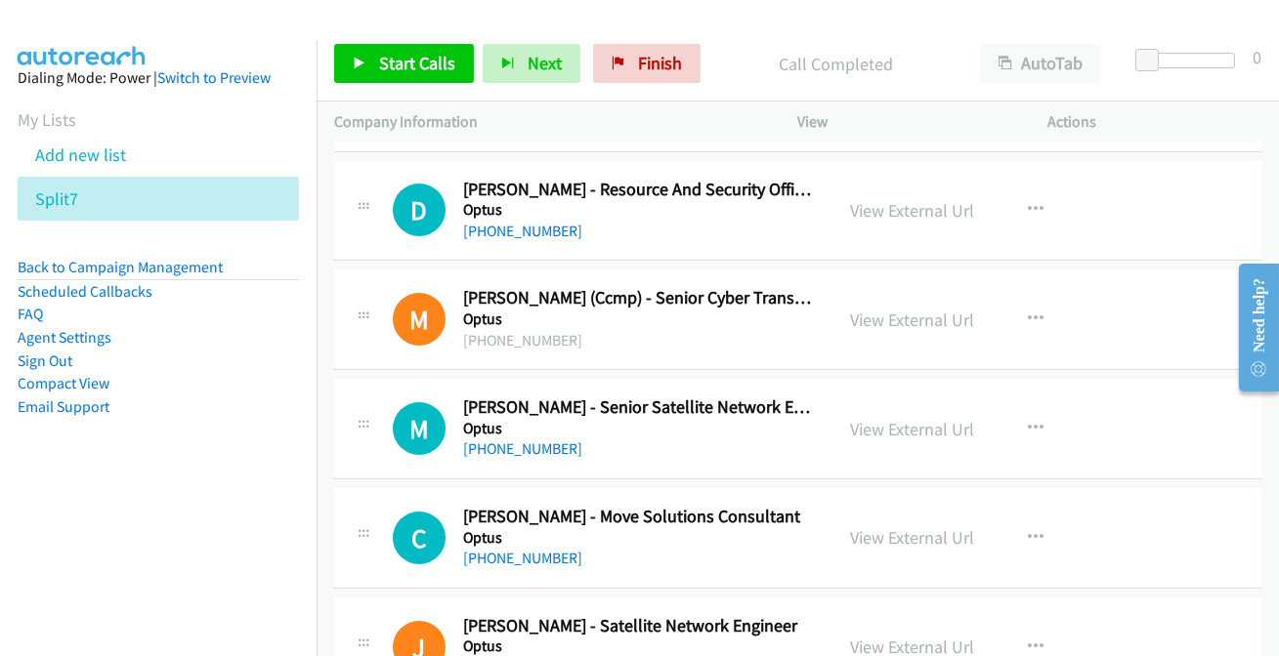
scroll to position [621, 0]
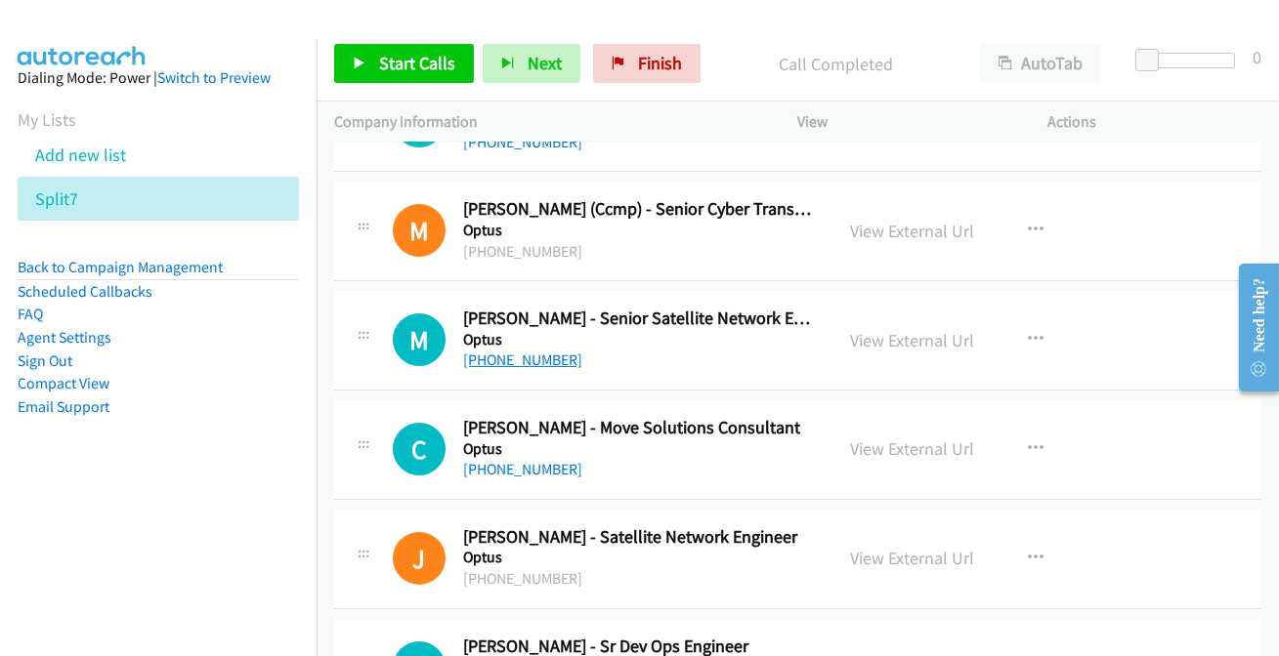
click at [534, 361] on link "[PHONE_NUMBER]" at bounding box center [522, 360] width 119 height 19
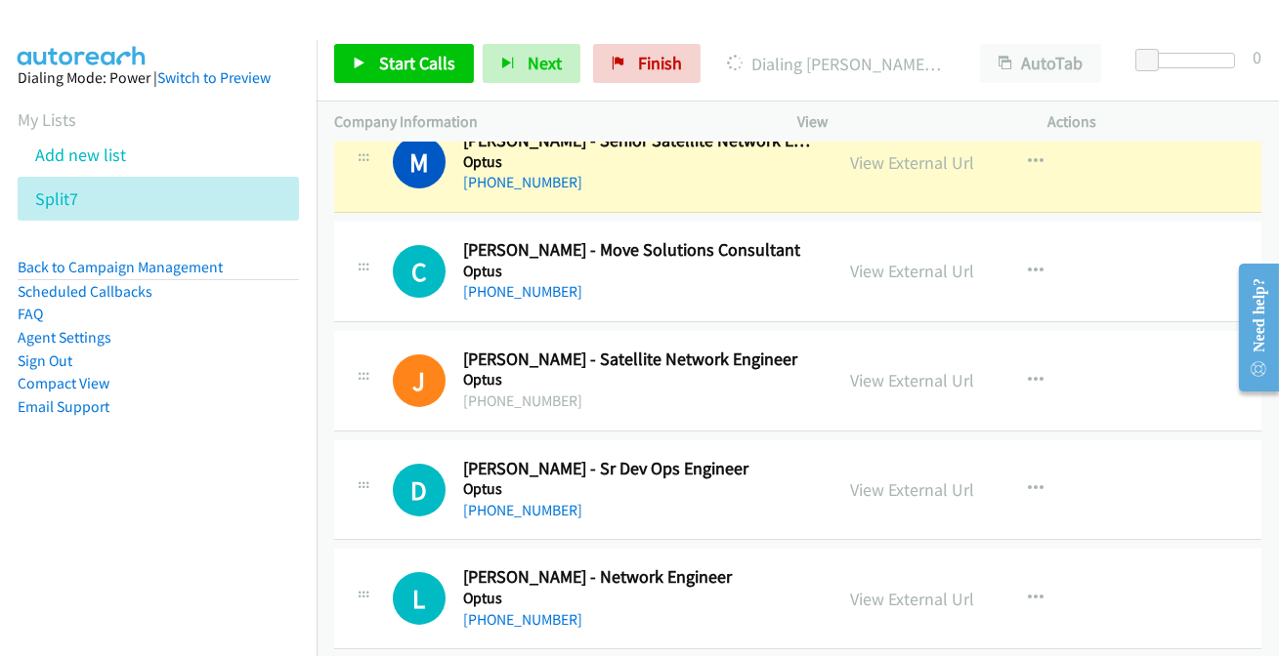
scroll to position [710, 0]
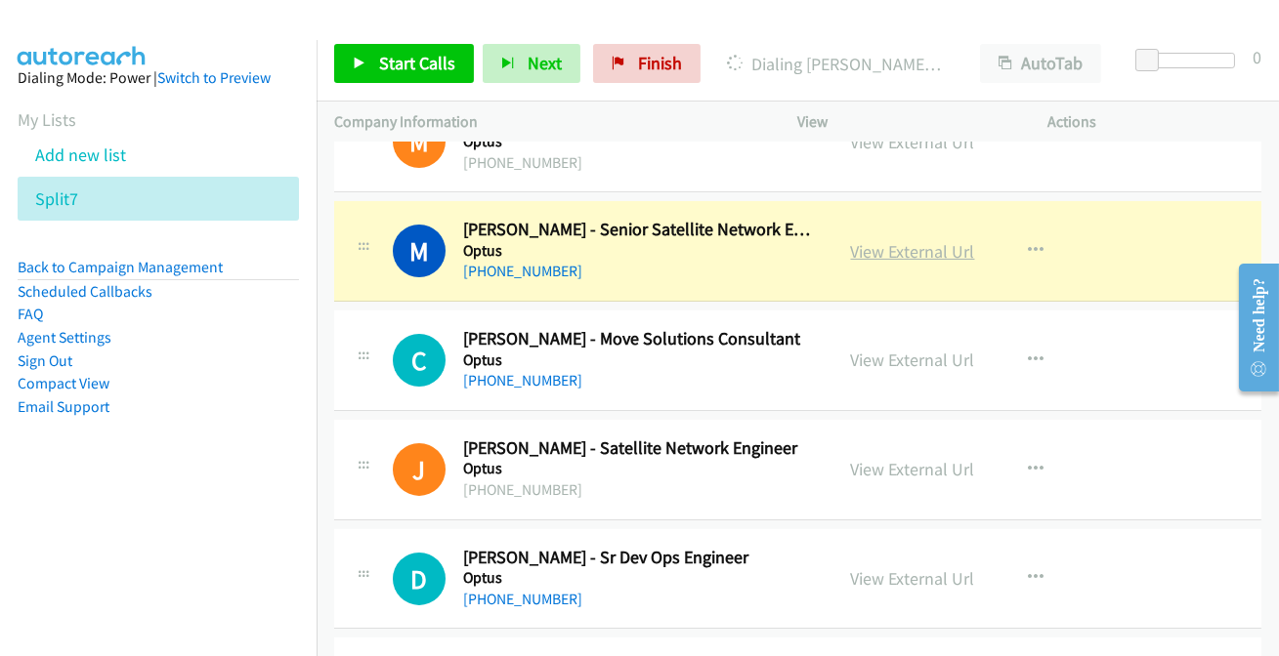
click at [926, 253] on link "View External Url" at bounding box center [913, 251] width 124 height 22
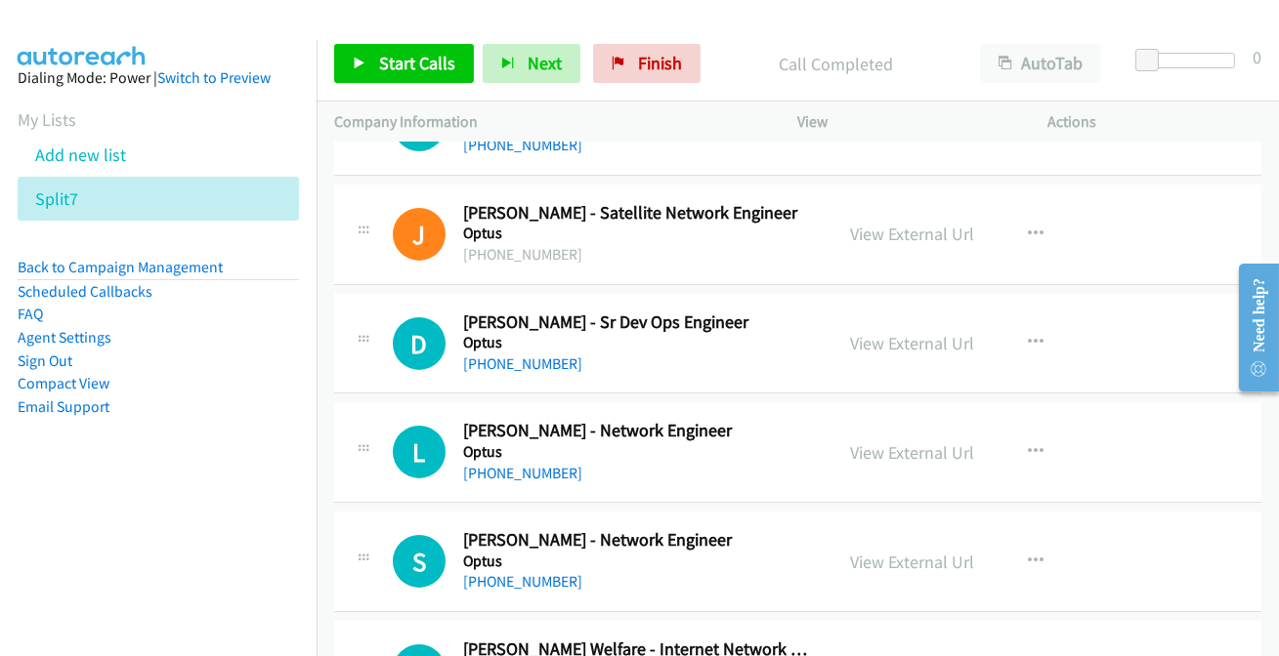
scroll to position [977, 0]
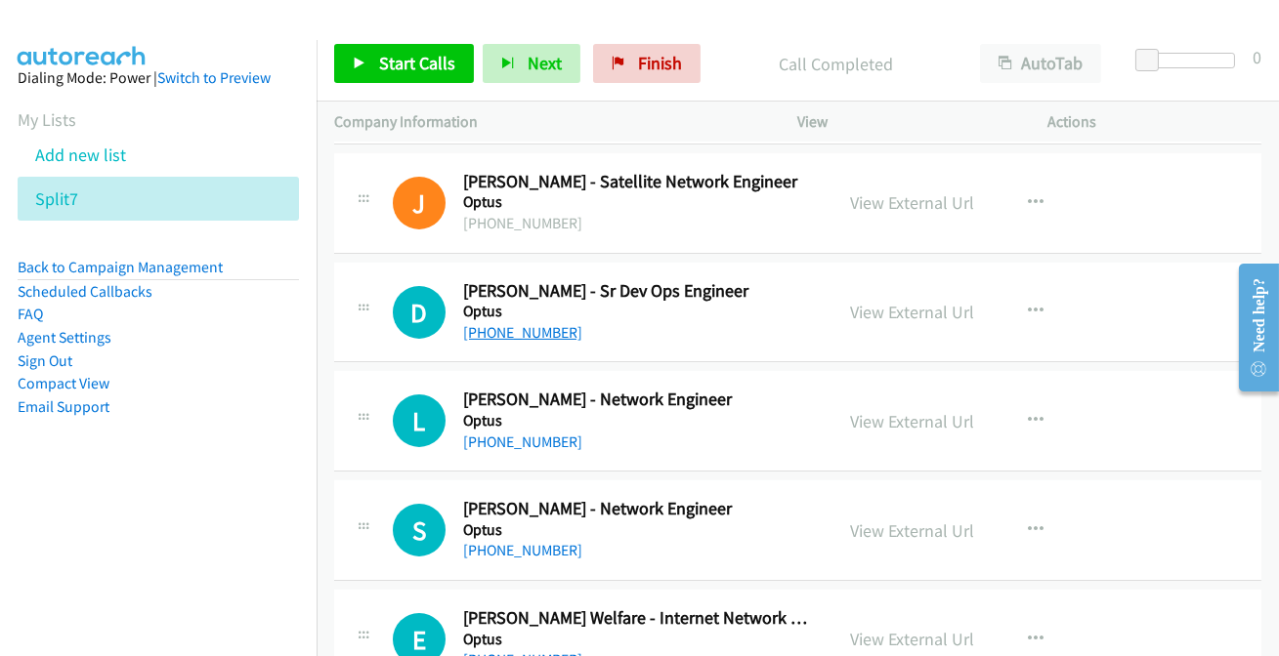
click at [519, 323] on link "[PHONE_NUMBER]" at bounding box center [522, 332] width 119 height 19
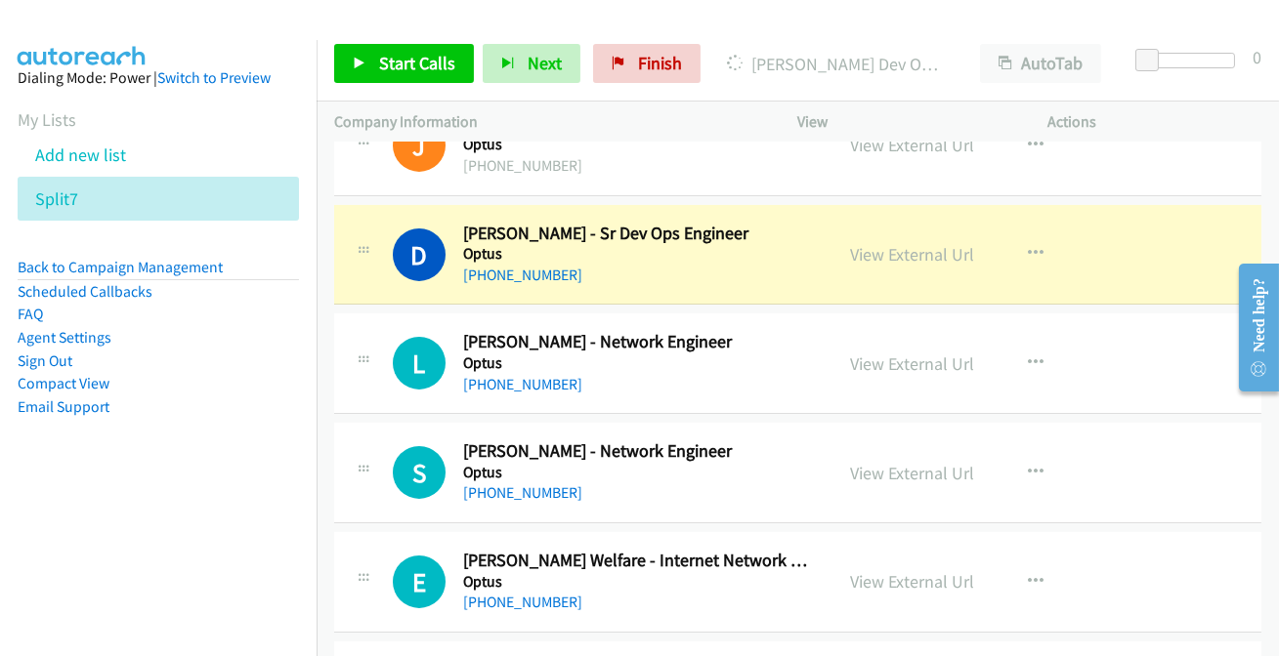
scroll to position [1065, 0]
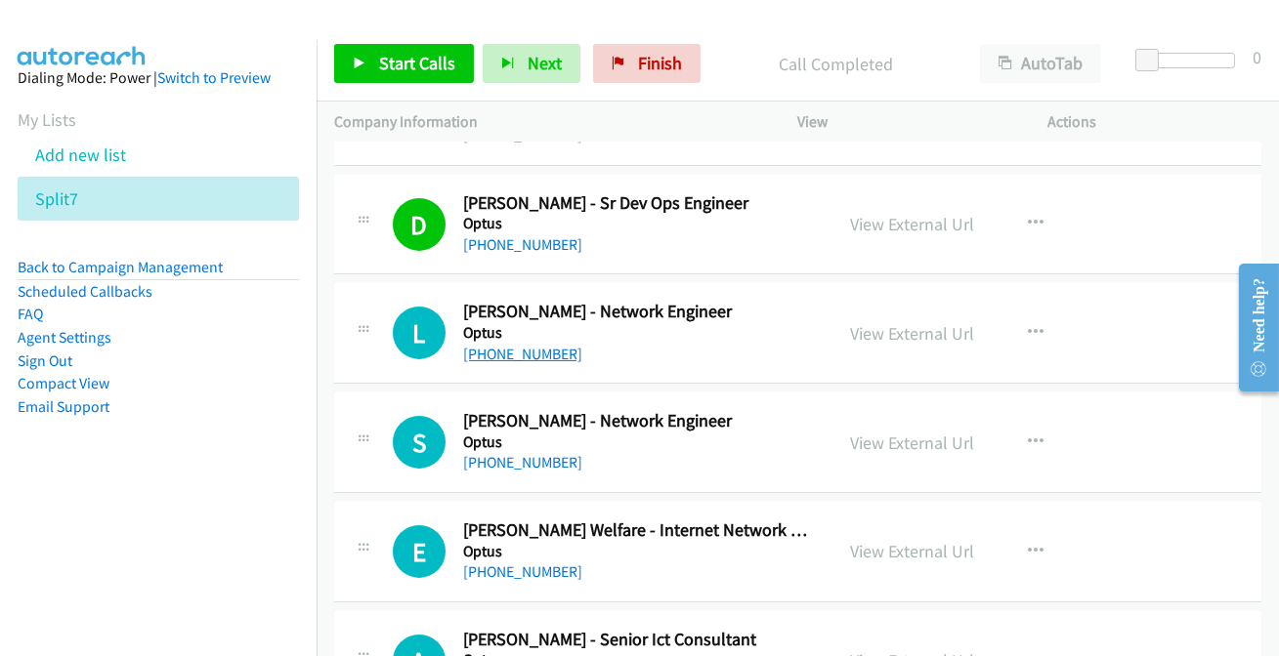
click at [514, 349] on link "[PHONE_NUMBER]" at bounding box center [522, 354] width 119 height 19
click at [505, 462] on link "[PHONE_NUMBER]" at bounding box center [522, 462] width 119 height 19
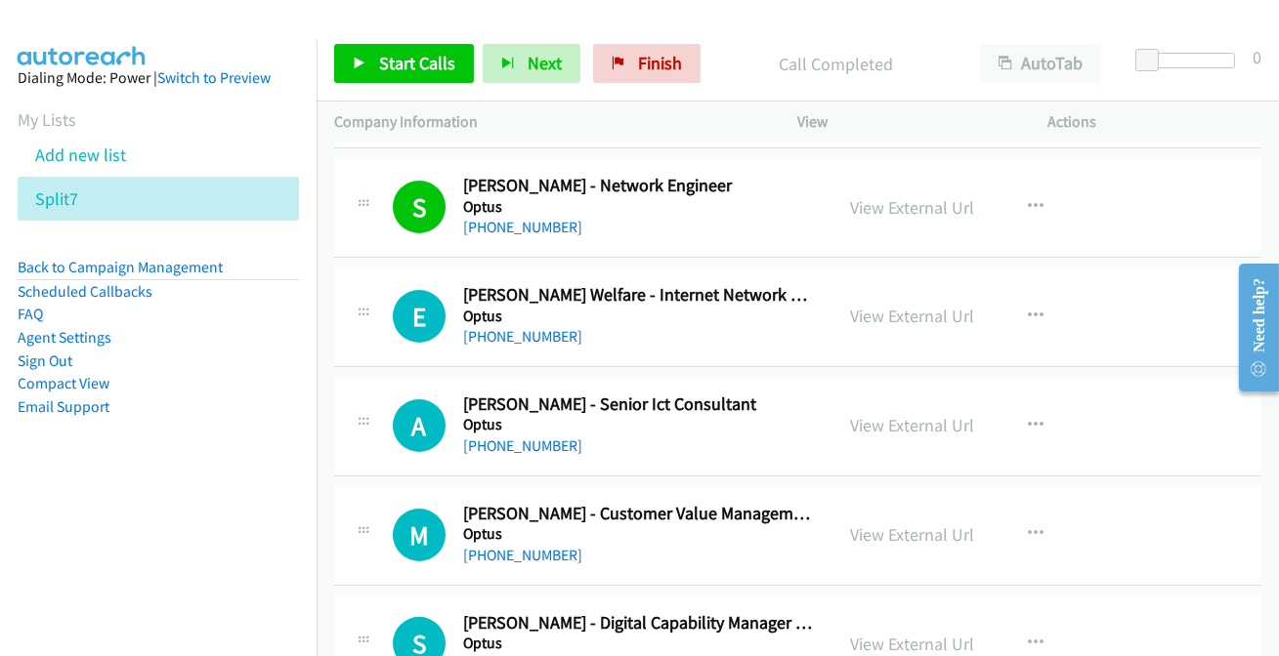
scroll to position [1331, 0]
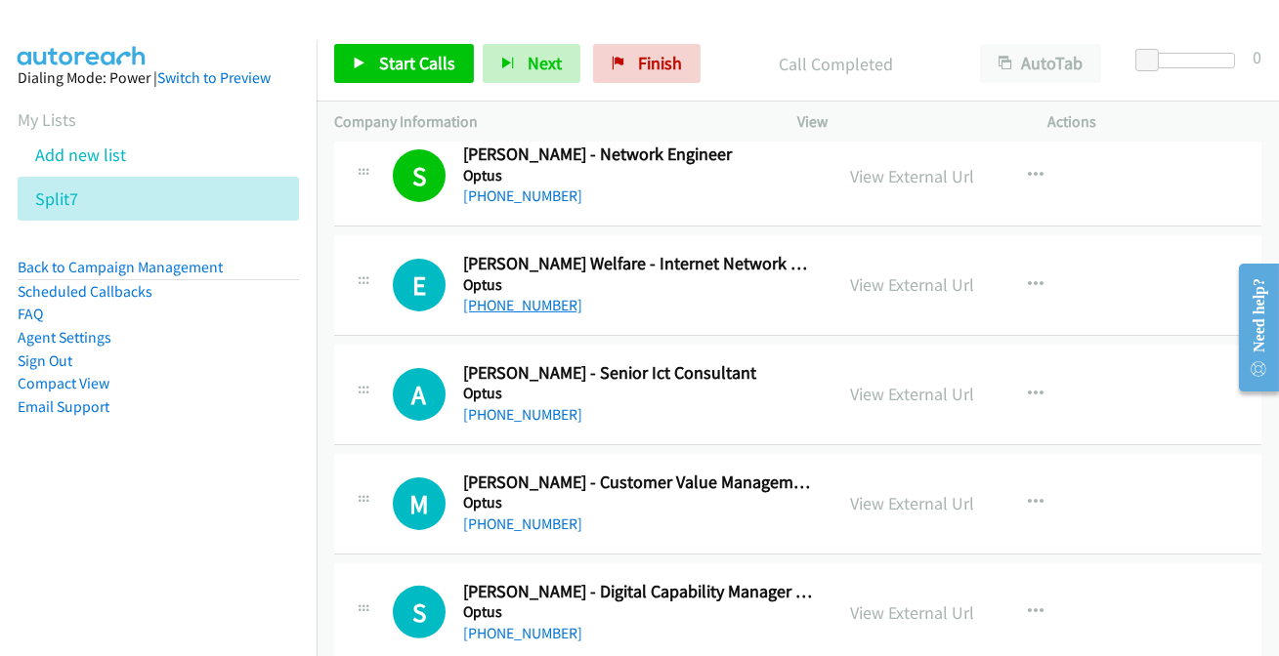
click at [491, 300] on link "[PHONE_NUMBER]" at bounding box center [522, 305] width 119 height 19
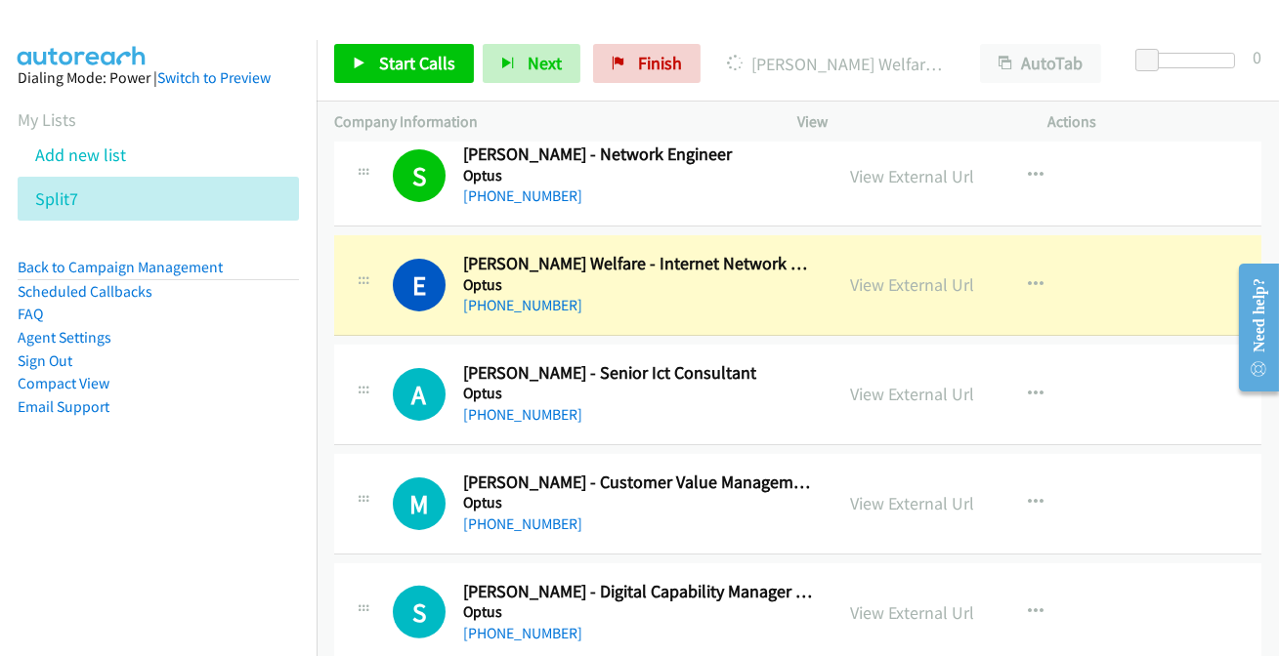
scroll to position [1420, 0]
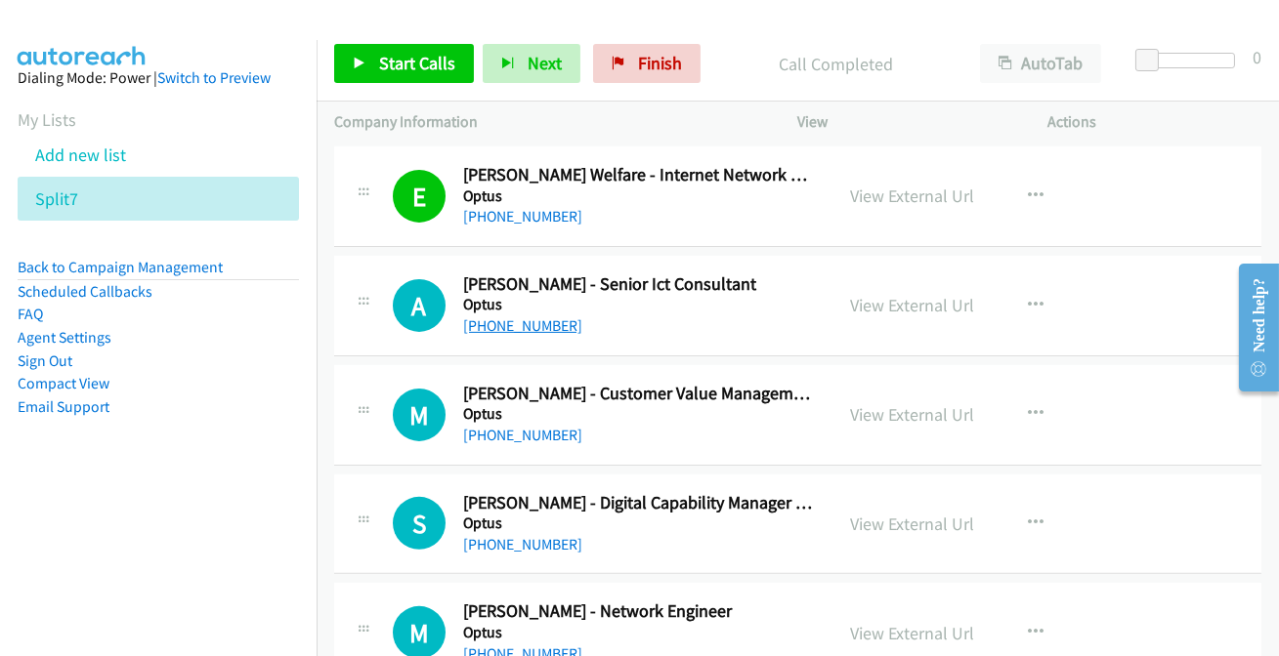
click at [551, 325] on link "[PHONE_NUMBER]" at bounding box center [522, 325] width 119 height 19
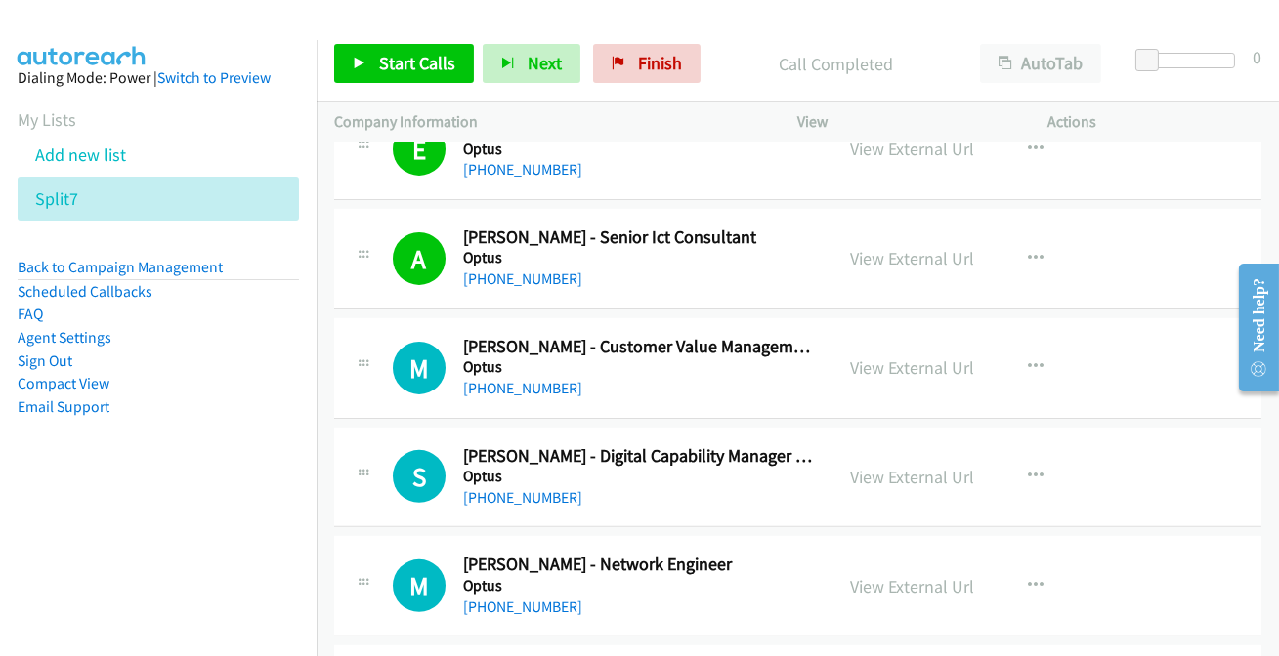
scroll to position [1598, 0]
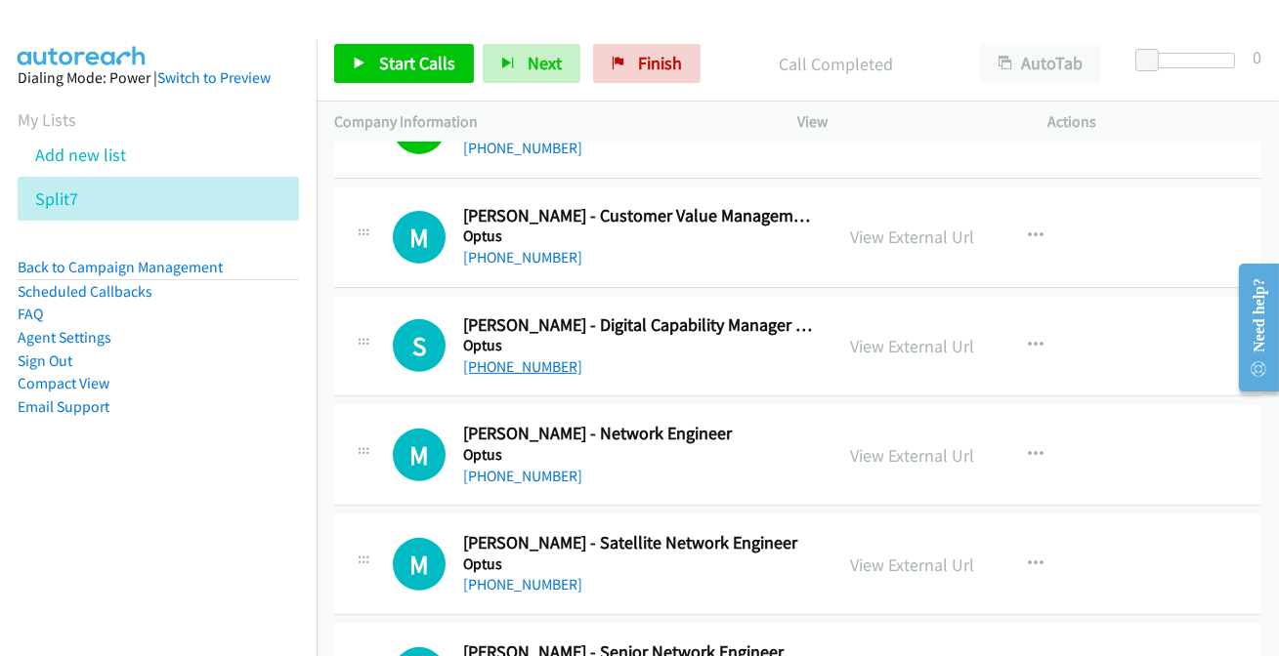
click at [507, 365] on link "[PHONE_NUMBER]" at bounding box center [522, 367] width 119 height 19
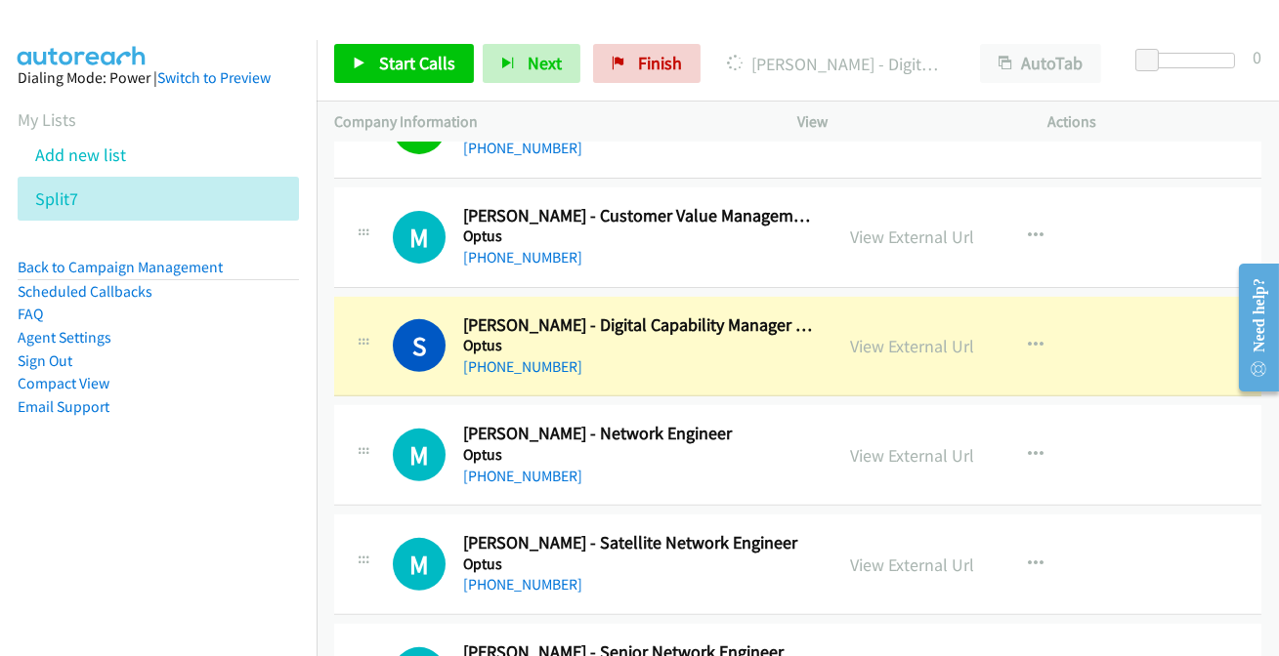
scroll to position [1687, 0]
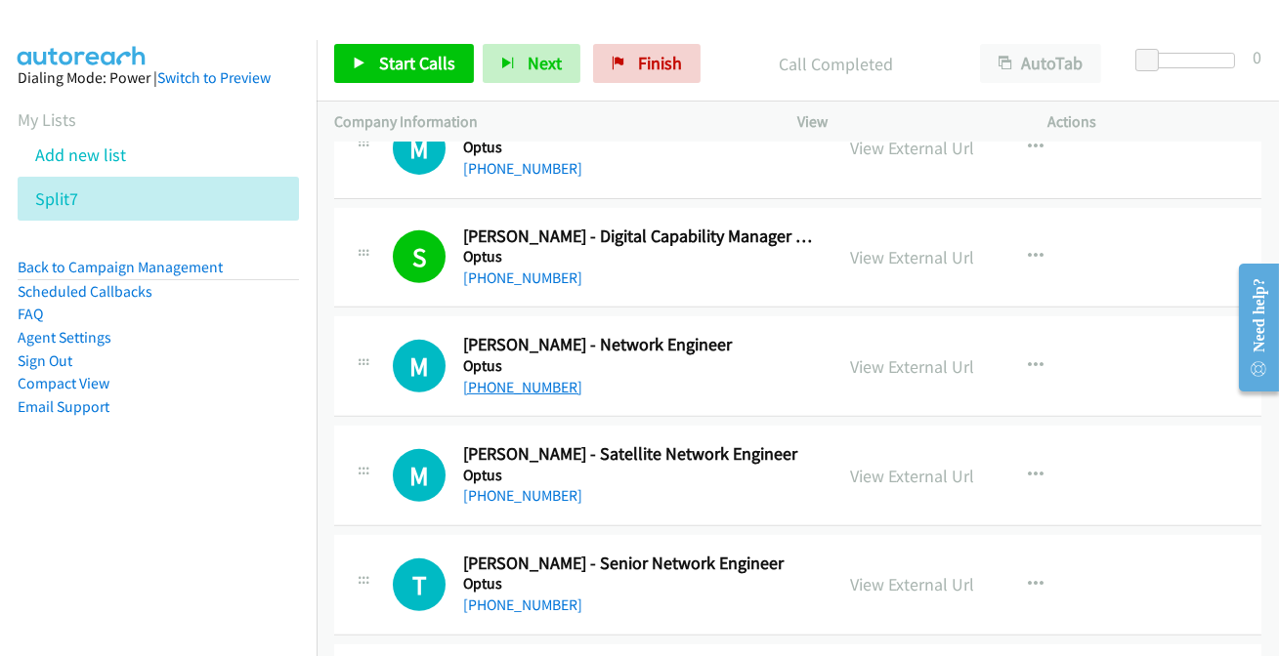
click at [542, 386] on link "[PHONE_NUMBER]" at bounding box center [522, 387] width 119 height 19
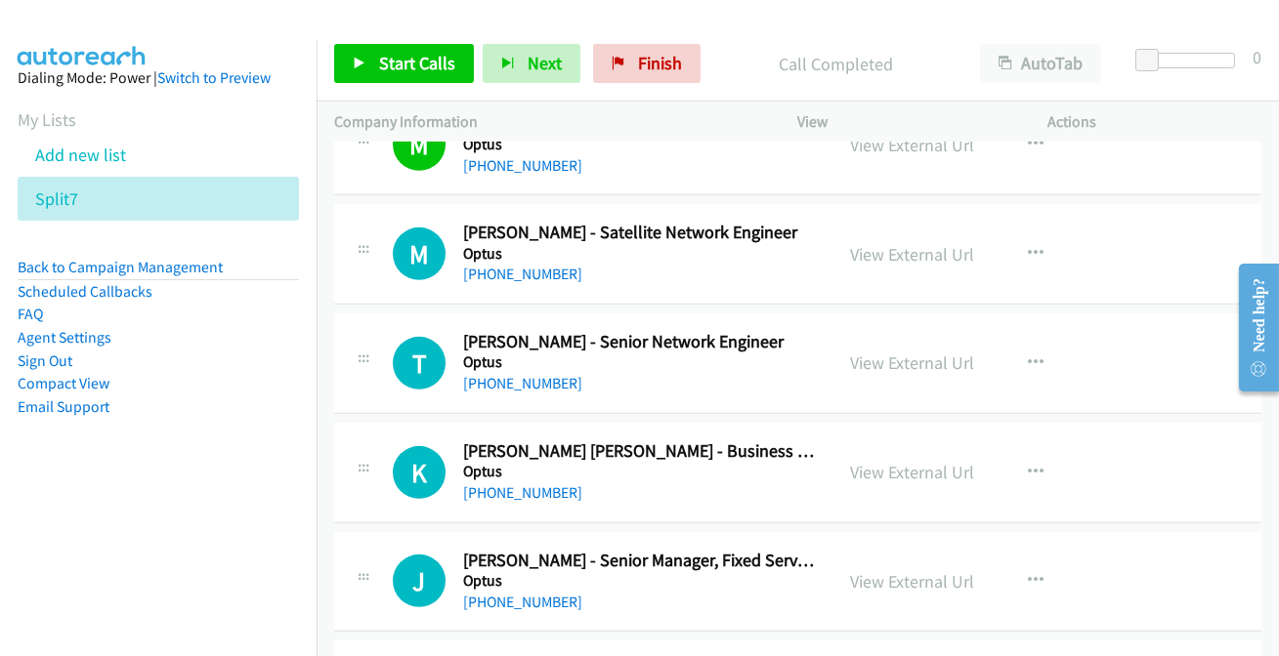
scroll to position [1954, 0]
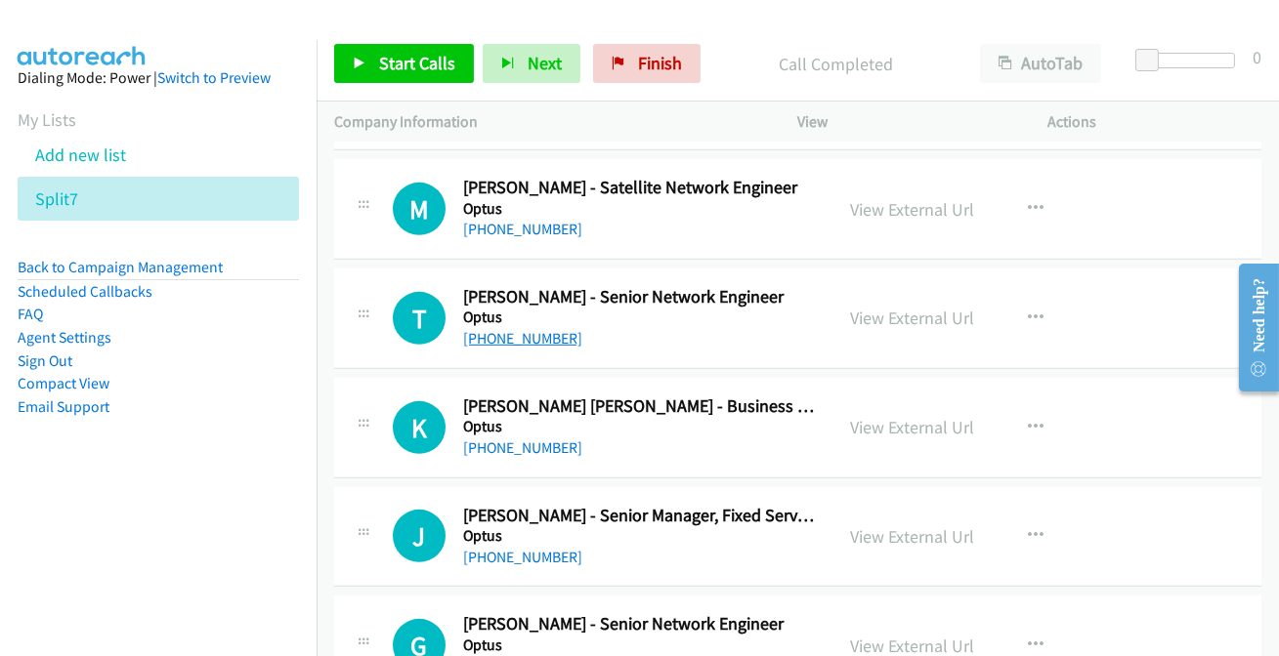
click at [529, 335] on link "[PHONE_NUMBER]" at bounding box center [522, 338] width 119 height 19
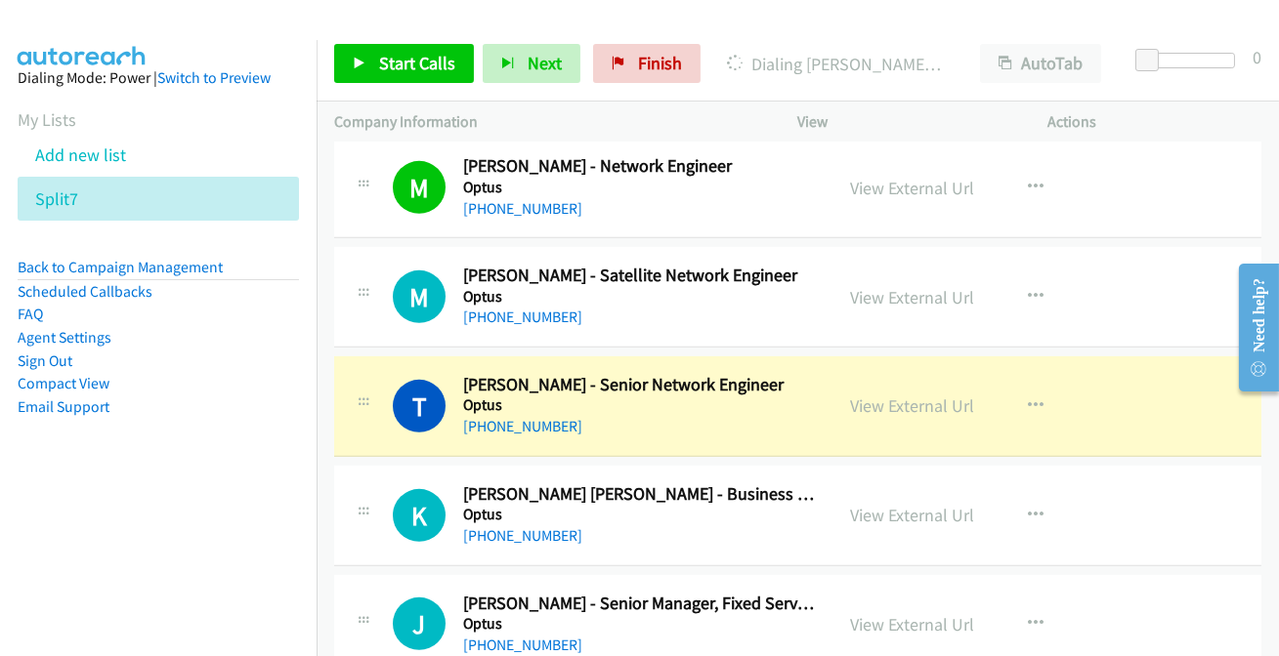
scroll to position [1865, 0]
click at [907, 400] on link "View External Url" at bounding box center [913, 407] width 124 height 22
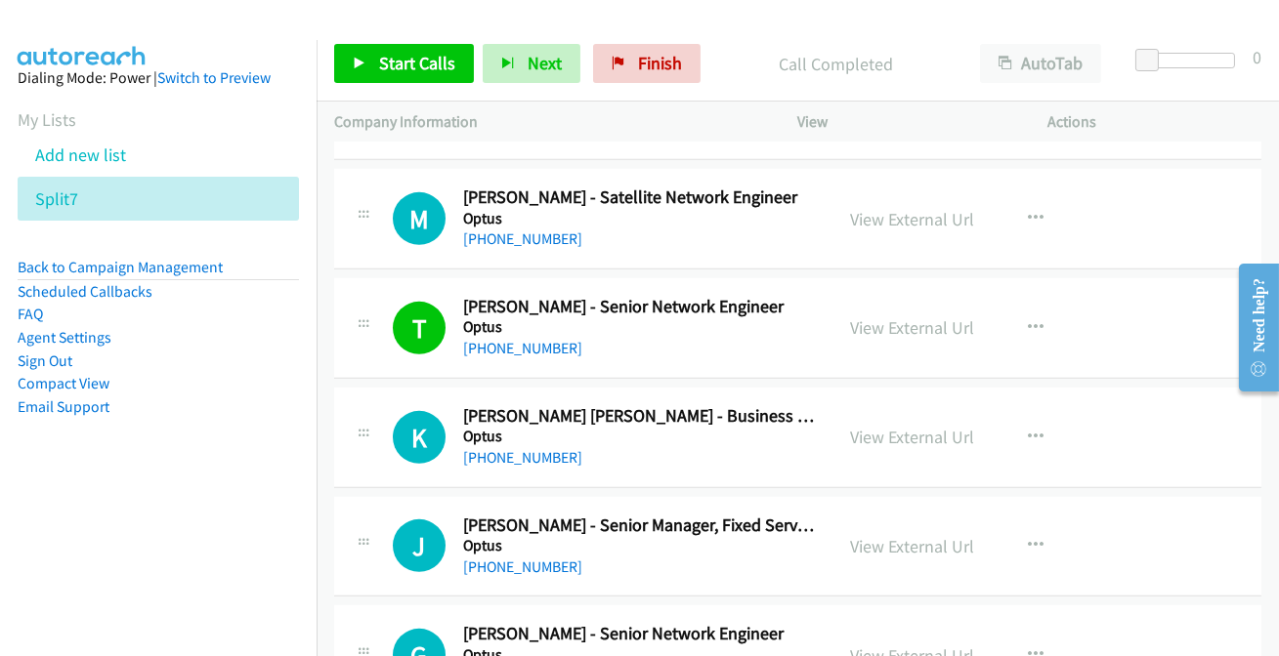
scroll to position [2042, 0]
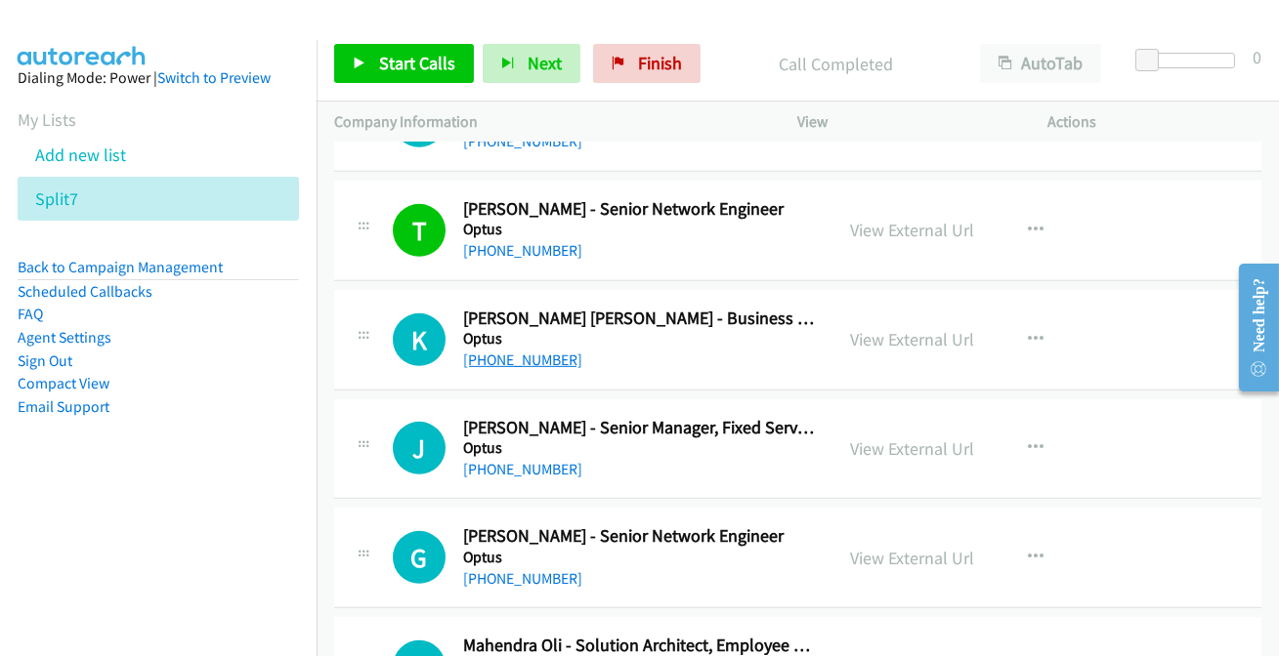
click at [529, 360] on link "[PHONE_NUMBER]" at bounding box center [522, 360] width 119 height 19
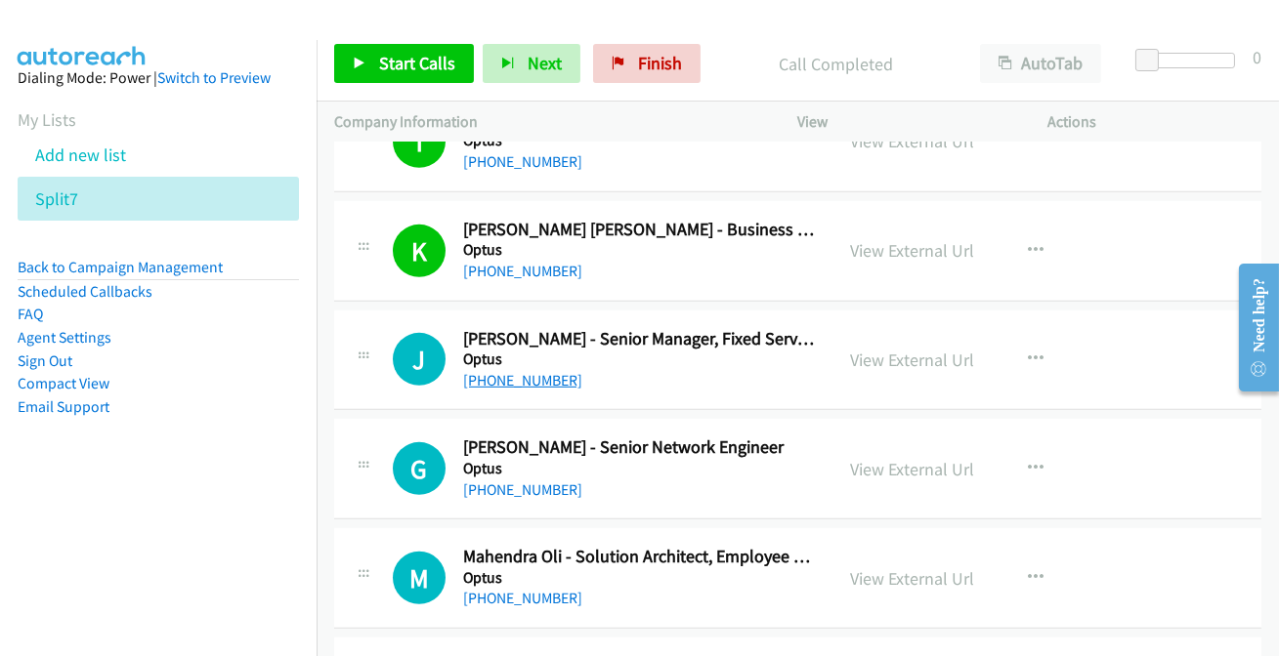
click at [513, 371] on link "[PHONE_NUMBER]" at bounding box center [522, 380] width 119 height 19
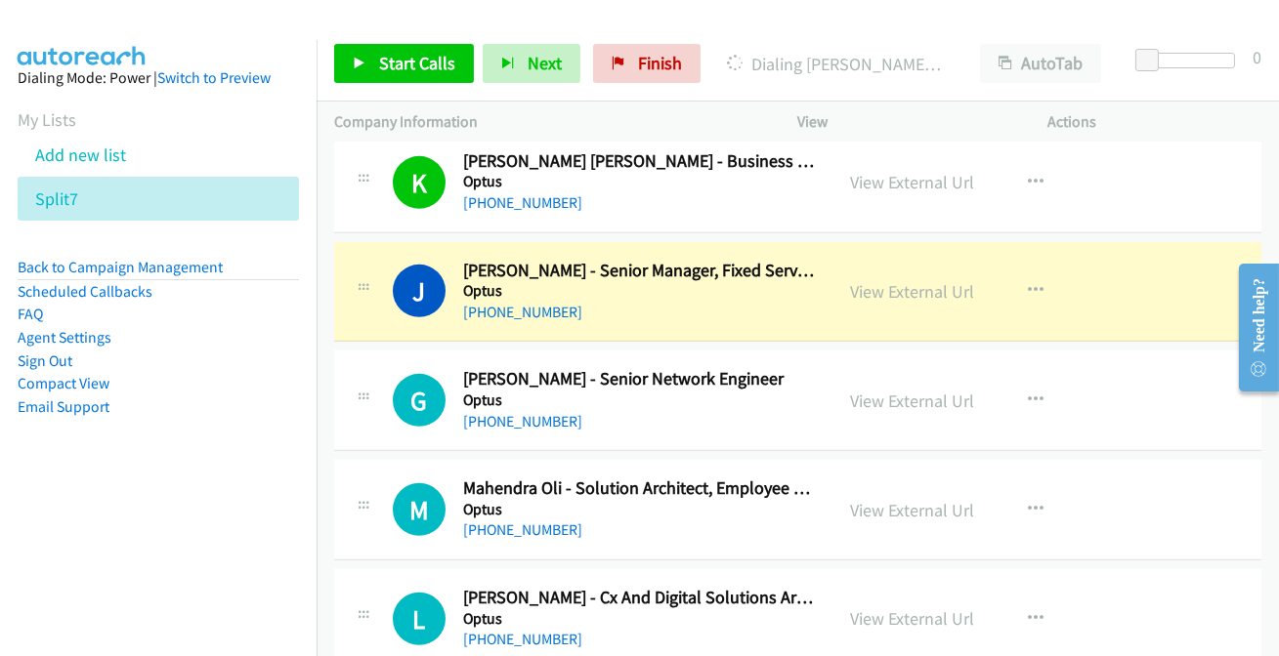
scroll to position [2219, 0]
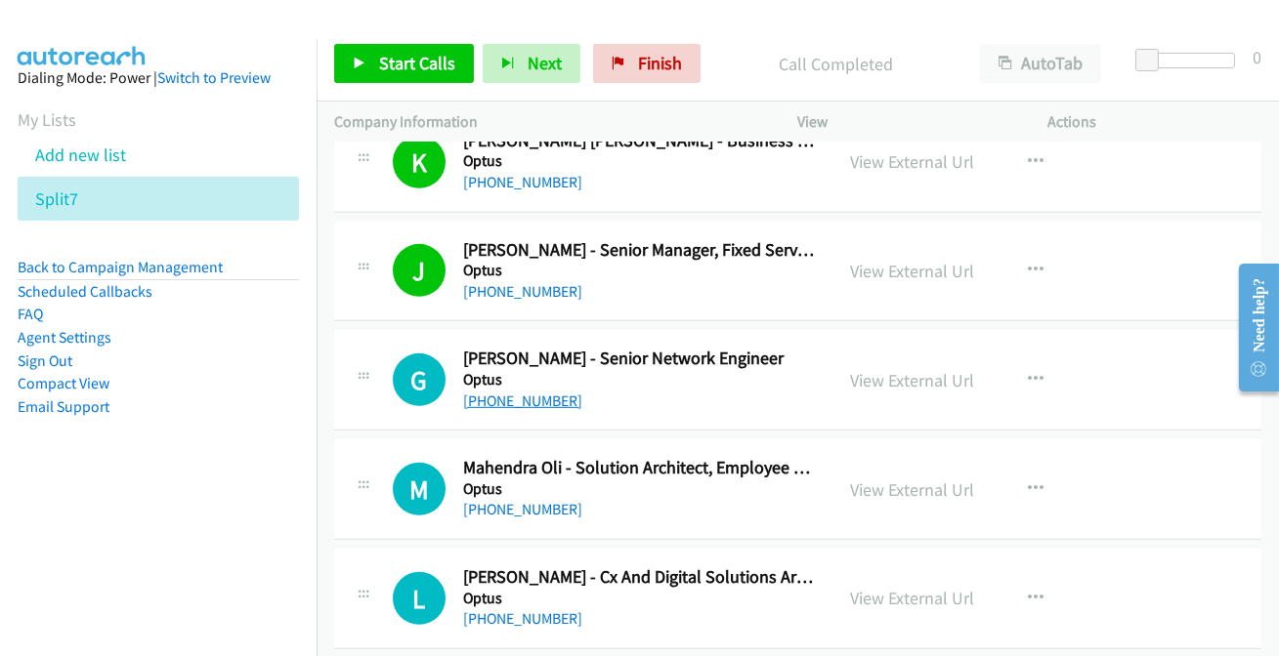
click at [510, 400] on link "[PHONE_NUMBER]" at bounding box center [522, 401] width 119 height 19
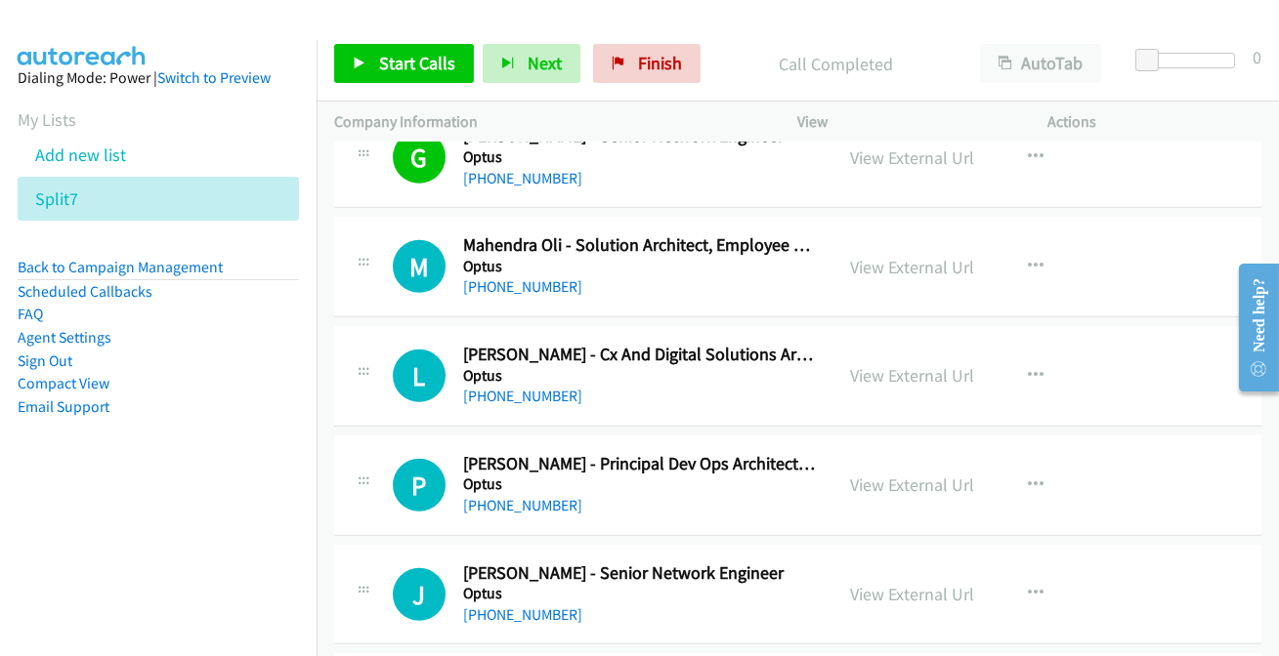
scroll to position [2486, 0]
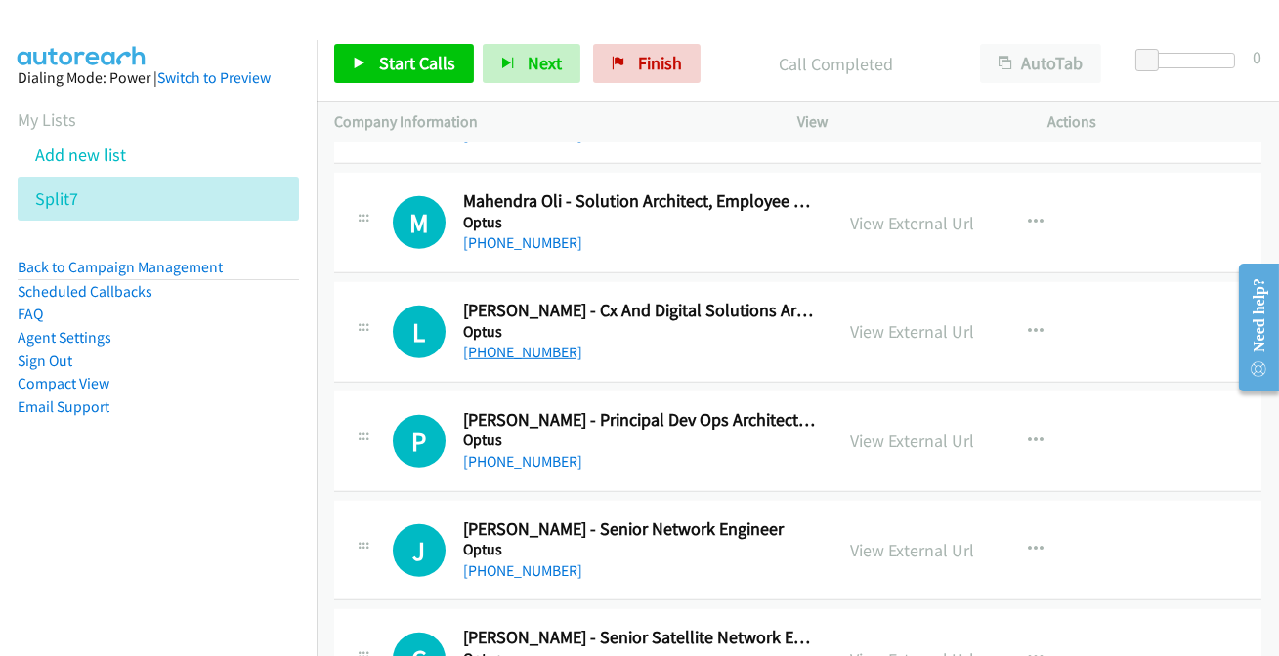
click at [537, 349] on link "[PHONE_NUMBER]" at bounding box center [522, 352] width 119 height 19
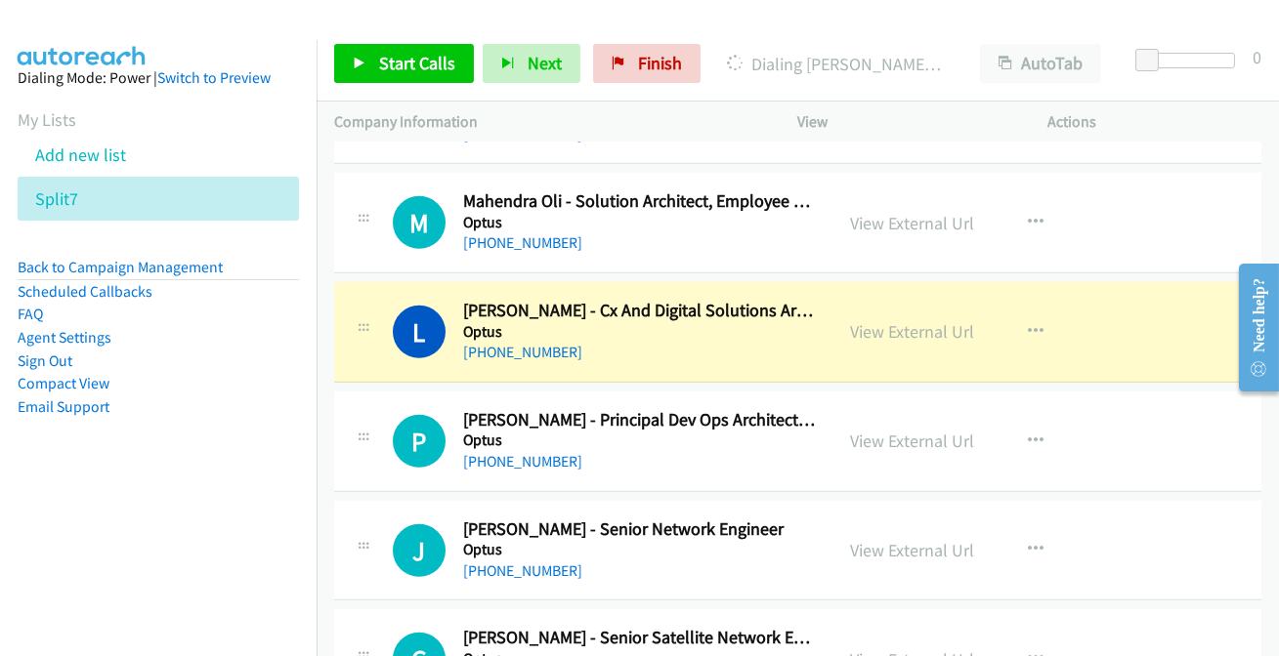
scroll to position [2575, 0]
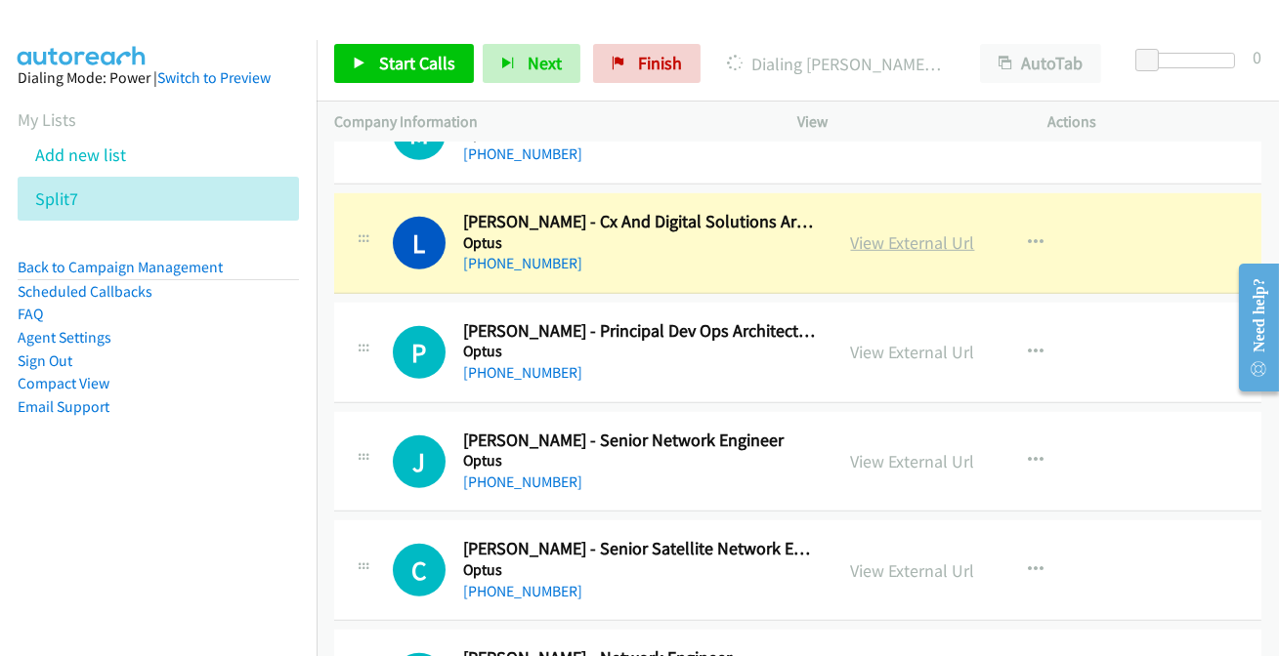
click at [896, 242] on link "View External Url" at bounding box center [913, 243] width 124 height 22
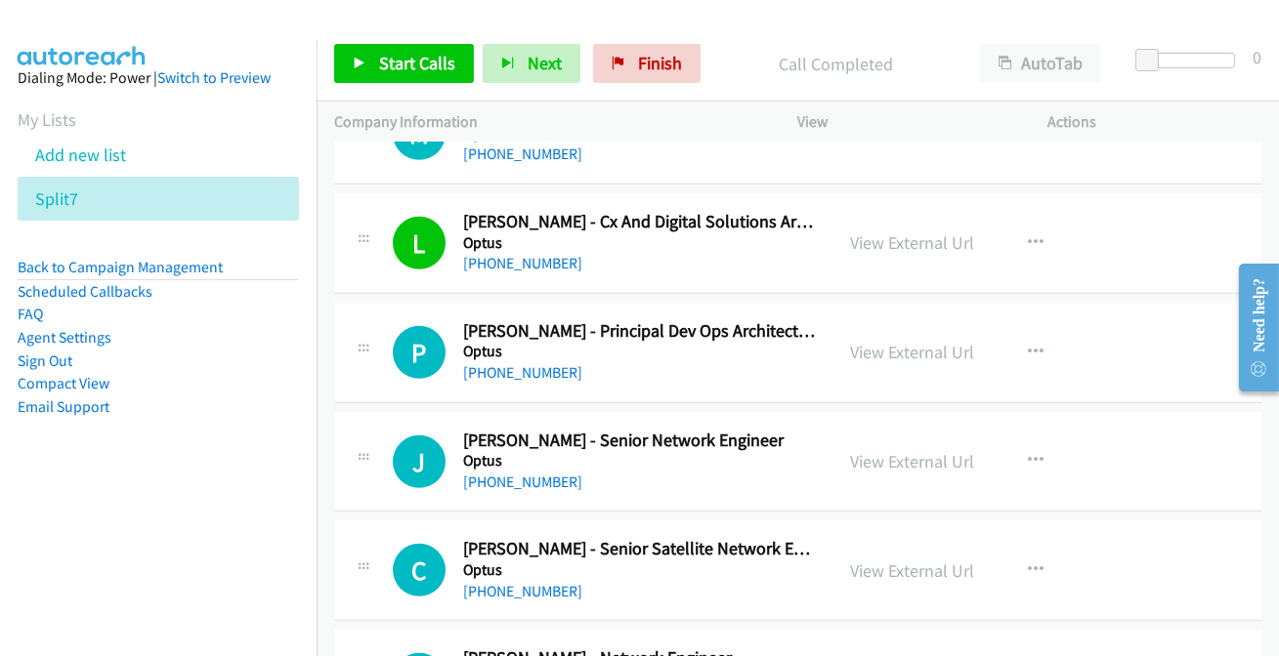
drag, startPoint x: 507, startPoint y: 477, endPoint x: 512, endPoint y: 462, distance: 15.4
click at [513, 480] on link "[PHONE_NUMBER]" at bounding box center [522, 482] width 119 height 19
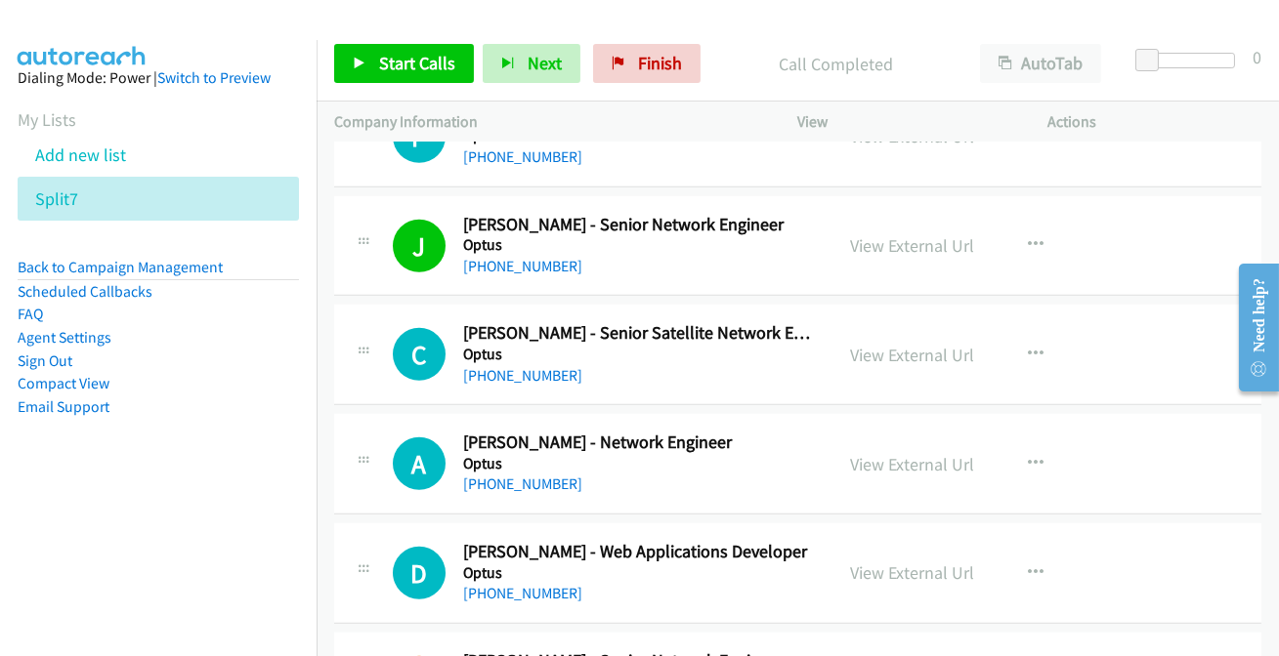
scroll to position [2842, 0]
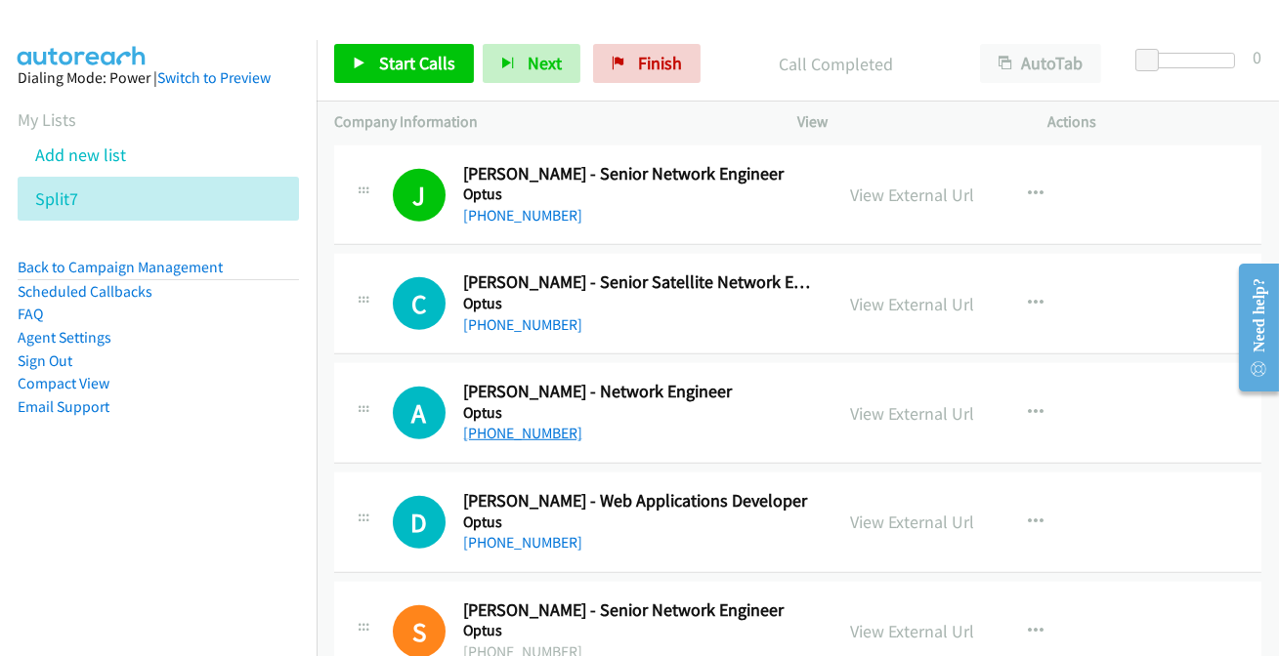
click at [510, 432] on link "[PHONE_NUMBER]" at bounding box center [522, 433] width 119 height 19
click at [491, 539] on link "[PHONE_NUMBER]" at bounding box center [522, 542] width 119 height 19
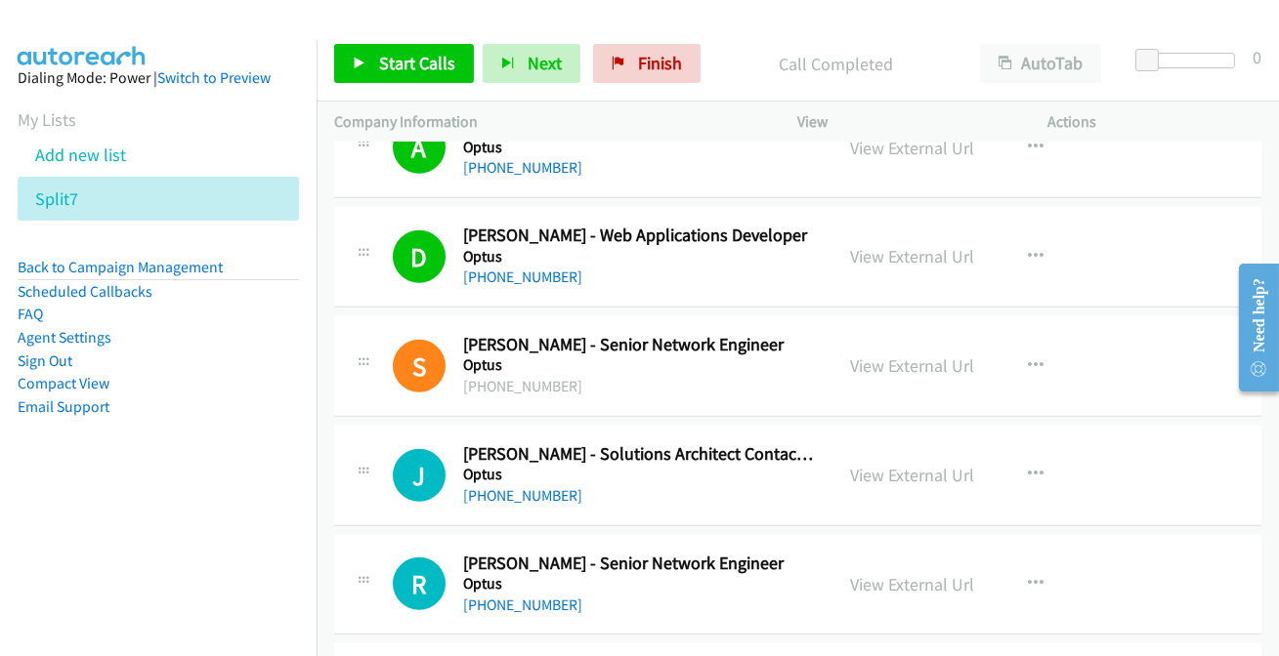
scroll to position [3196, 0]
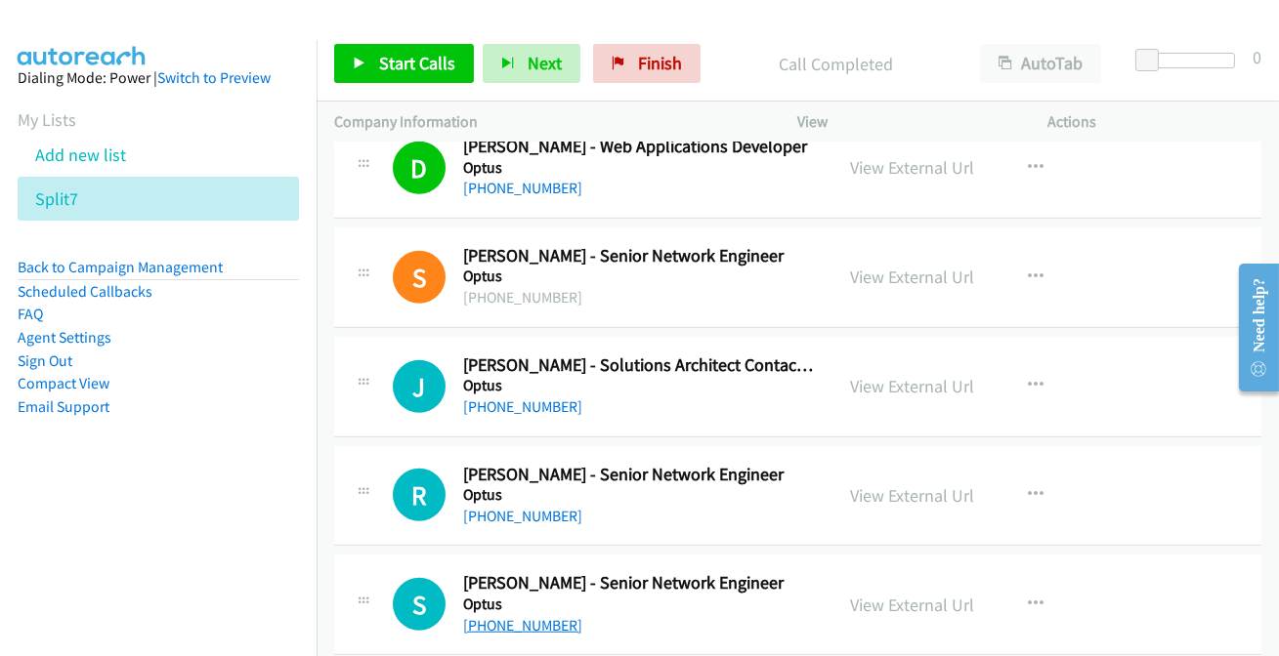
click at [521, 619] on link "[PHONE_NUMBER]" at bounding box center [522, 625] width 119 height 19
click at [527, 512] on link "[PHONE_NUMBER]" at bounding box center [522, 516] width 119 height 19
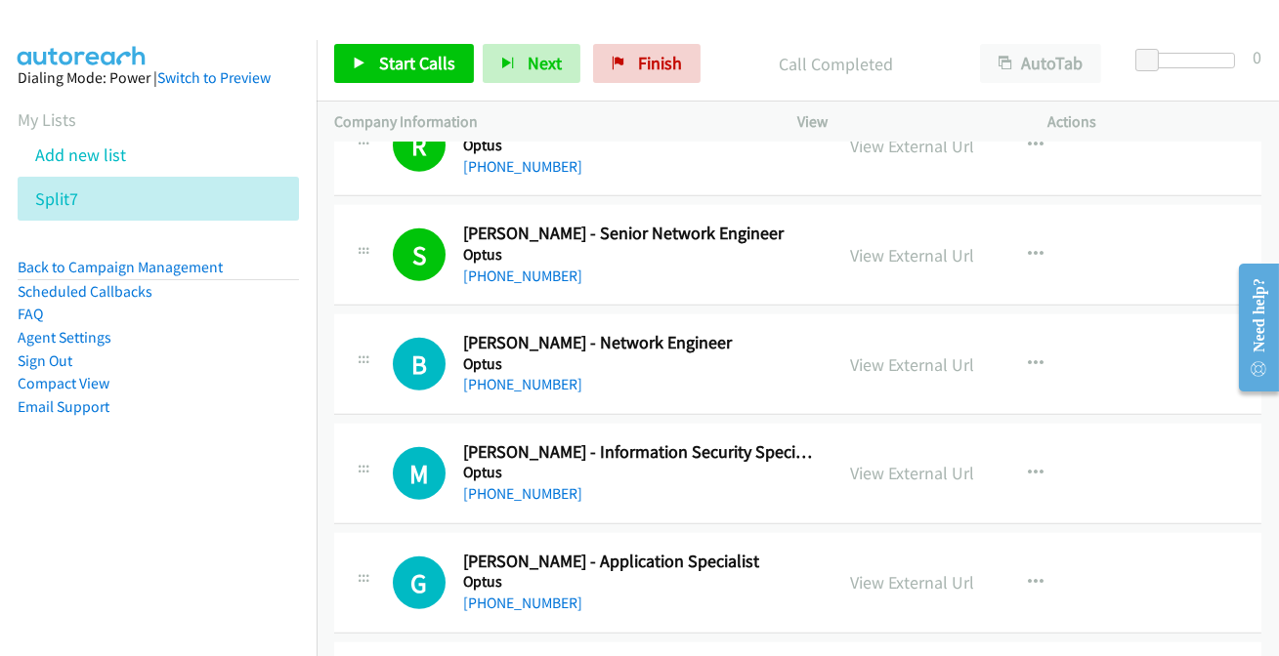
scroll to position [3552, 0]
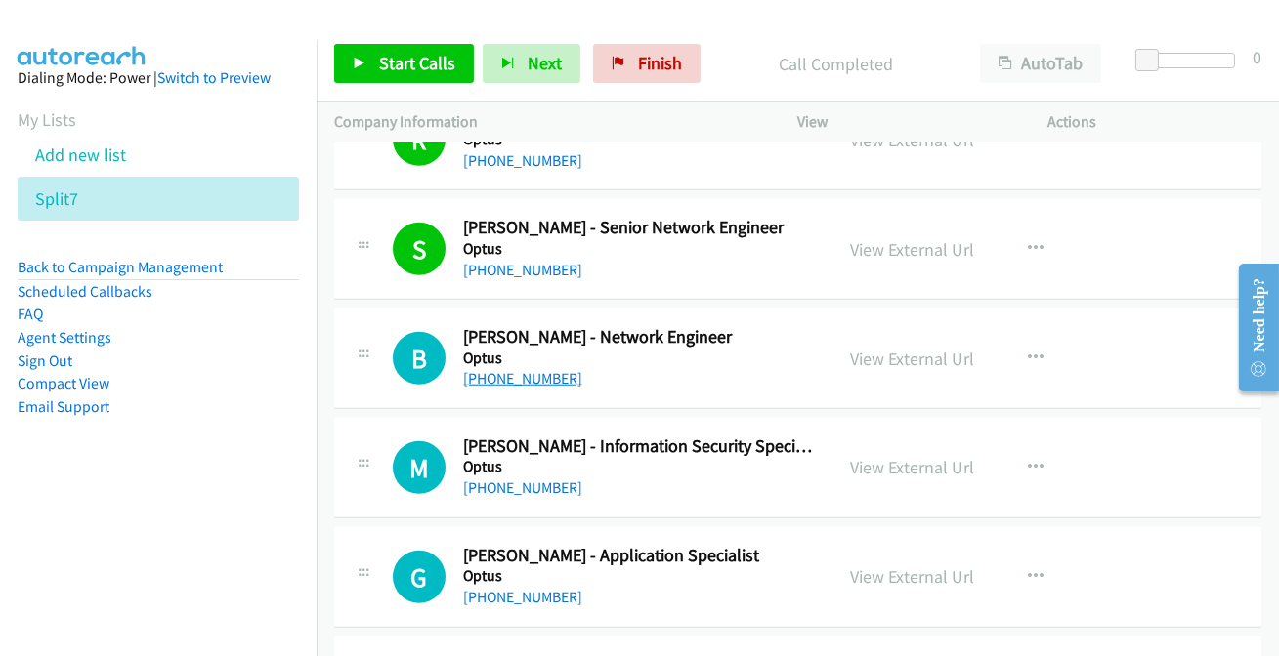
click at [514, 371] on link "[PHONE_NUMBER]" at bounding box center [522, 378] width 119 height 19
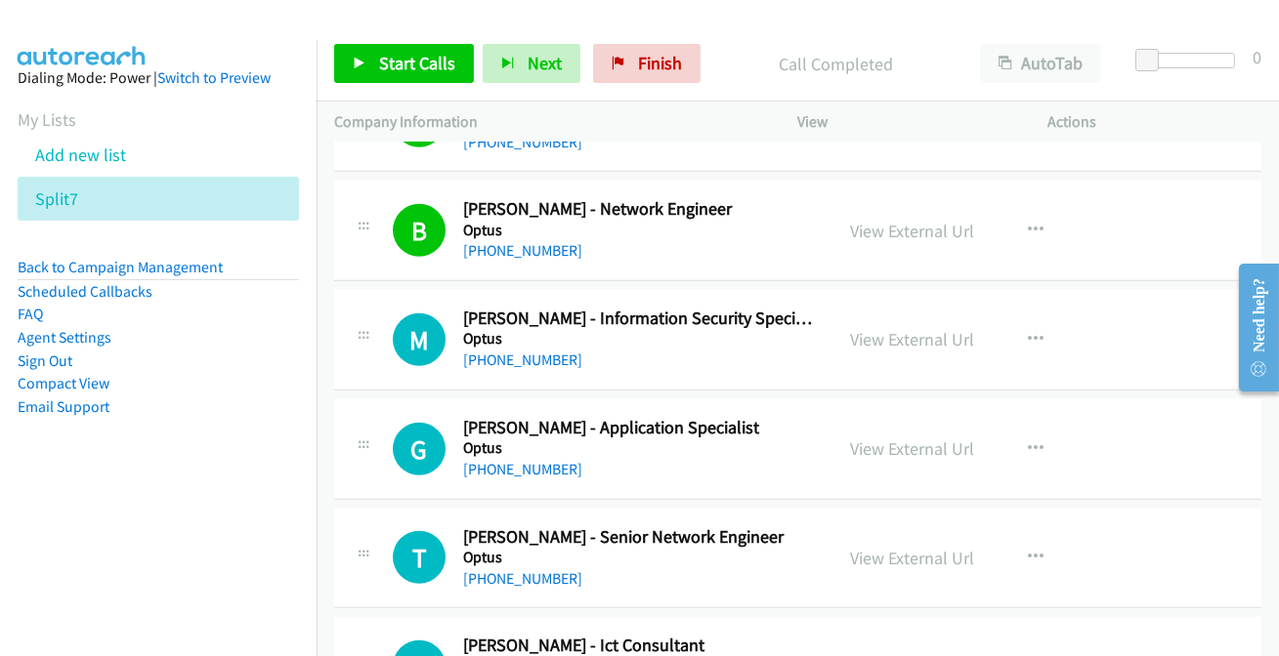
scroll to position [3730, 0]
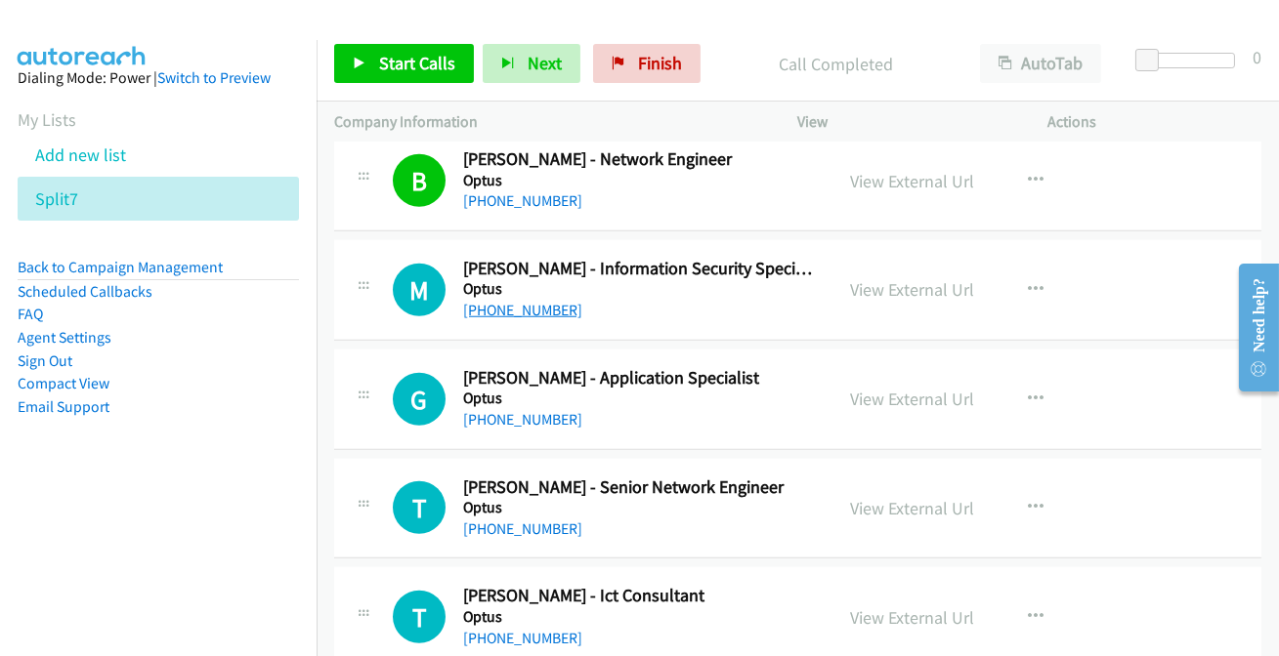
click at [514, 301] on link "[PHONE_NUMBER]" at bounding box center [522, 310] width 119 height 19
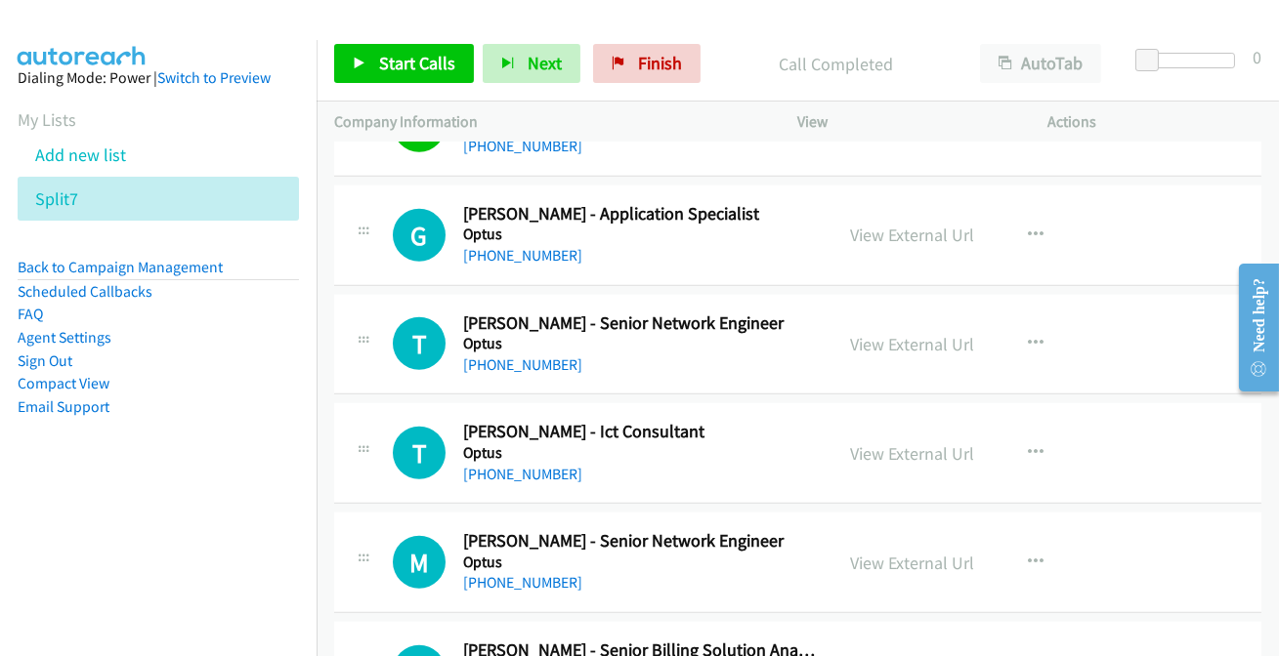
scroll to position [3907, 0]
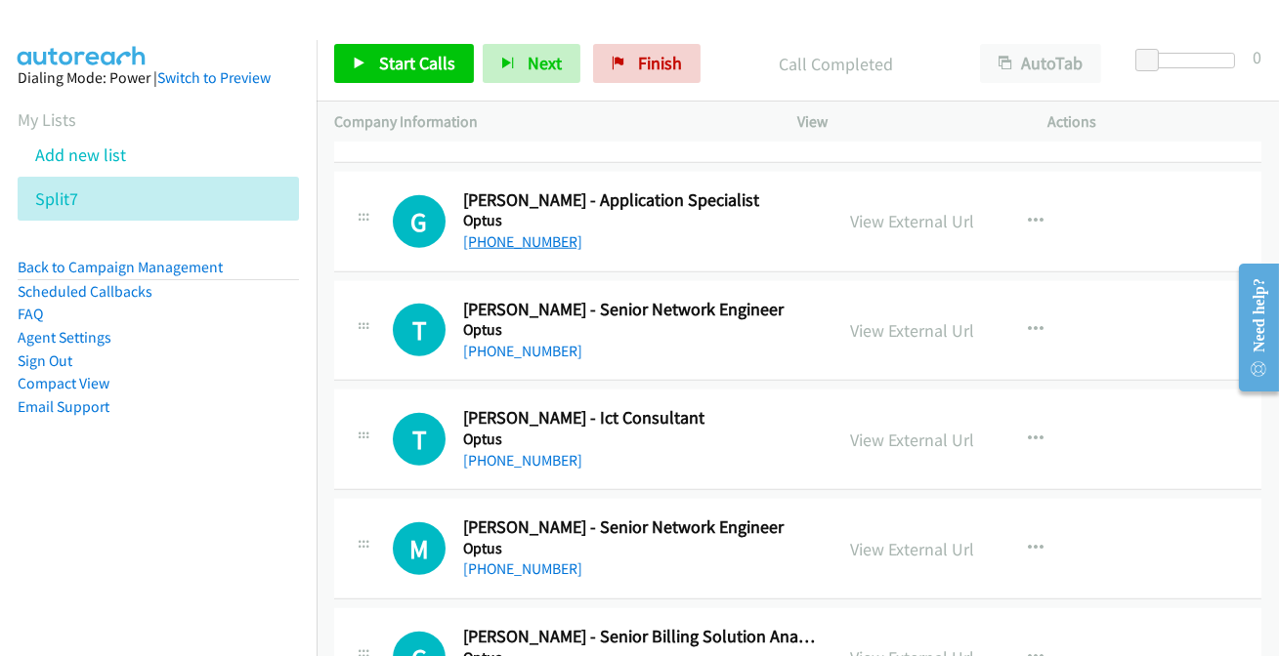
click at [504, 236] on link "[PHONE_NUMBER]" at bounding box center [522, 241] width 119 height 19
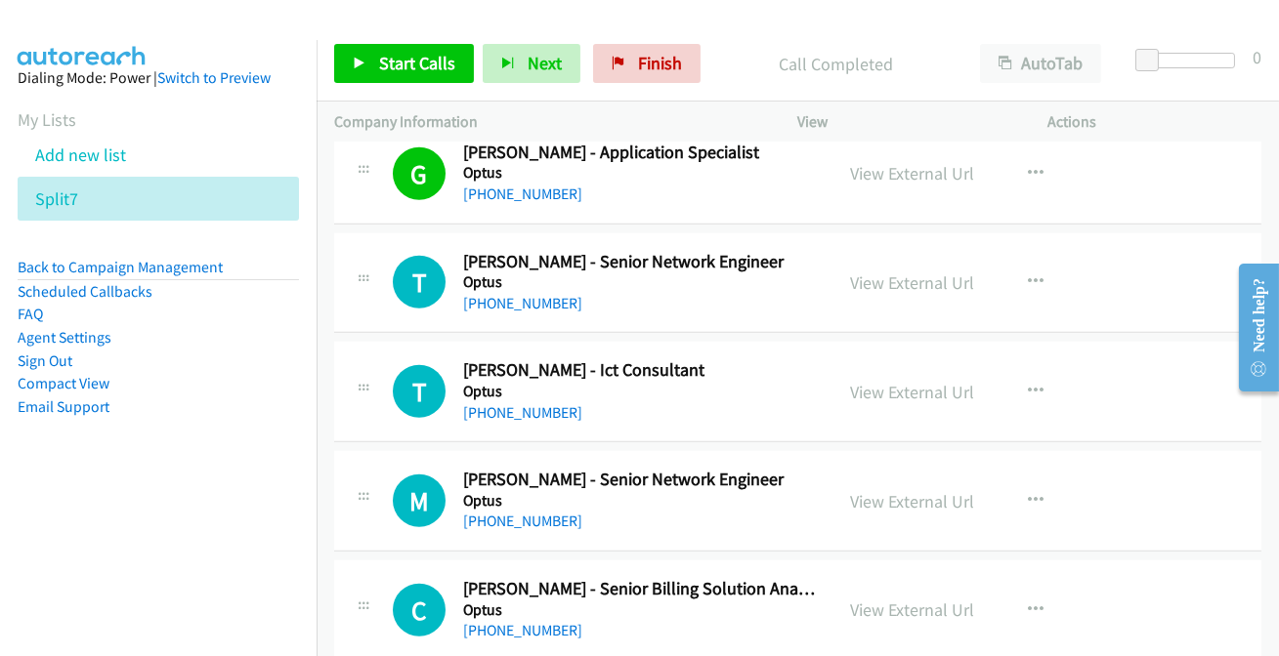
scroll to position [3995, 0]
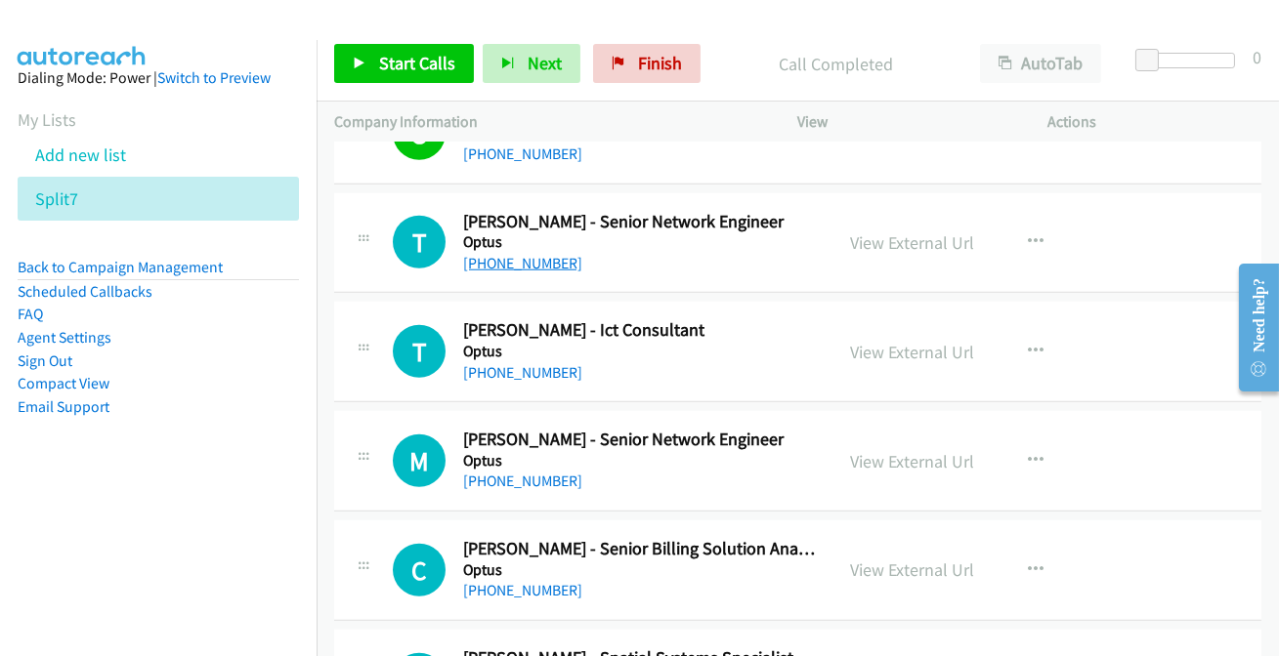
click at [523, 254] on link "[PHONE_NUMBER]" at bounding box center [522, 263] width 119 height 19
click at [523, 367] on link "[PHONE_NUMBER]" at bounding box center [522, 372] width 119 height 19
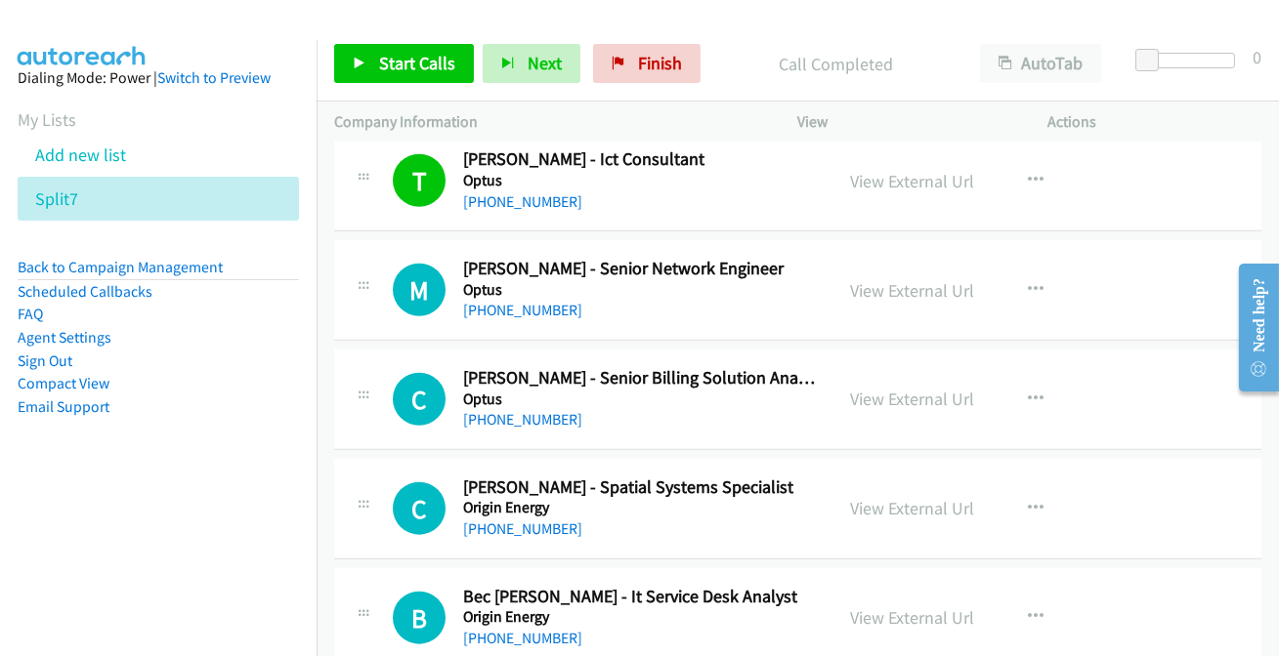
scroll to position [4173, 0]
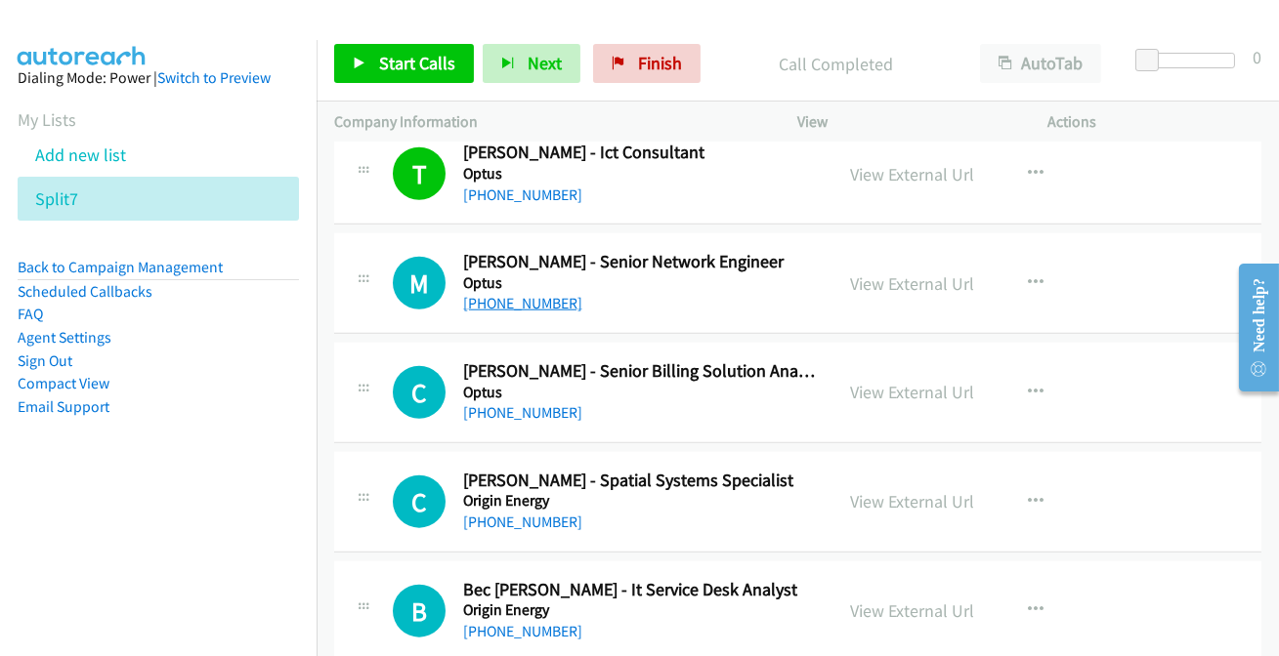
click at [487, 294] on link "[PHONE_NUMBER]" at bounding box center [522, 303] width 119 height 19
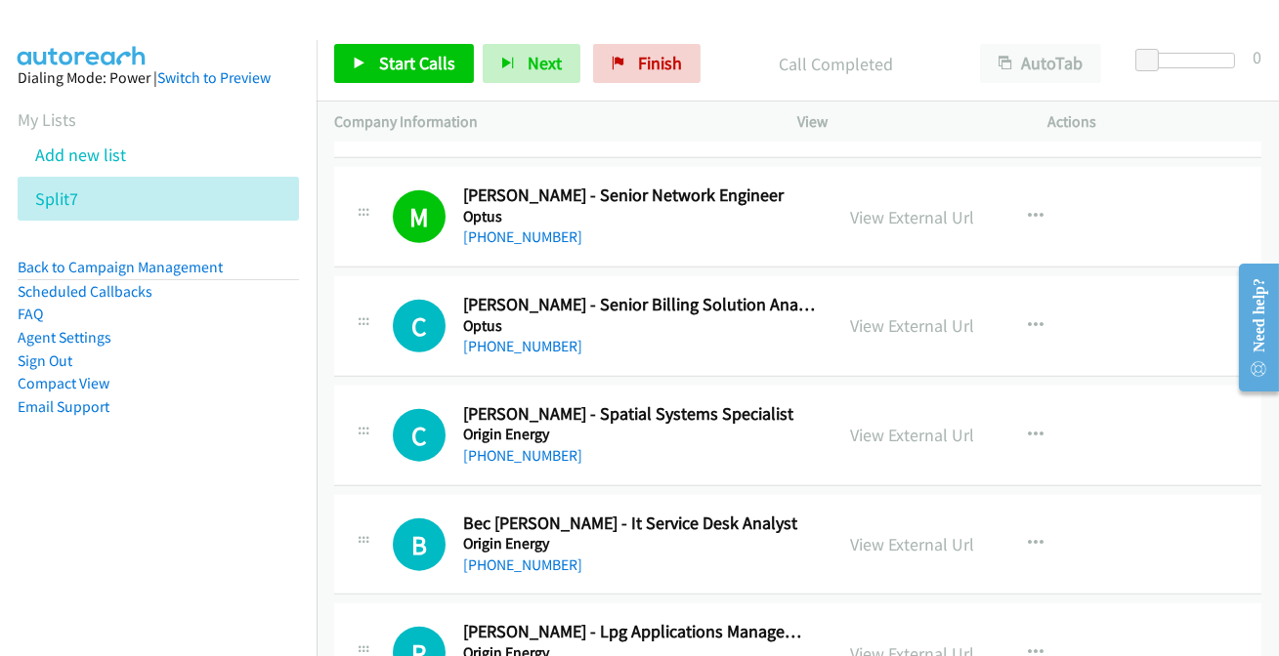
scroll to position [4351, 0]
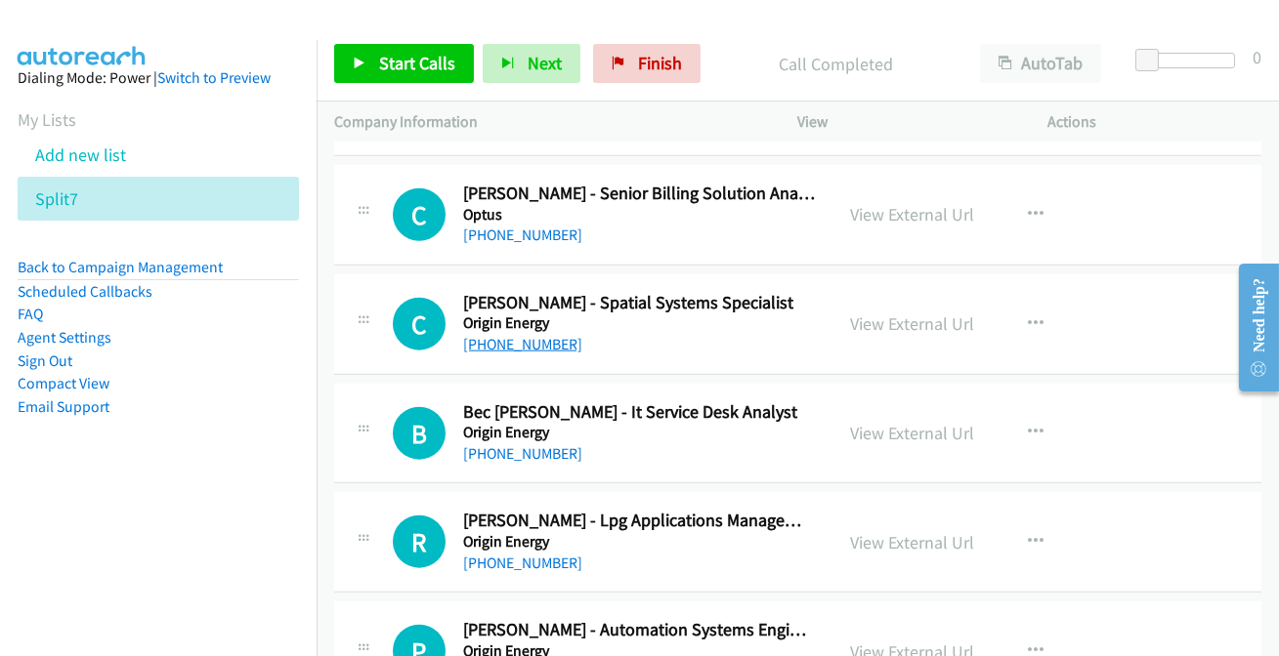
click at [510, 336] on link "[PHONE_NUMBER]" at bounding box center [522, 344] width 119 height 19
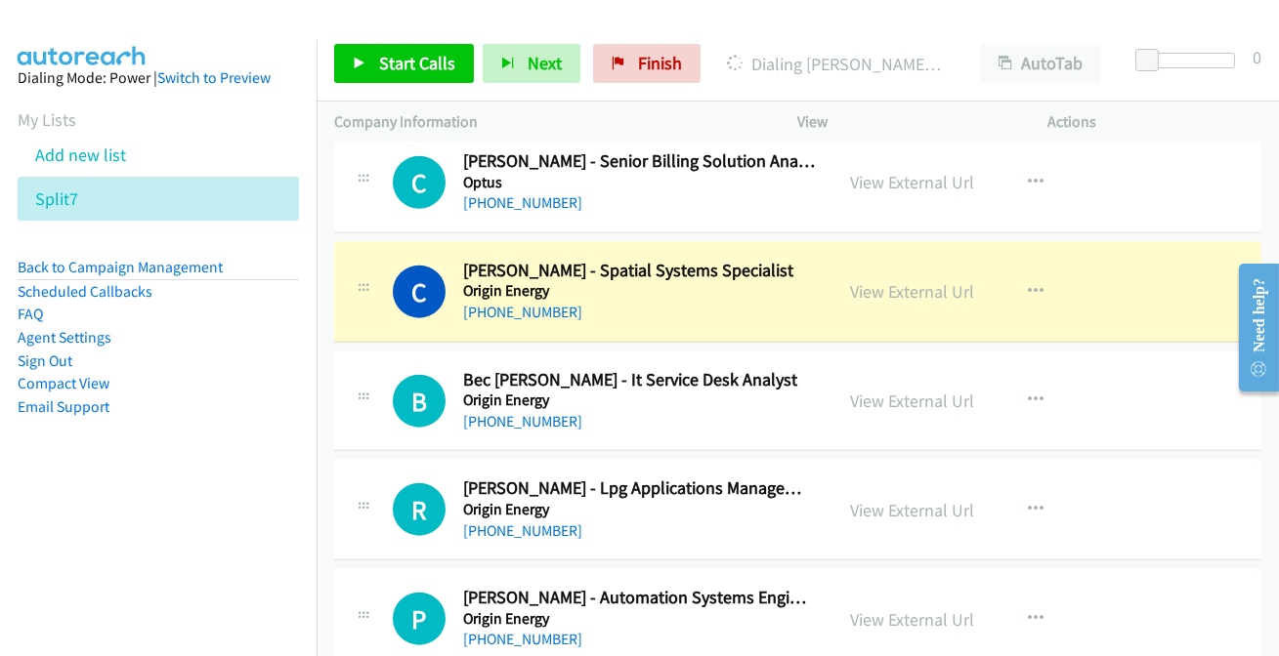
scroll to position [4440, 0]
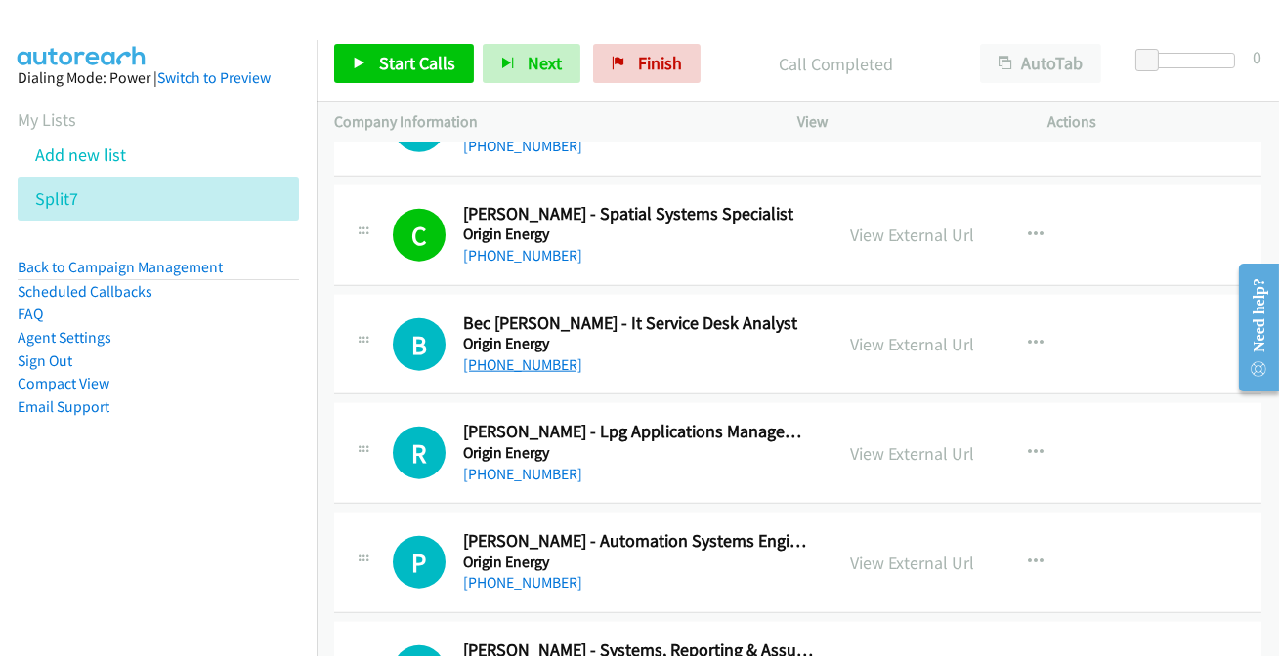
click at [518, 362] on link "[PHONE_NUMBER]" at bounding box center [522, 365] width 119 height 19
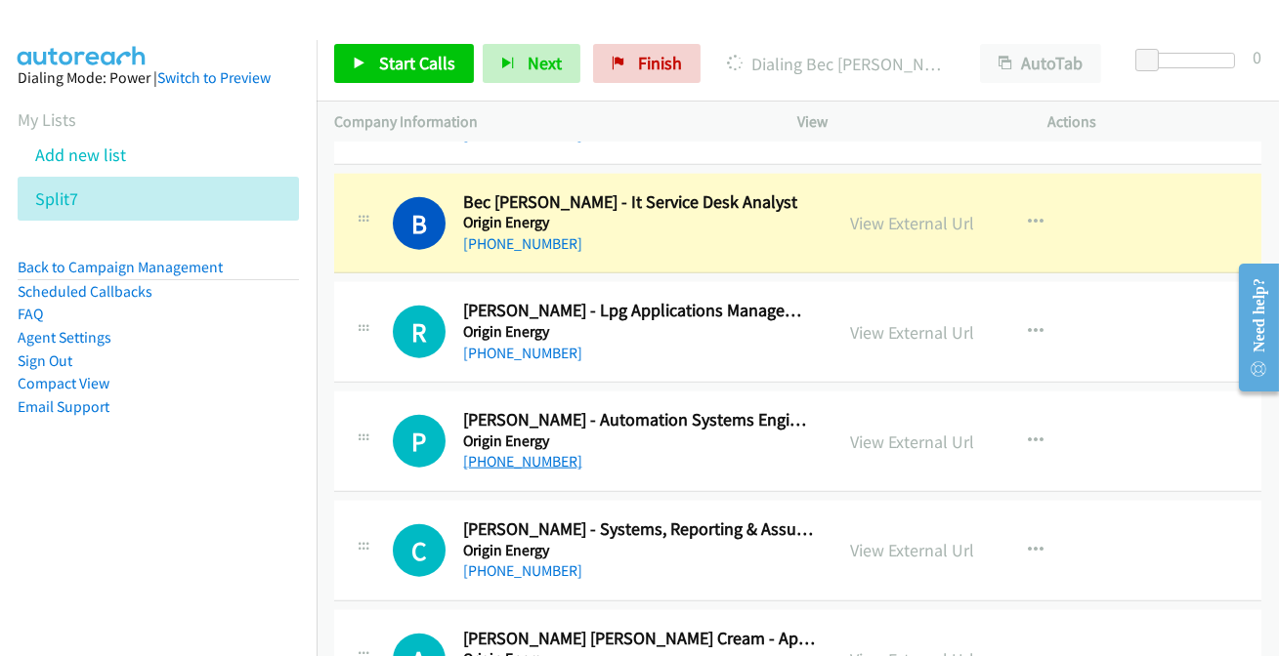
scroll to position [4529, 0]
